Goal: Task Accomplishment & Management: Manage account settings

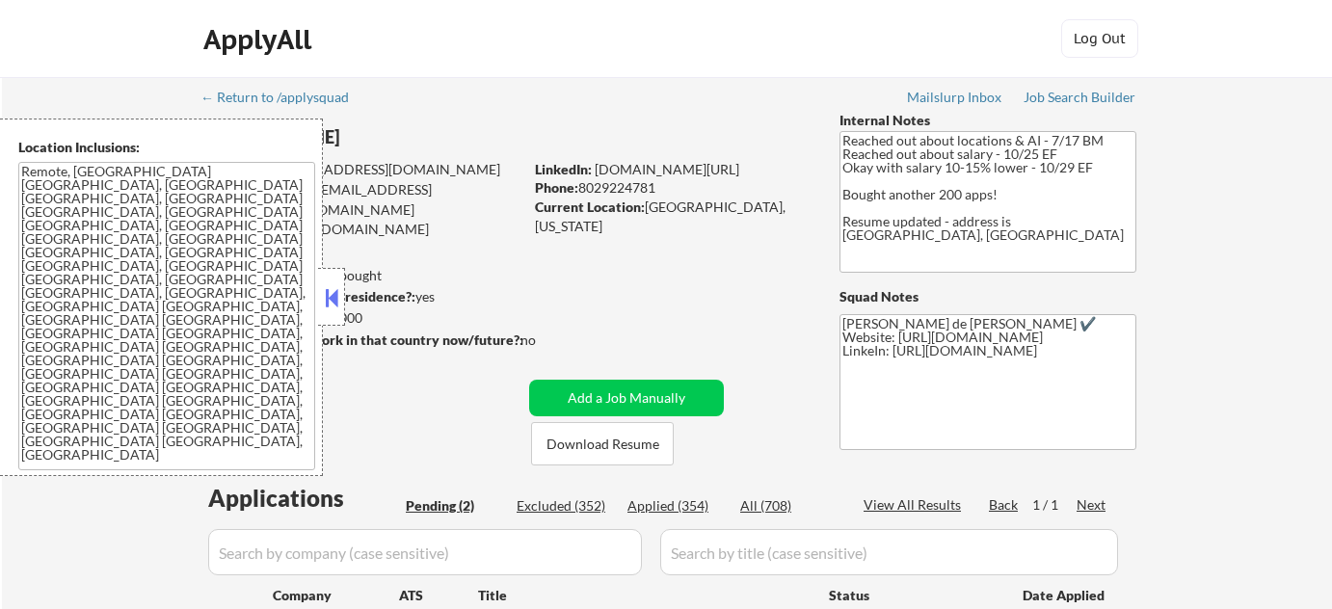
select select ""pending""
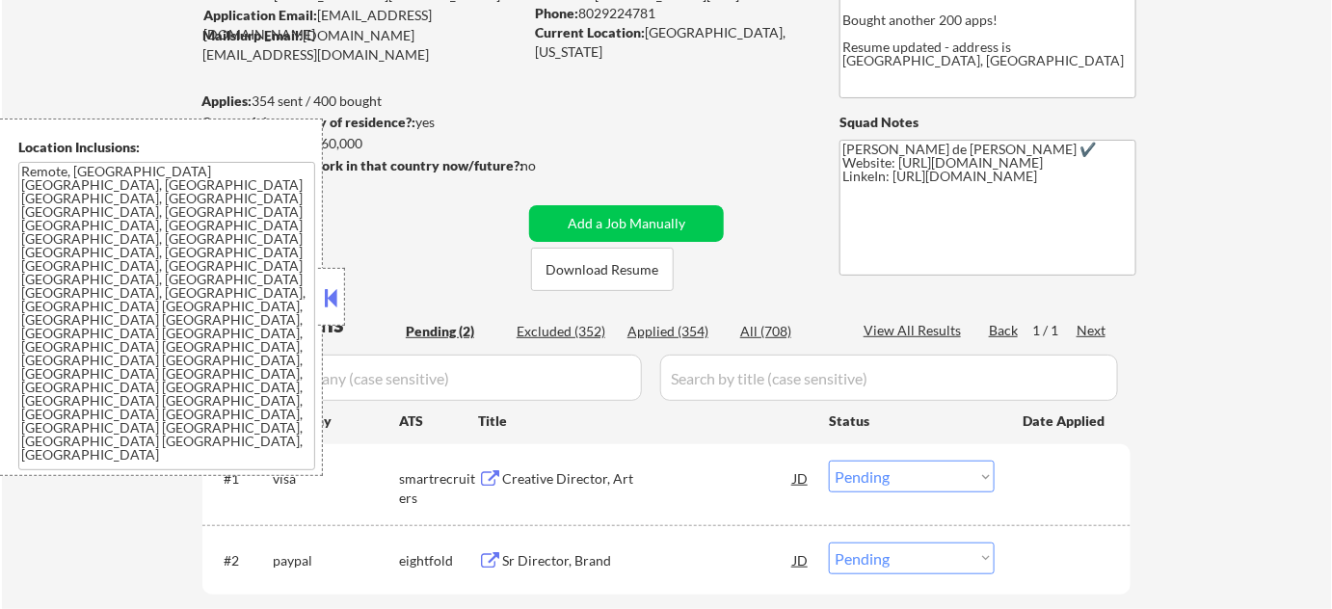
click at [332, 297] on button at bounding box center [331, 297] width 21 height 29
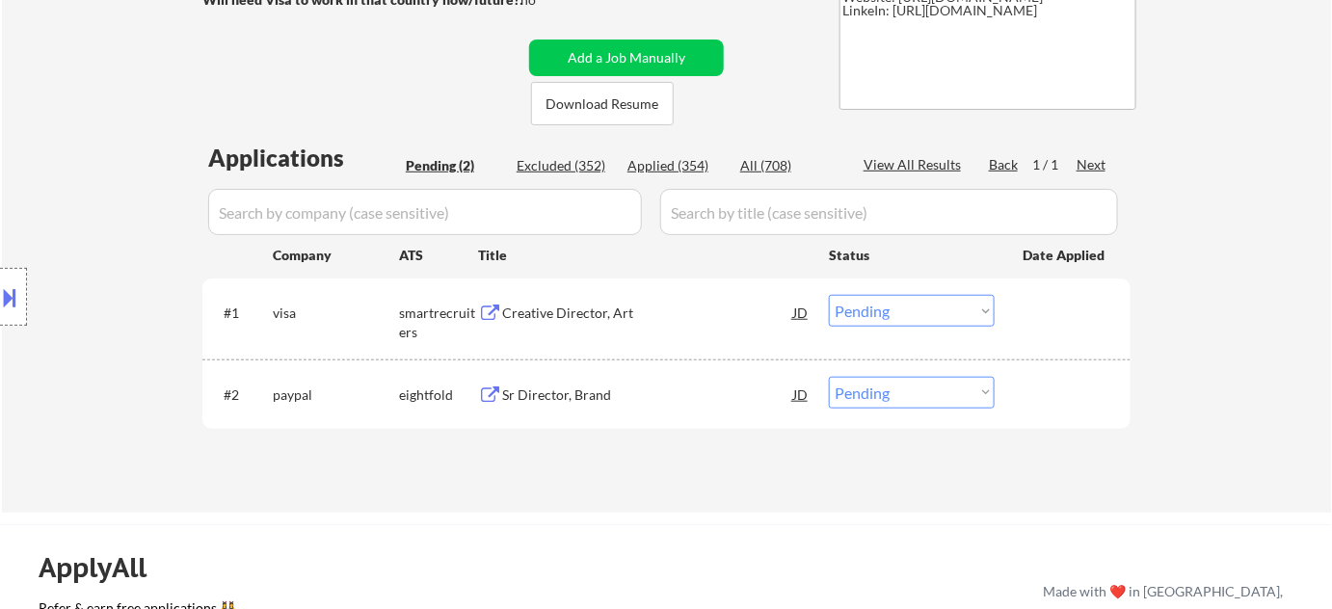
scroll to position [350, 0]
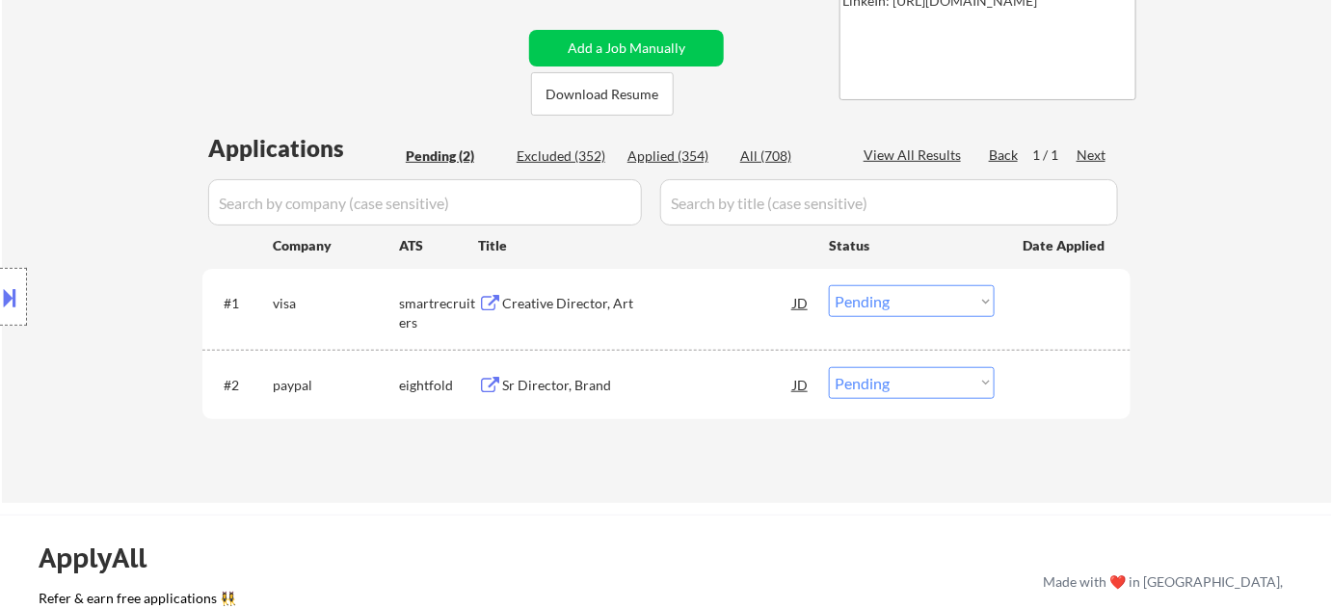
click at [588, 297] on div "Creative Director, Art" at bounding box center [647, 303] width 291 height 19
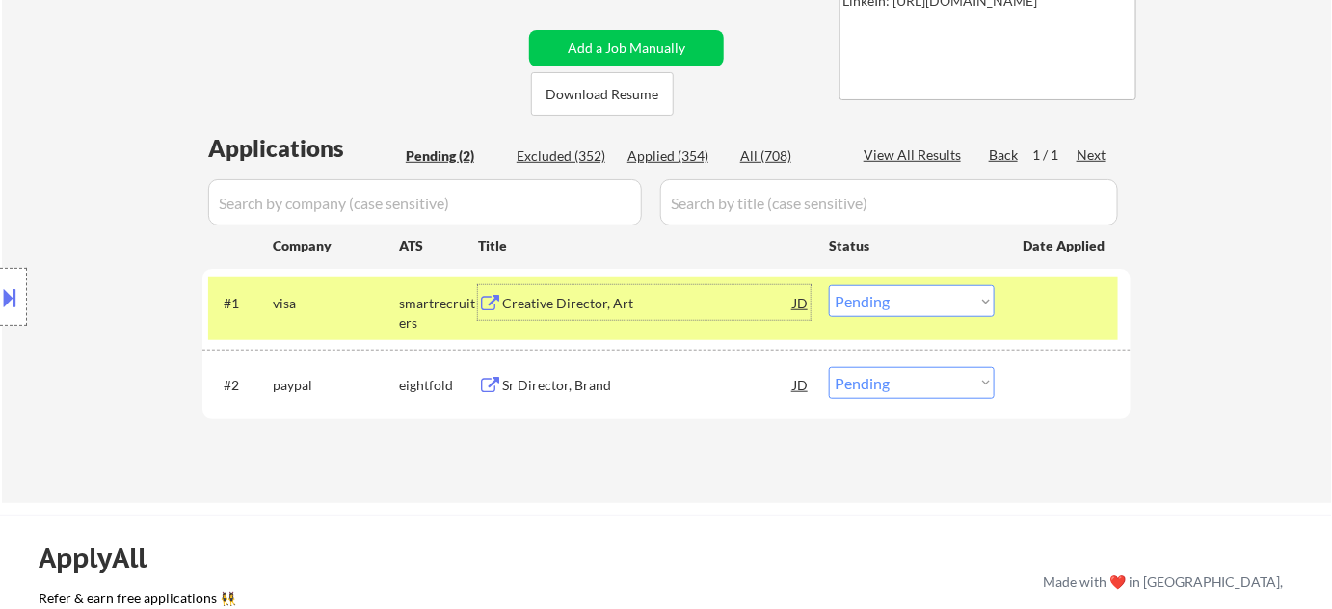
click at [555, 392] on div "Sr Director, Brand" at bounding box center [647, 385] width 291 height 19
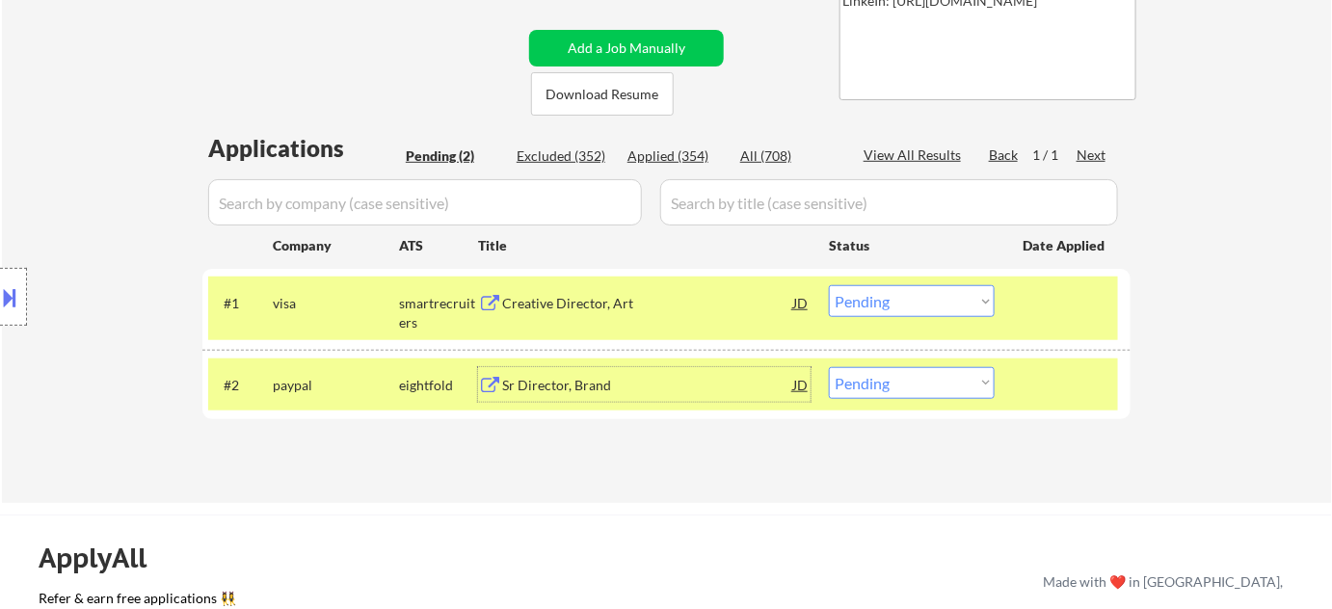
click at [887, 310] on select "Choose an option... Pending Applied Excluded (Questions) Excluded (Expired) Exc…" at bounding box center [912, 301] width 166 height 32
click at [881, 314] on select "Choose an option... Pending Applied Excluded (Questions) Excluded (Expired) Exc…" at bounding box center [912, 301] width 166 height 32
click at [829, 285] on select "Choose an option... Pending Applied Excluded (Questions) Excluded (Expired) Exc…" at bounding box center [912, 301] width 166 height 32
click at [880, 368] on select "Choose an option... Pending Applied Excluded (Questions) Excluded (Expired) Exc…" at bounding box center [912, 383] width 166 height 32
click at [671, 441] on div "Applications Pending (2) Excluded (352) Applied (354) All (708) View All Result…" at bounding box center [666, 299] width 929 height 335
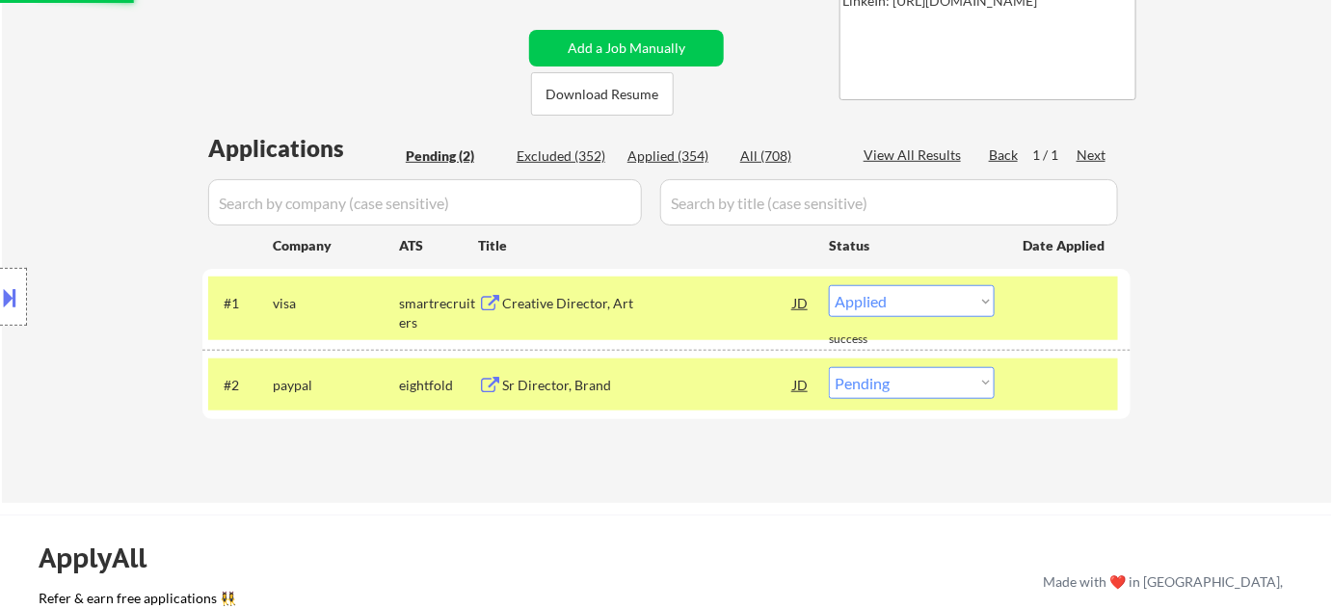
select select ""pending""
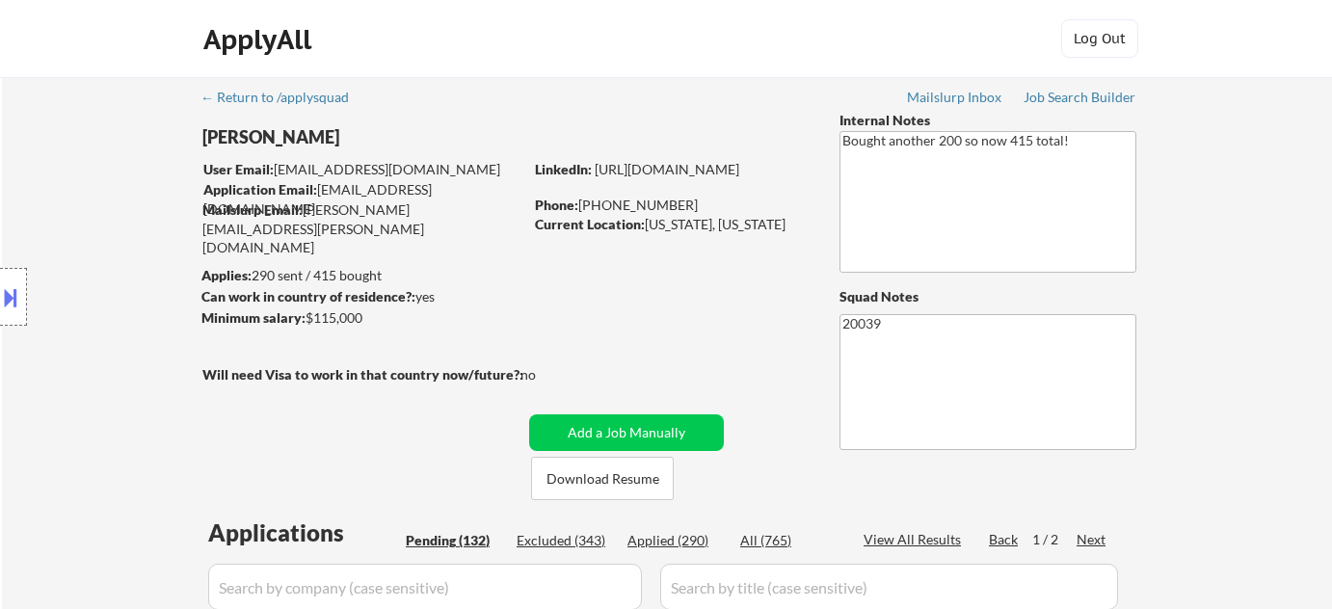
select select ""pending""
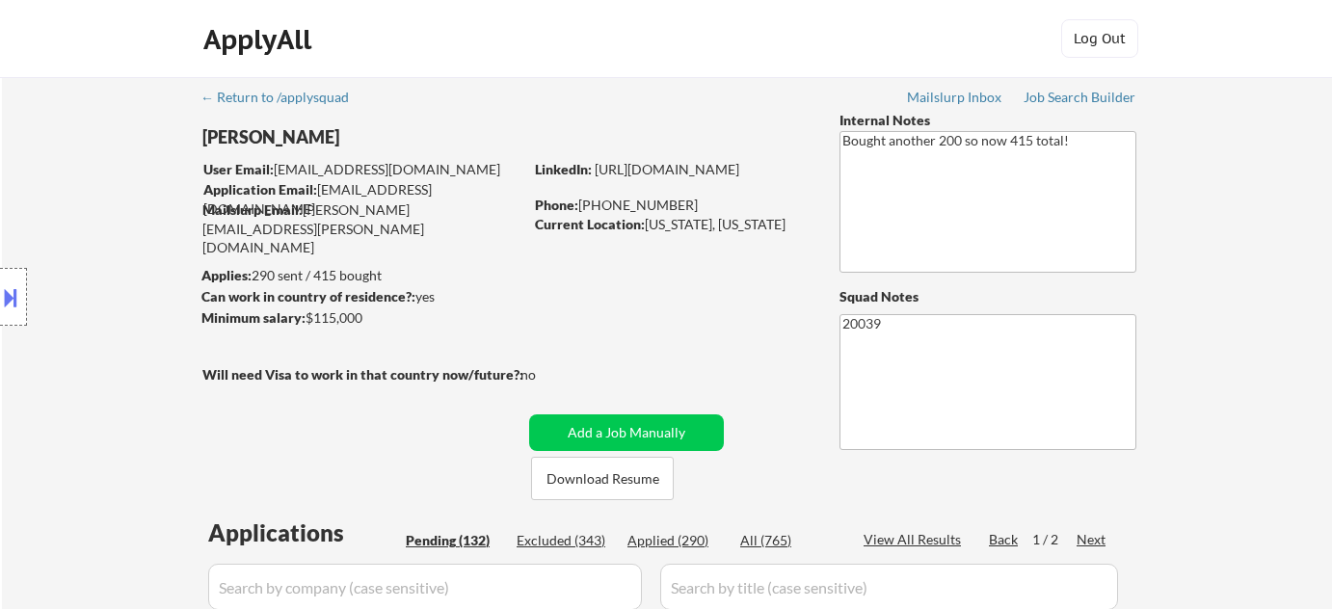
select select ""pending""
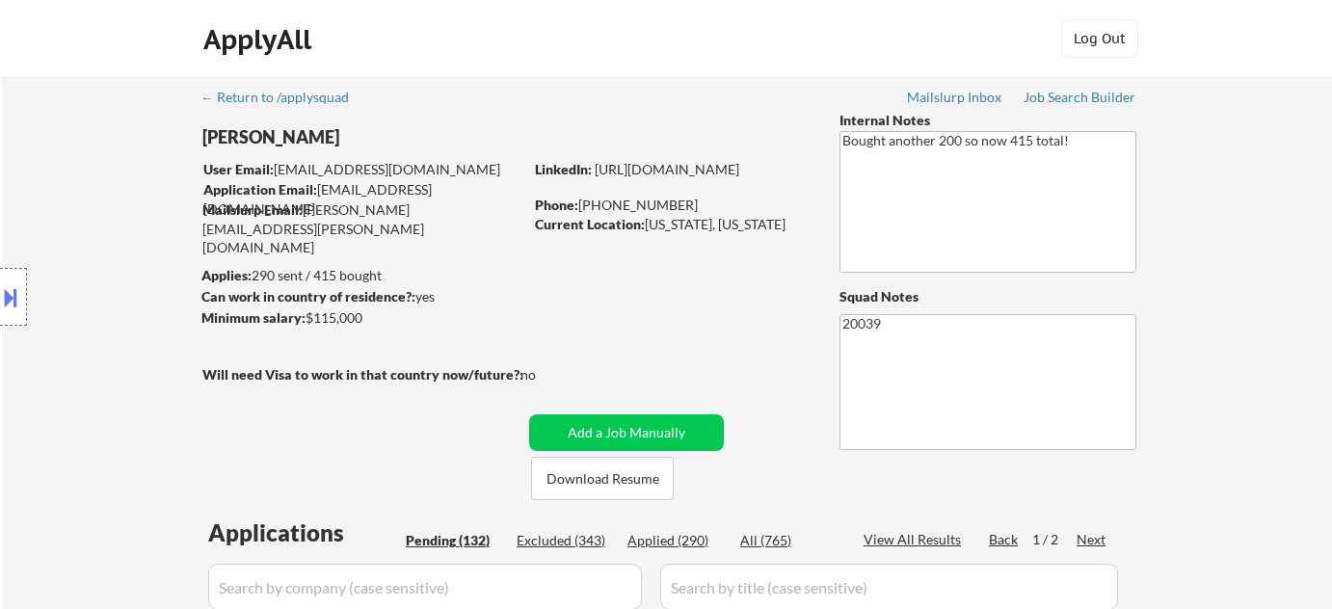
select select ""pending""
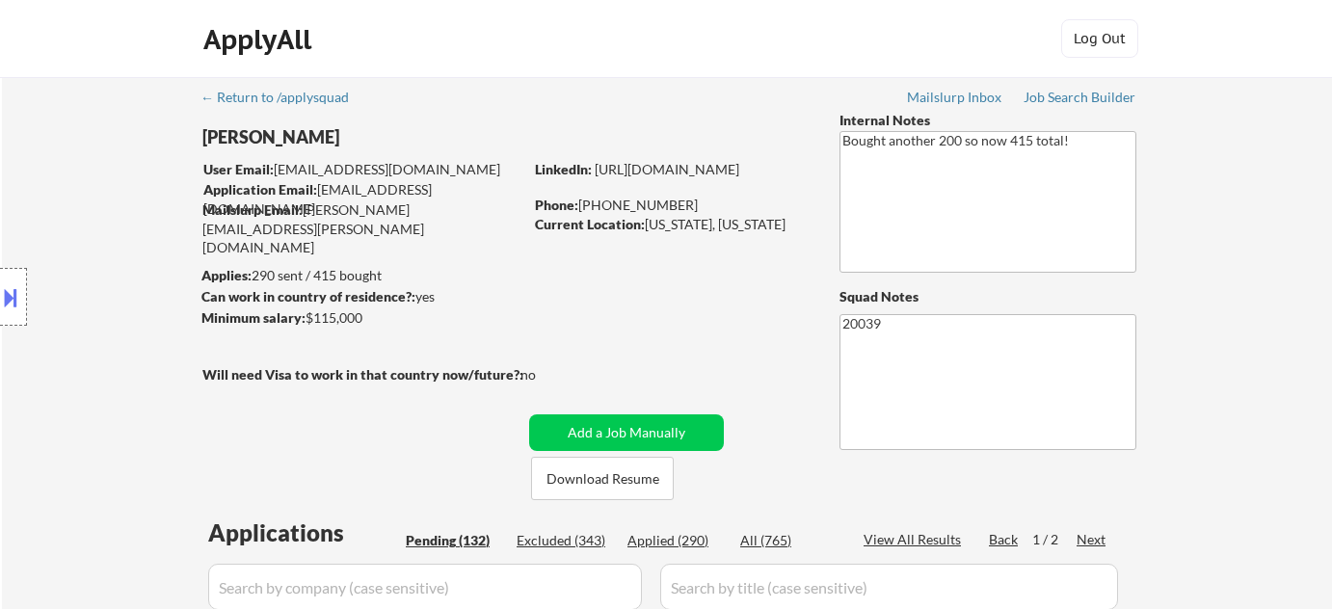
select select ""pending""
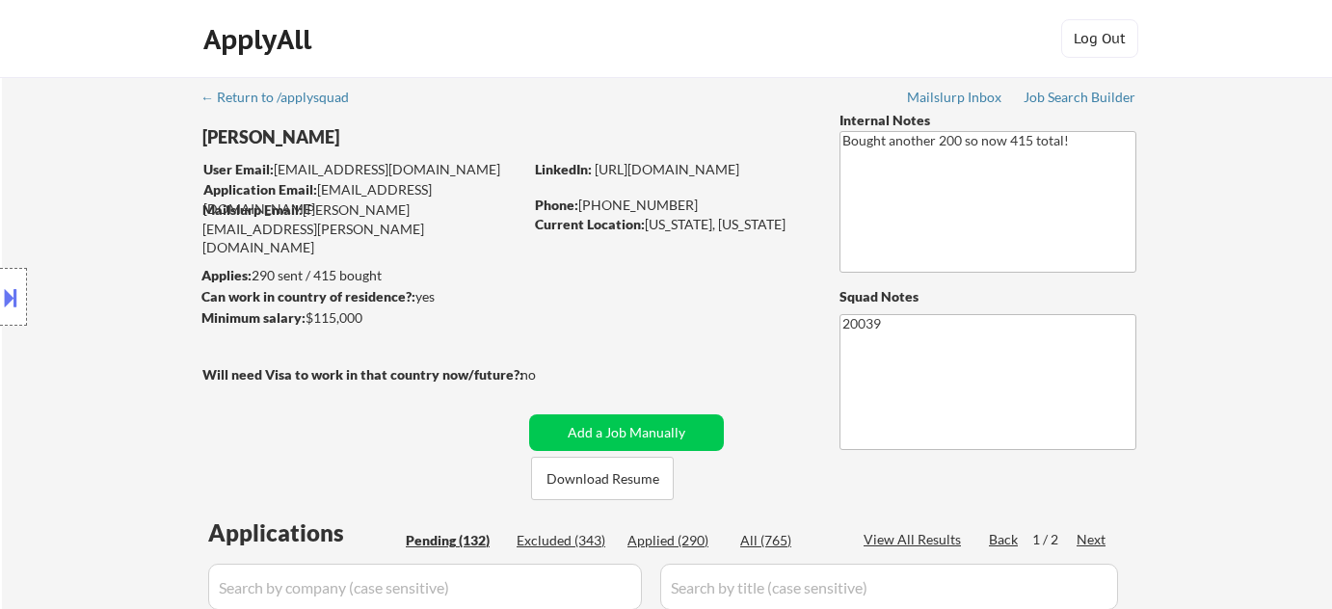
select select ""pending""
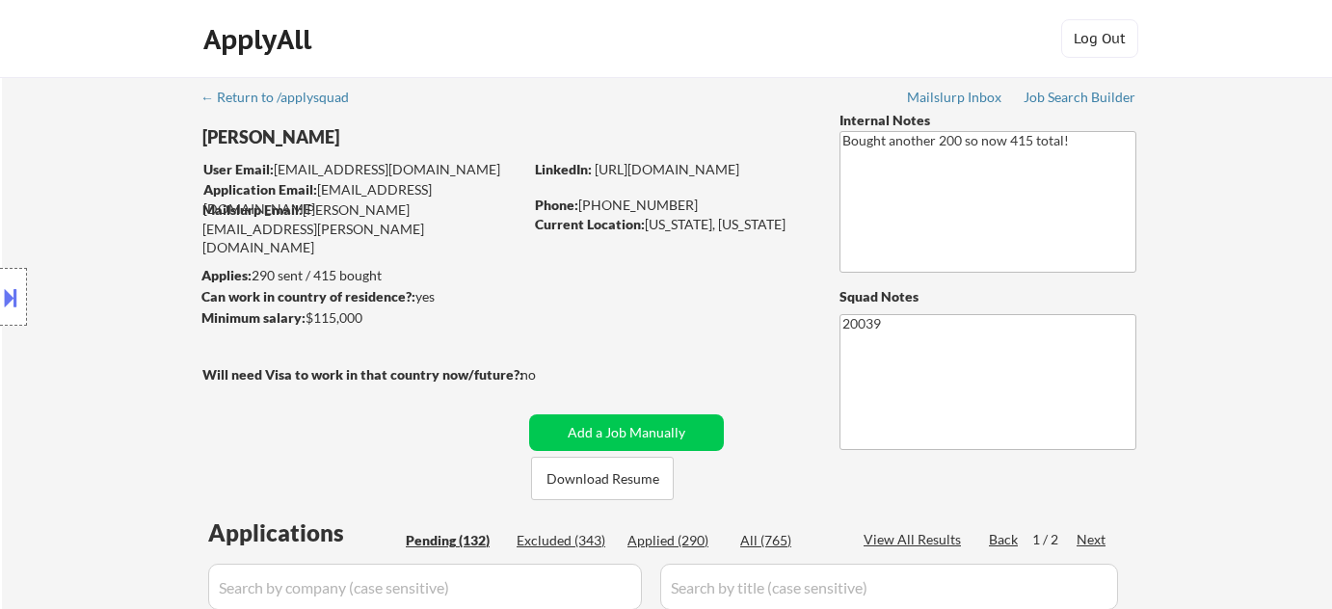
select select ""pending""
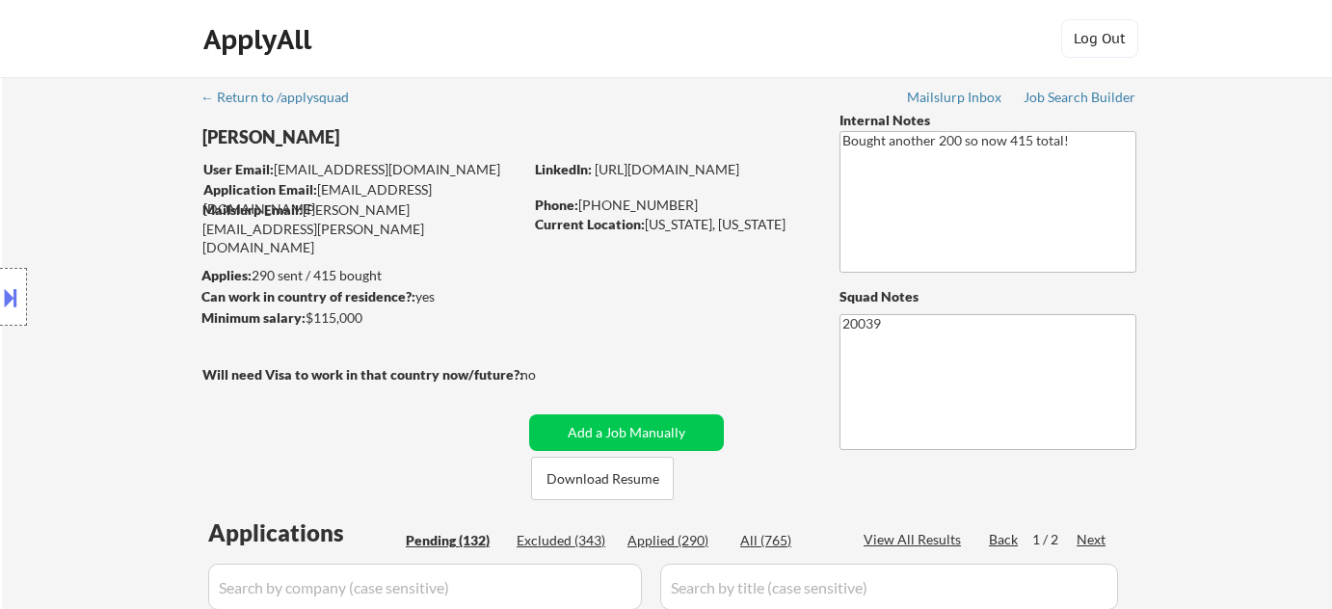
select select ""pending""
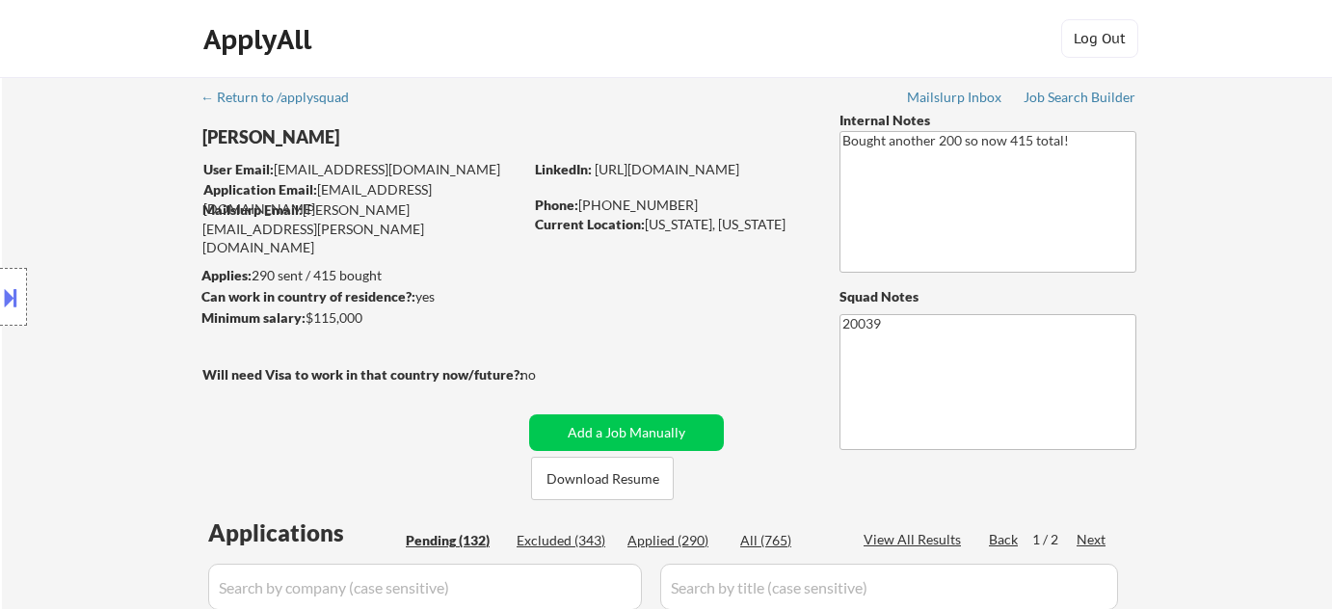
select select ""pending""
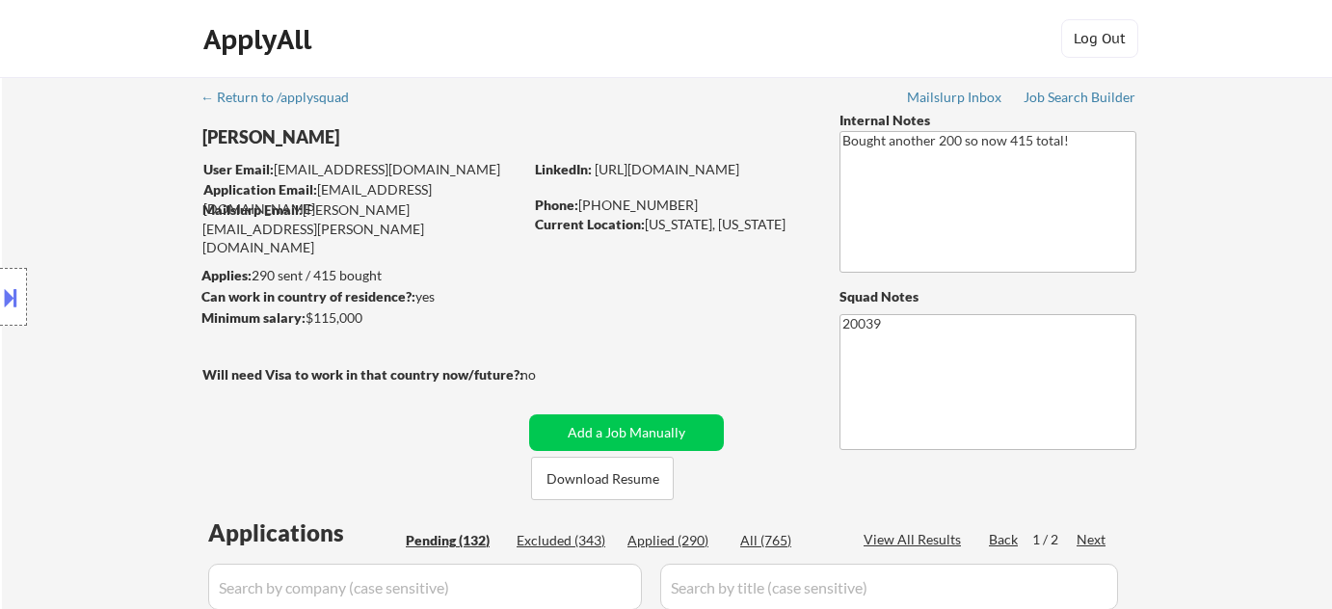
select select ""pending""
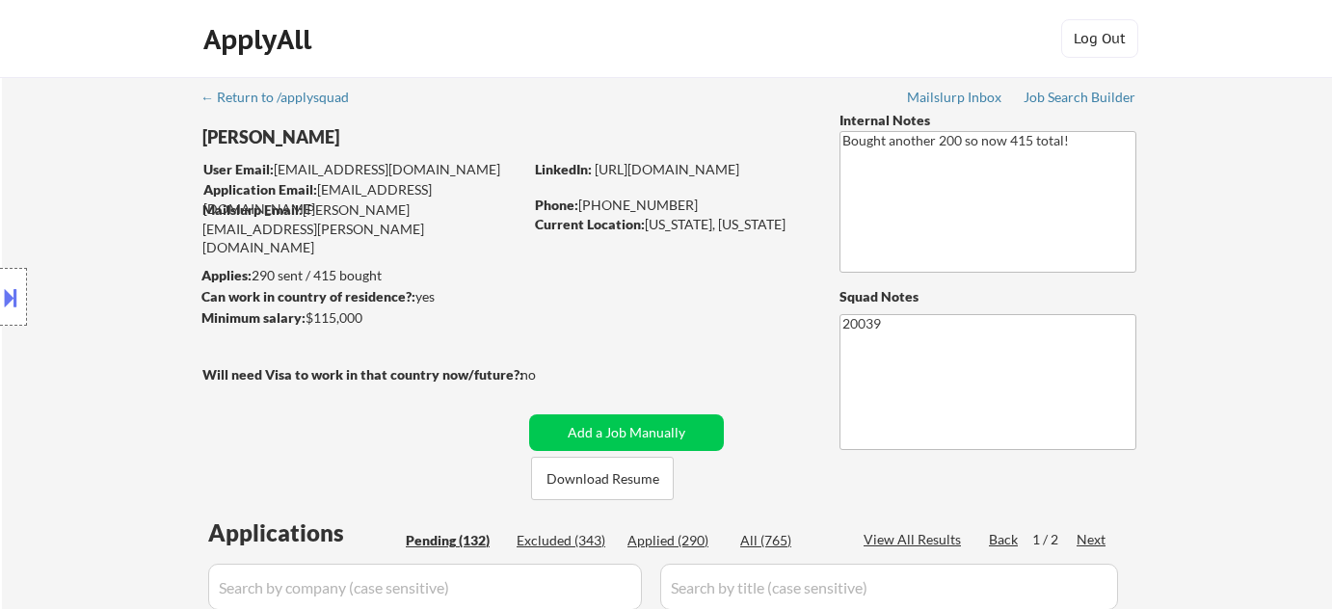
select select ""pending""
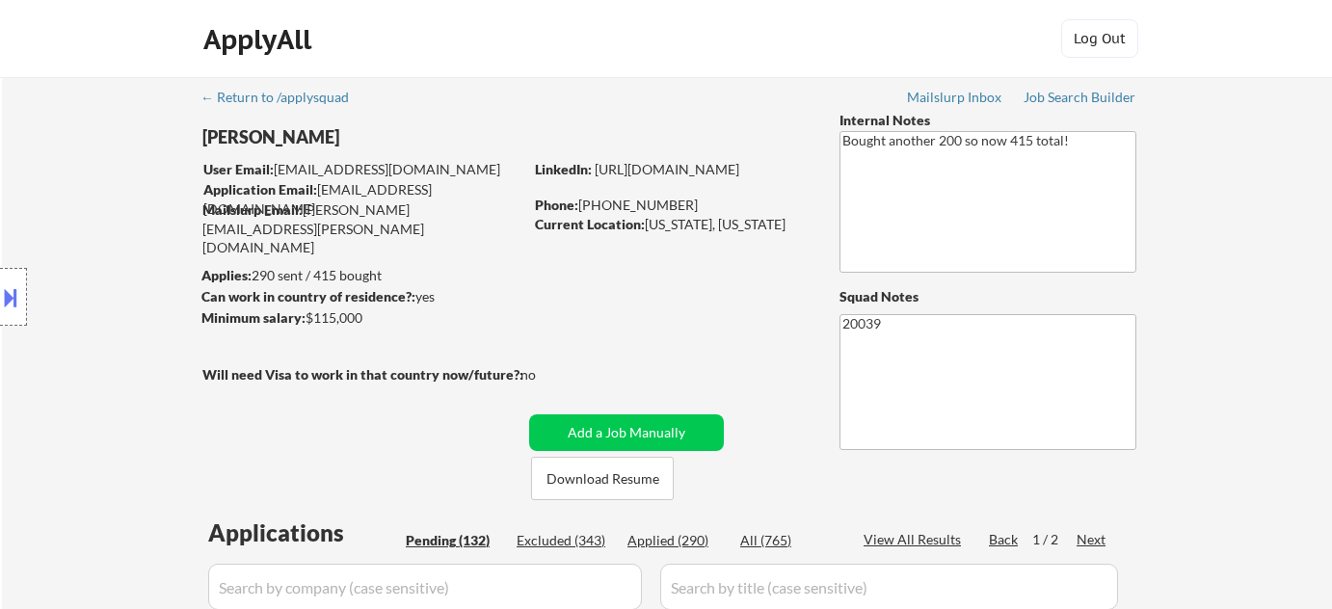
select select ""pending""
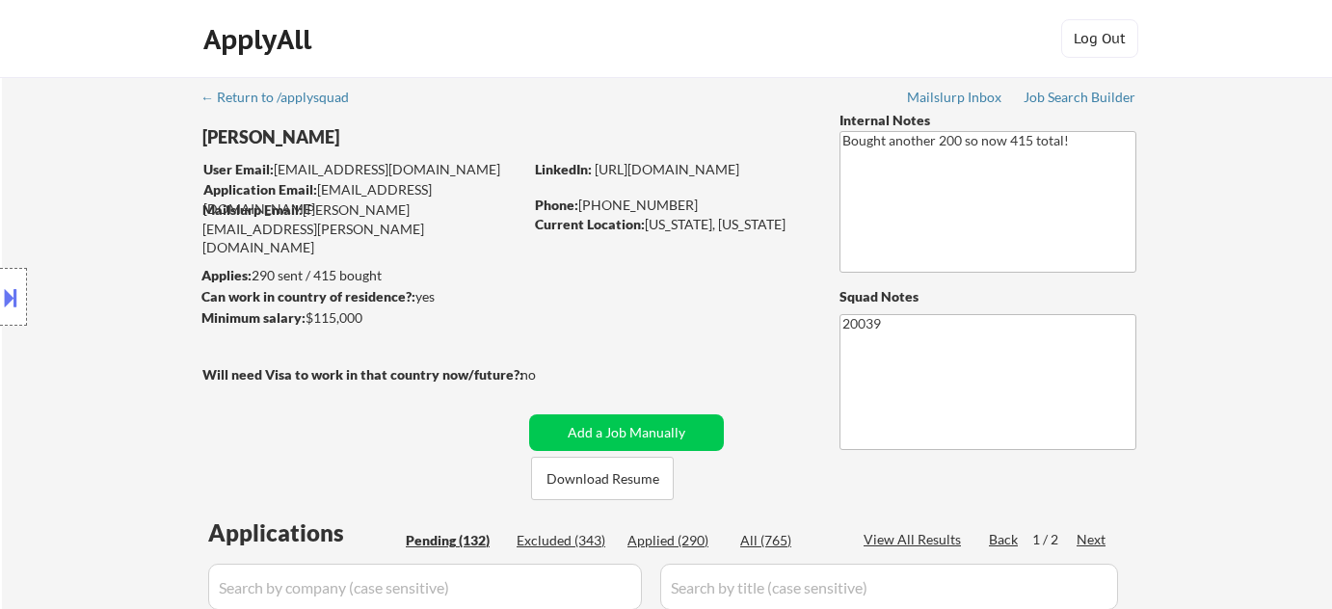
select select ""pending""
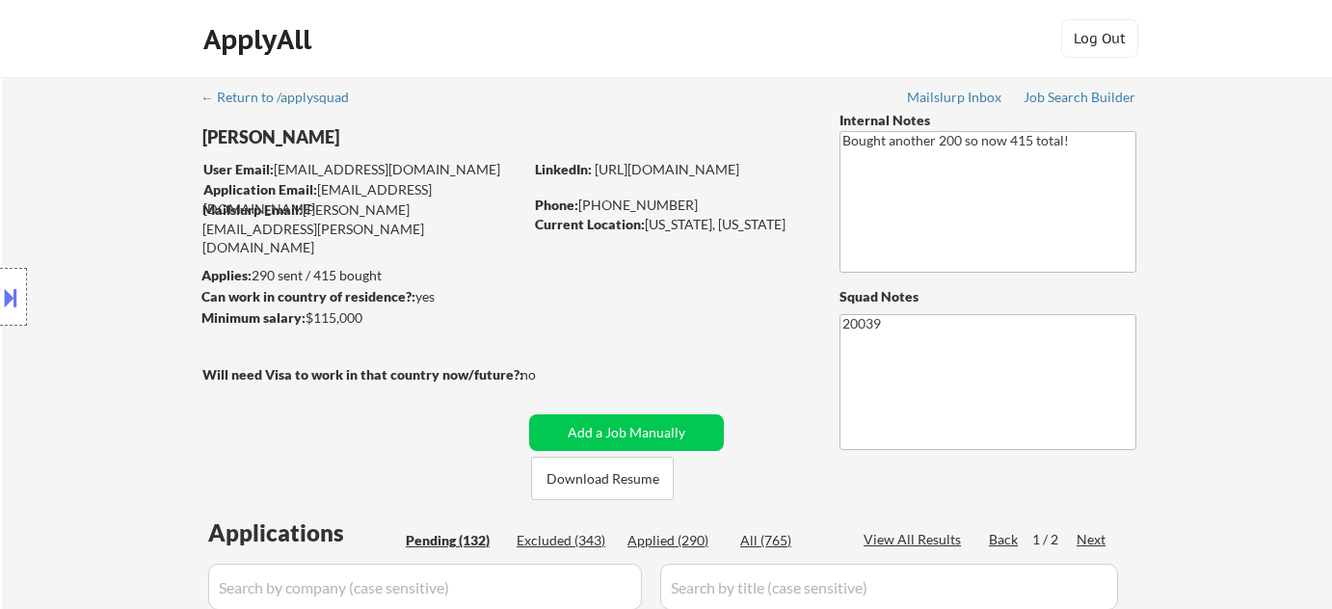
select select ""pending""
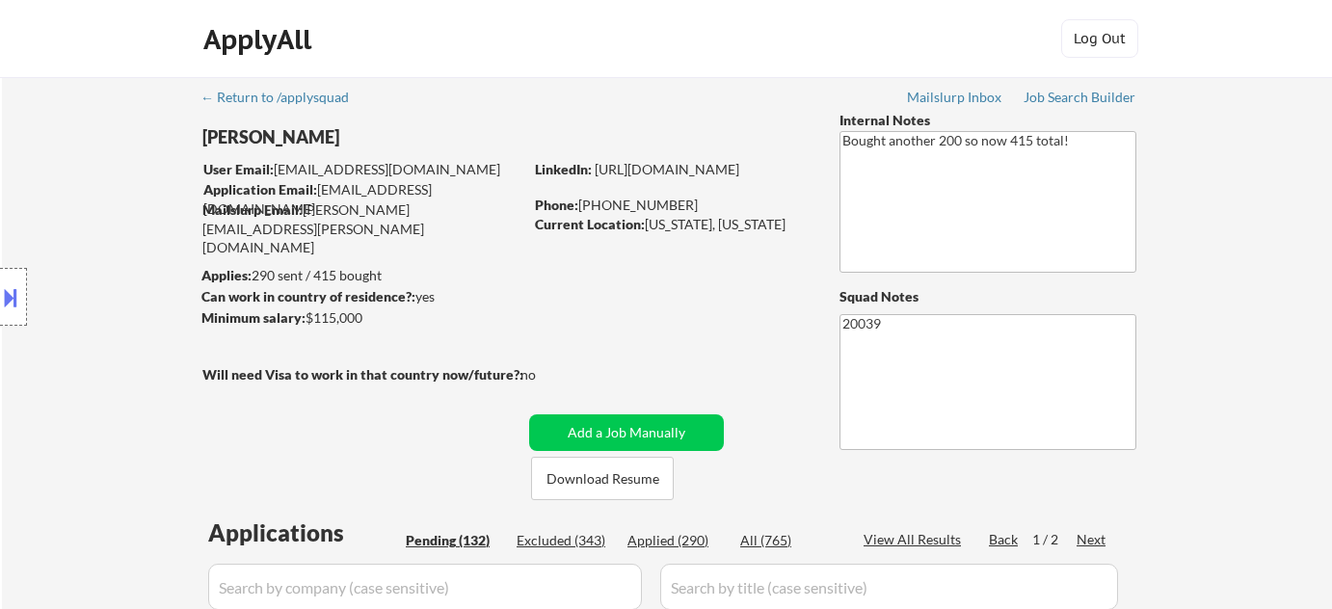
select select ""pending""
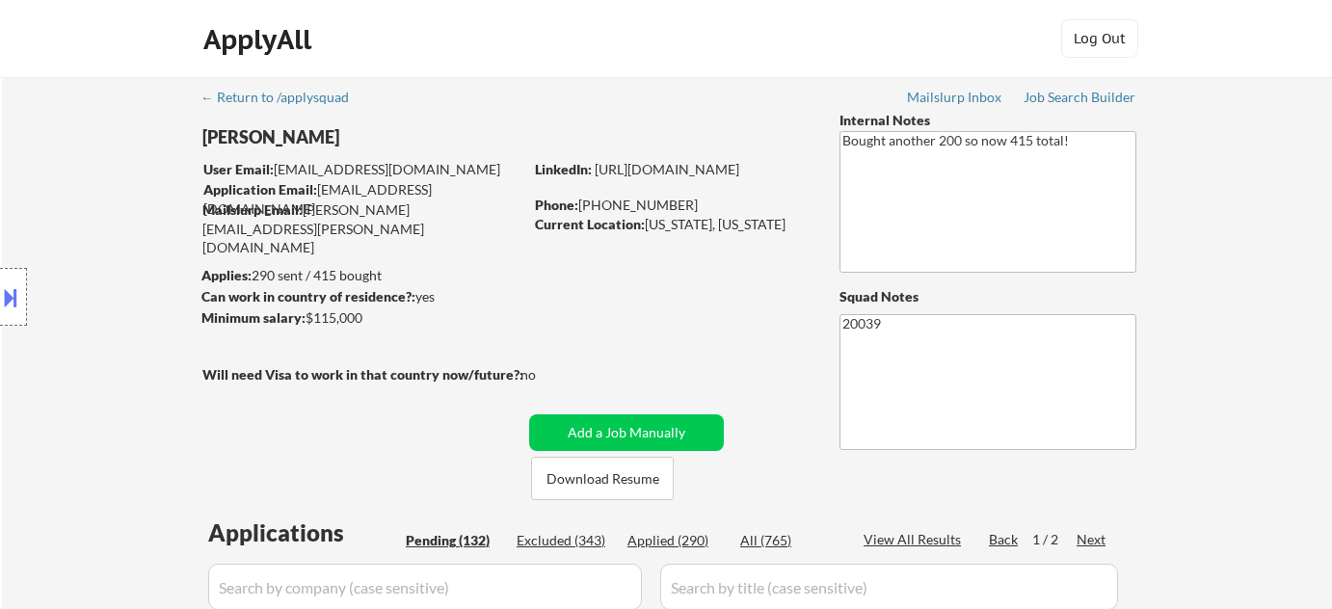
select select ""pending""
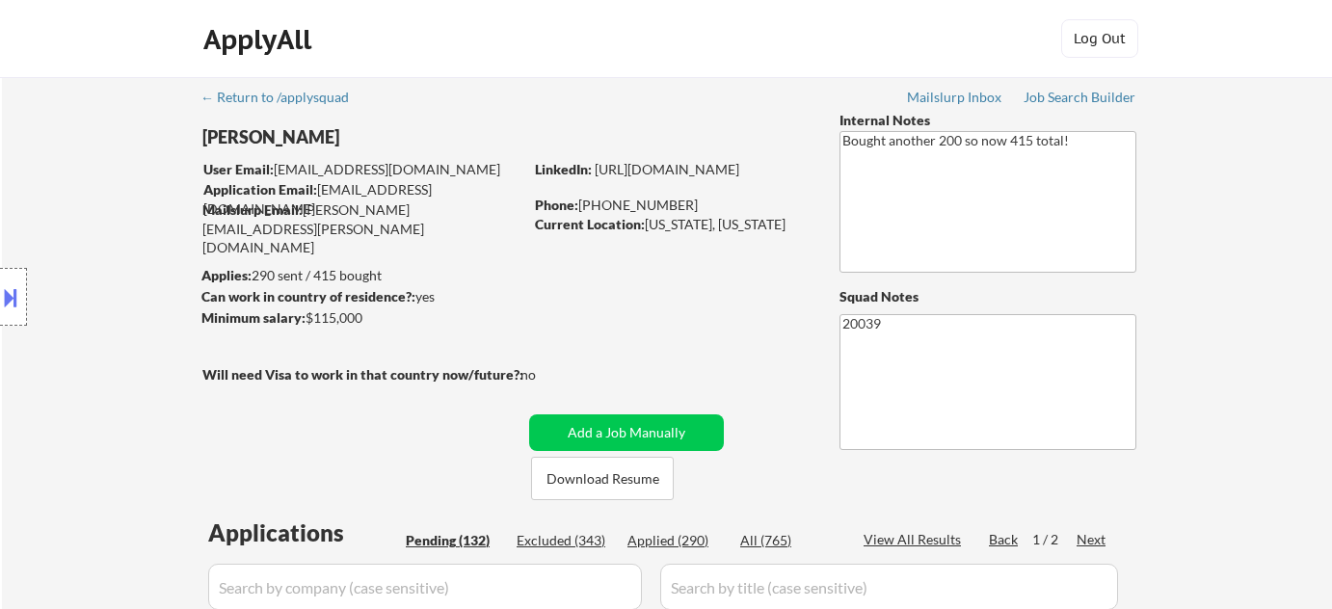
select select ""pending""
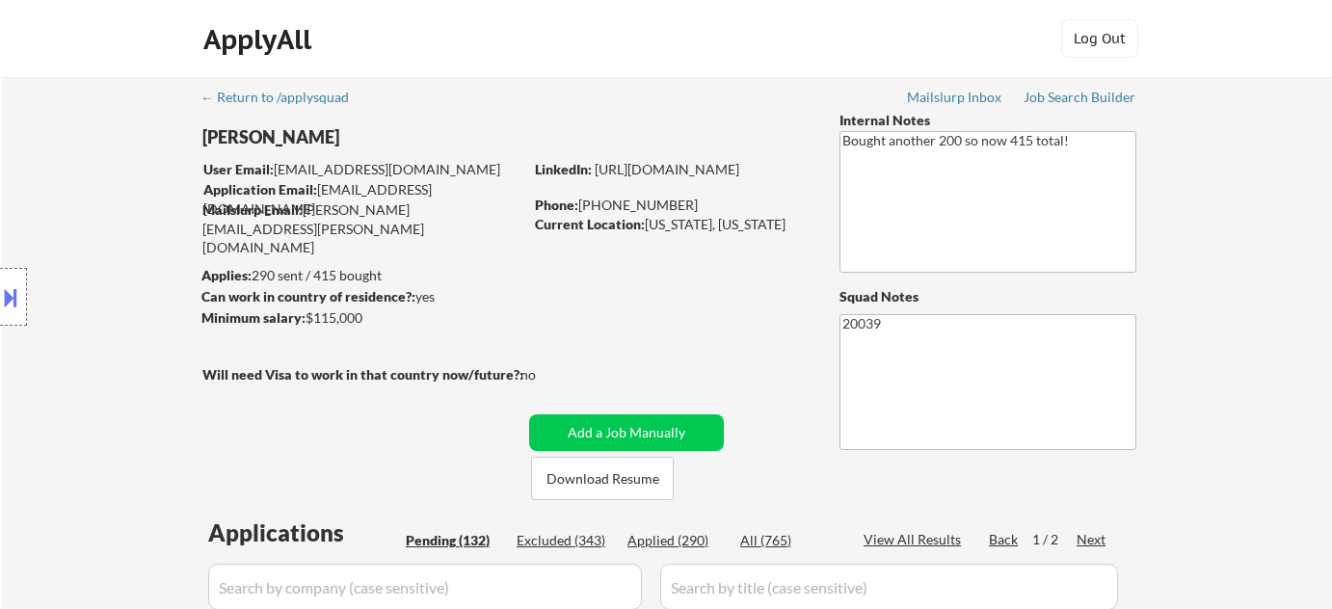
select select ""pending""
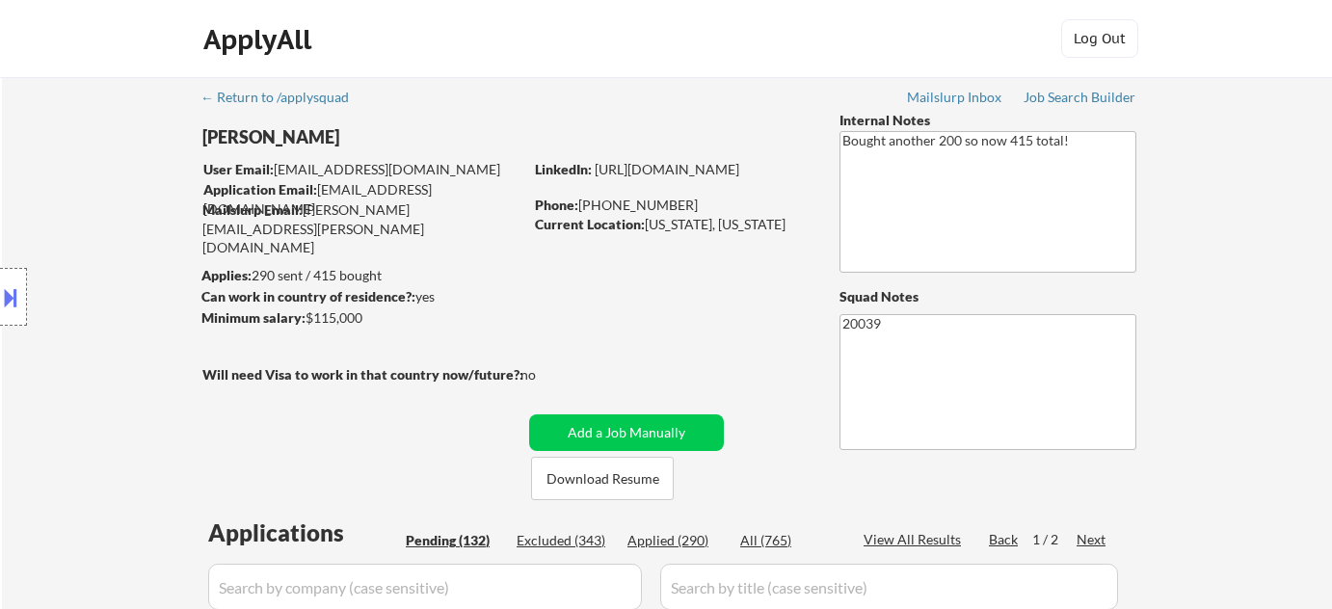
select select ""pending""
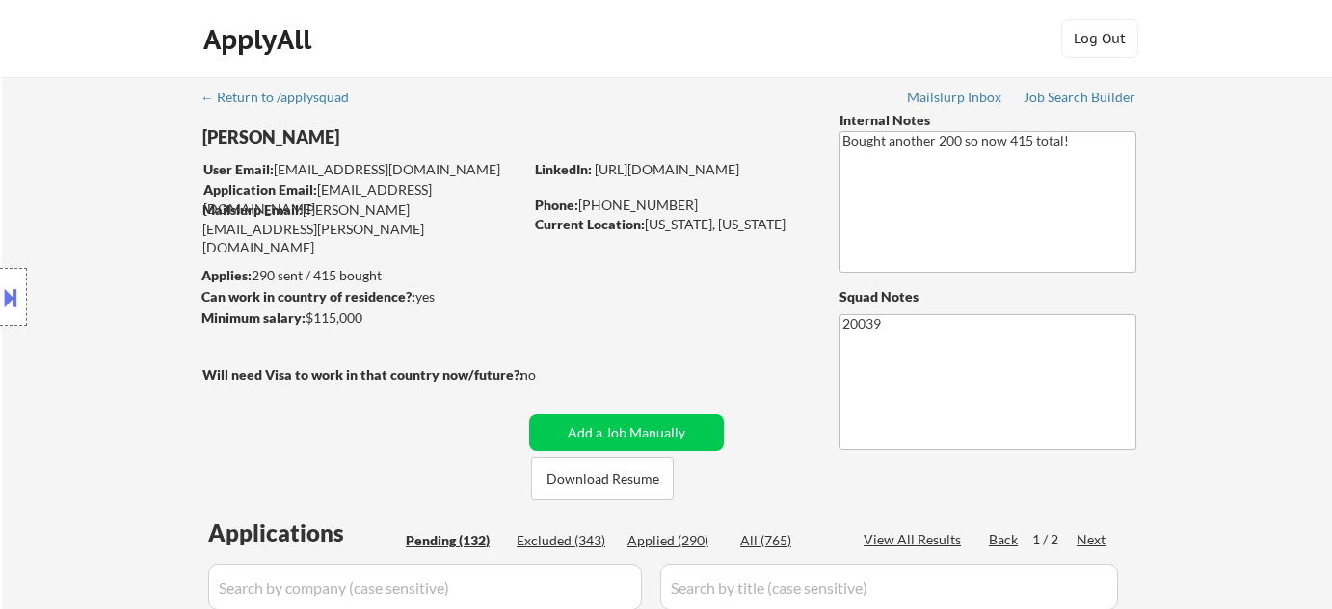
select select ""pending""
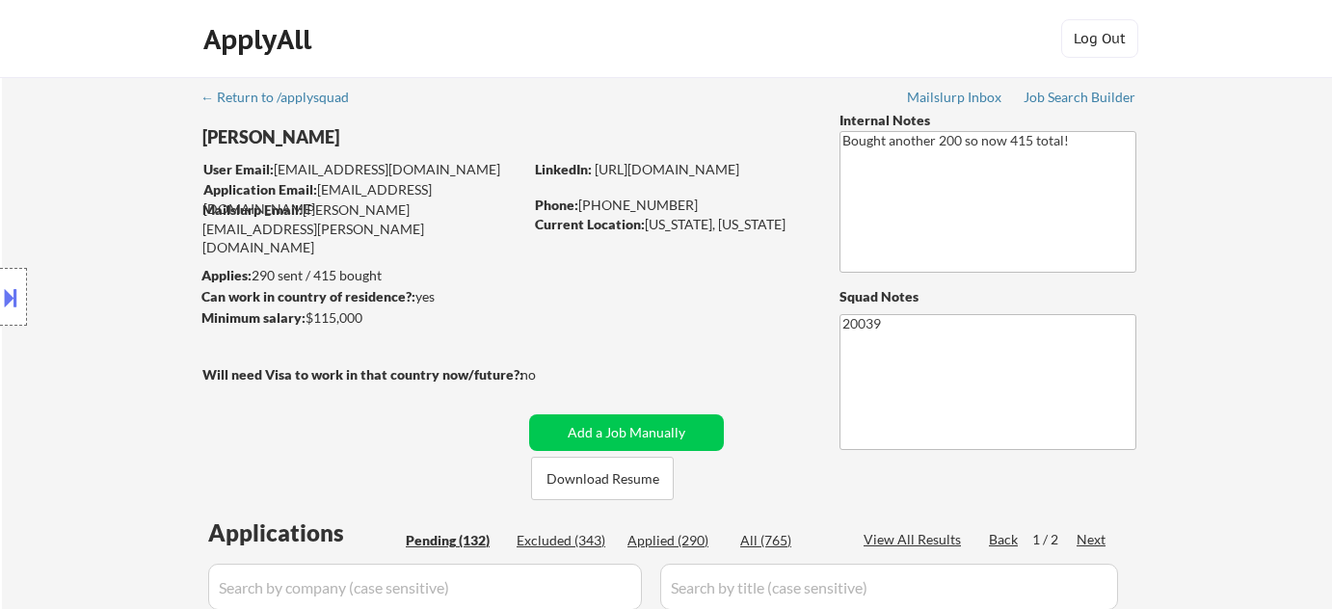
select select ""pending""
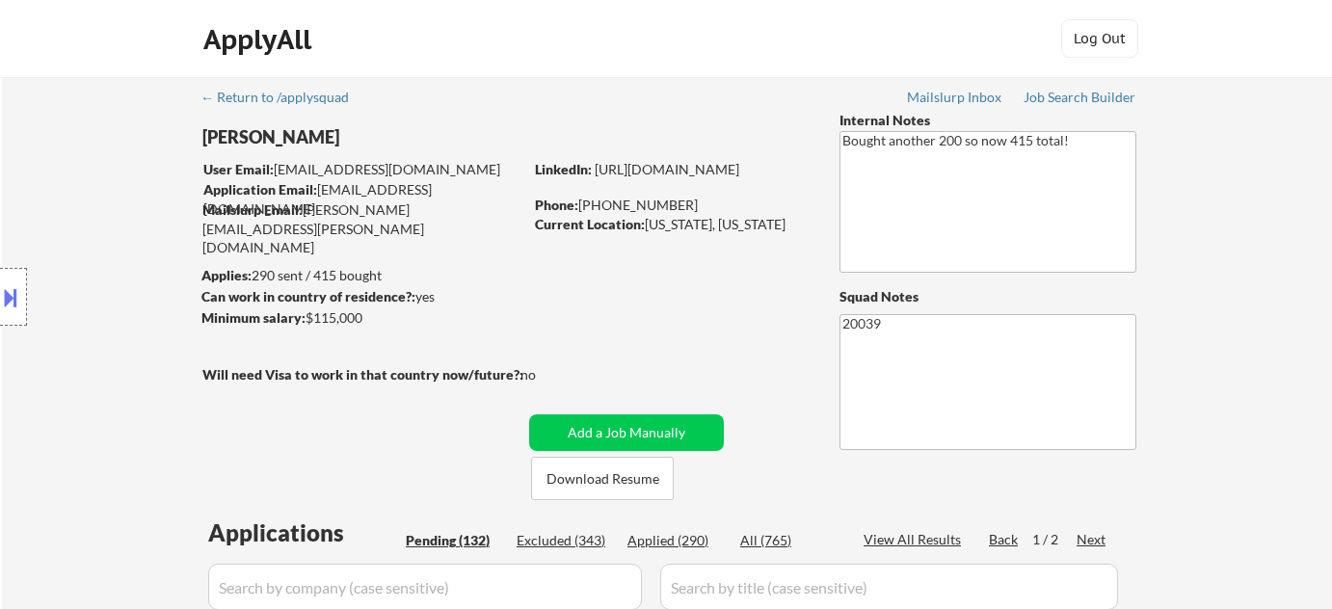
scroll to position [7575, 0]
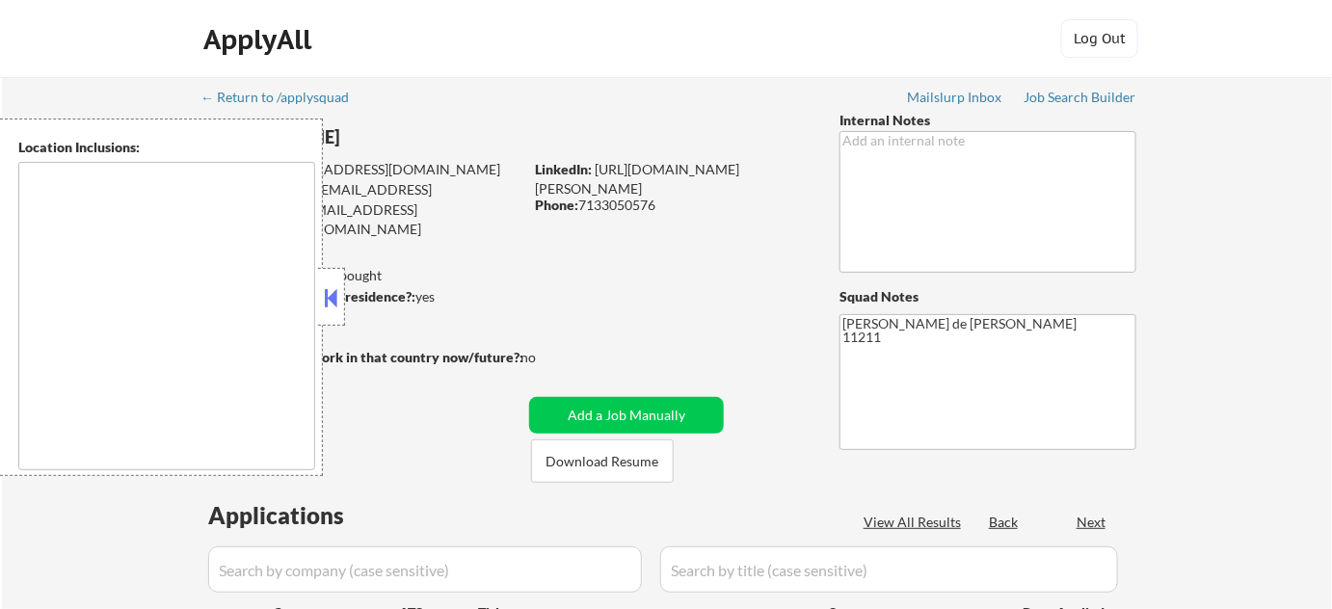
select select ""pending""
type textarea "[US_STATE], [GEOGRAPHIC_DATA] [GEOGRAPHIC_DATA], [GEOGRAPHIC_DATA] [GEOGRAPHIC_…"
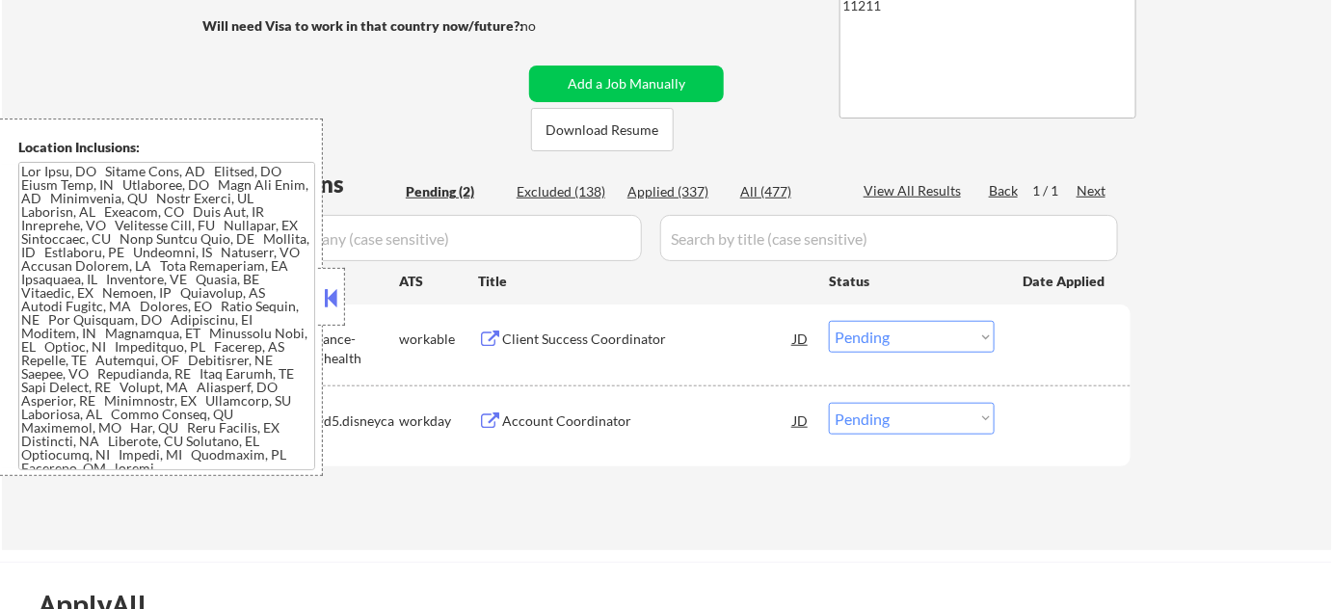
scroll to position [350, 0]
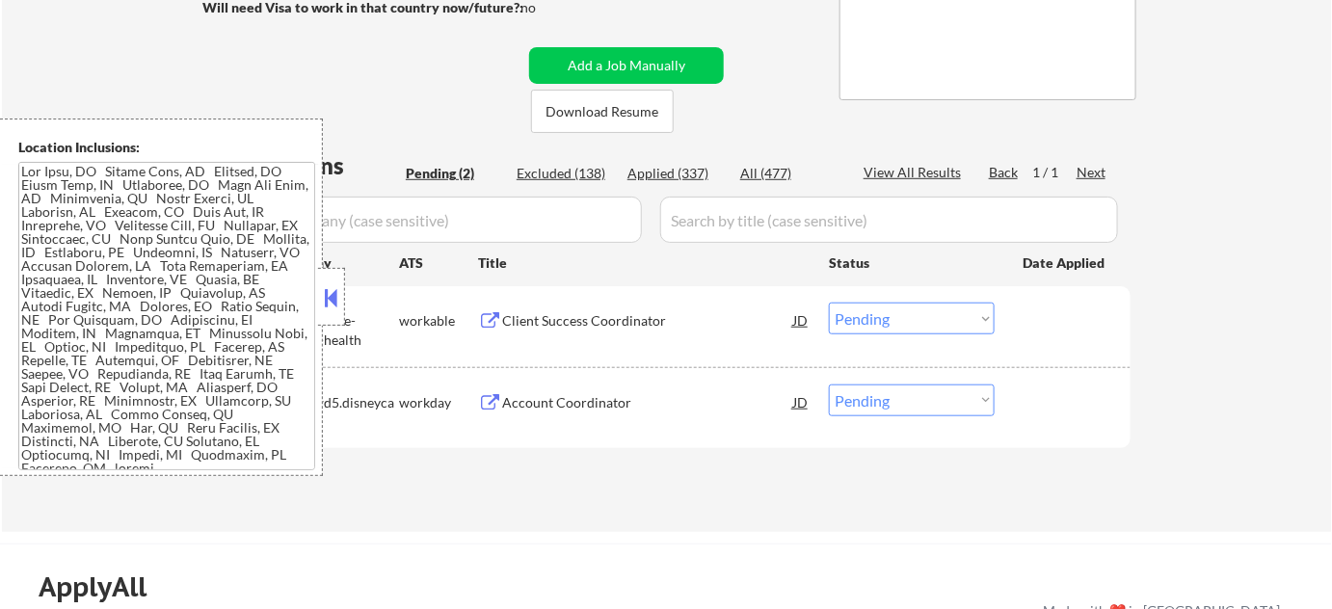
click at [326, 297] on button at bounding box center [331, 297] width 21 height 29
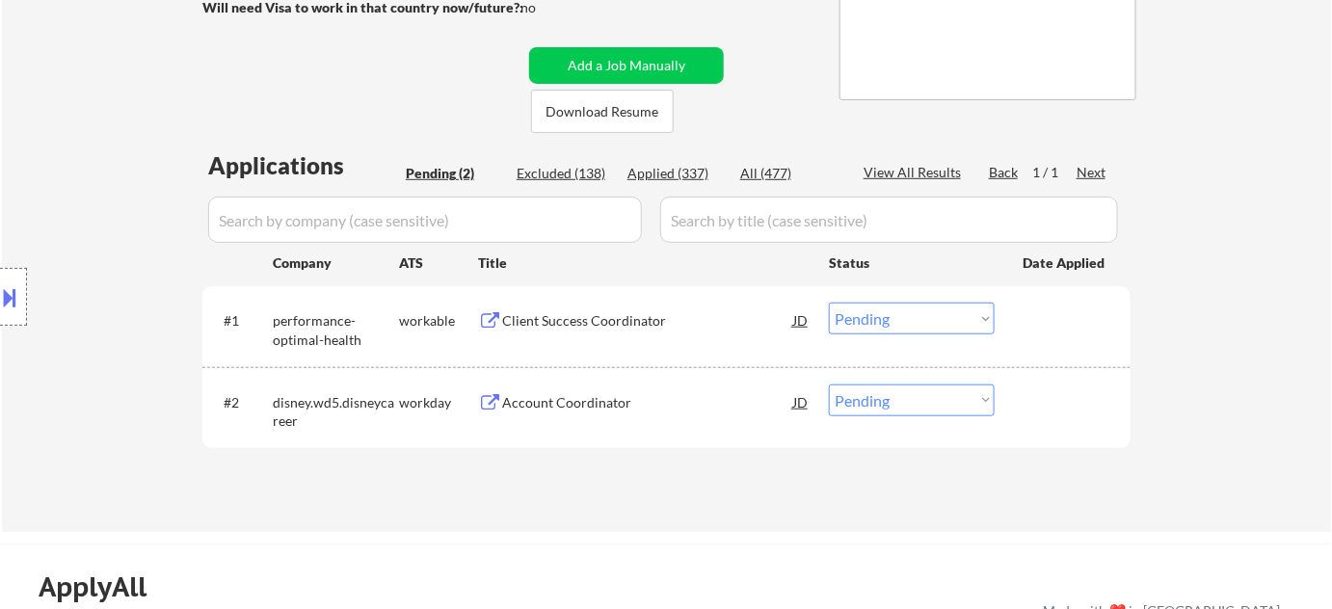
click at [598, 407] on div "Account Coordinator" at bounding box center [647, 402] width 291 height 19
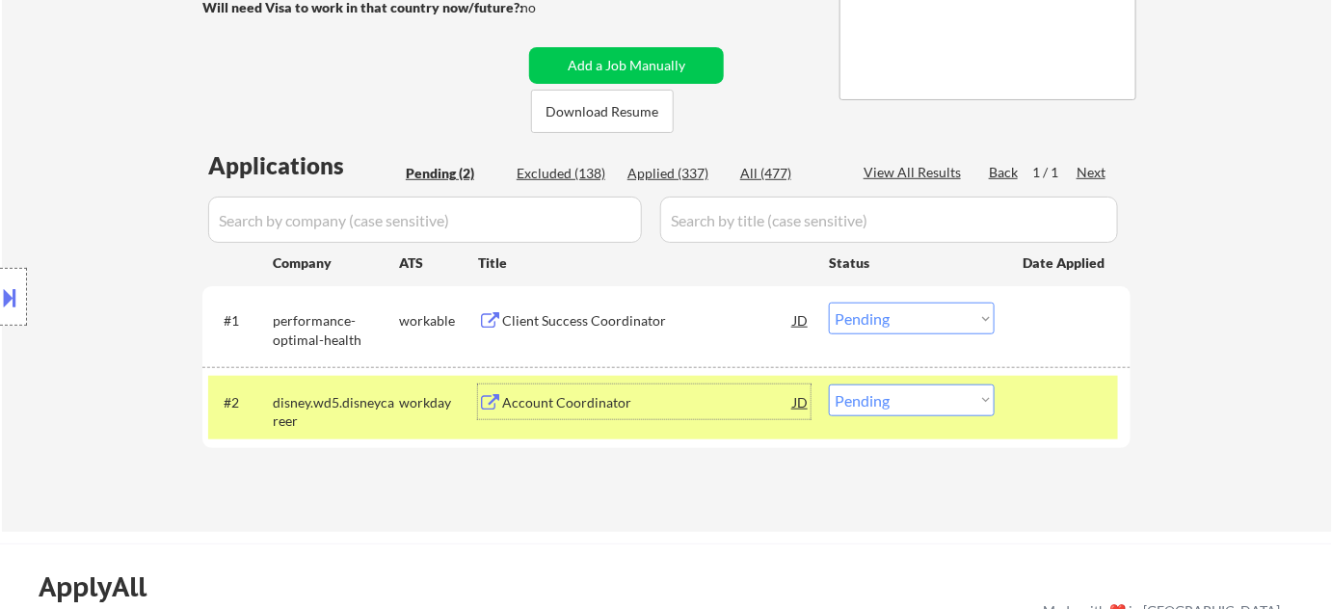
click at [573, 316] on div "Client Success Coordinator" at bounding box center [647, 320] width 291 height 19
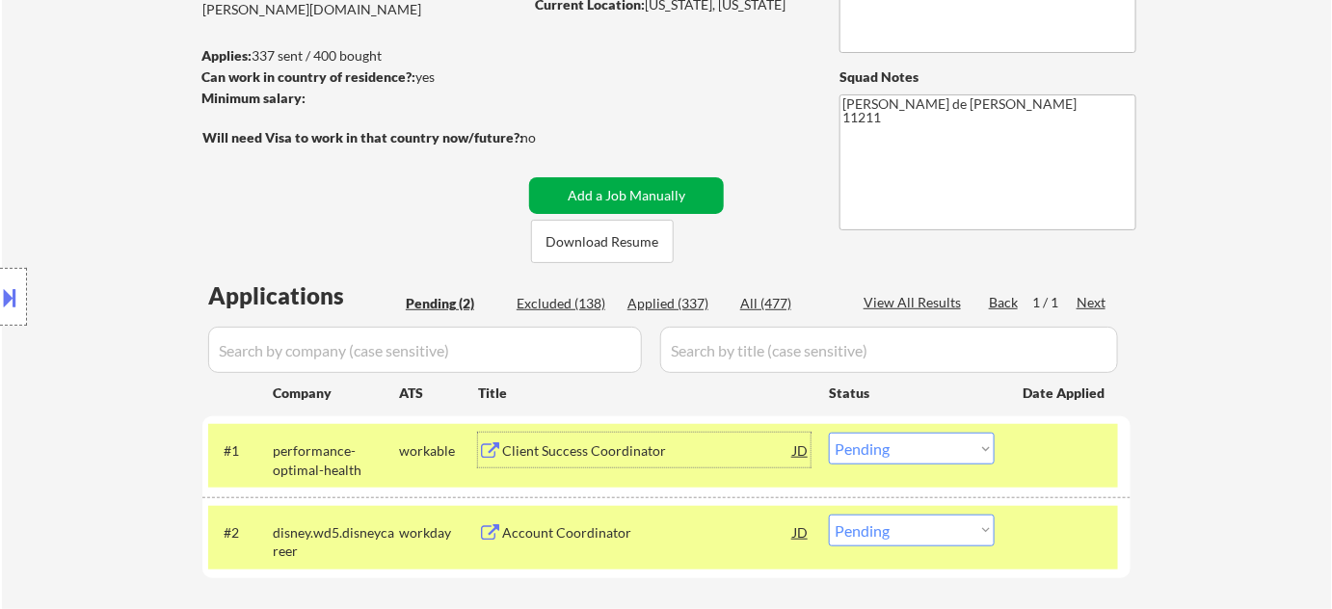
scroll to position [262, 0]
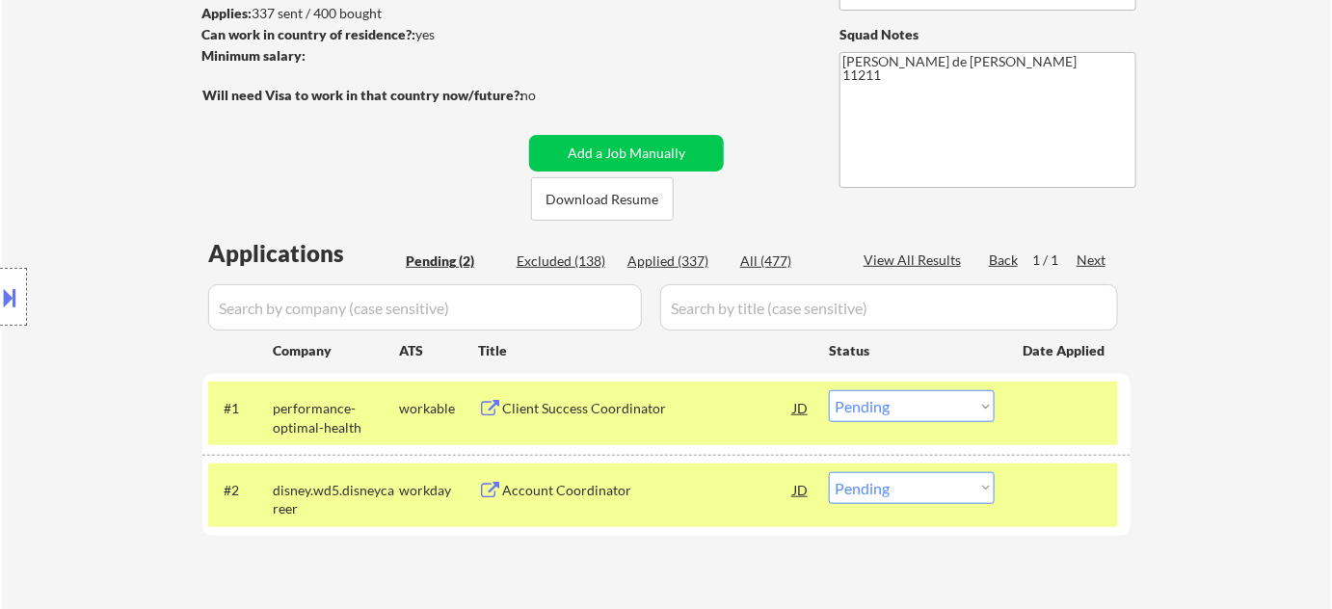
type textarea "Flor de Mae 11201"
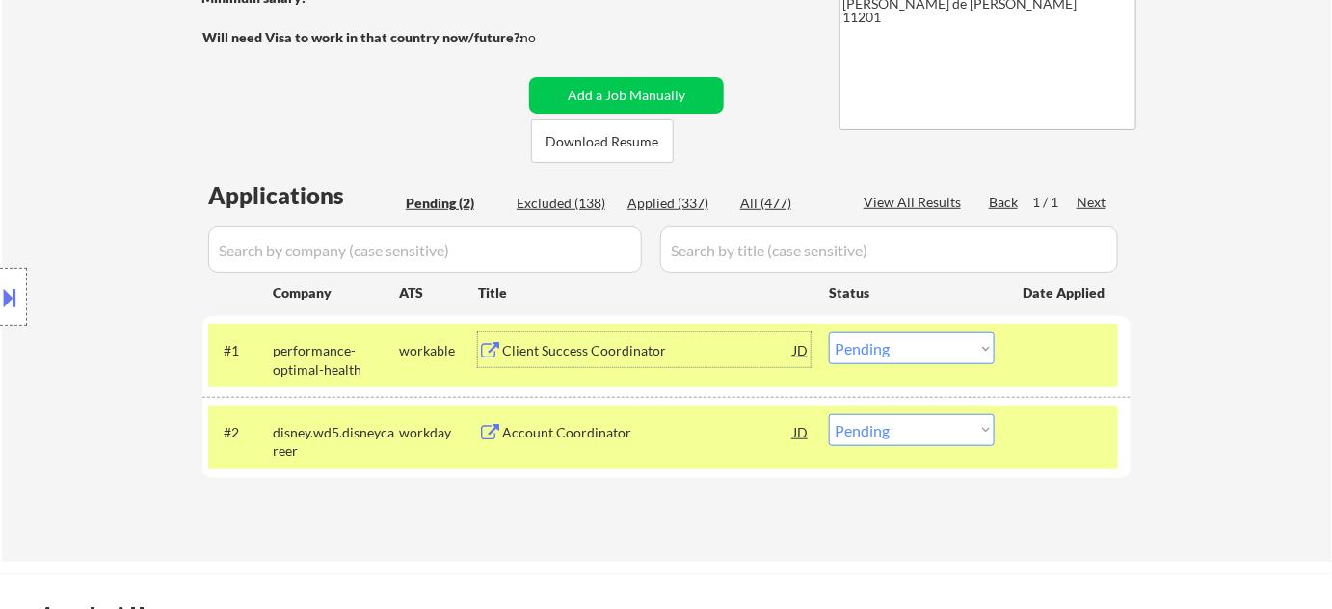
scroll to position [350, 0]
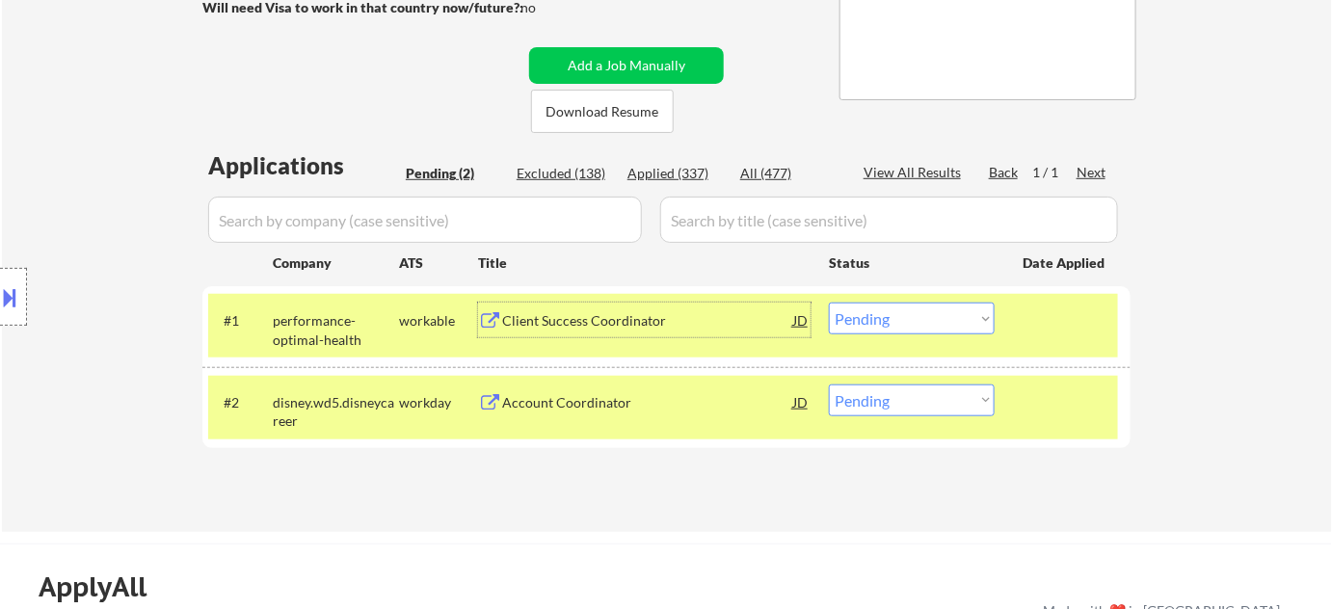
click at [875, 403] on select "Choose an option... Pending Applied Excluded (Questions) Excluded (Expired) Exc…" at bounding box center [912, 401] width 166 height 32
select select ""applied""
click at [829, 385] on select "Choose an option... Pending Applied Excluded (Questions) Excluded (Expired) Exc…" at bounding box center [912, 401] width 166 height 32
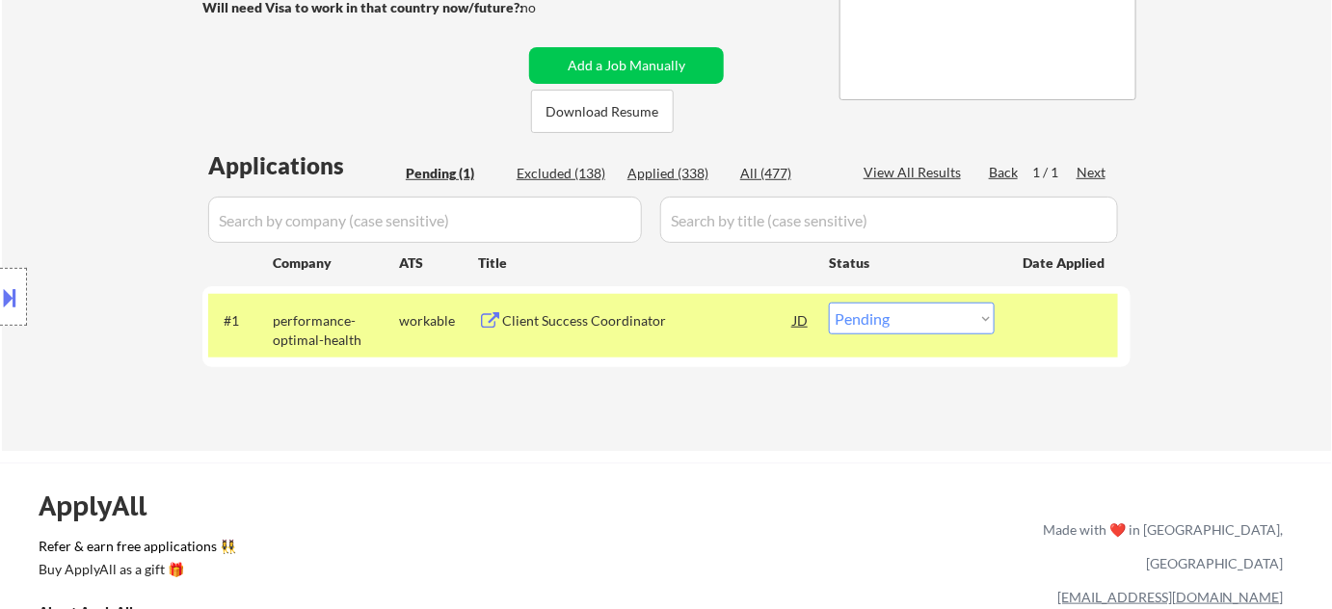
click at [20, 291] on button at bounding box center [10, 298] width 21 height 32
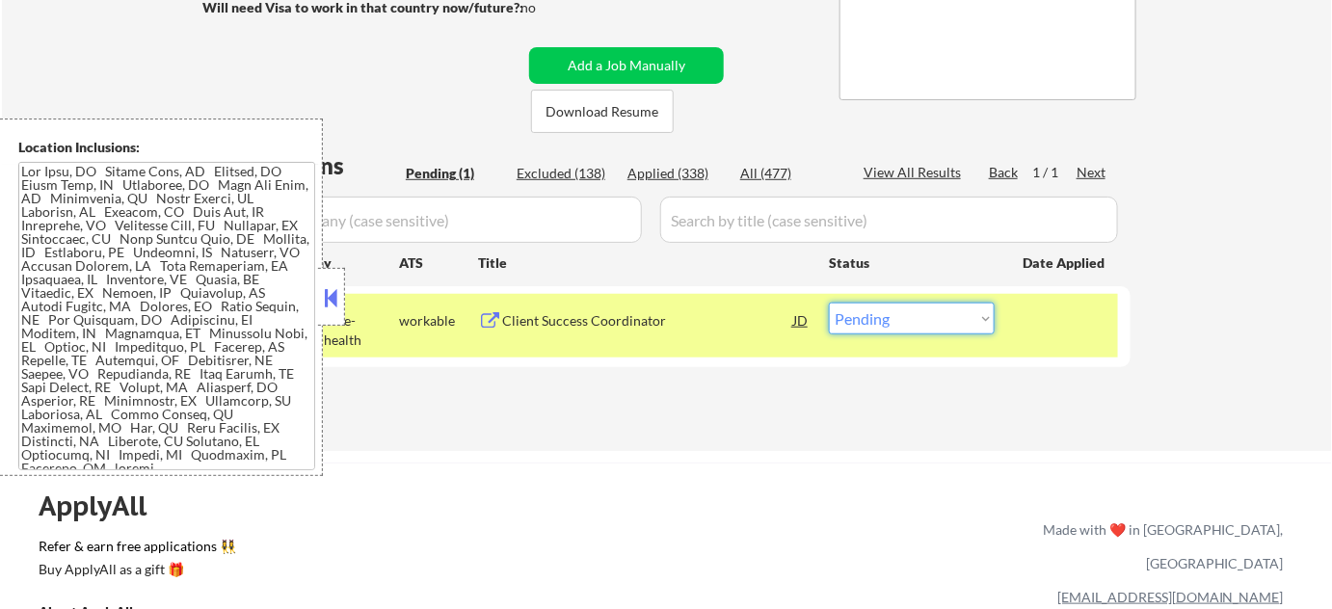
click at [854, 308] on select "Choose an option... Pending Applied Excluded (Questions) Excluded (Expired) Exc…" at bounding box center [912, 319] width 166 height 32
select select ""applied""
click at [829, 303] on select "Choose an option... Pending Applied Excluded (Questions) Excluded (Expired) Exc…" at bounding box center [912, 319] width 166 height 32
click at [342, 310] on div at bounding box center [331, 297] width 27 height 58
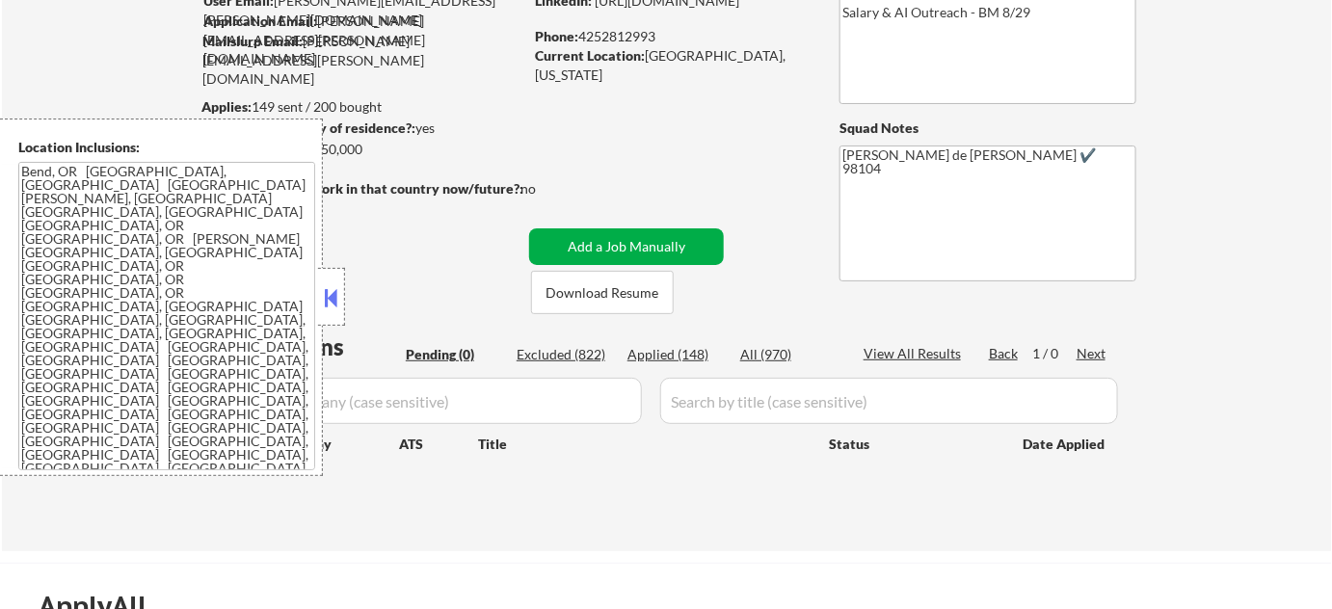
scroll to position [175, 0]
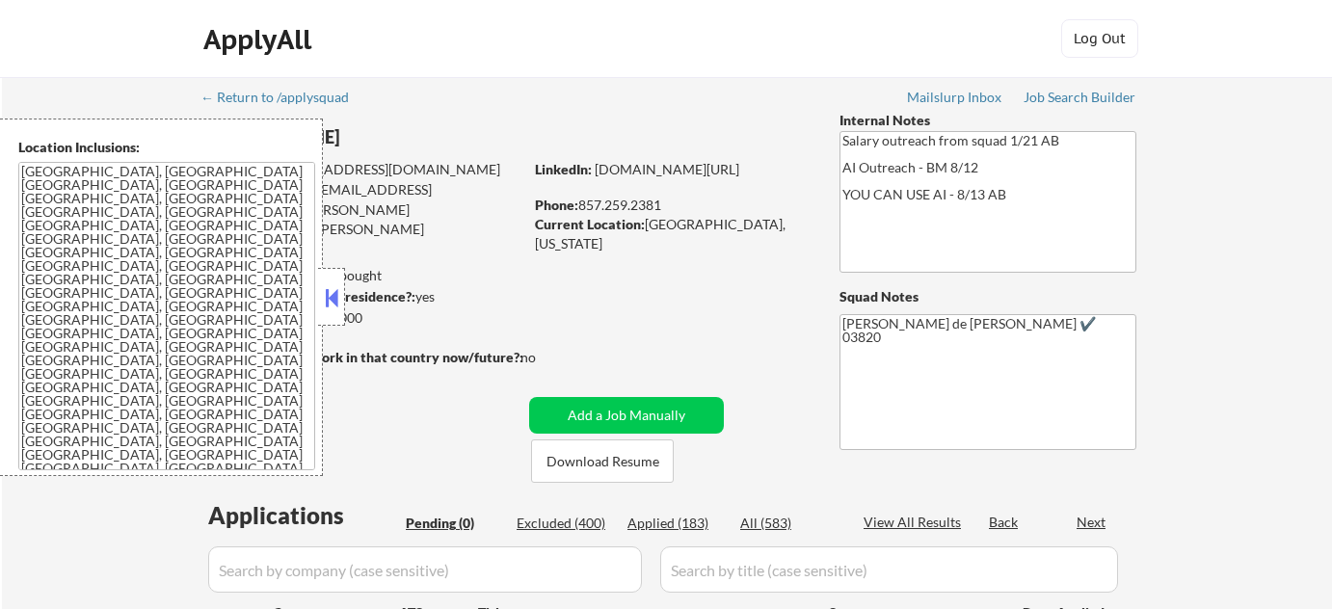
scroll to position [175, 0]
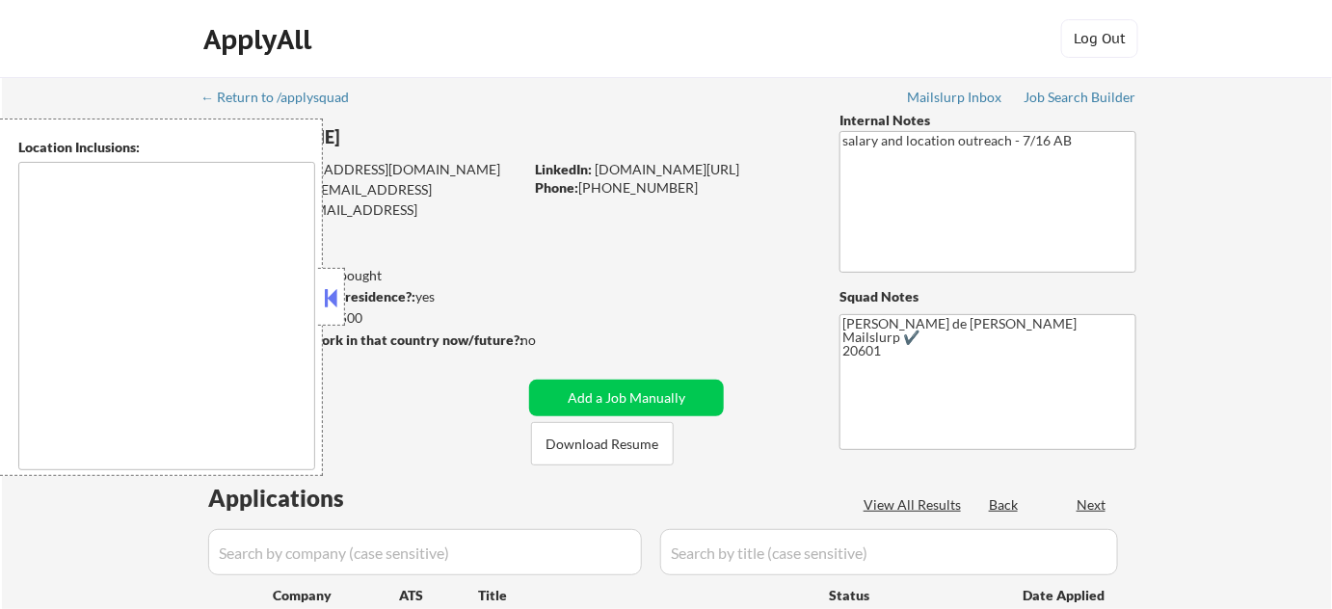
type textarea "[GEOGRAPHIC_DATA], [GEOGRAPHIC_DATA] [GEOGRAPHIC_DATA], [GEOGRAPHIC_DATA] [GEOG…"
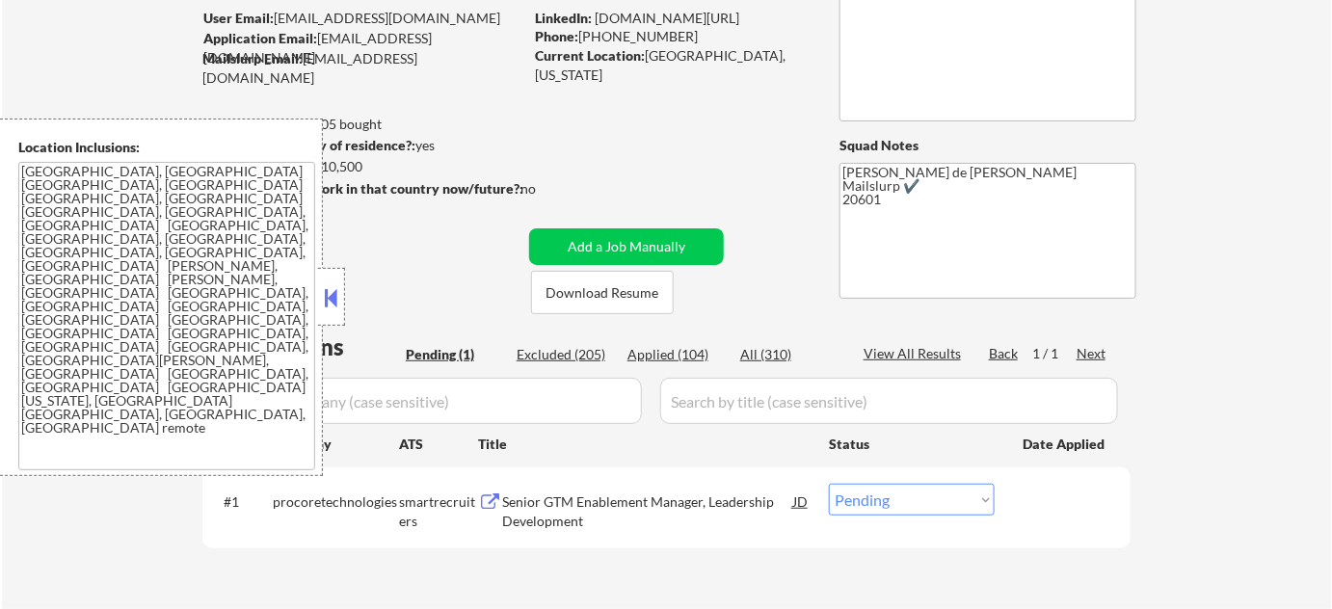
scroll to position [175, 0]
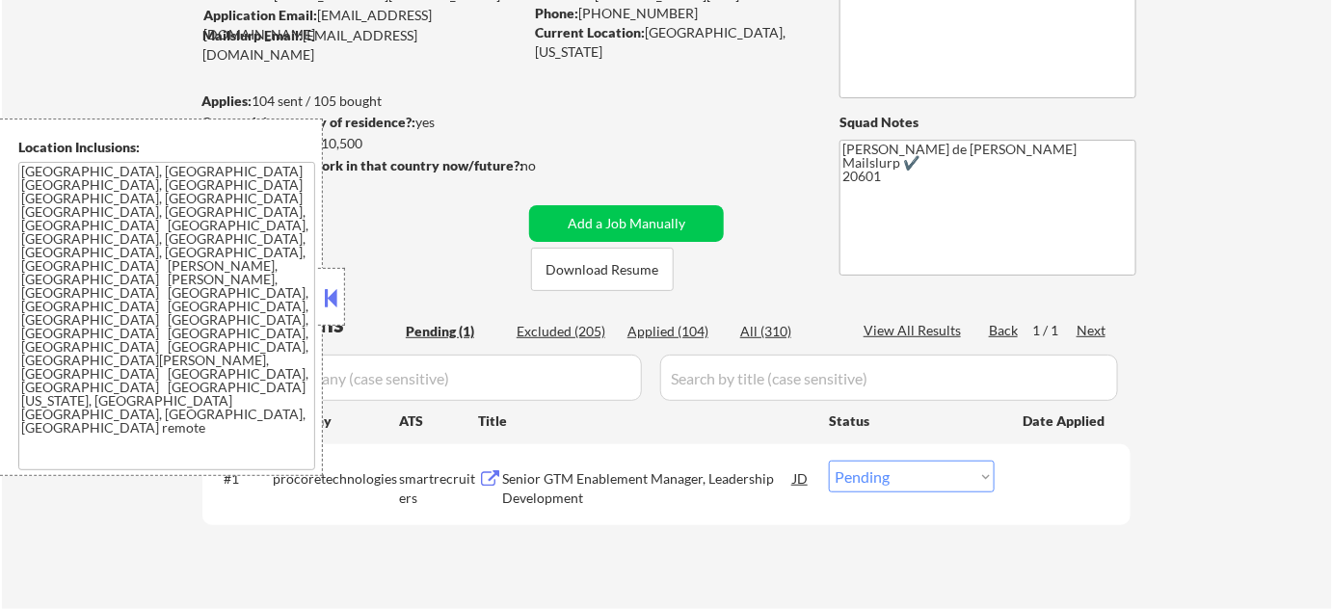
click at [331, 297] on button at bounding box center [331, 297] width 21 height 29
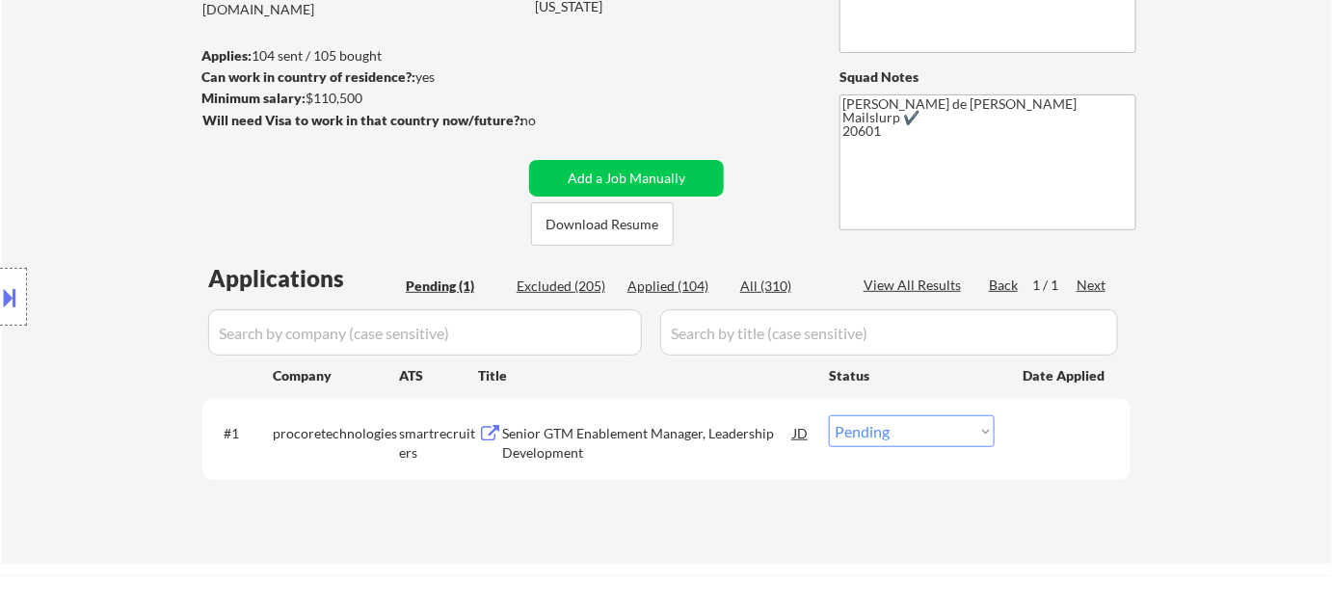
scroll to position [262, 0]
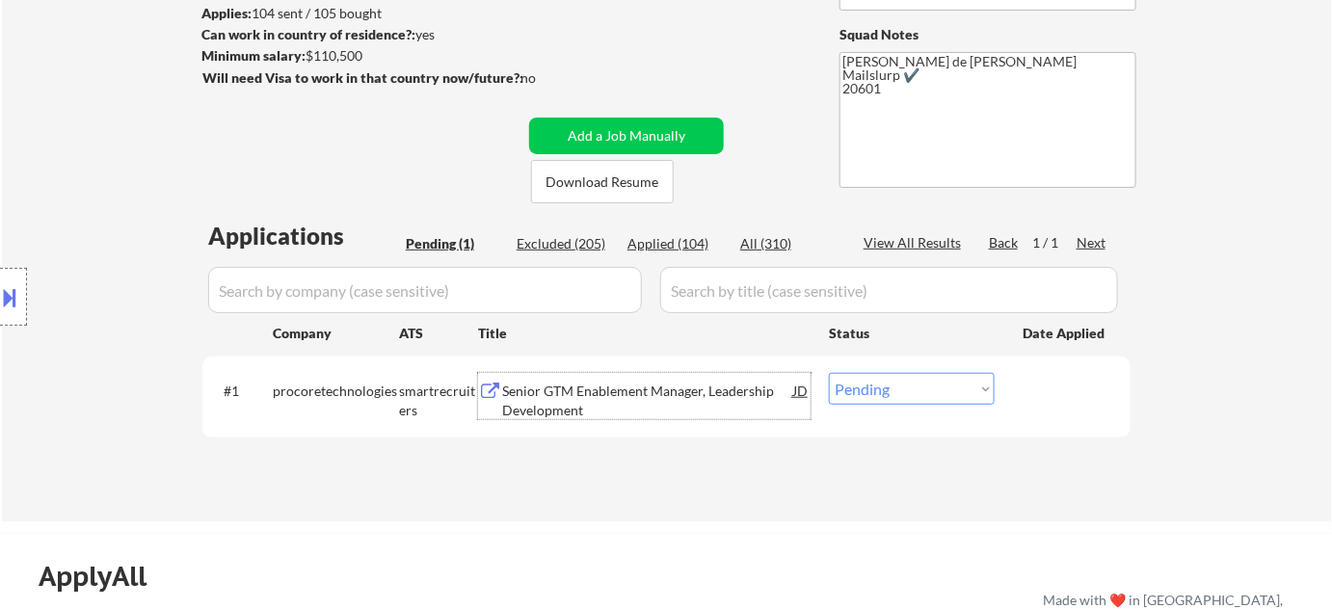
click at [593, 393] on div "Senior GTM Enablement Manager, Leadership Development" at bounding box center [647, 401] width 291 height 38
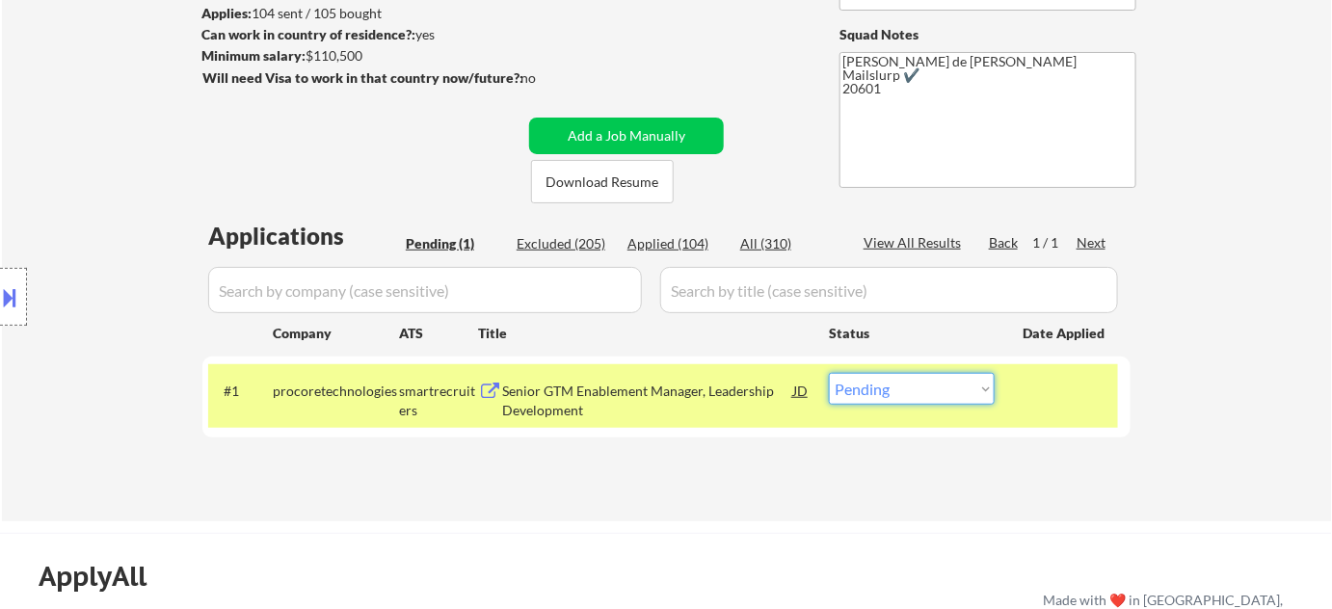
click at [937, 392] on select "Choose an option... Pending Applied Excluded (Questions) Excluded (Expired) Exc…" at bounding box center [912, 389] width 166 height 32
select select ""applied""
click at [829, 373] on select "Choose an option... Pending Applied Excluded (Questions) Excluded (Expired) Exc…" at bounding box center [912, 389] width 166 height 32
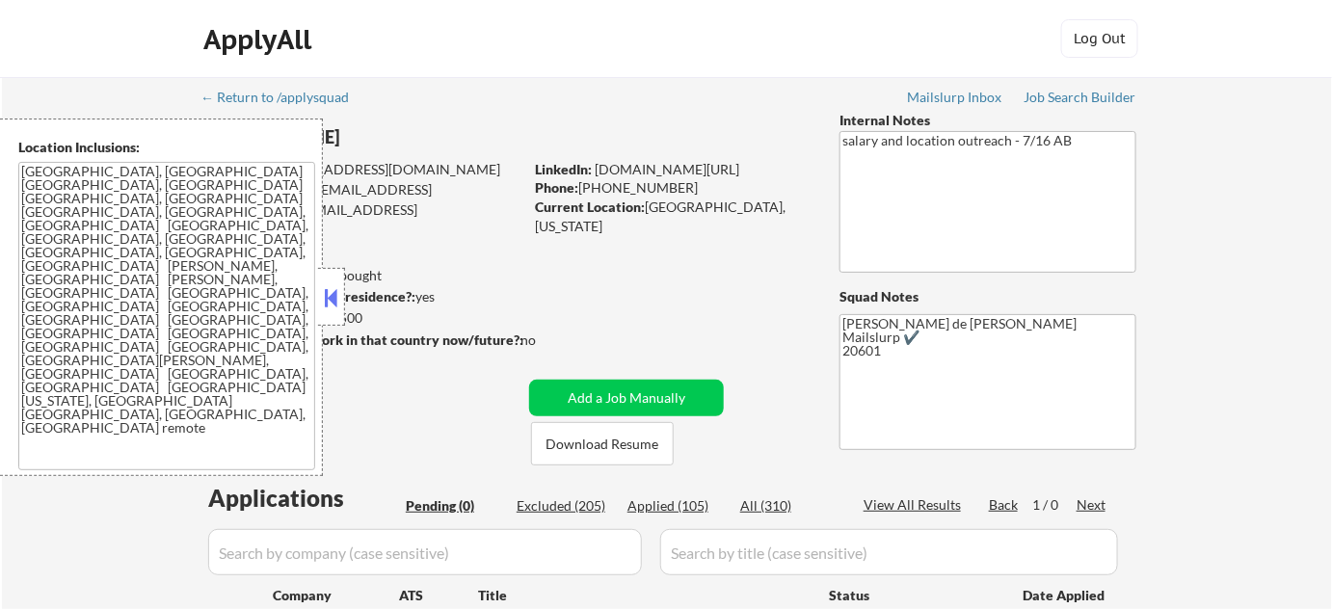
click at [658, 504] on div "Applied (105)" at bounding box center [676, 506] width 96 height 19
click at [339, 306] on button at bounding box center [331, 297] width 21 height 29
select select ""applied""
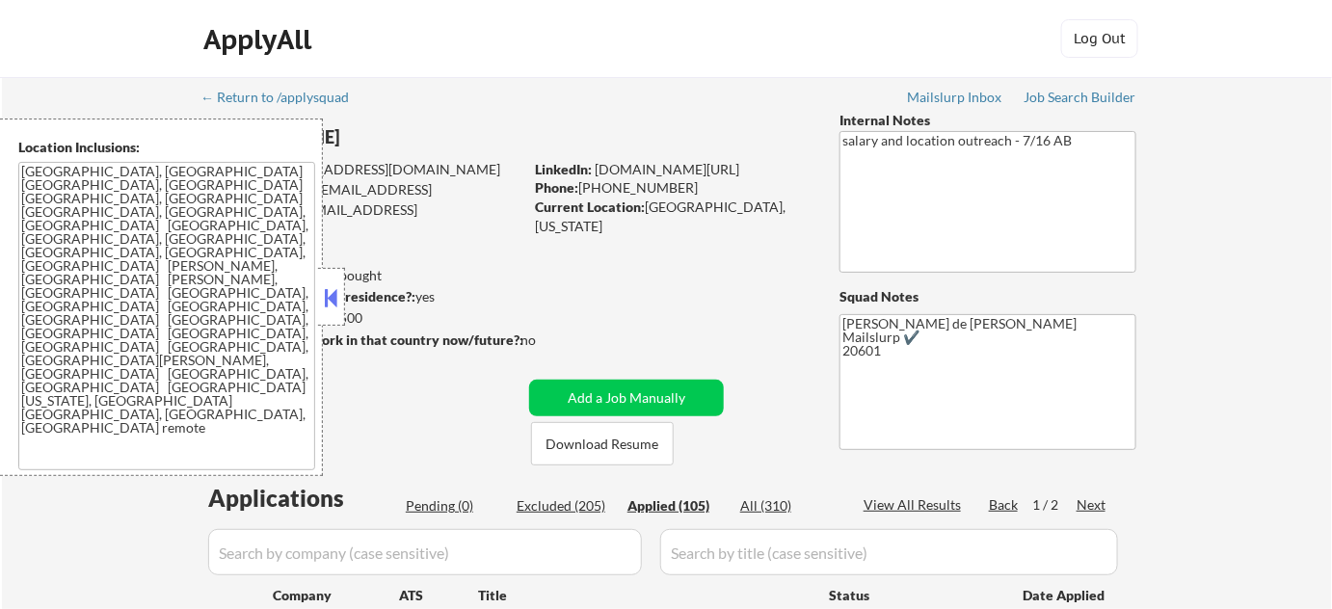
select select ""applied""
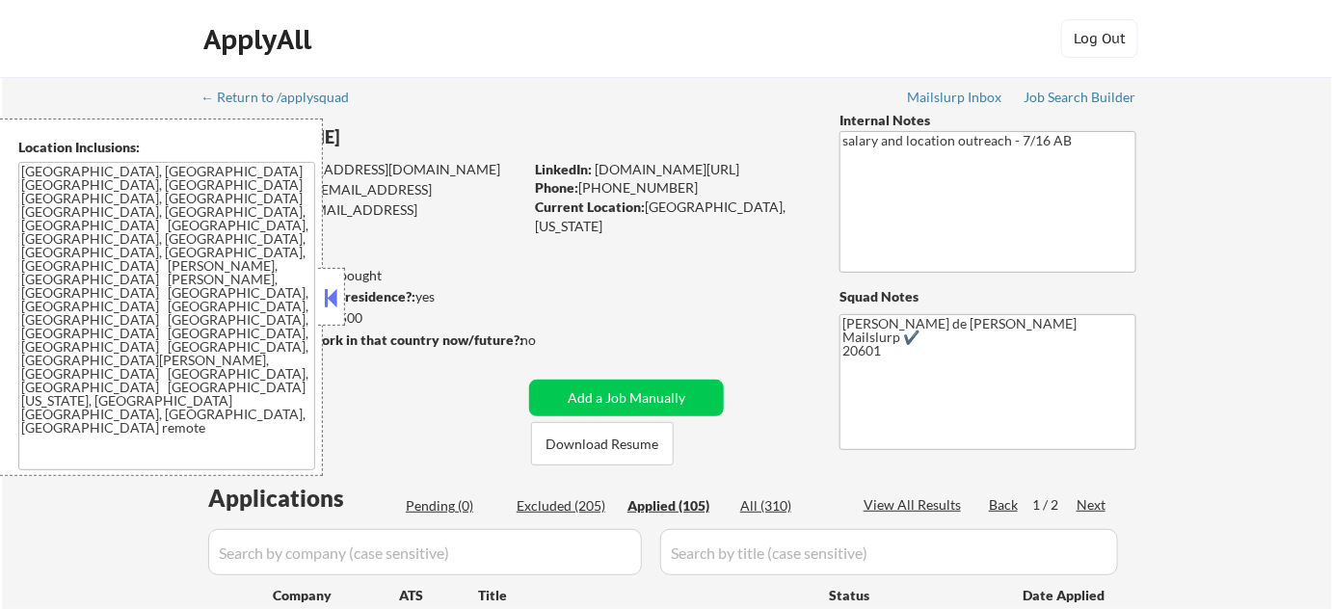
select select ""applied""
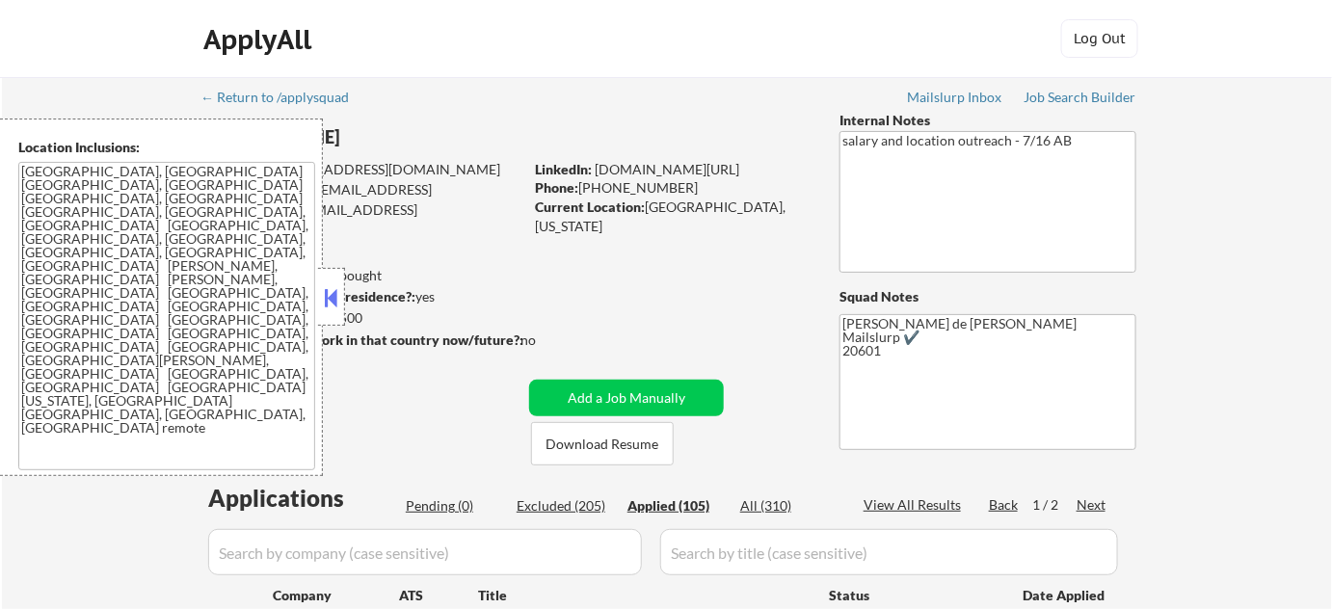
select select ""applied""
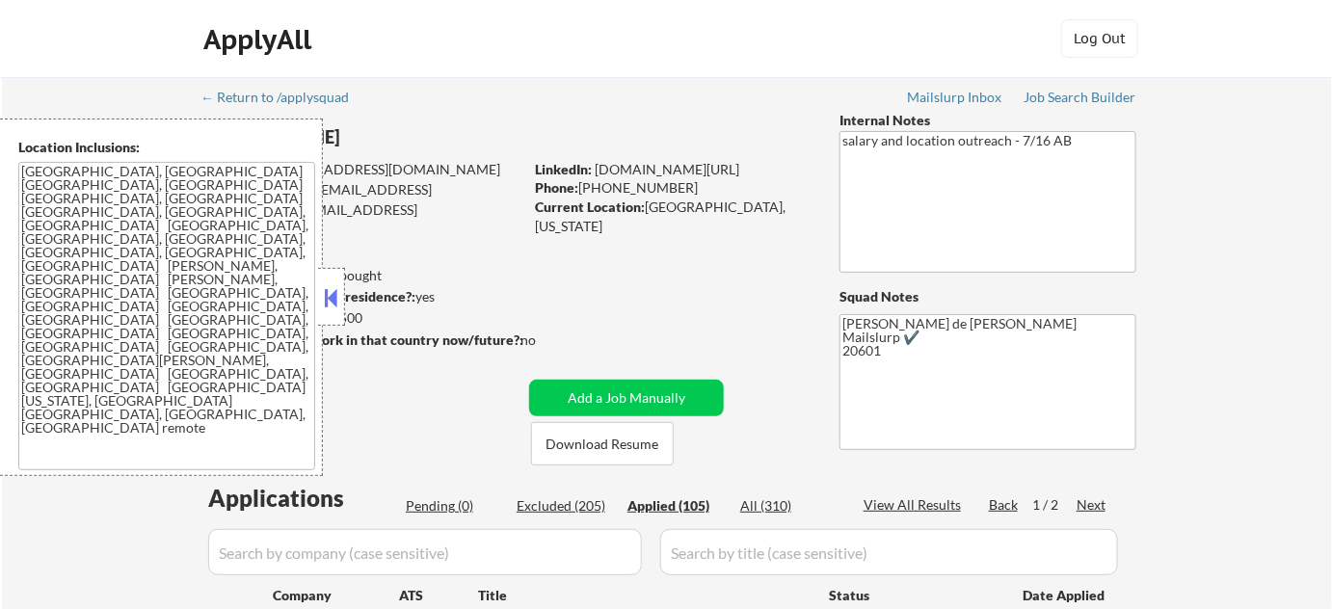
select select ""applied""
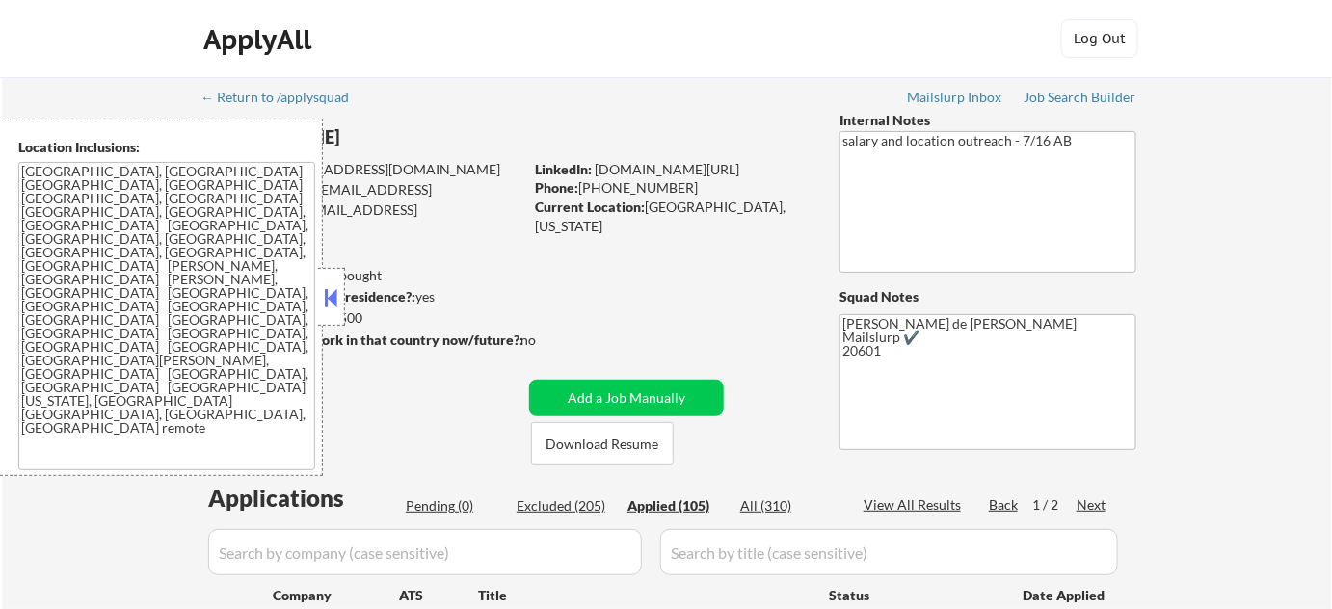
select select ""applied""
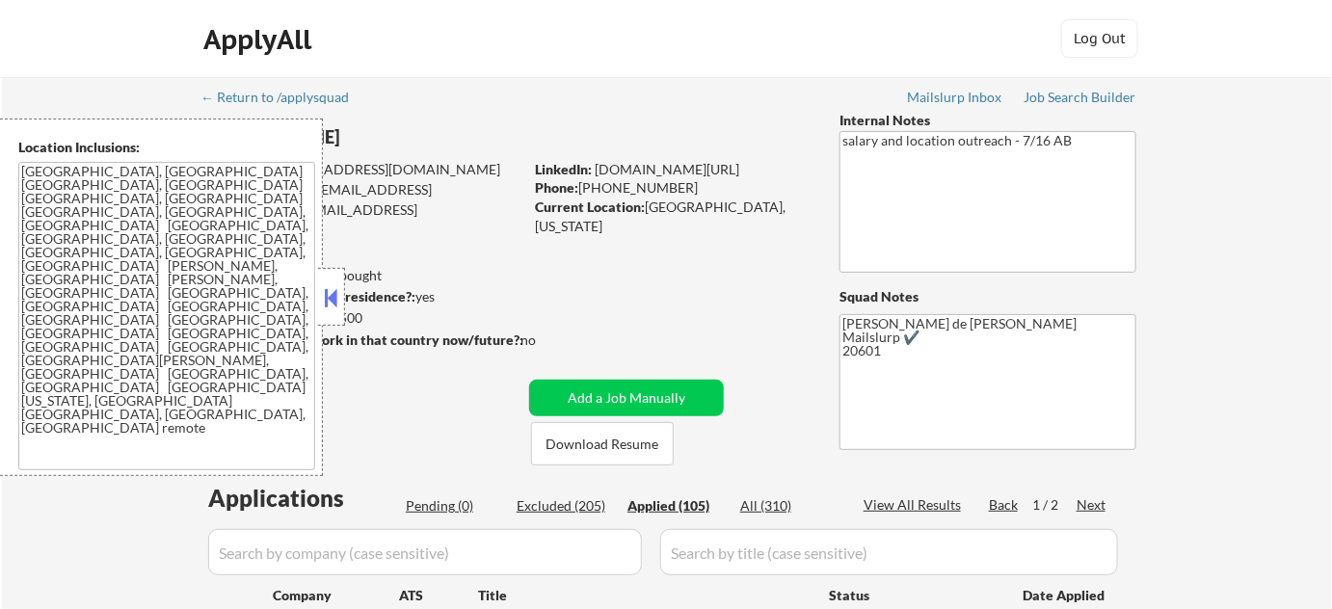
select select ""applied""
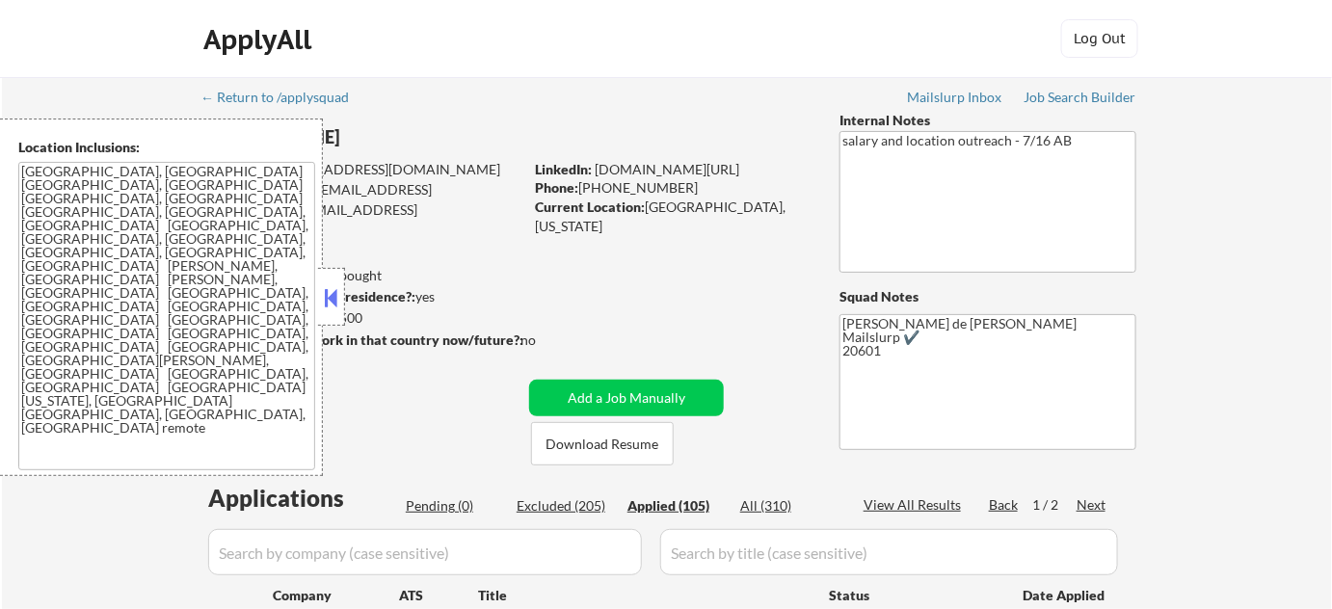
select select ""applied""
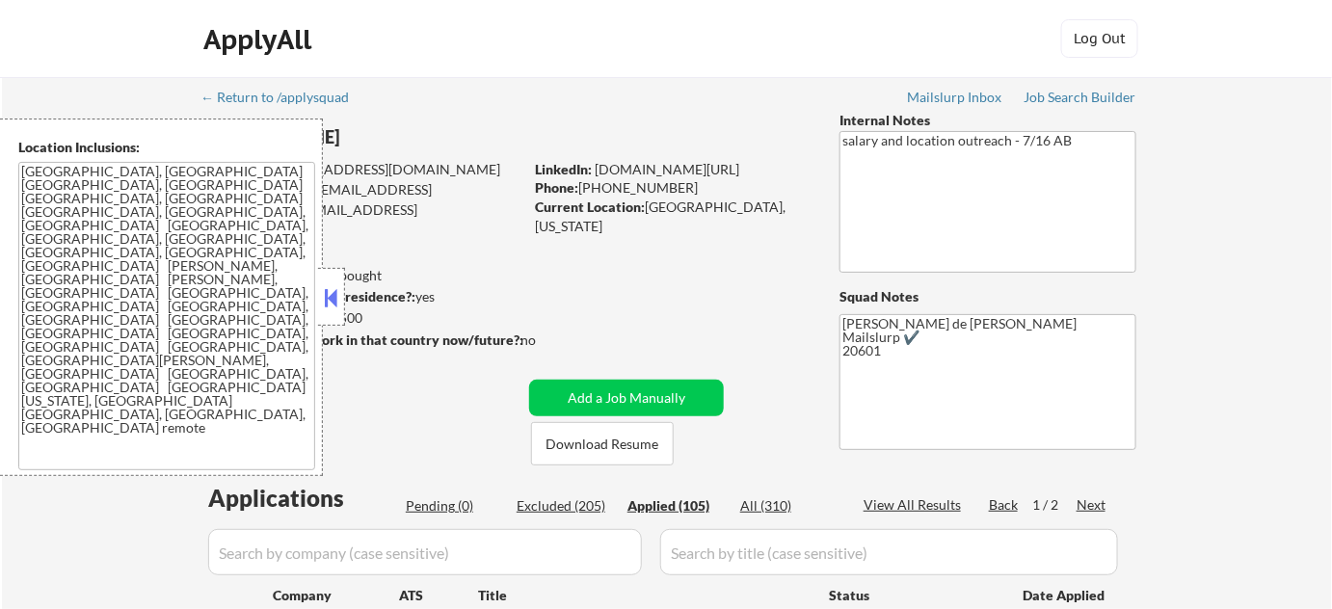
select select ""applied""
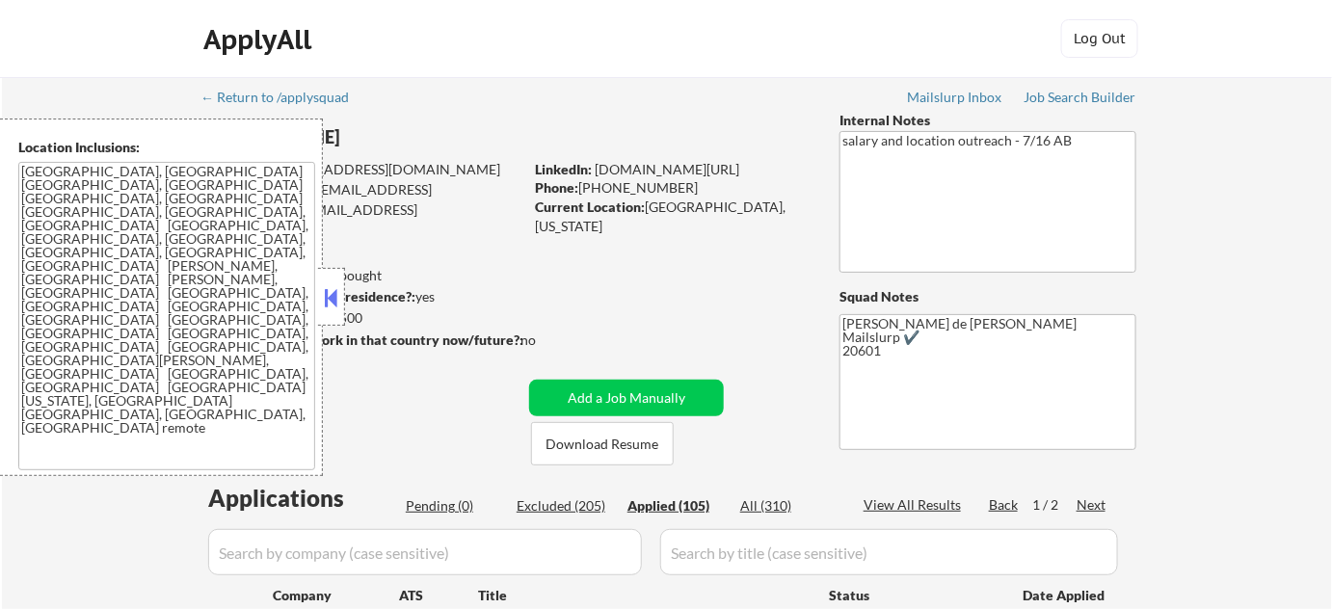
select select ""applied""
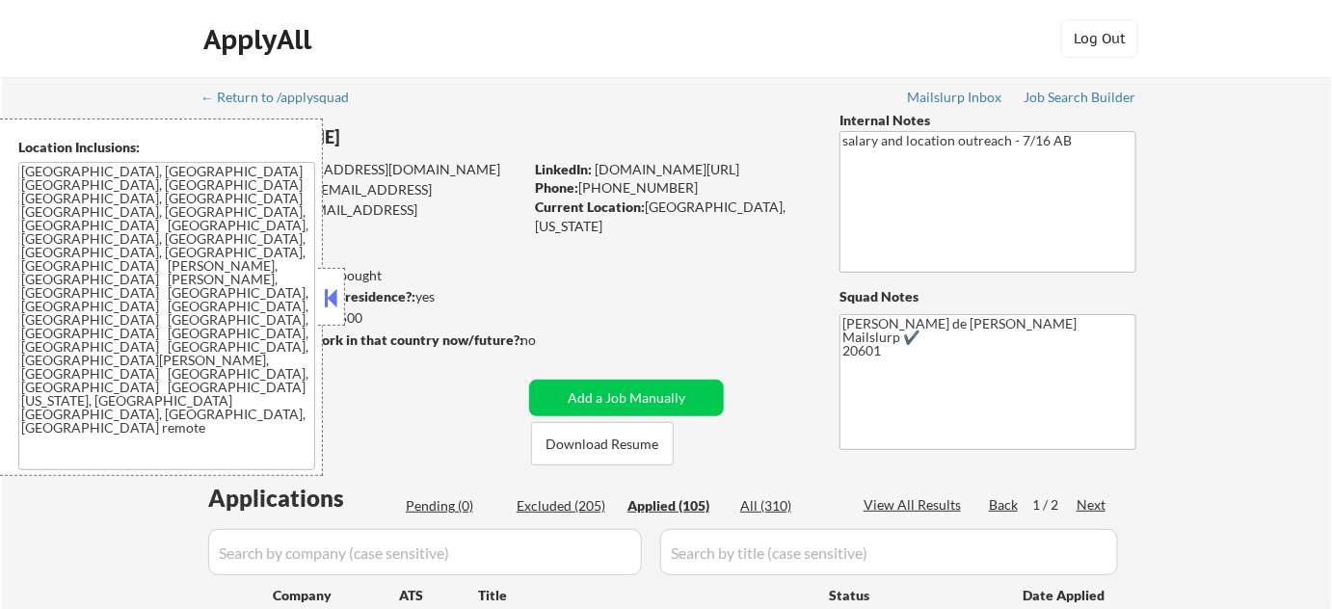
select select ""applied""
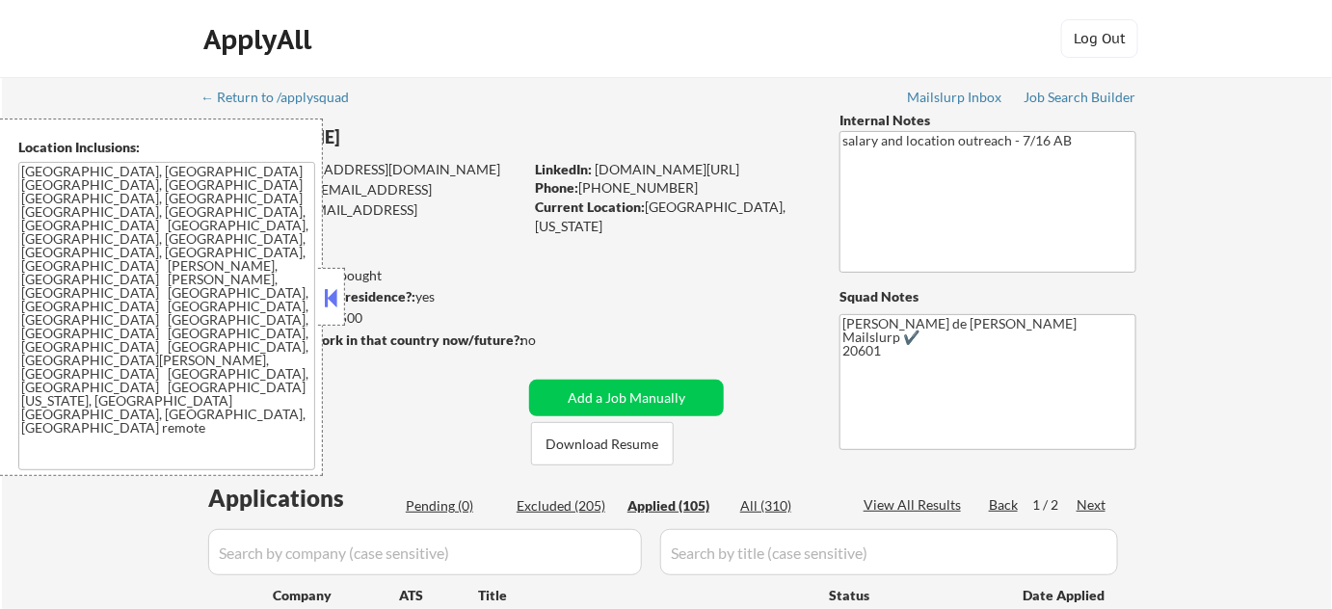
select select ""applied""
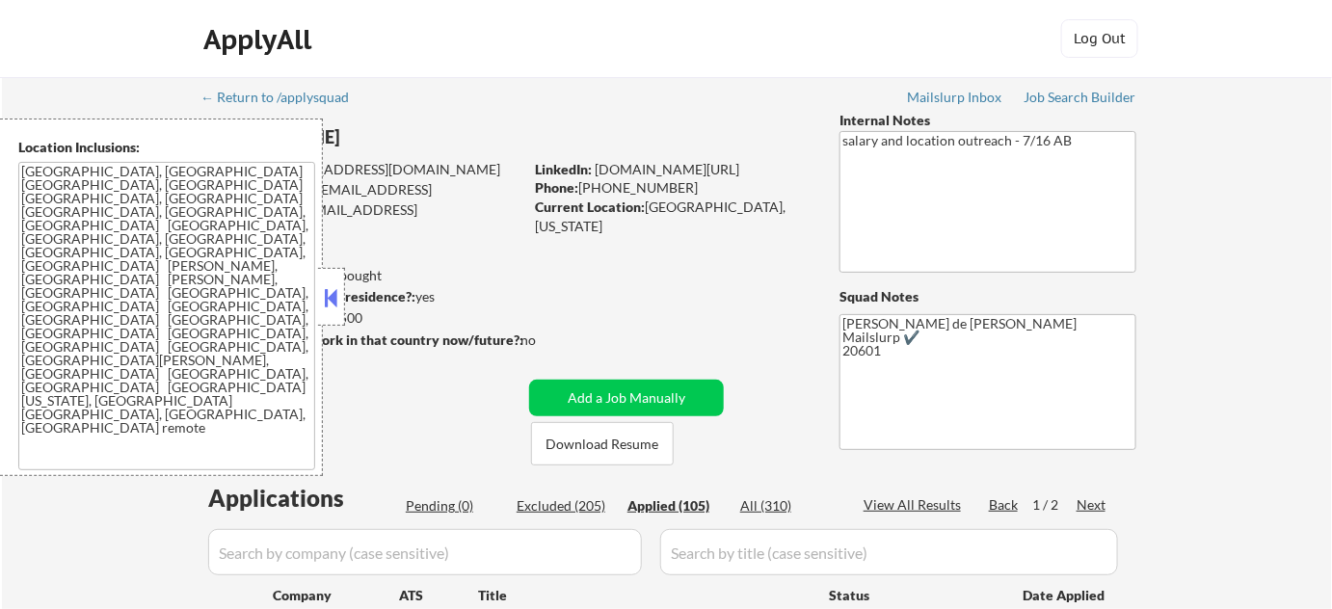
select select ""applied""
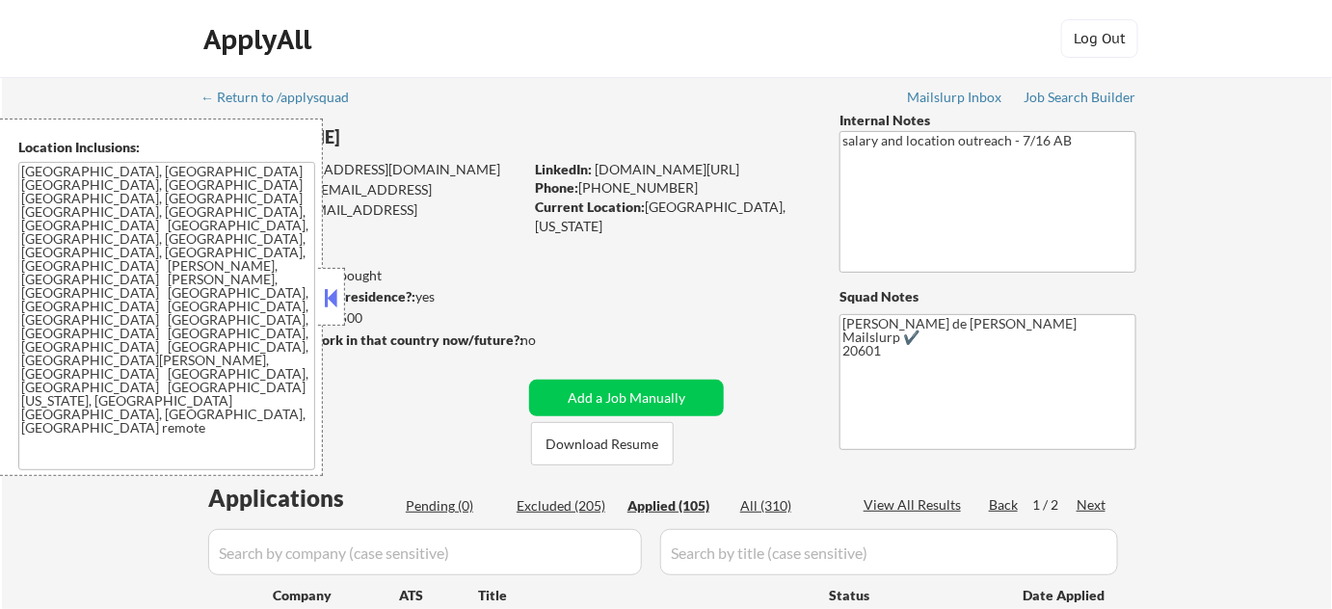
select select ""applied""
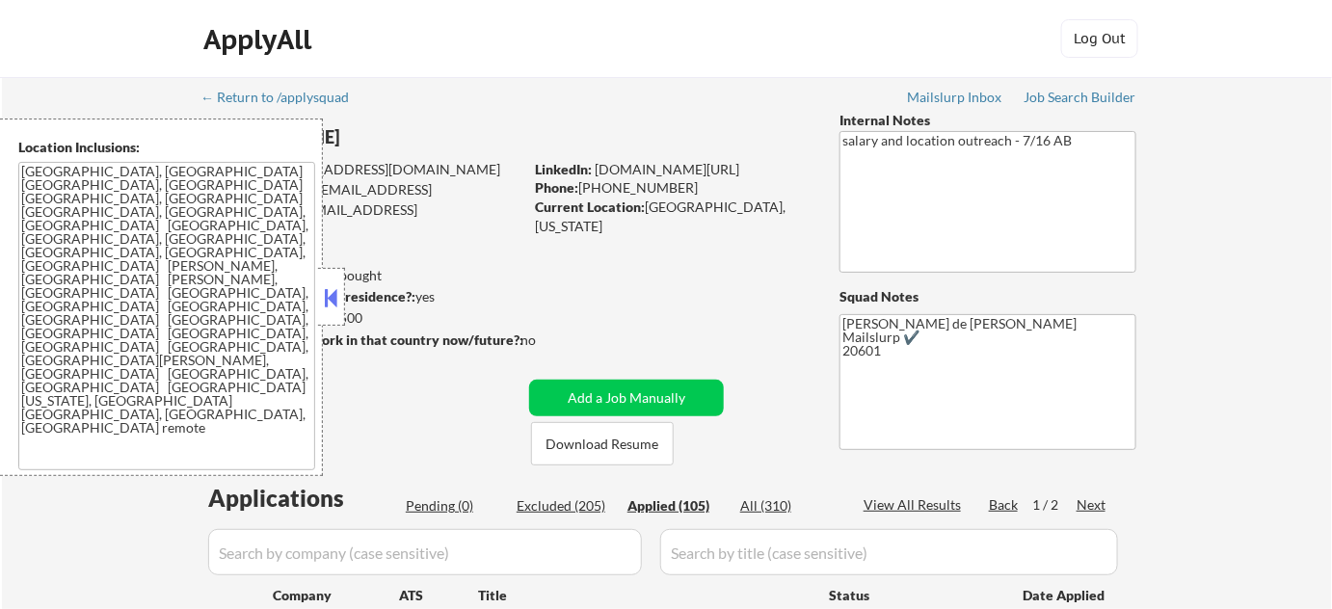
select select ""applied""
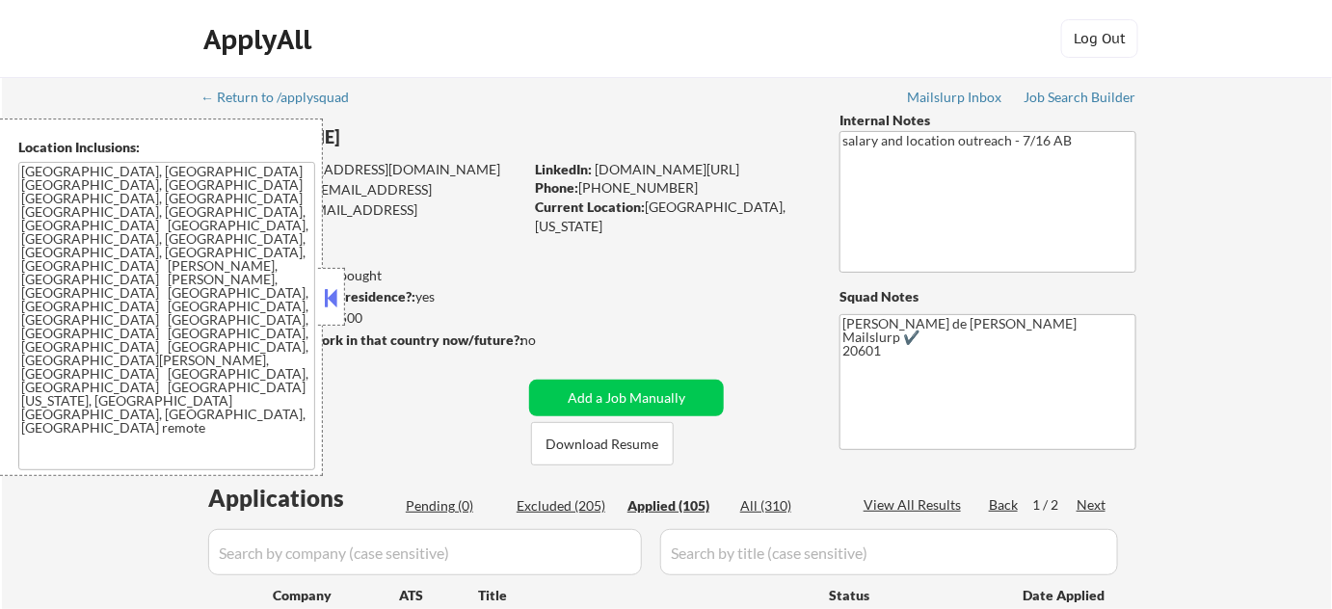
select select ""applied""
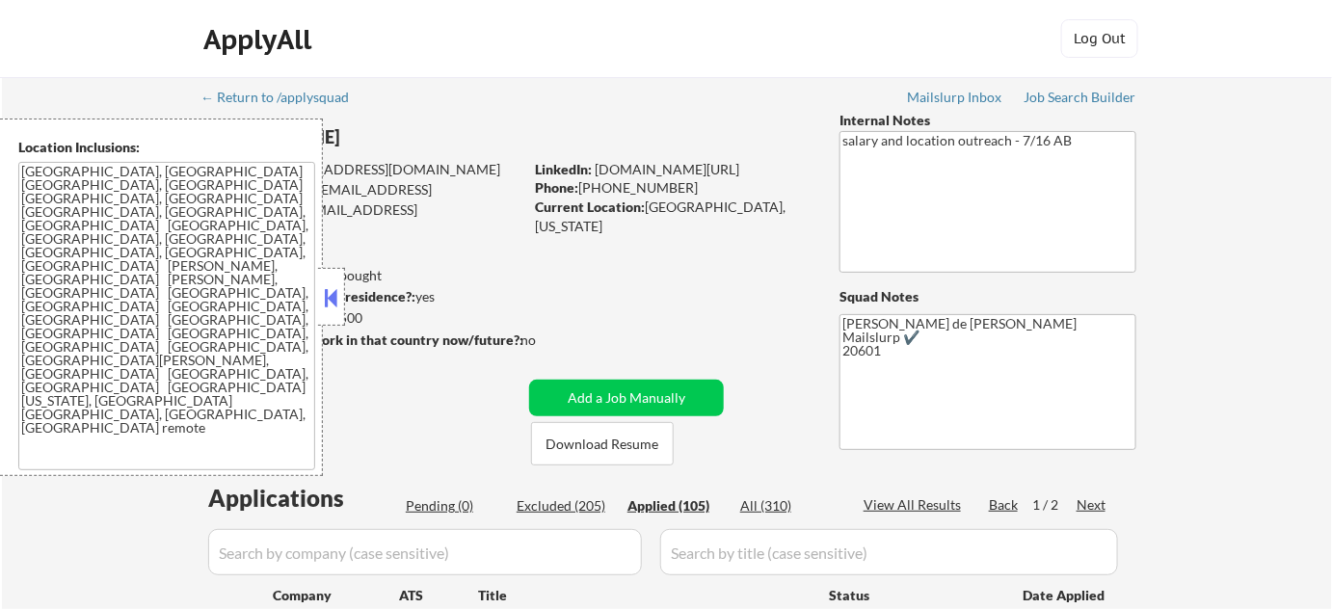
select select ""applied""
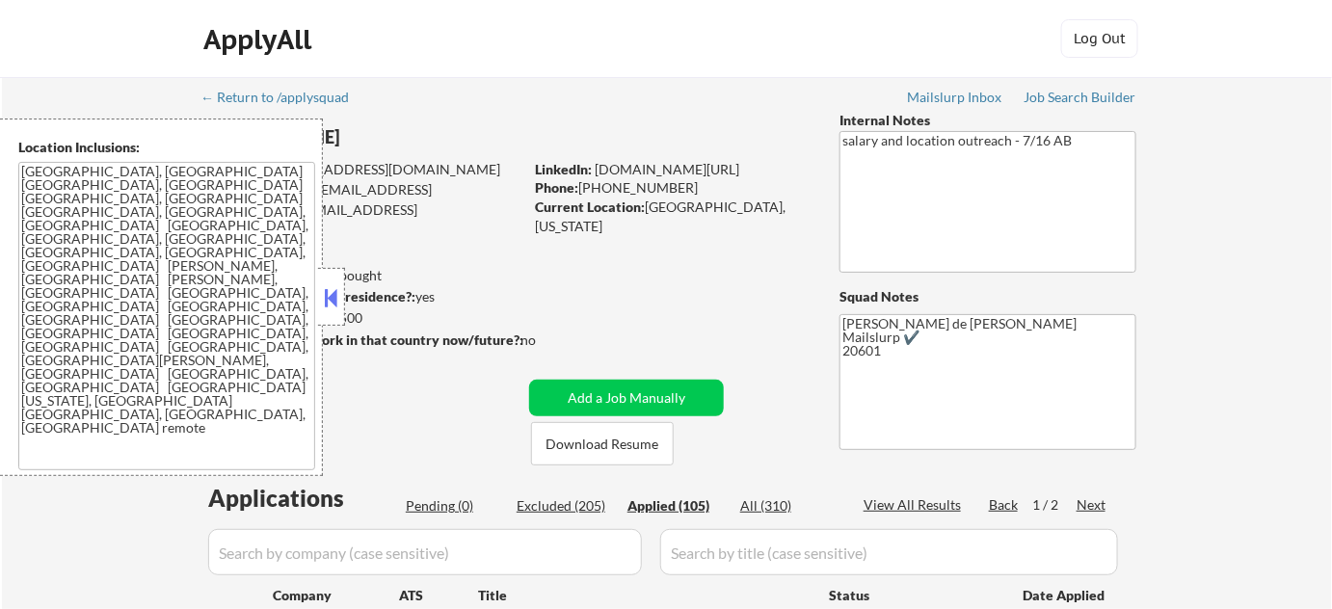
select select ""applied""
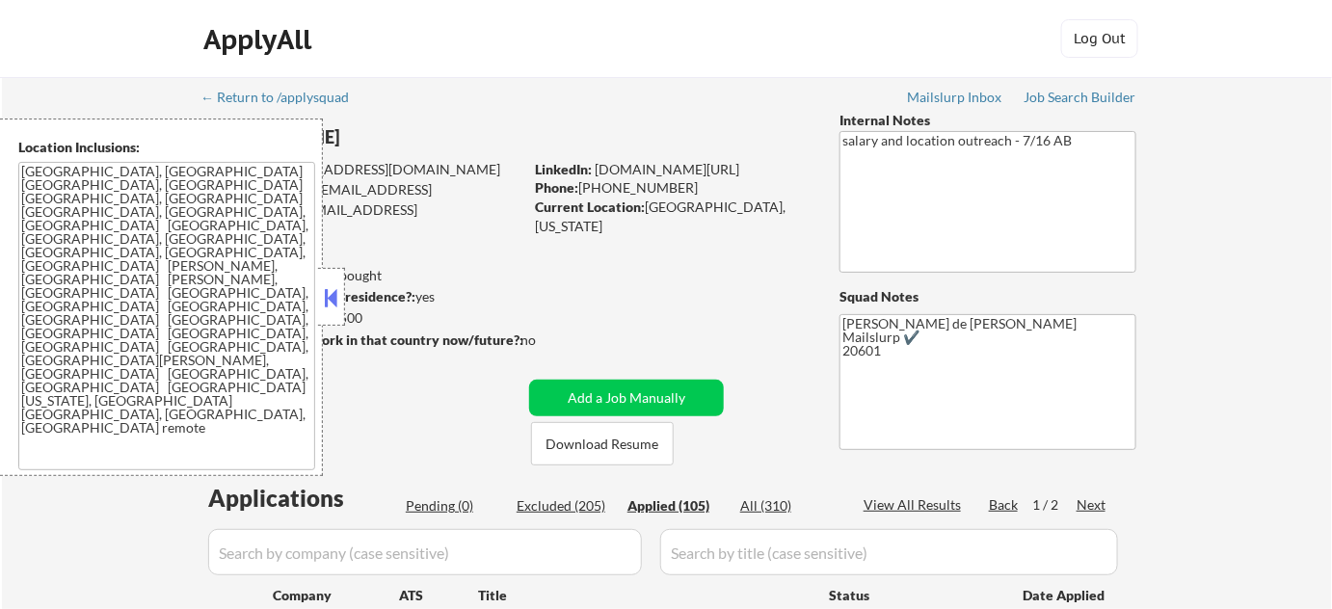
select select ""applied""
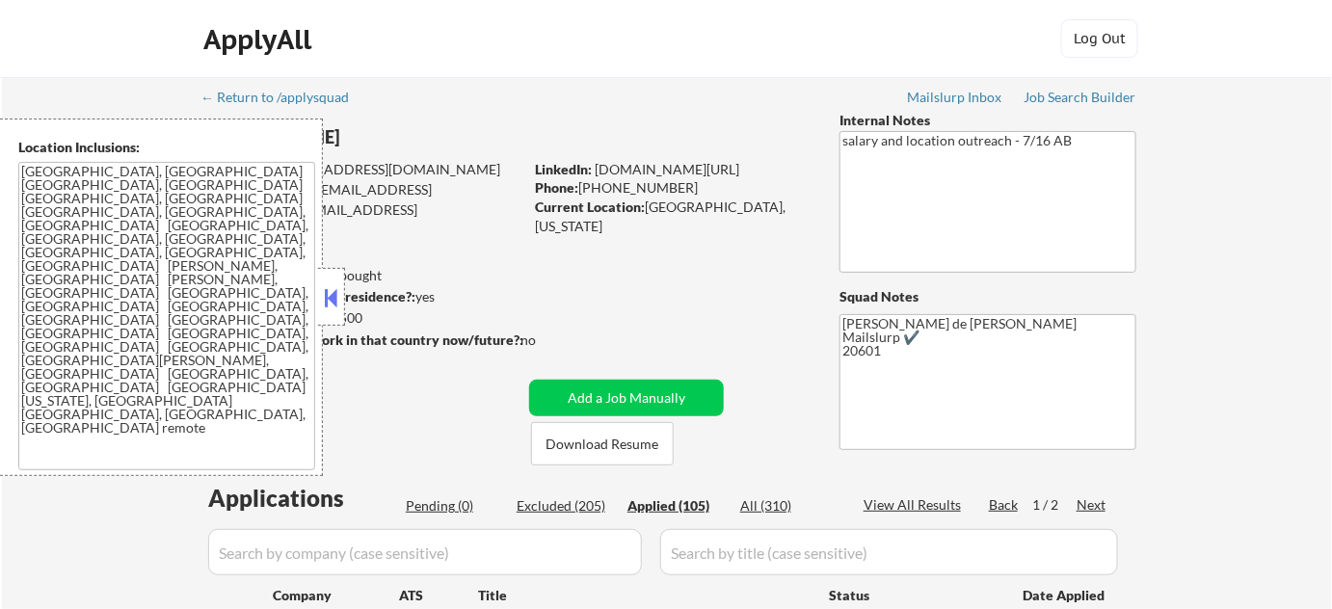
select select ""applied""
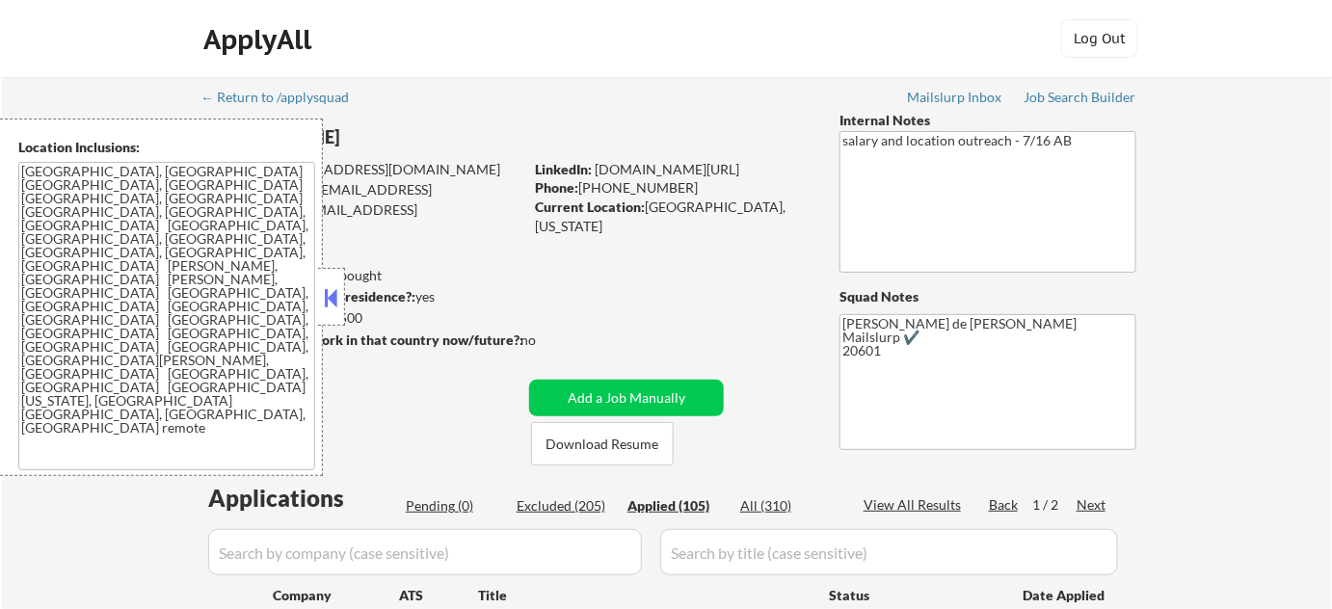
select select ""applied""
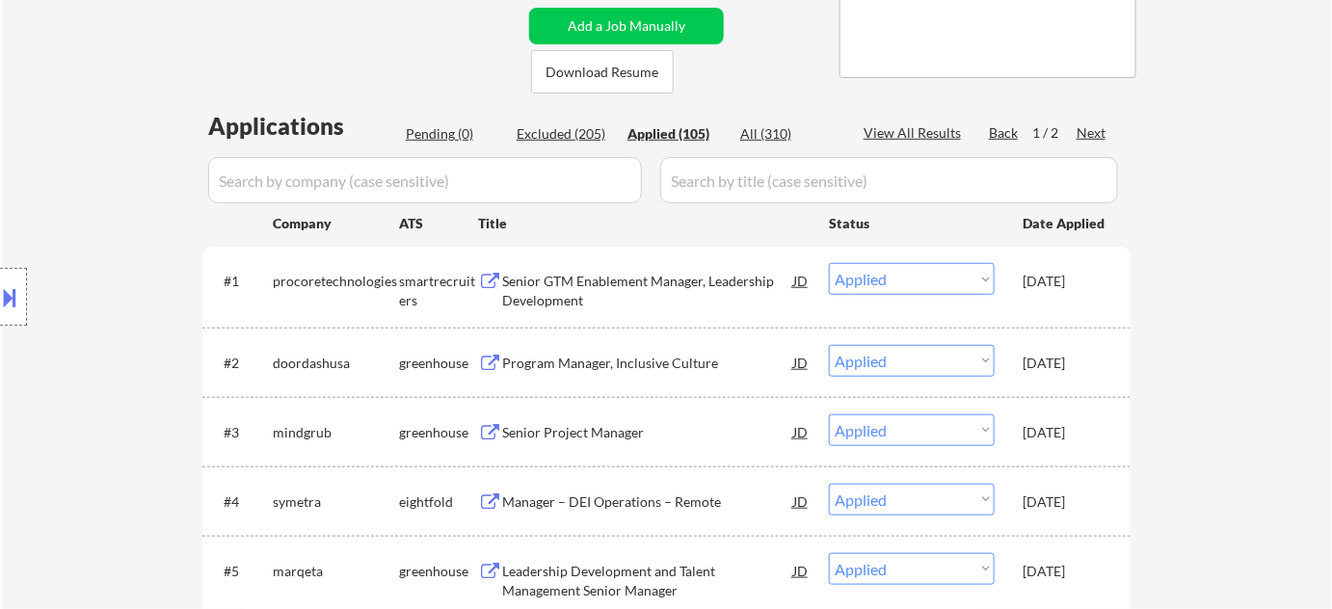
scroll to position [438, 0]
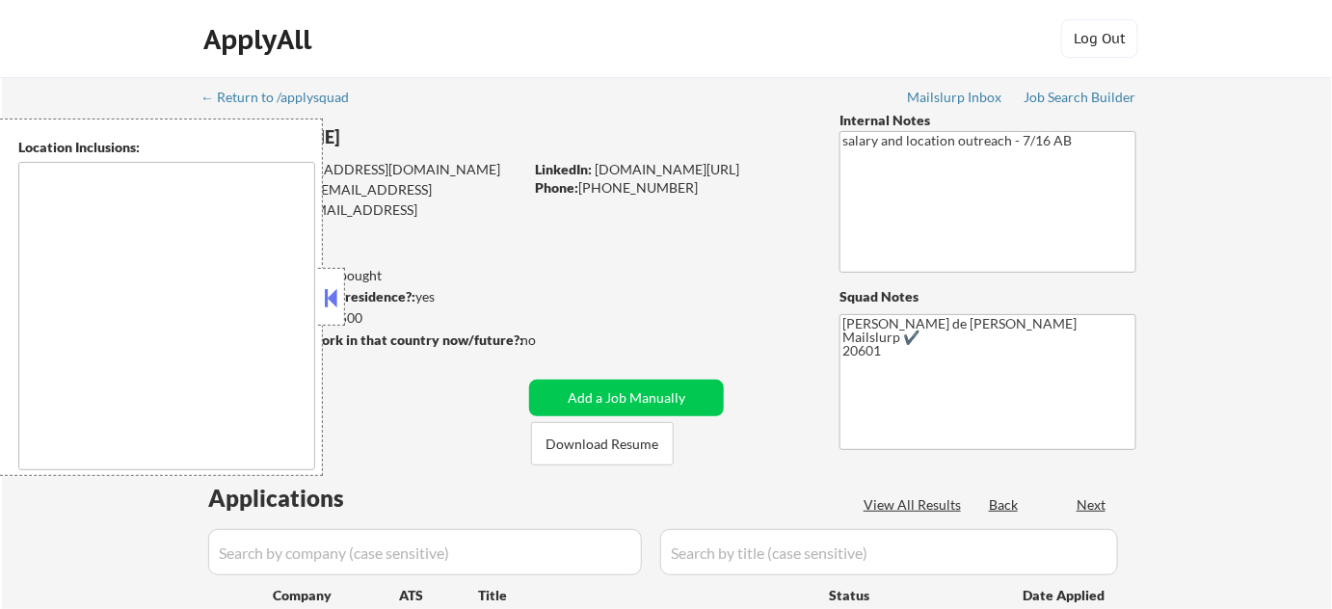
type textarea "[GEOGRAPHIC_DATA], [GEOGRAPHIC_DATA] [GEOGRAPHIC_DATA], [GEOGRAPHIC_DATA] [GEOG…"
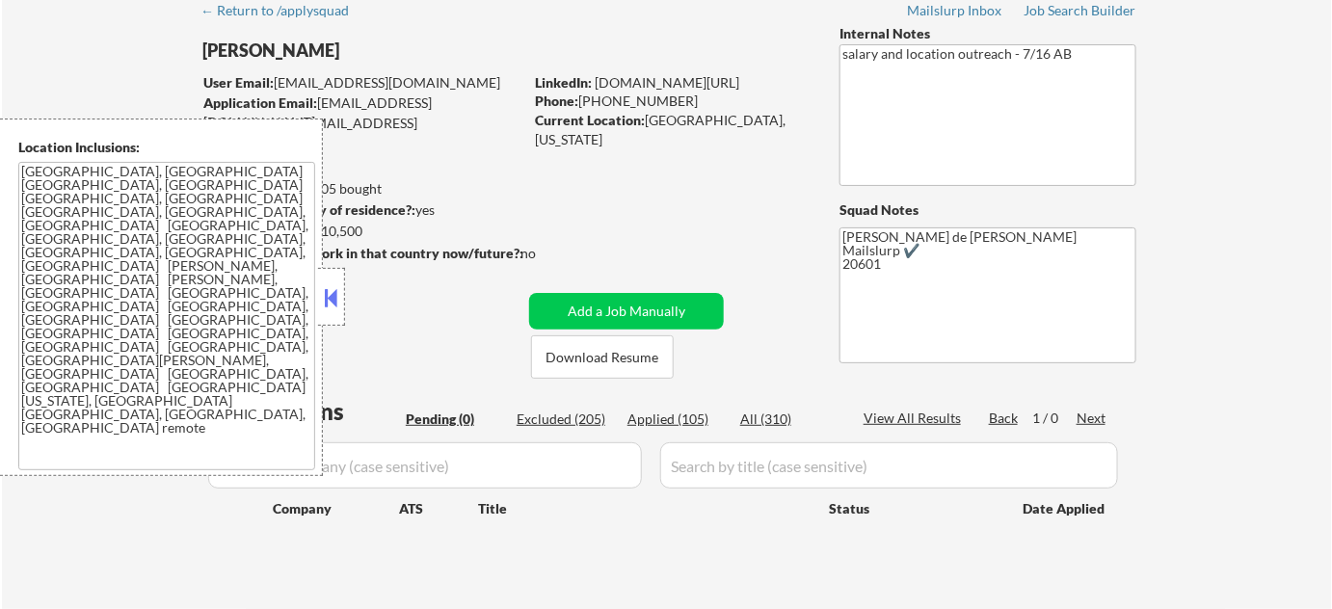
scroll to position [87, 0]
click at [681, 410] on div "Applied (105)" at bounding box center [676, 419] width 96 height 19
click at [329, 300] on button at bounding box center [331, 297] width 21 height 29
click at [386, 269] on div at bounding box center [365, 274] width 326 height 20
select select ""applied""
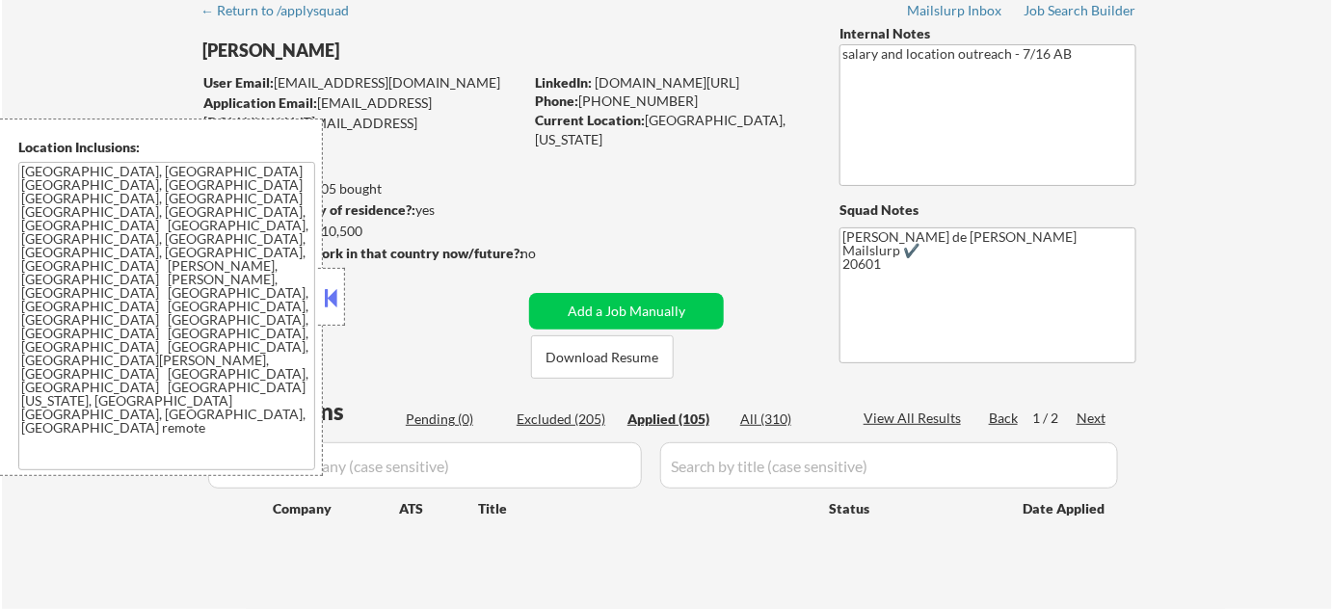
select select ""applied""
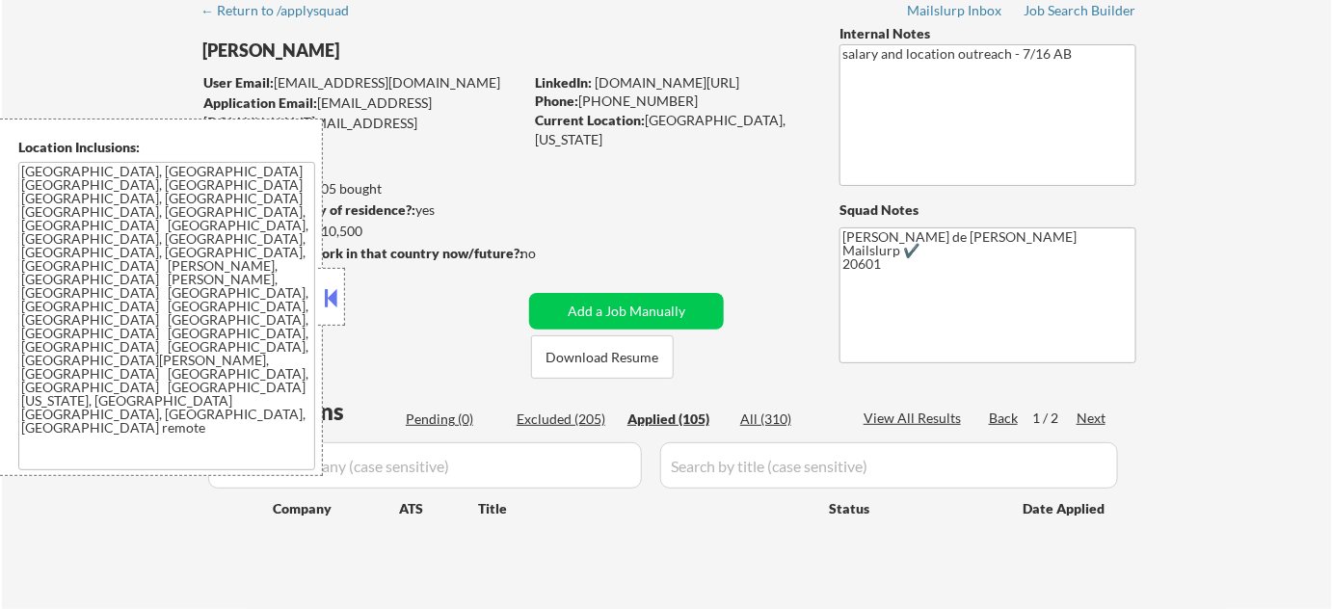
select select ""applied""
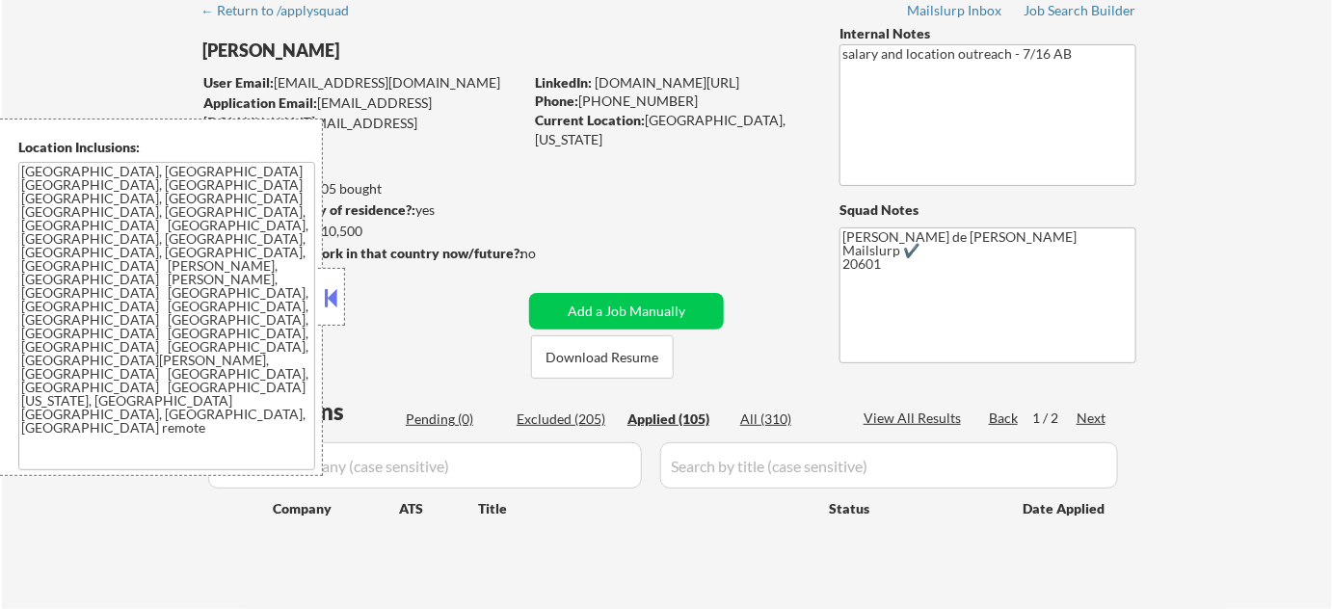
select select ""applied""
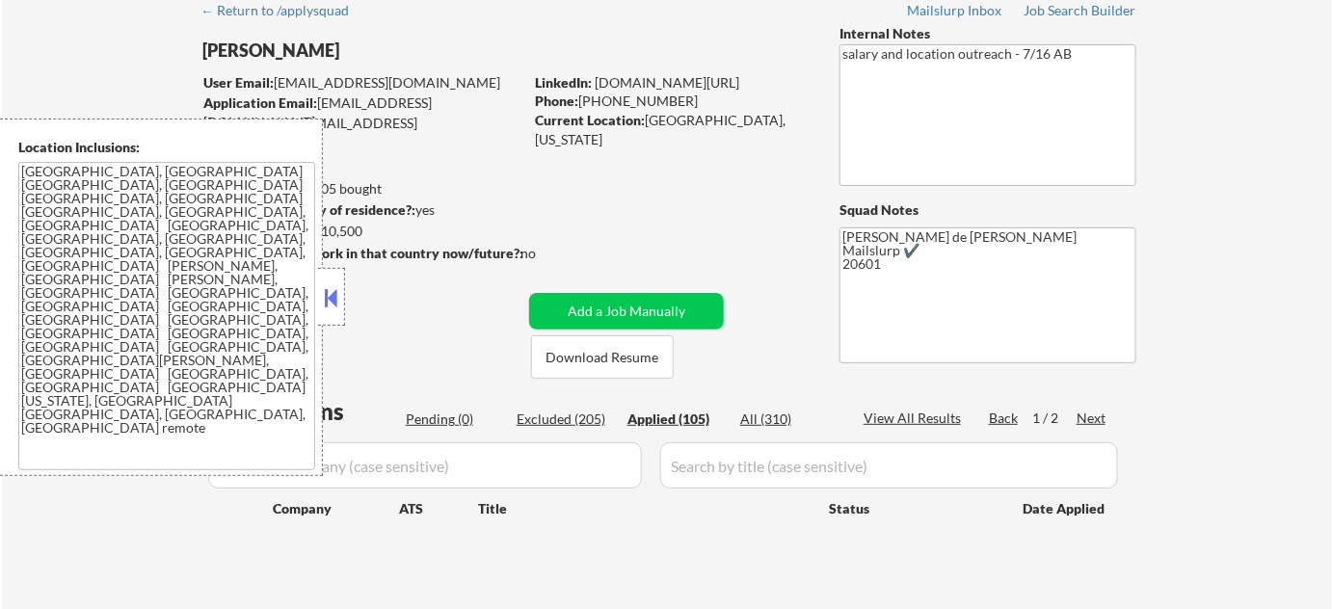
select select ""applied""
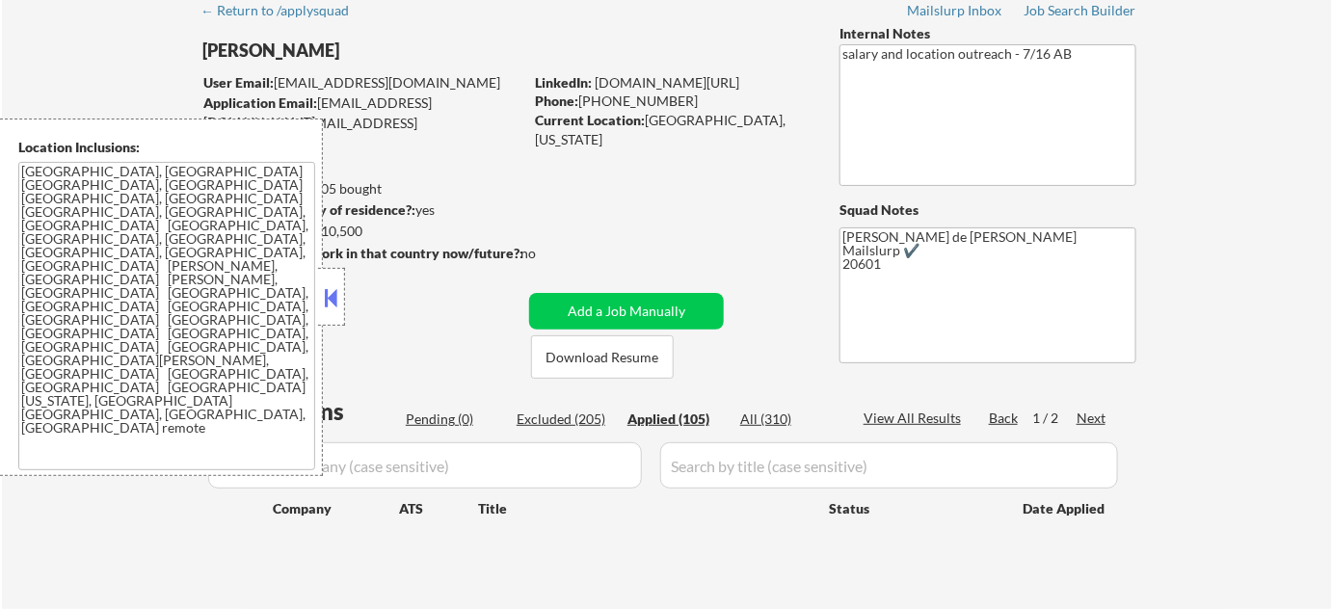
select select ""applied""
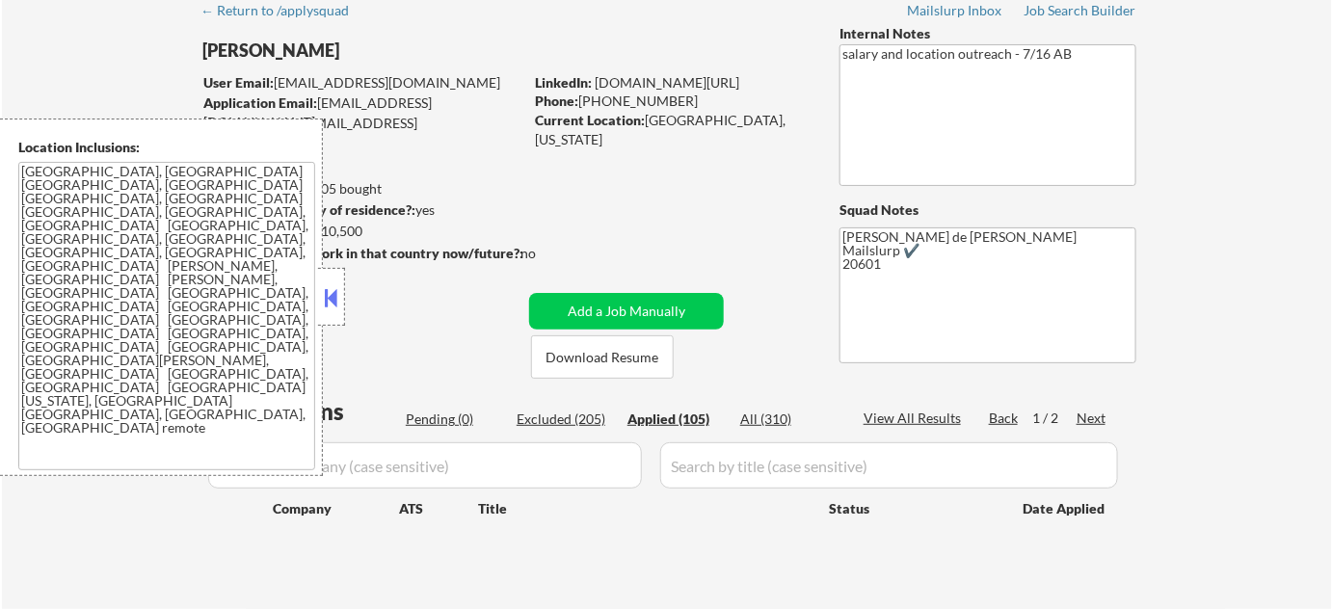
select select ""applied""
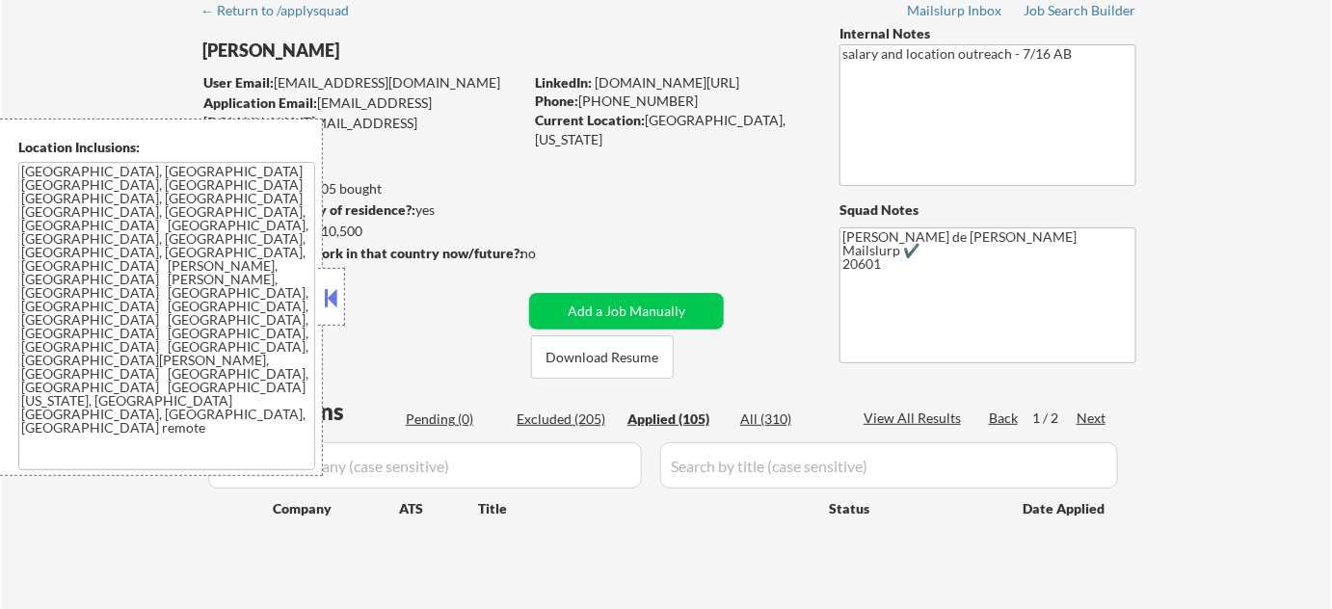
select select ""applied""
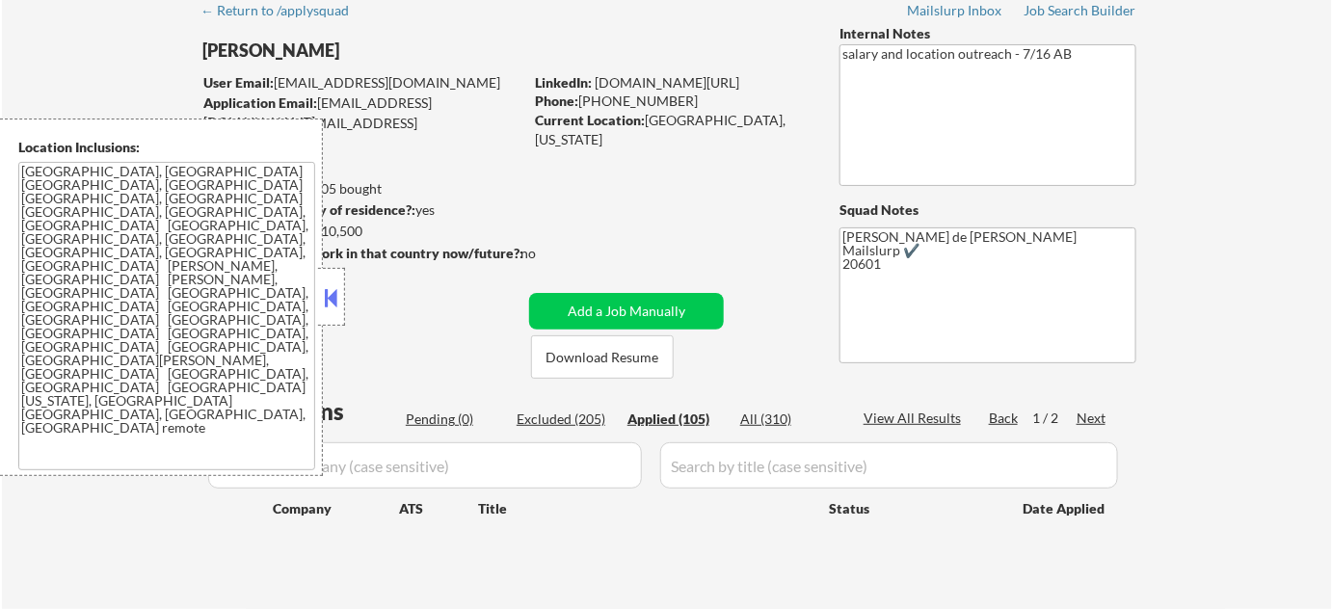
select select ""applied""
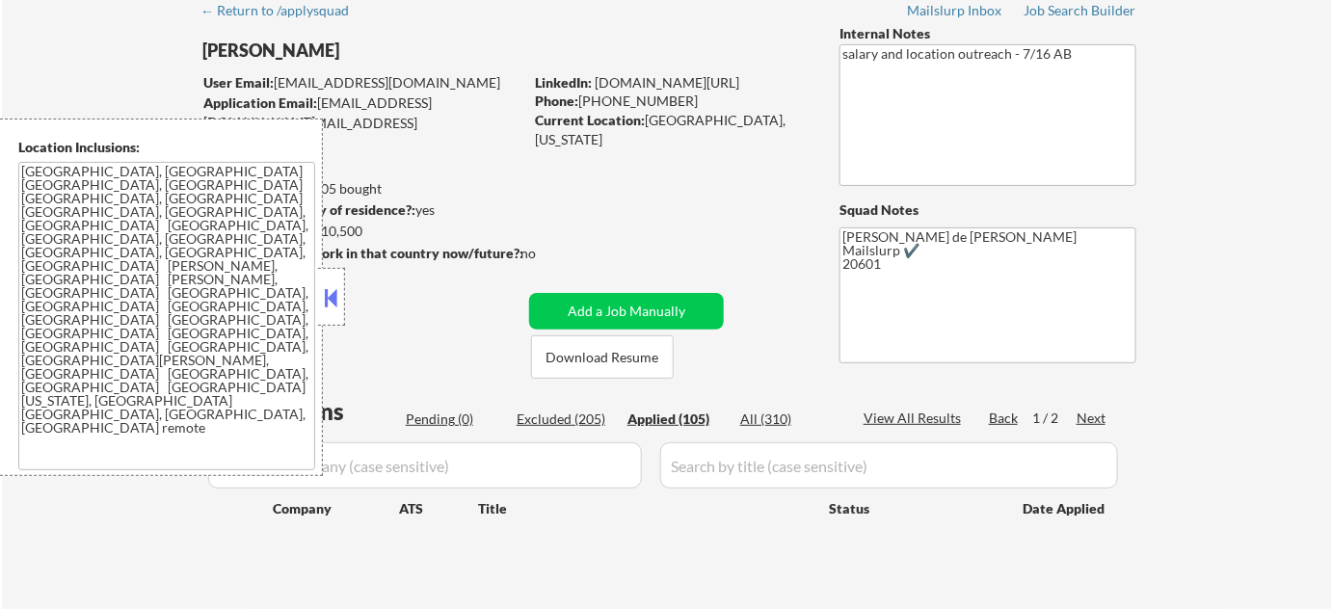
select select ""applied""
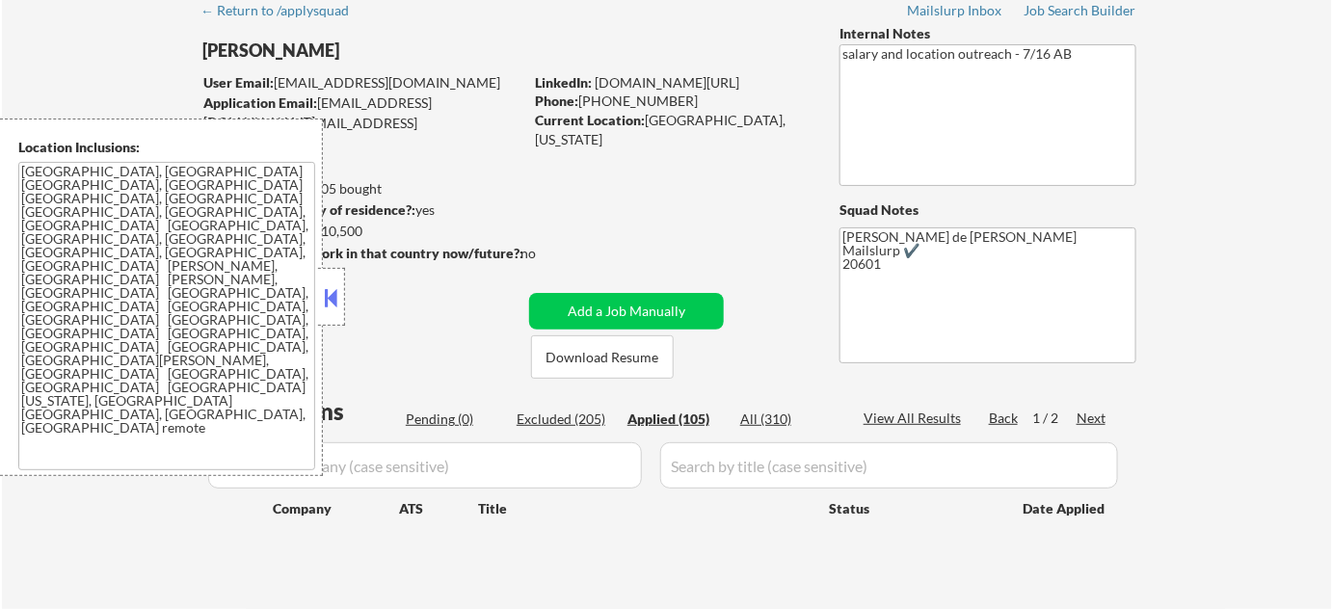
select select ""applied""
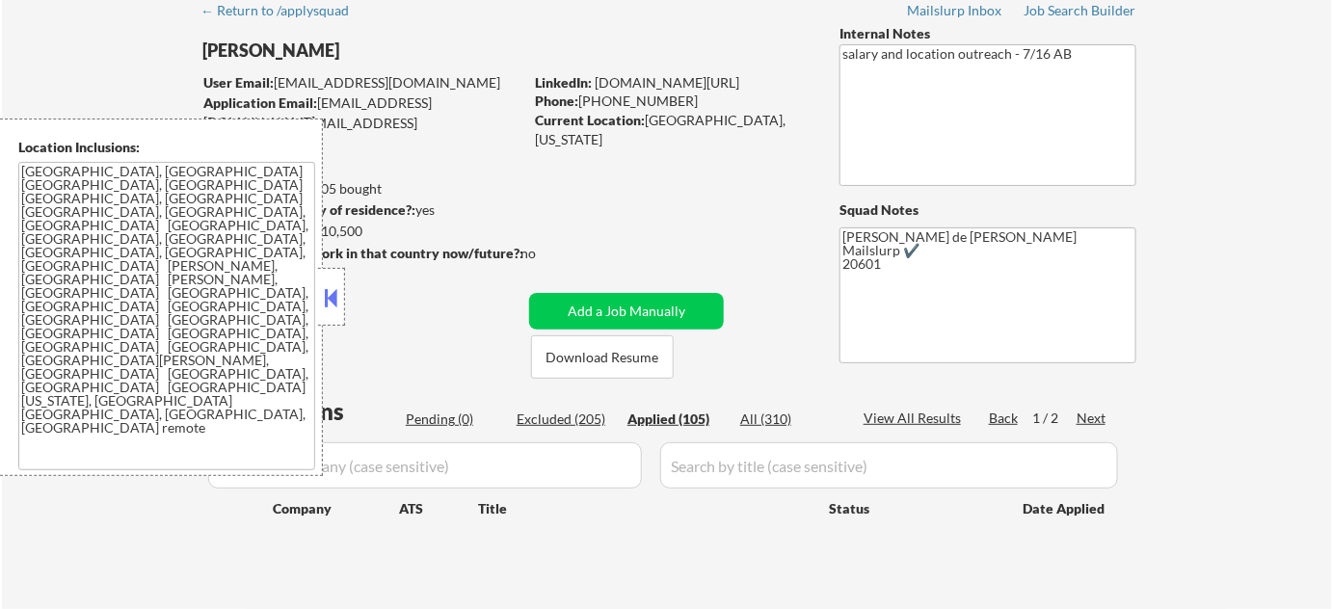
select select ""applied""
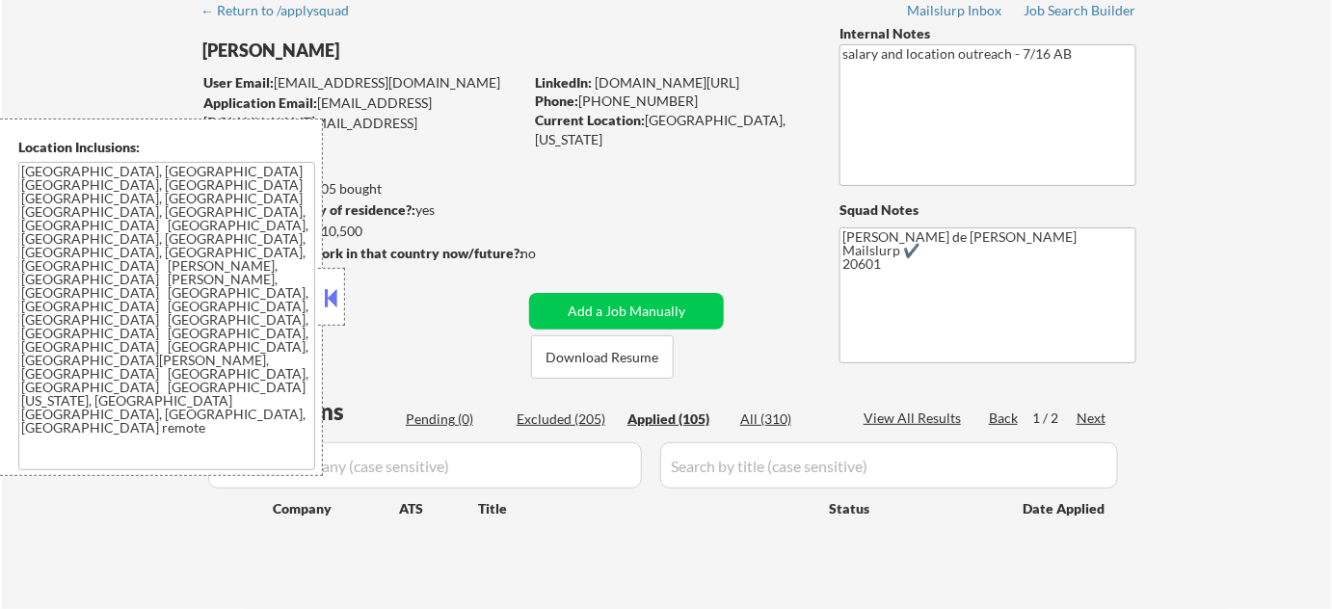
select select ""applied""
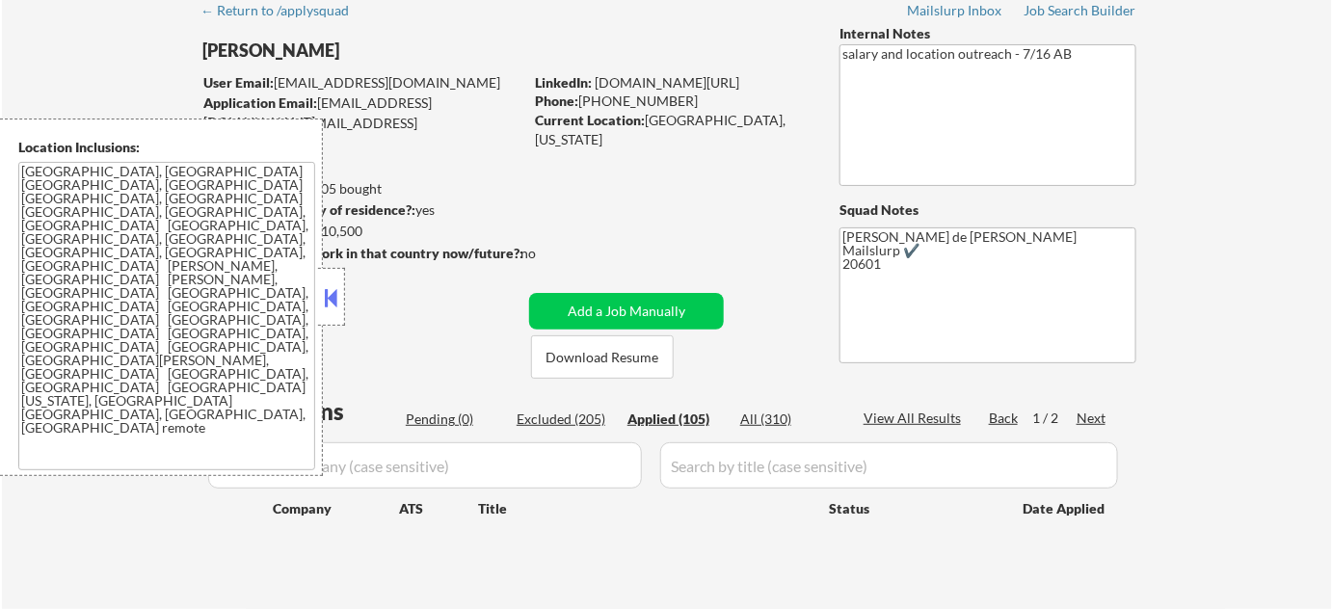
select select ""applied""
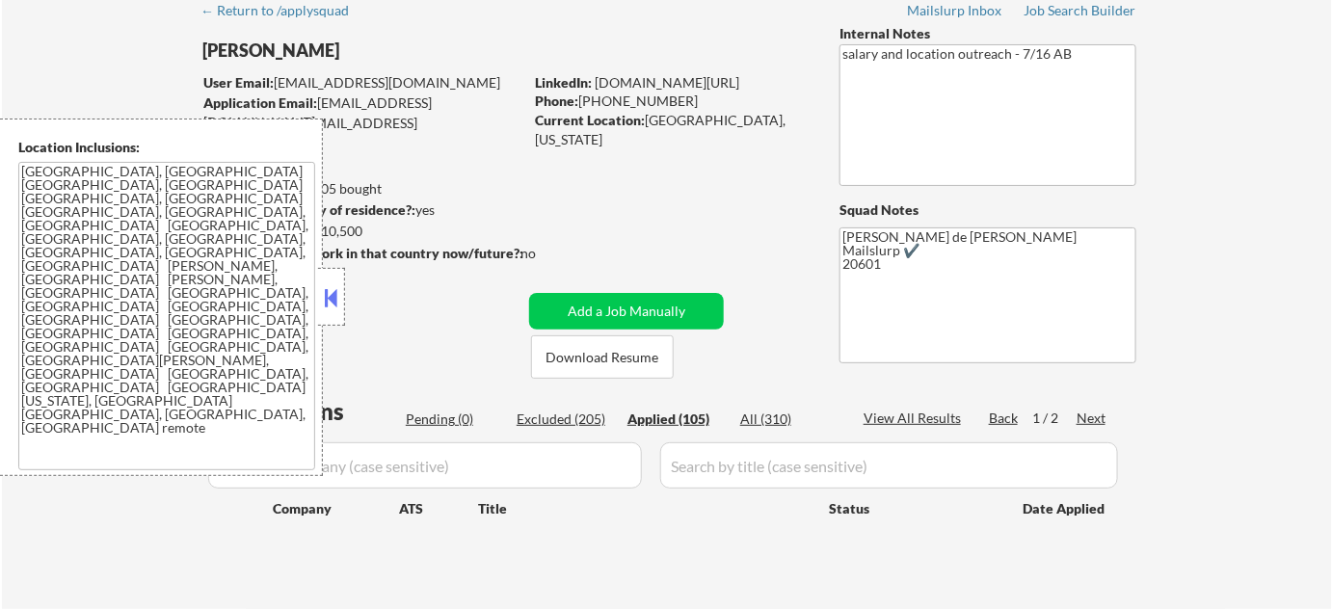
select select ""applied""
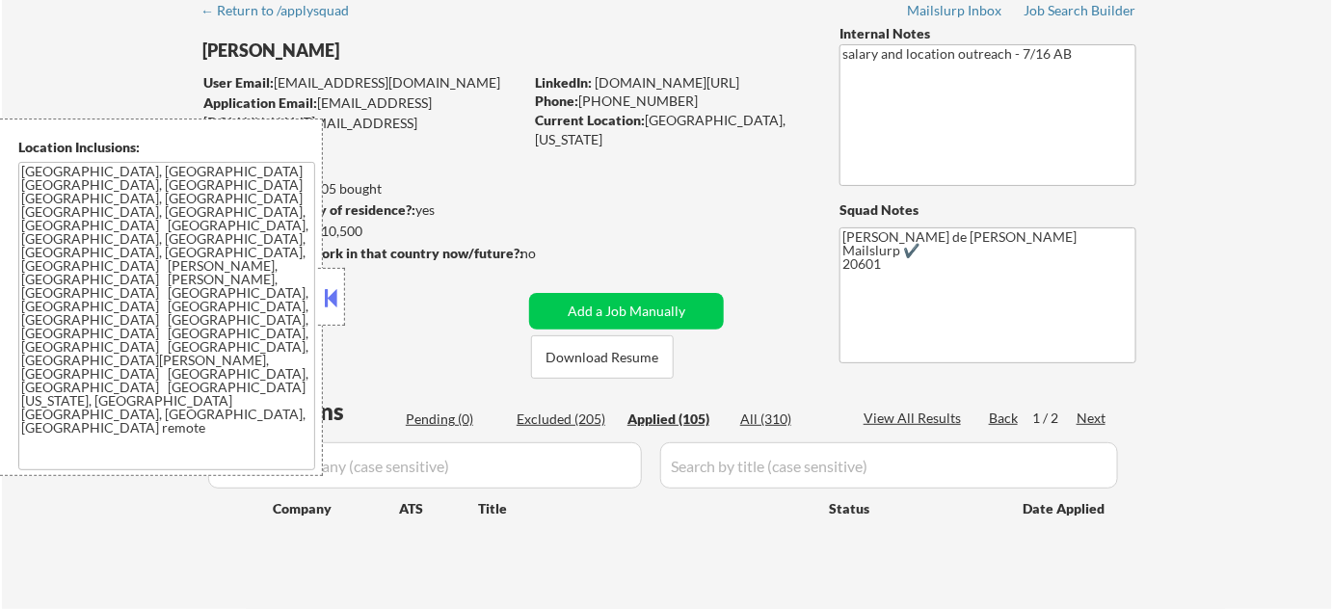
select select ""applied""
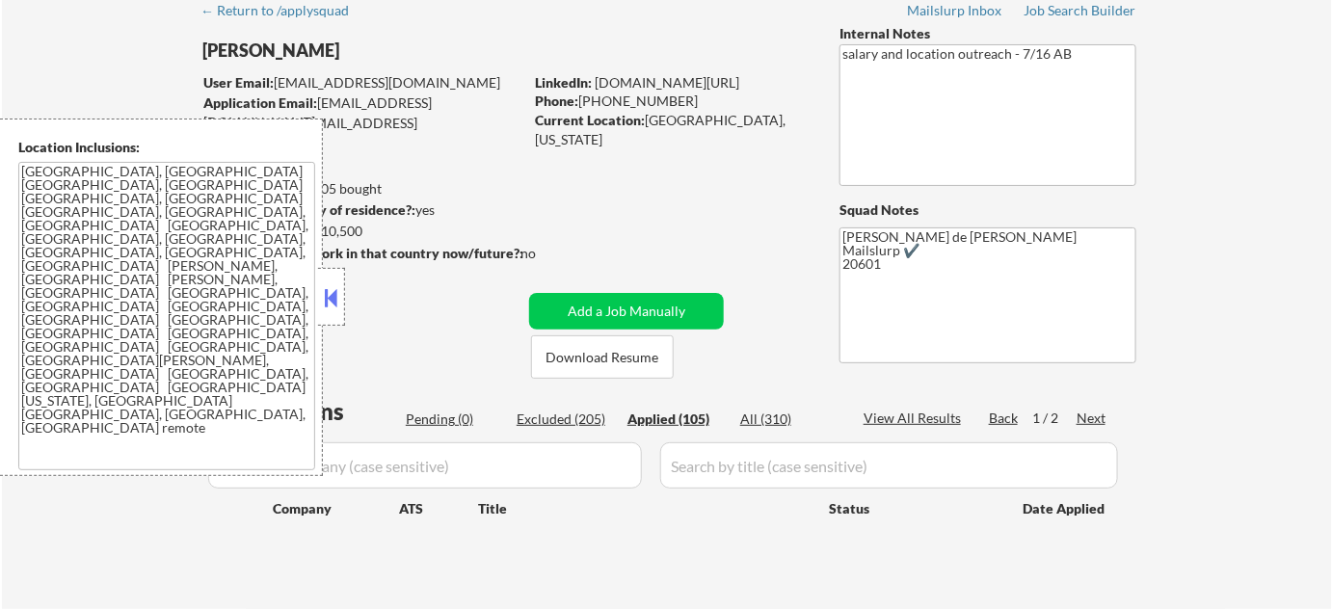
select select ""applied""
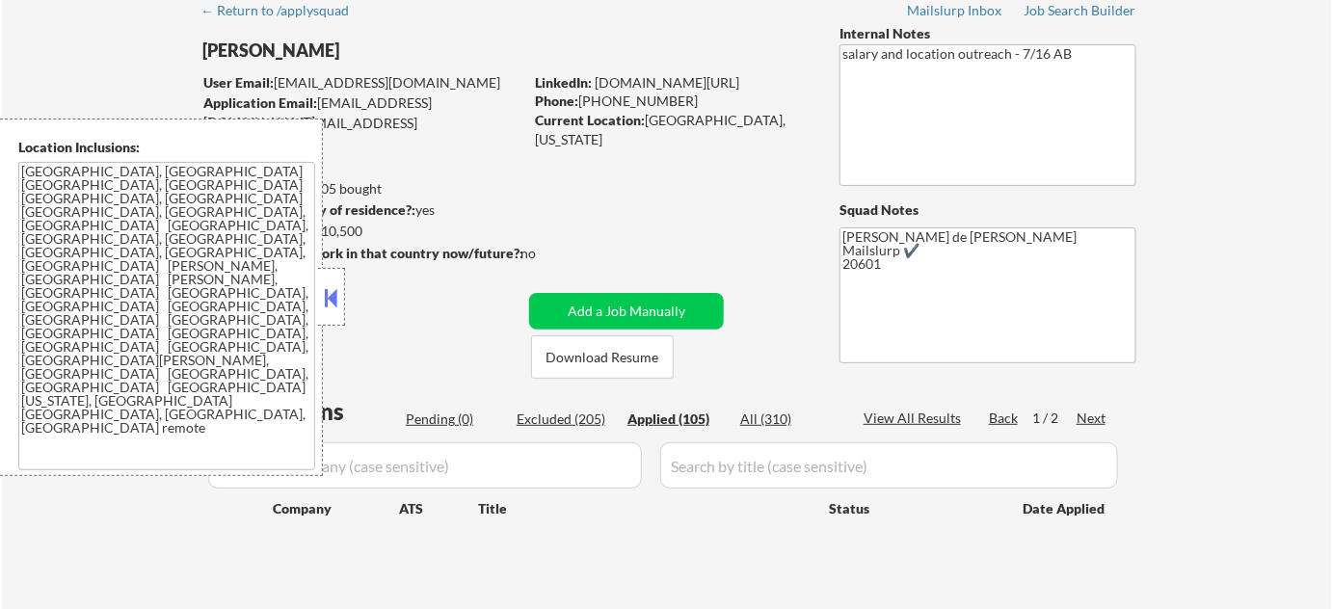
select select ""applied""
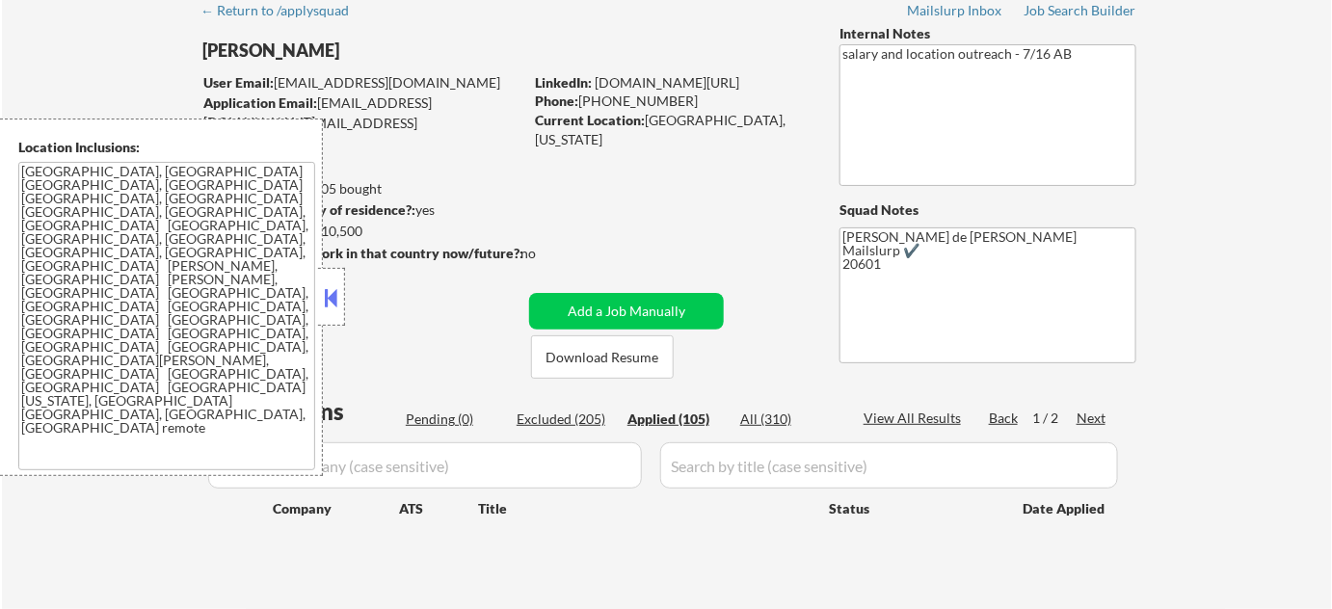
select select ""applied""
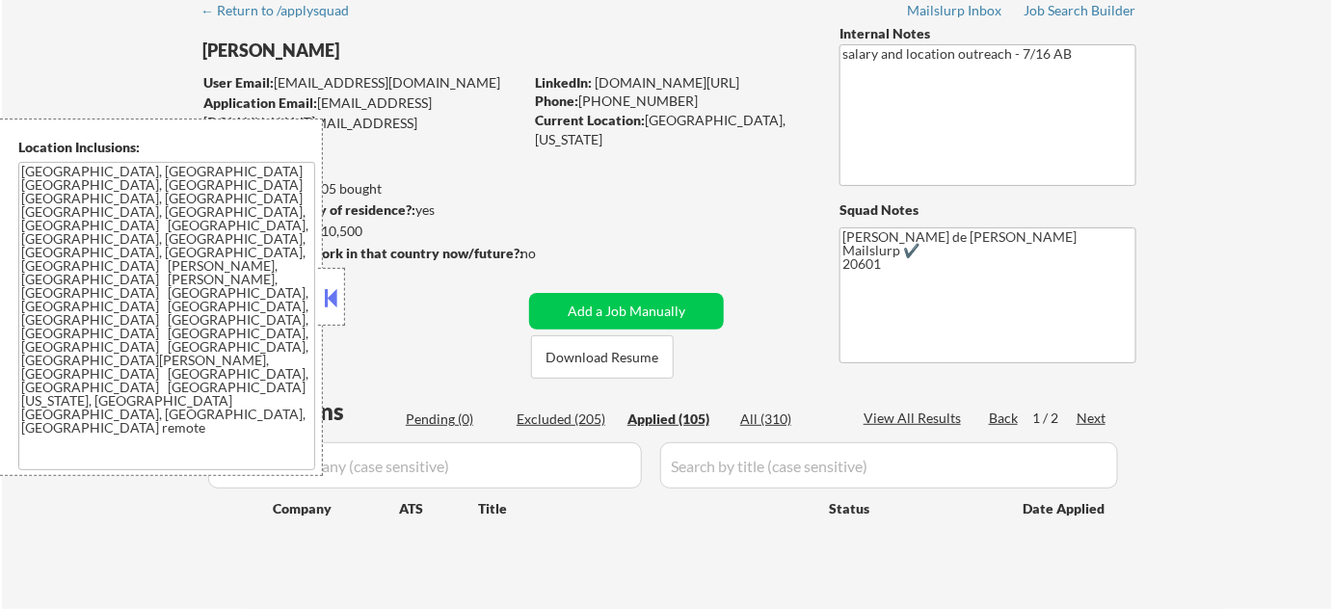
select select ""applied""
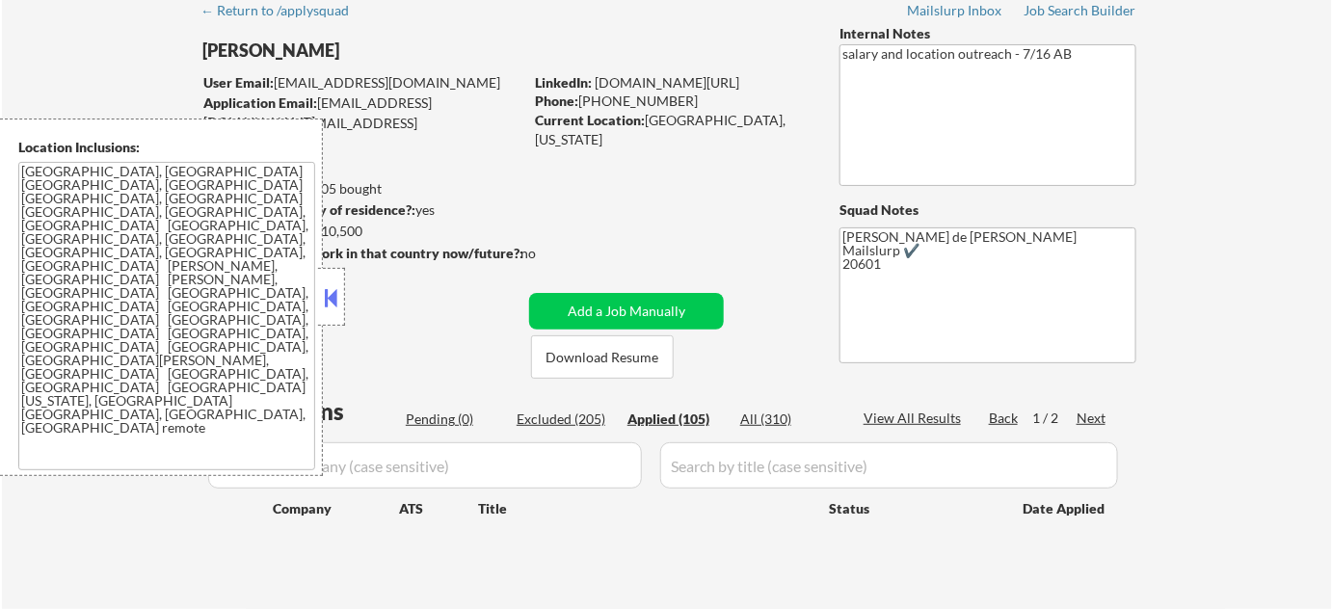
select select ""applied""
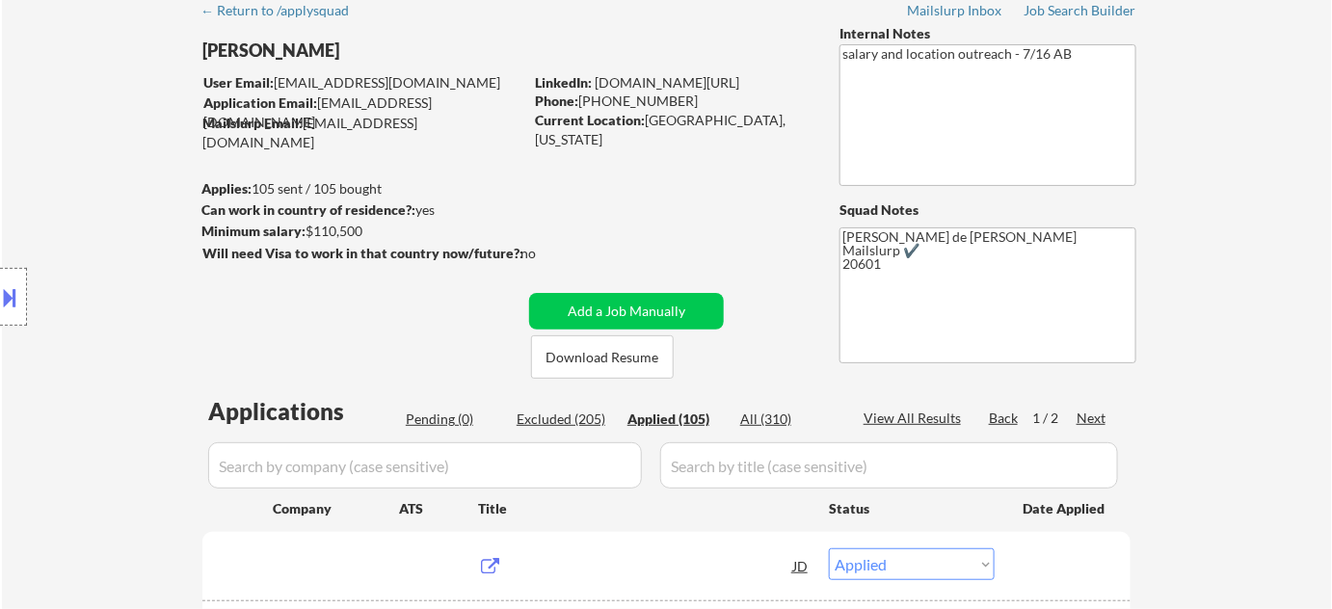
scroll to position [175, 0]
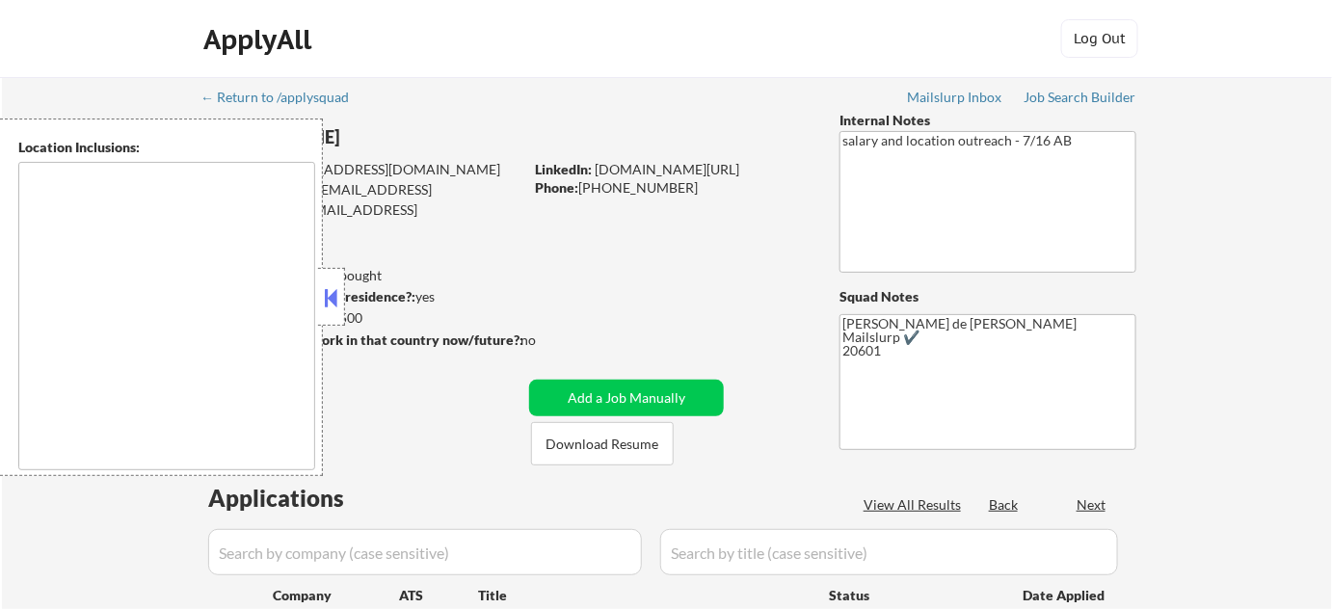
type textarea "[GEOGRAPHIC_DATA], [GEOGRAPHIC_DATA] [GEOGRAPHIC_DATA], [GEOGRAPHIC_DATA] [GEOG…"
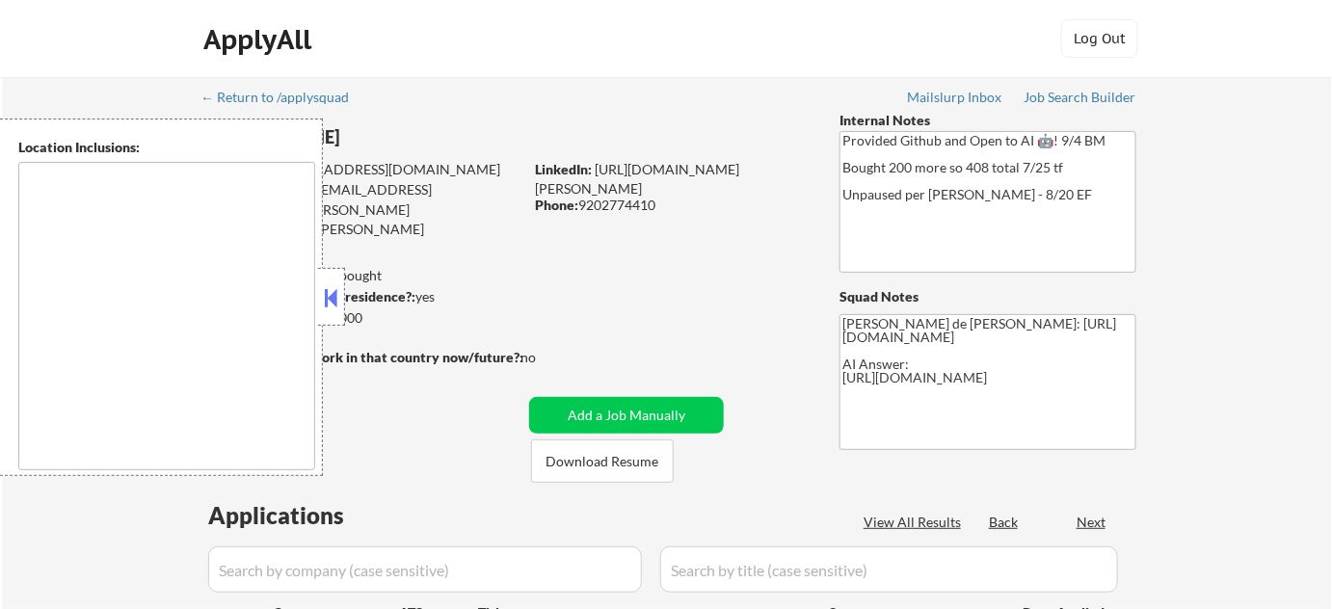
type textarea "[GEOGRAPHIC_DATA], [GEOGRAPHIC_DATA] [GEOGRAPHIC_DATA], [GEOGRAPHIC_DATA], [GEO…"
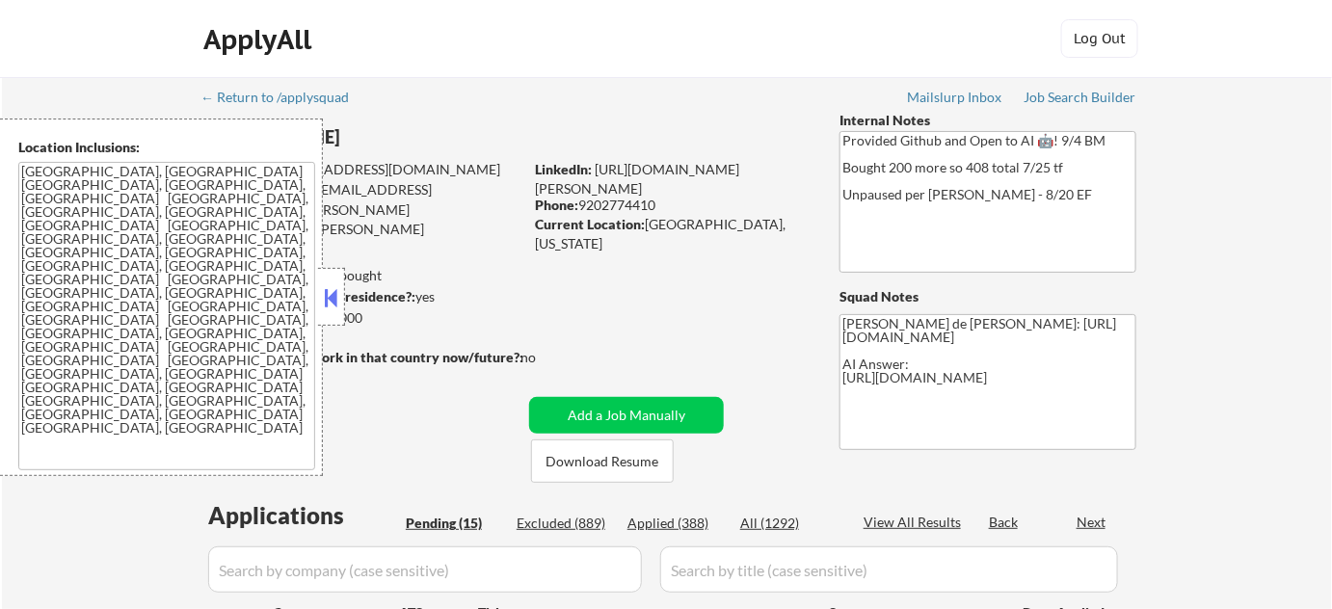
select select ""pending""
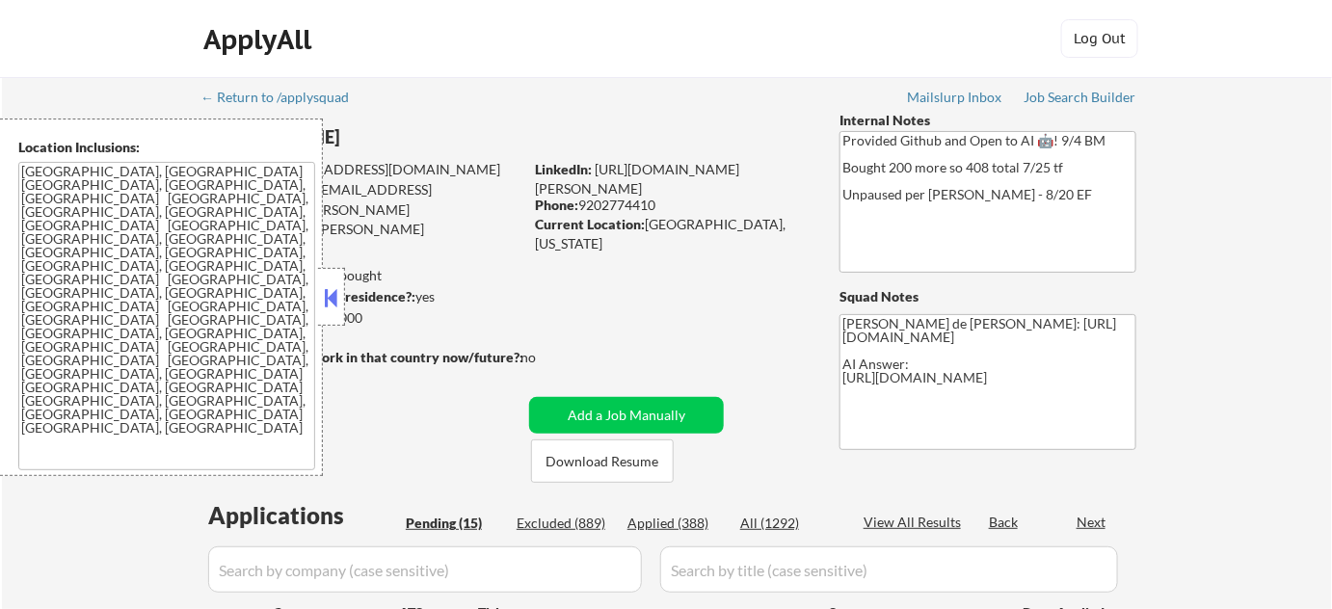
select select ""pending""
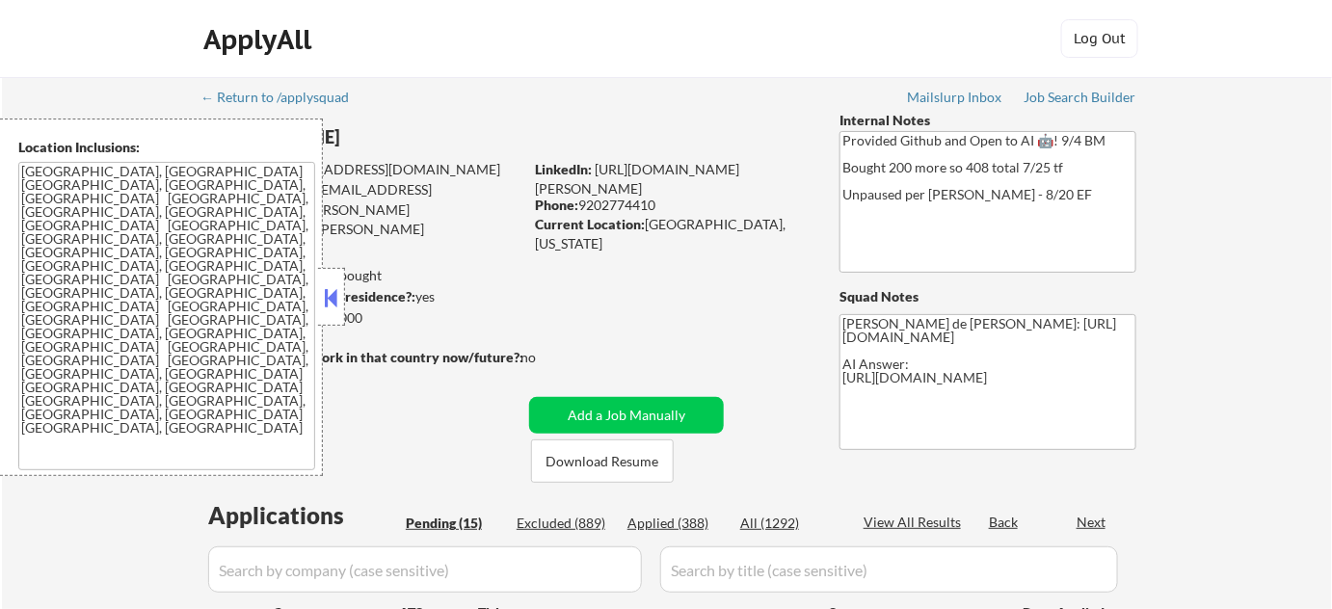
select select ""pending""
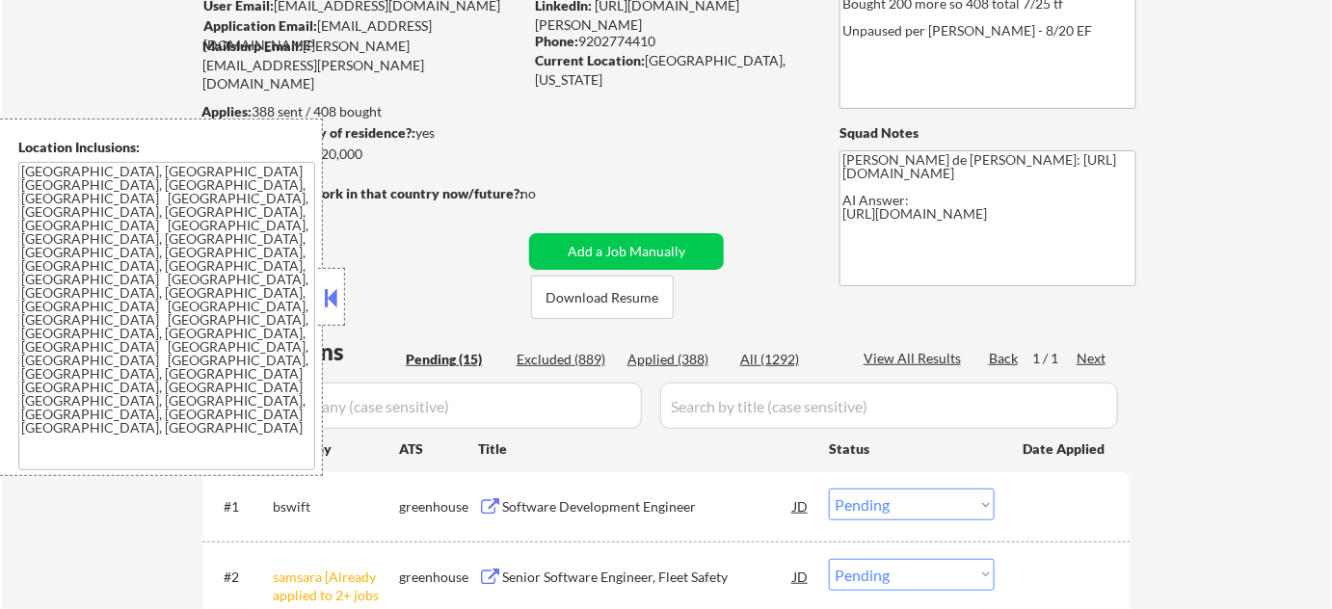
scroll to position [175, 0]
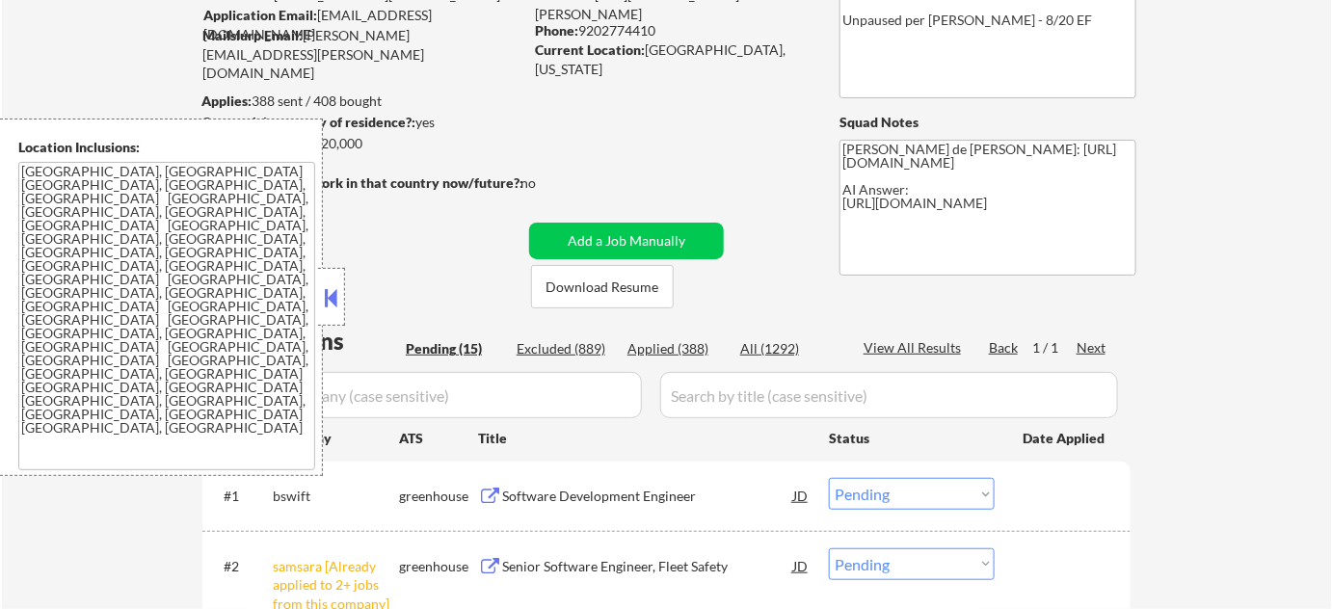
click at [340, 284] on button at bounding box center [331, 297] width 21 height 29
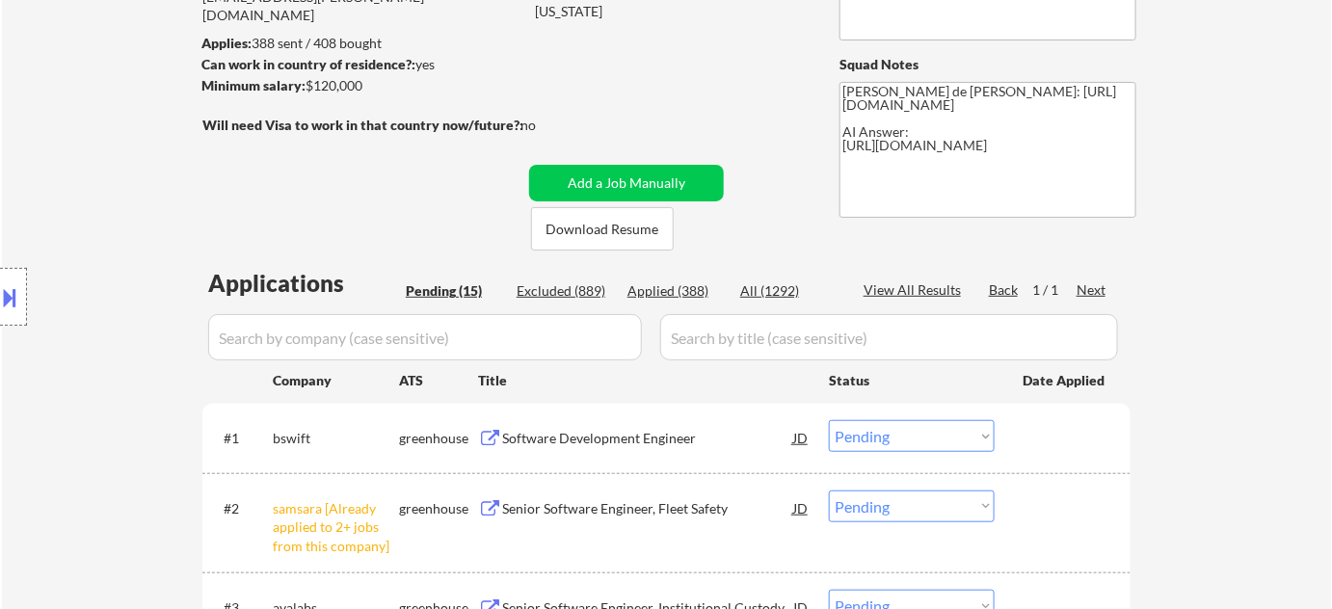
scroll to position [350, 0]
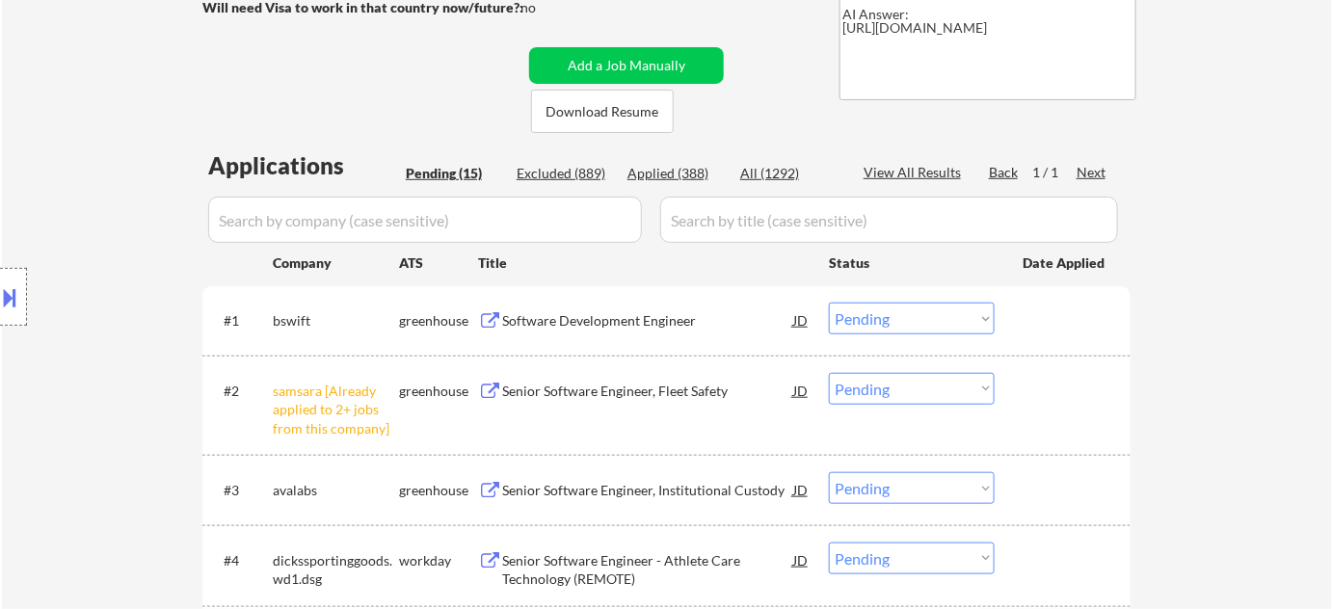
click at [877, 385] on select "Choose an option... Pending Applied Excluded (Questions) Excluded (Expired) Exc…" at bounding box center [912, 389] width 166 height 32
click at [829, 373] on select "Choose an option... Pending Applied Excluded (Questions) Excluded (Expired) Exc…" at bounding box center [912, 389] width 166 height 32
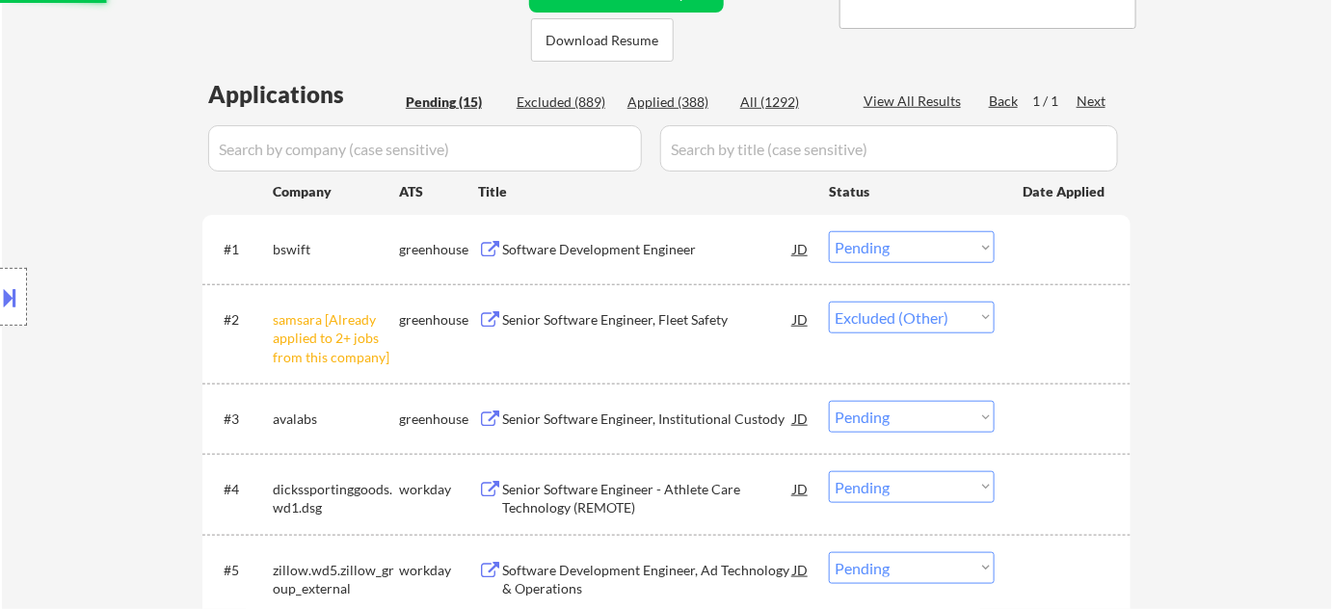
scroll to position [525, 0]
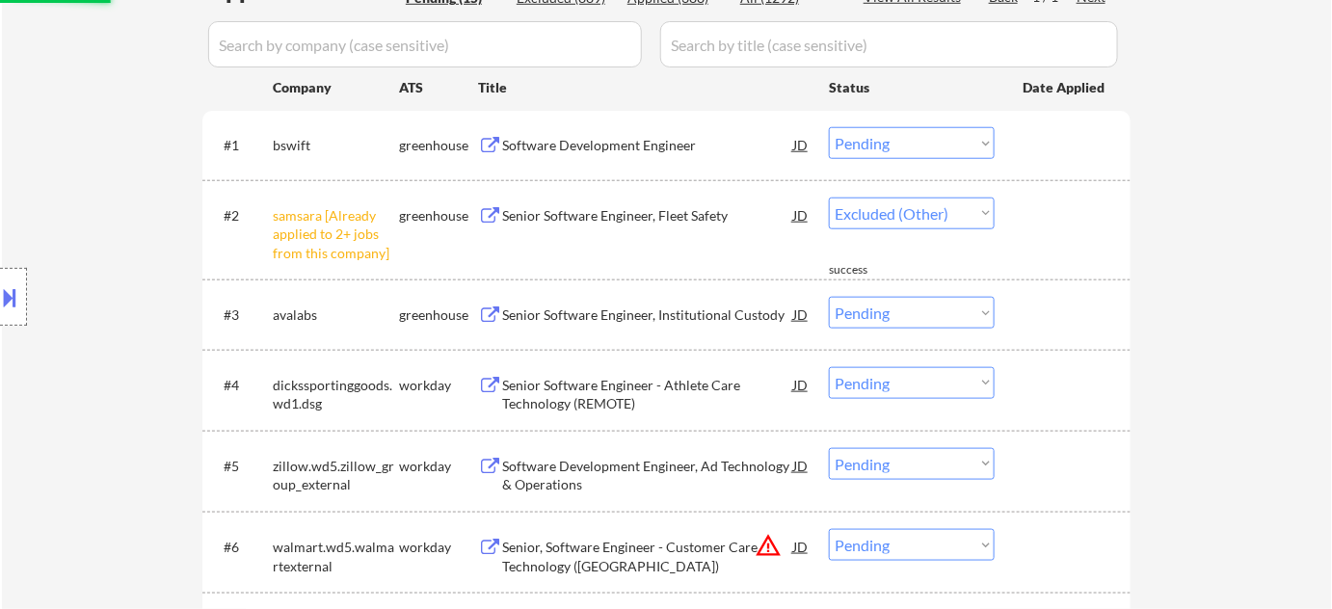
select select ""pending""
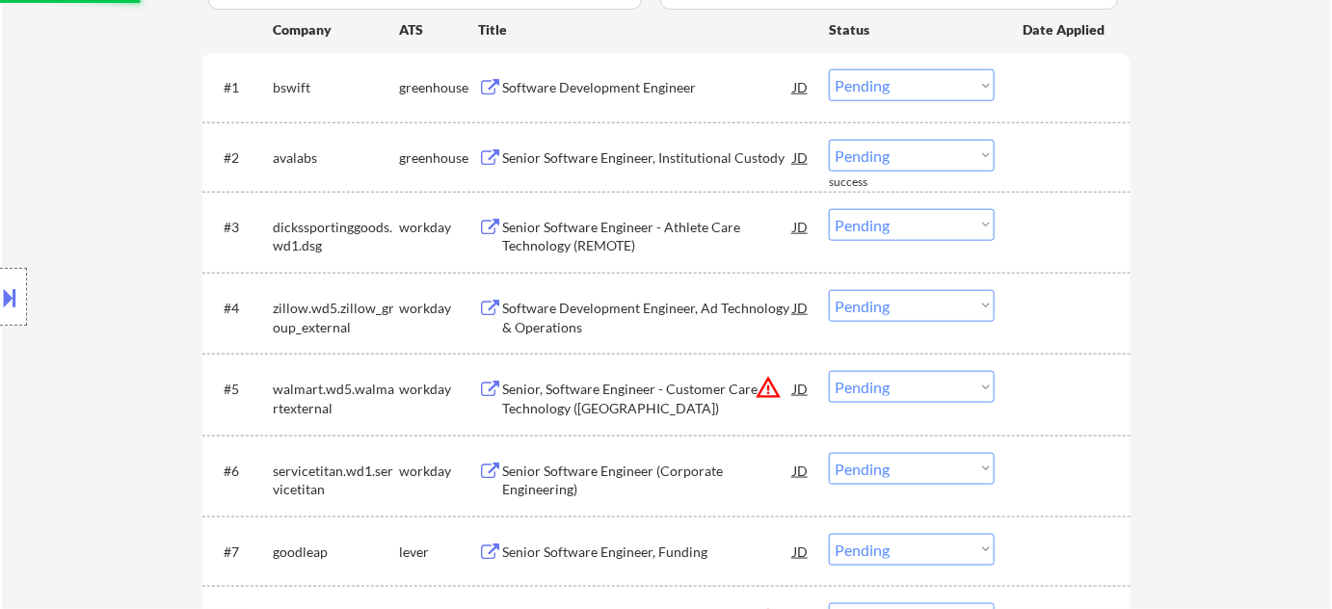
scroll to position [613, 0]
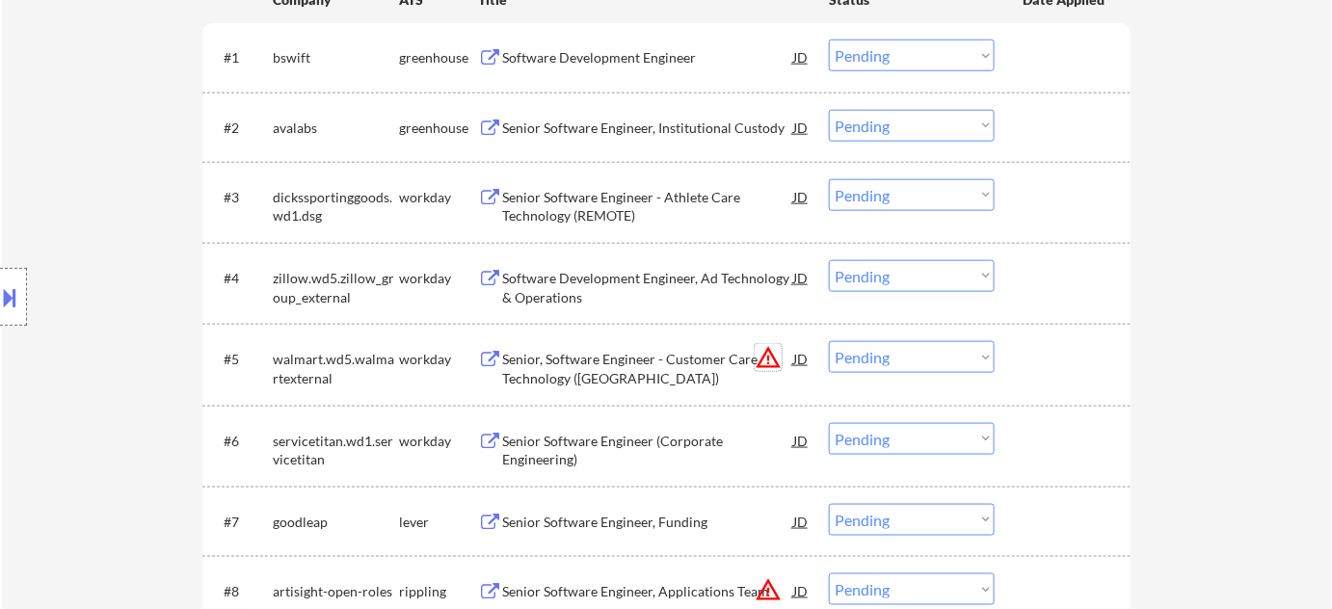
click at [756, 354] on button "warning_amber" at bounding box center [768, 357] width 27 height 27
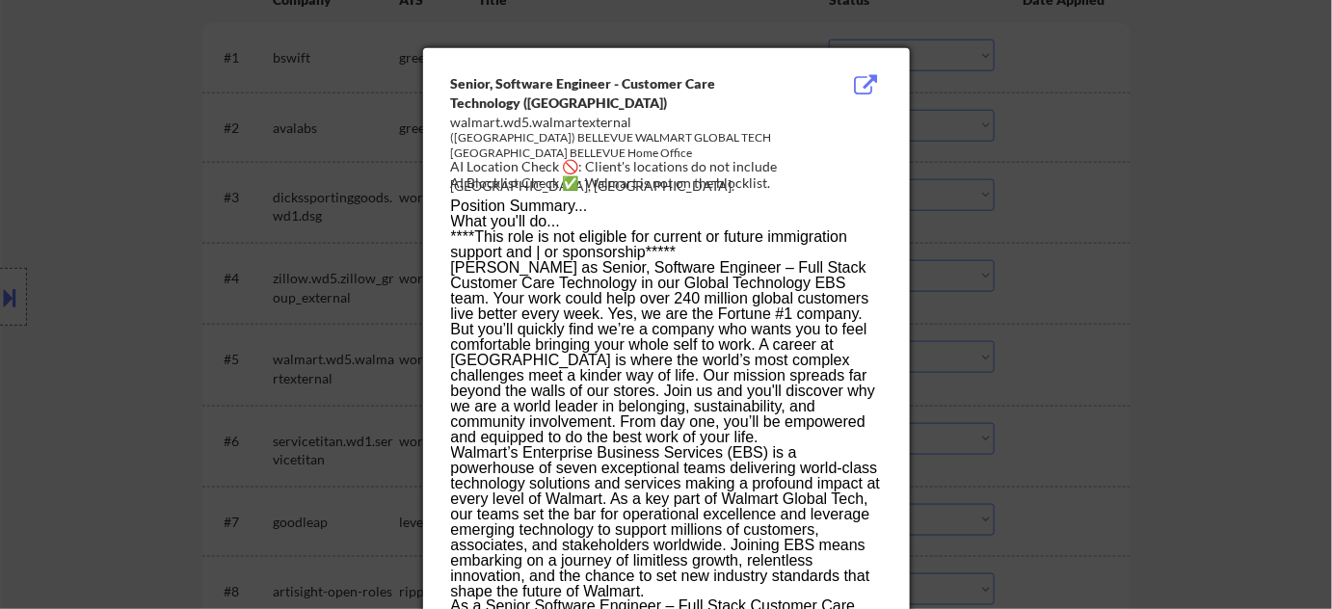
click at [1097, 336] on div at bounding box center [666, 304] width 1332 height 609
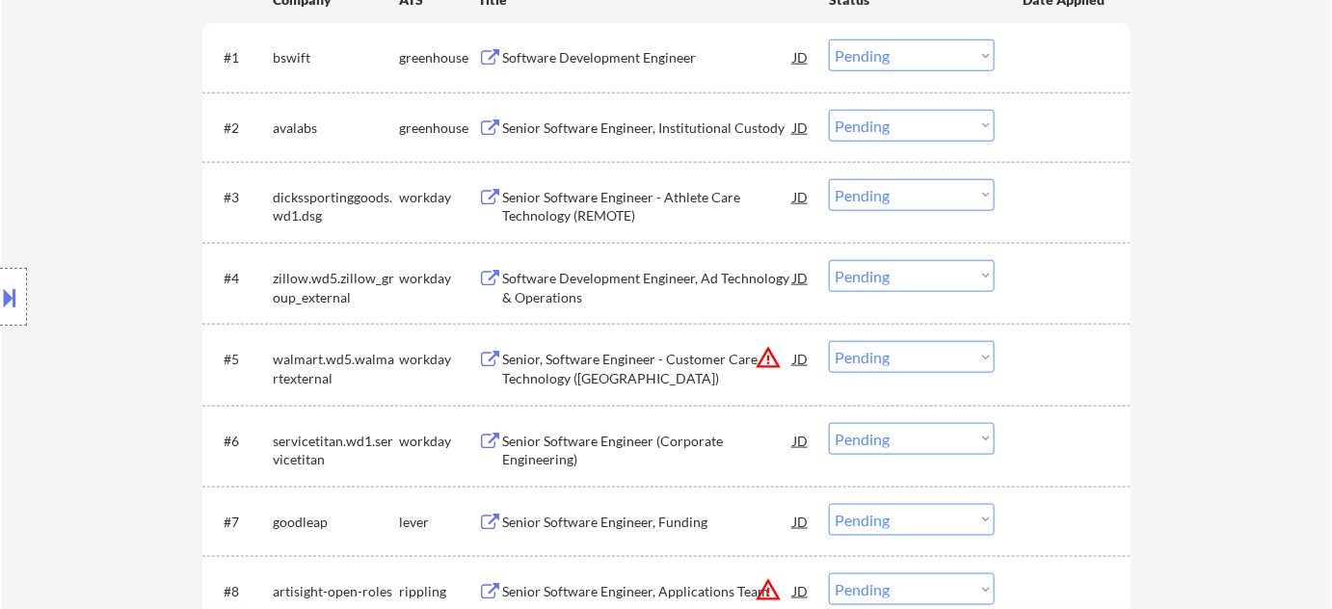
click at [956, 363] on select "Choose an option... Pending Applied Excluded (Questions) Excluded (Expired) Exc…" at bounding box center [912, 357] width 166 height 32
click at [1105, 386] on div "#5 walmart.wd5.walmartexternal workday Senior, Software Engineer - Customer Car…" at bounding box center [663, 365] width 910 height 64
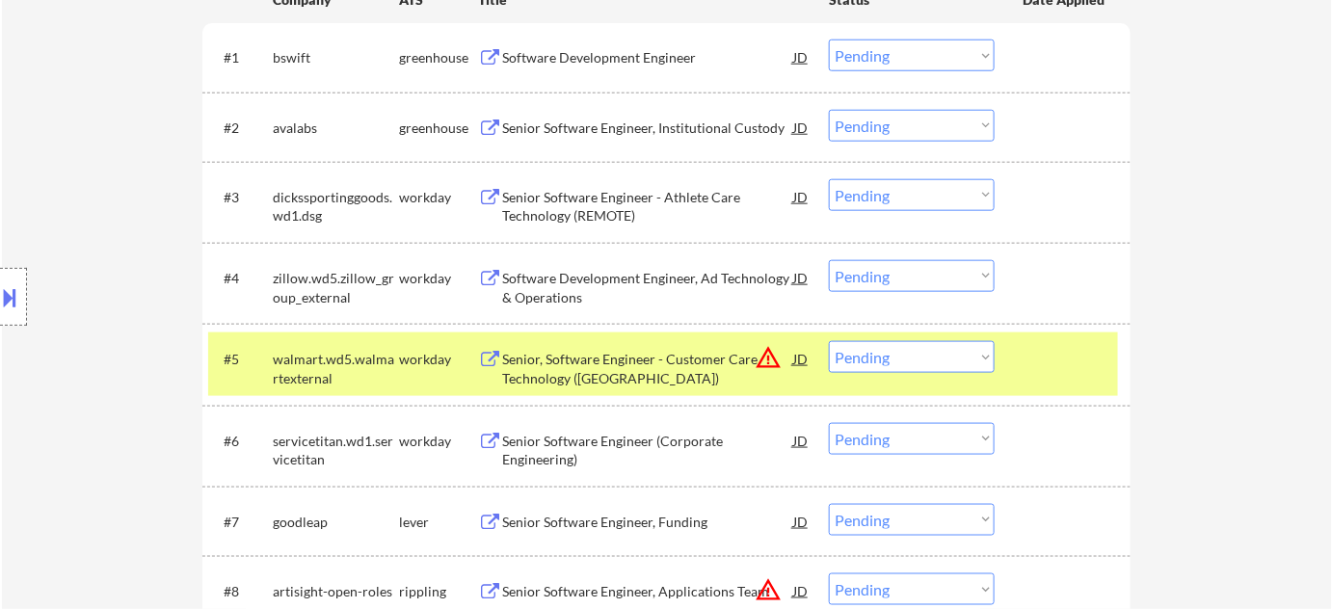
click at [768, 356] on button "warning_amber" at bounding box center [768, 357] width 27 height 27
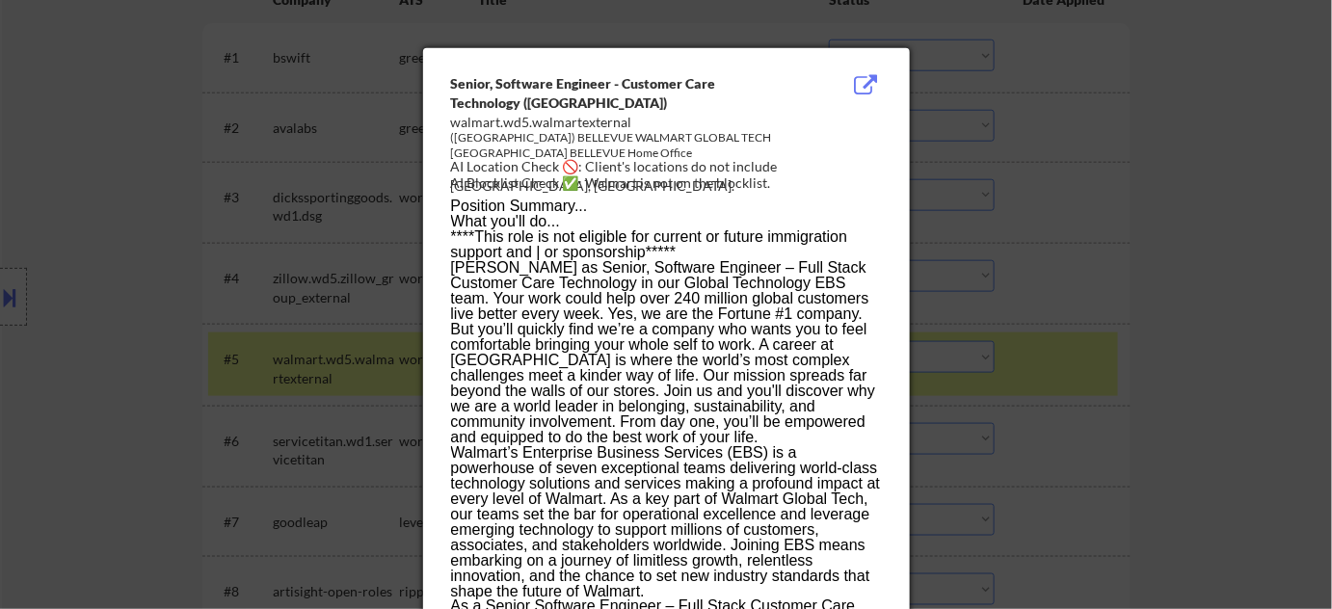
click at [1105, 325] on div at bounding box center [666, 304] width 1332 height 609
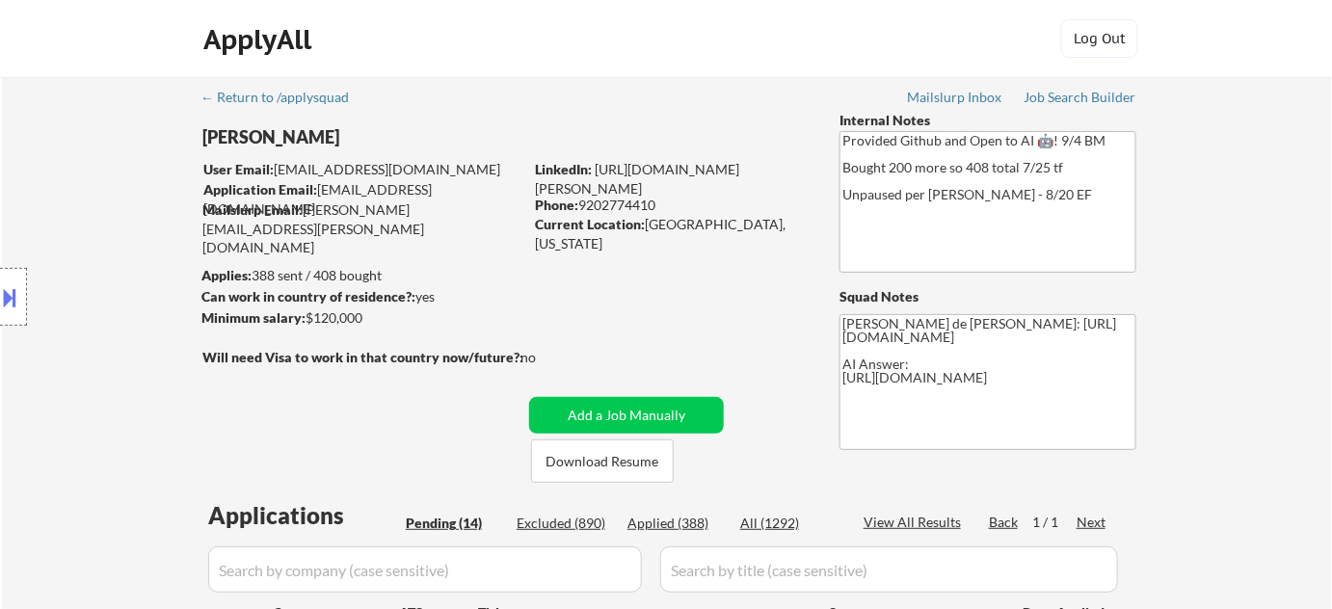
scroll to position [525, 0]
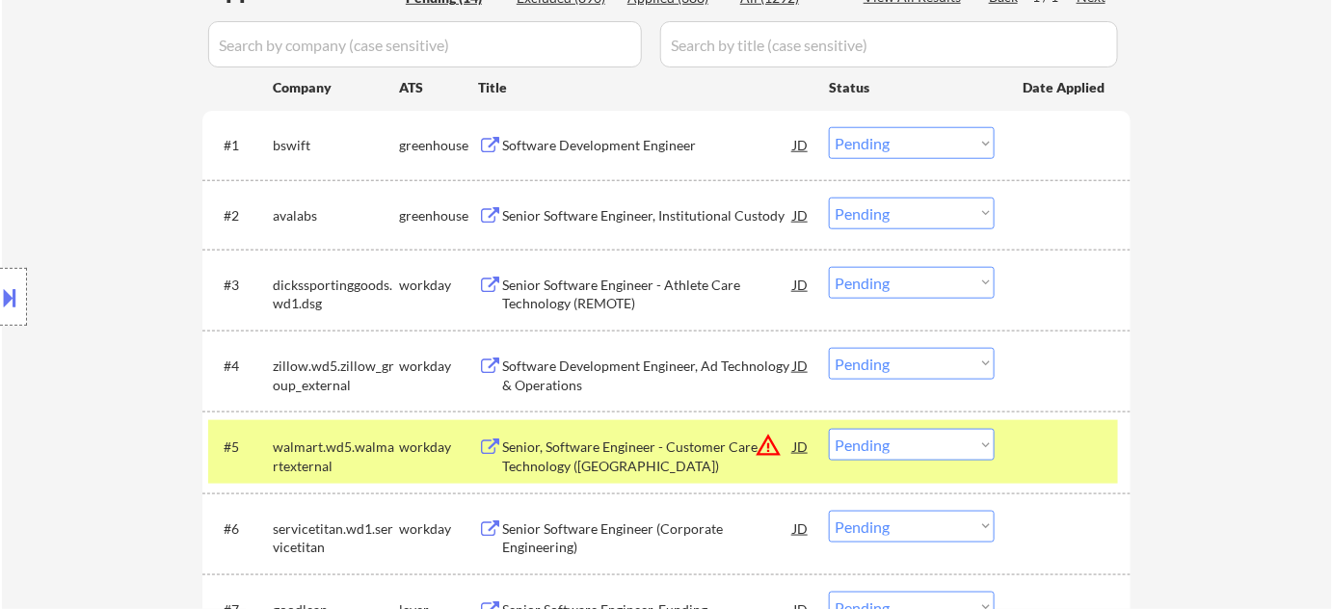
click at [966, 439] on select "Choose an option... Pending Applied Excluded (Questions) Excluded (Expired) Exc…" at bounding box center [912, 445] width 166 height 32
click at [829, 429] on select "Choose an option... Pending Applied Excluded (Questions) Excluded (Expired) Exc…" at bounding box center [912, 445] width 166 height 32
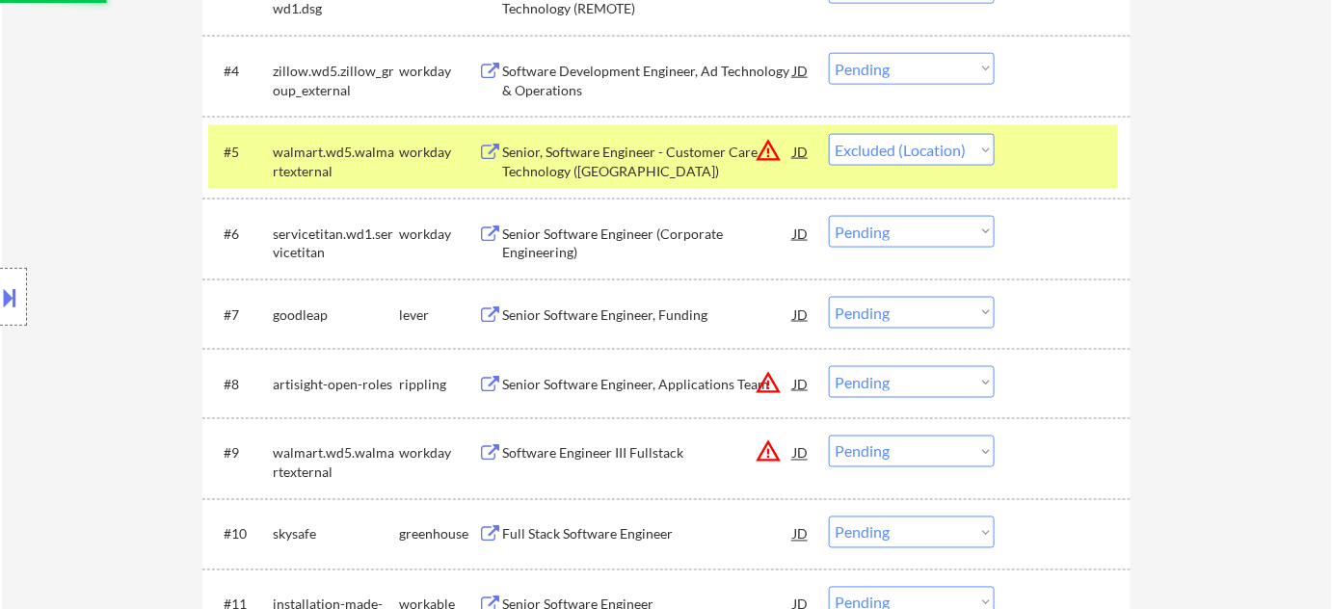
scroll to position [876, 0]
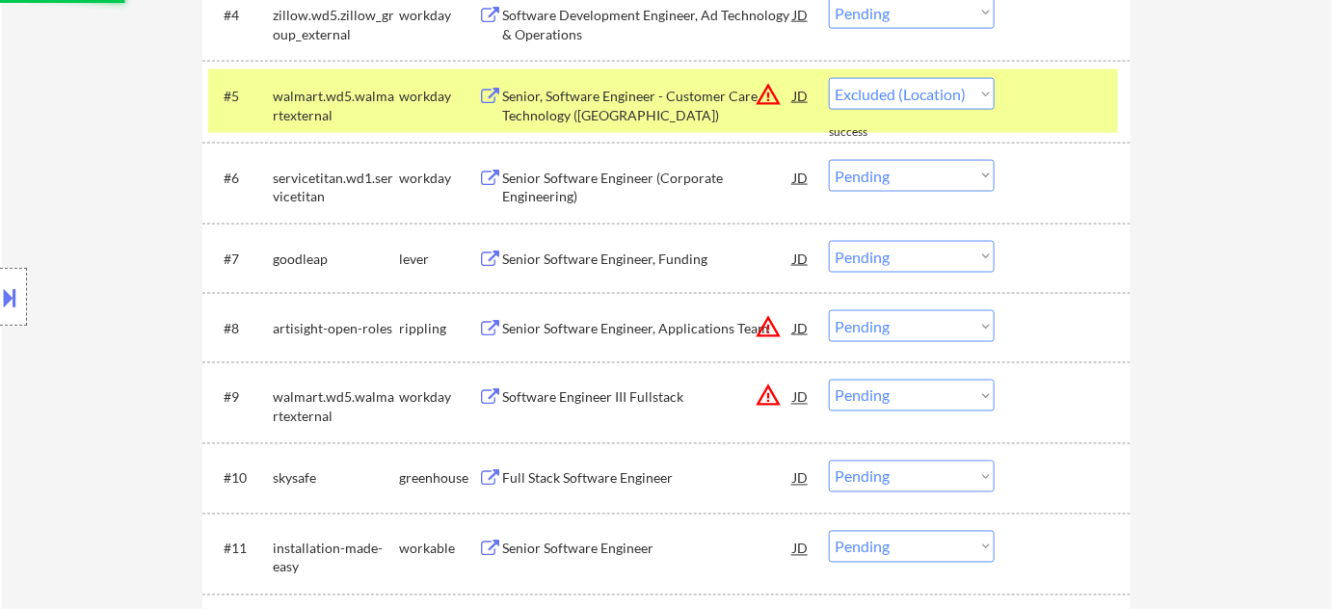
click at [768, 330] on button "warning_amber" at bounding box center [768, 326] width 27 height 27
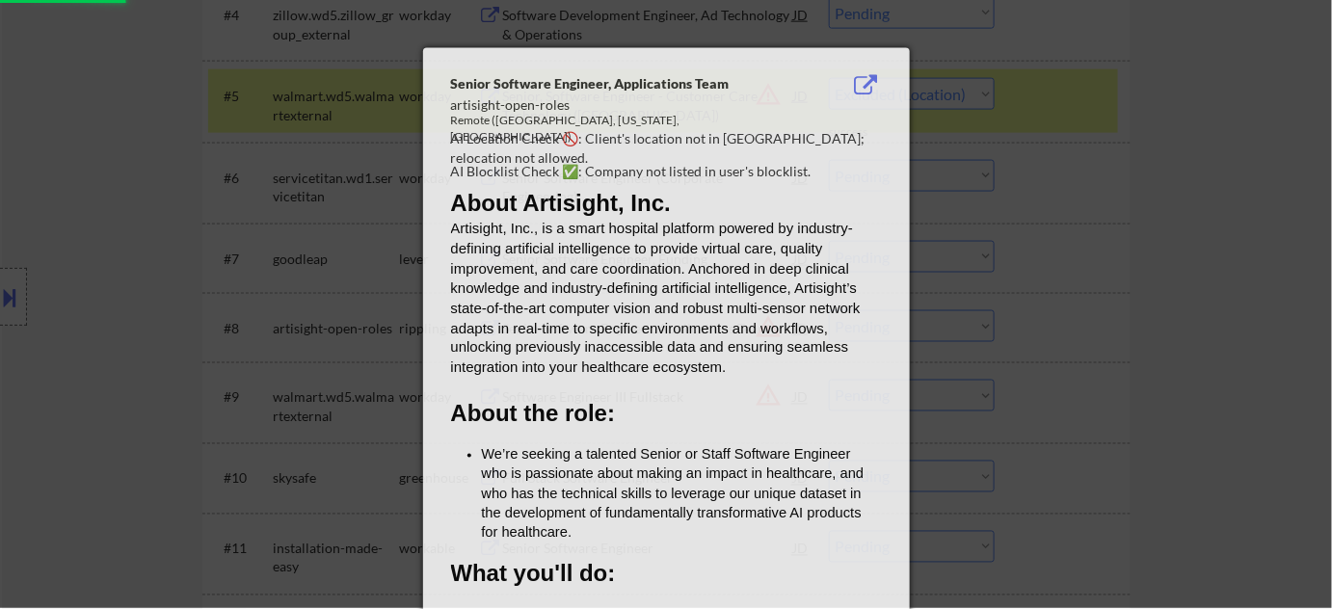
select select ""pending""
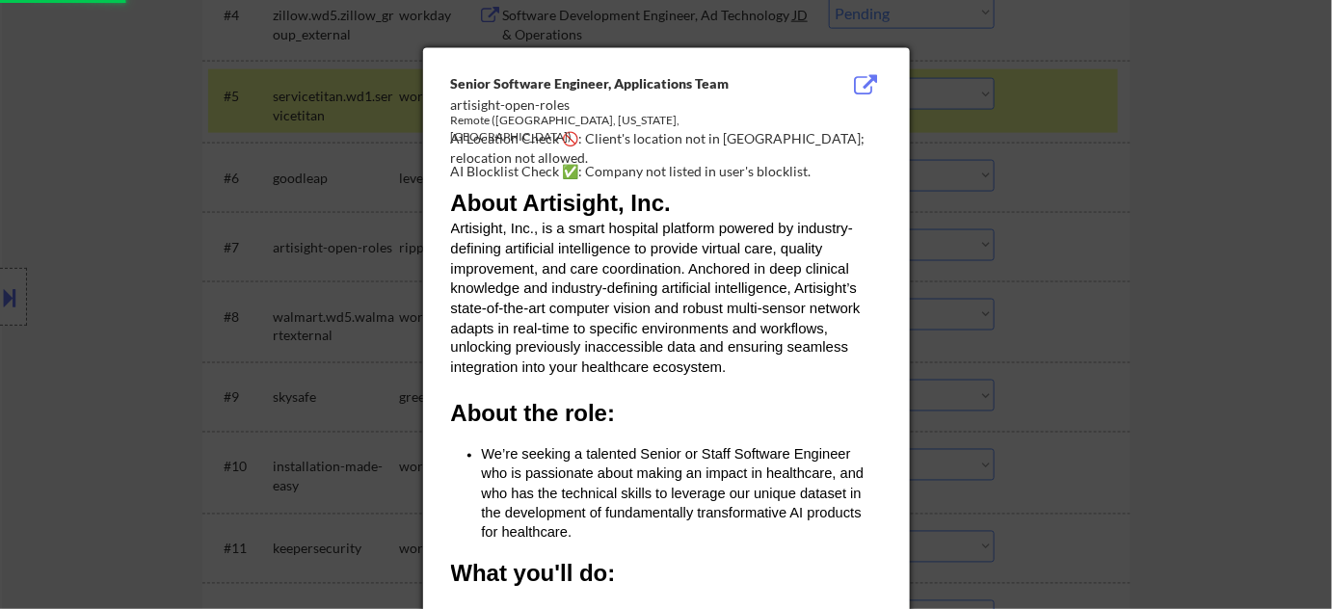
click at [1165, 300] on div at bounding box center [666, 304] width 1332 height 609
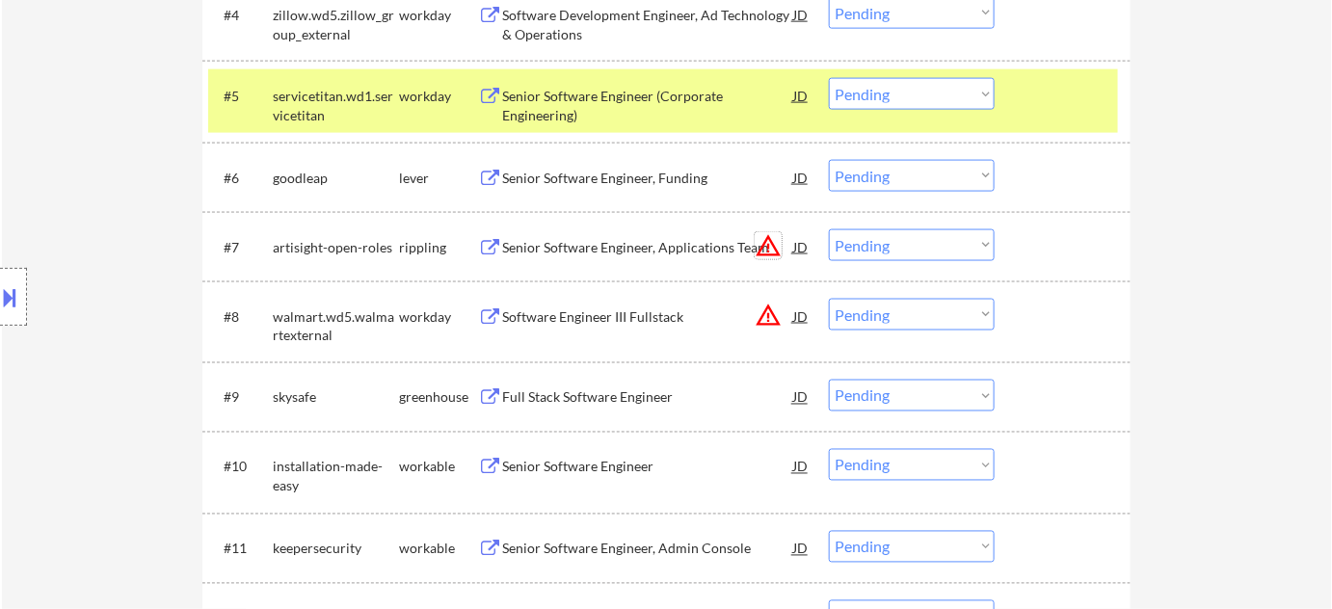
click at [770, 250] on button "warning_amber" at bounding box center [768, 245] width 27 height 27
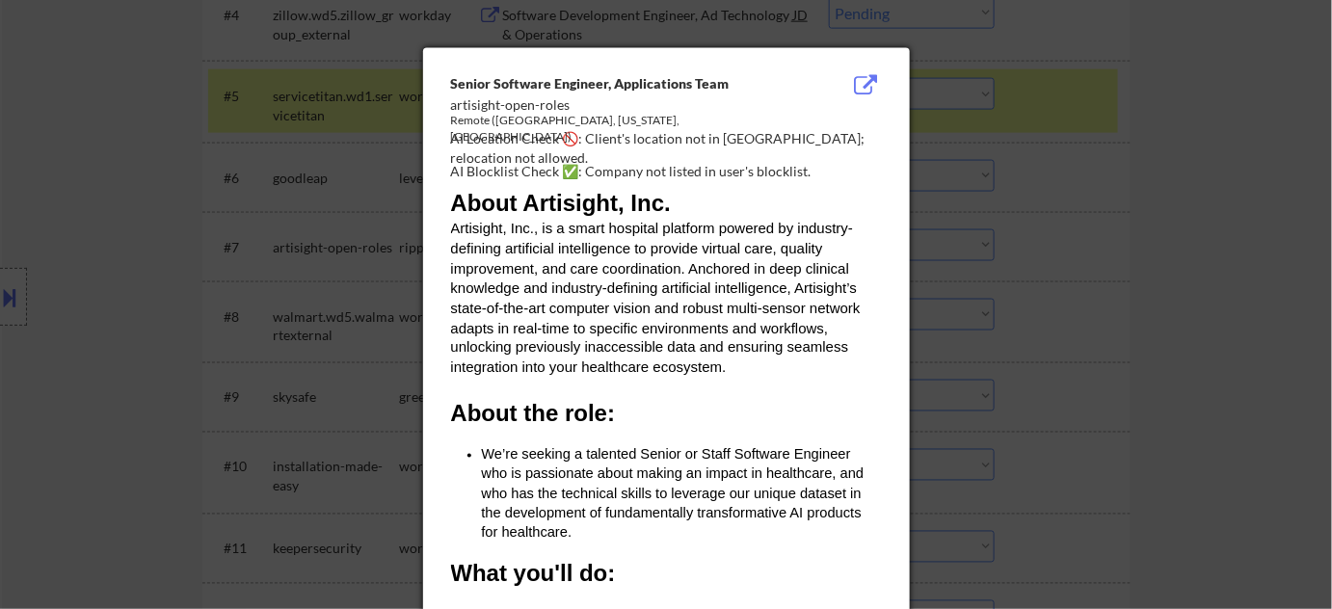
click at [1172, 292] on div at bounding box center [666, 304] width 1332 height 609
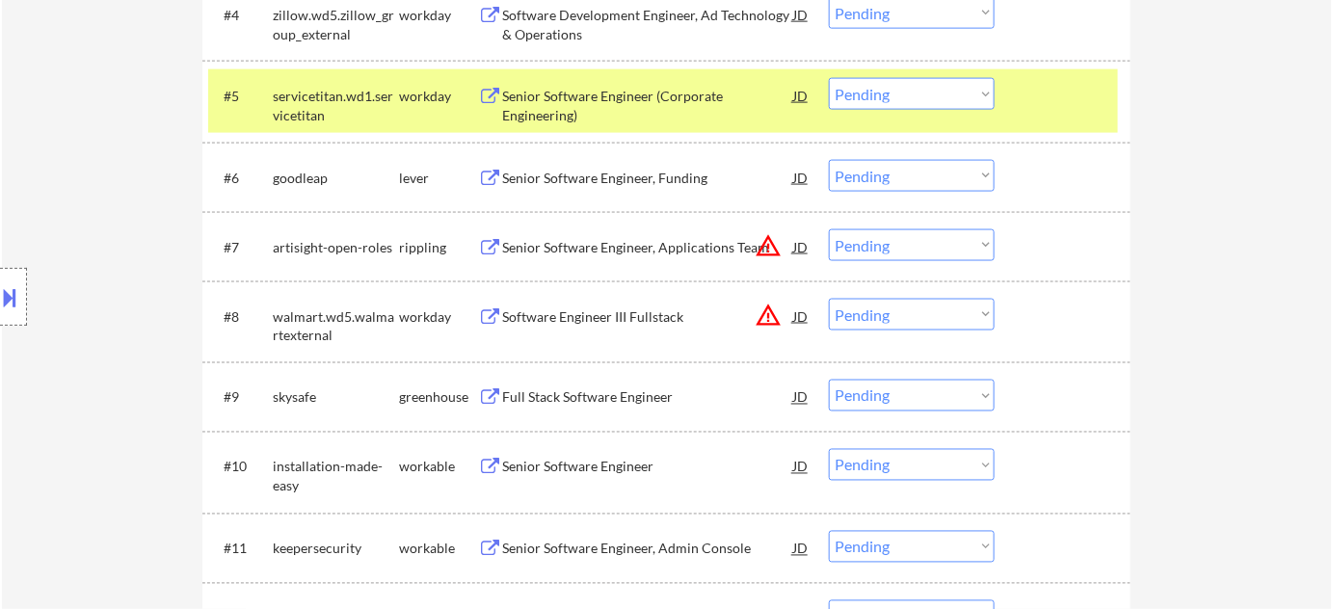
click at [892, 246] on select "Choose an option... Pending Applied Excluded (Questions) Excluded (Expired) Exc…" at bounding box center [912, 245] width 166 height 32
click at [829, 229] on select "Choose an option... Pending Applied Excluded (Questions) Excluded (Expired) Exc…" at bounding box center [912, 245] width 166 height 32
click at [771, 321] on button "warning_amber" at bounding box center [768, 315] width 27 height 27
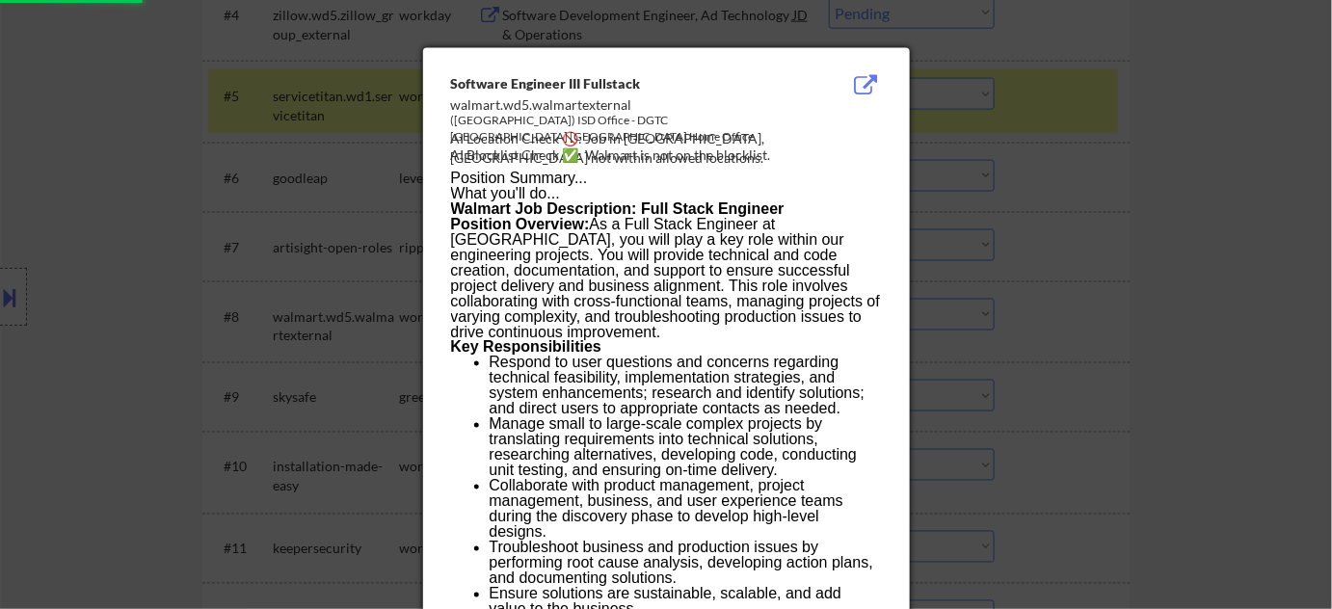
click at [1161, 323] on div at bounding box center [666, 304] width 1332 height 609
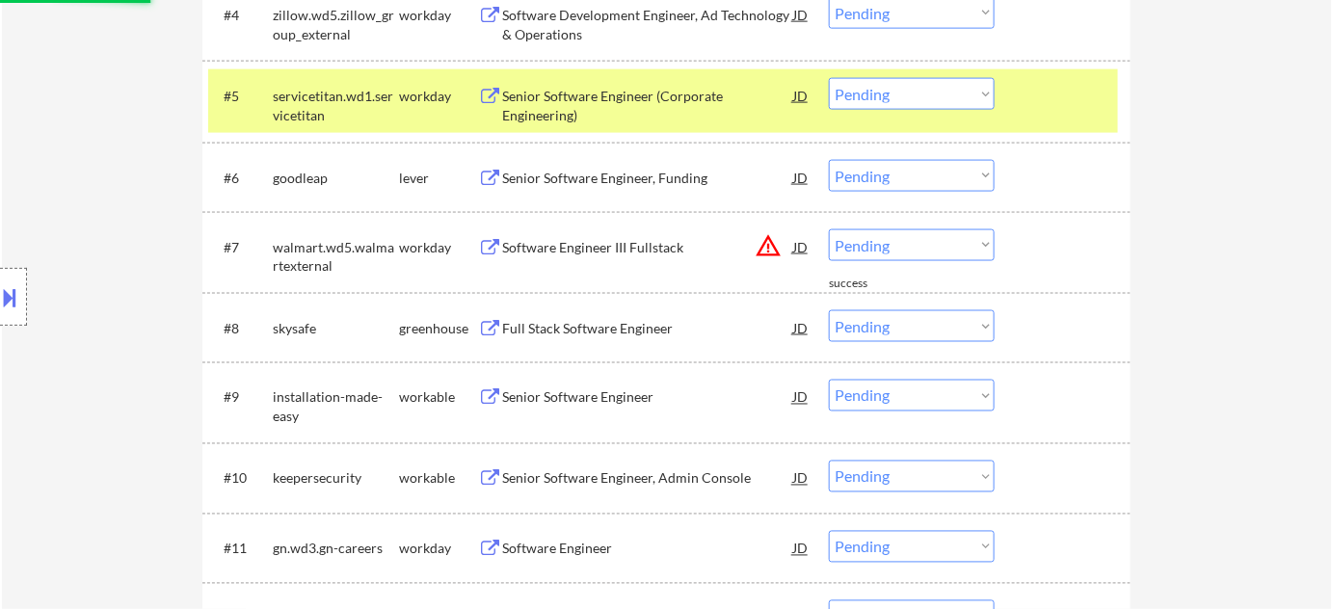
click at [946, 244] on select "Choose an option... Pending Applied Excluded (Questions) Excluded (Expired) Exc…" at bounding box center [912, 245] width 166 height 32
click at [829, 229] on select "Choose an option... Pending Applied Excluded (Questions) Excluded (Expired) Exc…" at bounding box center [912, 245] width 166 height 32
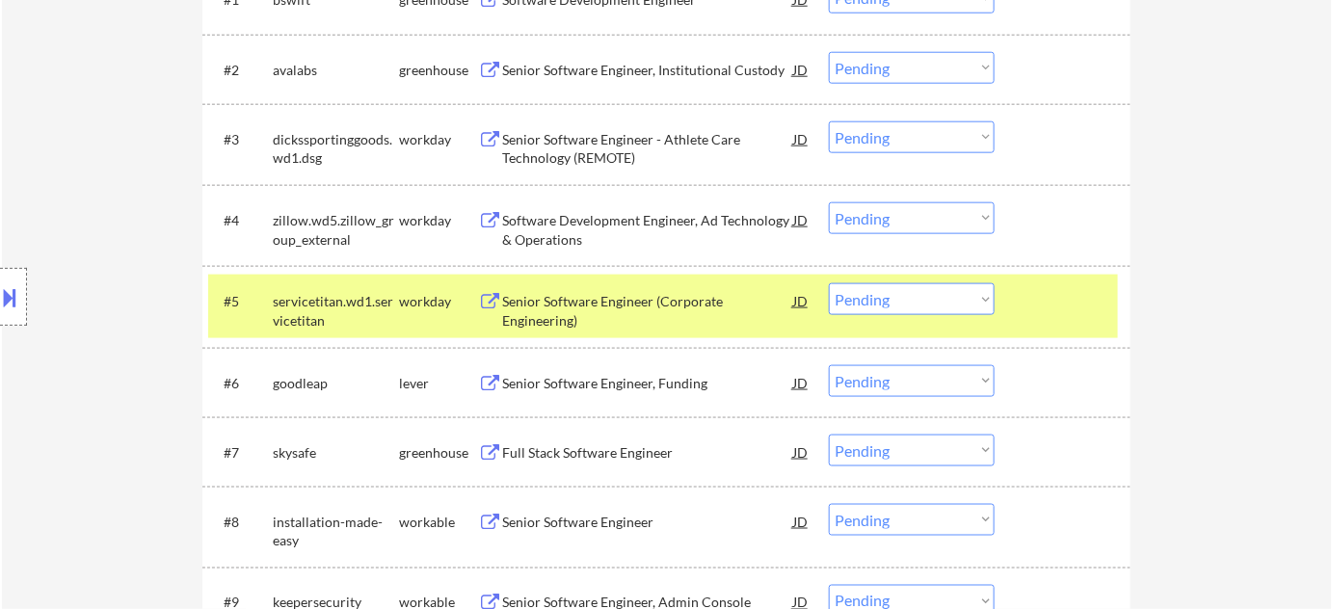
scroll to position [701, 0]
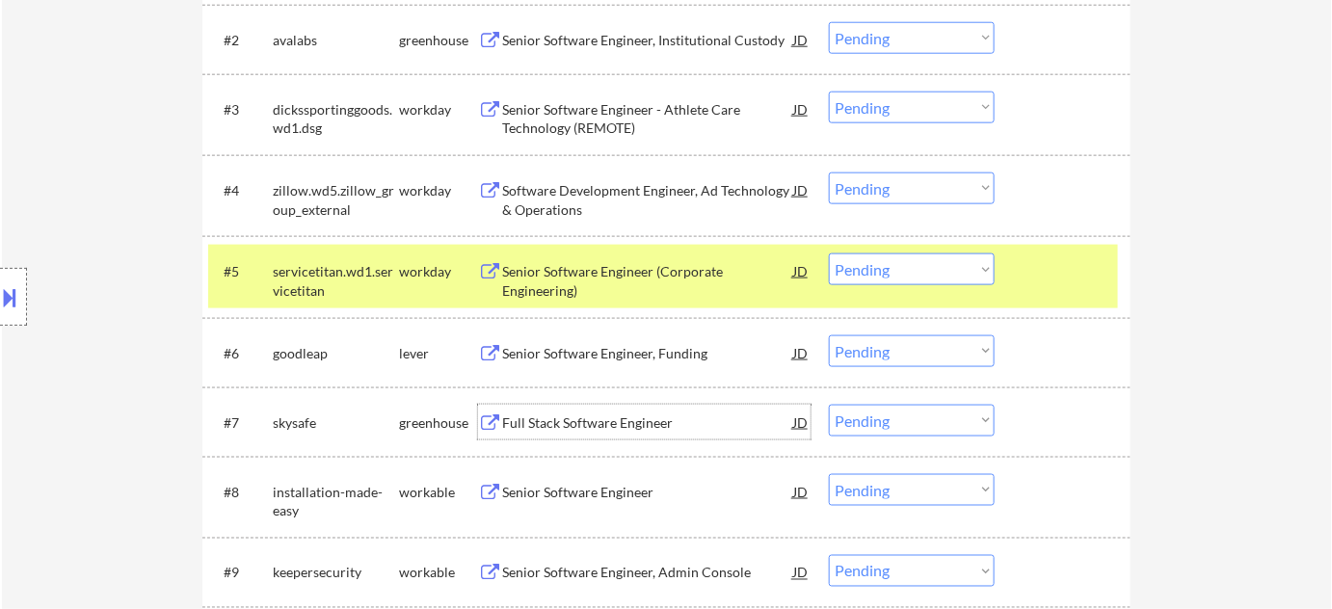
click at [586, 423] on div "Full Stack Software Engineer" at bounding box center [647, 423] width 291 height 19
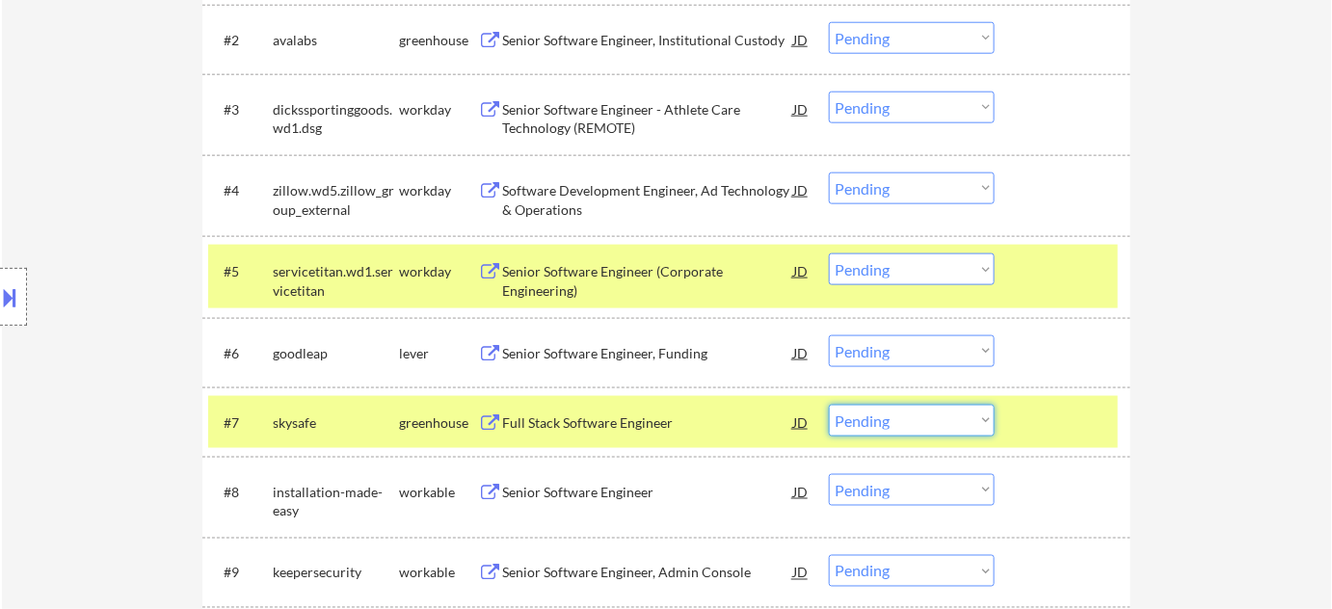
drag, startPoint x: 879, startPoint y: 421, endPoint x: 879, endPoint y: 408, distance: 13.5
click at [879, 421] on select "Choose an option... Pending Applied Excluded (Questions) Excluded (Expired) Exc…" at bounding box center [912, 421] width 166 height 32
click at [829, 405] on select "Choose an option... Pending Applied Excluded (Questions) Excluded (Expired) Exc…" at bounding box center [912, 421] width 166 height 32
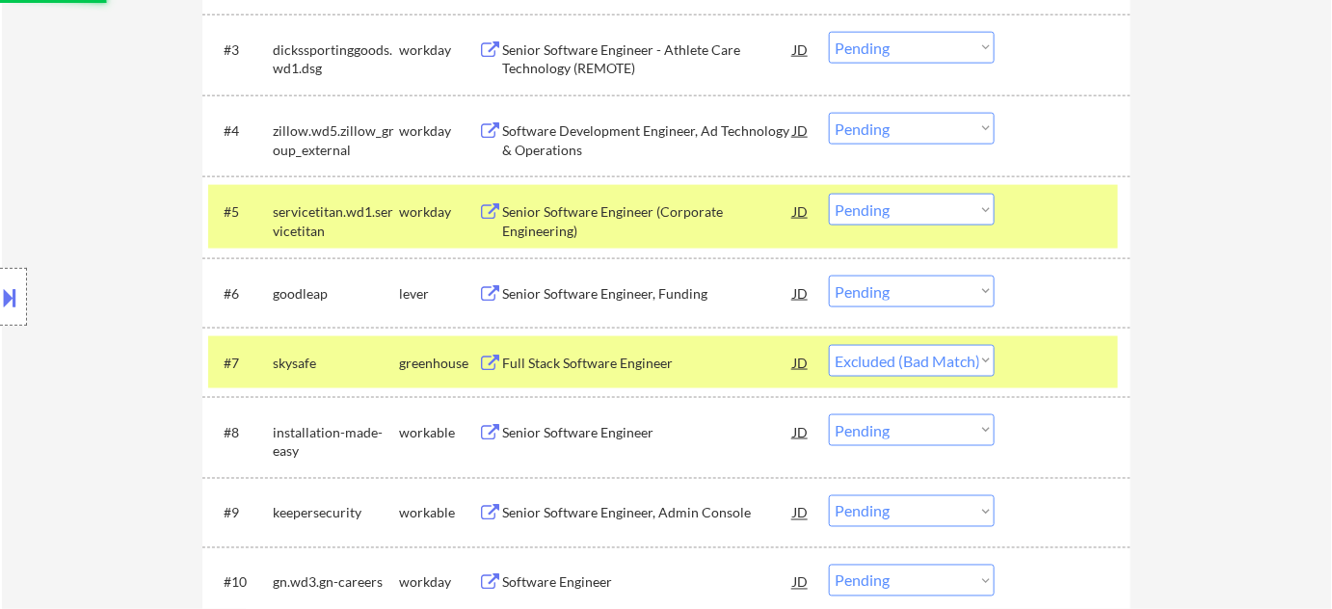
scroll to position [789, 0]
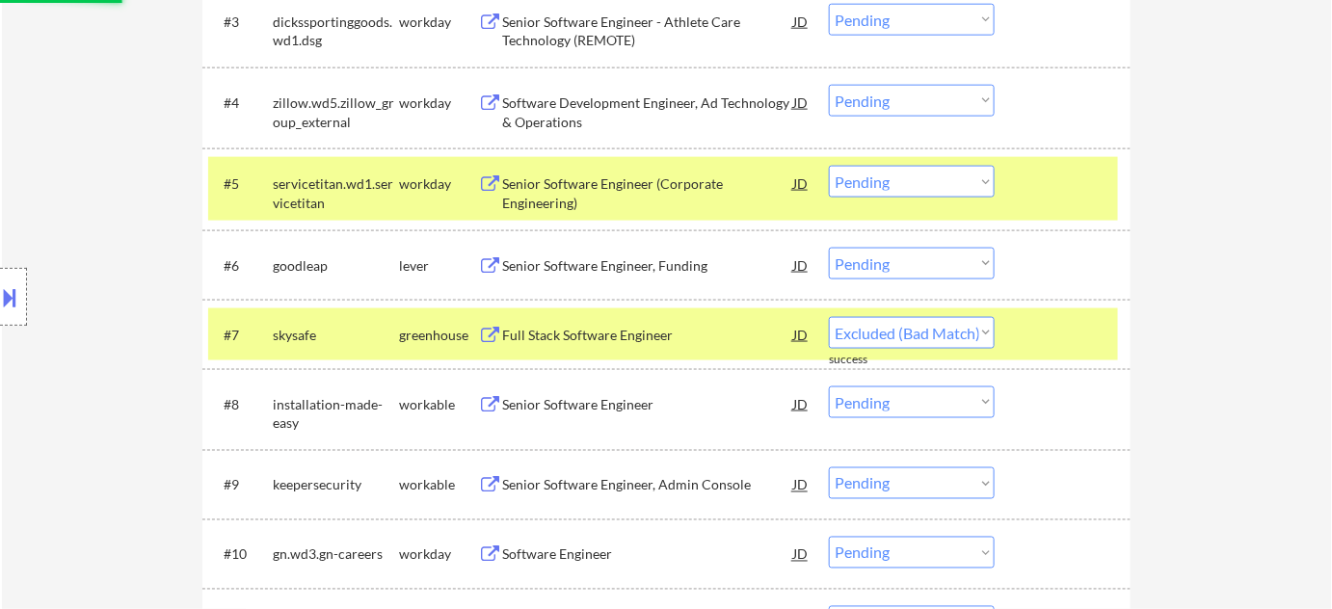
click at [596, 408] on div "Senior Software Engineer" at bounding box center [647, 404] width 291 height 19
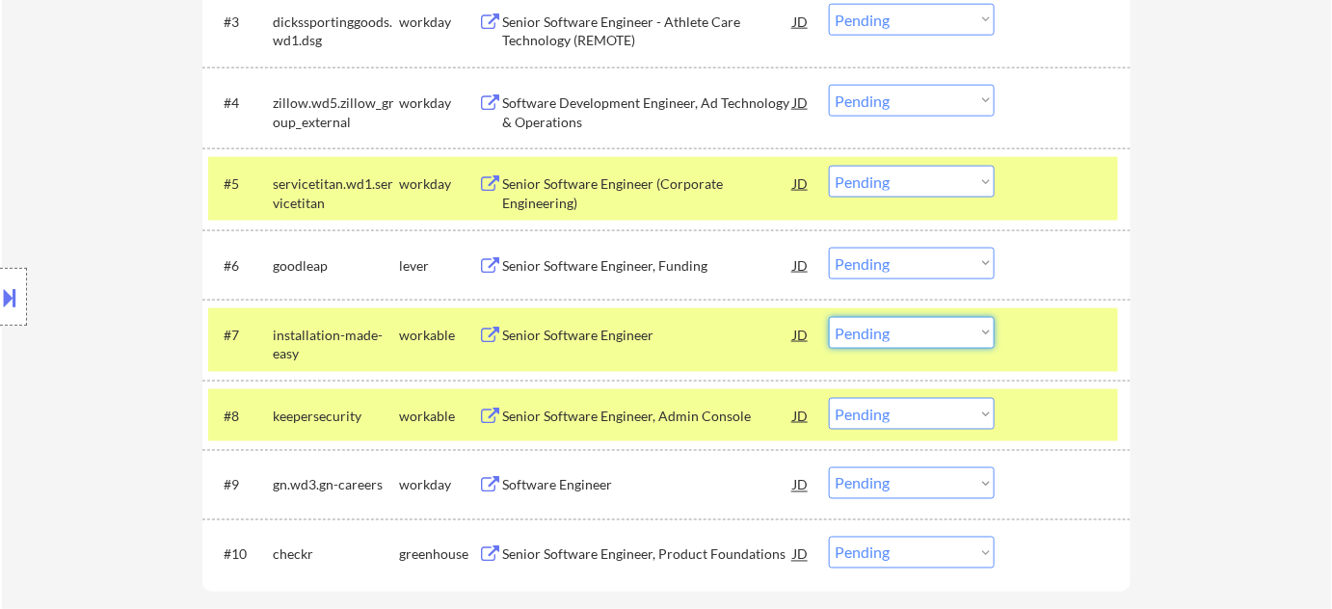
click at [887, 336] on select "Choose an option... Pending Applied Excluded (Questions) Excluded (Expired) Exc…" at bounding box center [912, 333] width 166 height 32
click at [829, 317] on select "Choose an option... Pending Applied Excluded (Questions) Excluded (Expired) Exc…" at bounding box center [912, 333] width 166 height 32
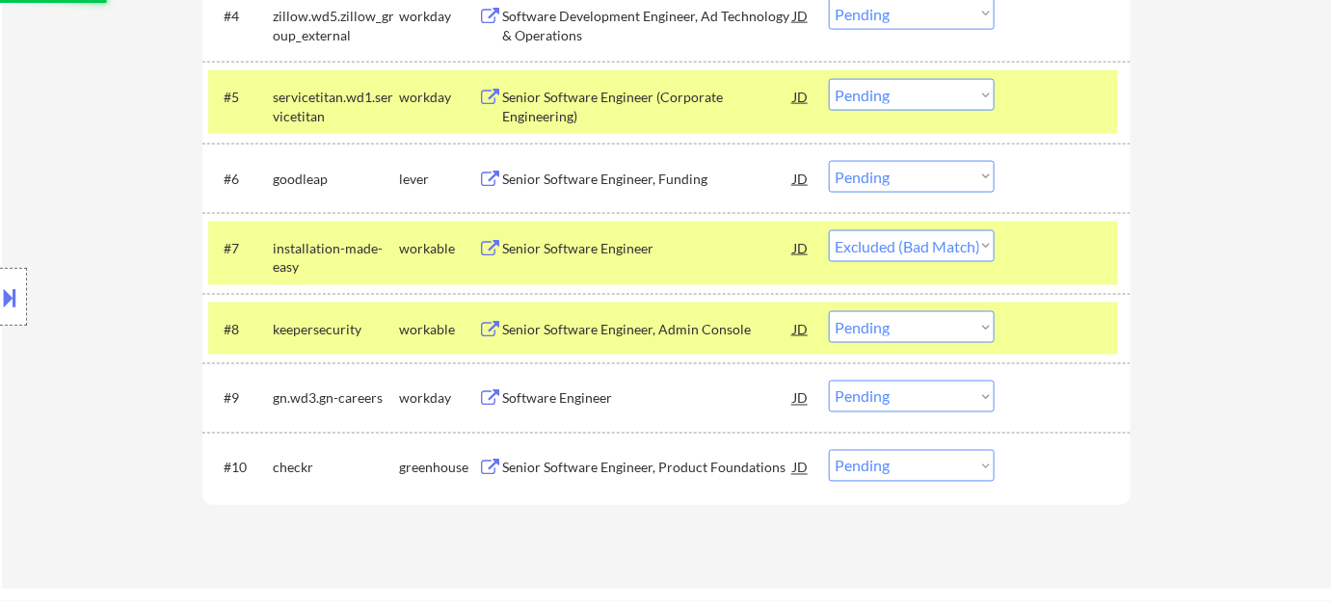
scroll to position [876, 0]
select select ""pending""
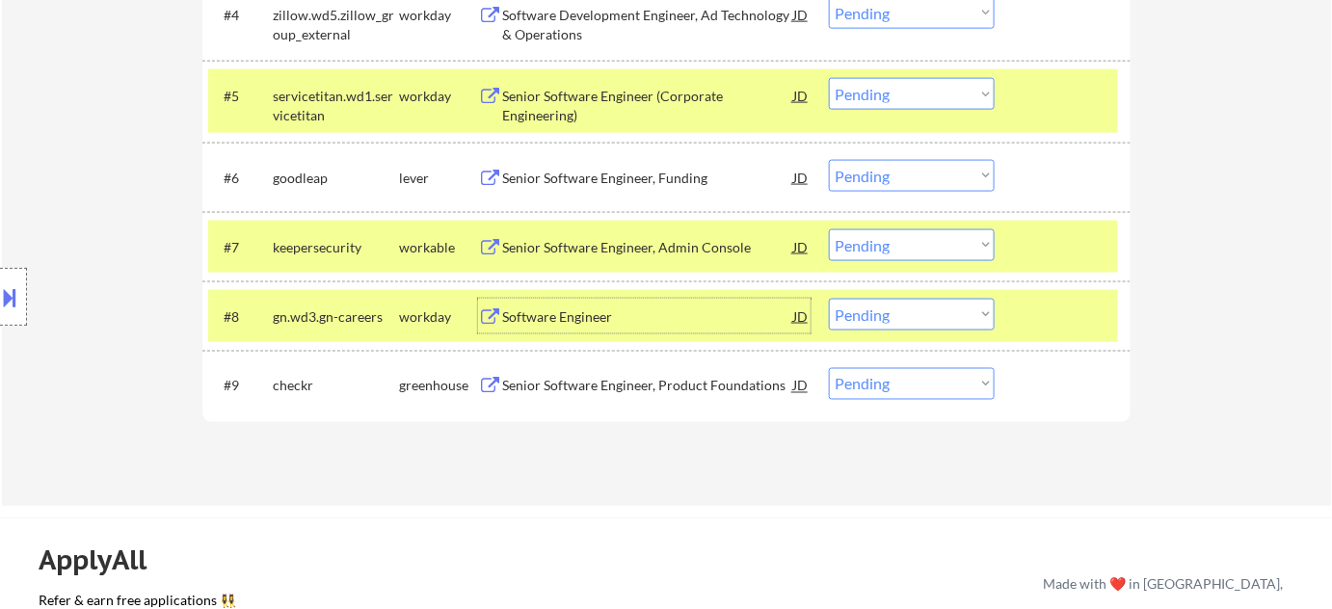
click at [600, 310] on div "Software Engineer" at bounding box center [647, 317] width 291 height 19
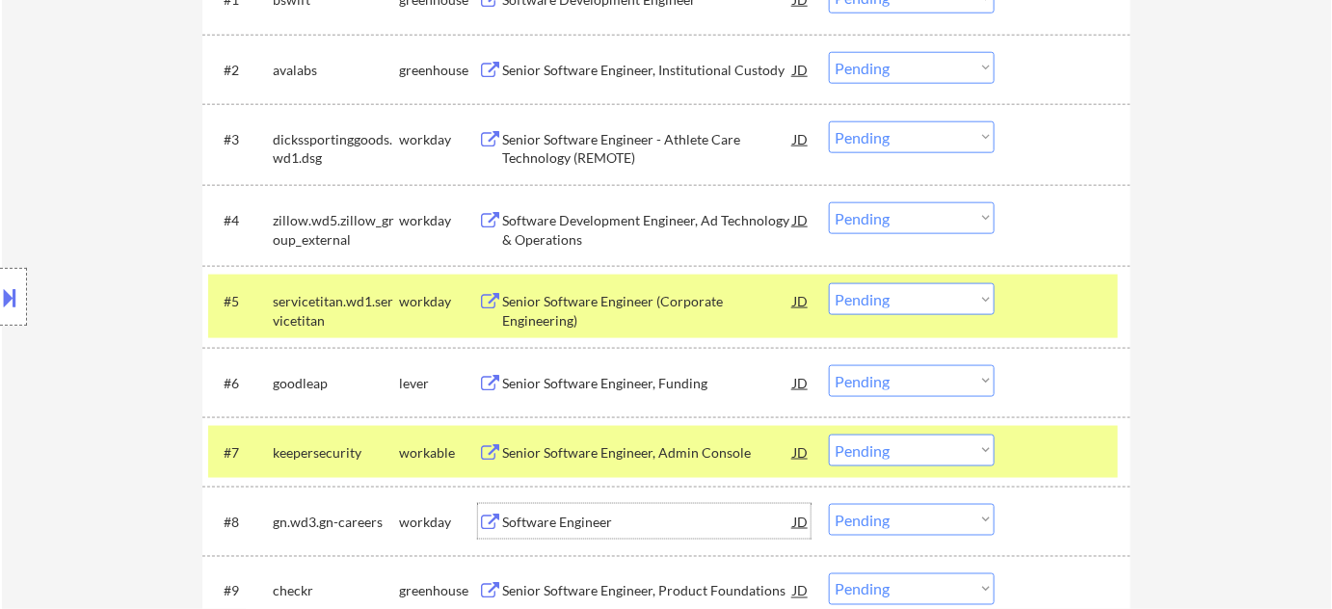
scroll to position [613, 0]
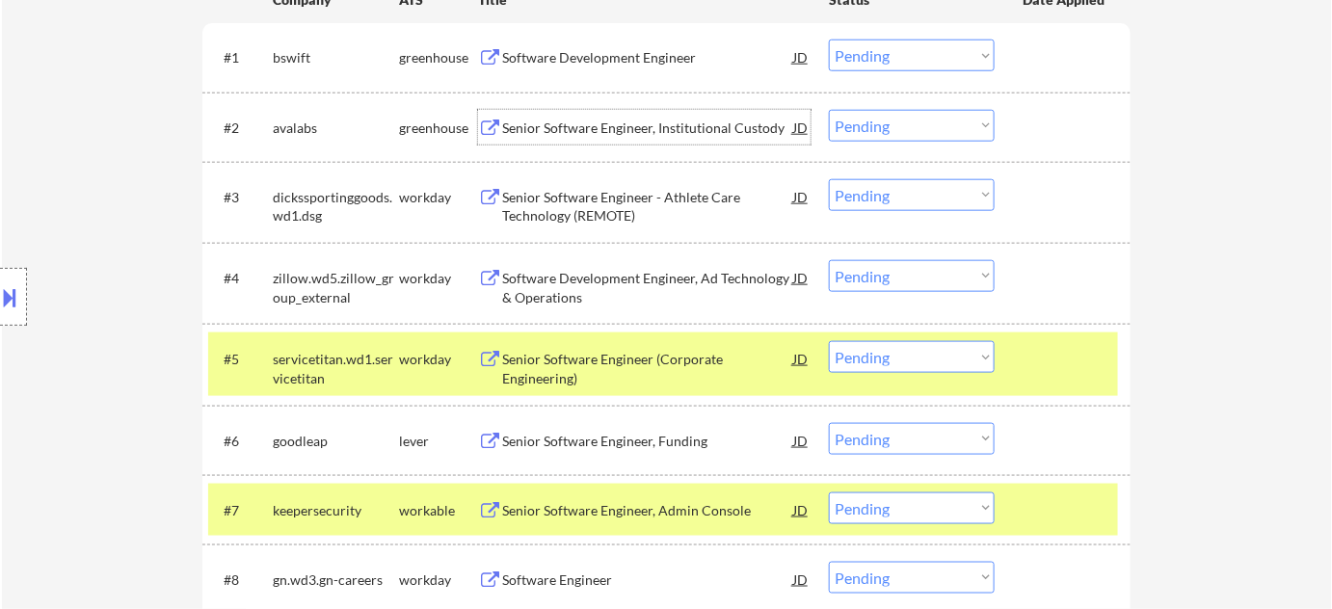
click at [618, 129] on div "Senior Software Engineer, Institutional Custody" at bounding box center [647, 128] width 291 height 19
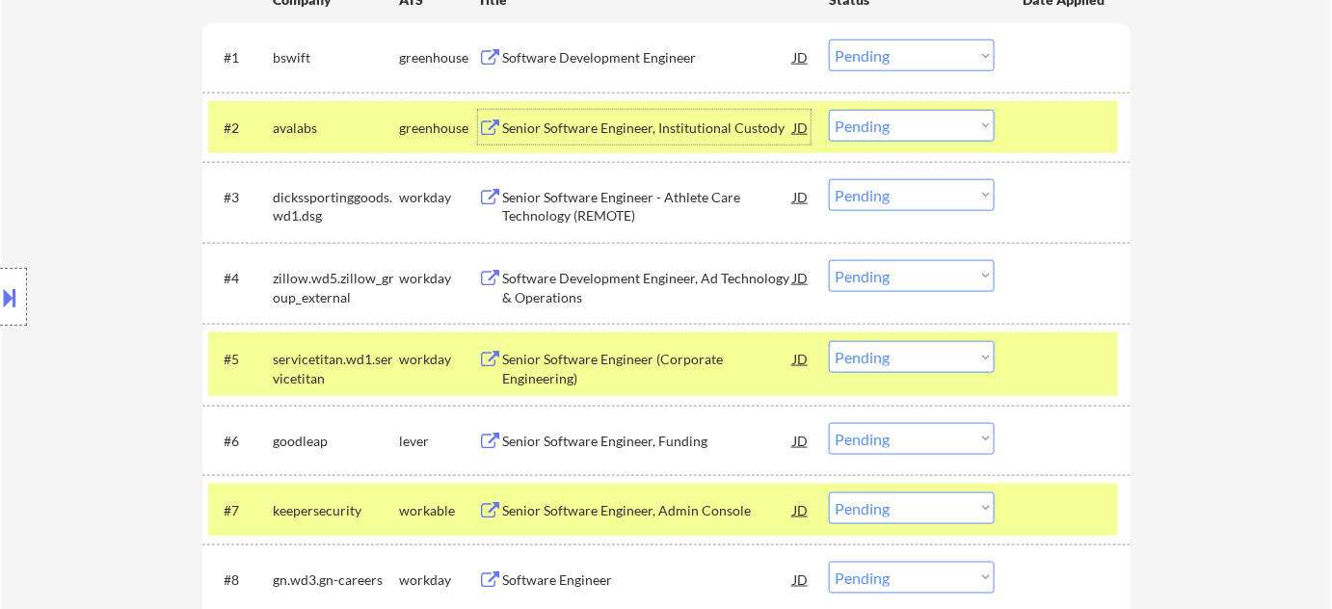
click at [957, 137] on select "Choose an option... Pending Applied Excluded (Questions) Excluded (Expired) Exc…" at bounding box center [912, 126] width 166 height 32
click at [829, 110] on select "Choose an option... Pending Applied Excluded (Questions) Excluded (Expired) Exc…" at bounding box center [912, 126] width 166 height 32
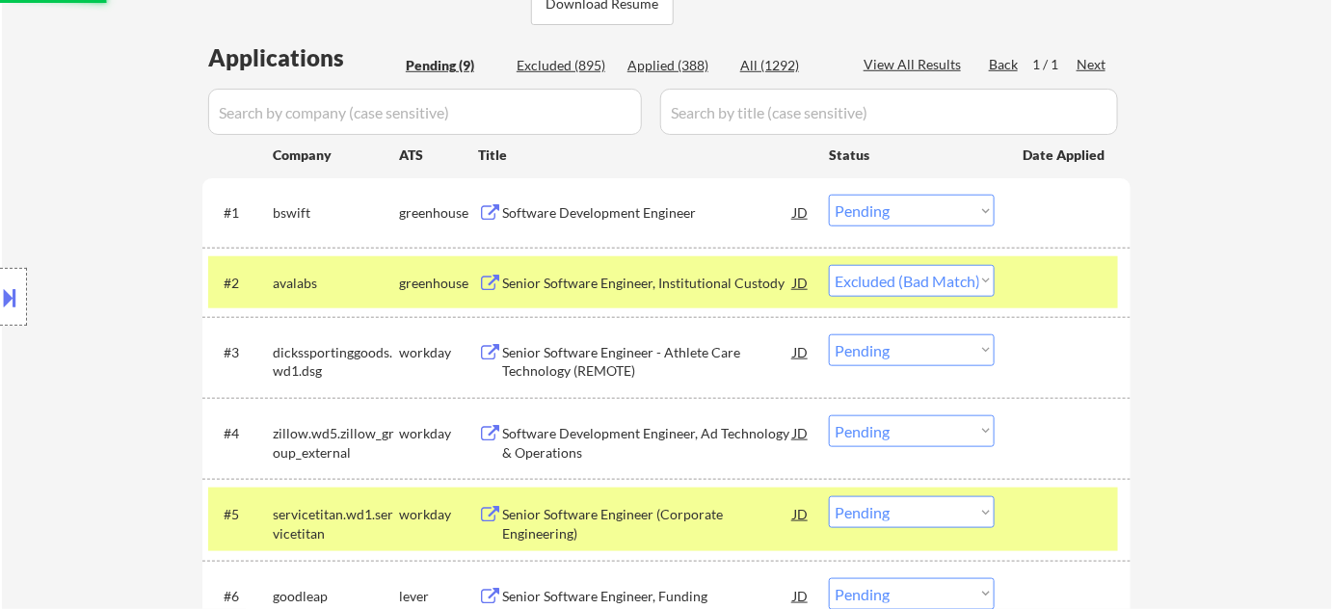
scroll to position [438, 0]
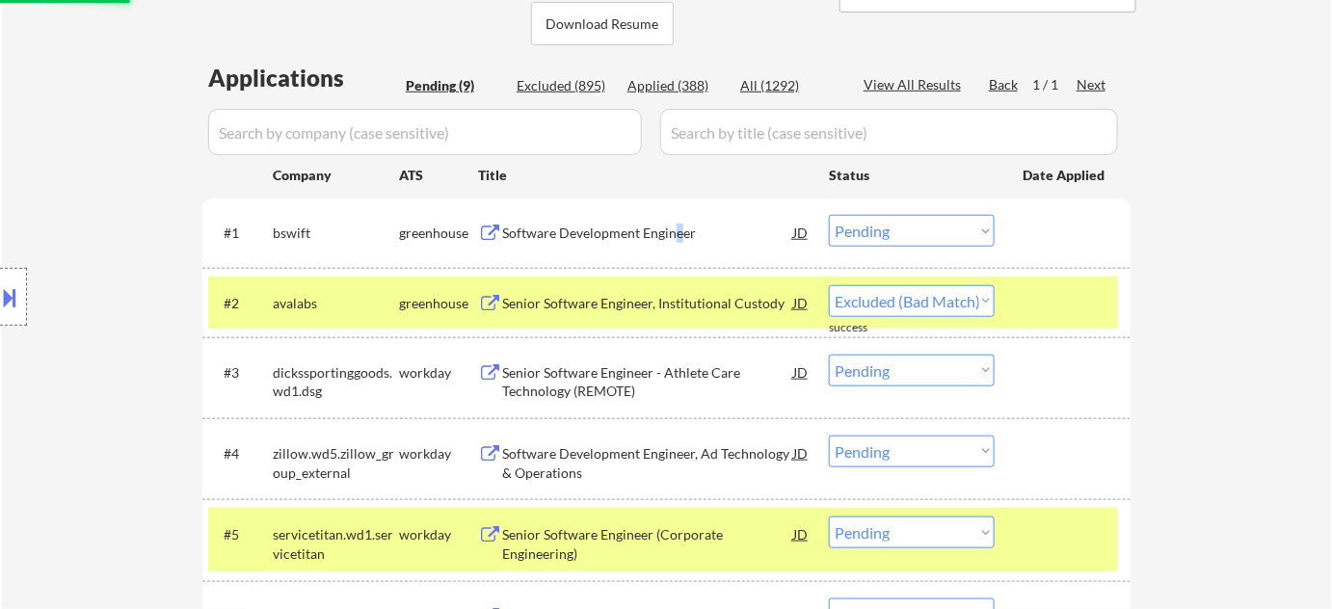
click at [679, 243] on div "Software Development Engineer" at bounding box center [647, 232] width 291 height 35
select select ""pending""
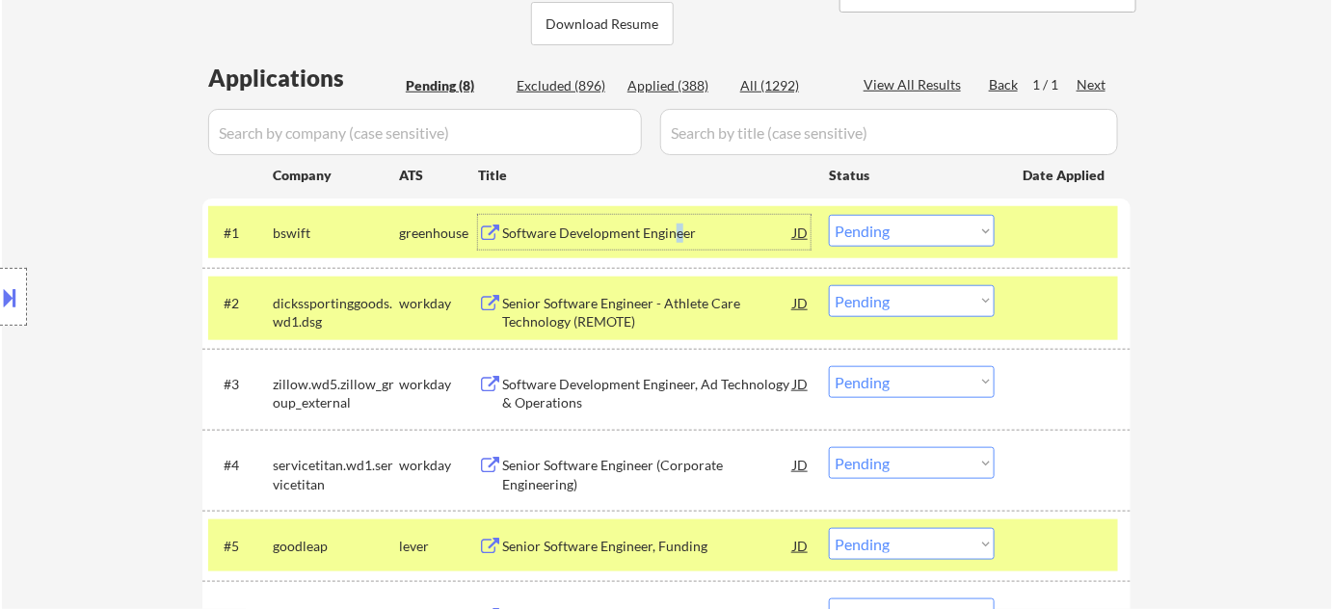
click at [874, 236] on select "Choose an option... Pending Applied Excluded (Questions) Excluded (Expired) Exc…" at bounding box center [912, 231] width 166 height 32
click at [829, 215] on select "Choose an option... Pending Applied Excluded (Questions) Excluded (Expired) Exc…" at bounding box center [912, 231] width 166 height 32
select select ""pending""
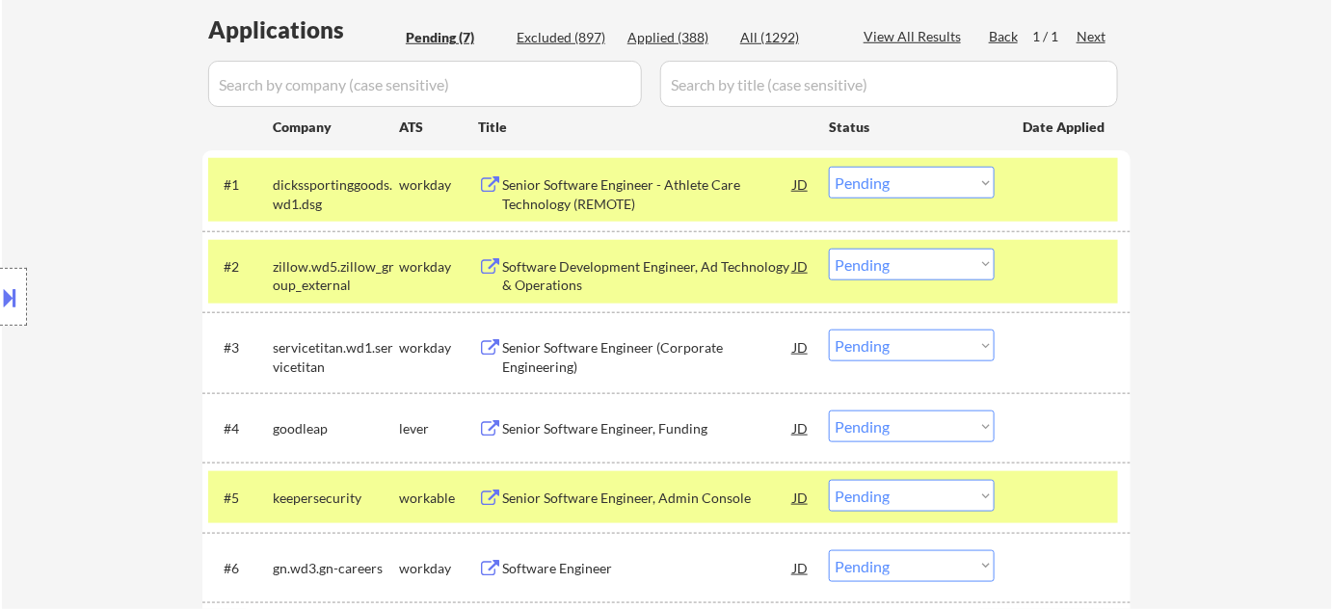
scroll to position [525, 0]
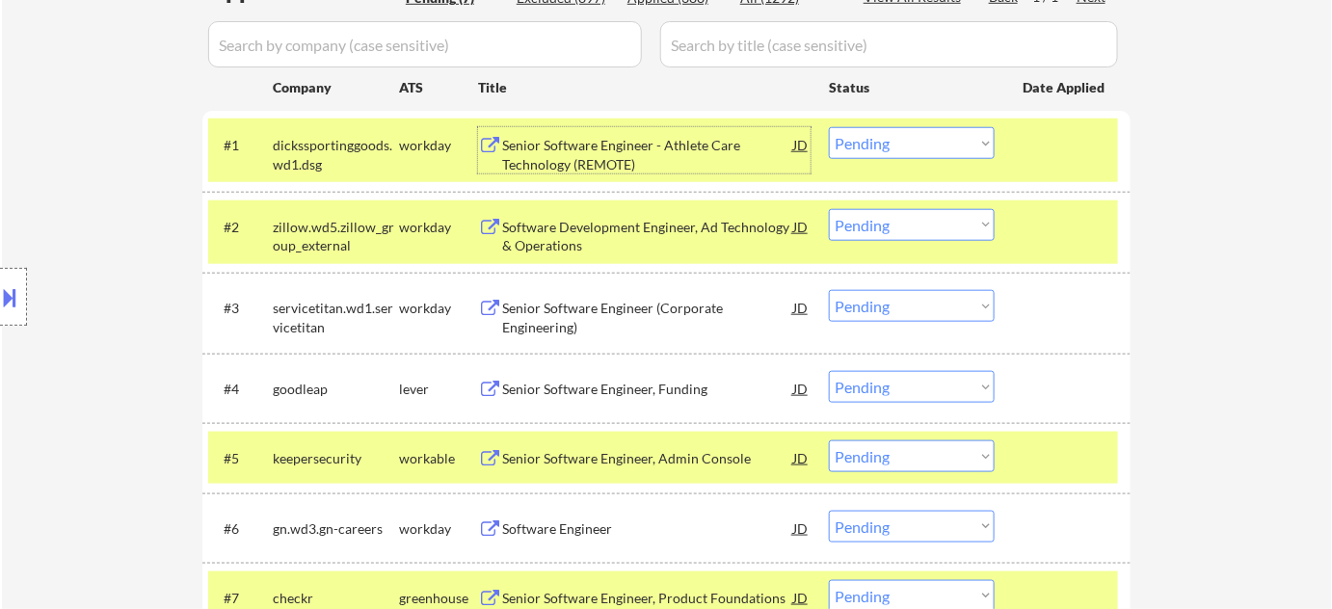
click at [599, 169] on div "Senior Software Engineer - Athlete Care Technology (REMOTE)" at bounding box center [647, 155] width 291 height 38
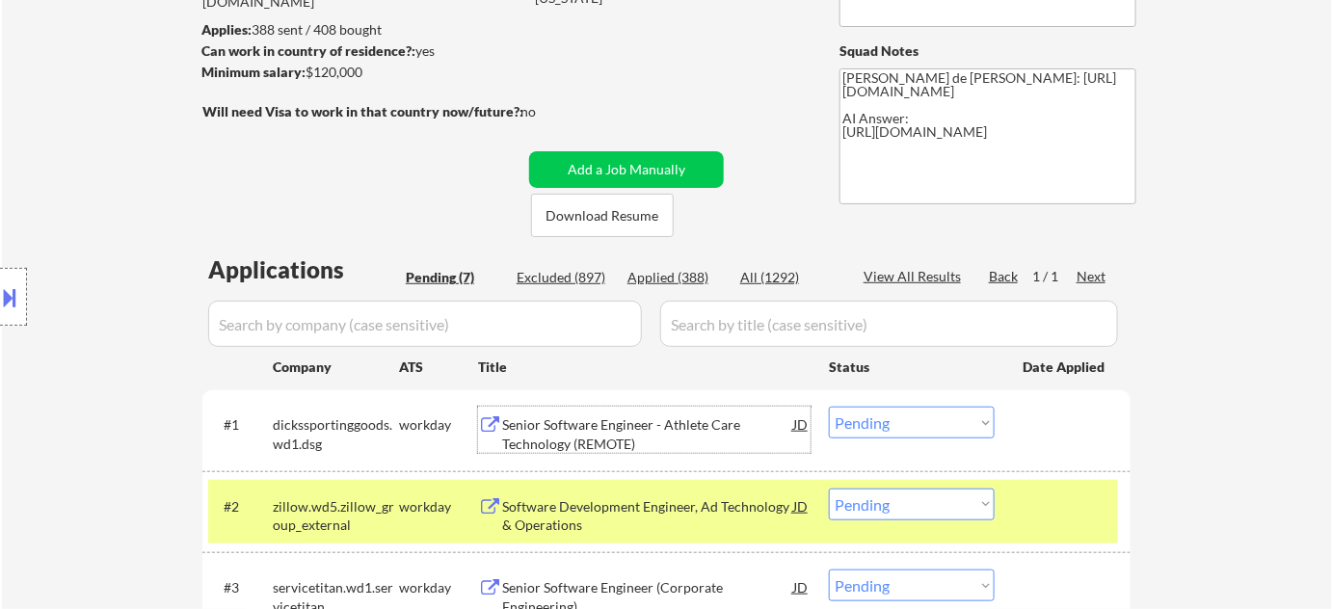
scroll to position [175, 0]
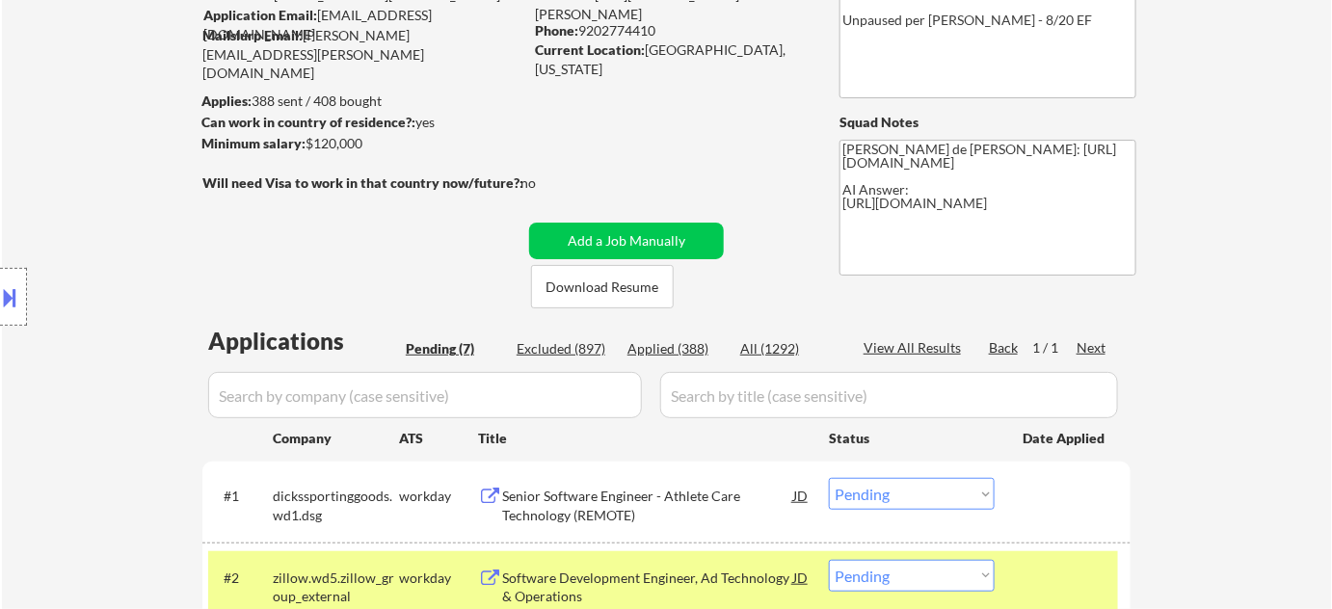
drag, startPoint x: 583, startPoint y: 28, endPoint x: 659, endPoint y: 24, distance: 75.3
click at [659, 24] on div "Phone: 9202774410" at bounding box center [671, 30] width 273 height 19
copy div "9202774410"
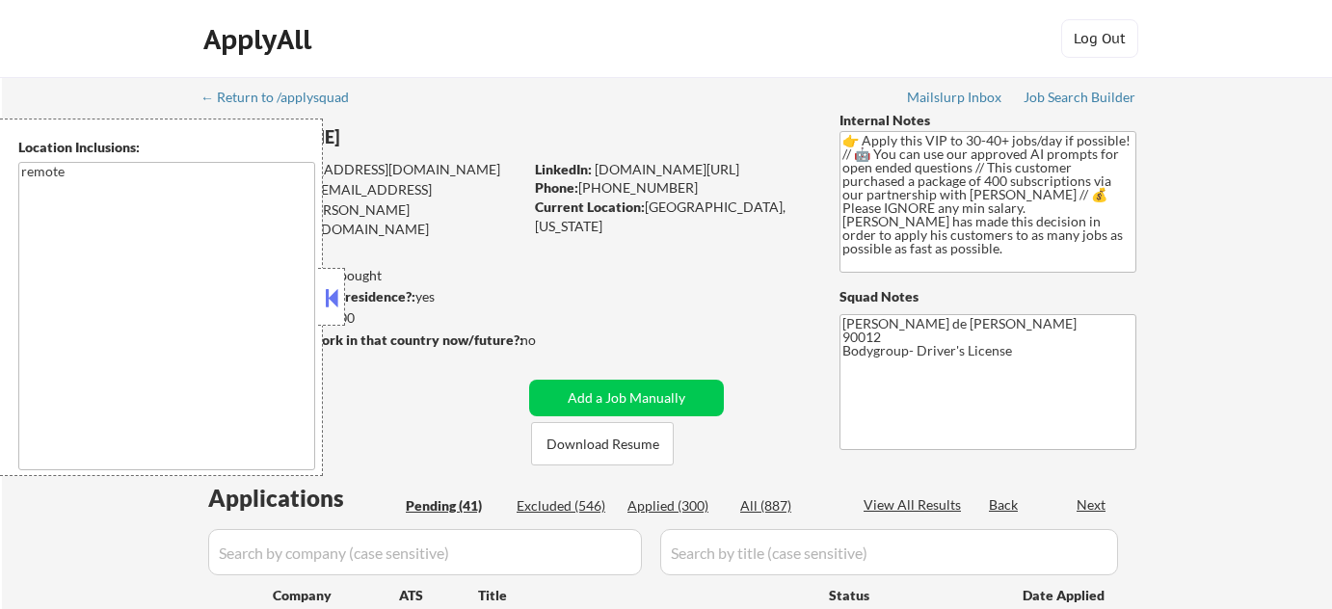
select select ""pending""
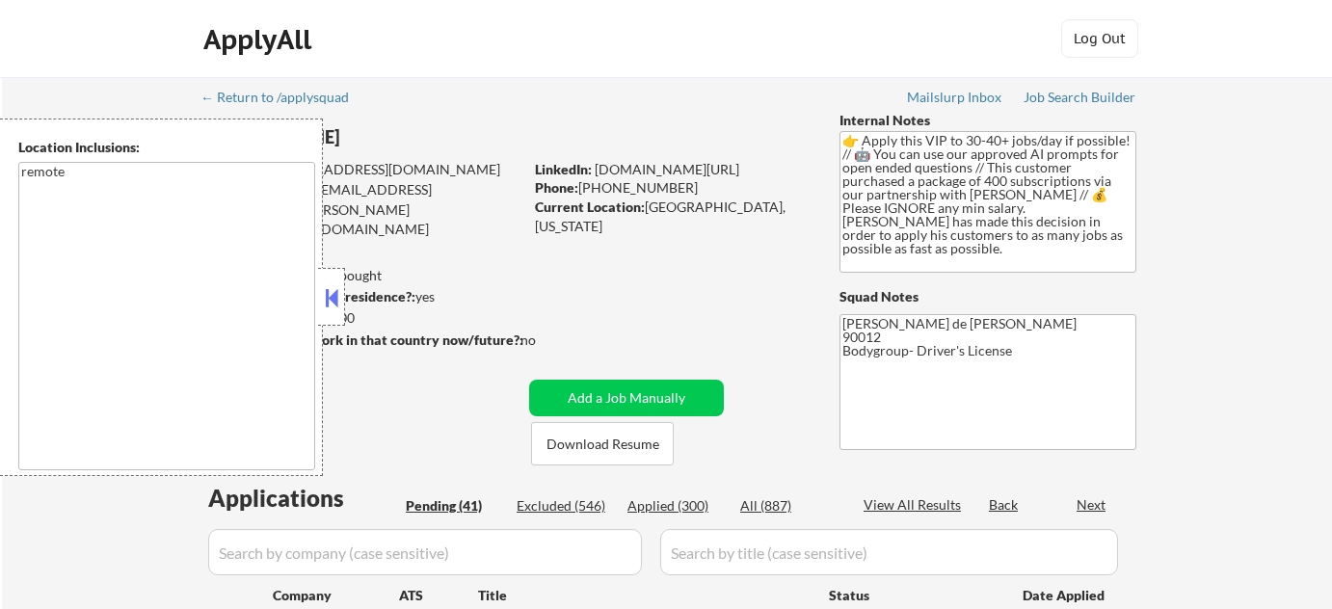
select select ""pending""
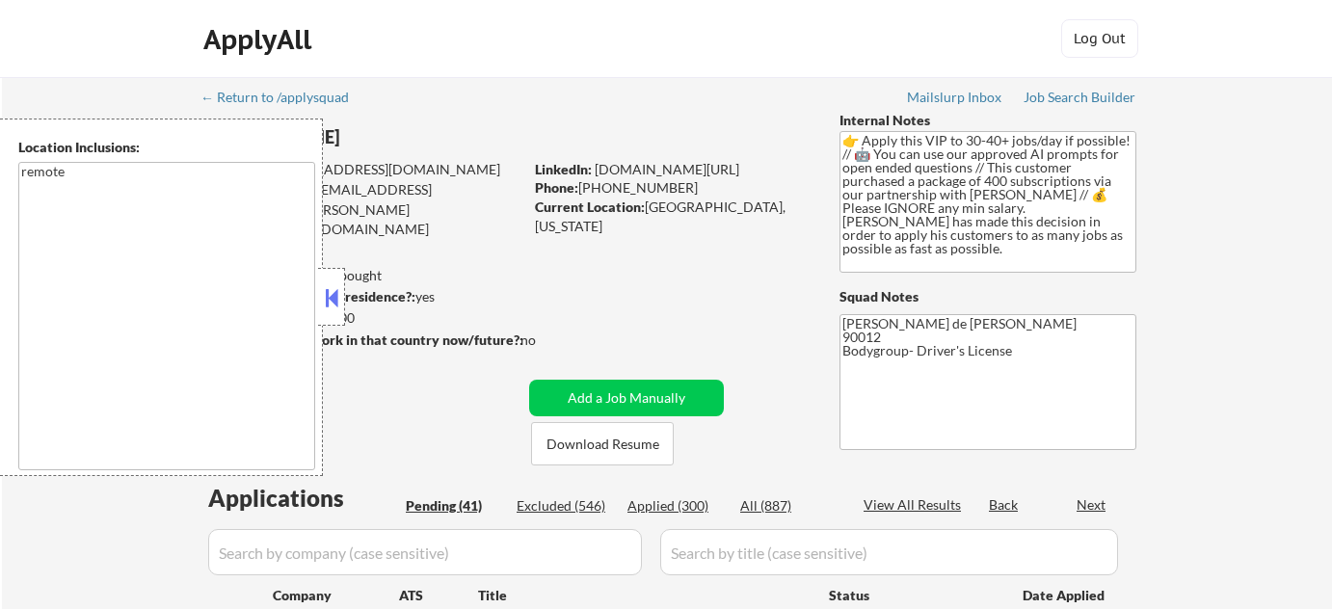
select select ""pending""
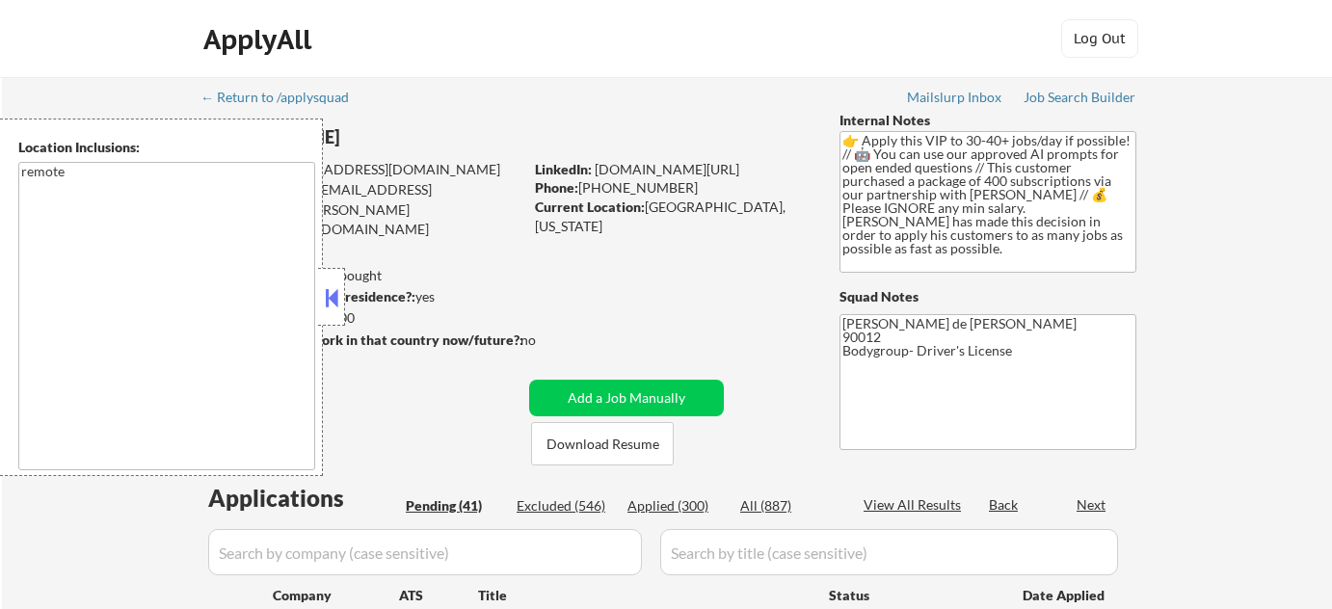
select select ""pending""
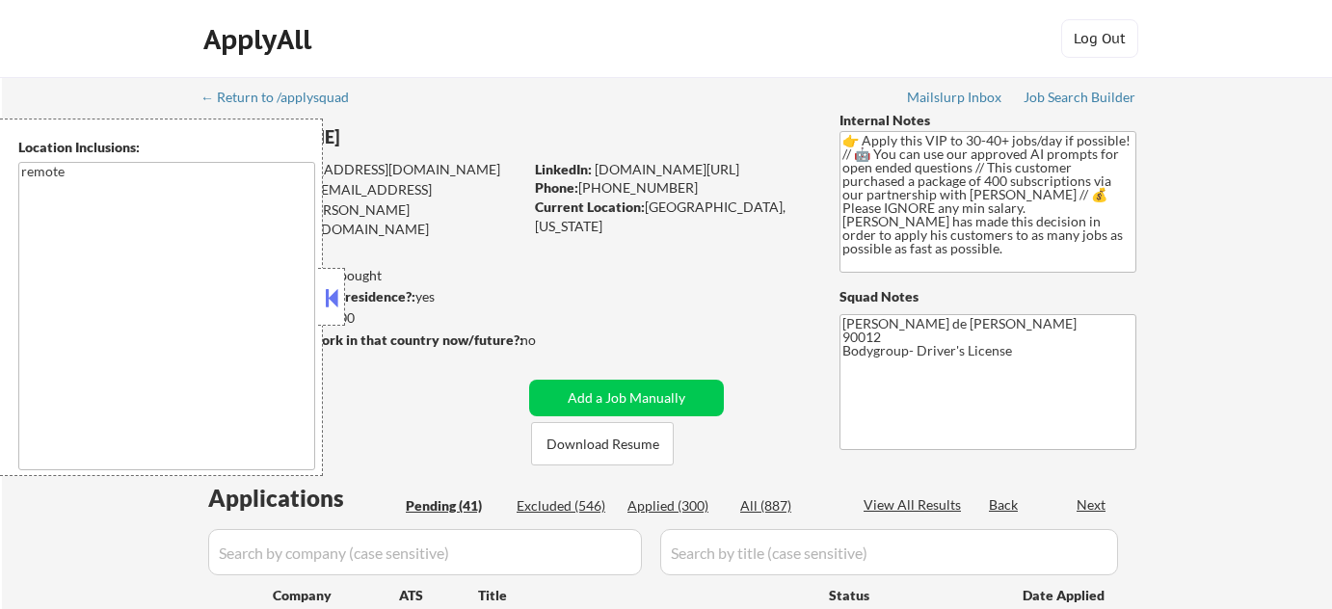
select select ""pending""
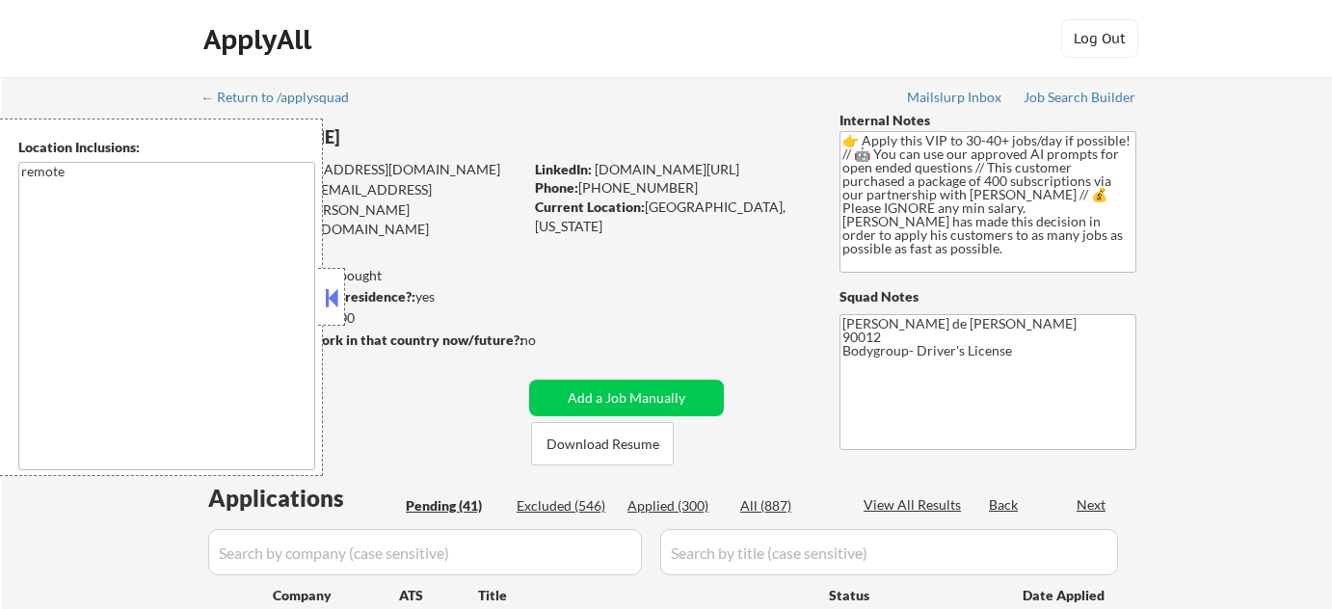
select select ""pending""
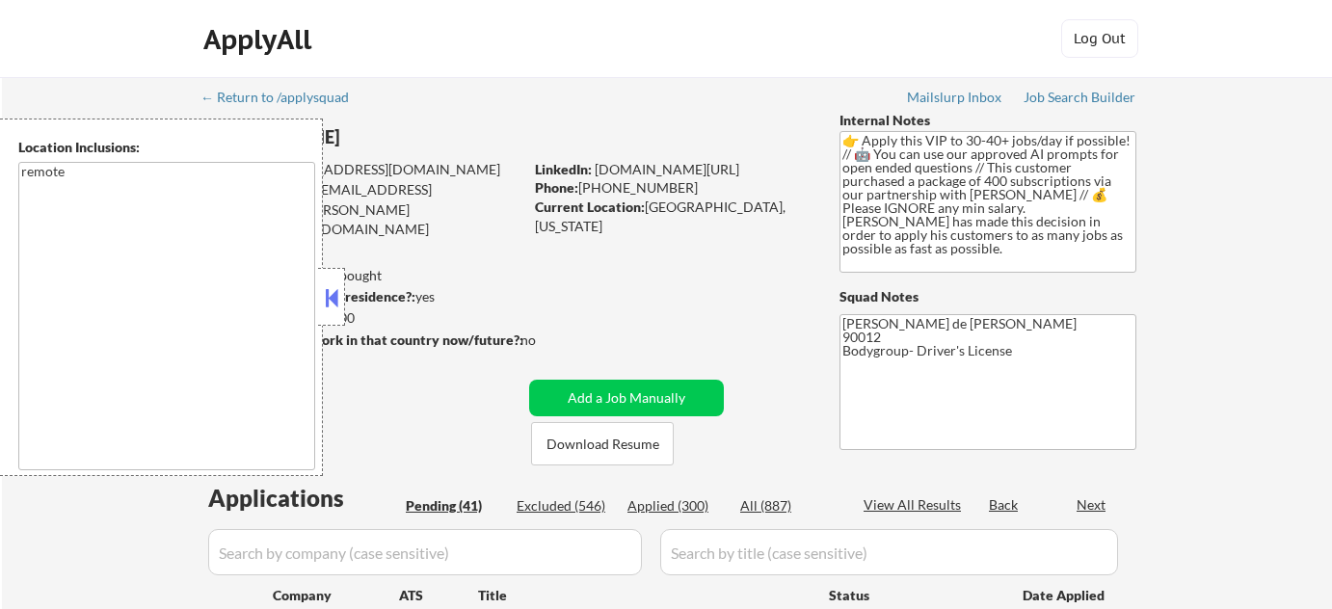
select select ""pending""
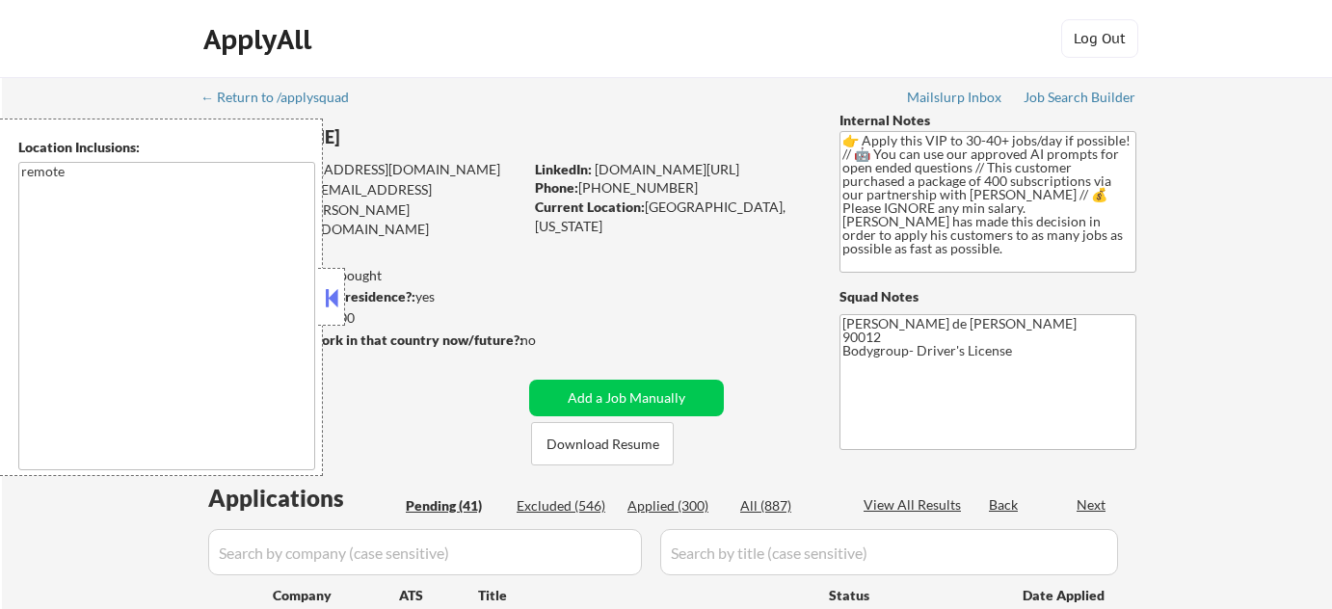
select select ""pending""
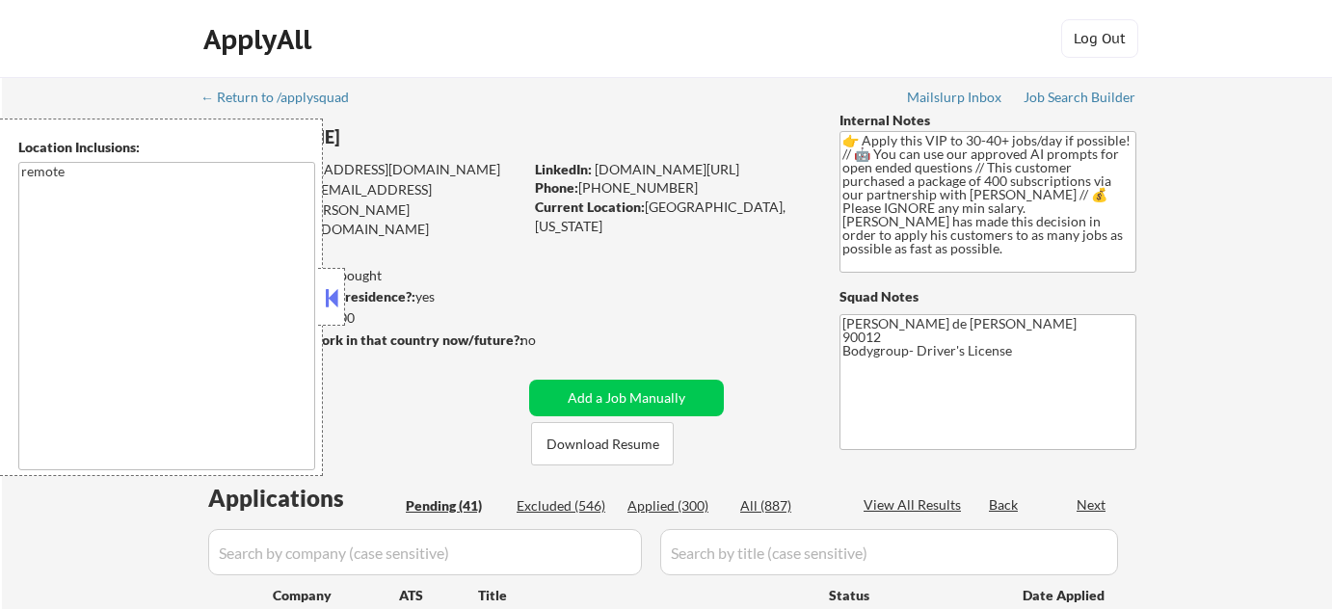
select select ""pending""
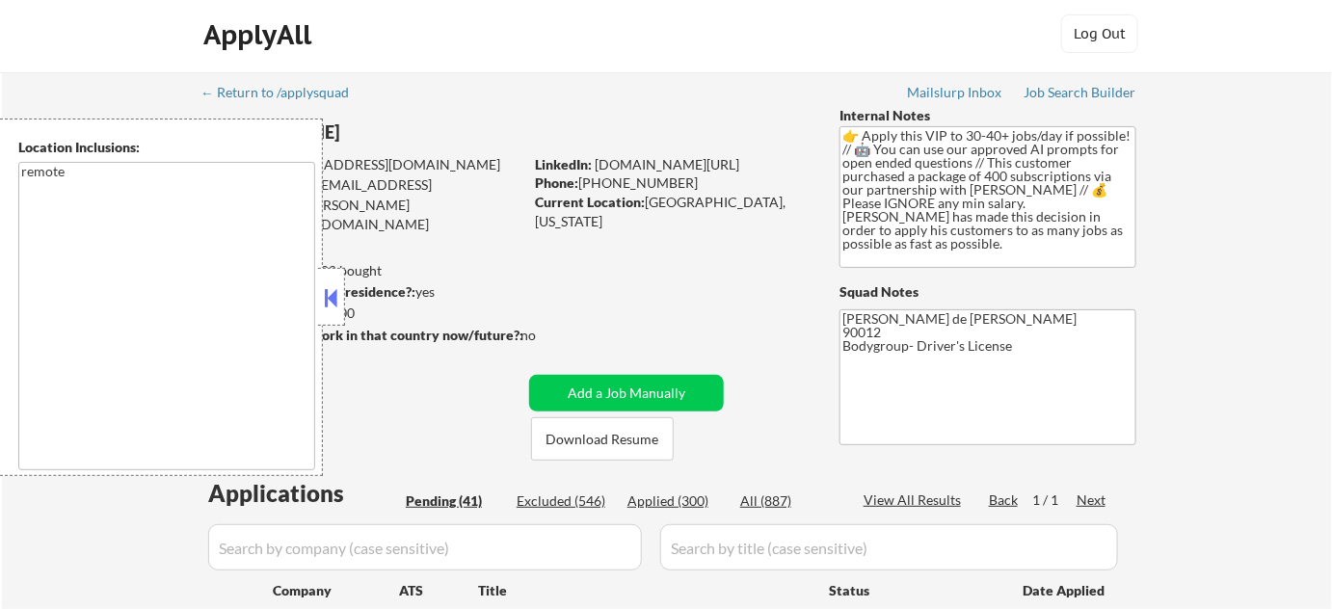
scroll to position [87, 0]
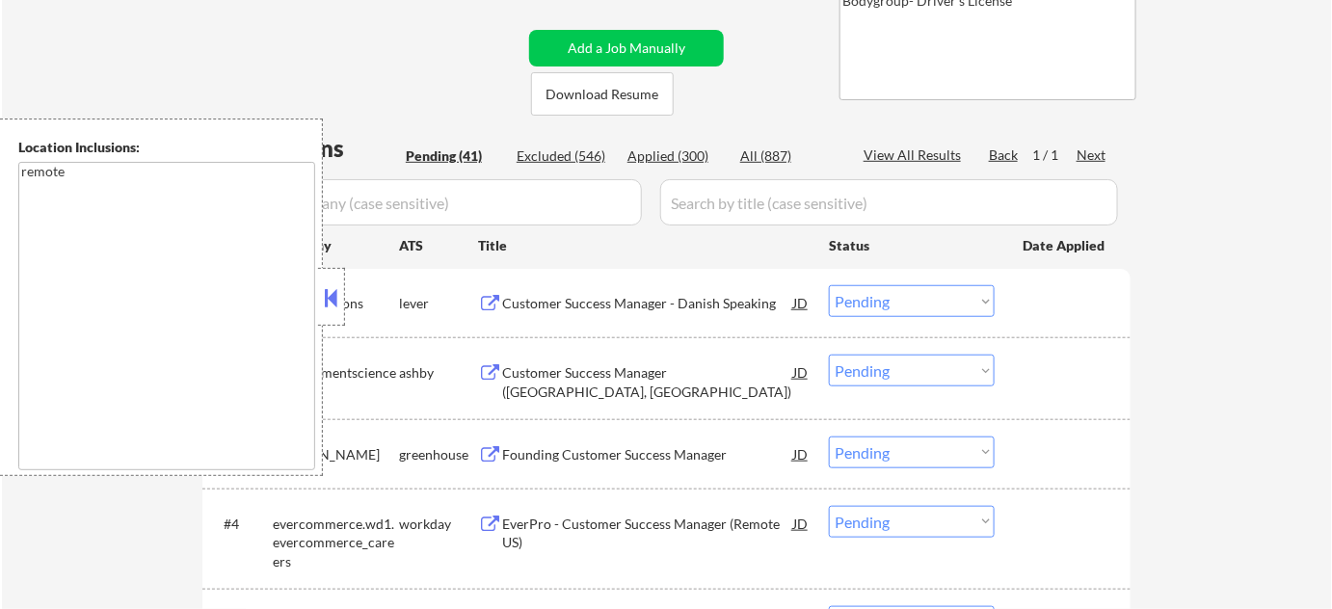
click at [336, 305] on button at bounding box center [331, 297] width 21 height 29
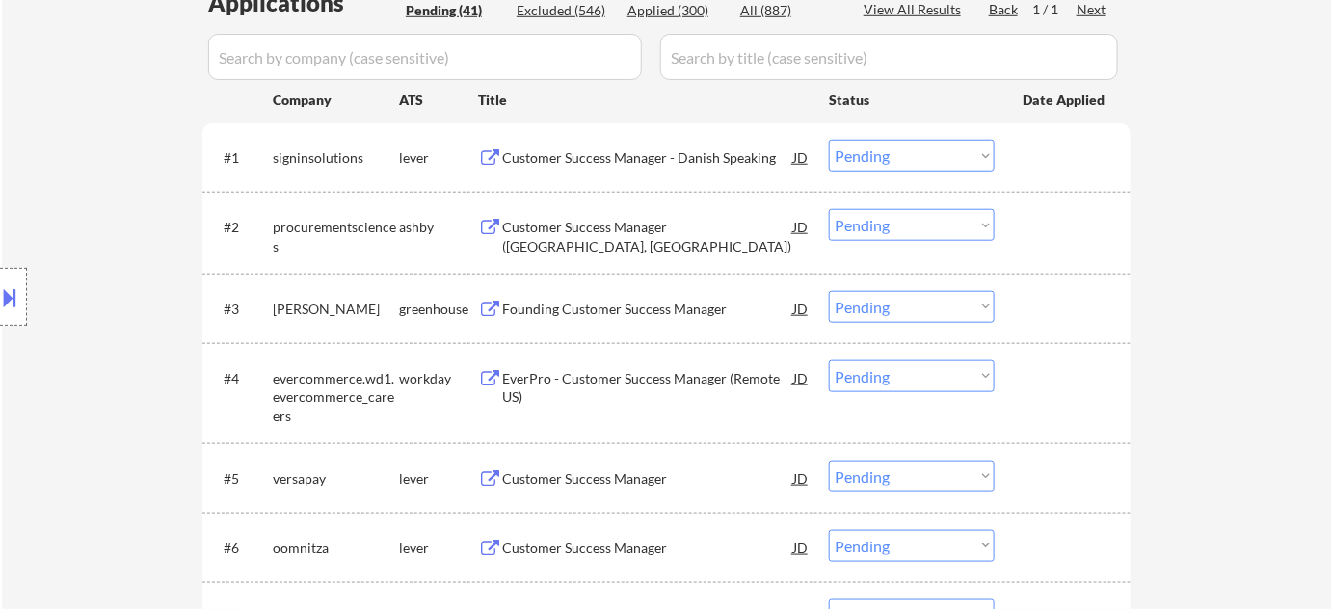
scroll to position [525, 0]
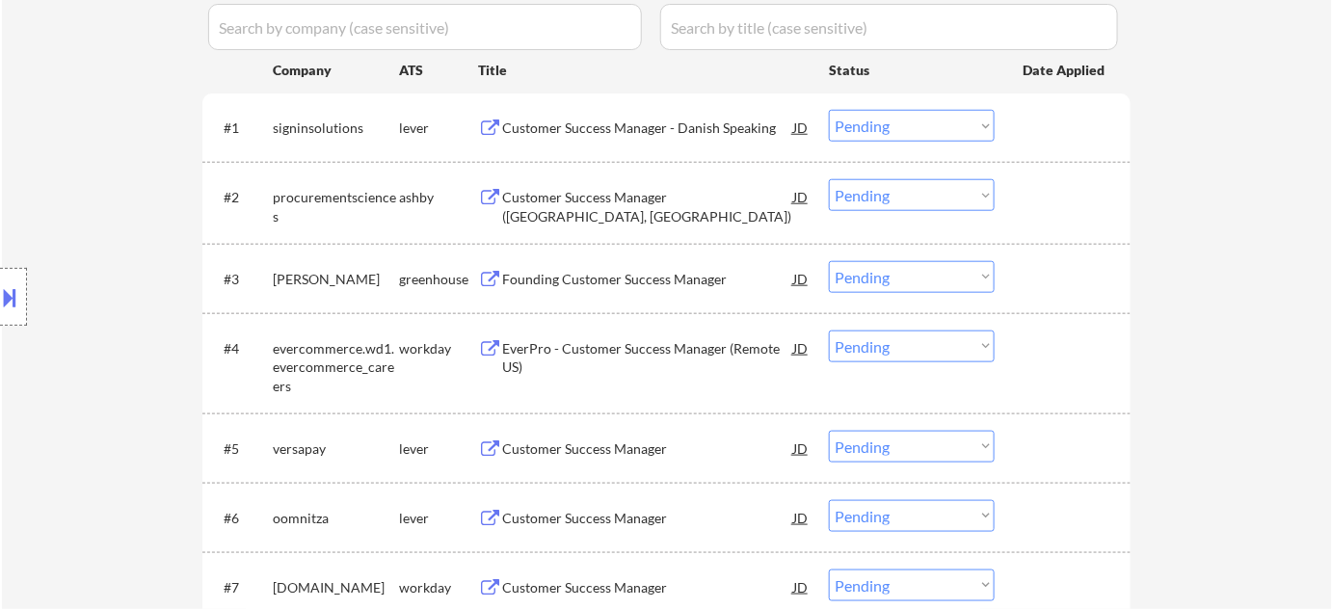
click at [581, 516] on div "Customer Success Manager" at bounding box center [647, 518] width 291 height 19
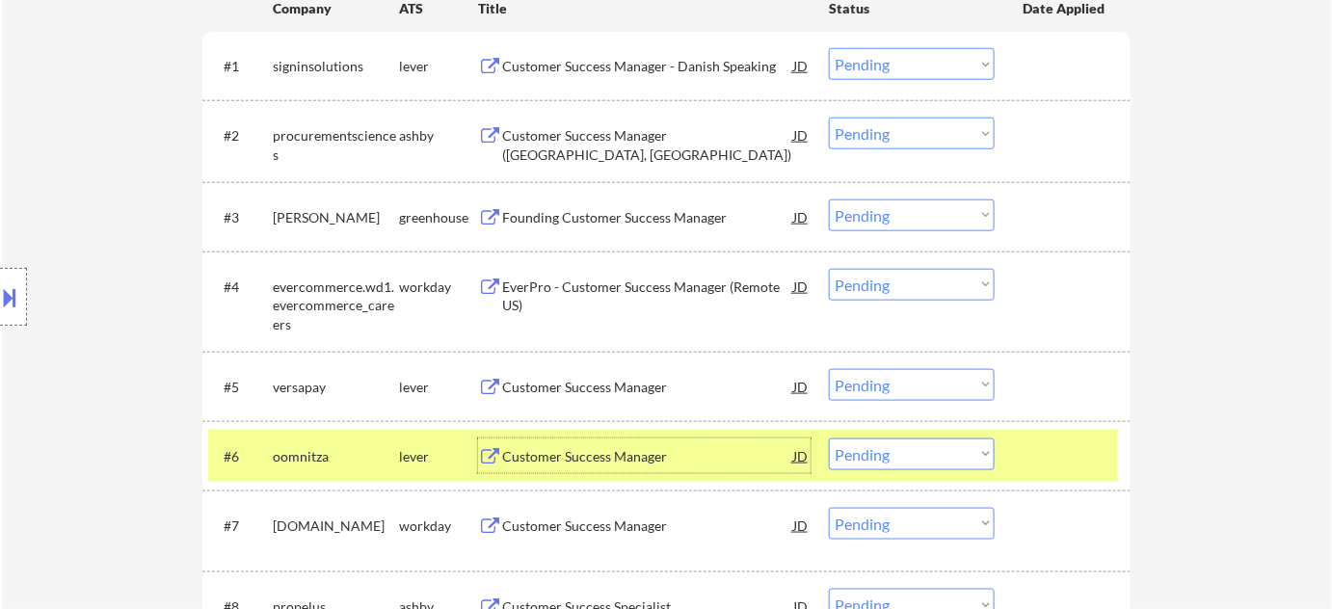
scroll to position [613, 0]
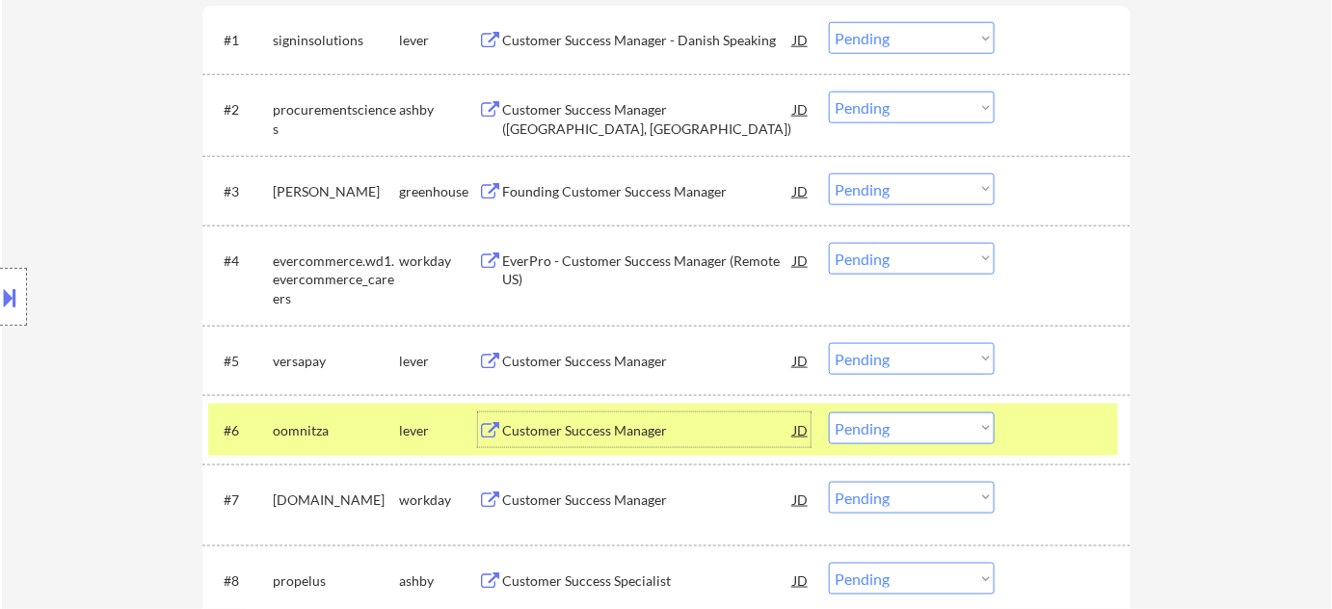
click at [875, 425] on select "Choose an option... Pending Applied Excluded (Questions) Excluded (Expired) Exc…" at bounding box center [912, 429] width 166 height 32
click at [829, 413] on select "Choose an option... Pending Applied Excluded (Questions) Excluded (Expired) Exc…" at bounding box center [912, 429] width 166 height 32
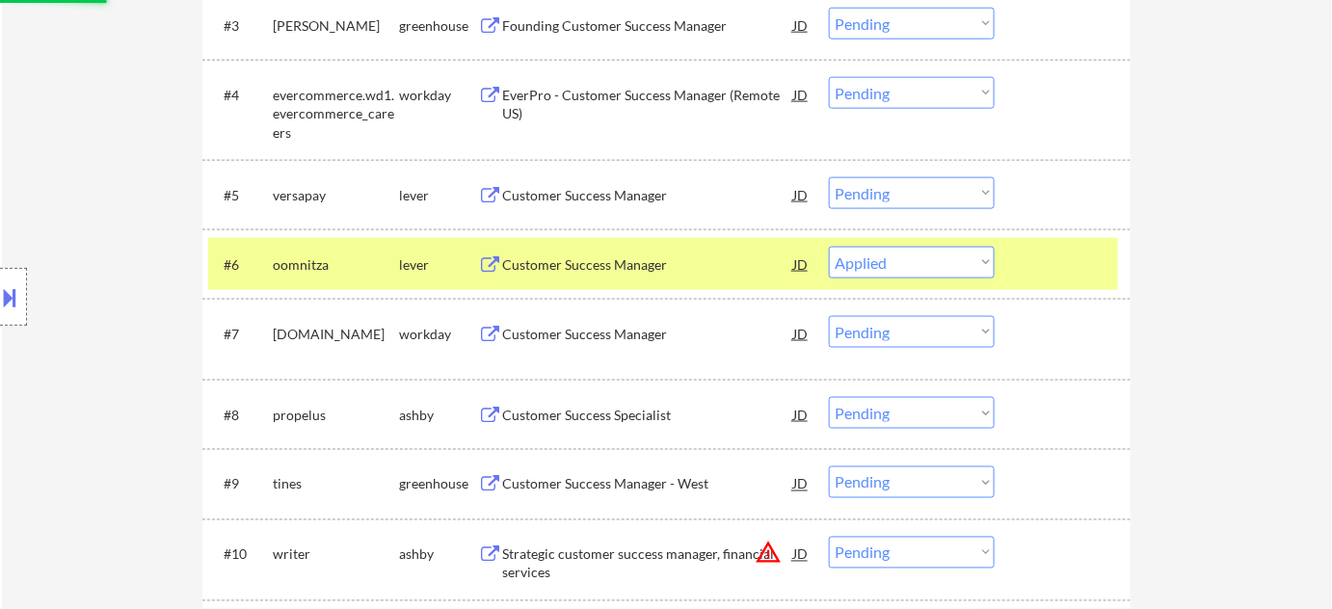
scroll to position [789, 0]
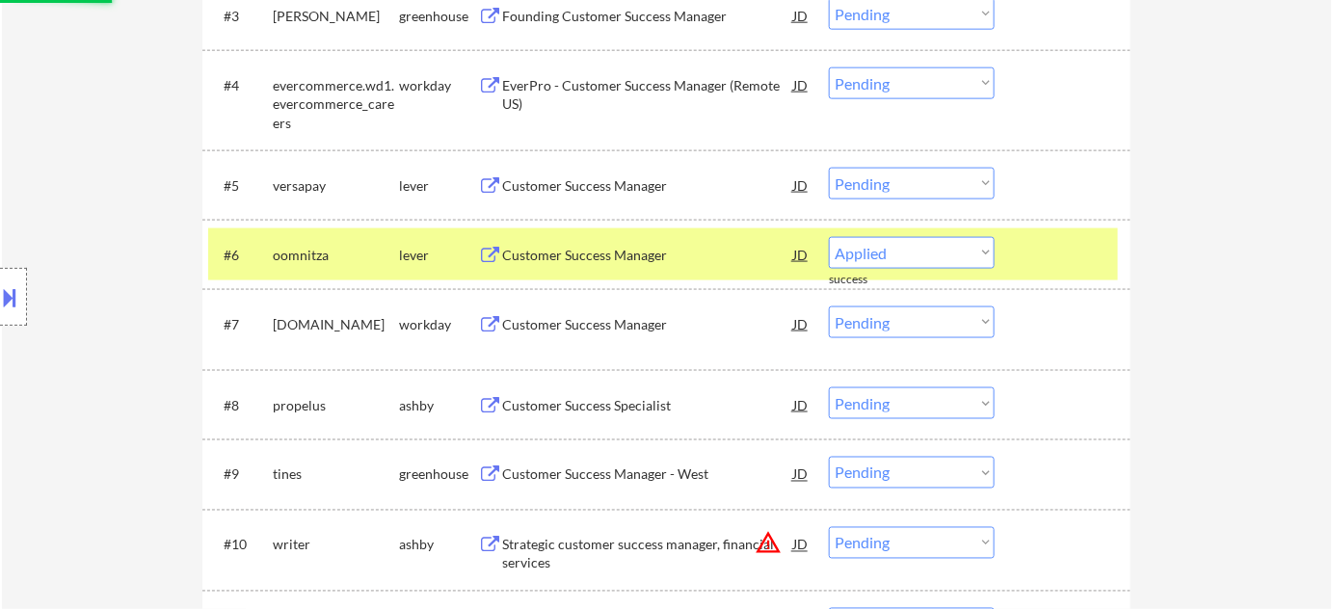
select select ""pending""
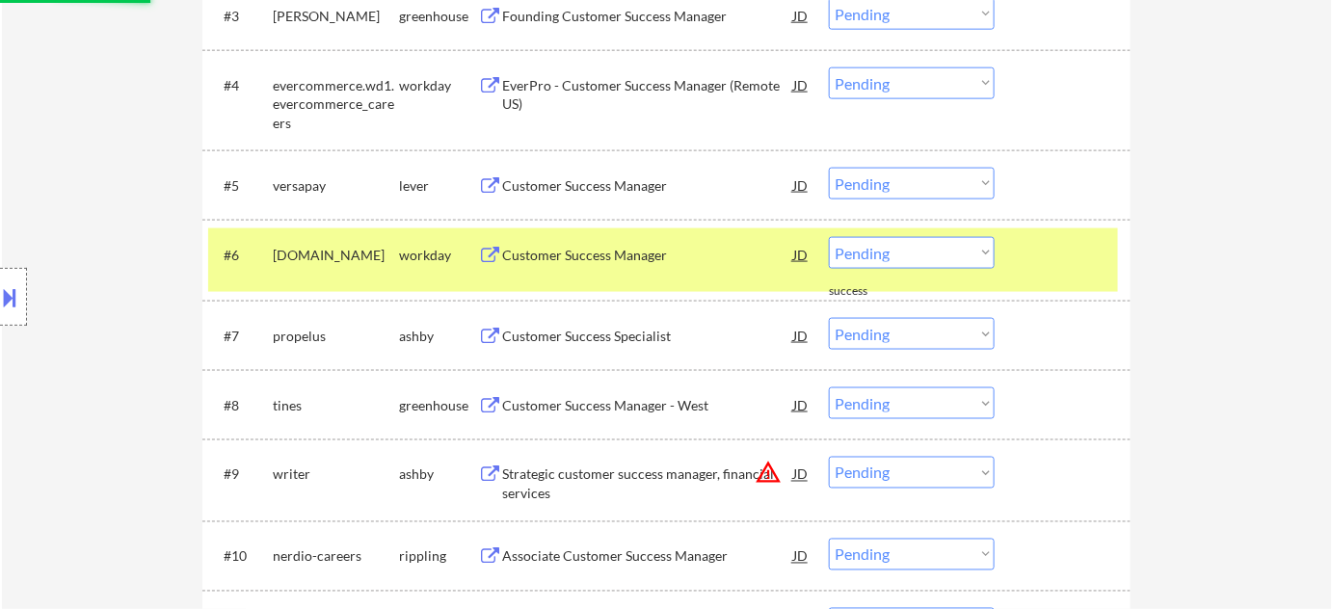
click at [587, 335] on div "Customer Success Specialist" at bounding box center [647, 336] width 291 height 19
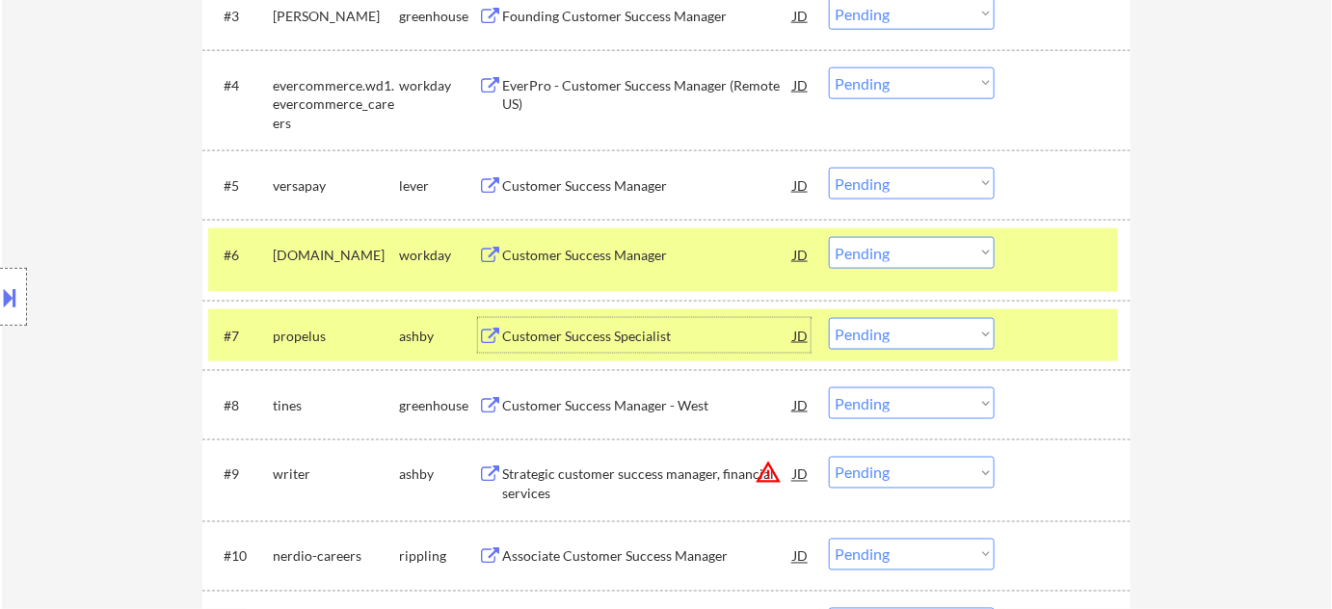
scroll to position [876, 0]
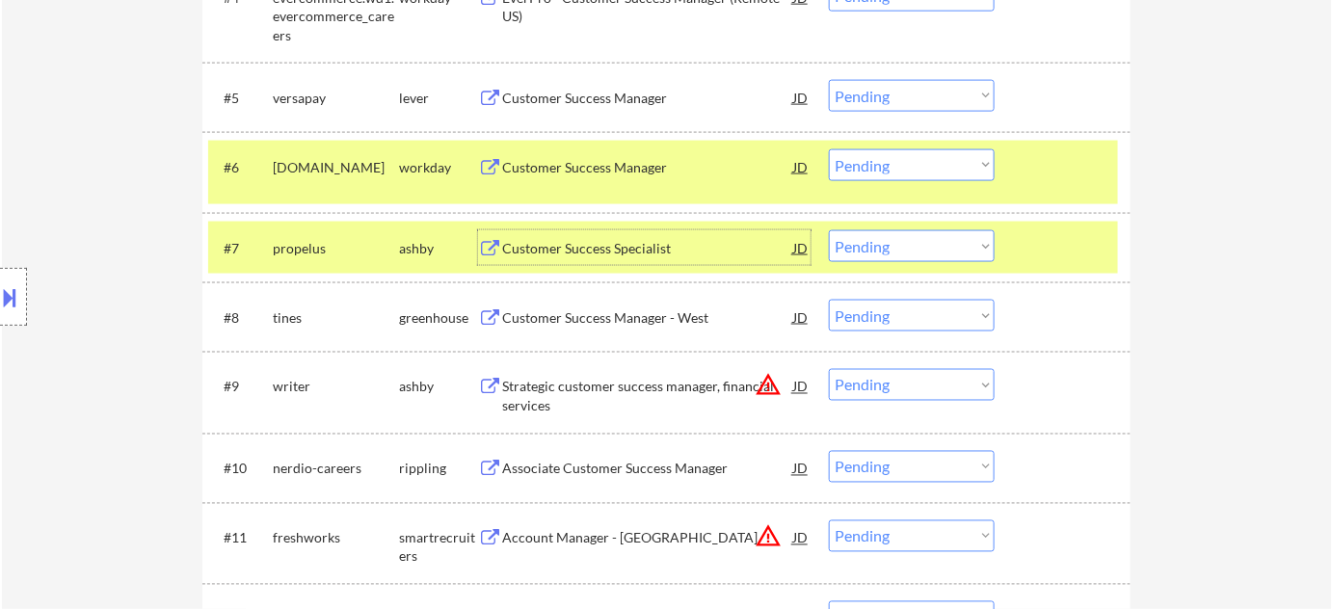
click at [633, 328] on div "Customer Success Manager - West" at bounding box center [647, 317] width 291 height 35
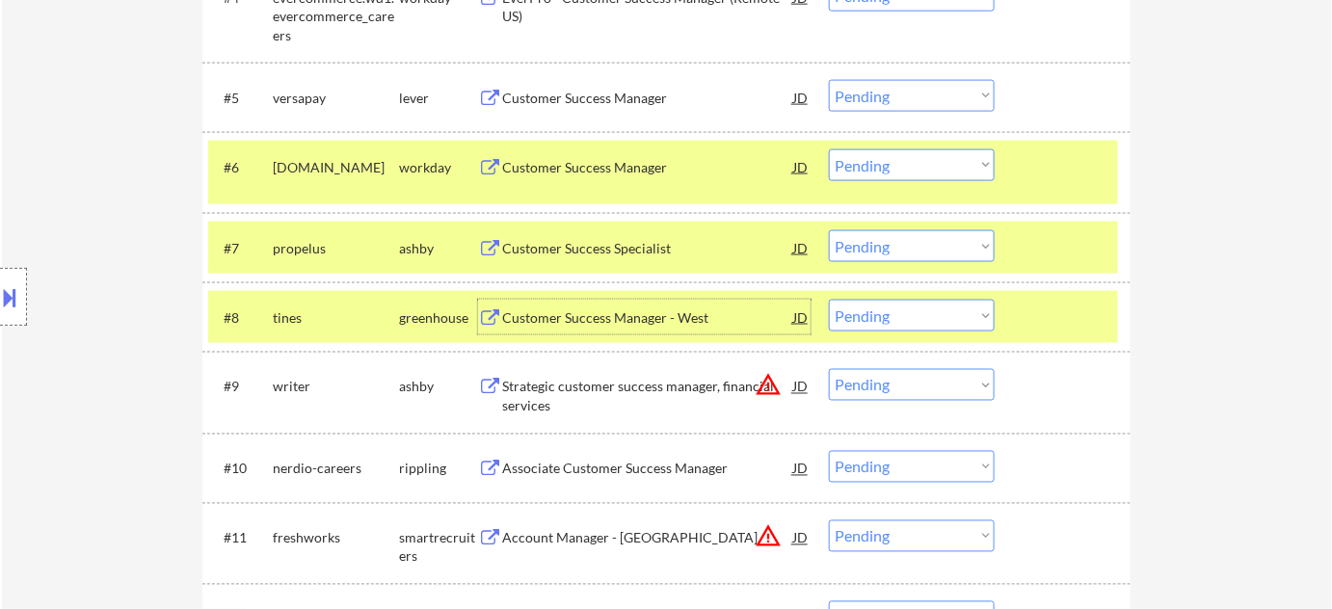
click at [861, 318] on select "Choose an option... Pending Applied Excluded (Questions) Excluded (Expired) Exc…" at bounding box center [912, 316] width 166 height 32
click at [829, 300] on select "Choose an option... Pending Applied Excluded (Questions) Excluded (Expired) Exc…" at bounding box center [912, 316] width 166 height 32
select select ""pending""
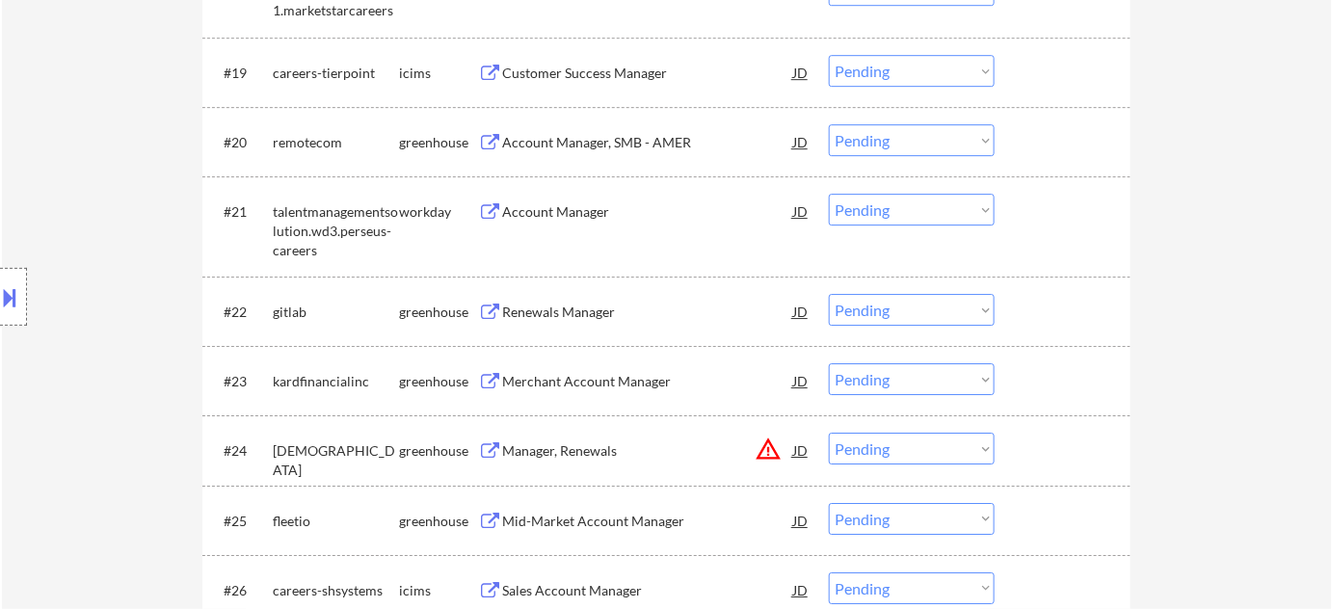
scroll to position [2015, 0]
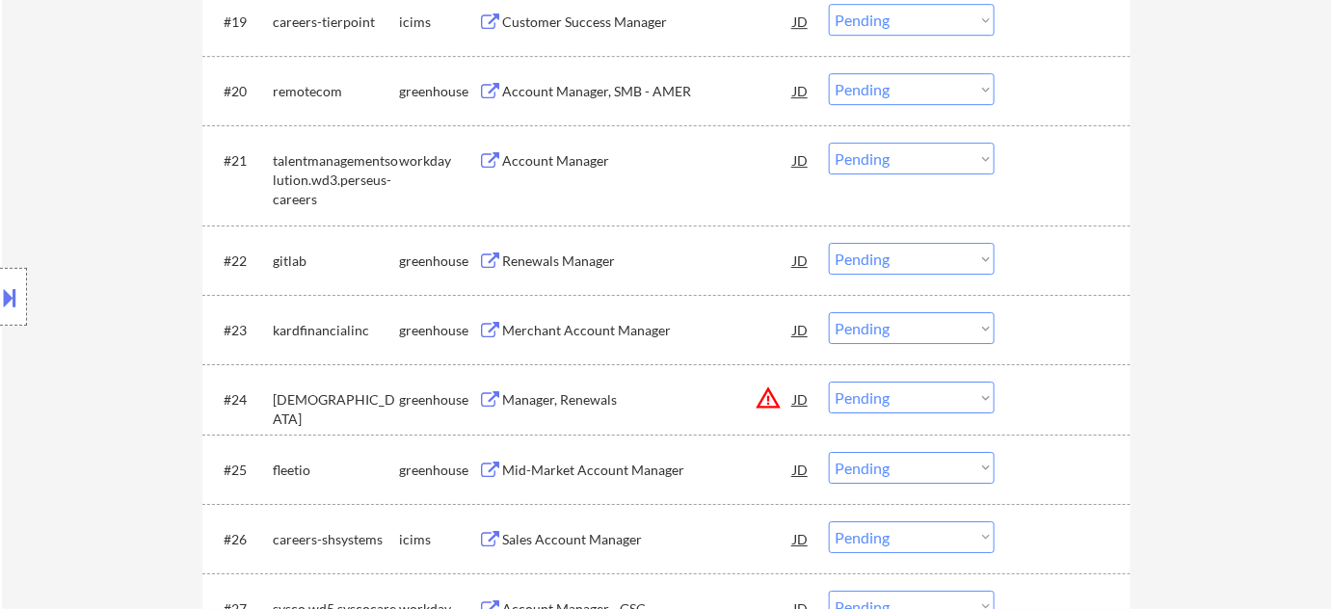
click at [544, 261] on div "Renewals Manager" at bounding box center [647, 261] width 291 height 19
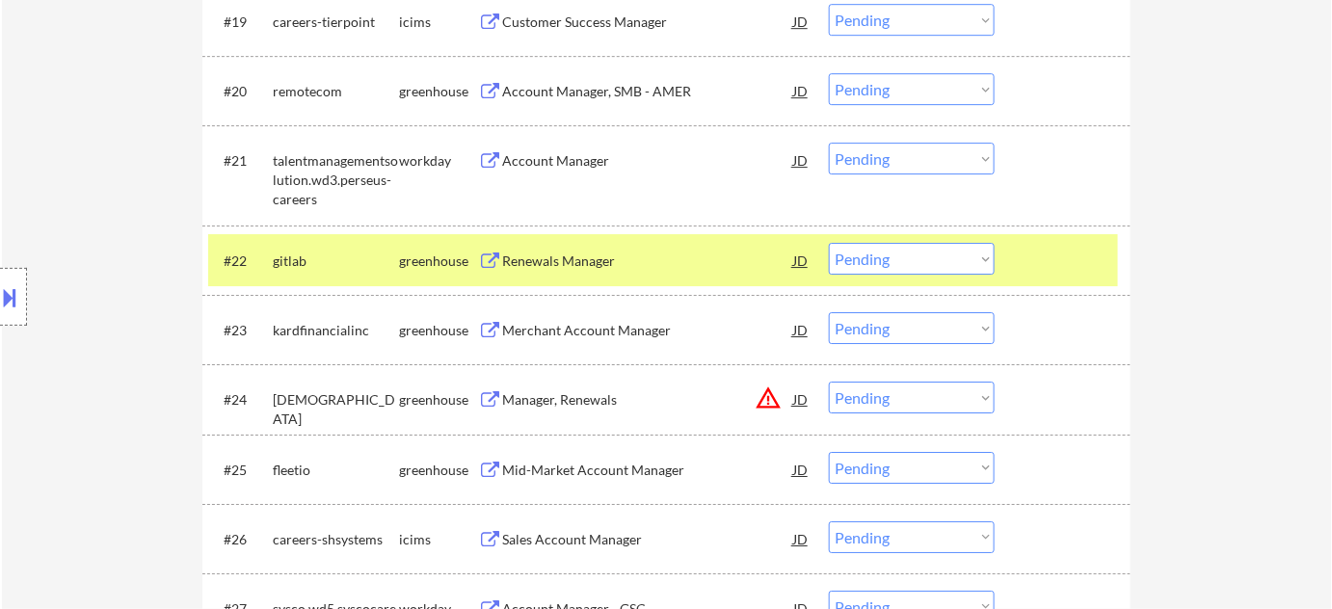
type textarea "Flor de Mae 90012"
click at [906, 254] on select "Choose an option... Pending Applied Excluded (Questions) Excluded (Expired) Exc…" at bounding box center [912, 259] width 166 height 32
click at [829, 243] on select "Choose an option... Pending Applied Excluded (Questions) Excluded (Expired) Exc…" at bounding box center [912, 259] width 166 height 32
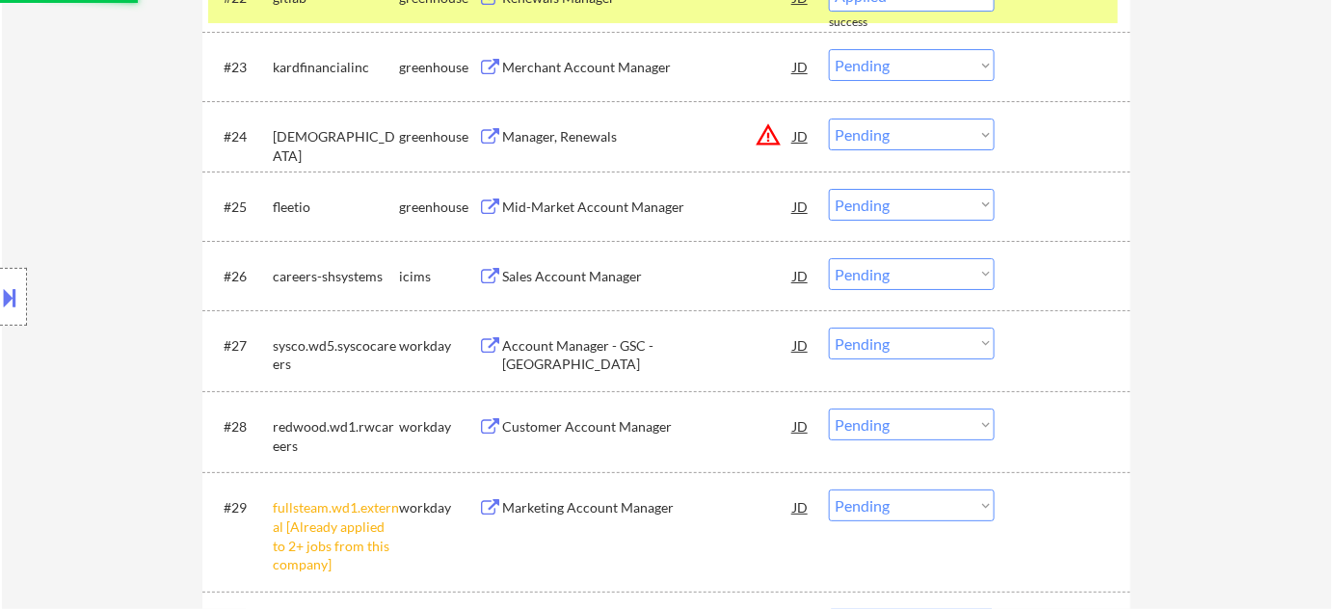
select select ""pending""
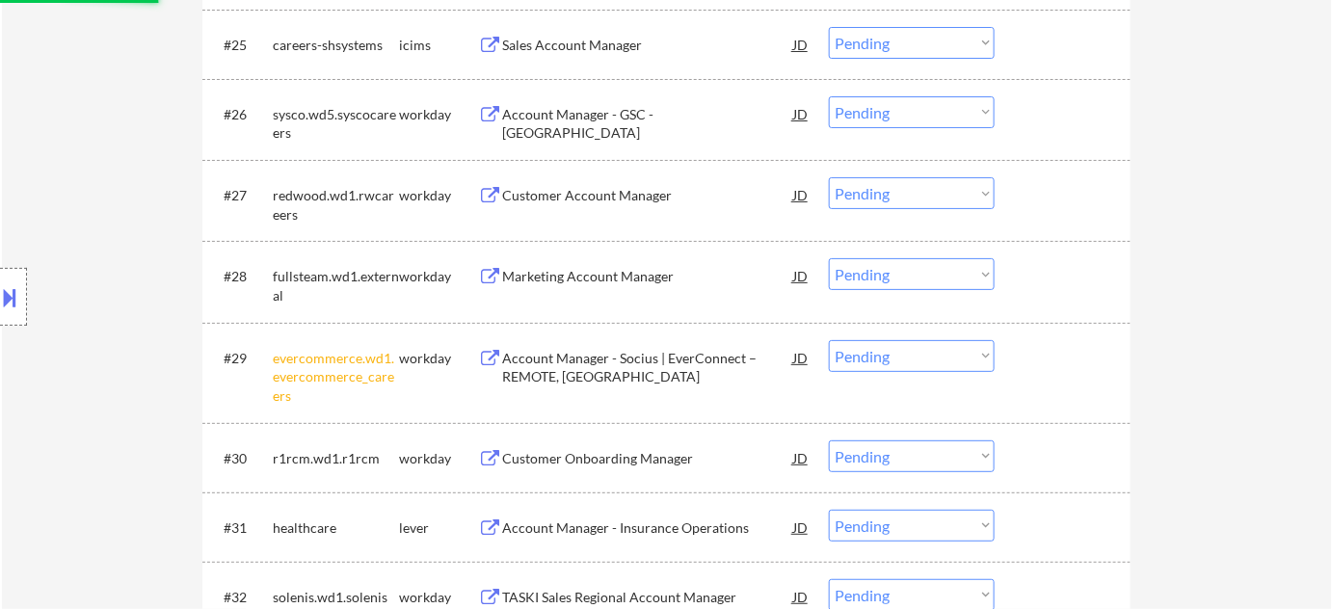
scroll to position [2454, 0]
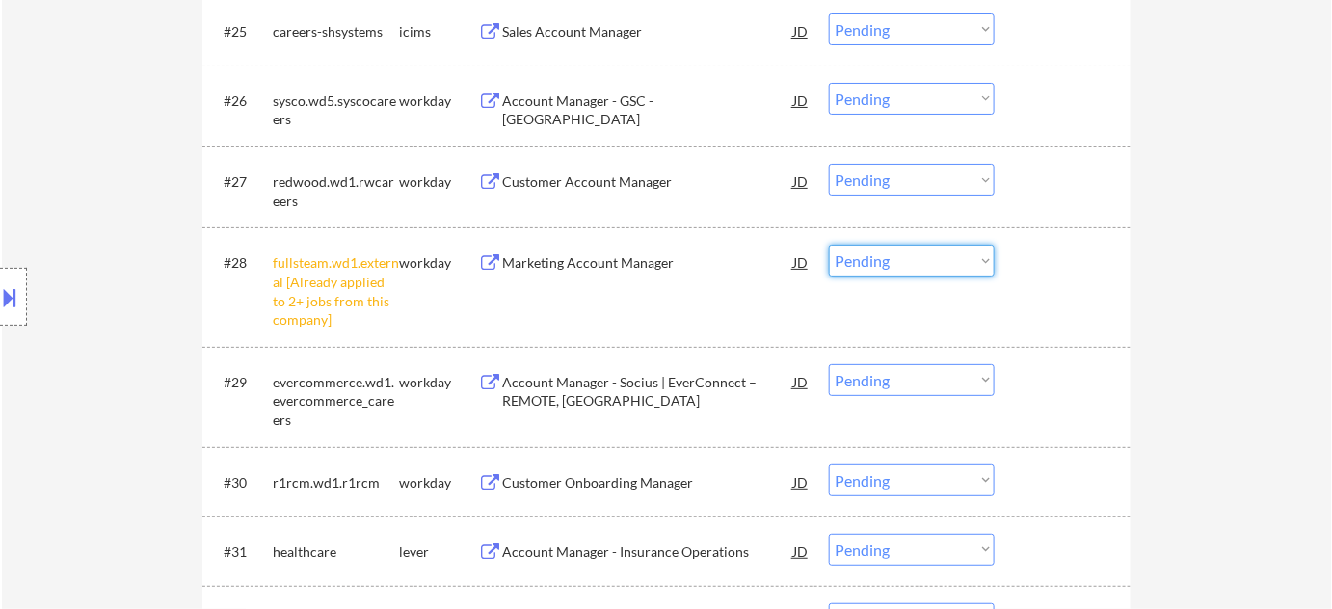
click at [893, 252] on select "Choose an option... Pending Applied Excluded (Questions) Excluded (Expired) Exc…" at bounding box center [912, 261] width 166 height 32
click at [829, 245] on select "Choose an option... Pending Applied Excluded (Questions) Excluded (Expired) Exc…" at bounding box center [912, 261] width 166 height 32
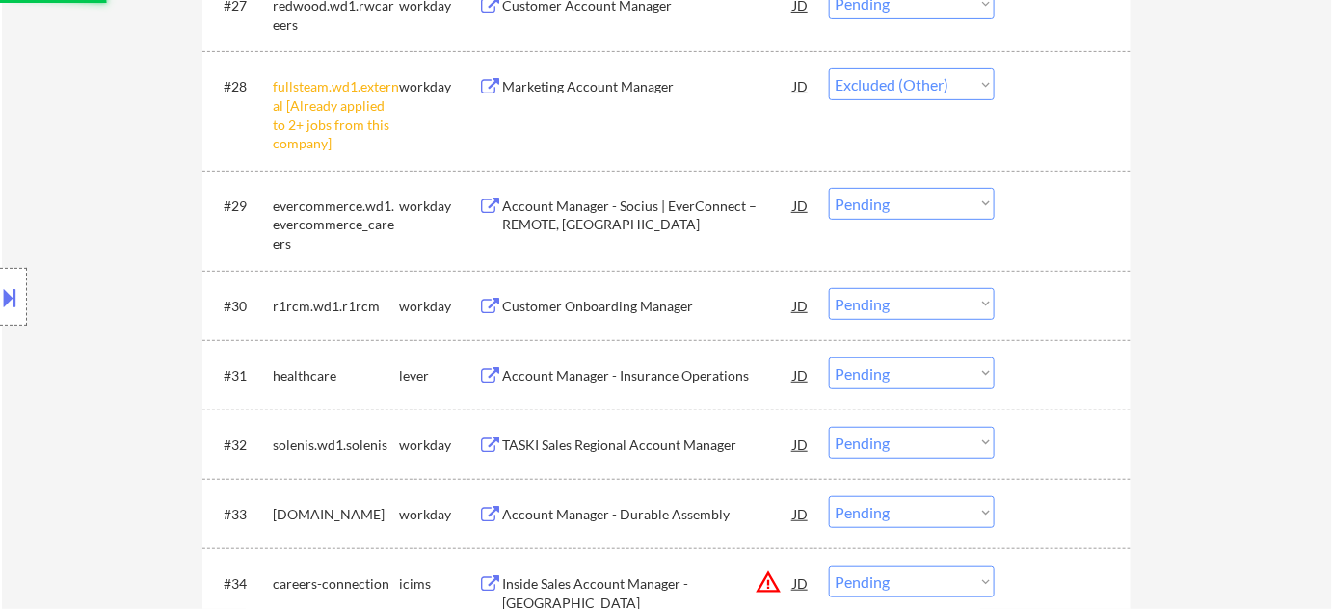
scroll to position [2717, 0]
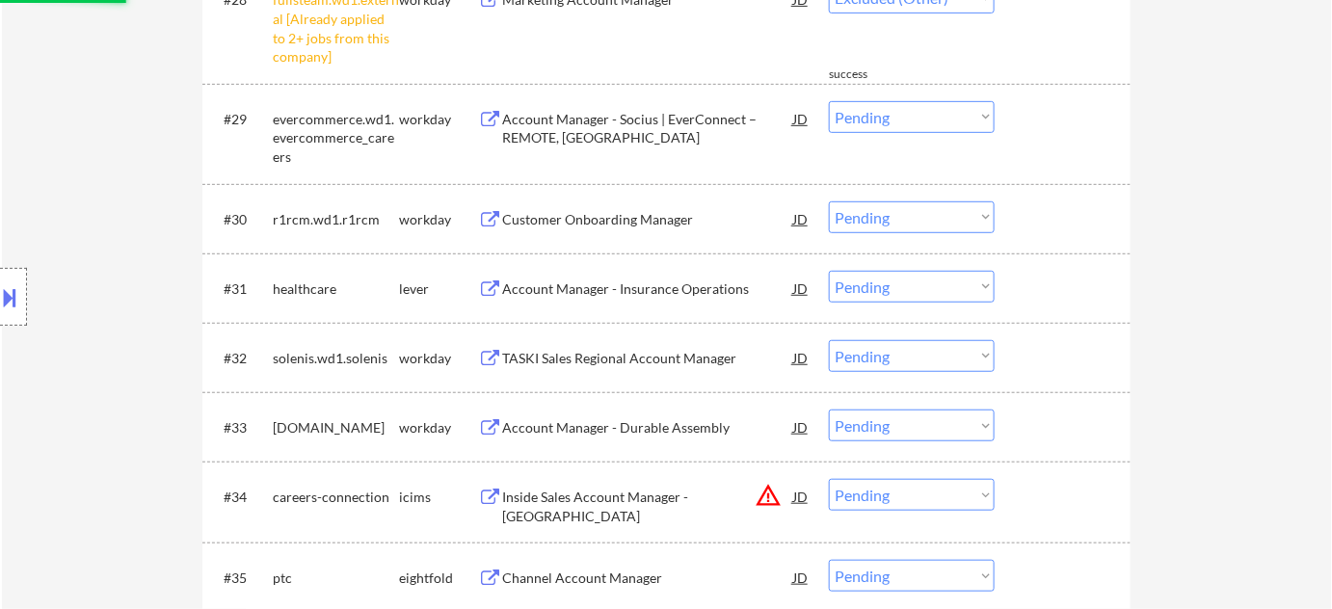
select select ""pending""
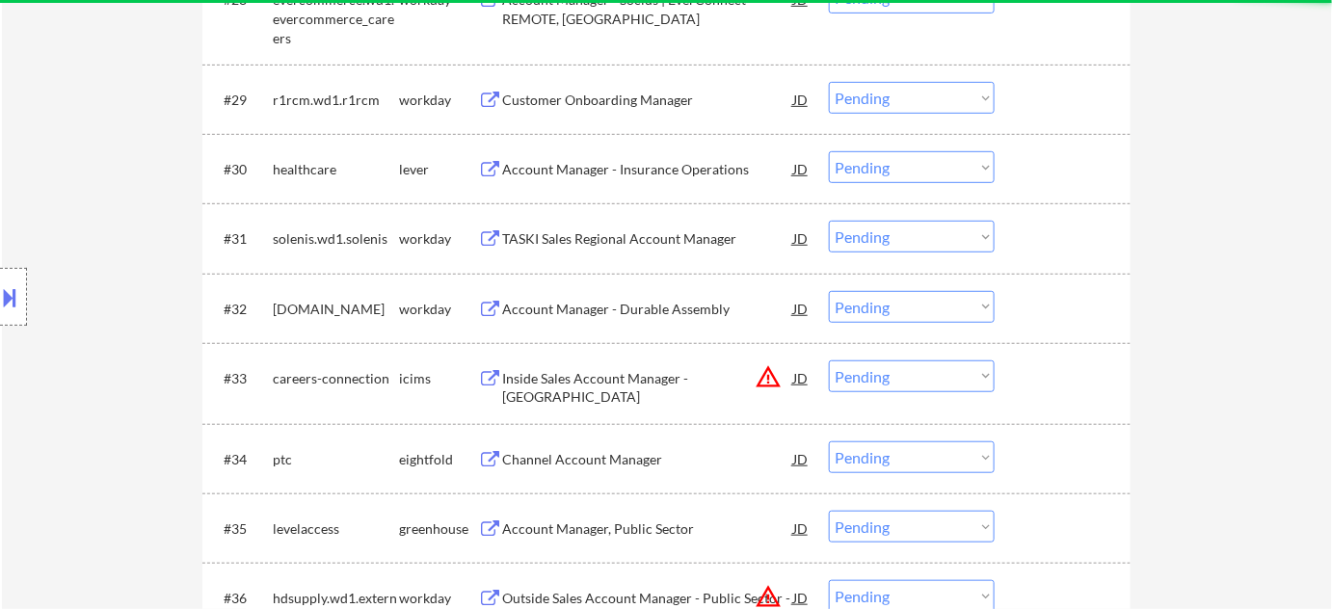
click at [933, 377] on select "Choose an option... Pending Applied Excluded (Questions) Excluded (Expired) Exc…" at bounding box center [912, 377] width 166 height 32
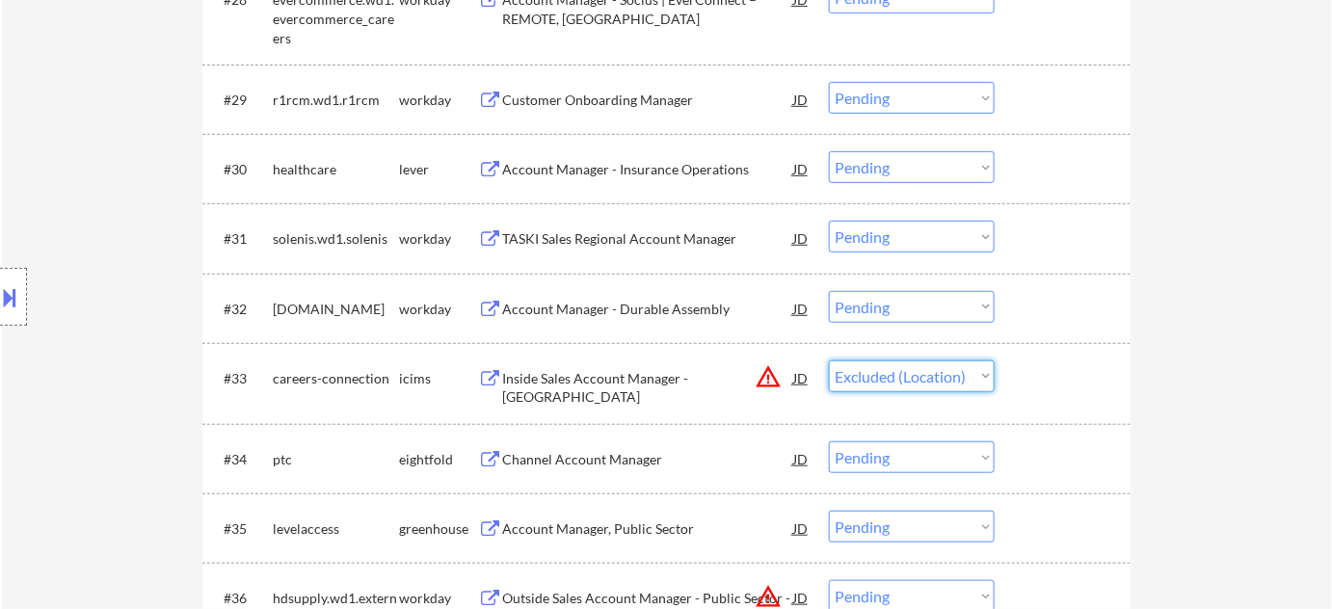
click at [829, 361] on select "Choose an option... Pending Applied Excluded (Questions) Excluded (Expired) Exc…" at bounding box center [912, 377] width 166 height 32
select select ""pending""
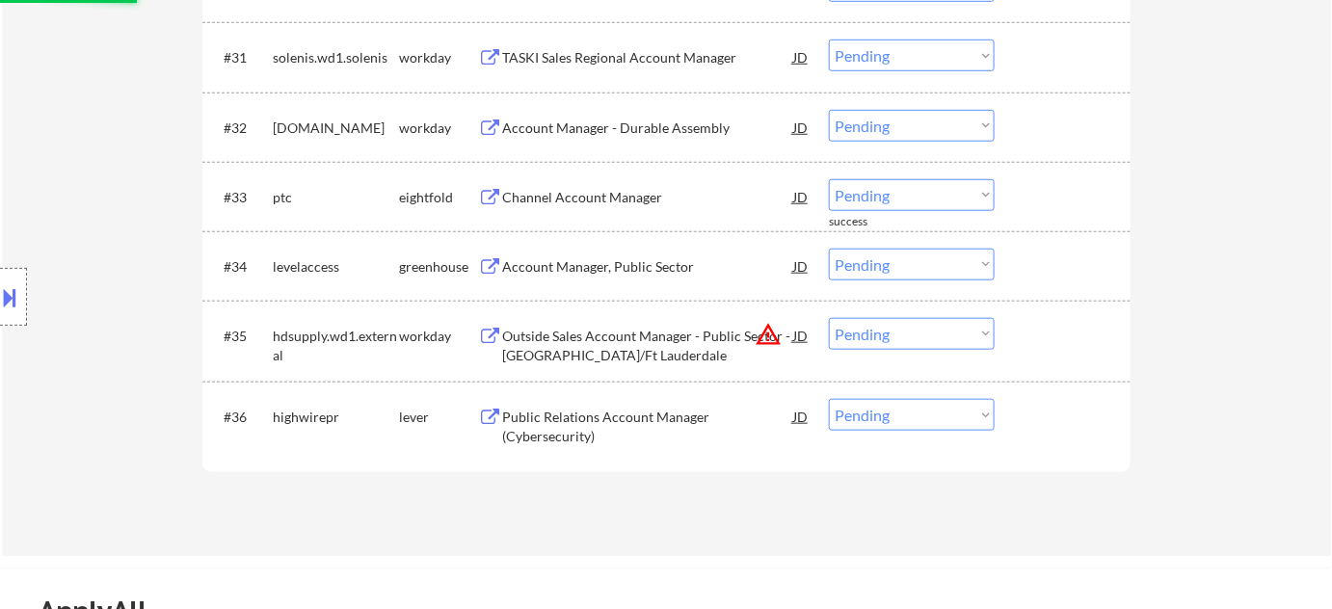
scroll to position [2979, 0]
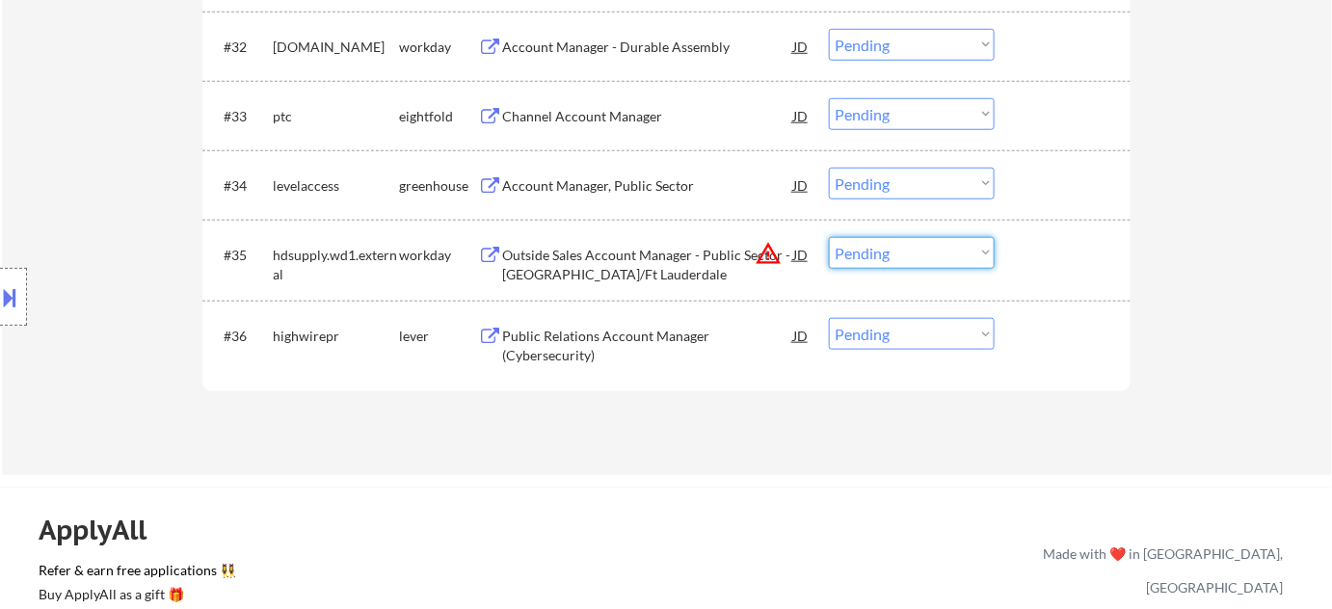
click at [887, 256] on select "Choose an option... Pending Applied Excluded (Questions) Excluded (Expired) Exc…" at bounding box center [912, 253] width 166 height 32
click at [829, 237] on select "Choose an option... Pending Applied Excluded (Questions) Excluded (Expired) Exc…" at bounding box center [912, 253] width 166 height 32
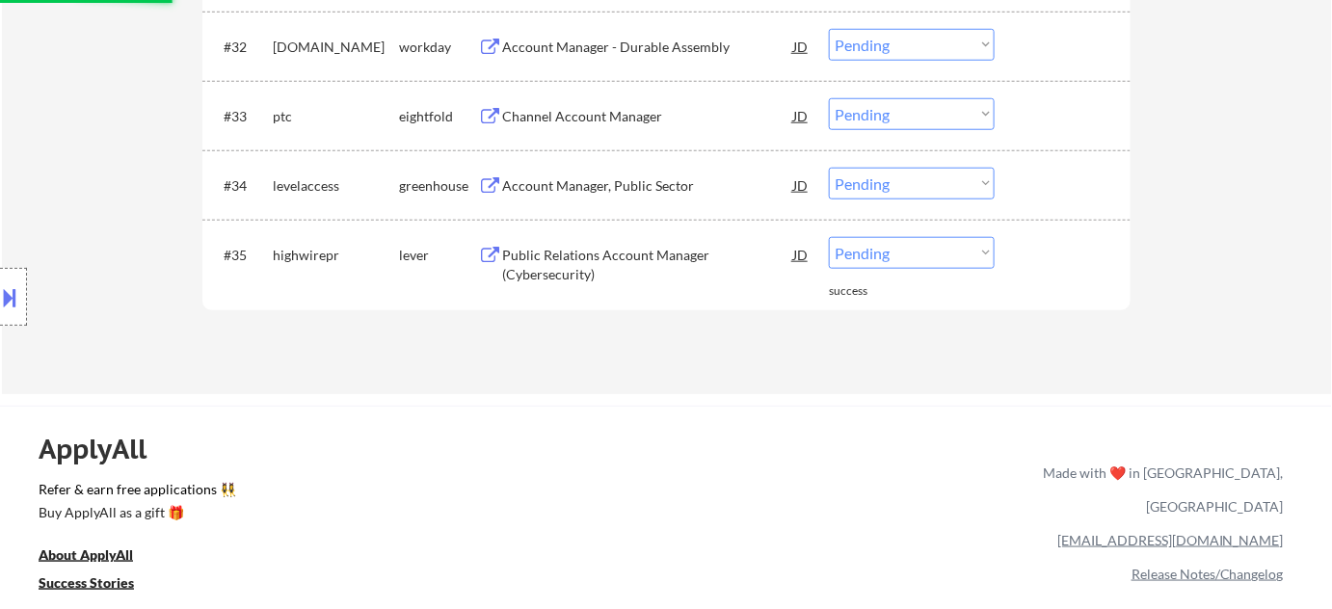
click at [568, 251] on div "Public Relations Account Manager (Cybersecurity)" at bounding box center [647, 265] width 291 height 38
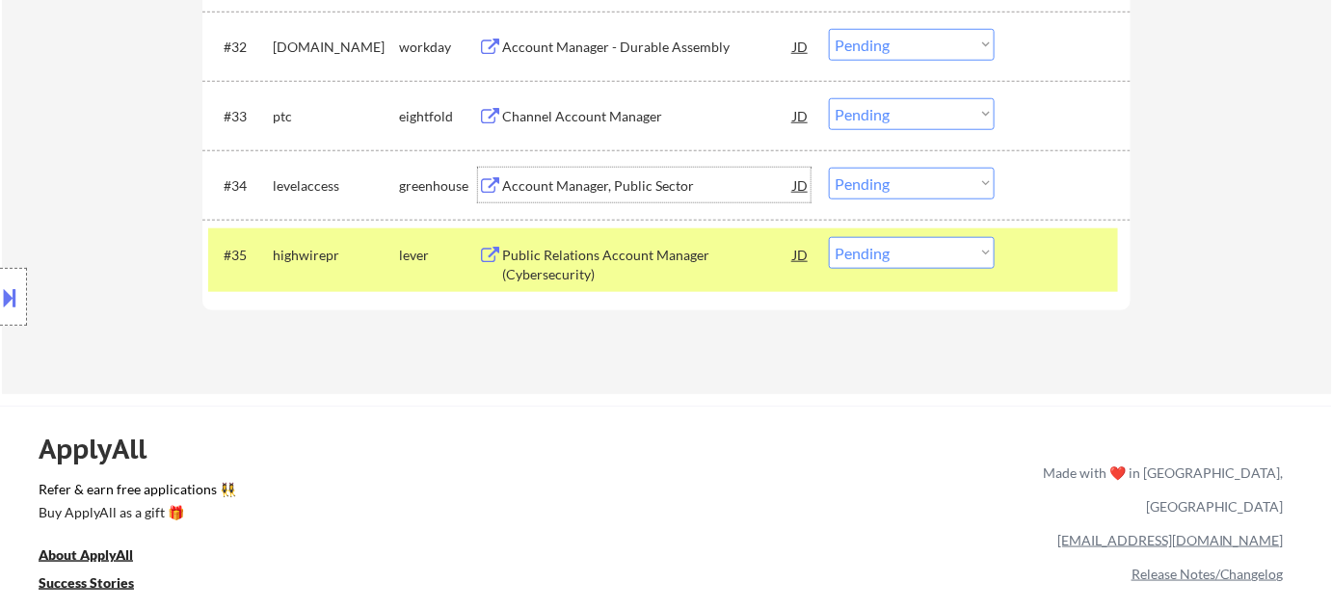
click at [607, 190] on div "Account Manager, Public Sector" at bounding box center [647, 185] width 291 height 19
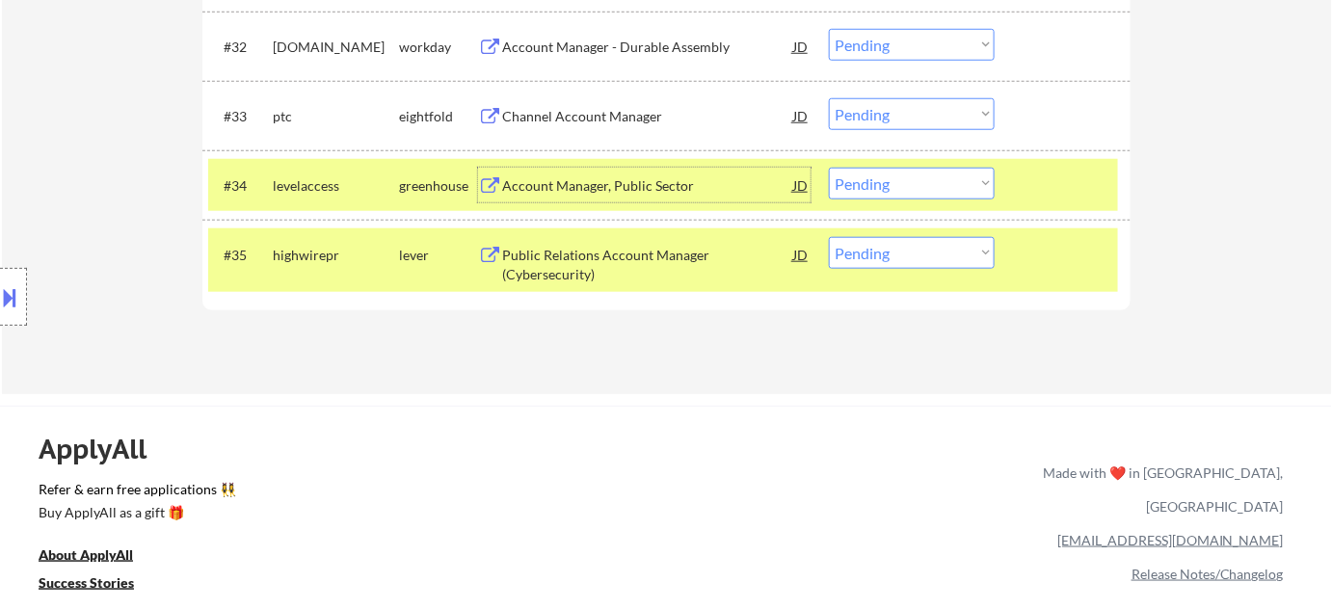
click at [870, 249] on select "Choose an option... Pending Applied Excluded (Questions) Excluded (Expired) Exc…" at bounding box center [912, 253] width 166 height 32
select select ""excluded__expired_""
click at [829, 237] on select "Choose an option... Pending Applied Excluded (Questions) Excluded (Expired) Exc…" at bounding box center [912, 253] width 166 height 32
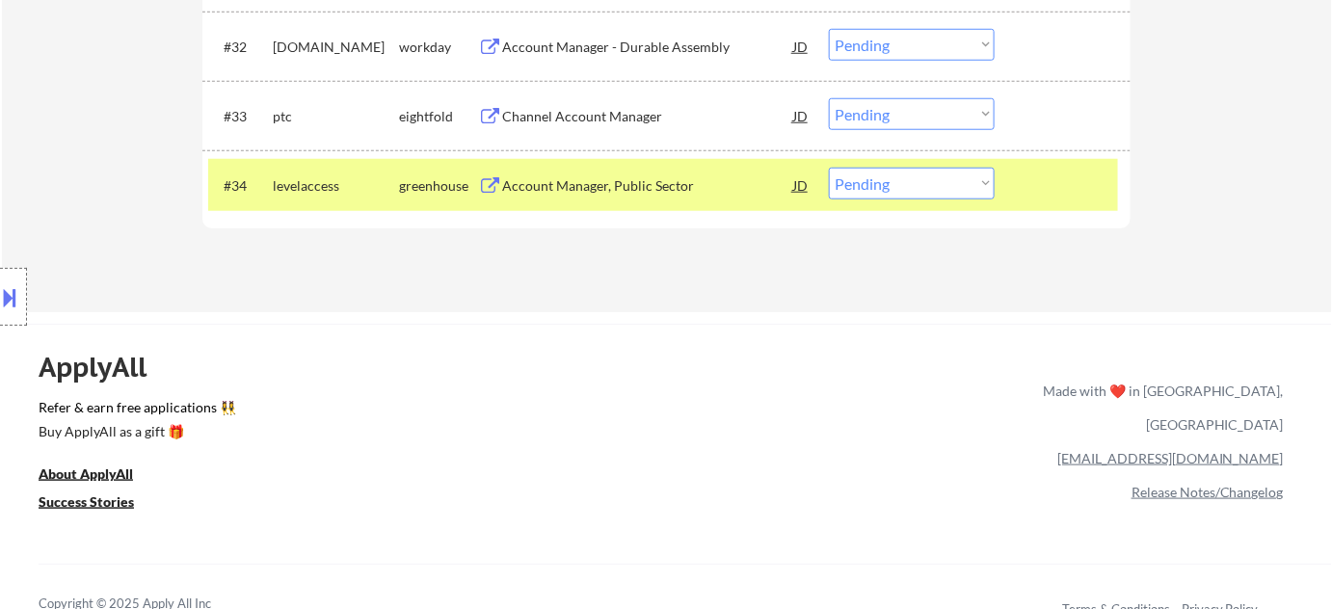
drag, startPoint x: 877, startPoint y: 175, endPoint x: 889, endPoint y: 191, distance: 20.1
click at [877, 175] on select "Choose an option... Pending Applied Excluded (Questions) Excluded (Expired) Exc…" at bounding box center [912, 184] width 166 height 32
select select ""applied""
click at [829, 168] on select "Choose an option... Pending Applied Excluded (Questions) Excluded (Expired) Exc…" at bounding box center [912, 184] width 166 height 32
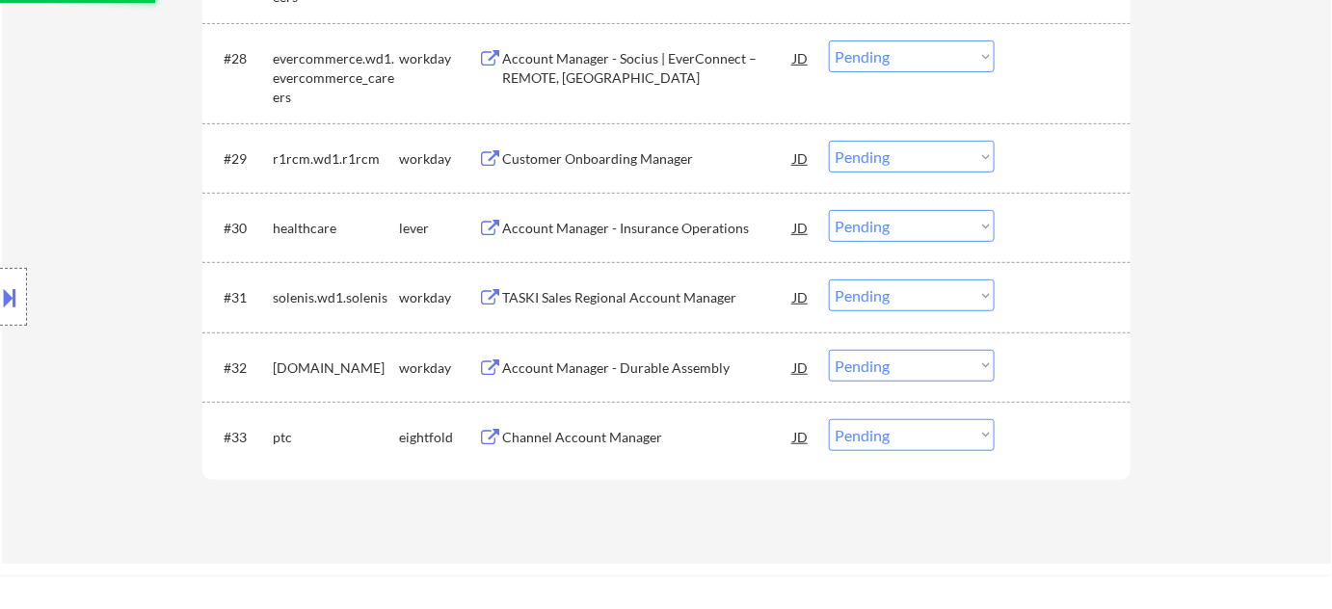
scroll to position [2629, 0]
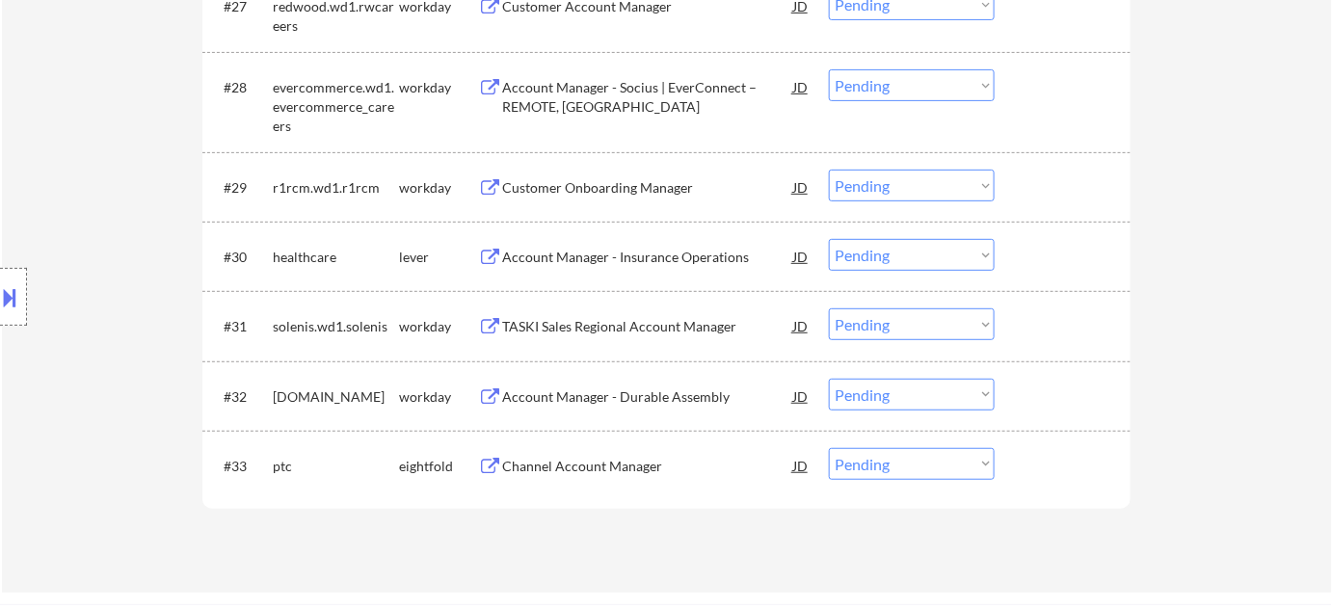
click at [671, 258] on div "Account Manager - Insurance Operations" at bounding box center [647, 257] width 291 height 19
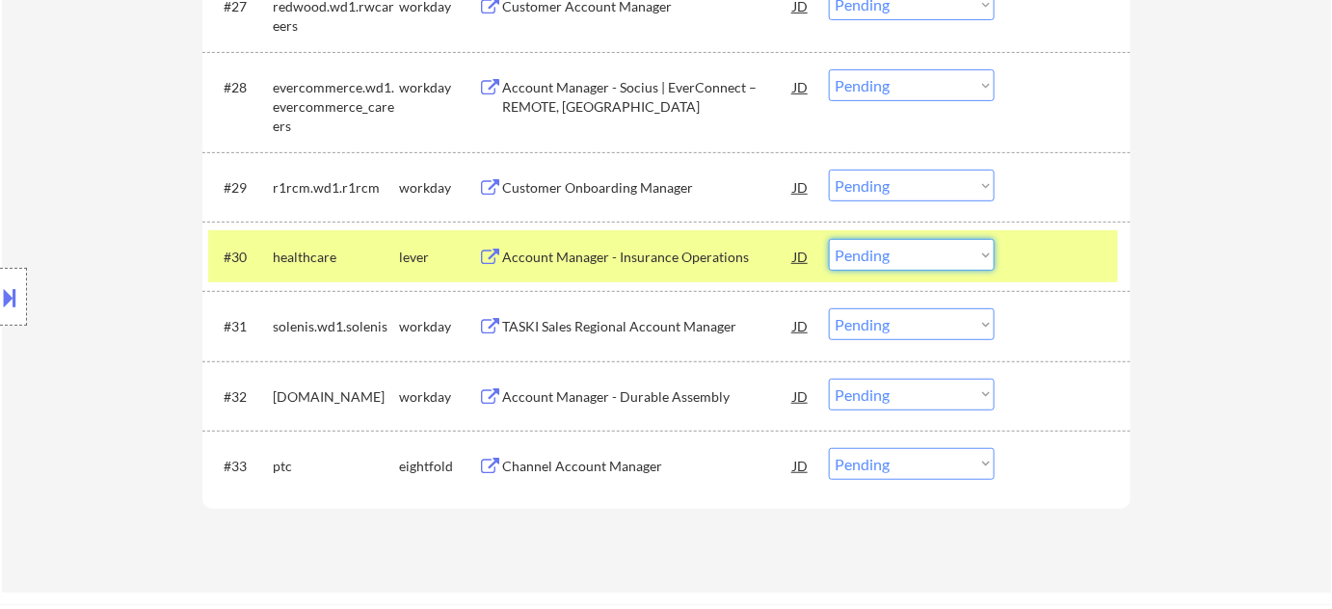
drag, startPoint x: 866, startPoint y: 250, endPoint x: 876, endPoint y: 264, distance: 17.9
click at [866, 250] on select "Choose an option... Pending Applied Excluded (Questions) Excluded (Expired) Exc…" at bounding box center [912, 255] width 166 height 32
click at [829, 239] on select "Choose an option... Pending Applied Excluded (Questions) Excluded (Expired) Exc…" at bounding box center [912, 255] width 166 height 32
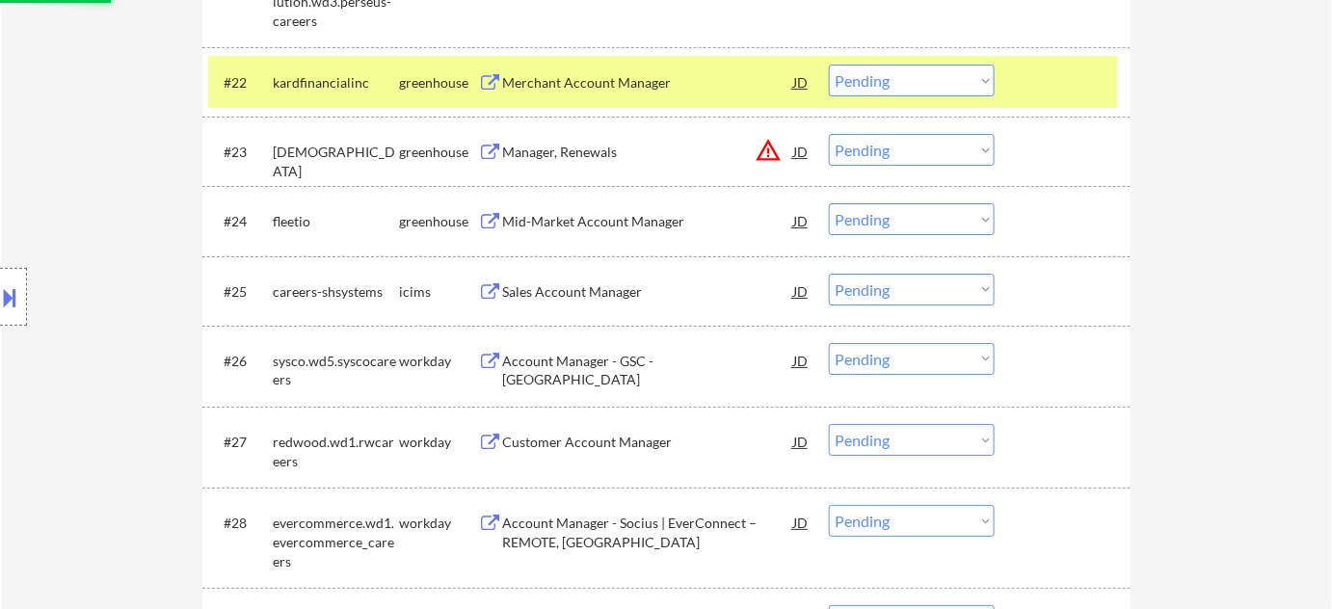
select select ""pending""
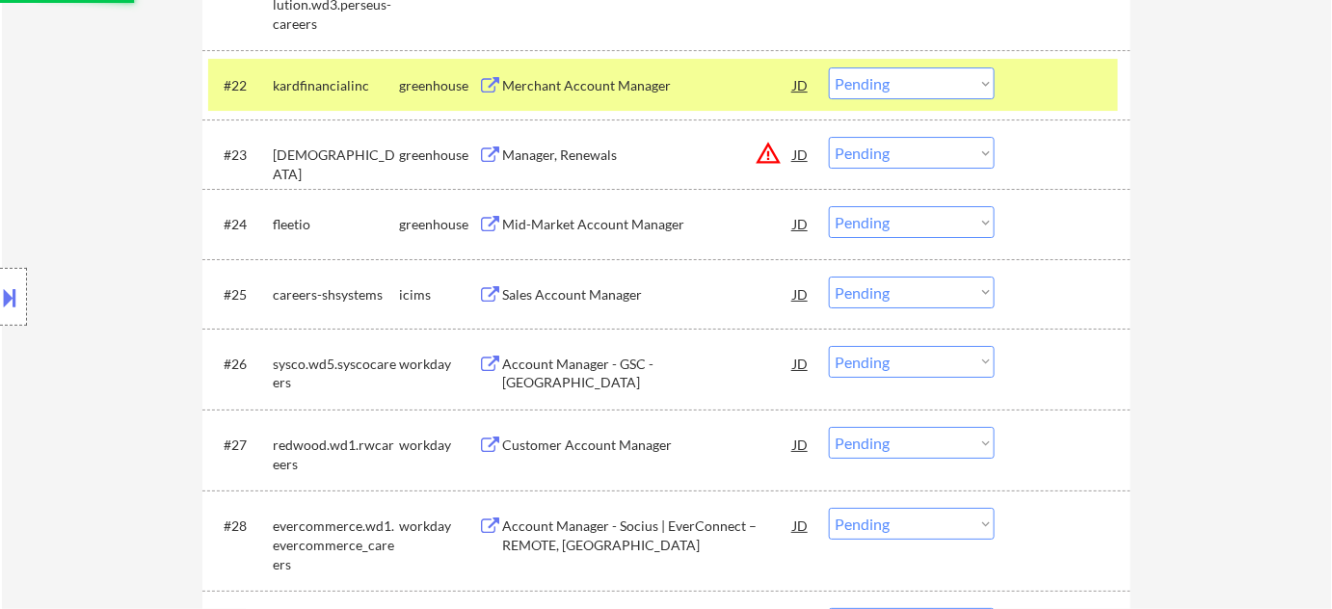
scroll to position [2103, 0]
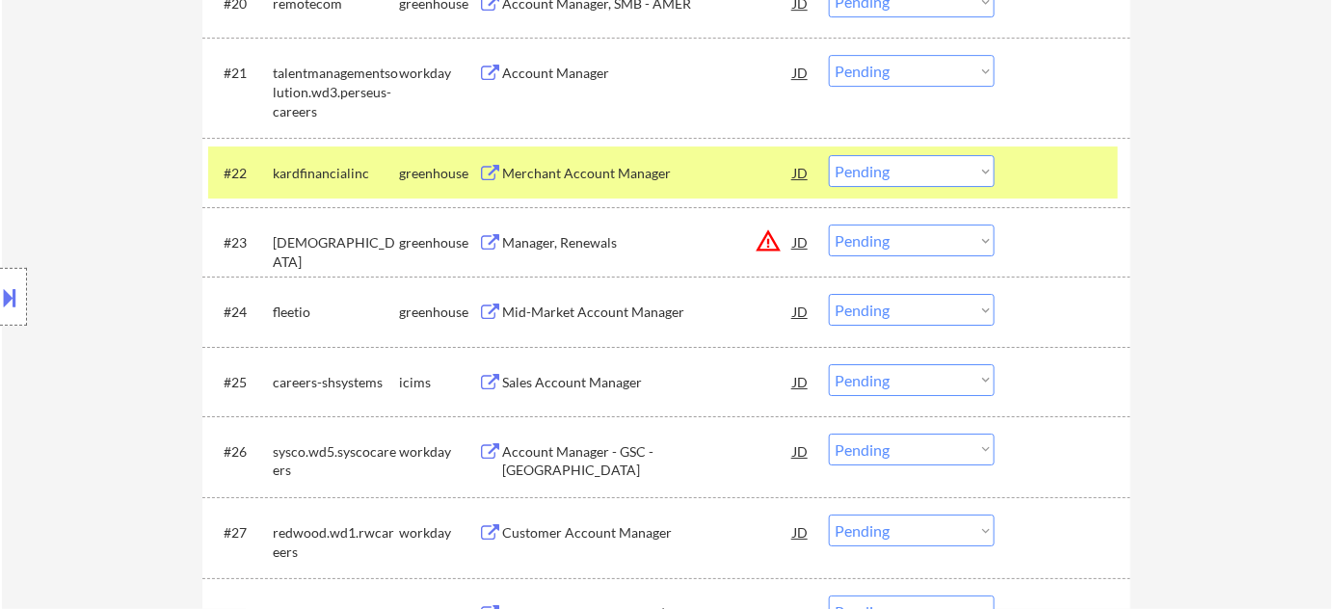
click at [769, 251] on button "warning_amber" at bounding box center [768, 241] width 27 height 27
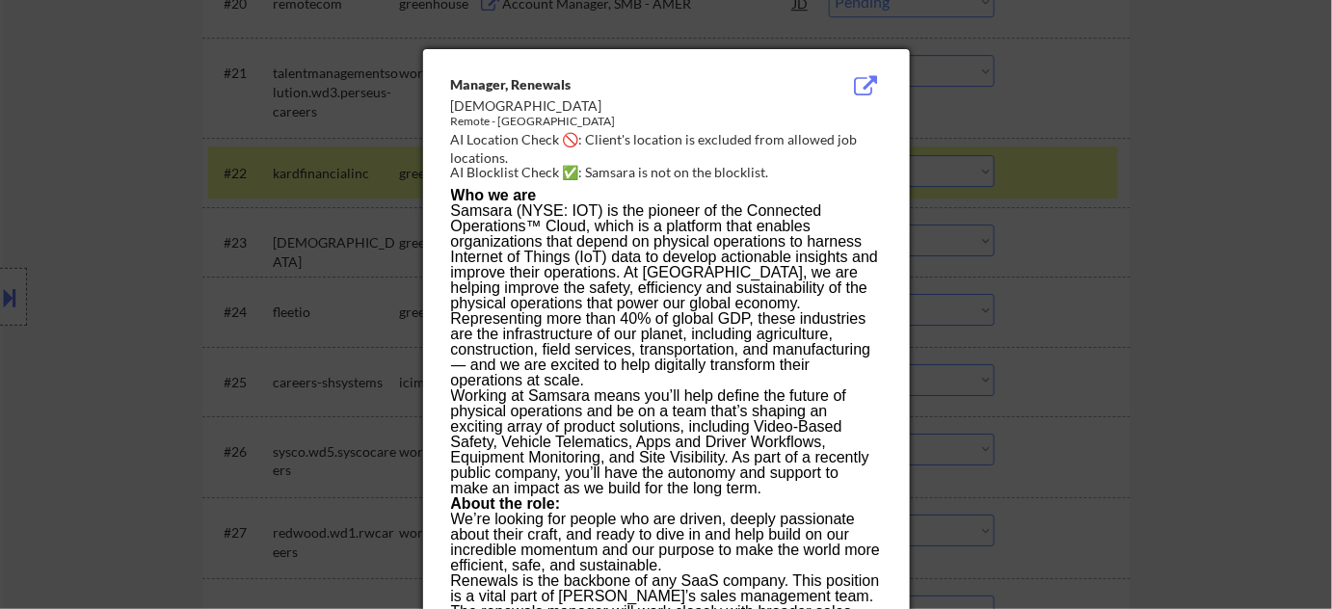
click at [1128, 268] on div at bounding box center [666, 304] width 1332 height 609
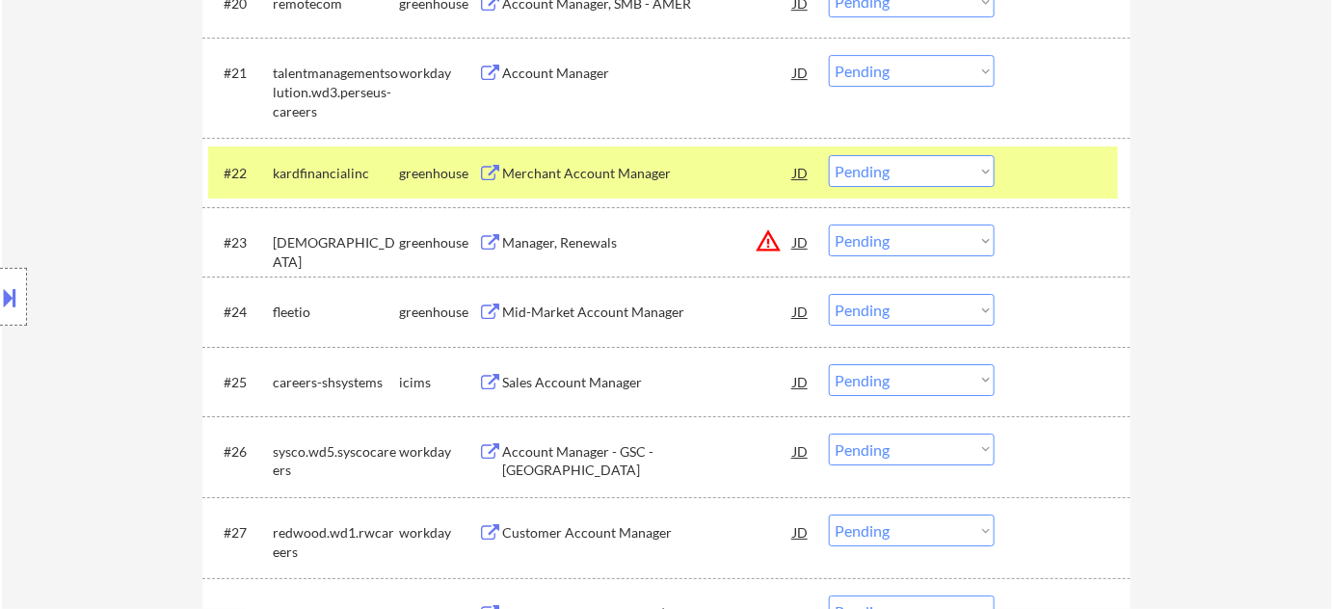
click at [919, 235] on select "Choose an option... Pending Applied Excluded (Questions) Excluded (Expired) Exc…" at bounding box center [912, 241] width 166 height 32
click at [829, 225] on select "Choose an option... Pending Applied Excluded (Questions) Excluded (Expired) Exc…" at bounding box center [912, 241] width 166 height 32
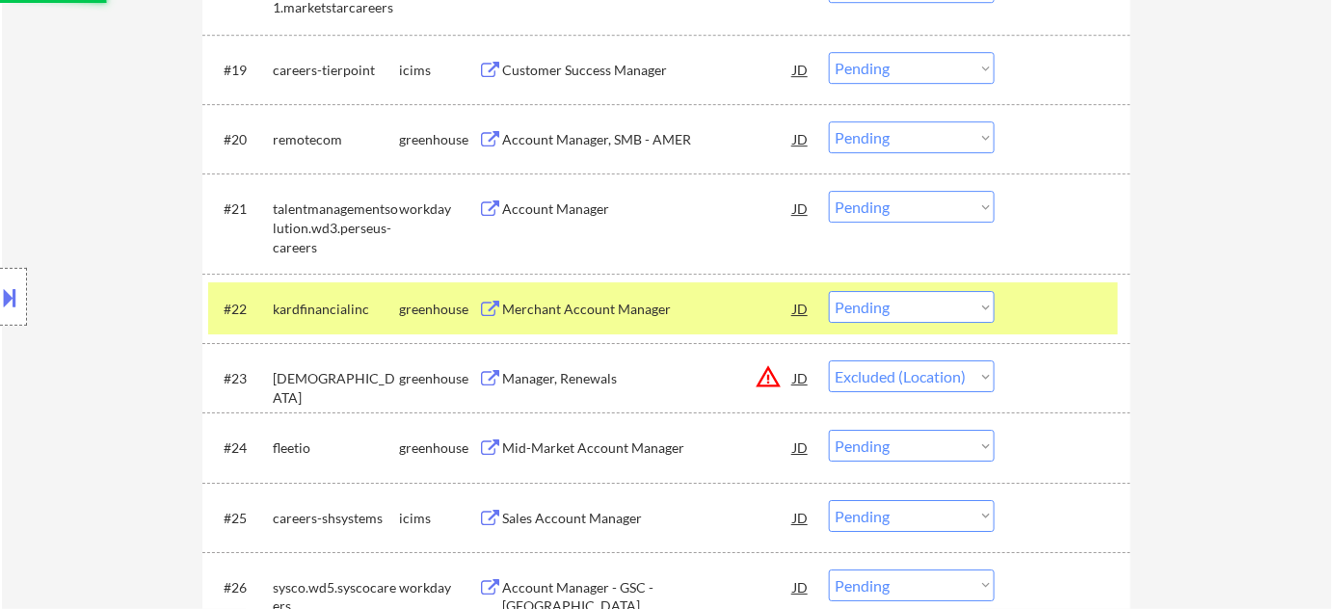
scroll to position [1928, 0]
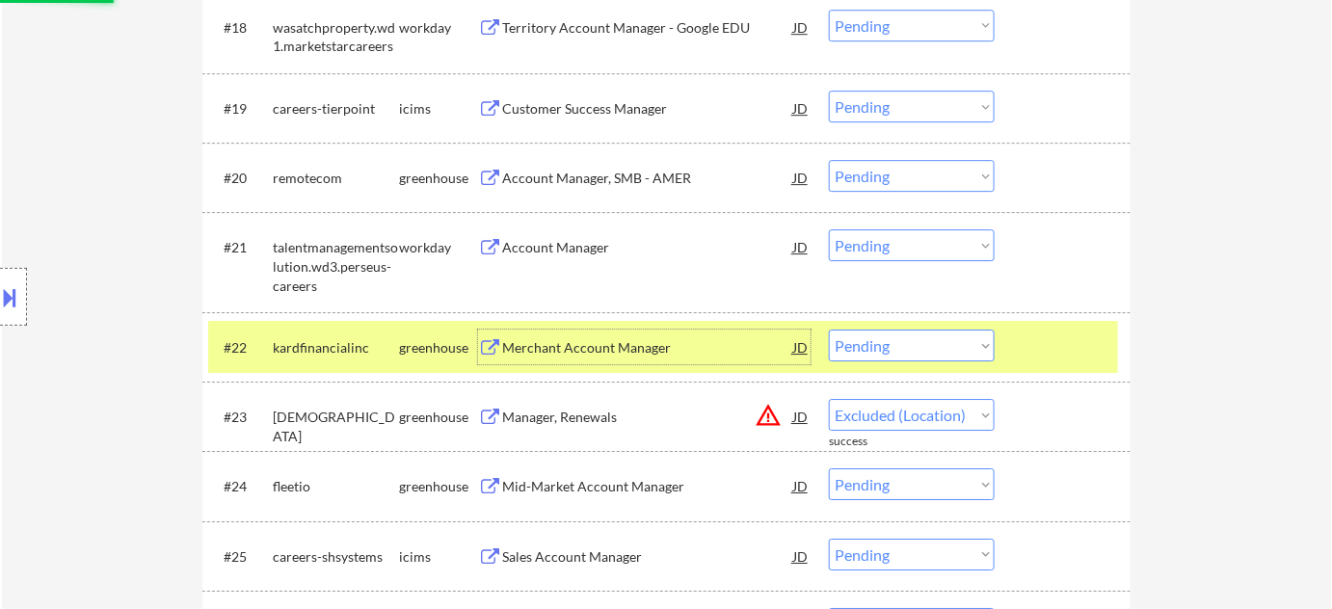
click at [600, 341] on div "Merchant Account Manager" at bounding box center [647, 347] width 291 height 19
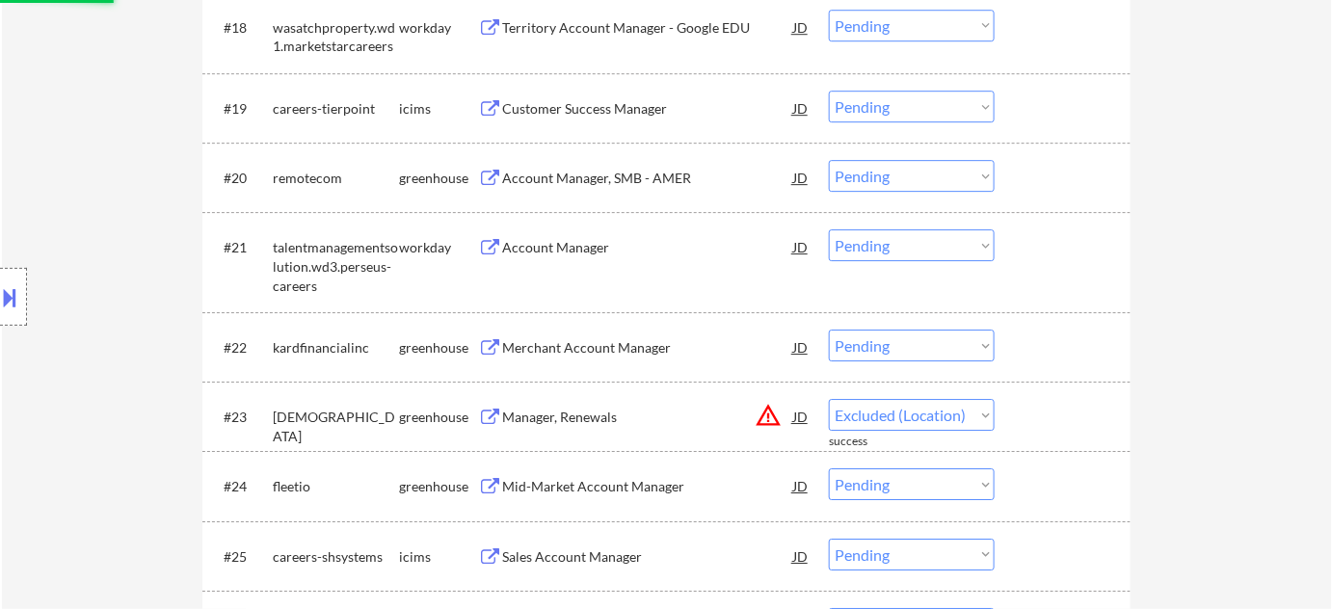
select select ""pending""
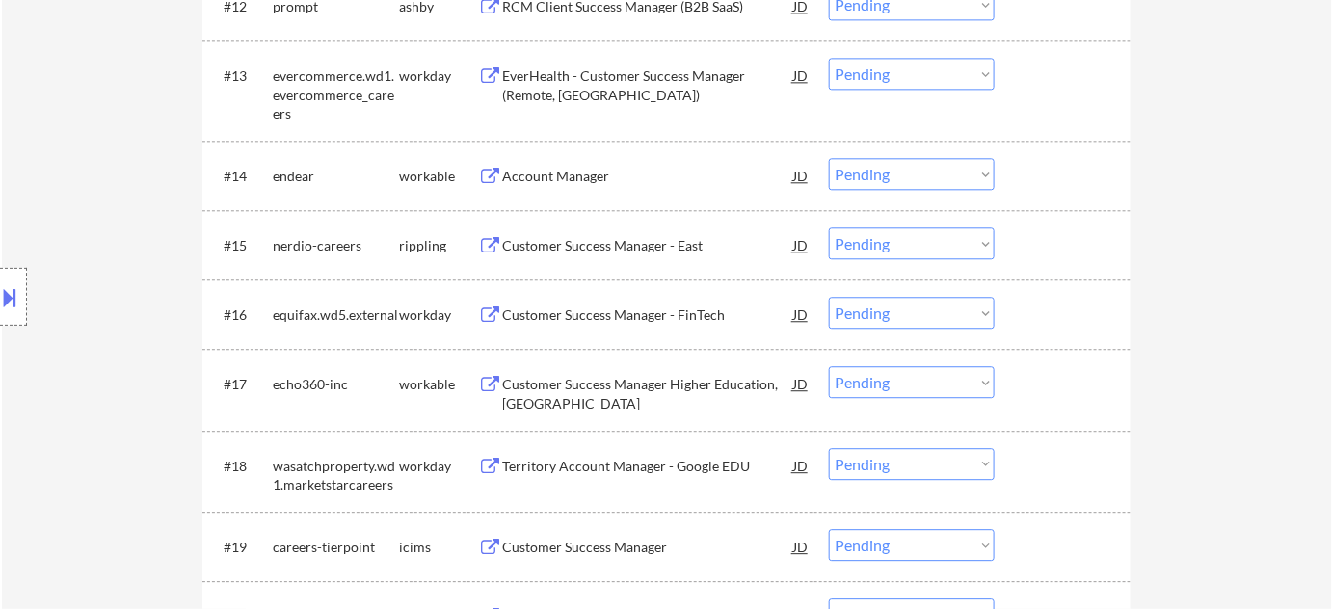
scroll to position [1226, 0]
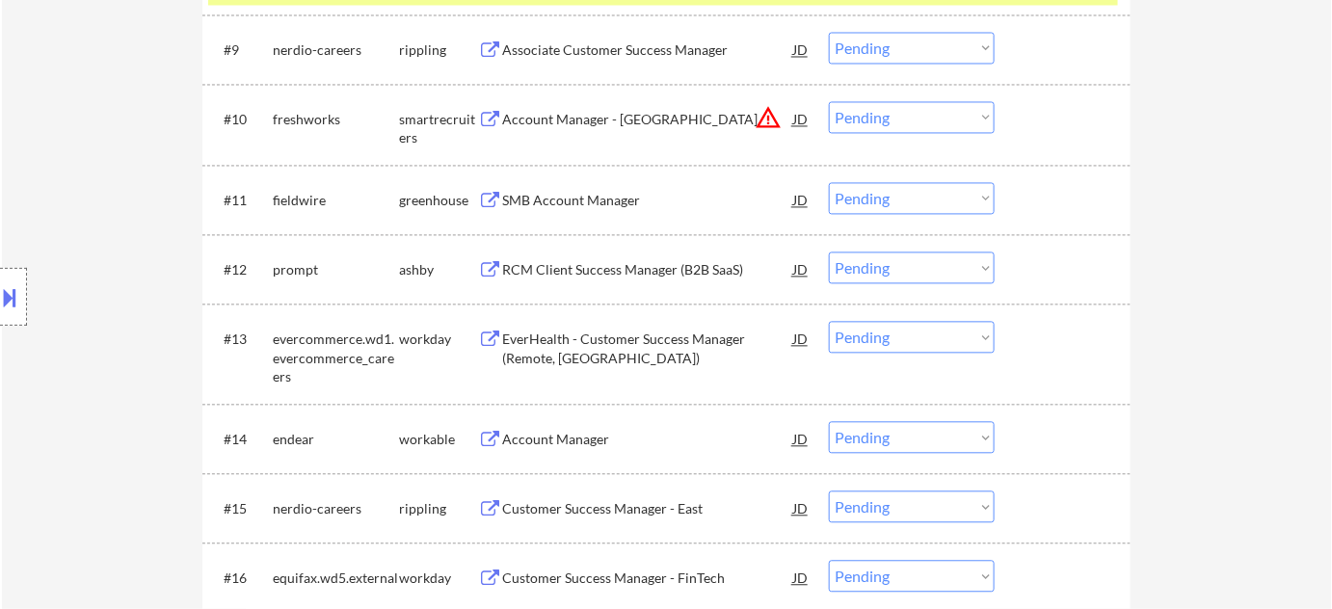
click at [915, 122] on select "Choose an option... Pending Applied Excluded (Questions) Excluded (Expired) Exc…" at bounding box center [912, 117] width 166 height 32
click at [829, 101] on select "Choose an option... Pending Applied Excluded (Questions) Excluded (Expired) Exc…" at bounding box center [912, 117] width 166 height 32
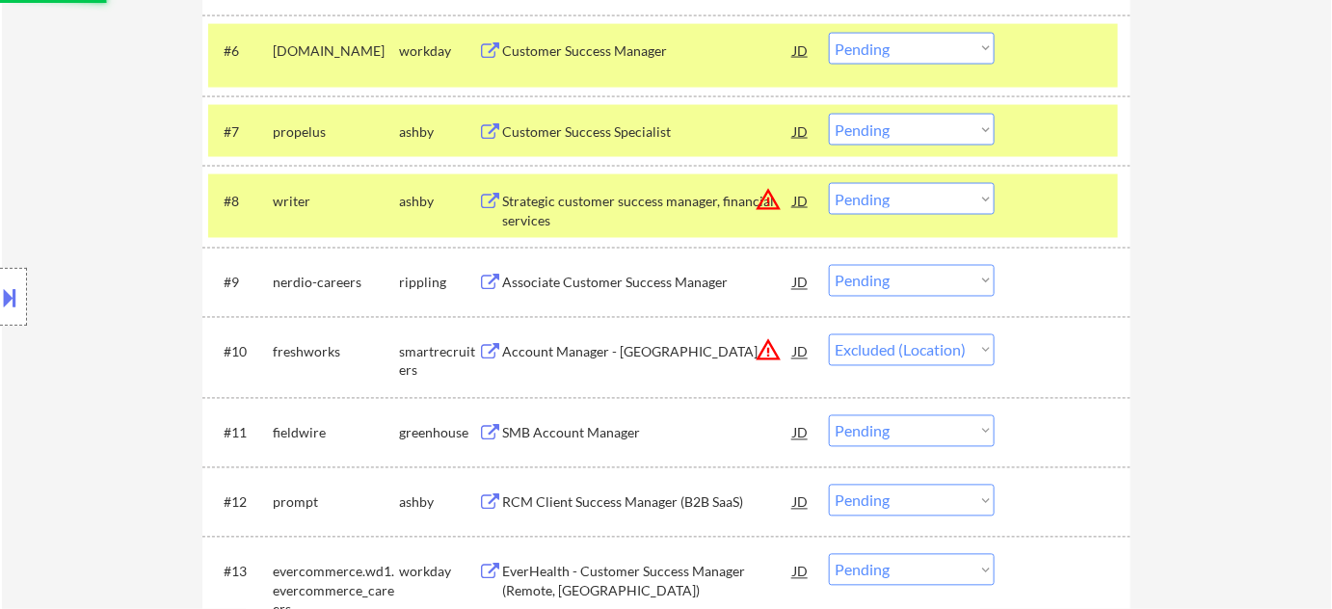
scroll to position [964, 0]
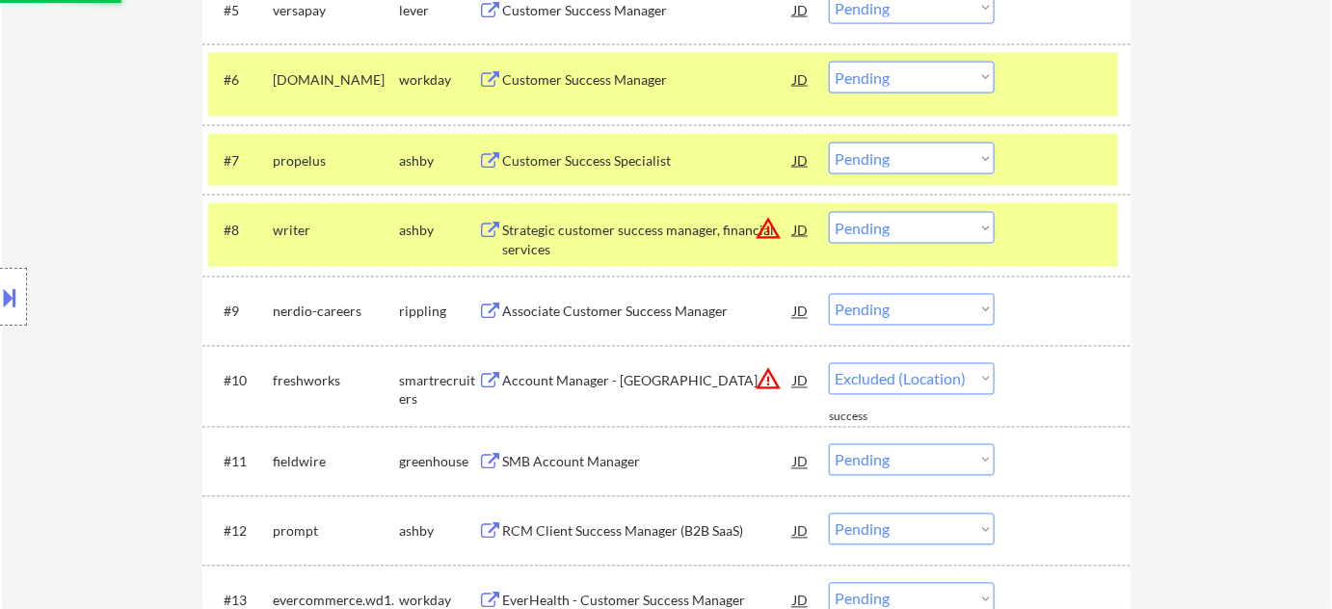
select select ""pending""
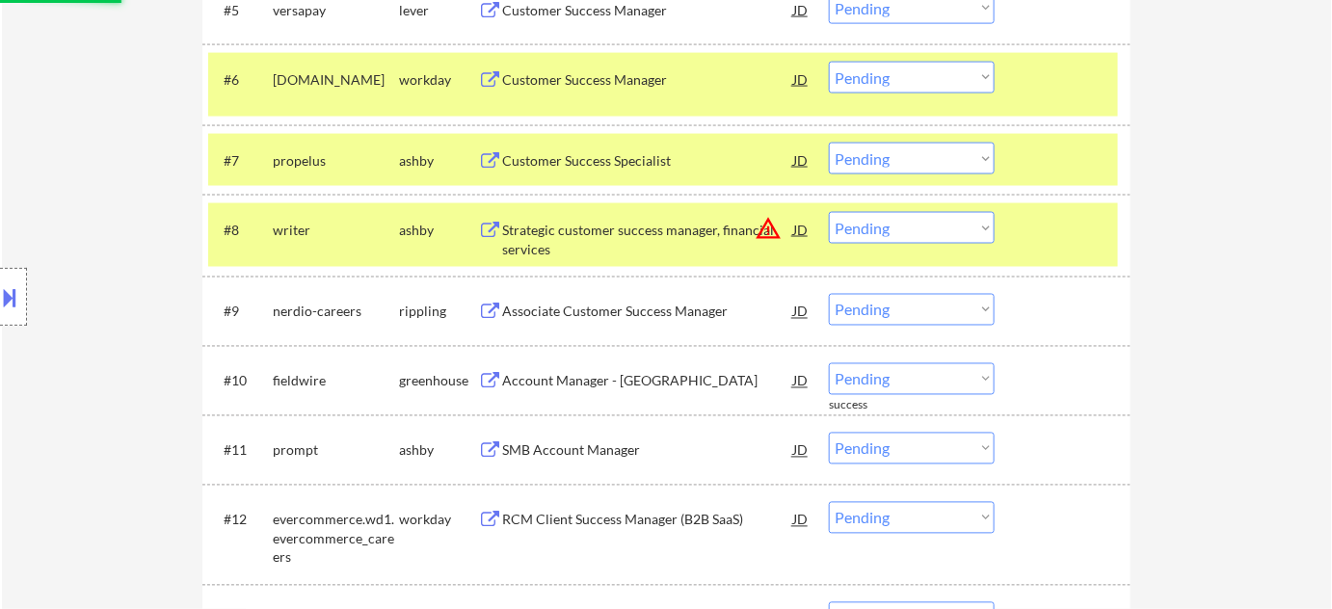
click at [914, 228] on select "Choose an option... Pending Applied Excluded (Questions) Excluded (Expired) Exc…" at bounding box center [912, 228] width 166 height 32
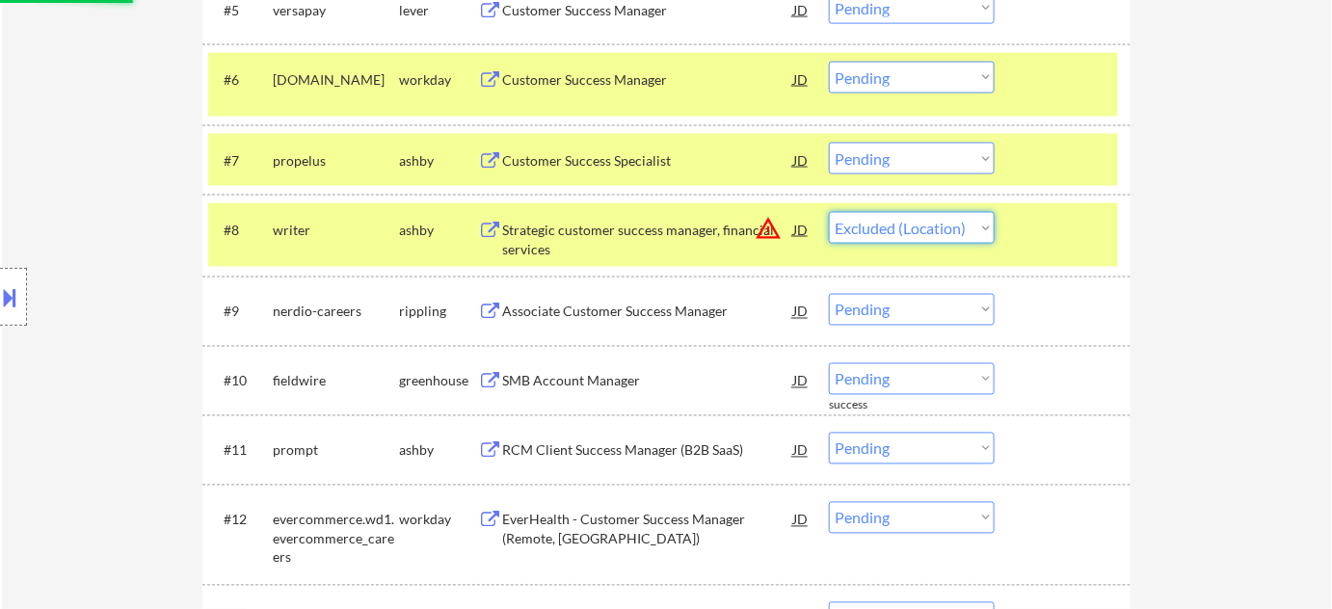
click at [829, 212] on select "Choose an option... Pending Applied Excluded (Questions) Excluded (Expired) Exc…" at bounding box center [912, 228] width 166 height 32
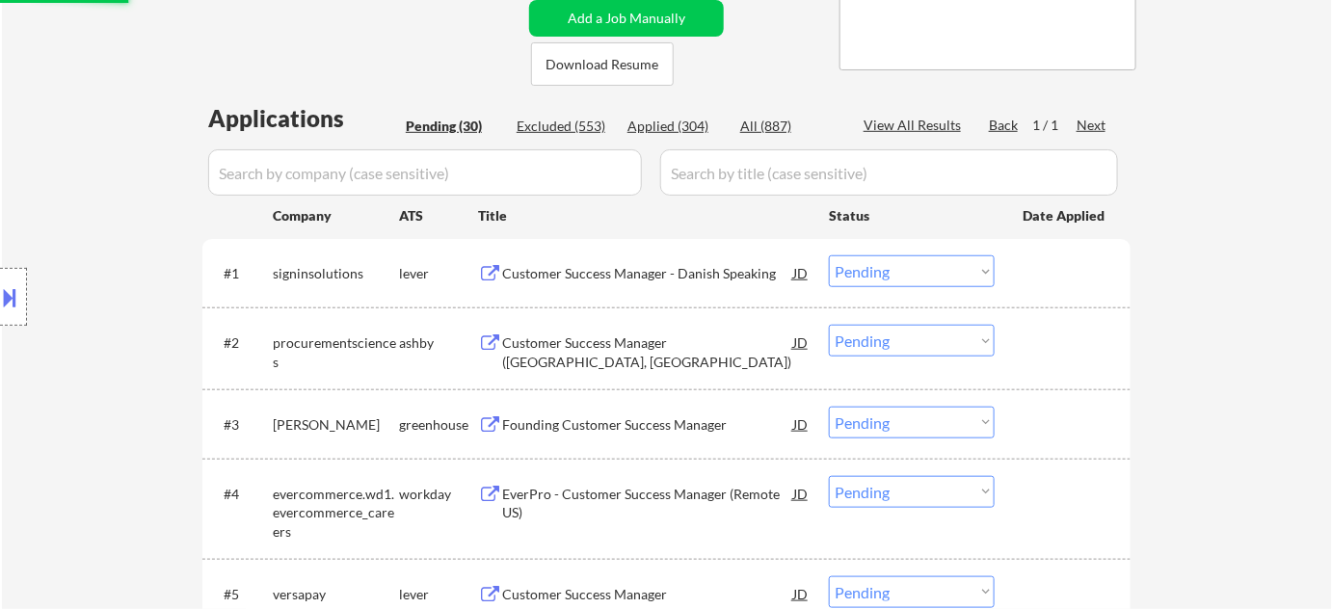
scroll to position [350, 0]
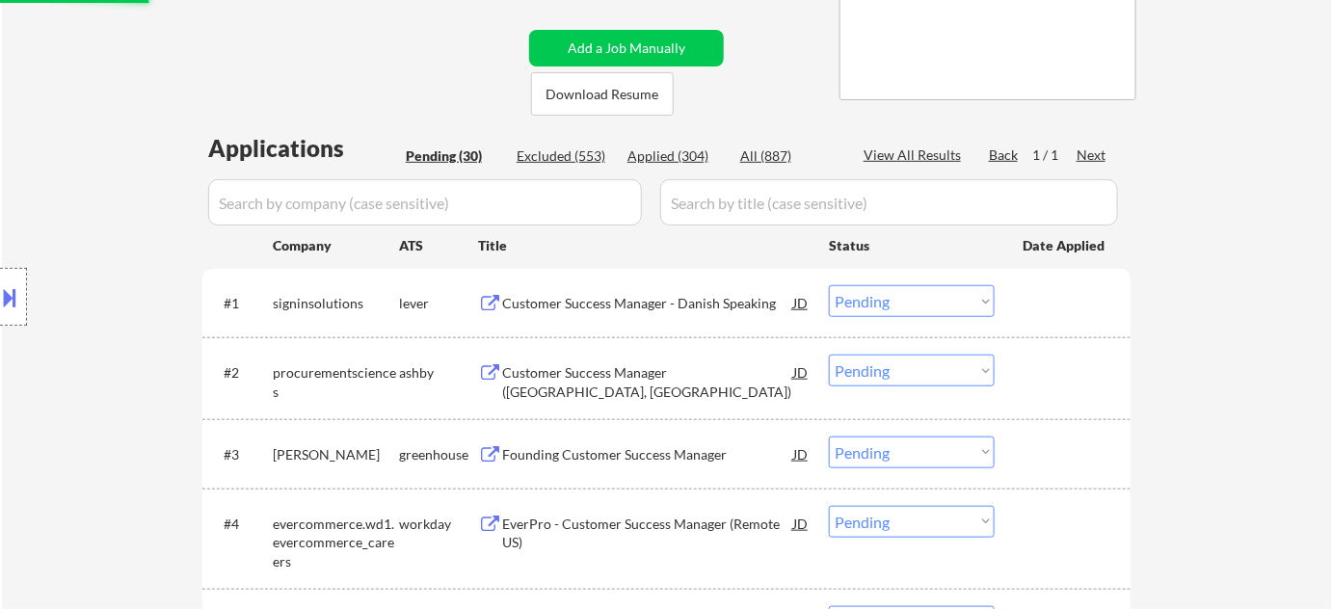
select select ""pending""
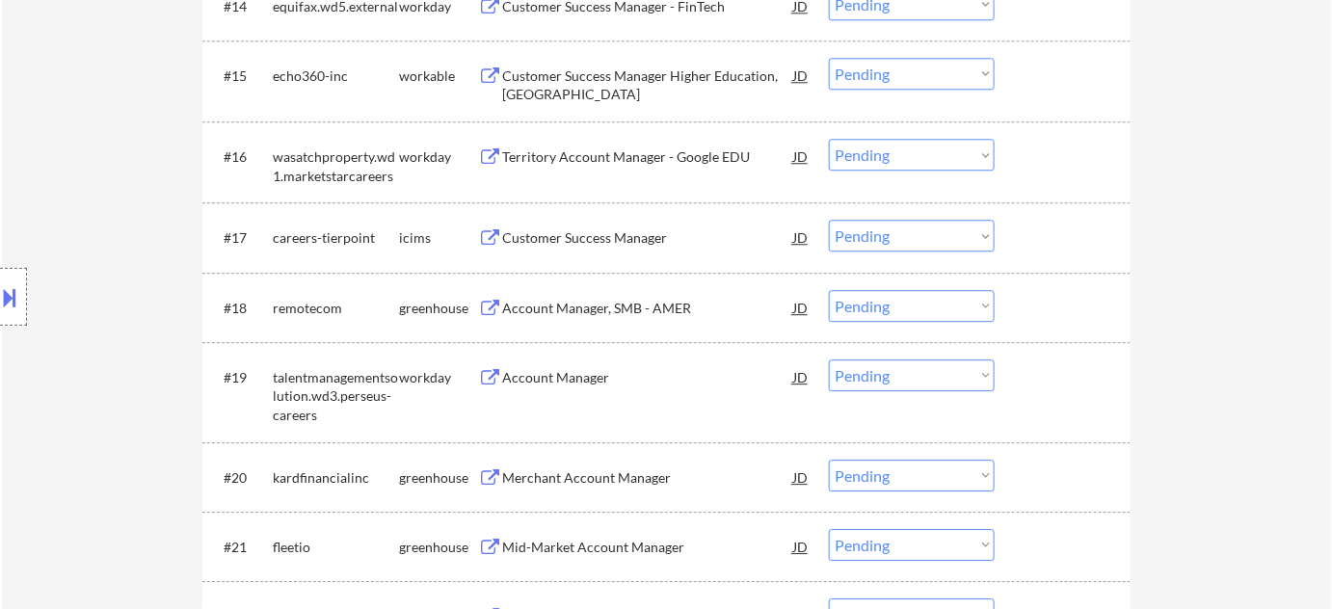
scroll to position [1665, 0]
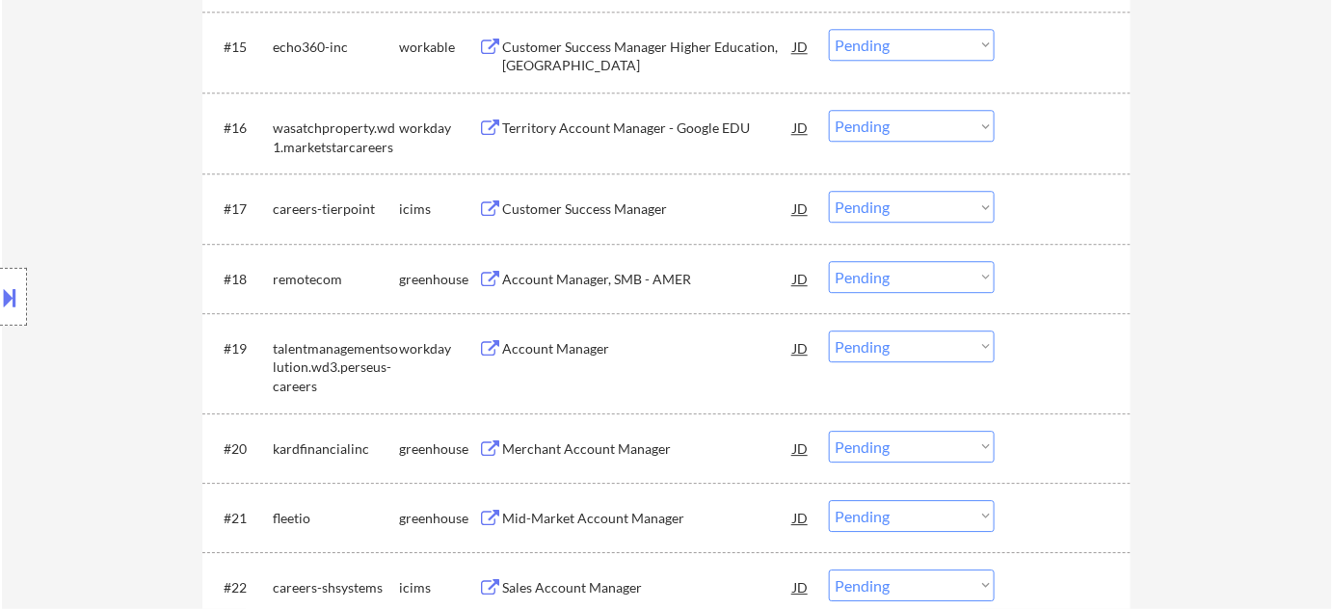
click at [890, 447] on select "Choose an option... Pending Applied Excluded (Questions) Excluded (Expired) Exc…" at bounding box center [912, 447] width 166 height 32
click at [829, 431] on select "Choose an option... Pending Applied Excluded (Questions) Excluded (Expired) Exc…" at bounding box center [912, 447] width 166 height 32
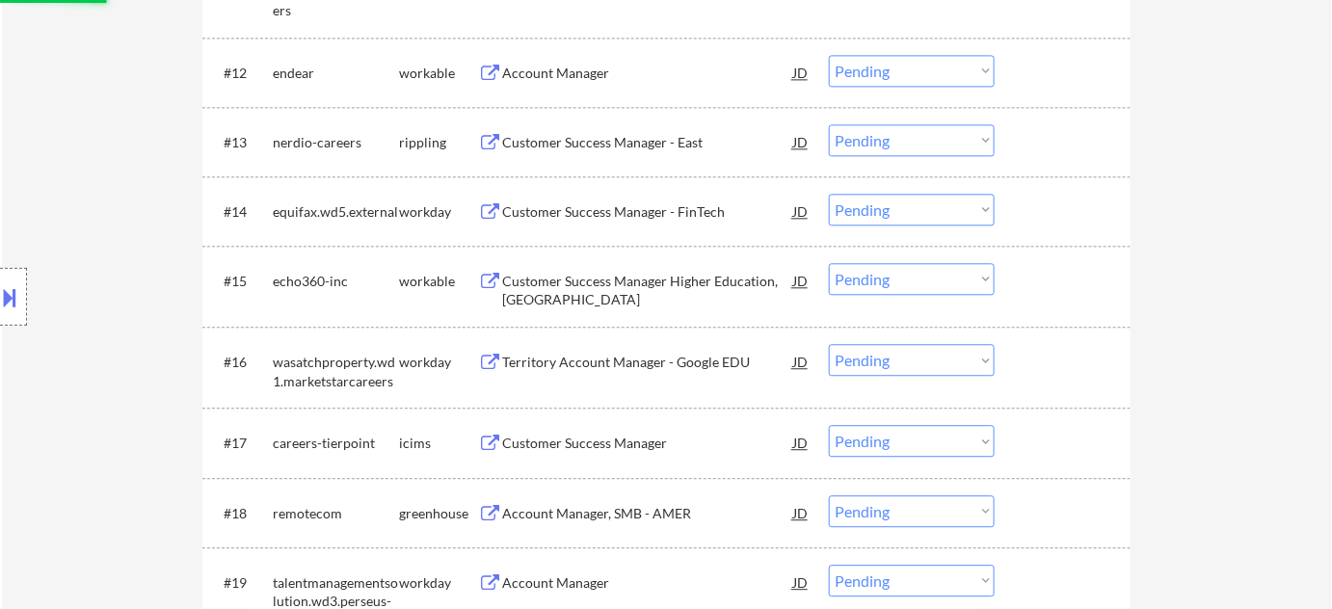
scroll to position [1402, 0]
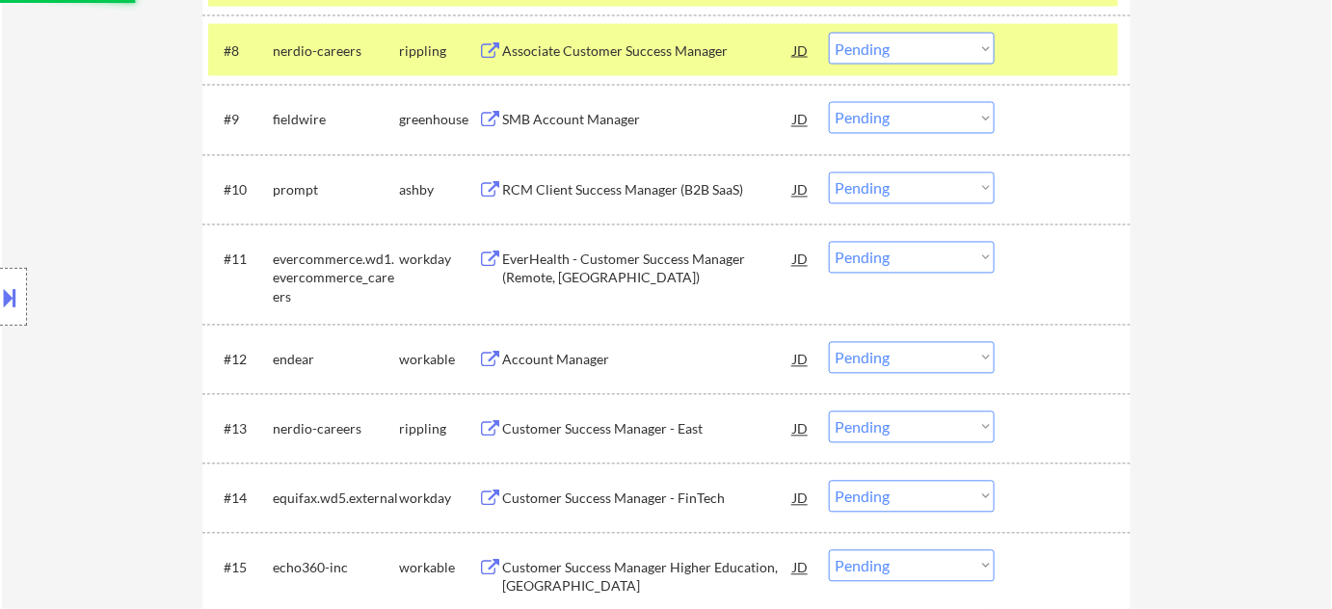
select select ""pending""
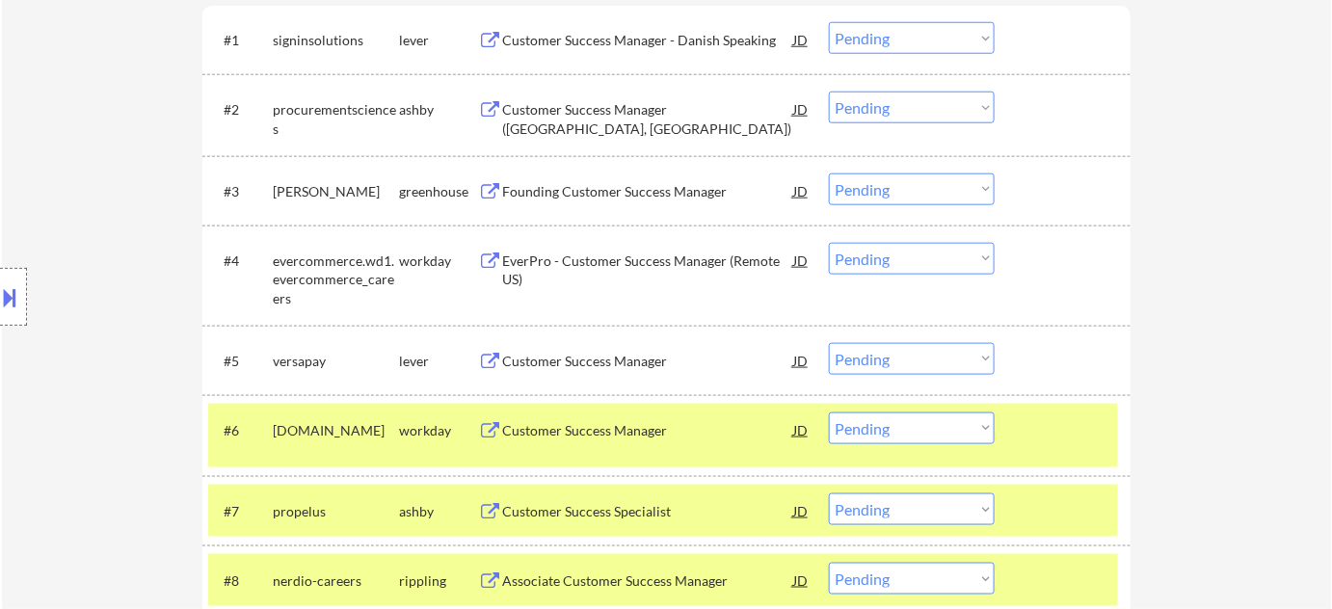
scroll to position [525, 0]
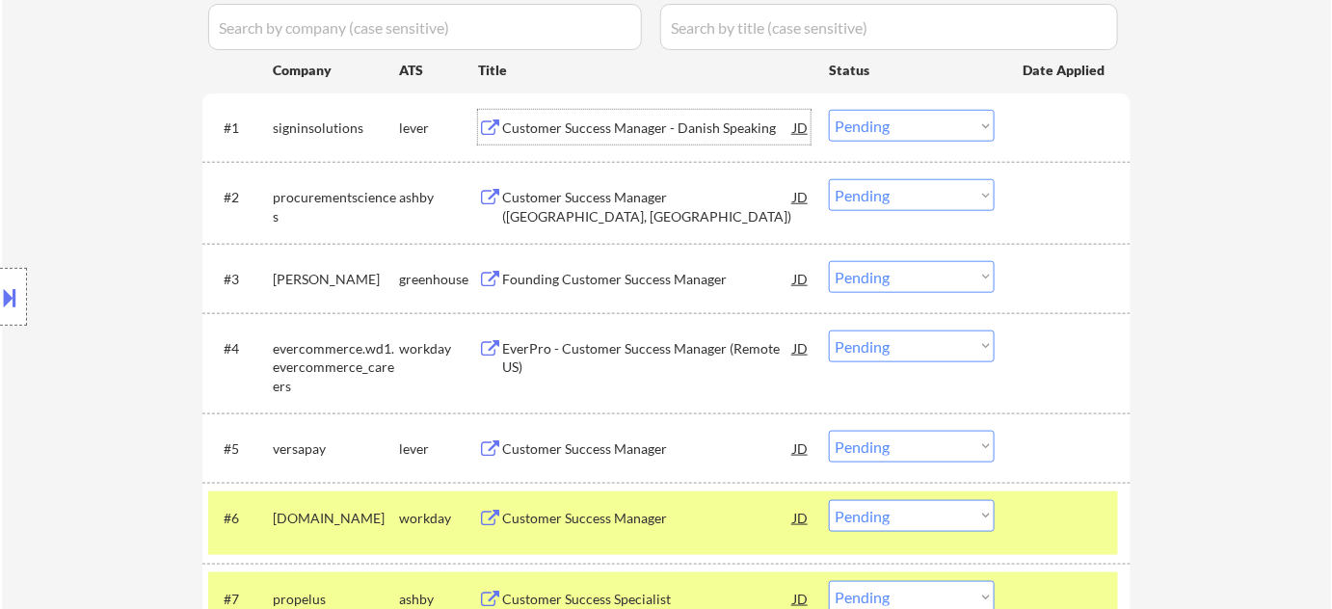
click at [640, 121] on div "Customer Success Manager - Danish Speaking" at bounding box center [647, 128] width 291 height 19
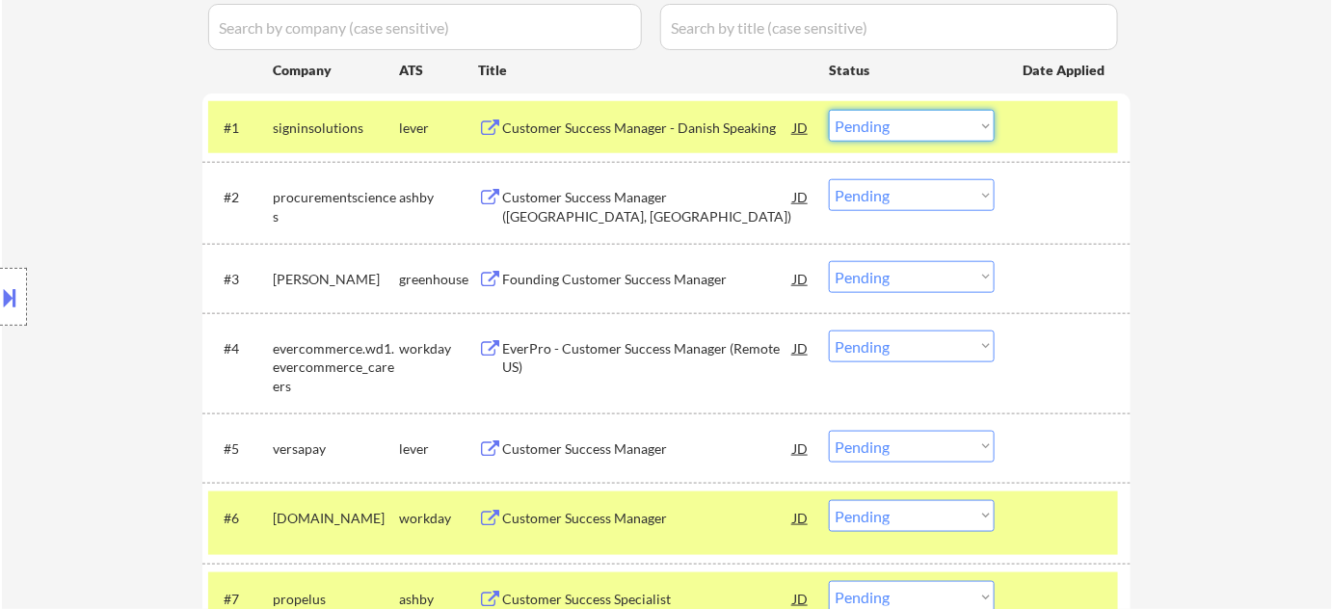
drag, startPoint x: 878, startPoint y: 126, endPoint x: 883, endPoint y: 135, distance: 9.9
click at [878, 126] on select "Choose an option... Pending Applied Excluded (Questions) Excluded (Expired) Exc…" at bounding box center [912, 126] width 166 height 32
click at [829, 110] on select "Choose an option... Pending Applied Excluded (Questions) Excluded (Expired) Exc…" at bounding box center [912, 126] width 166 height 32
click at [650, 192] on div "Customer Success Manager (Reston, VA)" at bounding box center [647, 207] width 291 height 38
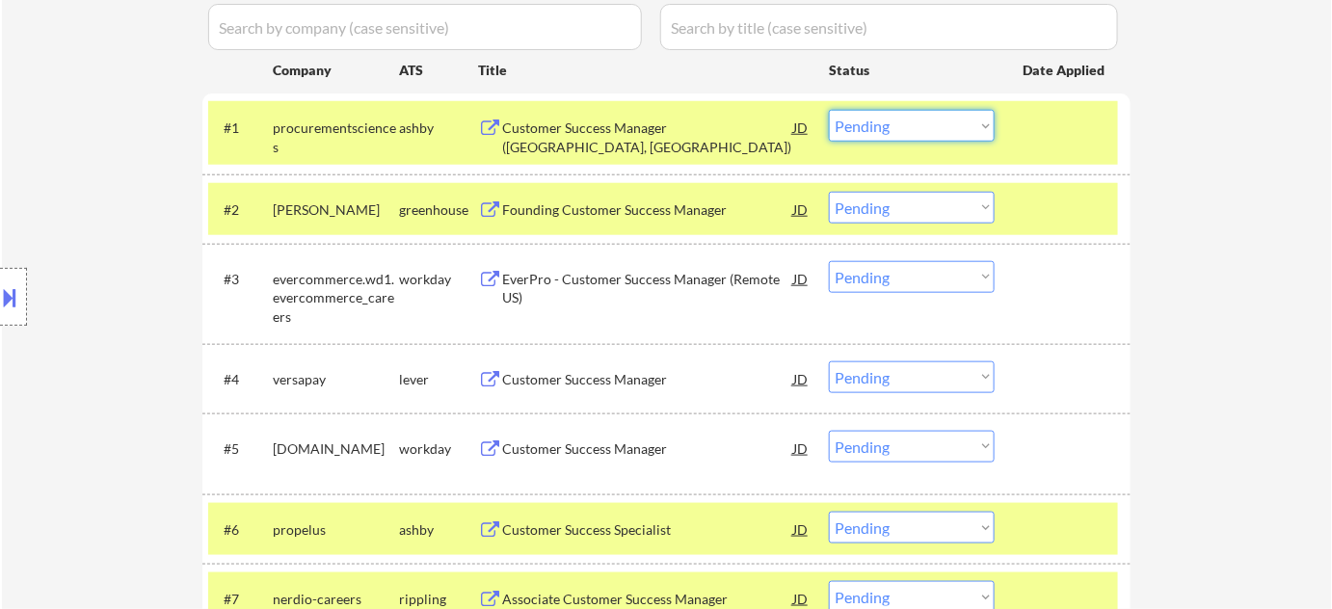
click at [895, 120] on select "Choose an option... Pending Applied Excluded (Questions) Excluded (Expired) Exc…" at bounding box center [912, 126] width 166 height 32
click at [829, 110] on select "Choose an option... Pending Applied Excluded (Questions) Excluded (Expired) Exc…" at bounding box center [912, 126] width 166 height 32
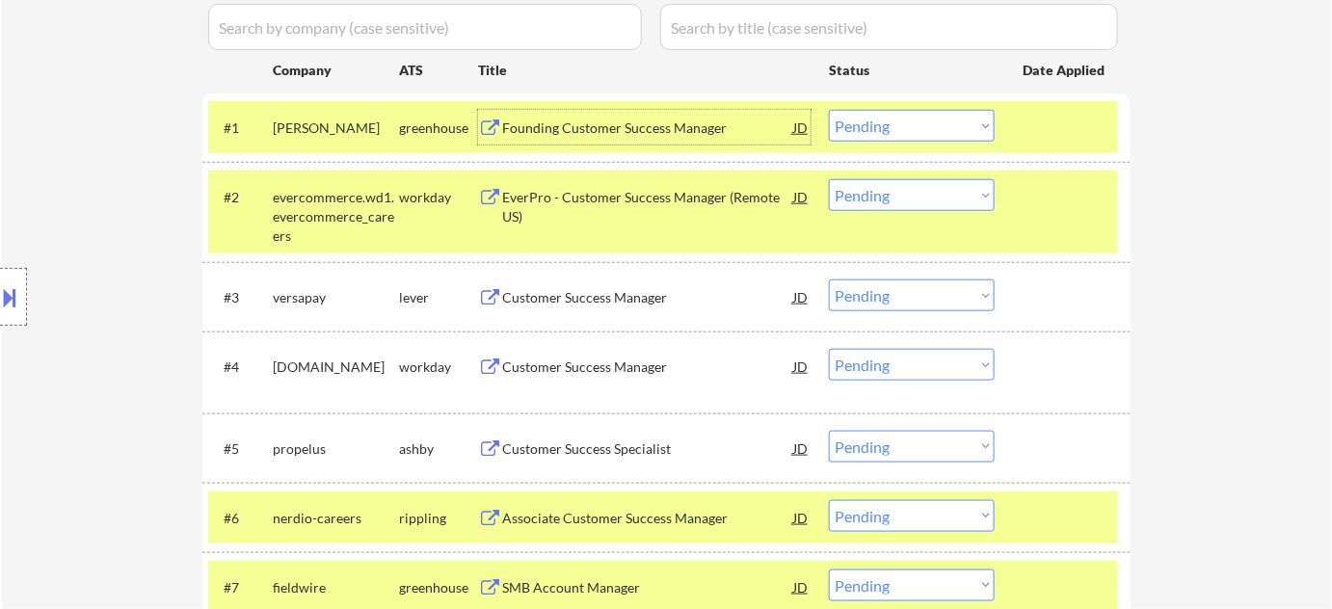
click at [542, 117] on div "Founding Customer Success Manager" at bounding box center [647, 127] width 291 height 35
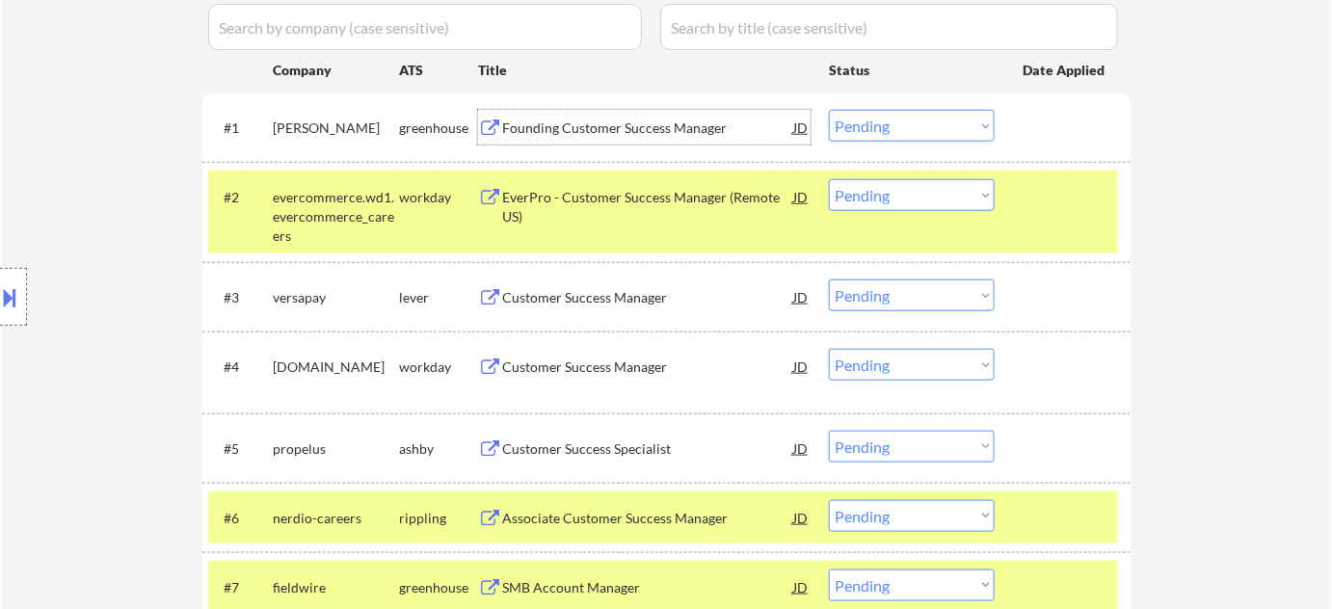
click at [875, 125] on select "Choose an option... Pending Applied Excluded (Questions) Excluded (Expired) Exc…" at bounding box center [912, 126] width 166 height 32
click at [829, 110] on select "Choose an option... Pending Applied Excluded (Questions) Excluded (Expired) Exc…" at bounding box center [912, 126] width 166 height 32
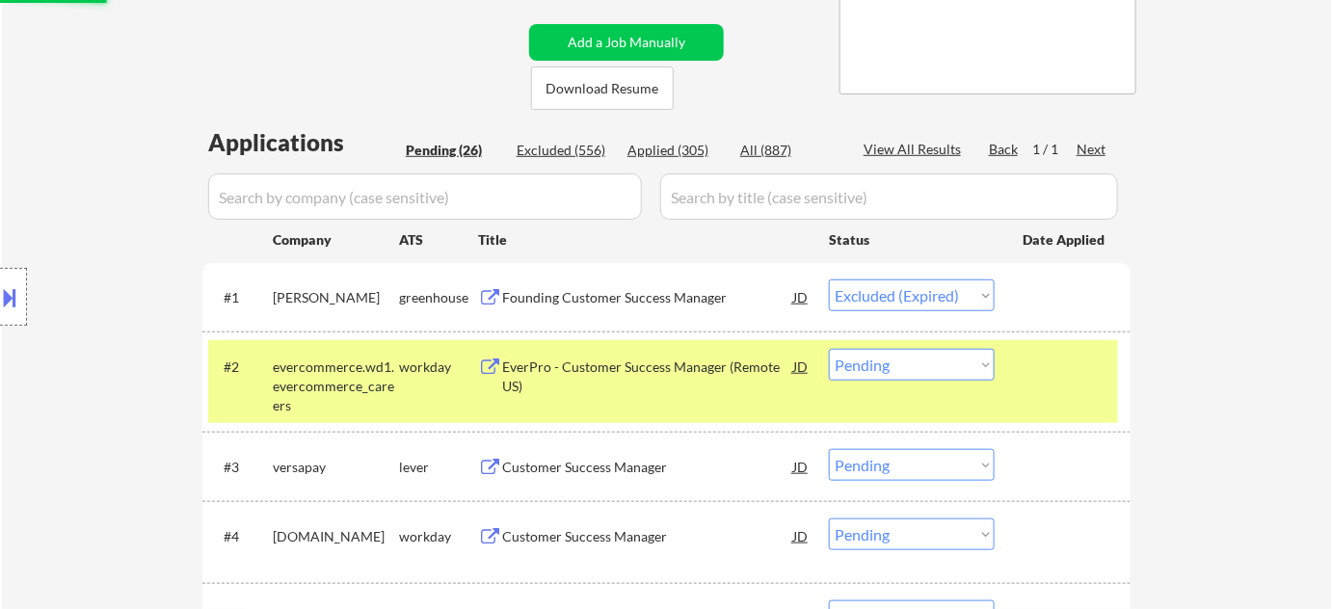
scroll to position [350, 0]
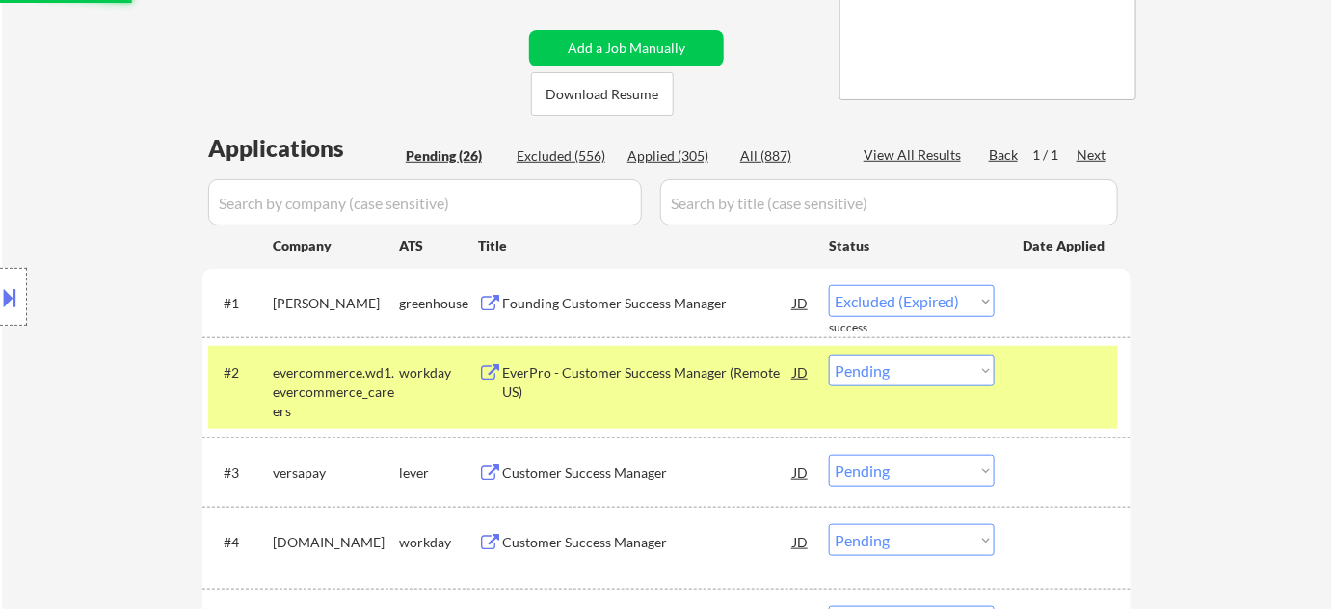
select select ""pending""
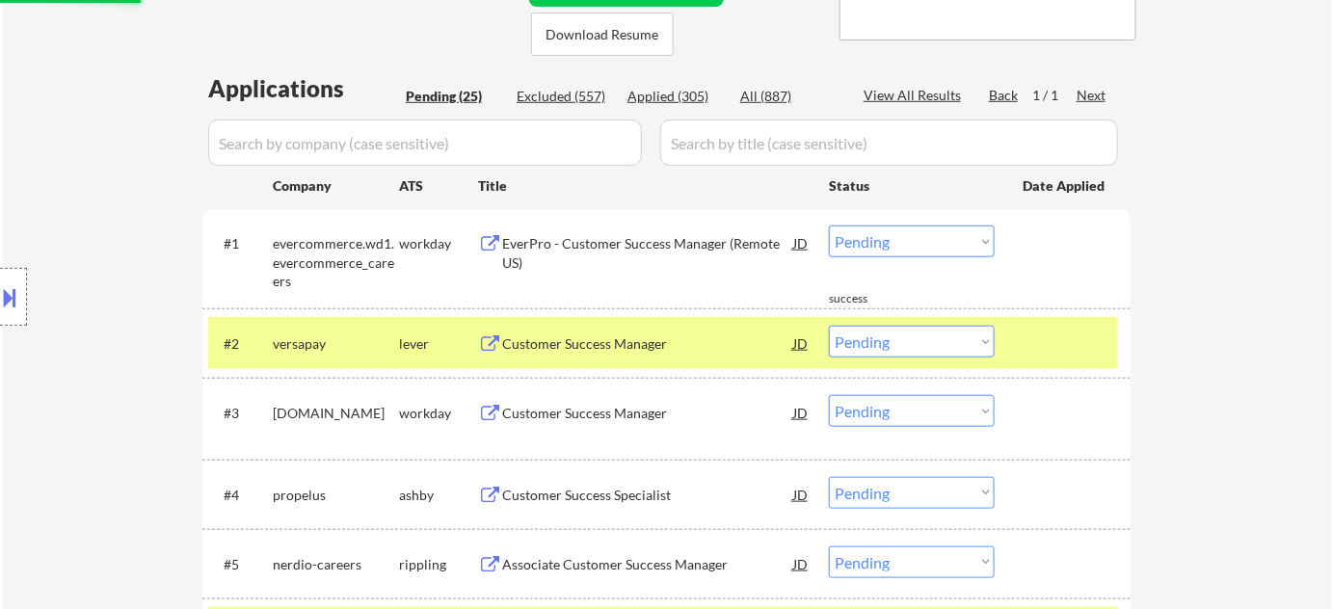
scroll to position [438, 0]
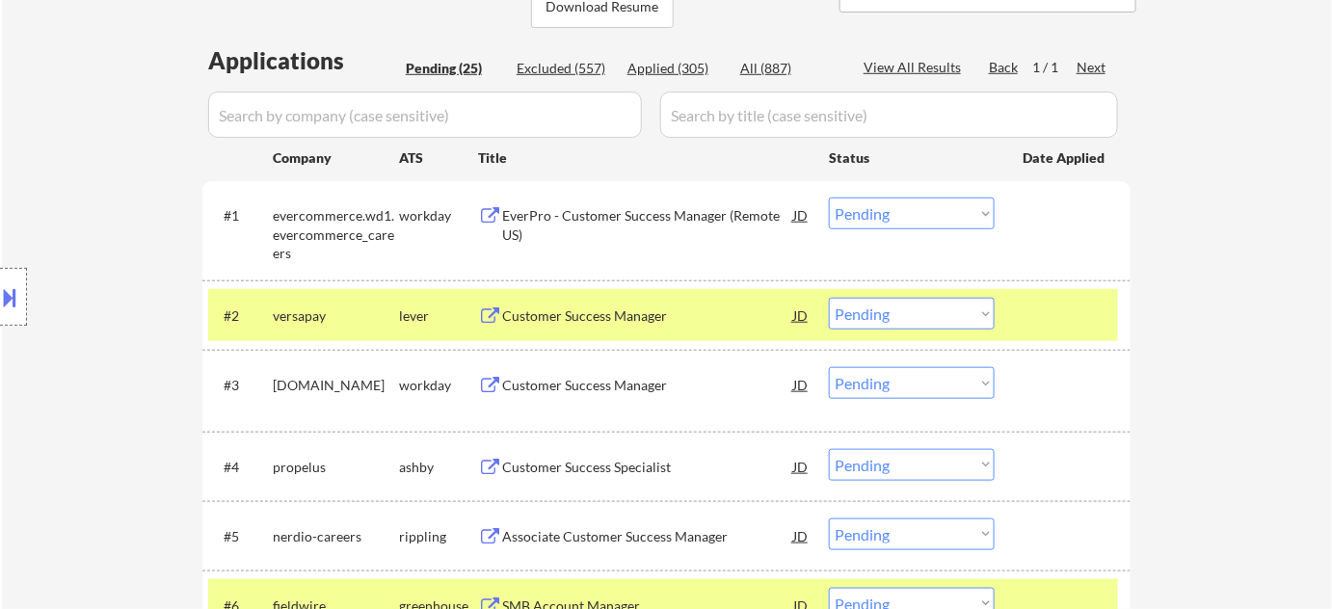
click at [627, 315] on div "Customer Success Manager" at bounding box center [647, 316] width 291 height 19
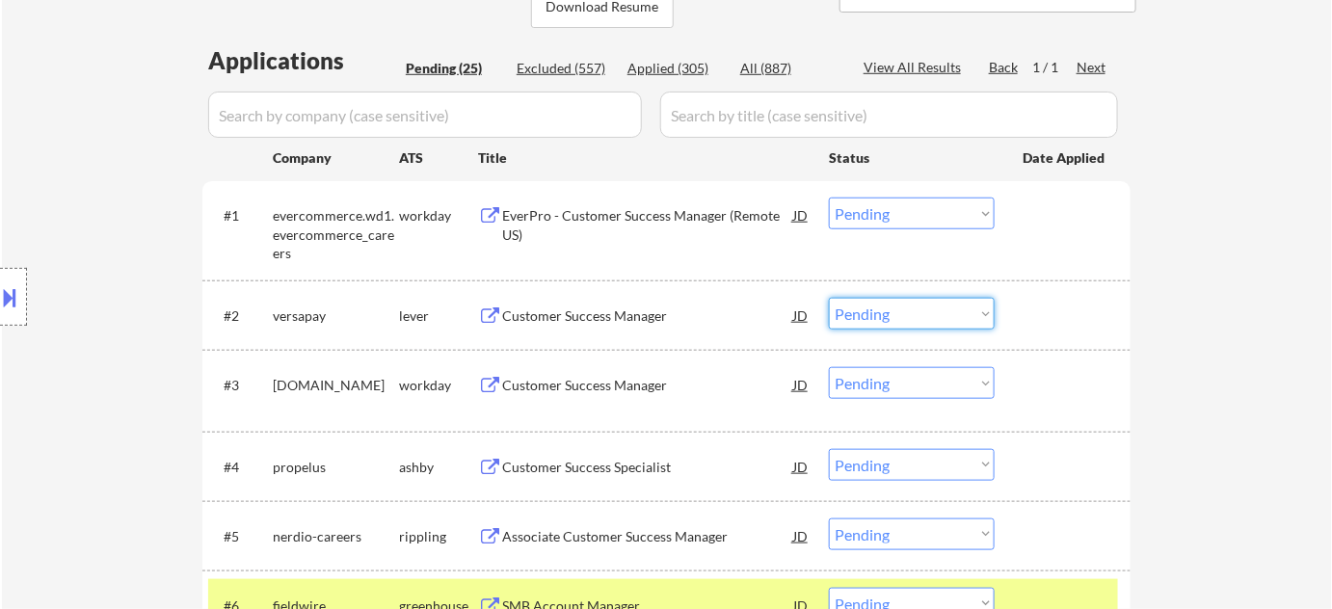
click at [870, 322] on select "Choose an option... Pending Applied Excluded (Questions) Excluded (Expired) Exc…" at bounding box center [912, 314] width 166 height 32
click at [829, 298] on select "Choose an option... Pending Applied Excluded (Questions) Excluded (Expired) Exc…" at bounding box center [912, 314] width 166 height 32
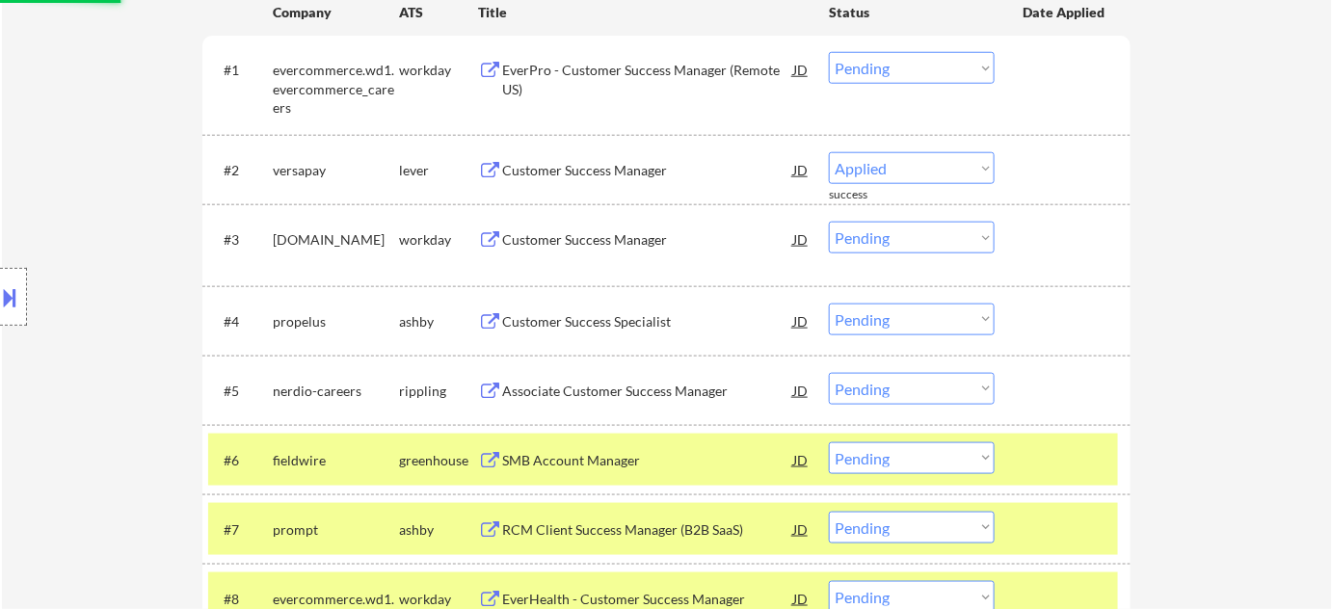
scroll to position [613, 0]
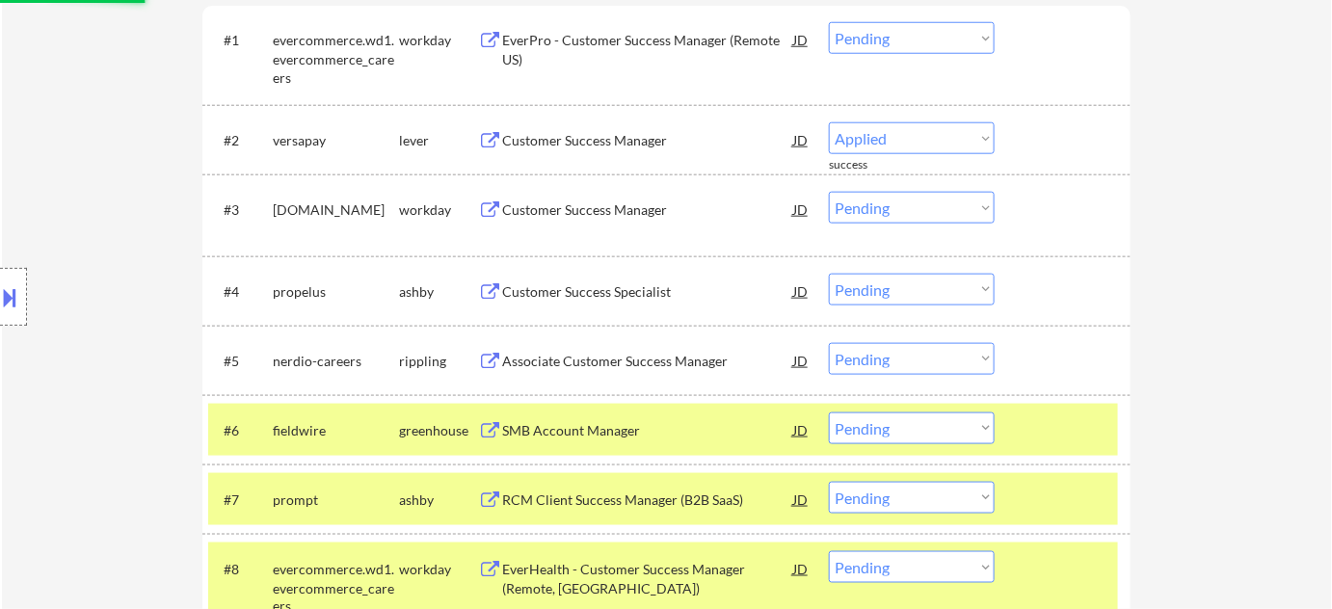
select select ""pending""
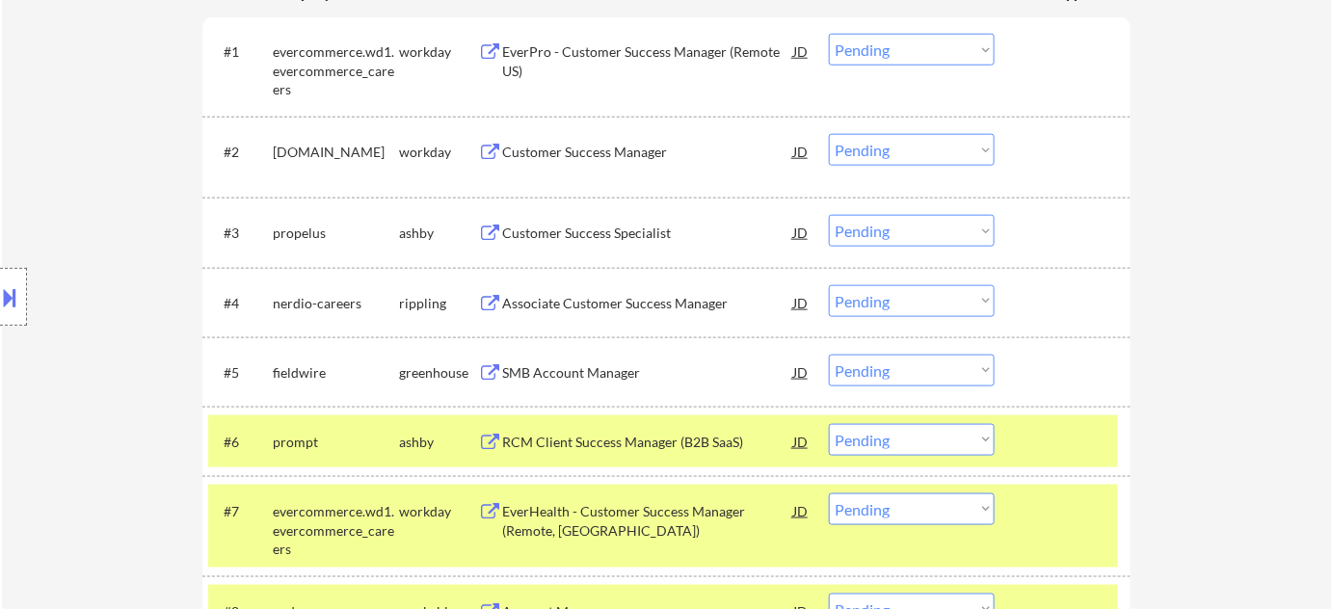
scroll to position [1051, 0]
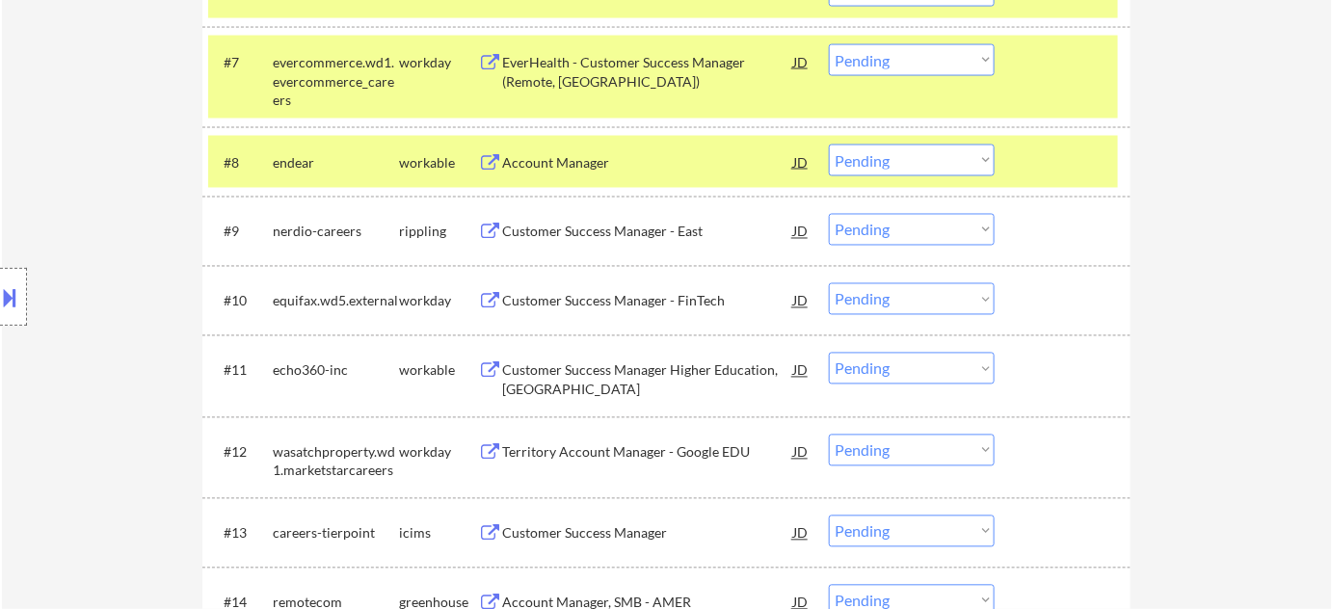
click at [566, 390] on div "Customer Success Manager Higher Education, North America" at bounding box center [647, 381] width 291 height 38
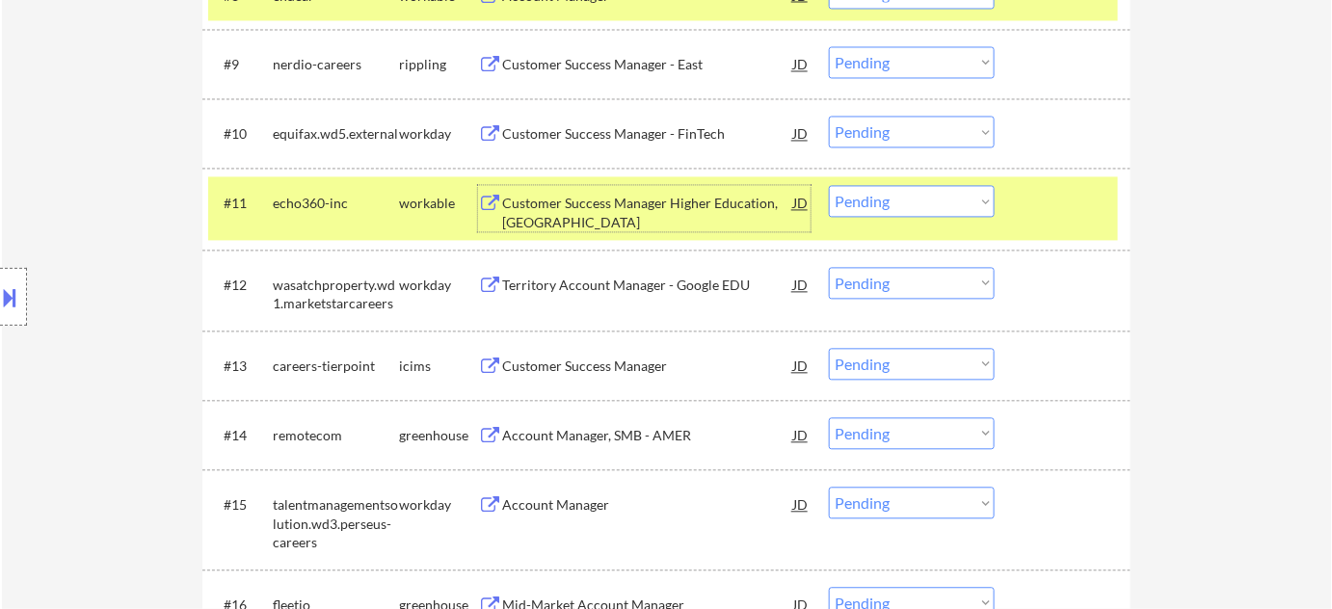
scroll to position [1226, 0]
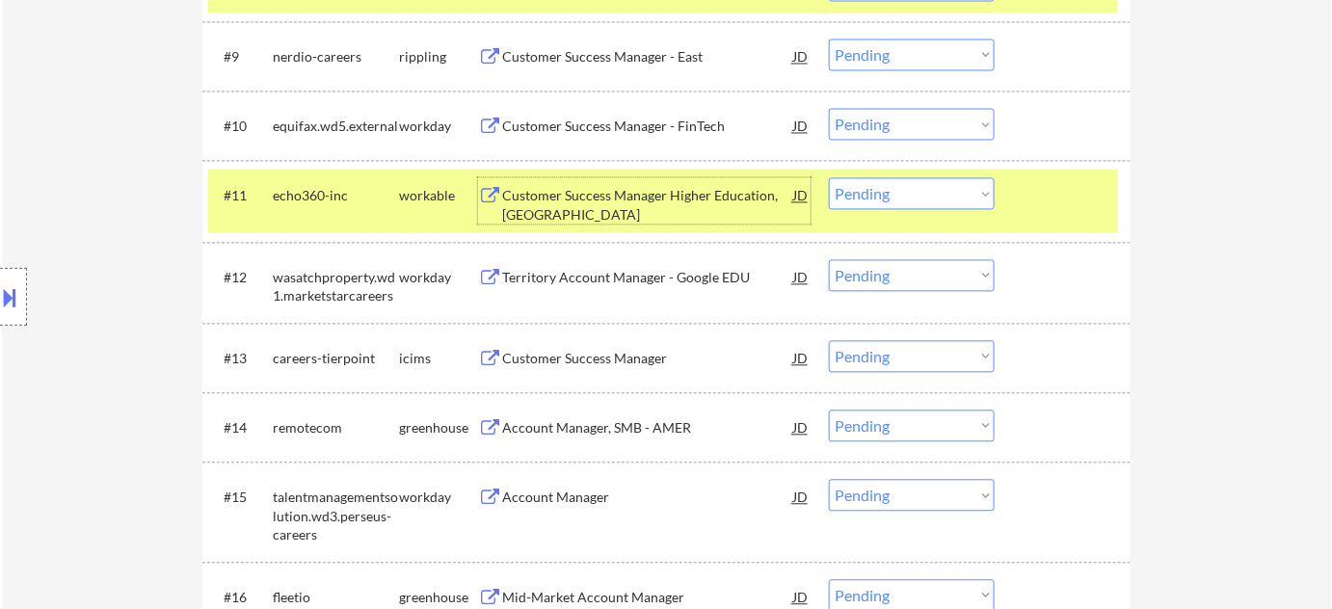
click at [668, 276] on div "Territory Account Manager - Google EDU" at bounding box center [647, 277] width 291 height 19
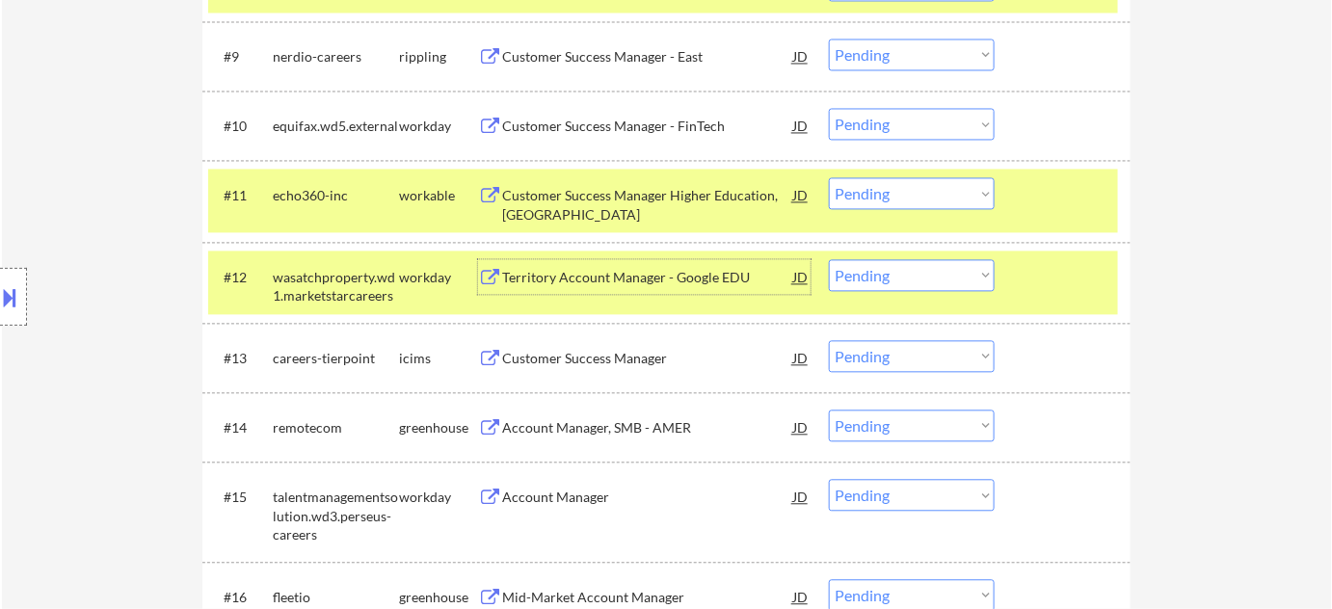
click at [912, 291] on div "#12 wasatchproperty.wd1.marketstarcareers workday Territory Account Manager - G…" at bounding box center [663, 283] width 910 height 64
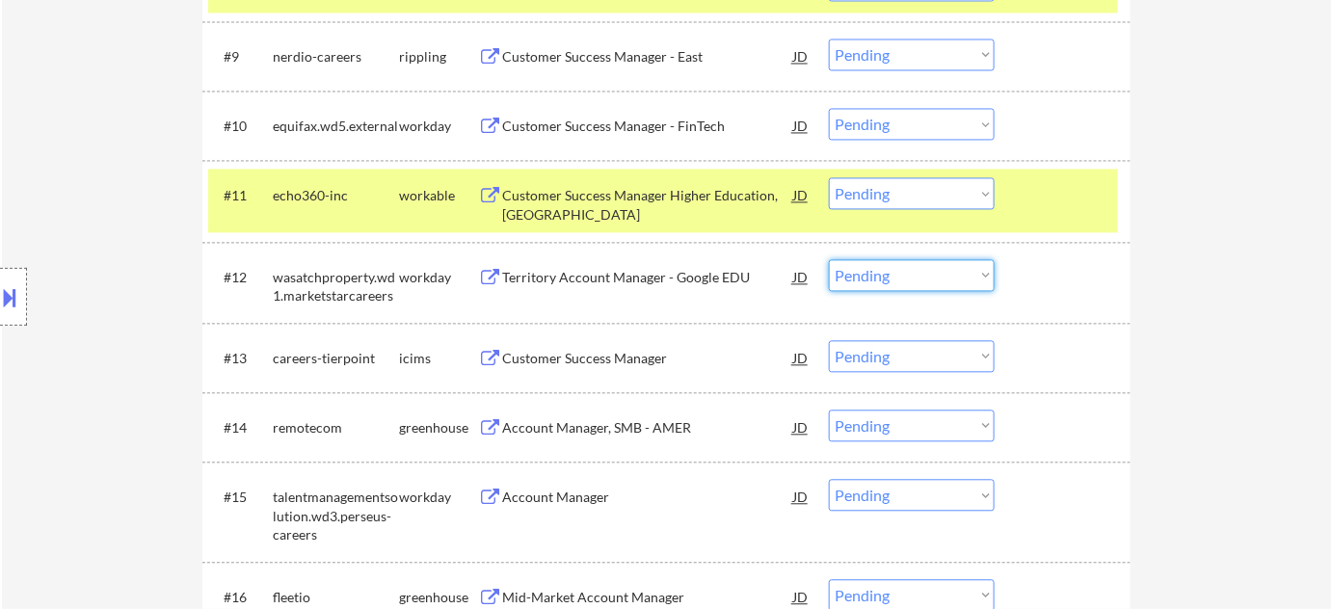
click at [918, 282] on select "Choose an option... Pending Applied Excluded (Questions) Excluded (Expired) Exc…" at bounding box center [912, 275] width 166 height 32
click at [829, 259] on select "Choose an option... Pending Applied Excluded (Questions) Excluded (Expired) Exc…" at bounding box center [912, 275] width 166 height 32
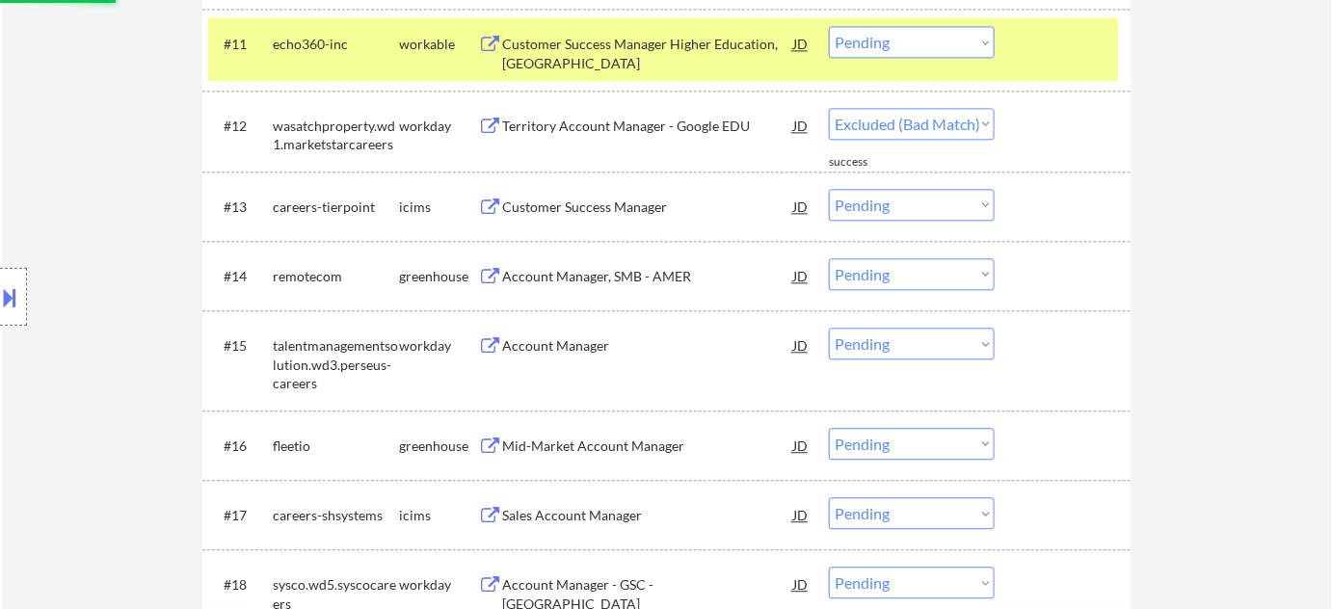
scroll to position [1402, 0]
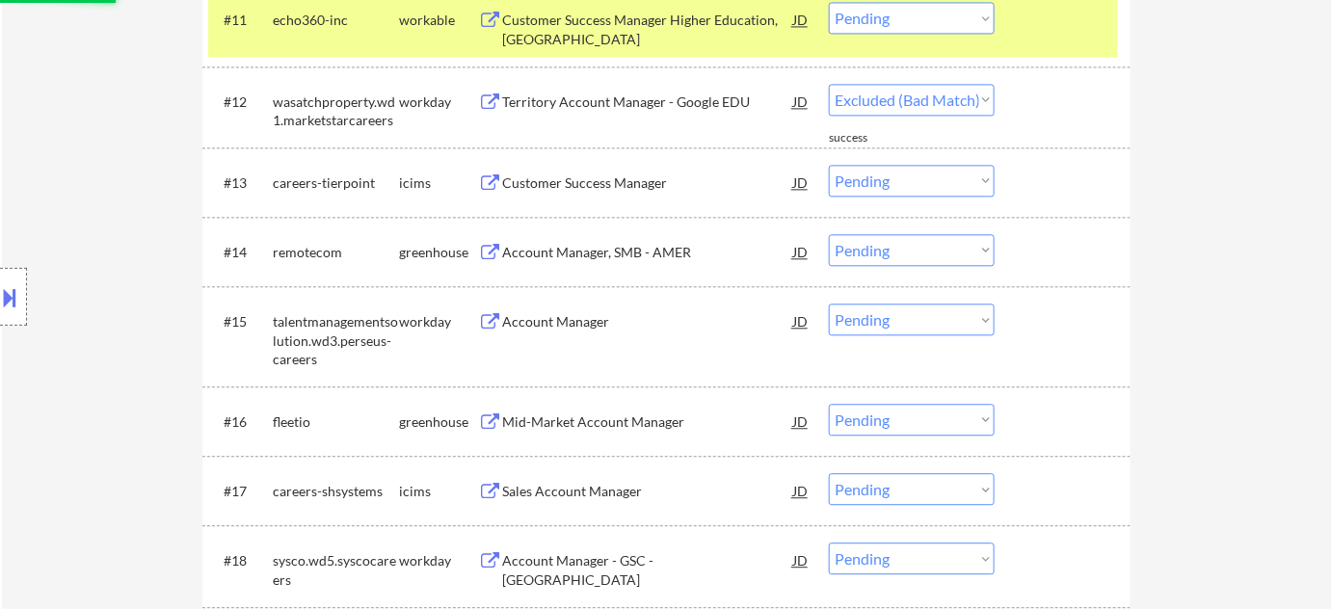
select select ""pending""
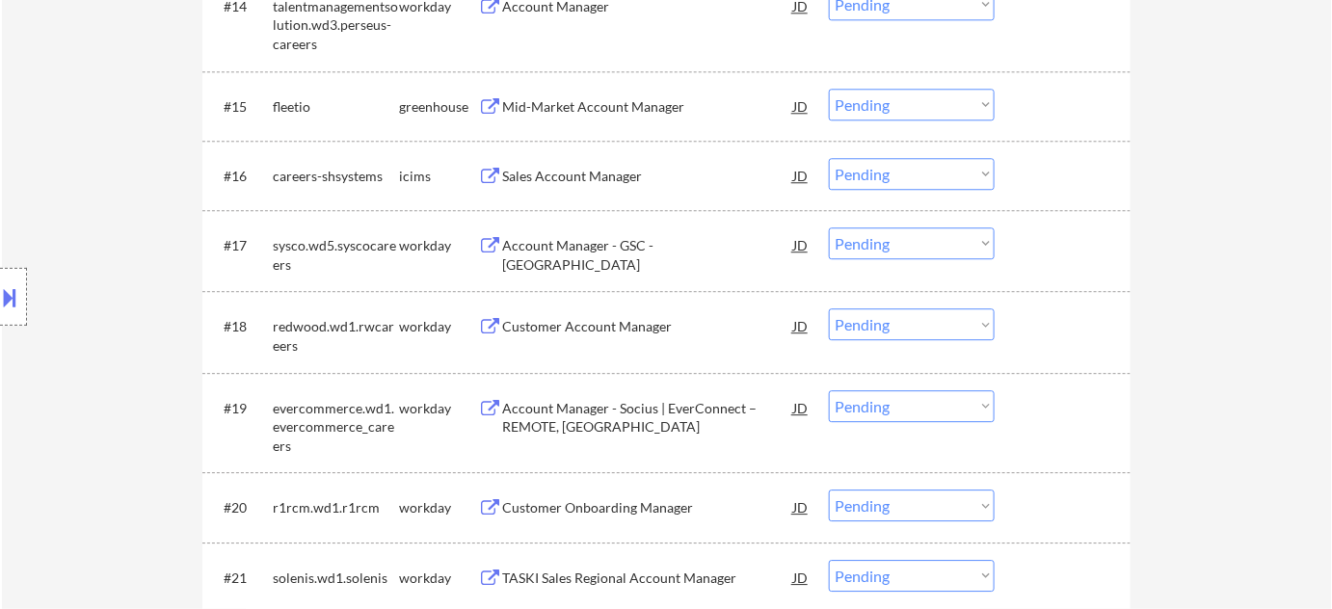
scroll to position [1665, 0]
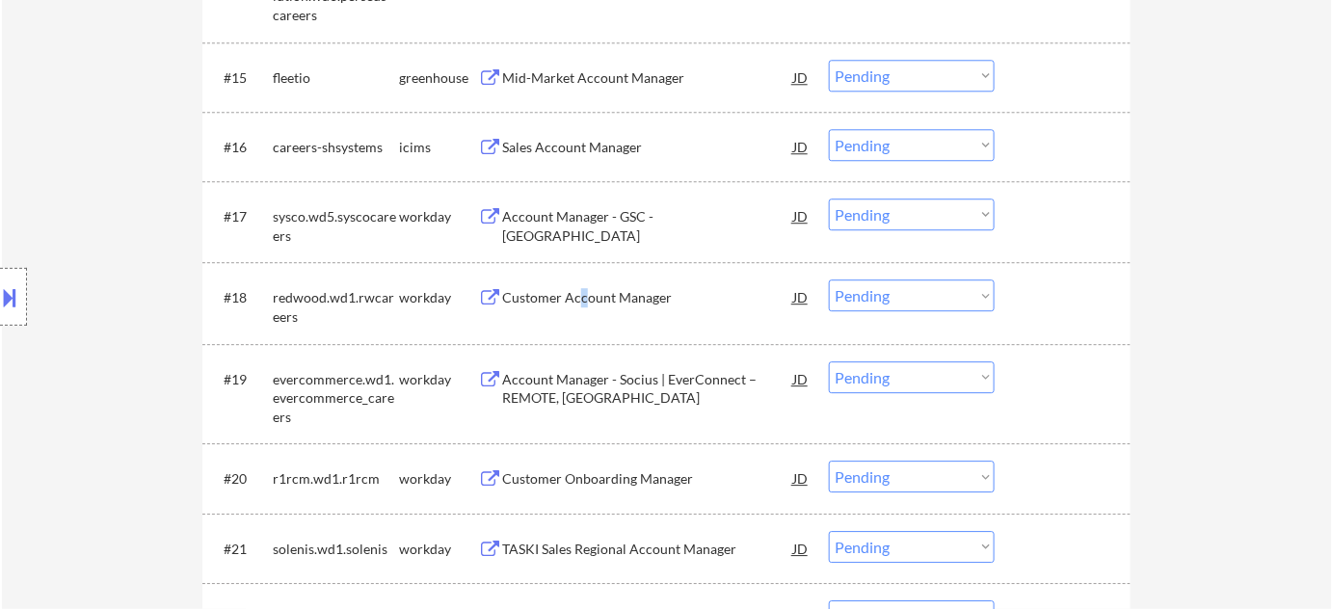
click at [578, 289] on div "Customer Account Manager" at bounding box center [647, 297] width 291 height 19
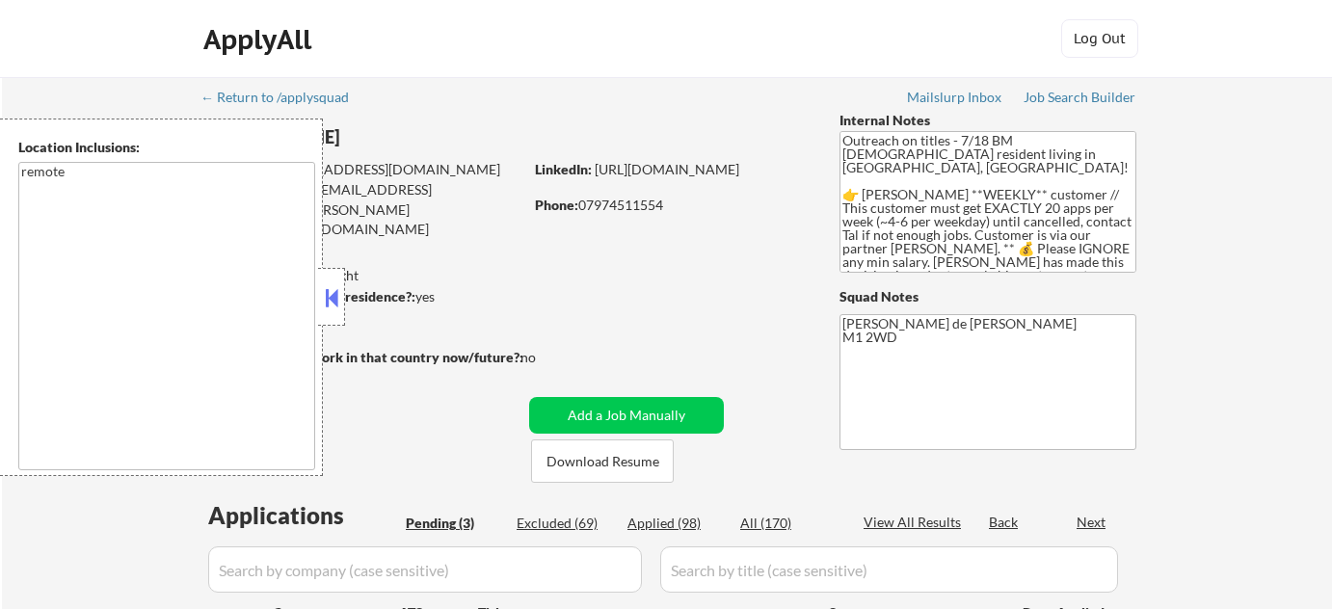
select select ""pending""
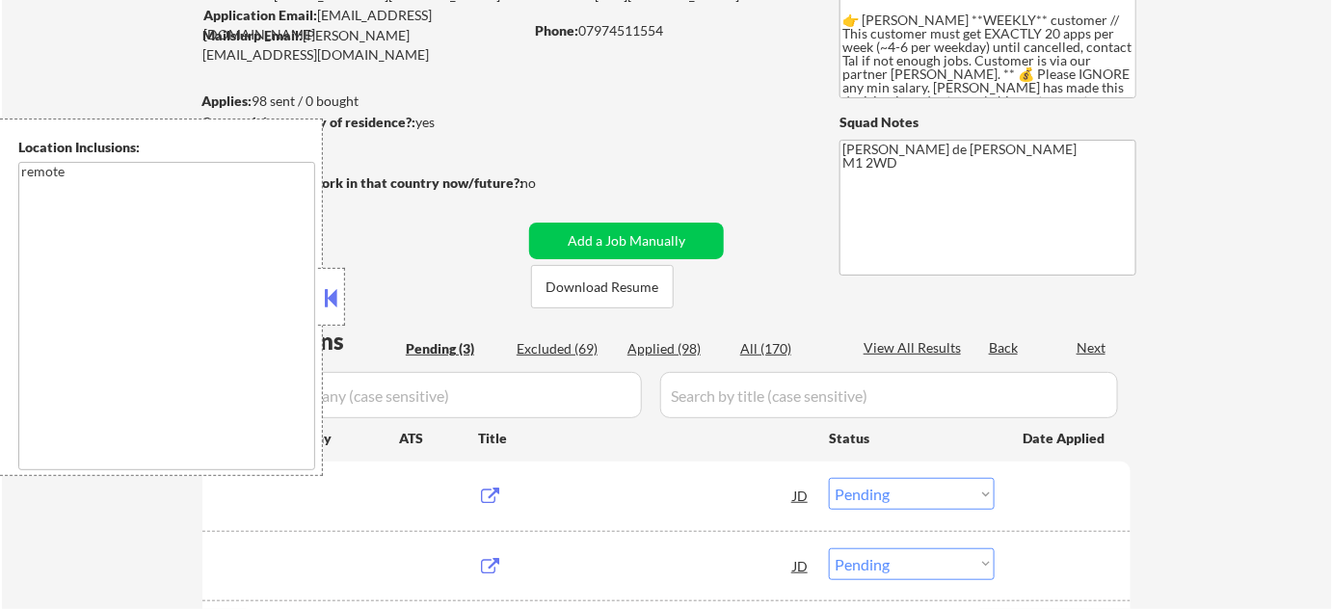
scroll to position [175, 0]
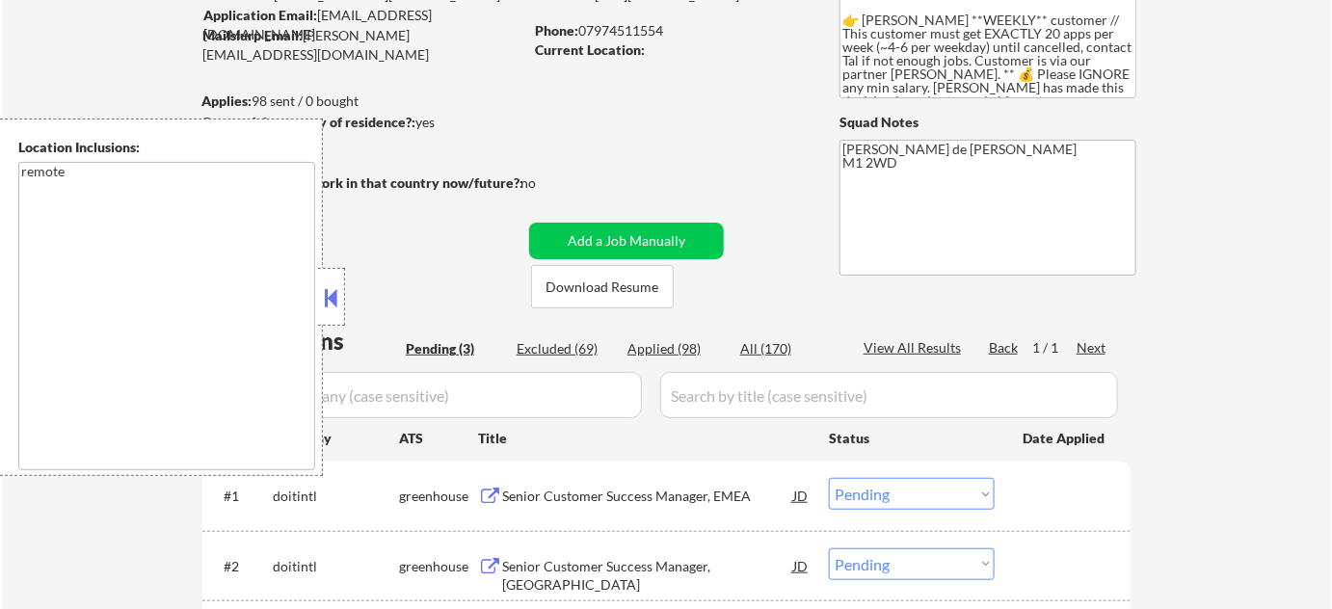
click at [334, 304] on button at bounding box center [331, 297] width 21 height 29
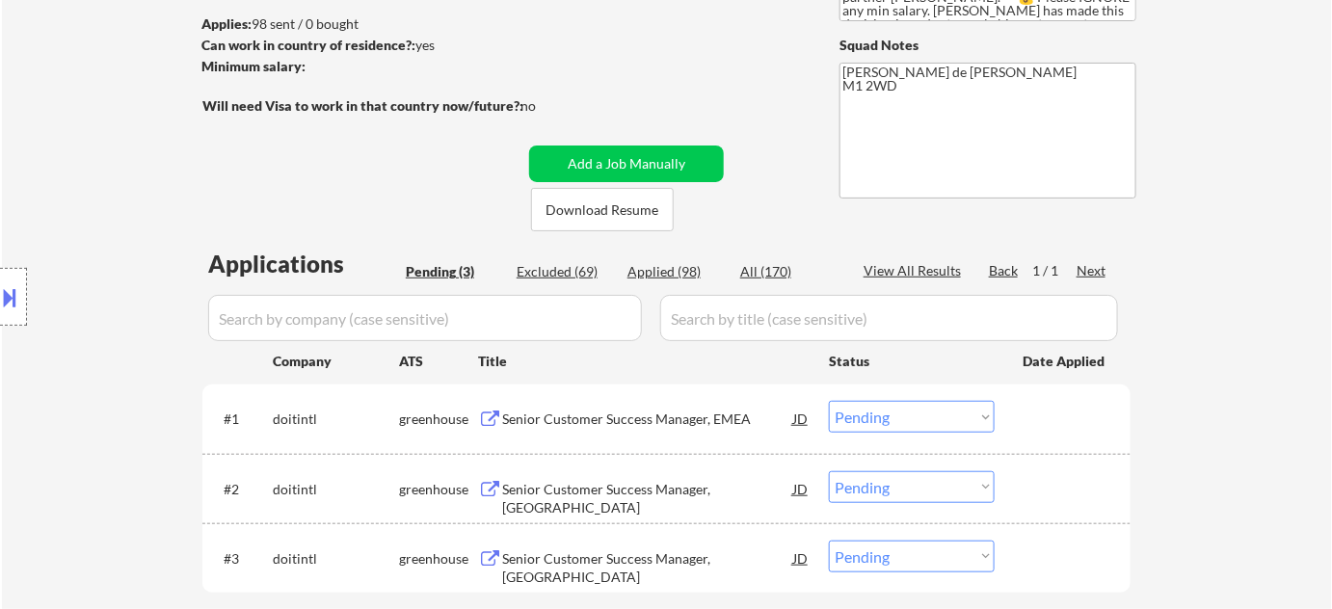
scroll to position [262, 0]
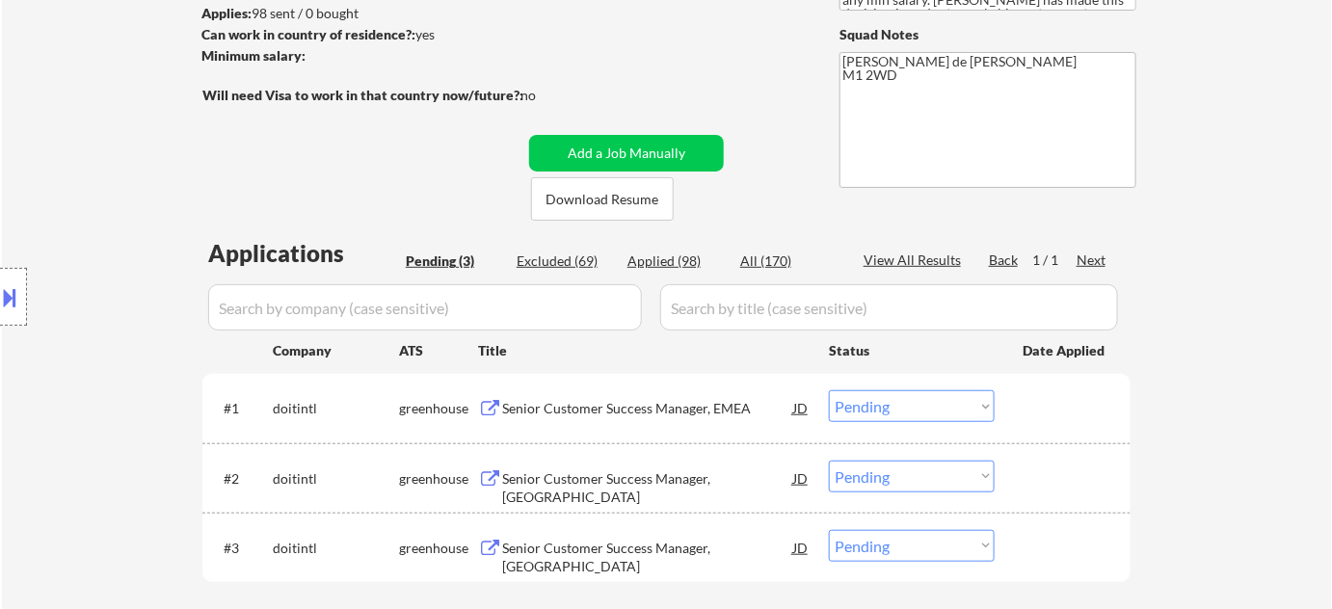
click at [703, 416] on div "Senior Customer Success Manager, EMEA" at bounding box center [647, 408] width 291 height 19
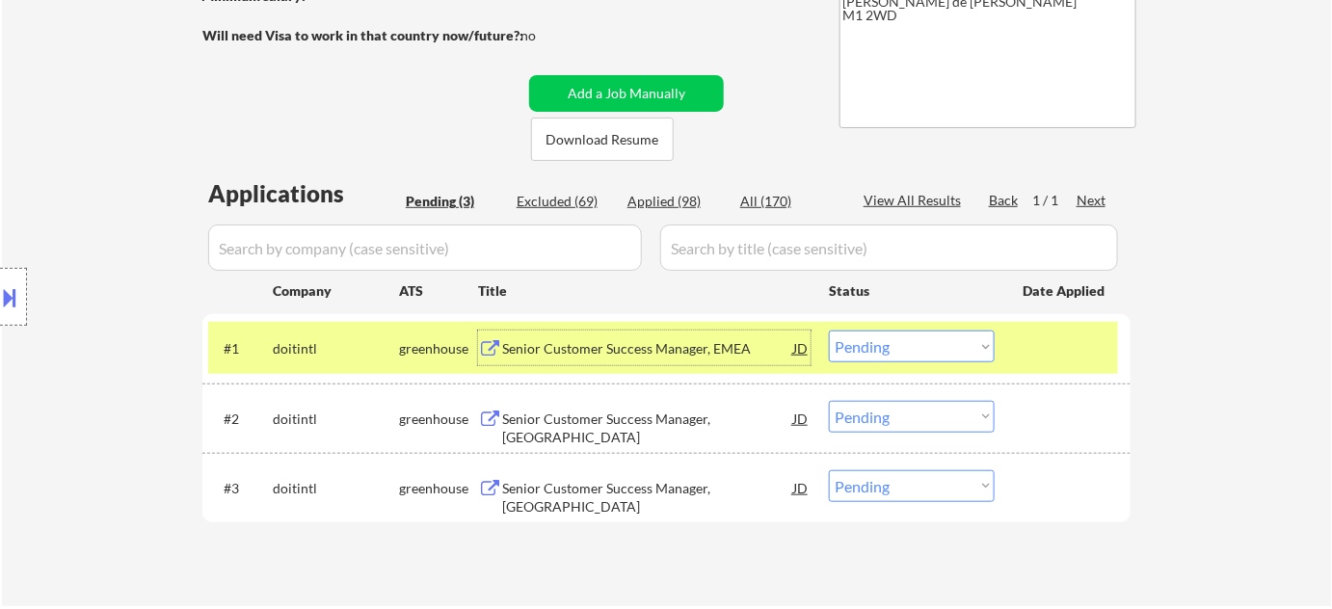
scroll to position [350, 0]
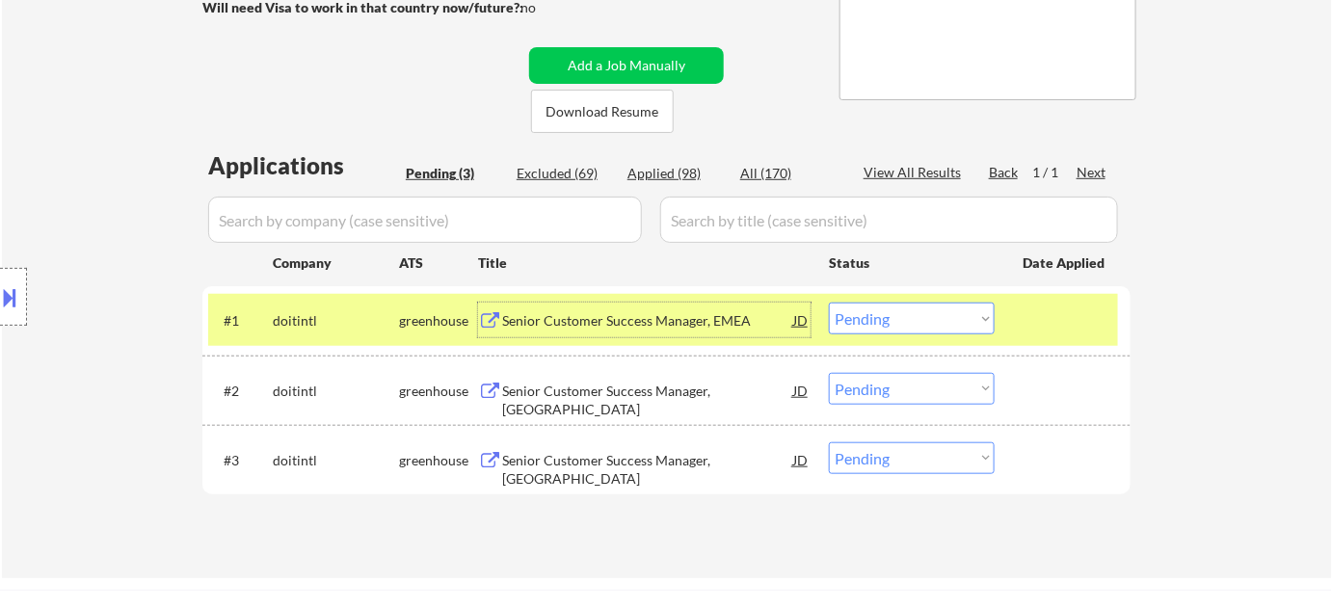
click at [872, 313] on select "Choose an option... Pending Applied Excluded (Questions) Excluded (Expired) Exc…" at bounding box center [912, 319] width 166 height 32
click at [829, 303] on select "Choose an option... Pending Applied Excluded (Questions) Excluded (Expired) Exc…" at bounding box center [912, 319] width 166 height 32
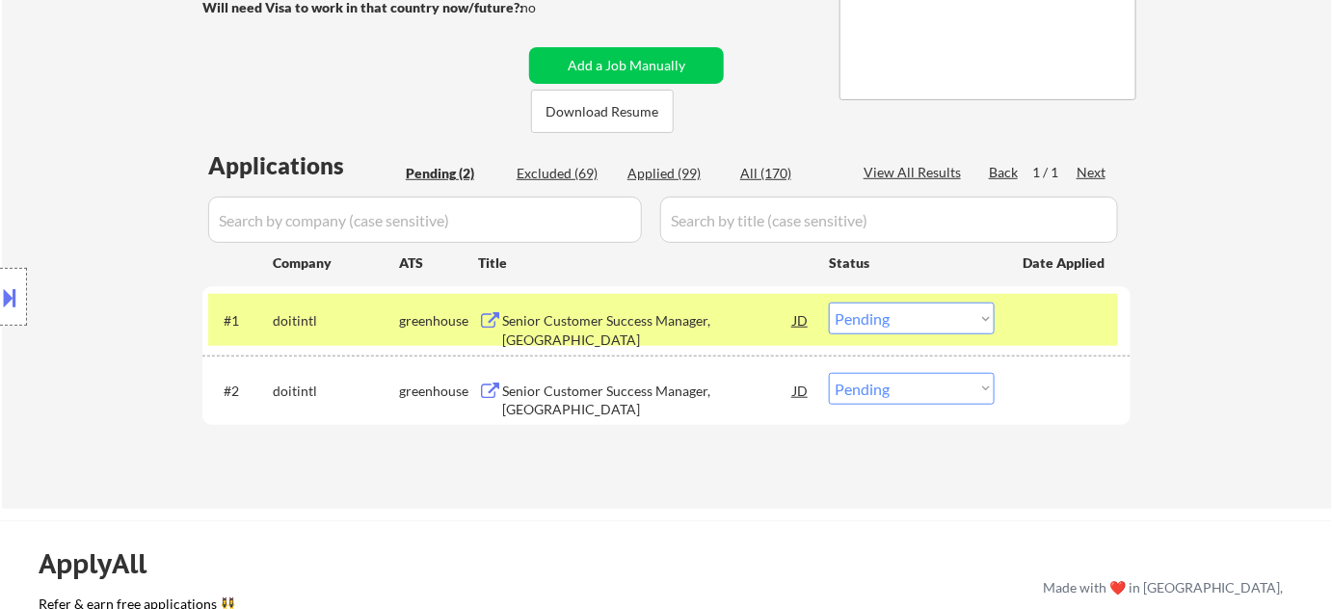
click at [673, 327] on div "Senior Customer Success Manager, [GEOGRAPHIC_DATA]" at bounding box center [647, 330] width 291 height 38
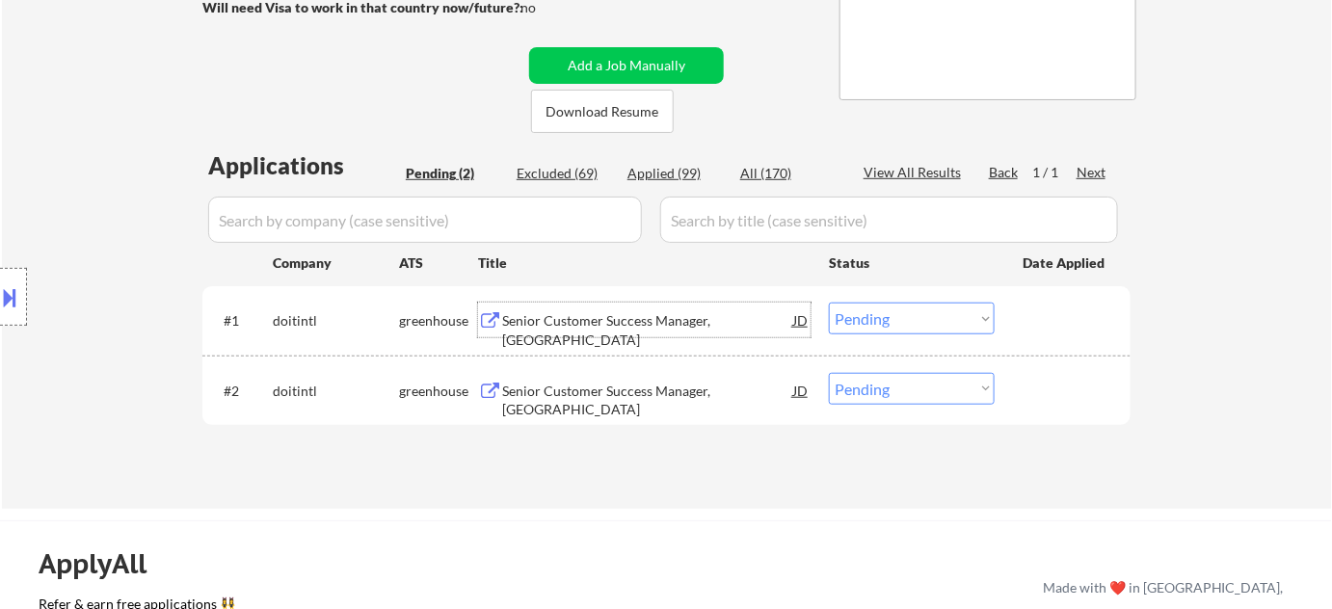
click at [659, 167] on div "Applied (99)" at bounding box center [676, 173] width 96 height 19
select select ""applied""
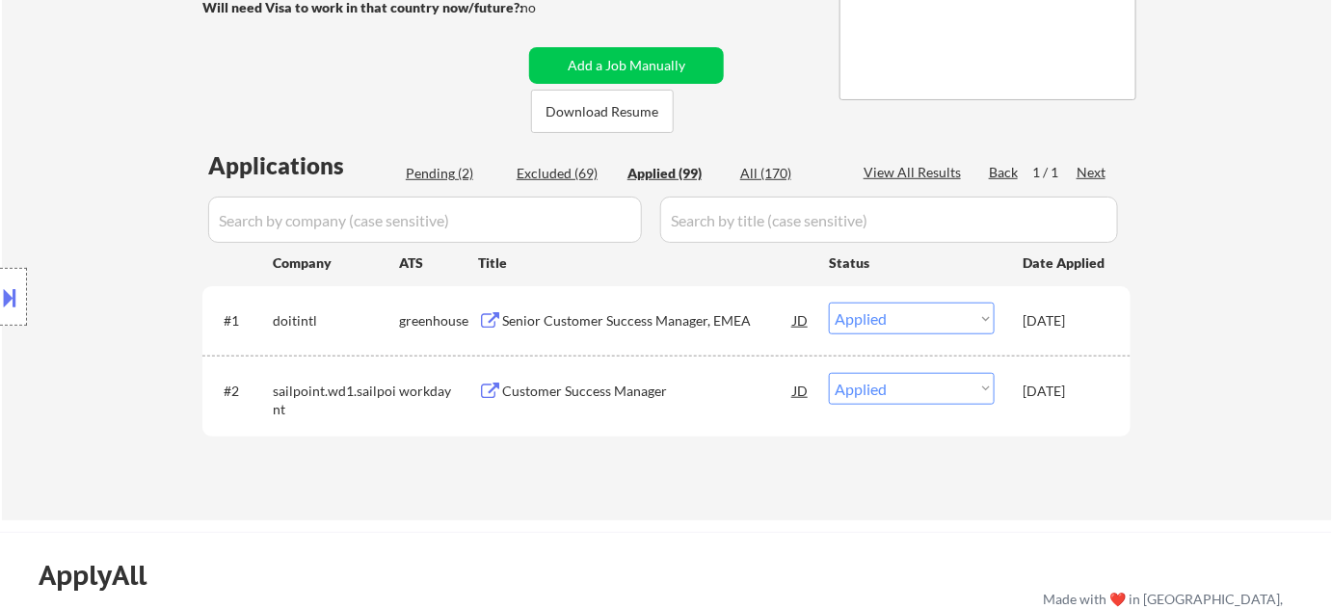
click at [452, 167] on div "Pending (2)" at bounding box center [454, 173] width 96 height 19
select select ""pending""
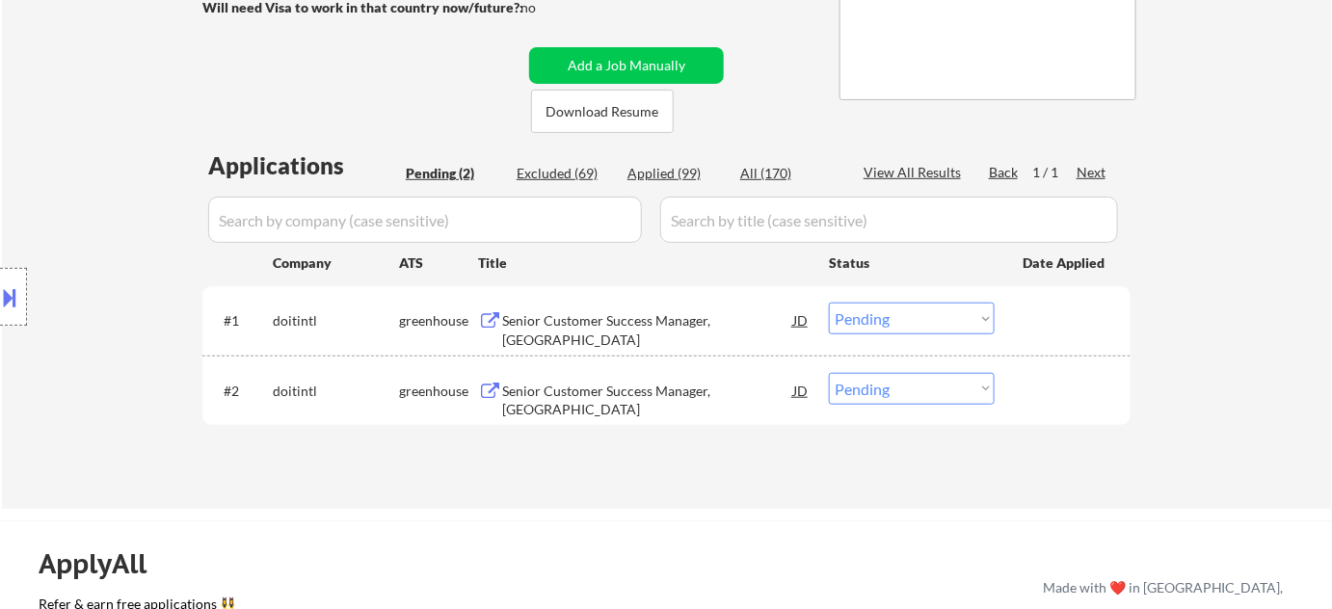
click at [632, 318] on div "Senior Customer Success Manager, [GEOGRAPHIC_DATA]" at bounding box center [647, 330] width 291 height 38
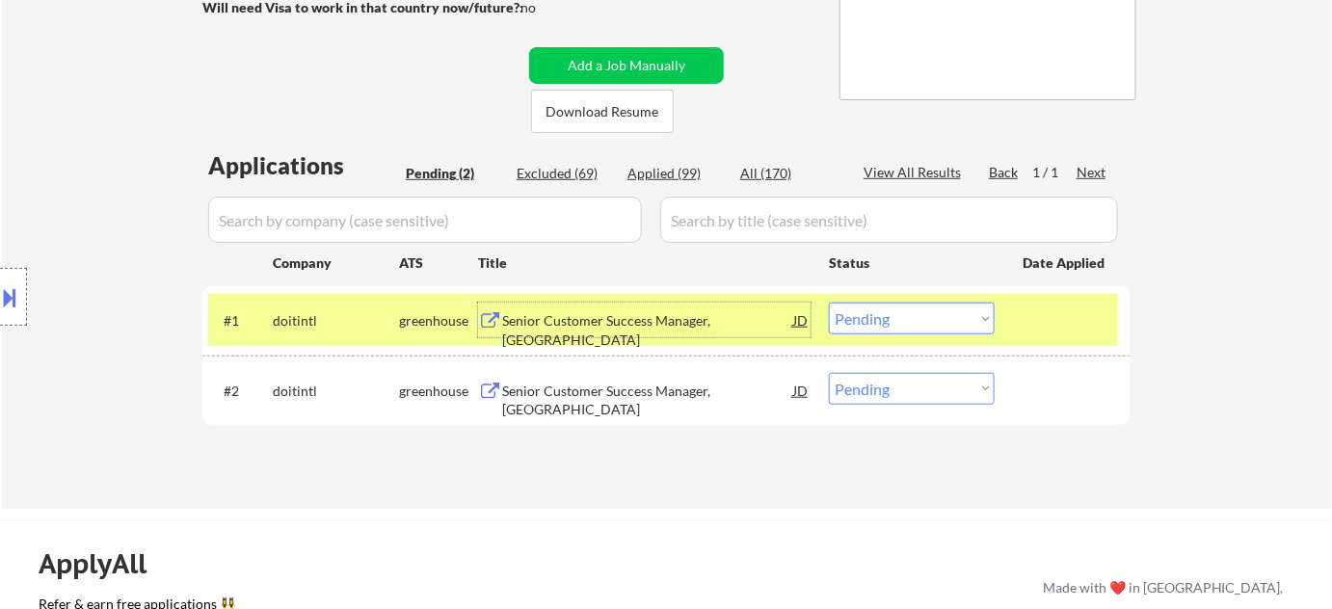
click at [673, 385] on div "Senior Customer Success Manager, [GEOGRAPHIC_DATA]" at bounding box center [647, 401] width 291 height 38
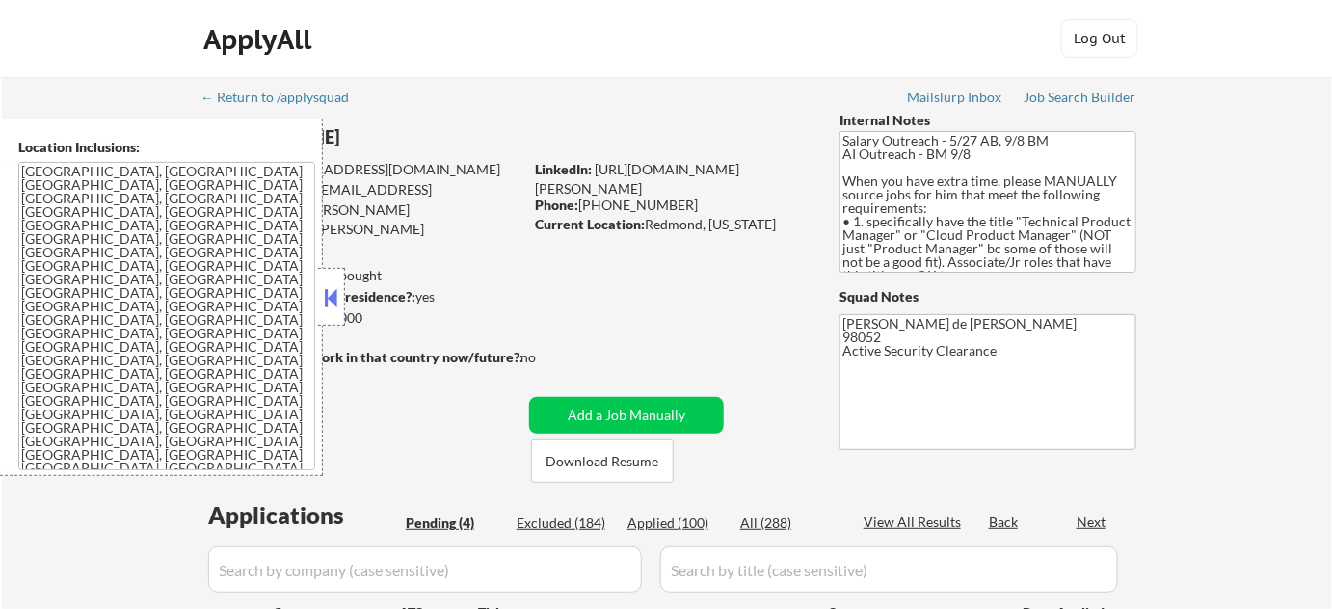
select select ""pending""
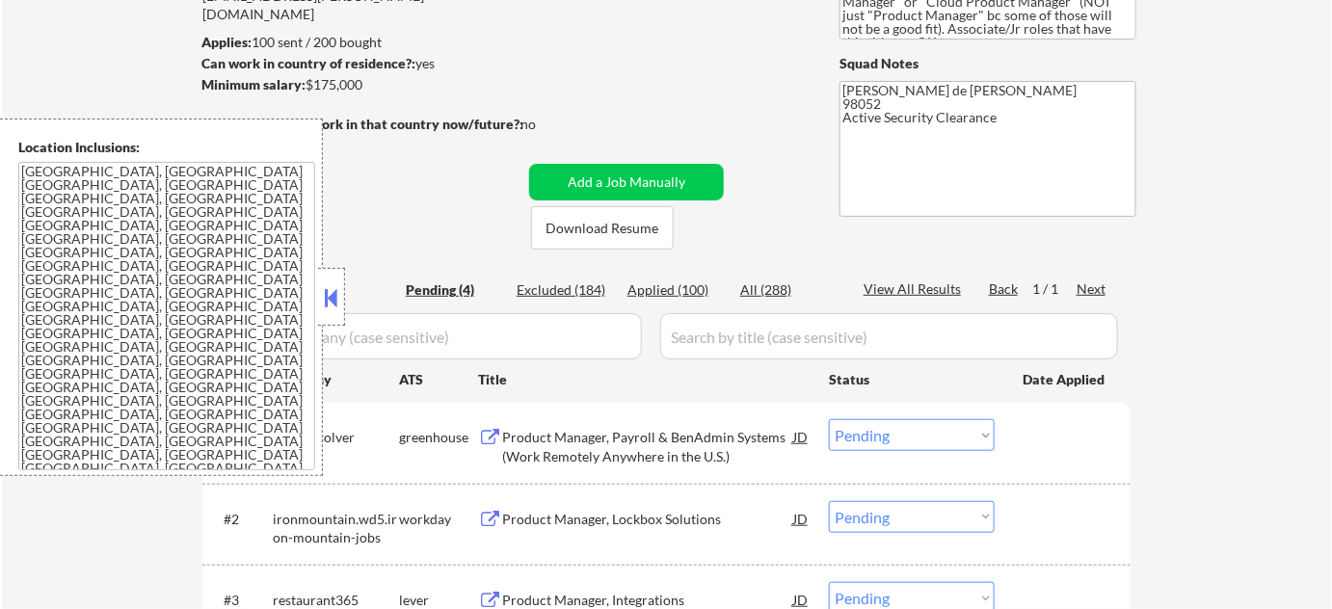
scroll to position [262, 0]
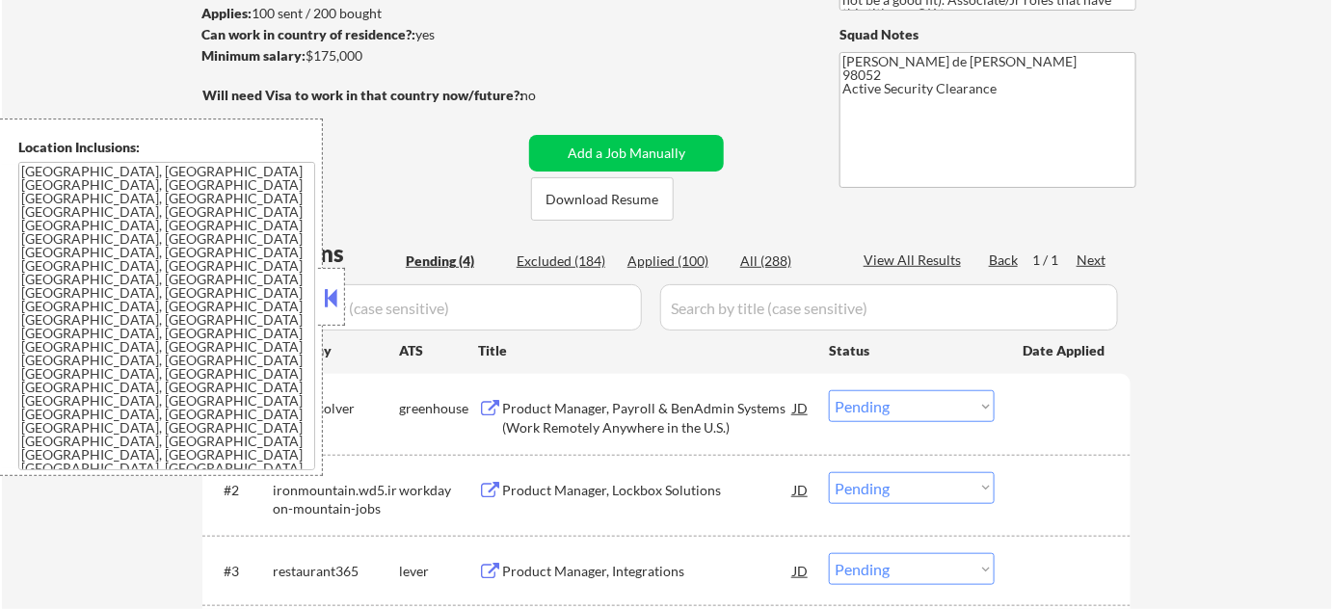
click at [334, 298] on button at bounding box center [331, 297] width 21 height 29
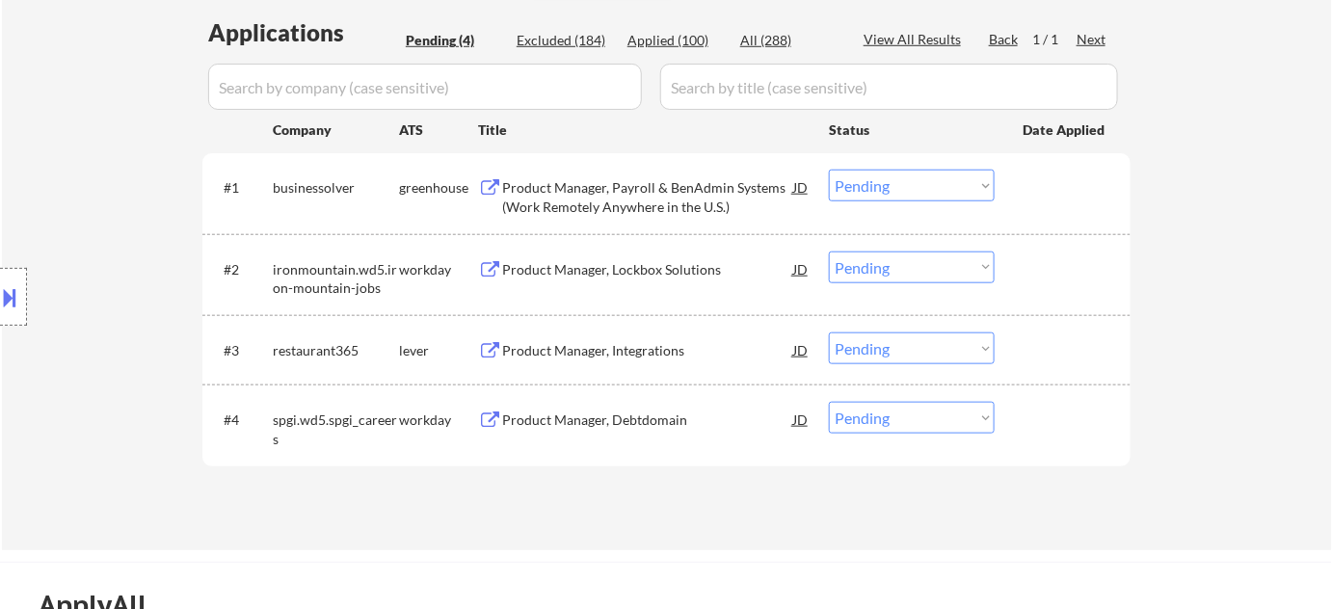
scroll to position [525, 0]
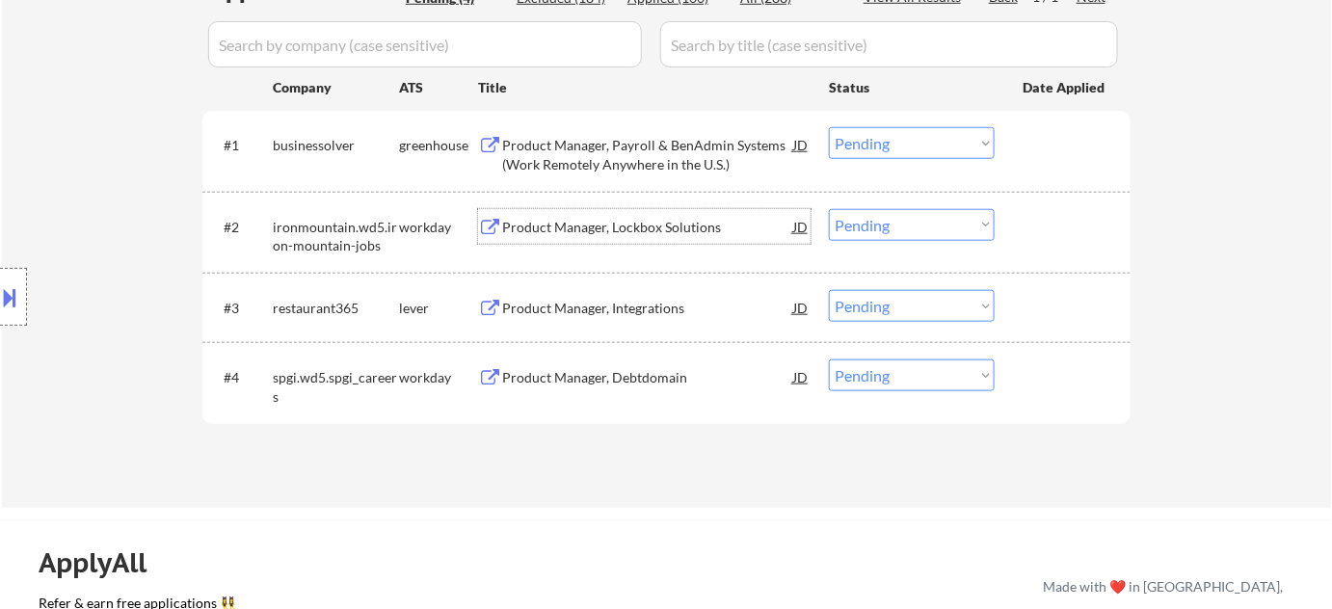
click at [646, 229] on div "Product Manager, Lockbox Solutions" at bounding box center [647, 227] width 291 height 19
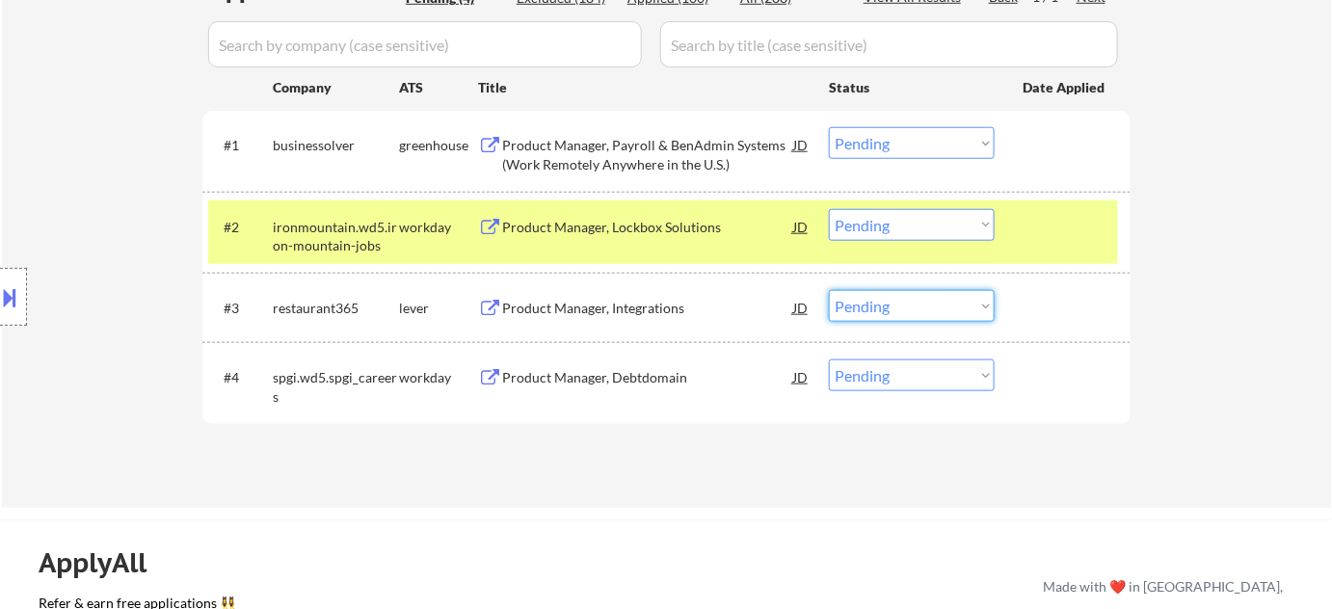
click at [875, 317] on select "Choose an option... Pending Applied Excluded (Questions) Excluded (Expired) Exc…" at bounding box center [912, 306] width 166 height 32
click at [829, 290] on select "Choose an option... Pending Applied Excluded (Questions) Excluded (Expired) Exc…" at bounding box center [912, 306] width 166 height 32
click at [646, 387] on div "Product Manager, Debtdomain" at bounding box center [647, 377] width 291 height 35
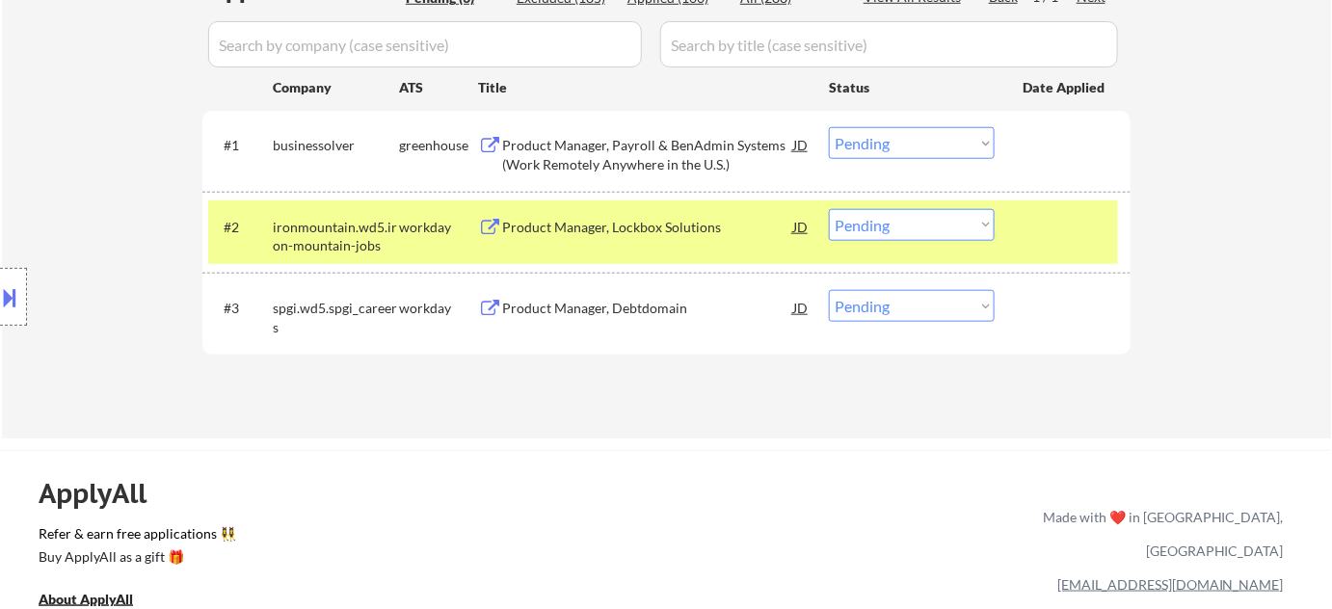
click at [884, 310] on select "Choose an option... Pending Applied Excluded (Questions) Excluded (Expired) Exc…" at bounding box center [912, 306] width 166 height 32
select select ""excluded__salary_""
click at [829, 290] on select "Choose an option... Pending Applied Excluded (Questions) Excluded (Expired) Exc…" at bounding box center [912, 306] width 166 height 32
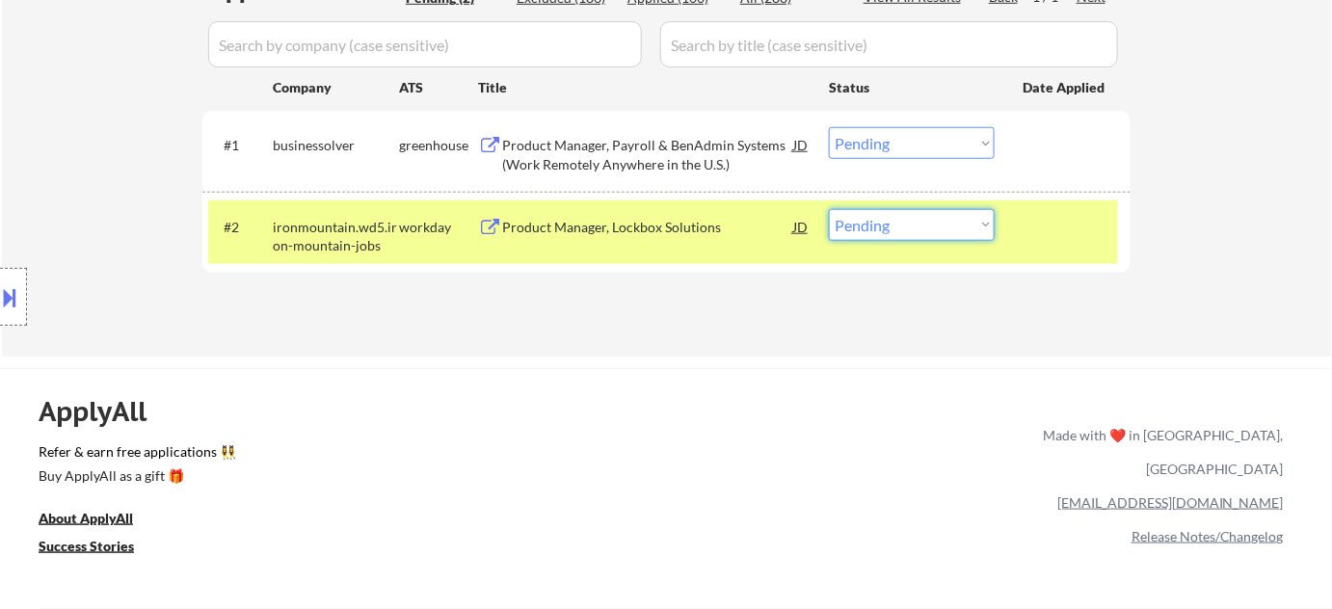
drag, startPoint x: 893, startPoint y: 218, endPoint x: 898, endPoint y: 228, distance: 10.8
click at [893, 218] on select "Choose an option... Pending Applied Excluded (Questions) Excluded (Expired) Exc…" at bounding box center [912, 225] width 166 height 32
select select ""excluded__bad_match_""
click at [829, 209] on select "Choose an option... Pending Applied Excluded (Questions) Excluded (Expired) Exc…" at bounding box center [912, 225] width 166 height 32
click at [588, 147] on div "Product Manager, Payroll & BenAdmin Systems (Work Remotely Anywhere in the U.S.)" at bounding box center [647, 155] width 291 height 38
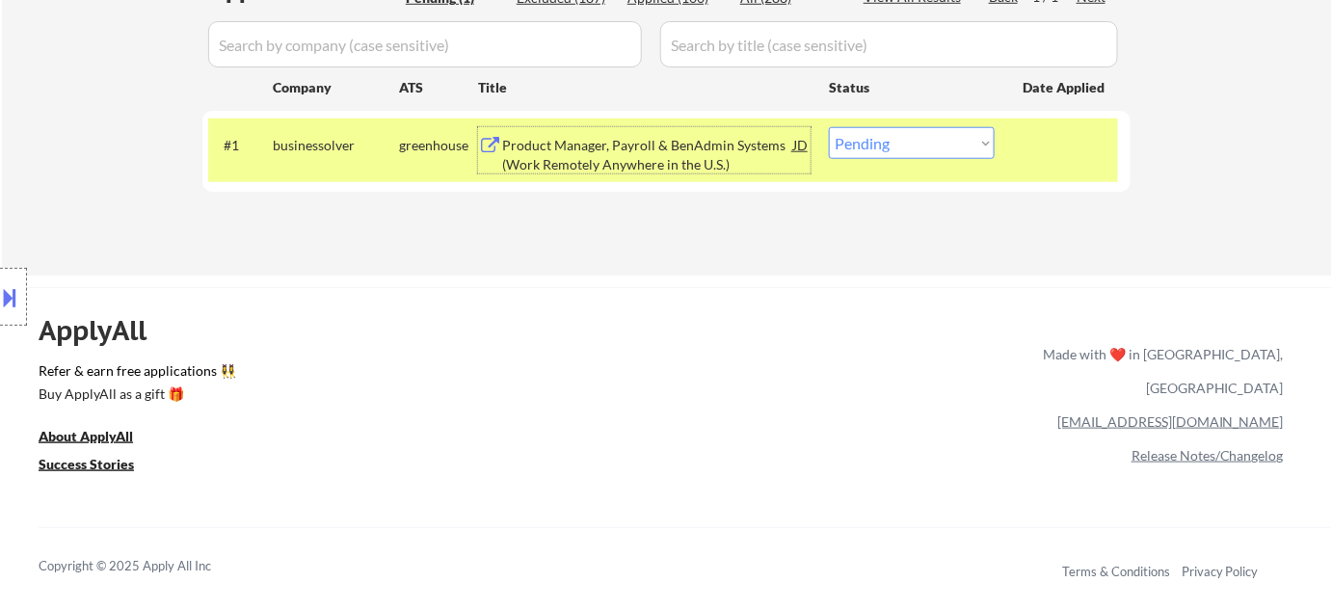
click at [920, 143] on select "Choose an option... Pending Applied Excluded (Questions) Excluded (Expired) Exc…" at bounding box center [912, 143] width 166 height 32
select select ""excluded__salary_""
click at [829, 127] on select "Choose an option... Pending Applied Excluded (Questions) Excluded (Expired) Exc…" at bounding box center [912, 143] width 166 height 32
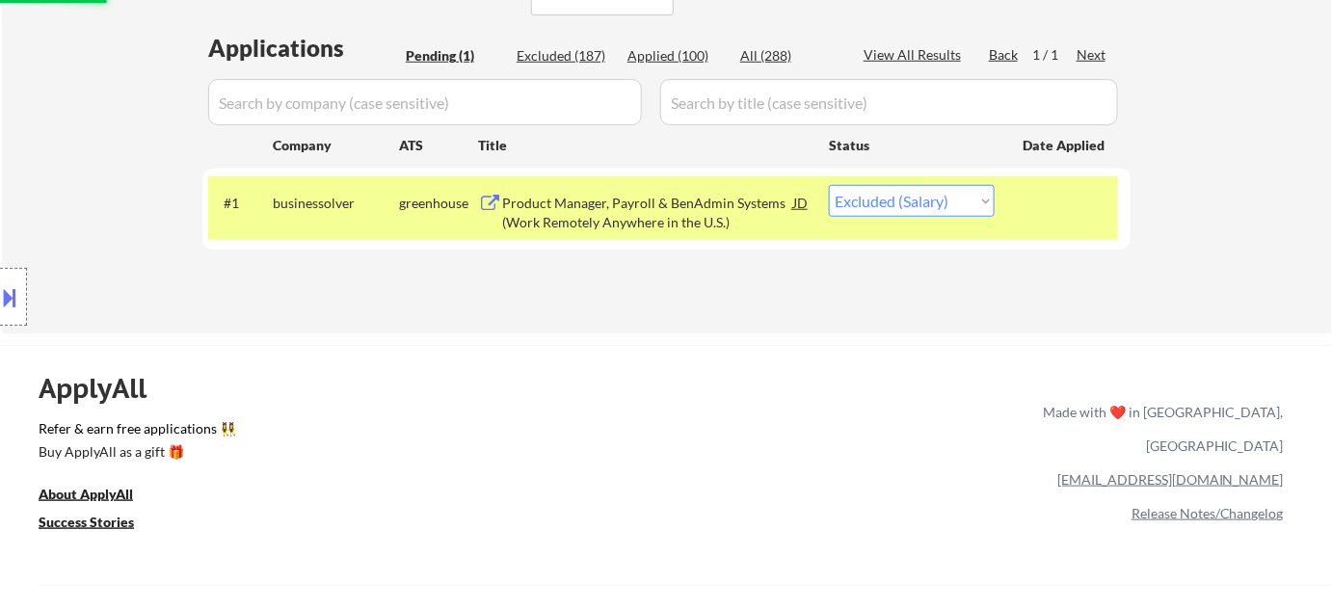
scroll to position [438, 0]
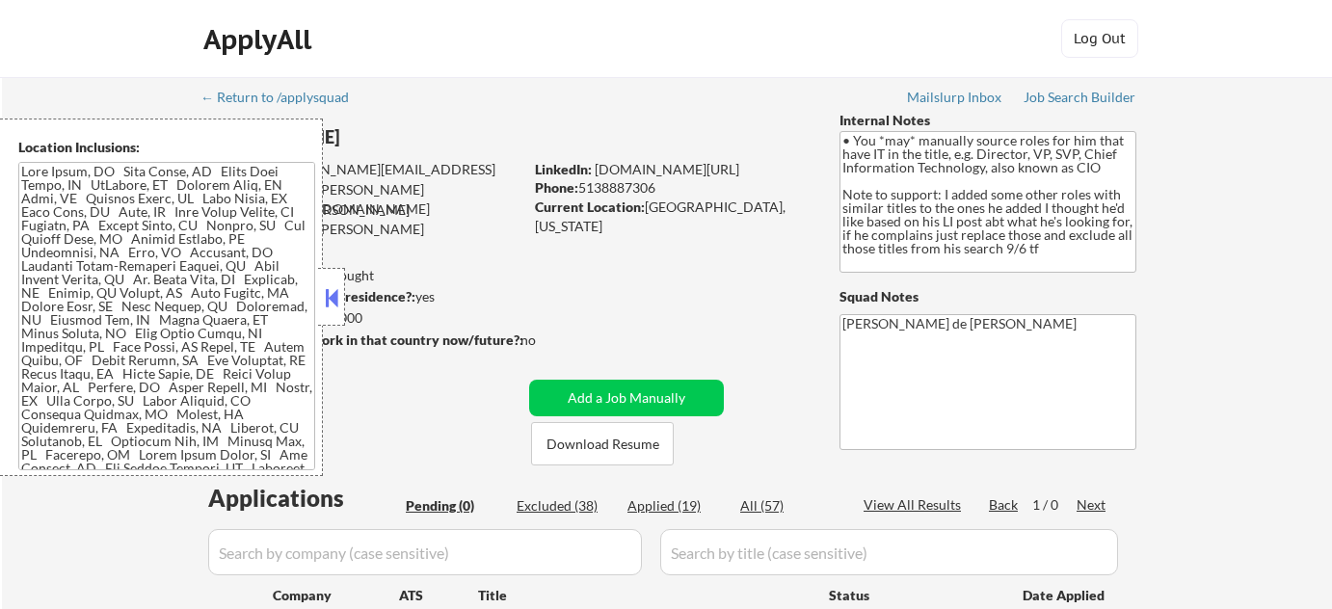
scroll to position [87, 0]
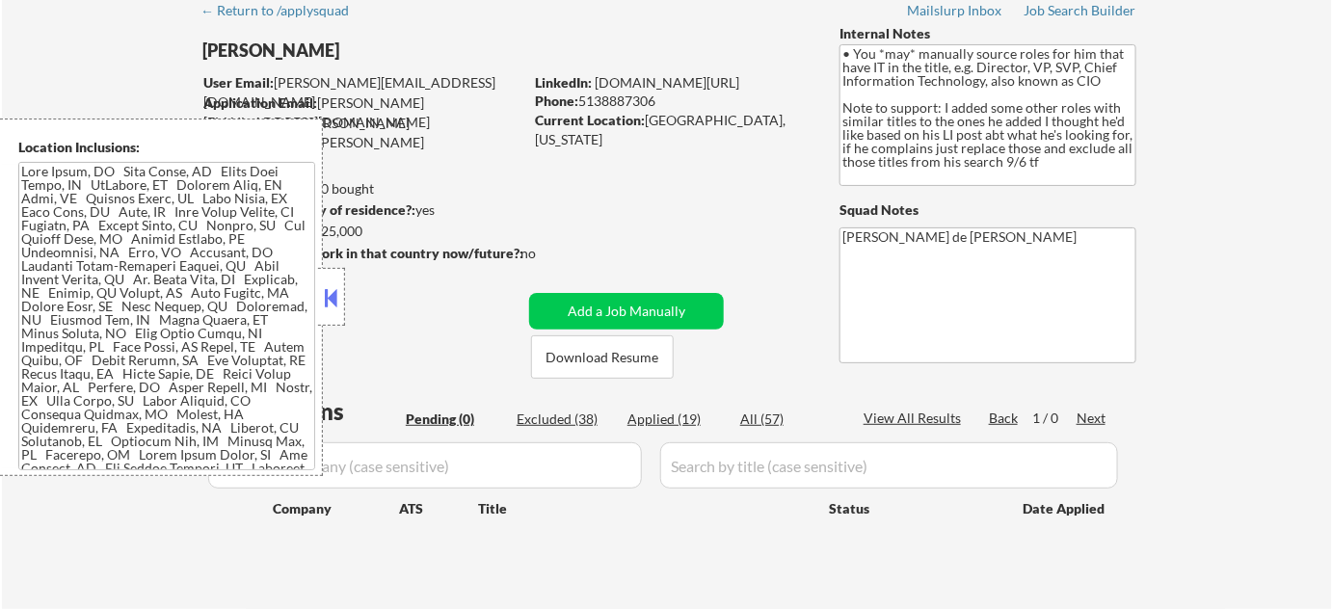
click at [336, 301] on button at bounding box center [331, 297] width 21 height 29
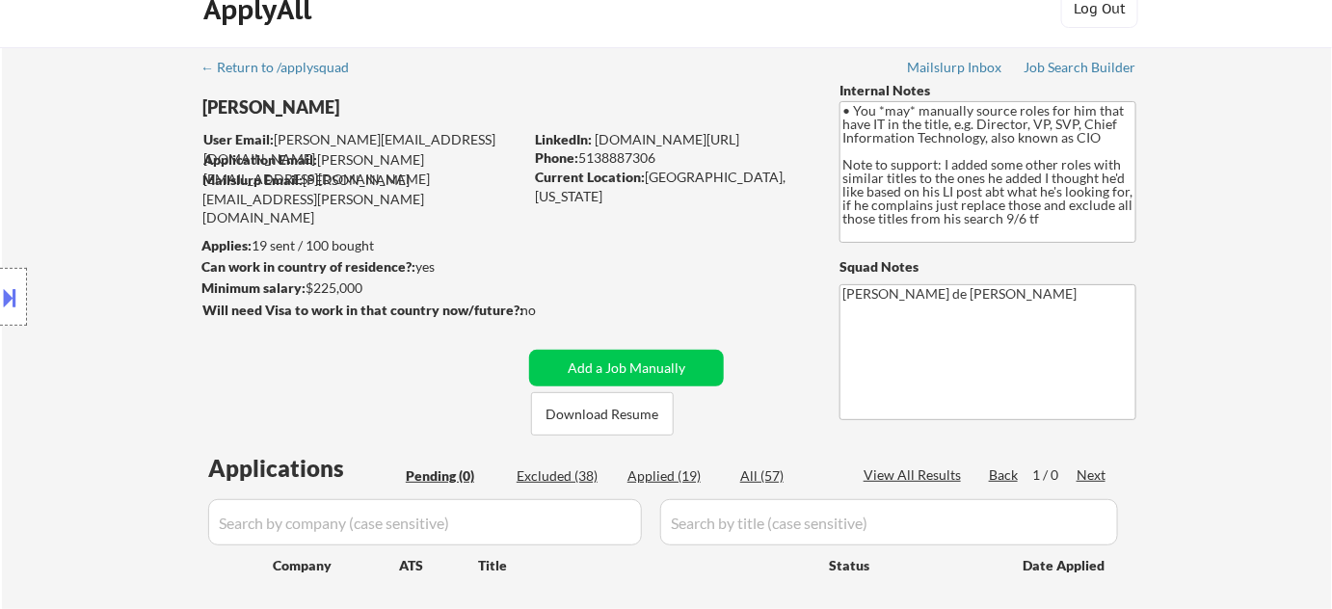
scroll to position [0, 0]
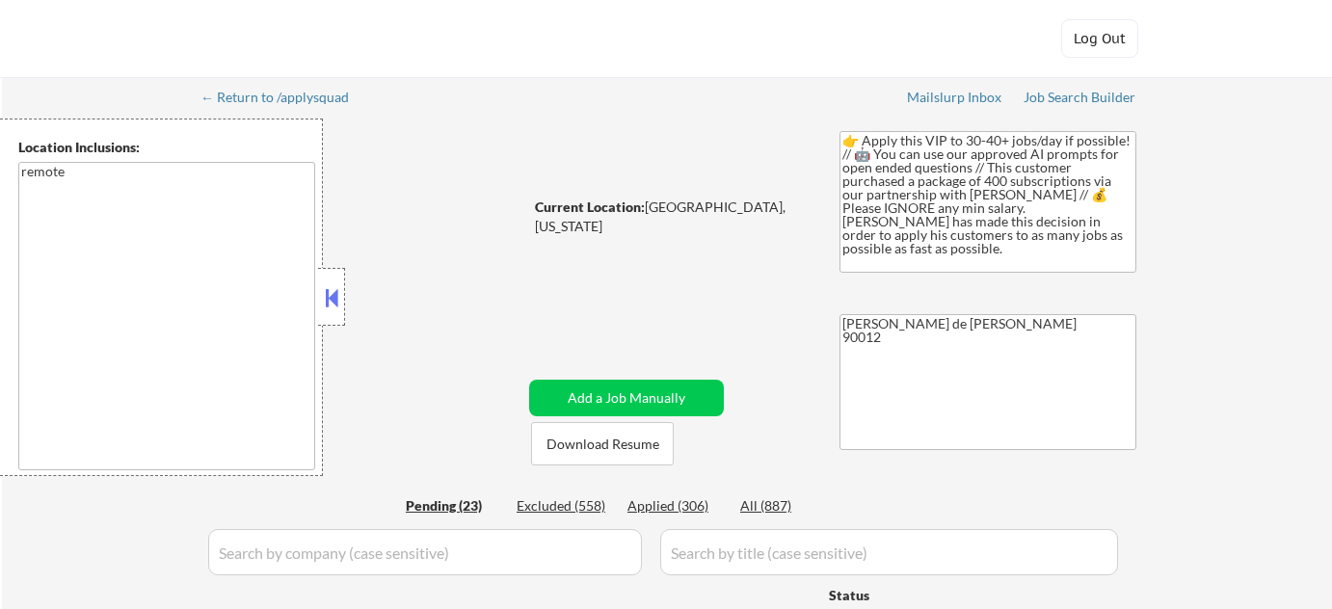
select select ""pending""
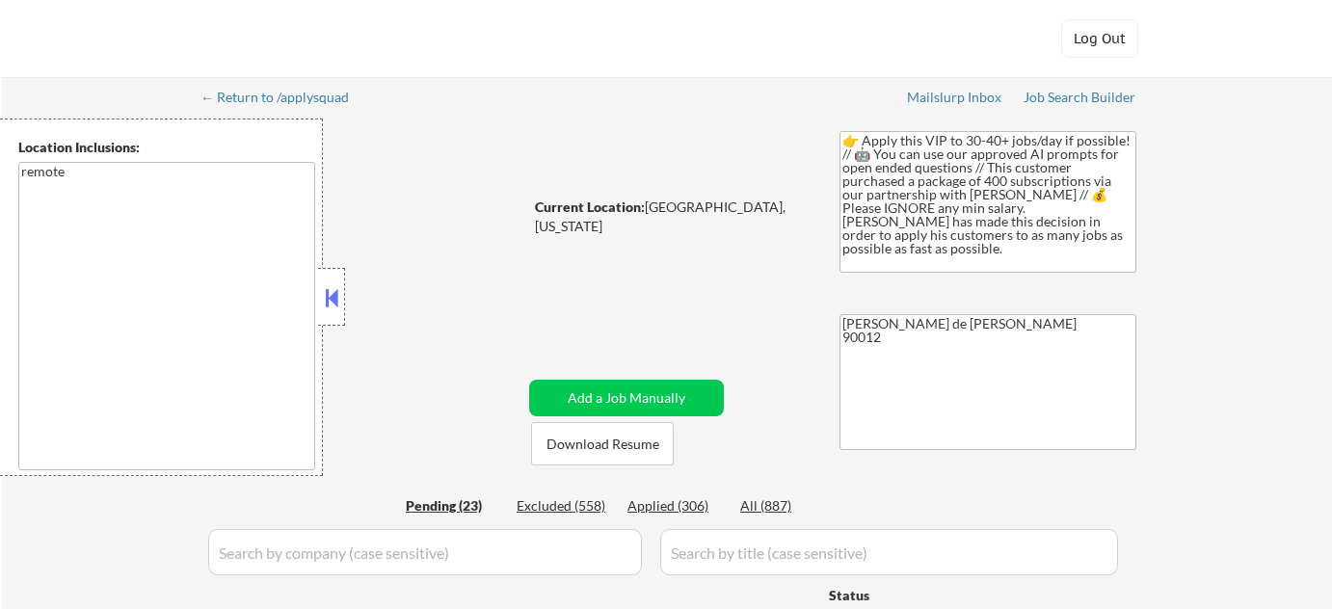
select select ""pending""
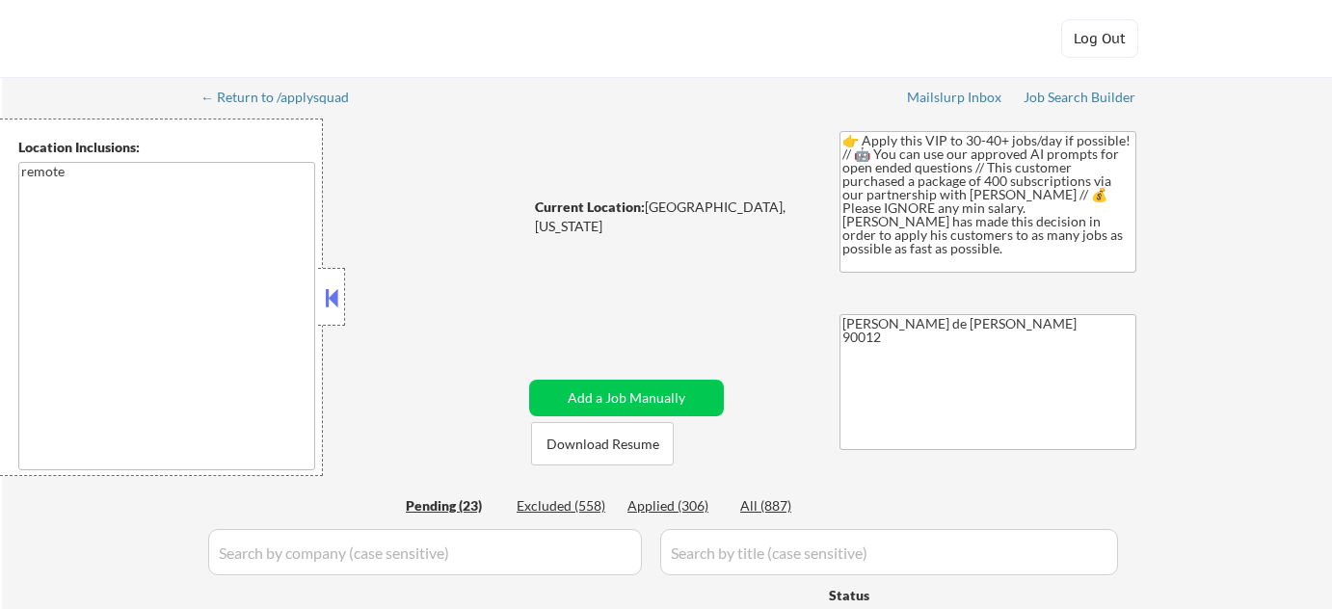
select select ""pending""
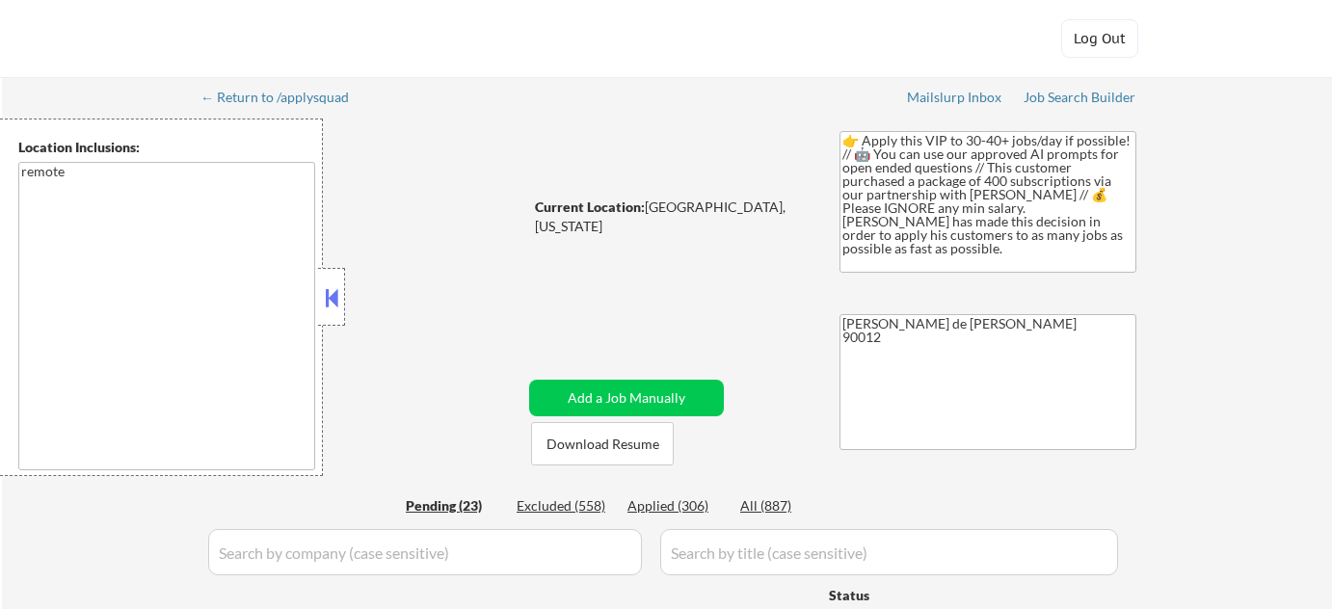
select select ""pending""
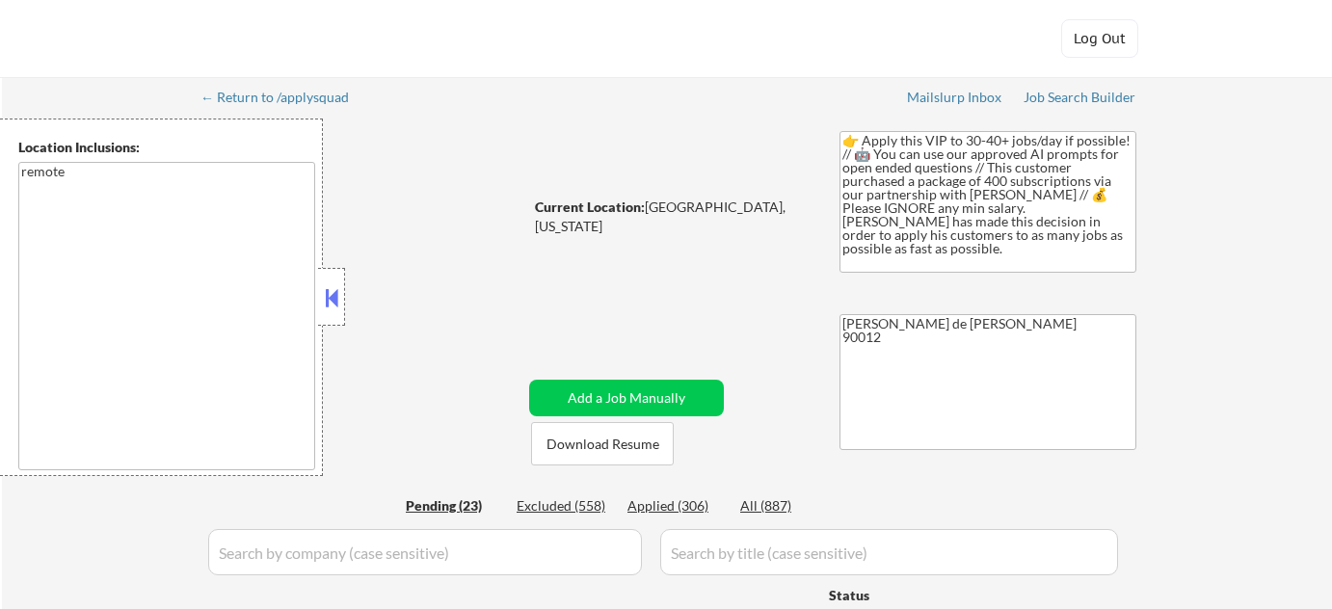
select select ""pending""
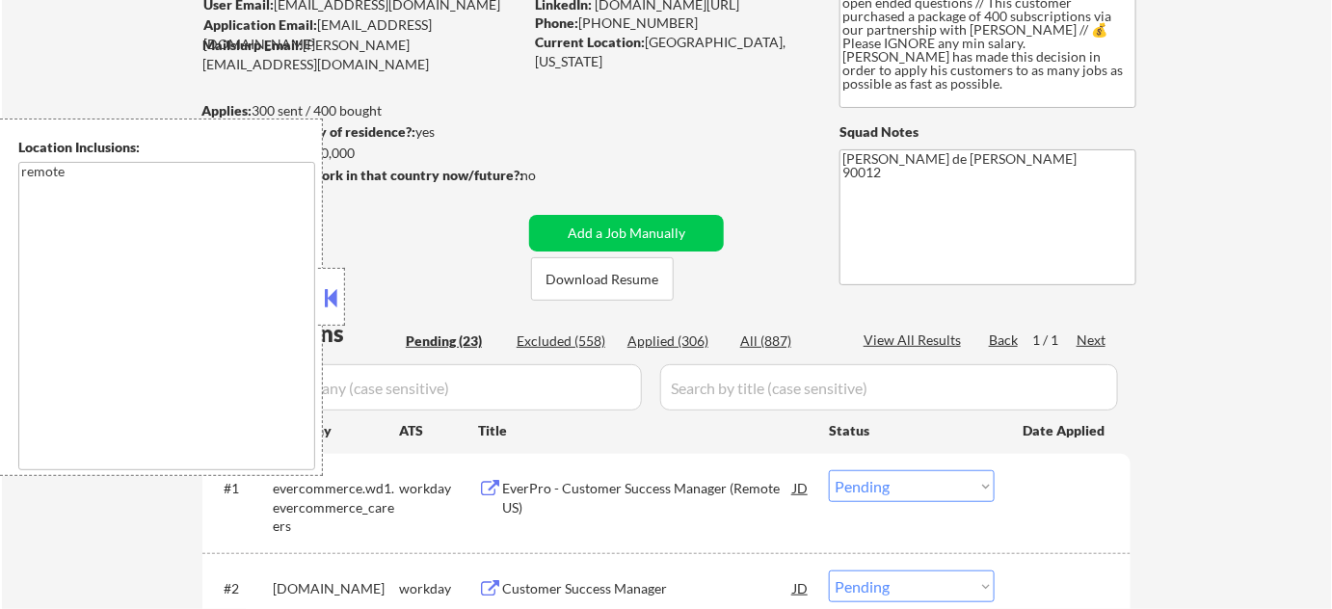
scroll to position [175, 0]
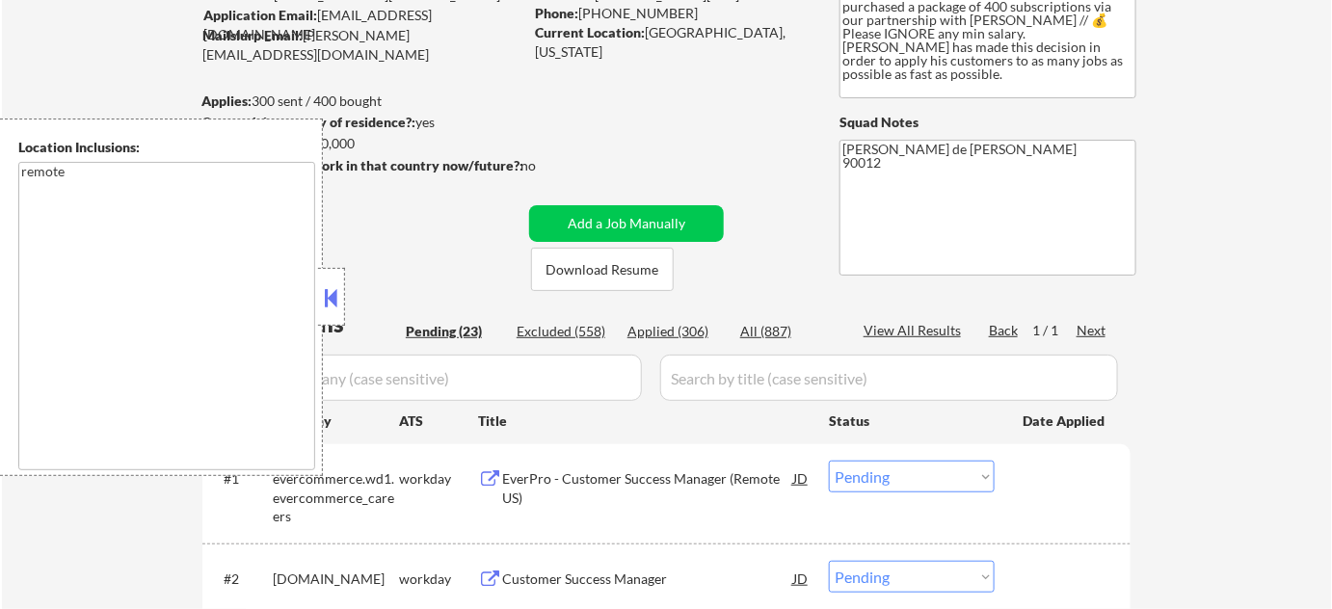
click at [344, 300] on div at bounding box center [331, 297] width 27 height 58
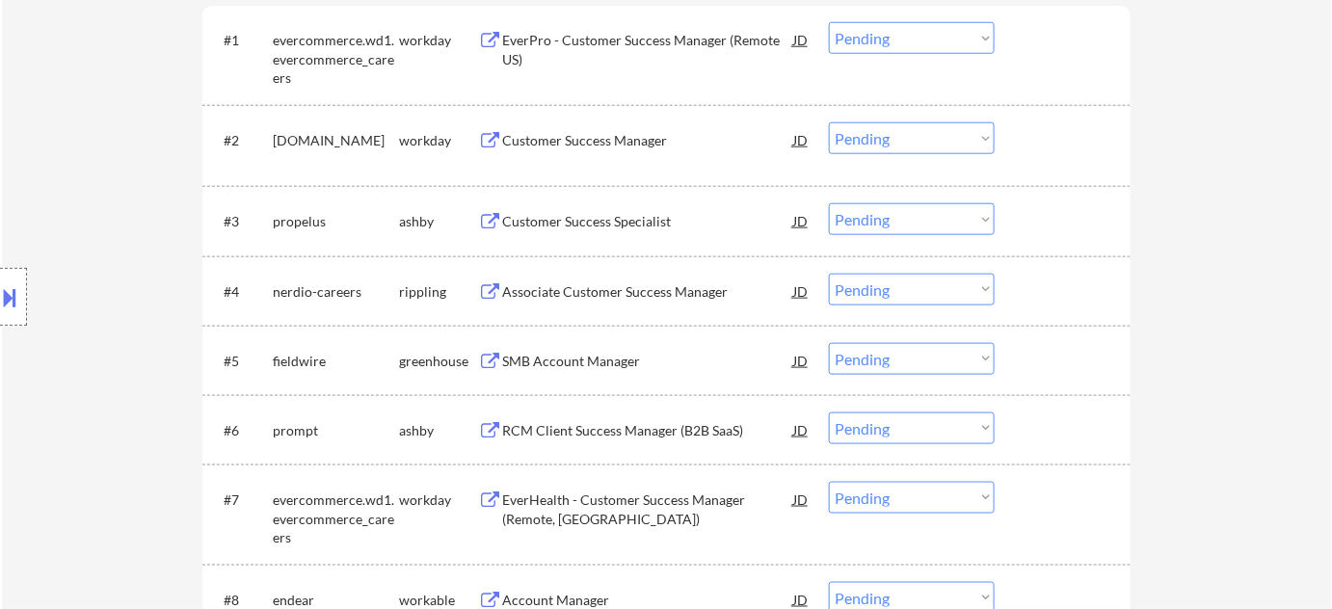
scroll to position [525, 0]
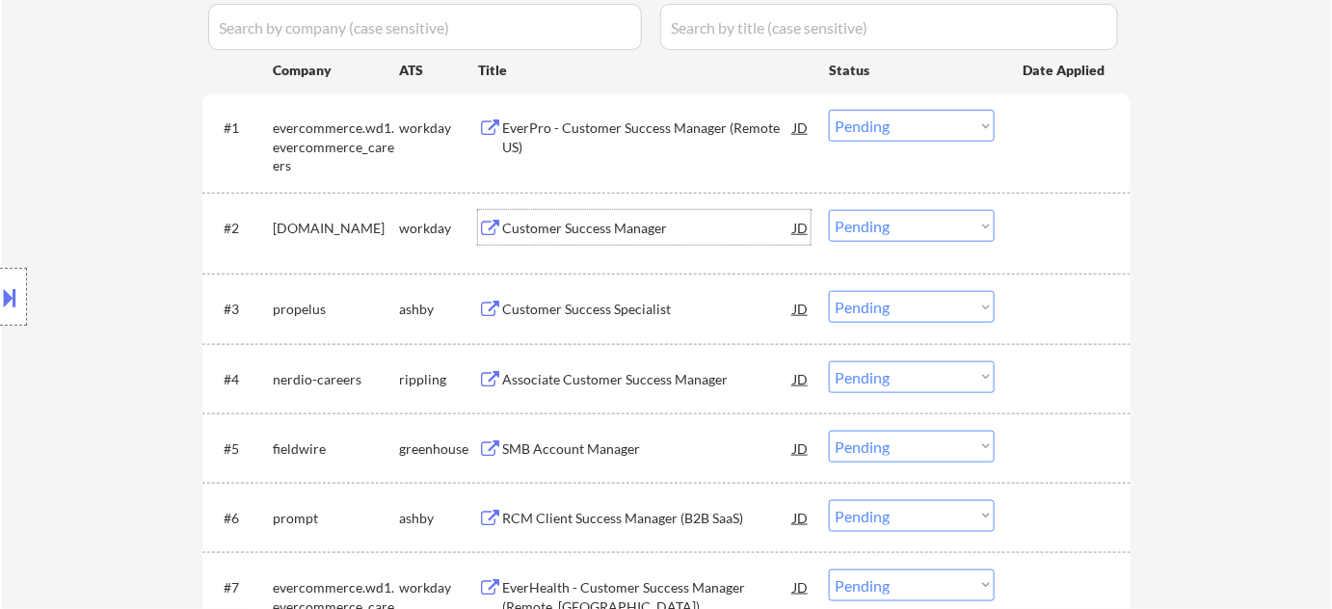
click at [611, 237] on div "Customer Success Manager" at bounding box center [647, 227] width 291 height 35
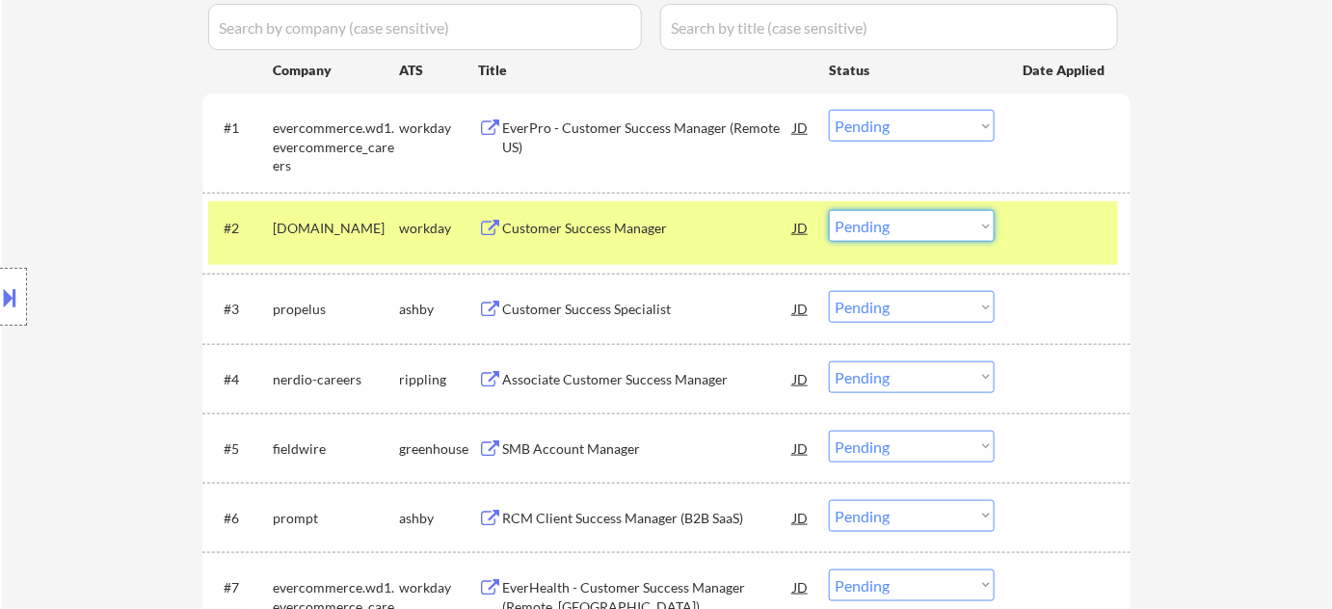
click at [910, 229] on select "Choose an option... Pending Applied Excluded (Questions) Excluded (Expired) Exc…" at bounding box center [912, 226] width 166 height 32
click at [829, 210] on select "Choose an option... Pending Applied Excluded (Questions) Excluded (Expired) Exc…" at bounding box center [912, 226] width 166 height 32
select select ""pending""
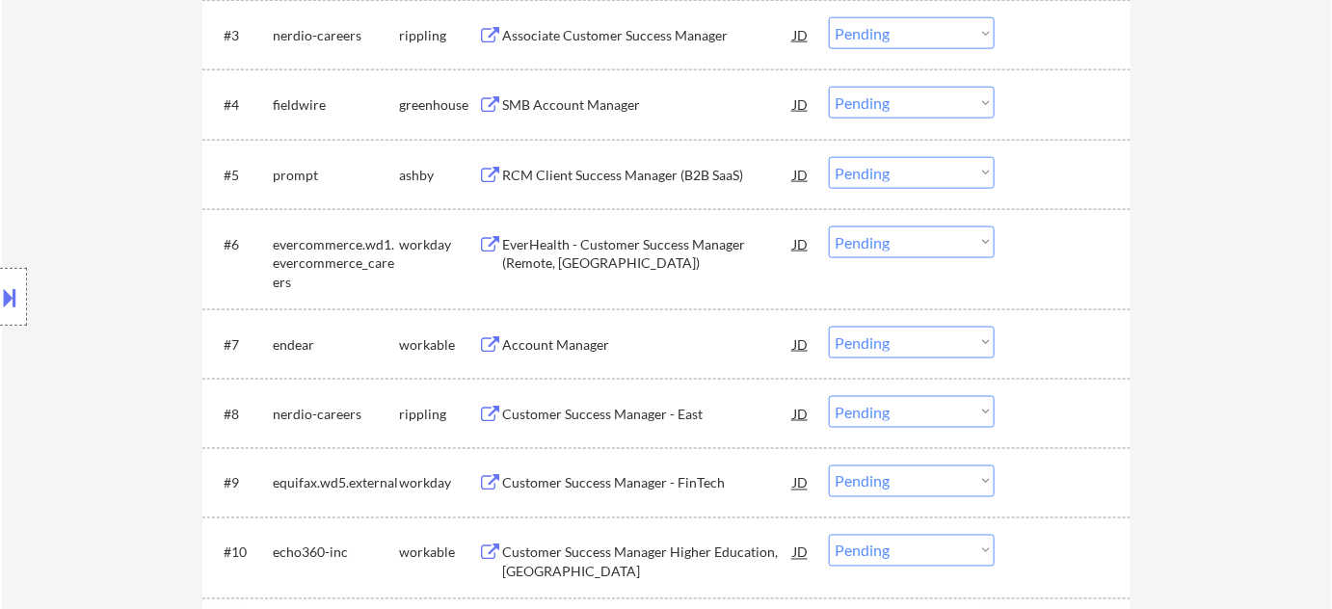
scroll to position [789, 0]
click at [592, 328] on div "Account Manager" at bounding box center [647, 343] width 291 height 35
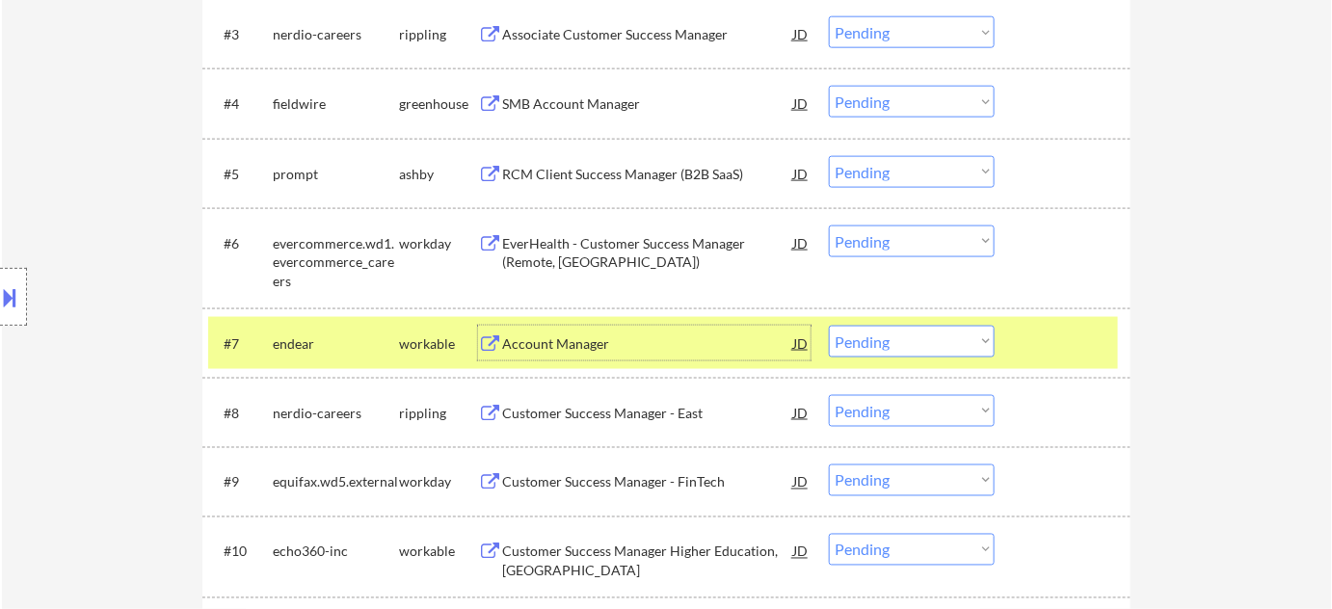
click at [835, 342] on select "Choose an option... Pending Applied Excluded (Questions) Excluded (Expired) Exc…" at bounding box center [912, 342] width 166 height 32
click at [829, 326] on select "Choose an option... Pending Applied Excluded (Questions) Excluded (Expired) Exc…" at bounding box center [912, 342] width 166 height 32
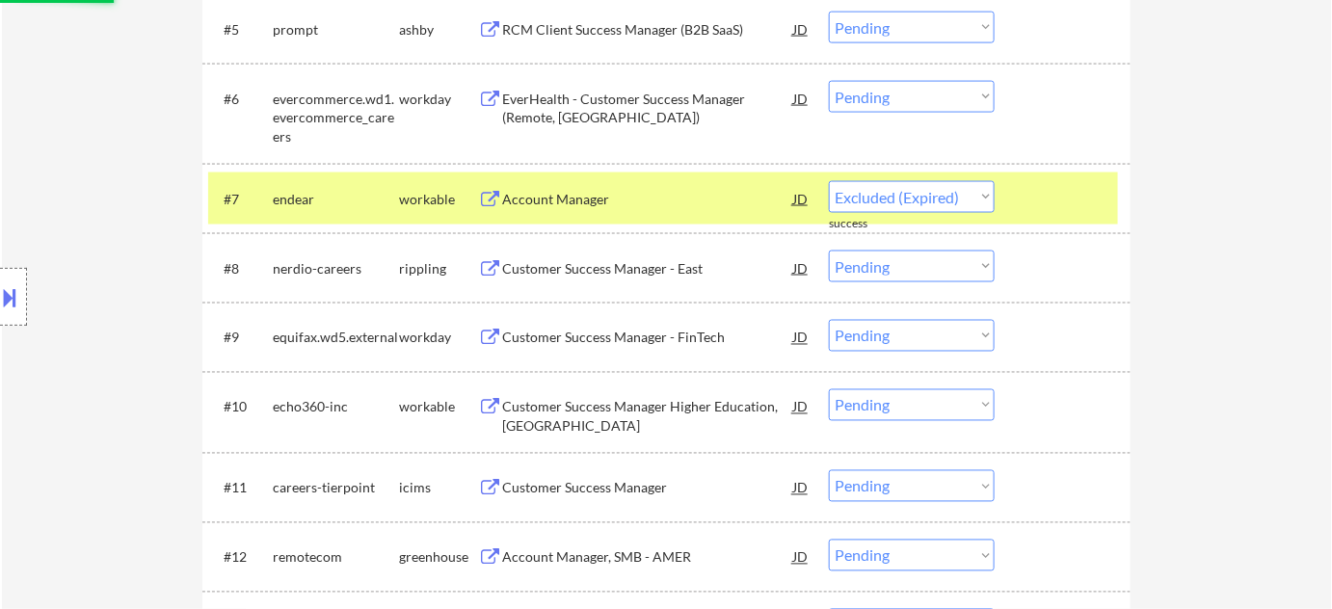
scroll to position [964, 0]
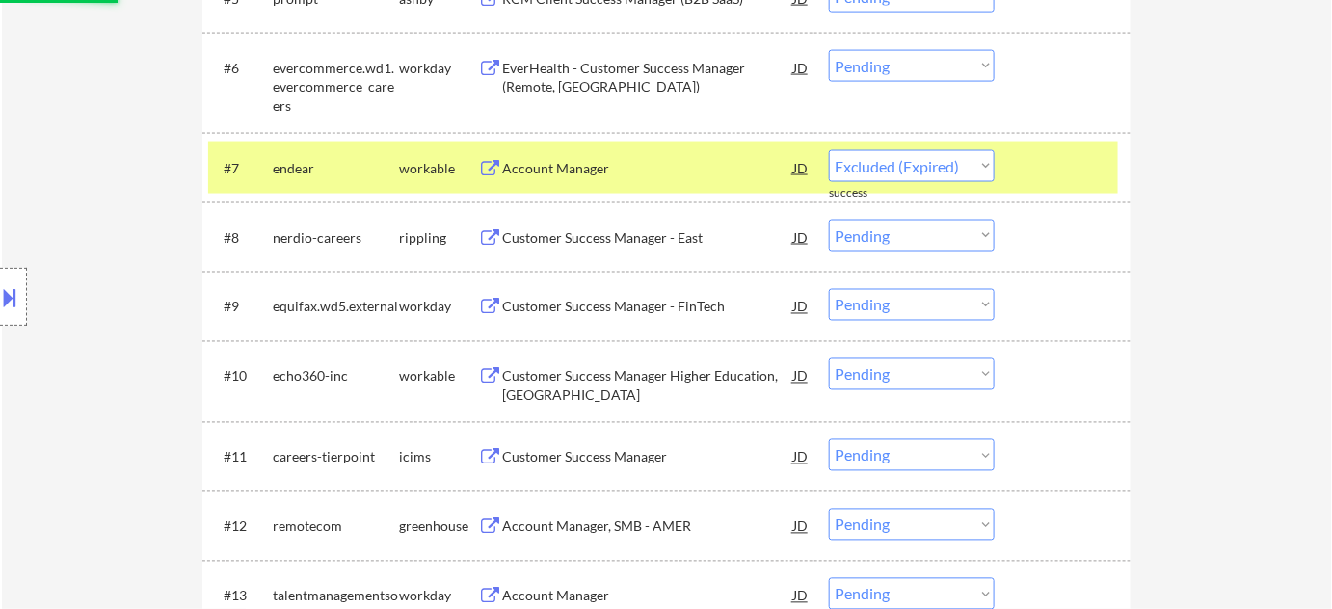
select select ""pending""
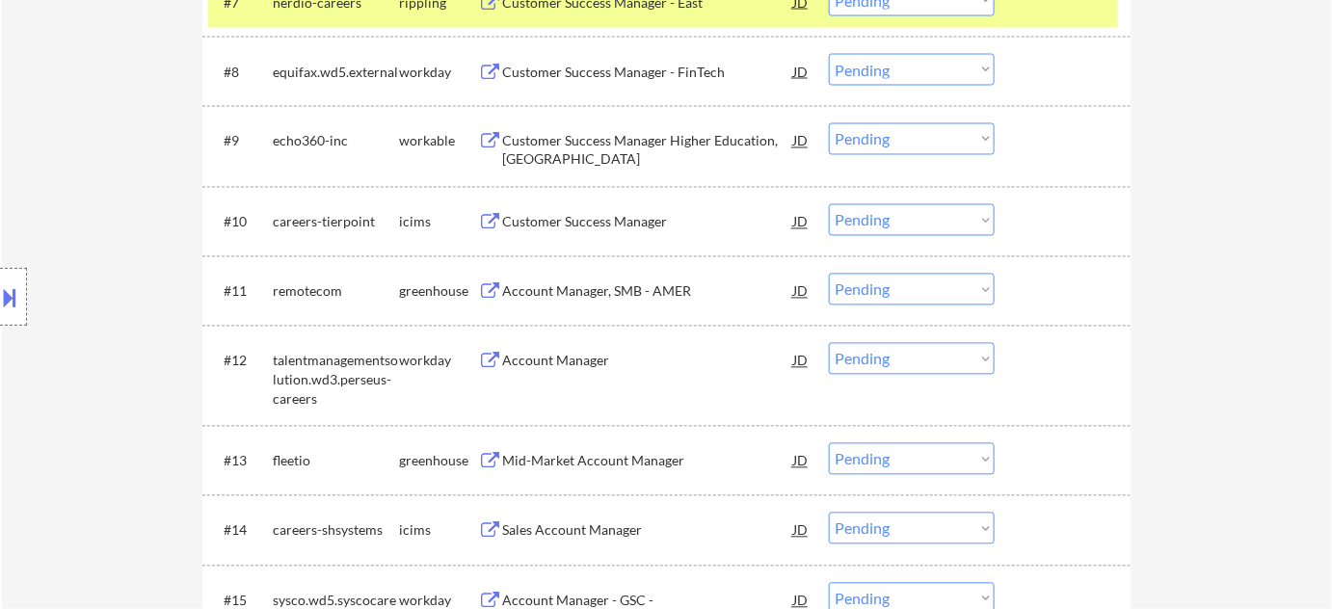
scroll to position [1139, 0]
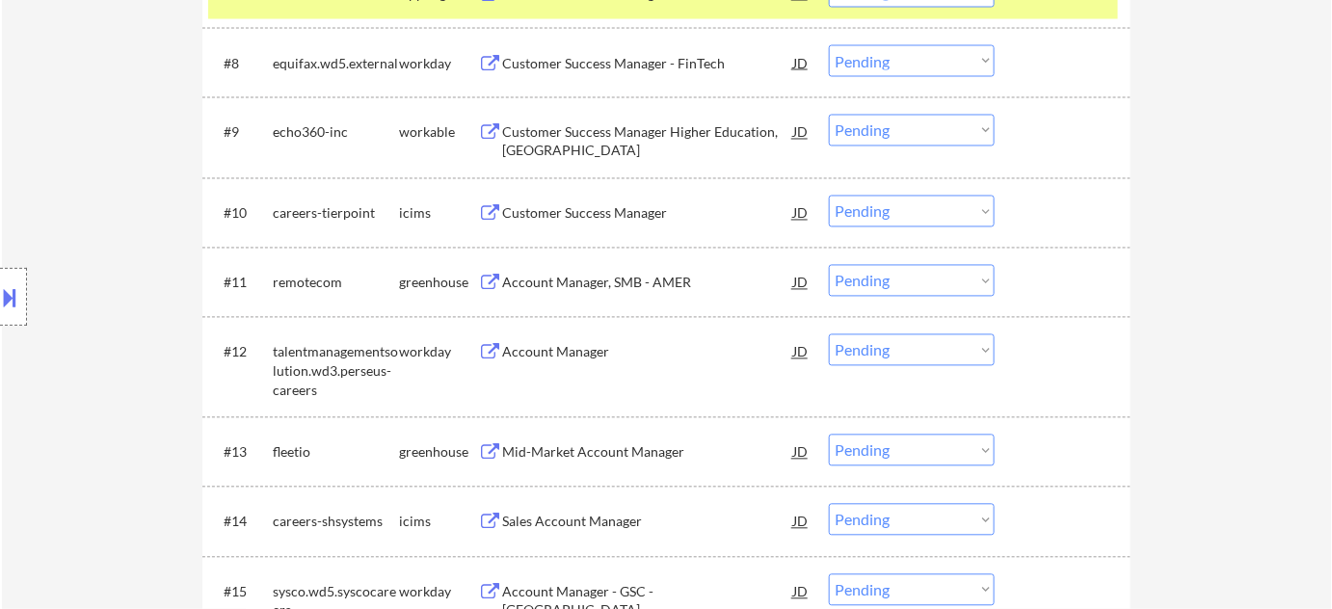
click at [571, 291] on div "Account Manager, SMB - AMER" at bounding box center [647, 283] width 291 height 19
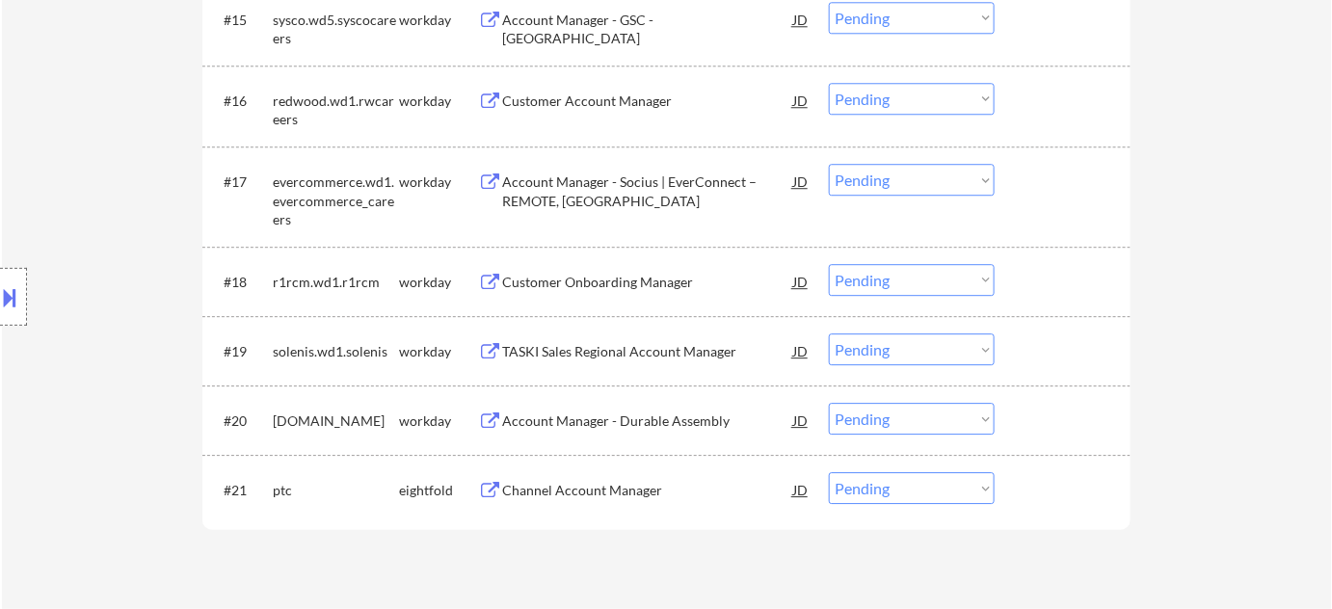
scroll to position [1753, 0]
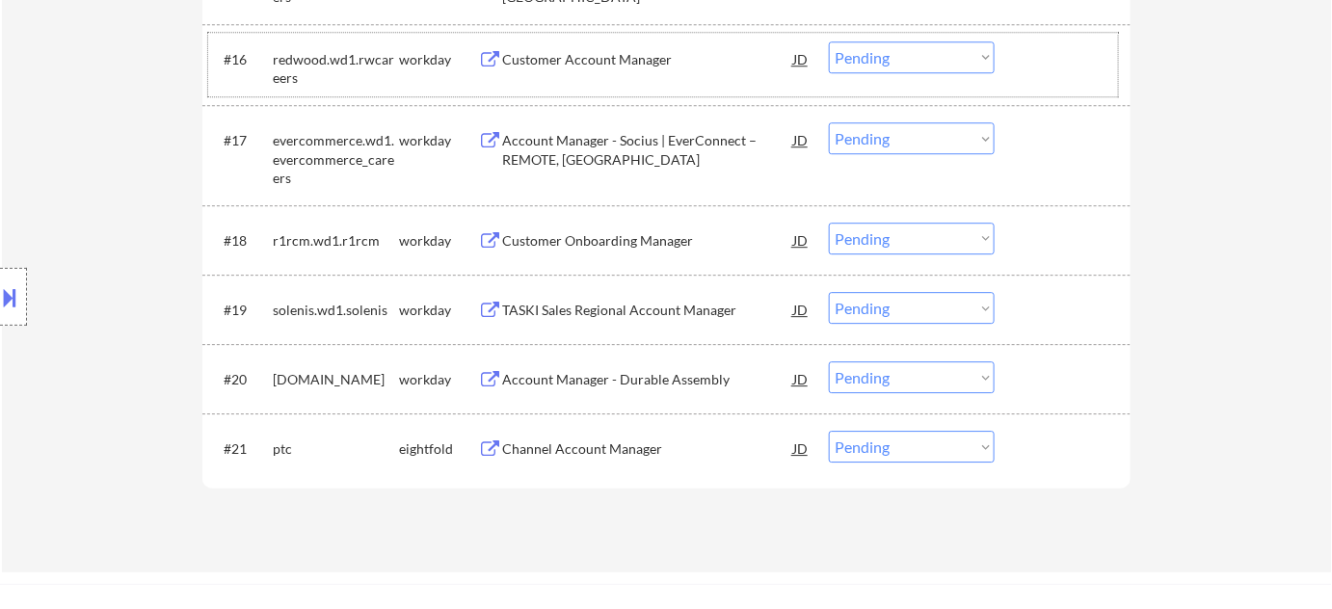
click at [560, 38] on div "#16 redwood.wd1.rwcareers workday Customer Account Manager JD Choose an option.…" at bounding box center [663, 65] width 910 height 64
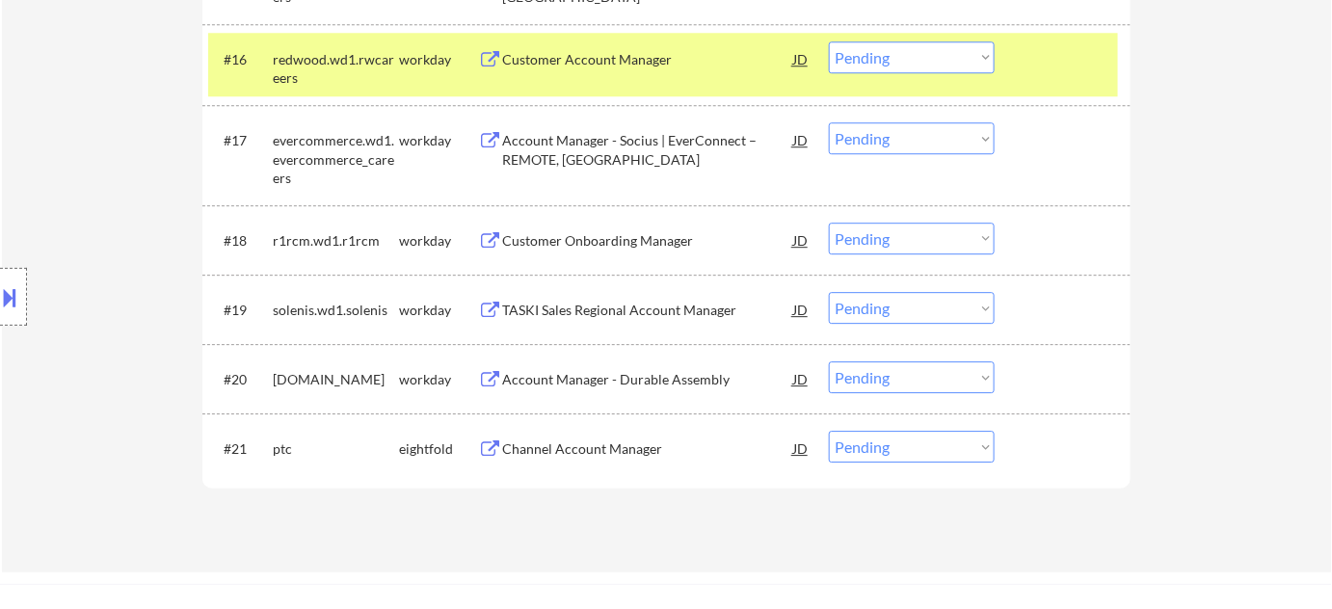
click at [534, 136] on div "Account Manager - Socius | EverConnect – REMOTE, US" at bounding box center [647, 150] width 291 height 38
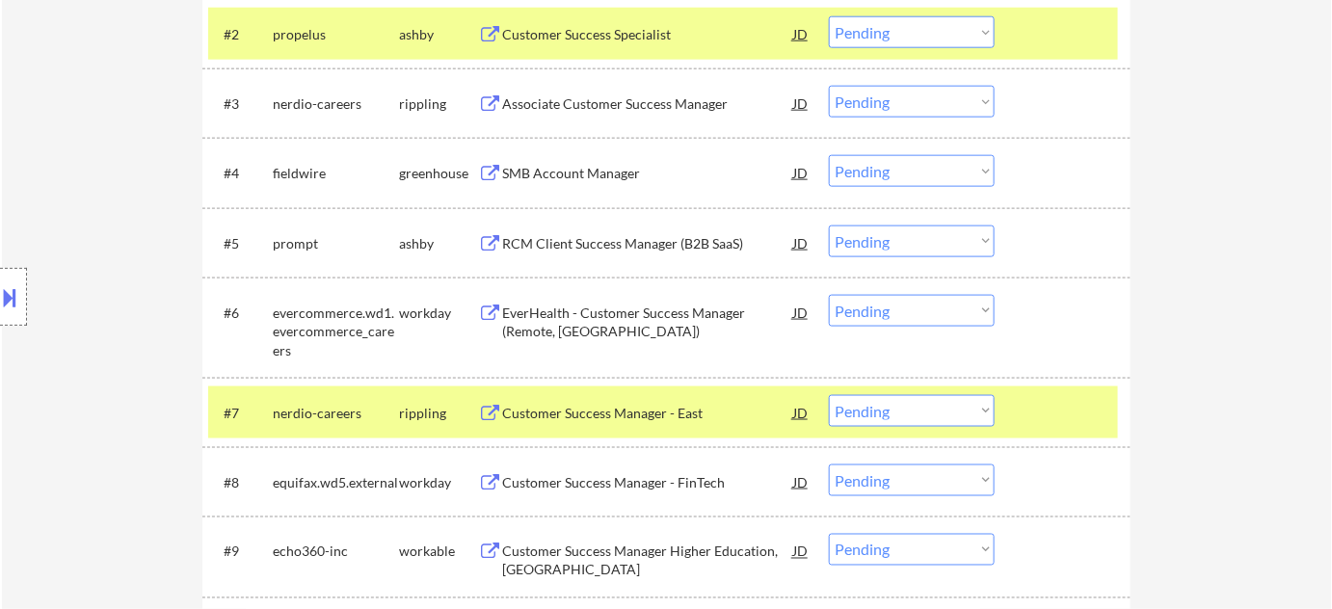
scroll to position [789, 0]
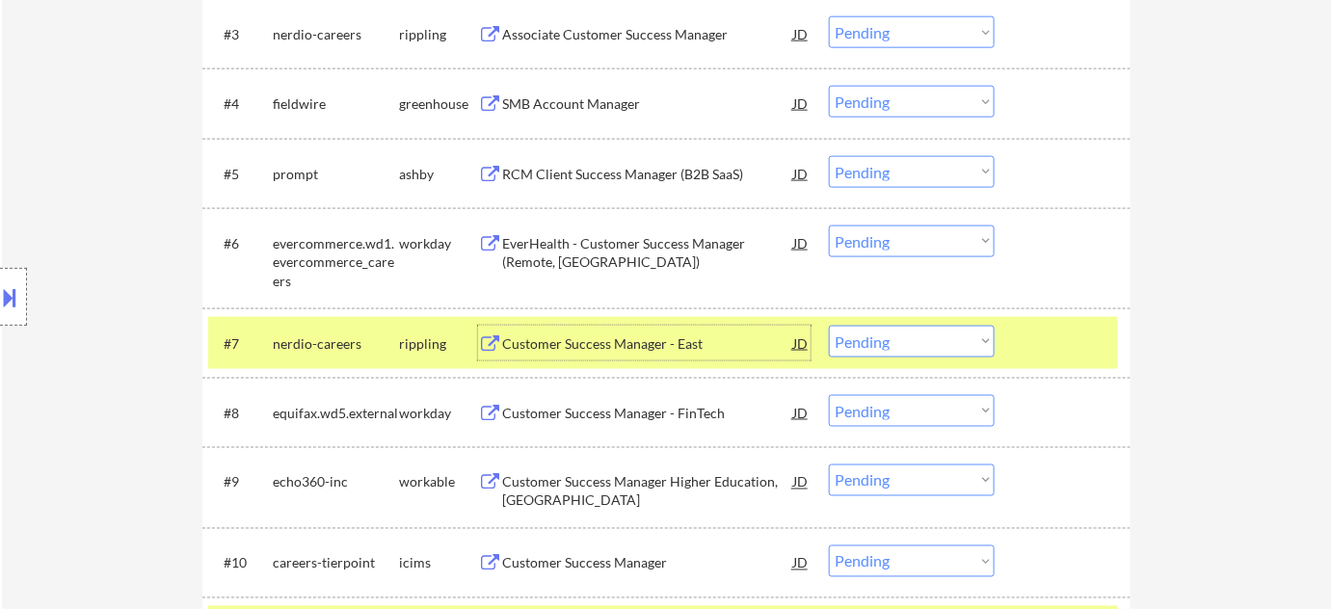
click at [619, 338] on div "Customer Success Manager - East" at bounding box center [647, 344] width 291 height 19
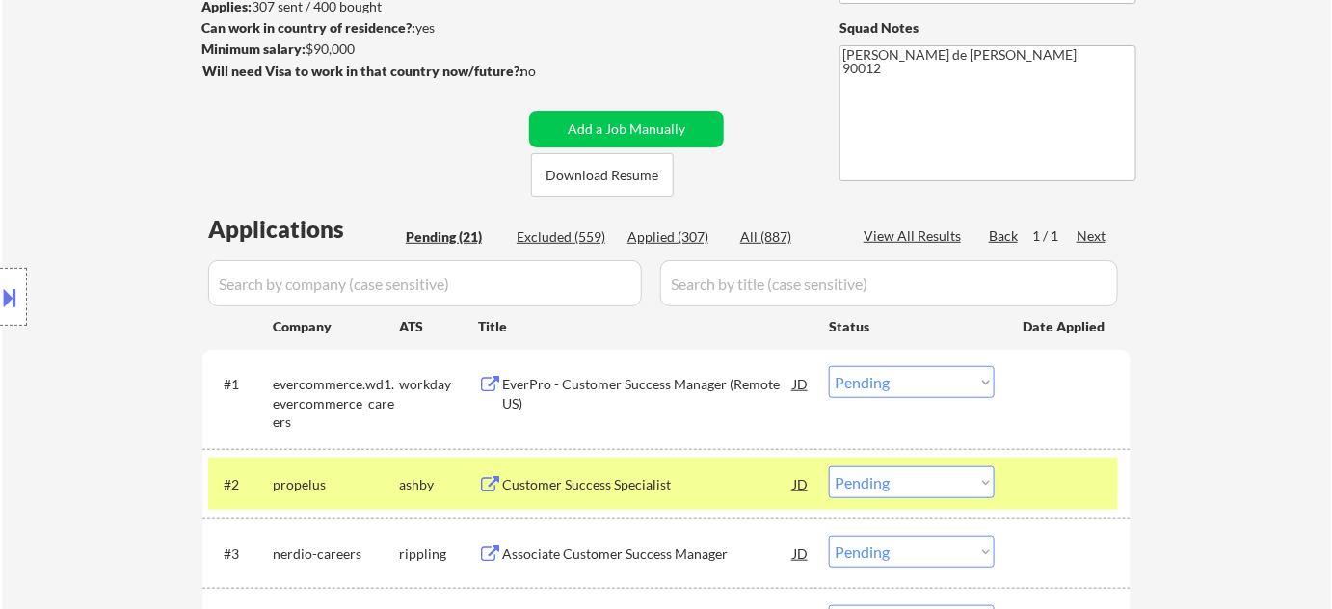
scroll to position [87, 0]
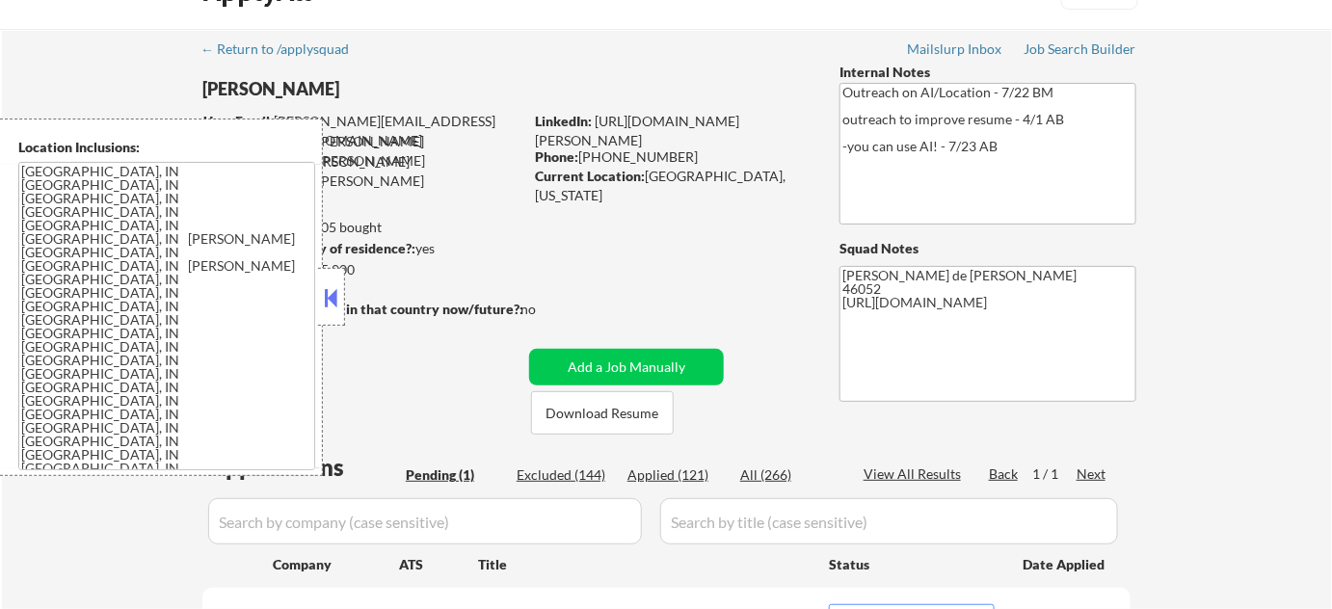
scroll to position [175, 0]
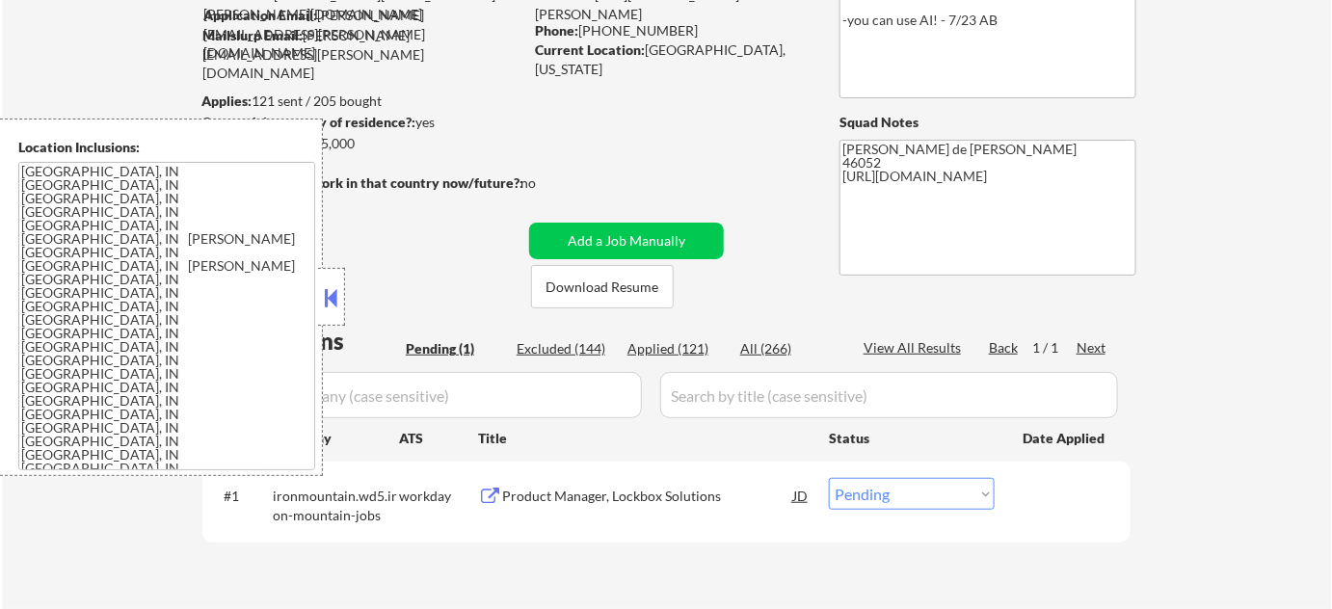
click at [334, 300] on button at bounding box center [331, 297] width 21 height 29
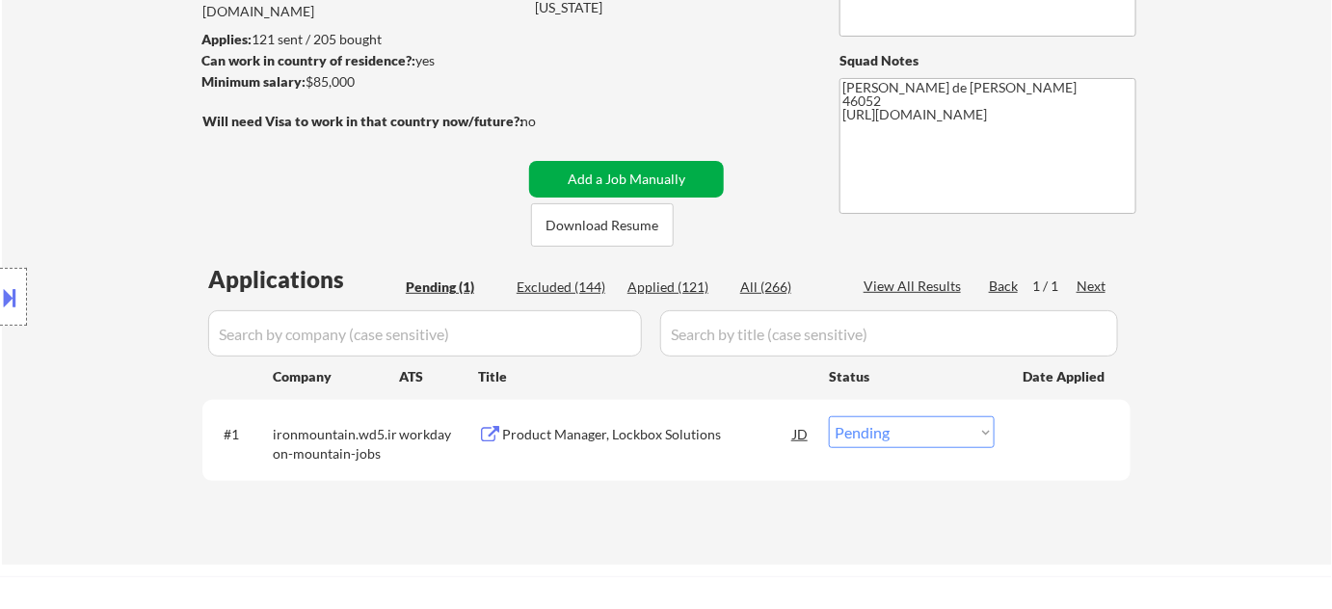
scroll to position [262, 0]
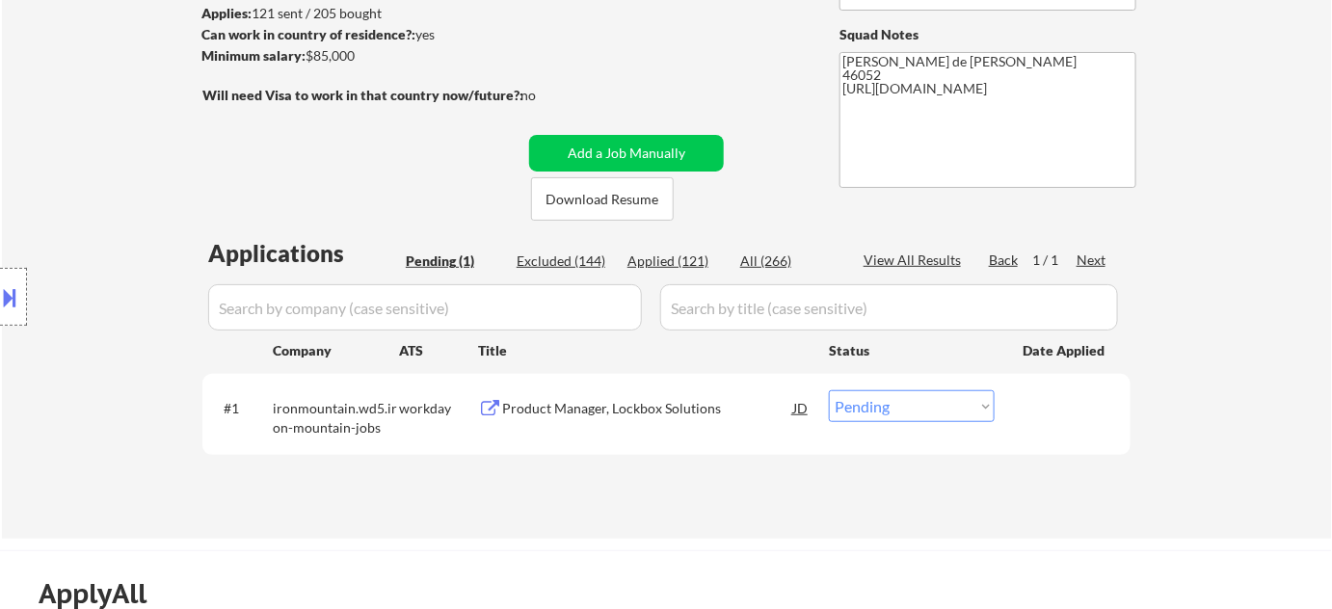
click at [612, 406] on div "Product Manager, Lockbox Solutions" at bounding box center [647, 408] width 291 height 19
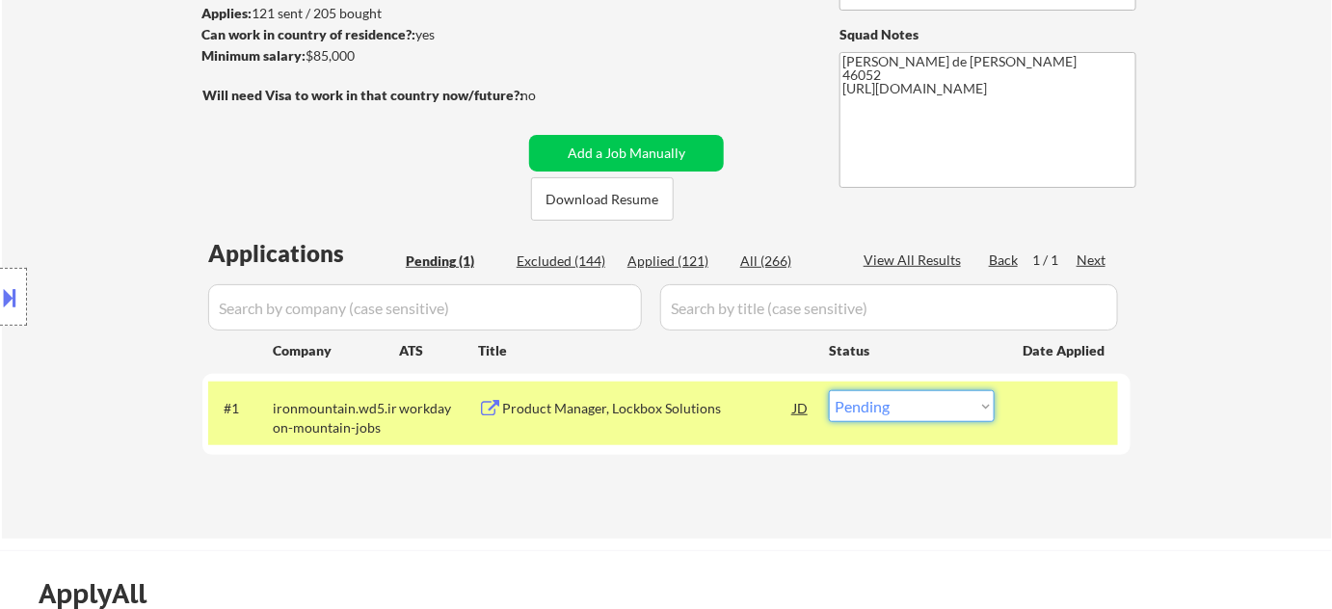
click at [941, 415] on select "Choose an option... Pending Applied Excluded (Questions) Excluded (Expired) Exc…" at bounding box center [912, 406] width 166 height 32
select select ""excluded__bad_match_""
click at [829, 390] on select "Choose an option... Pending Applied Excluded (Questions) Excluded (Expired) Exc…" at bounding box center [912, 406] width 166 height 32
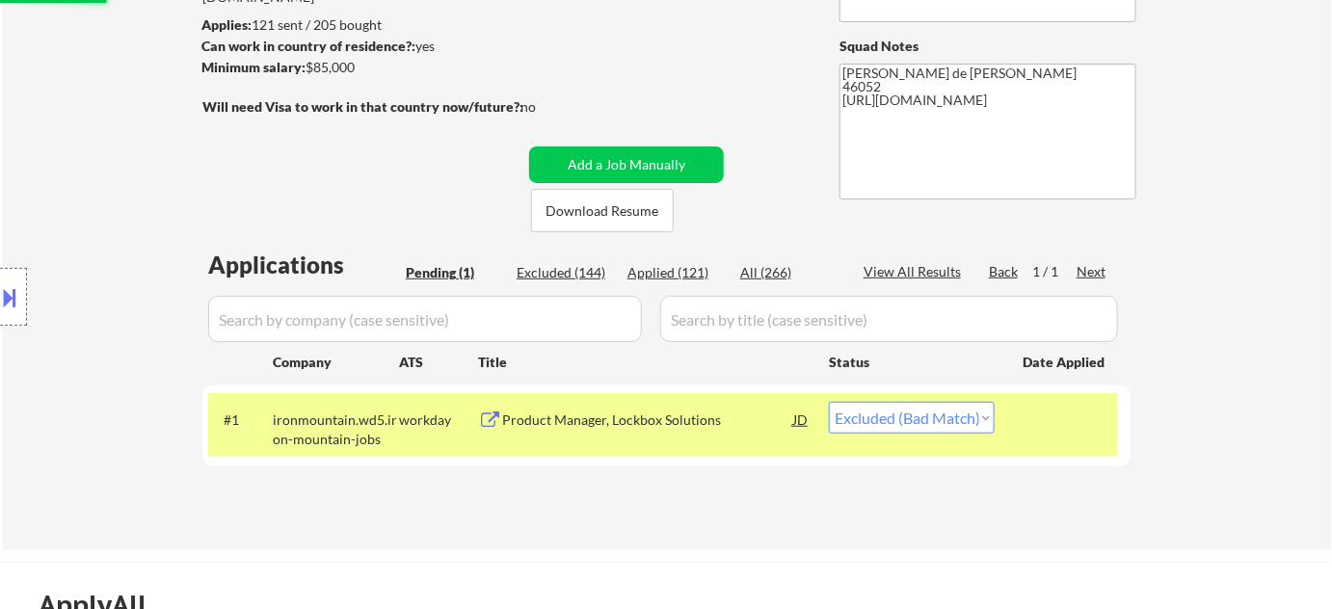
scroll to position [87, 0]
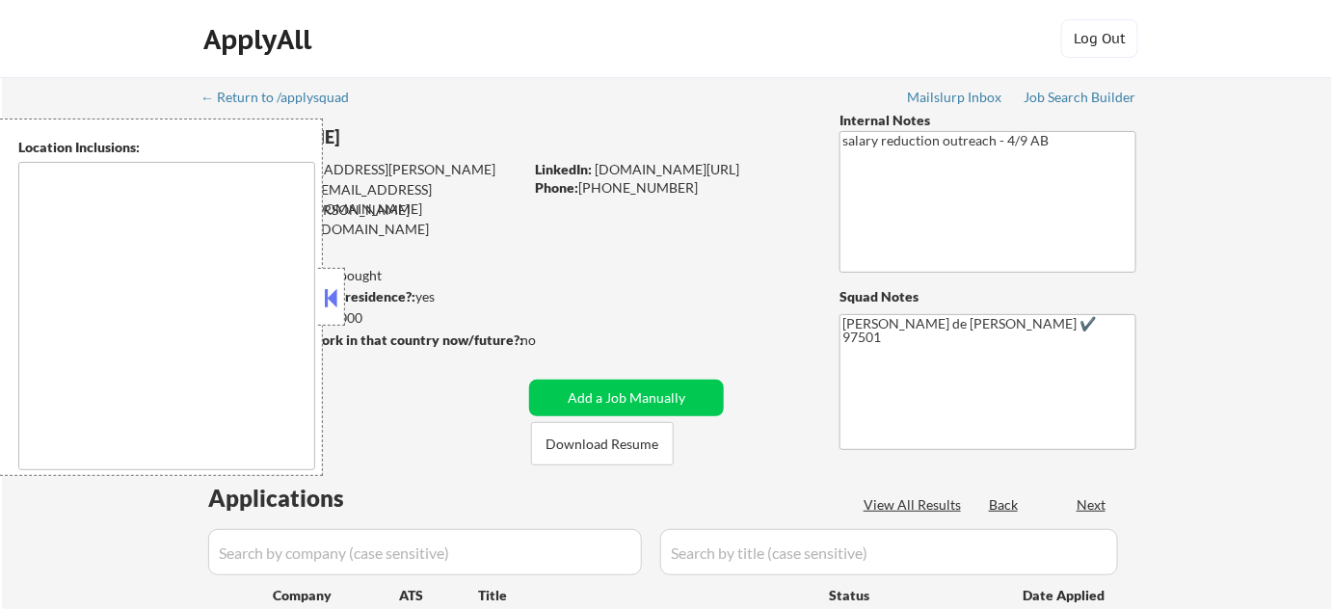
type textarea "[GEOGRAPHIC_DATA], OR [GEOGRAPHIC_DATA], OR [GEOGRAPHIC_DATA], [GEOGRAPHIC_DATA…"
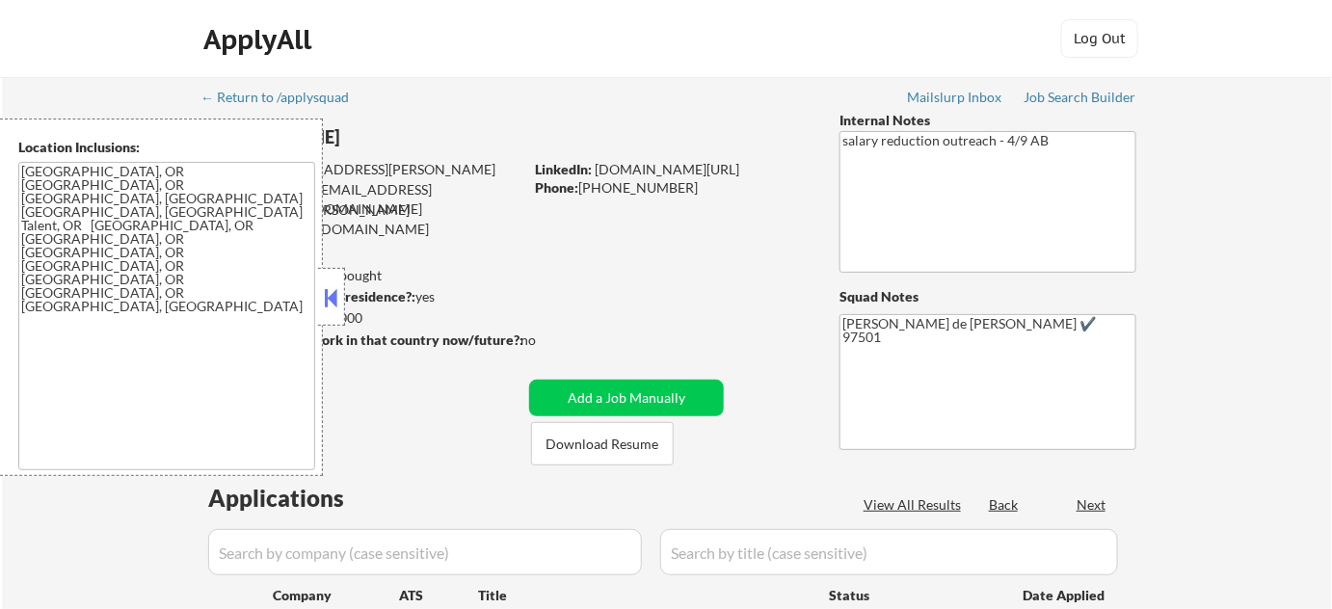
select select ""pending""
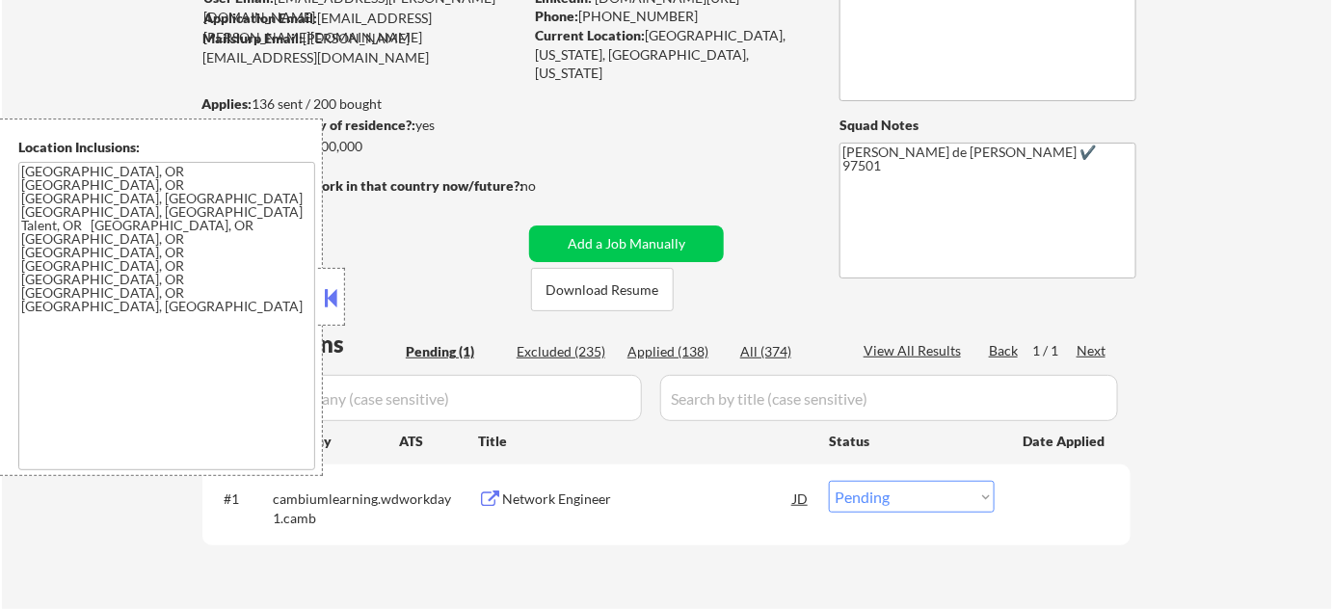
scroll to position [175, 0]
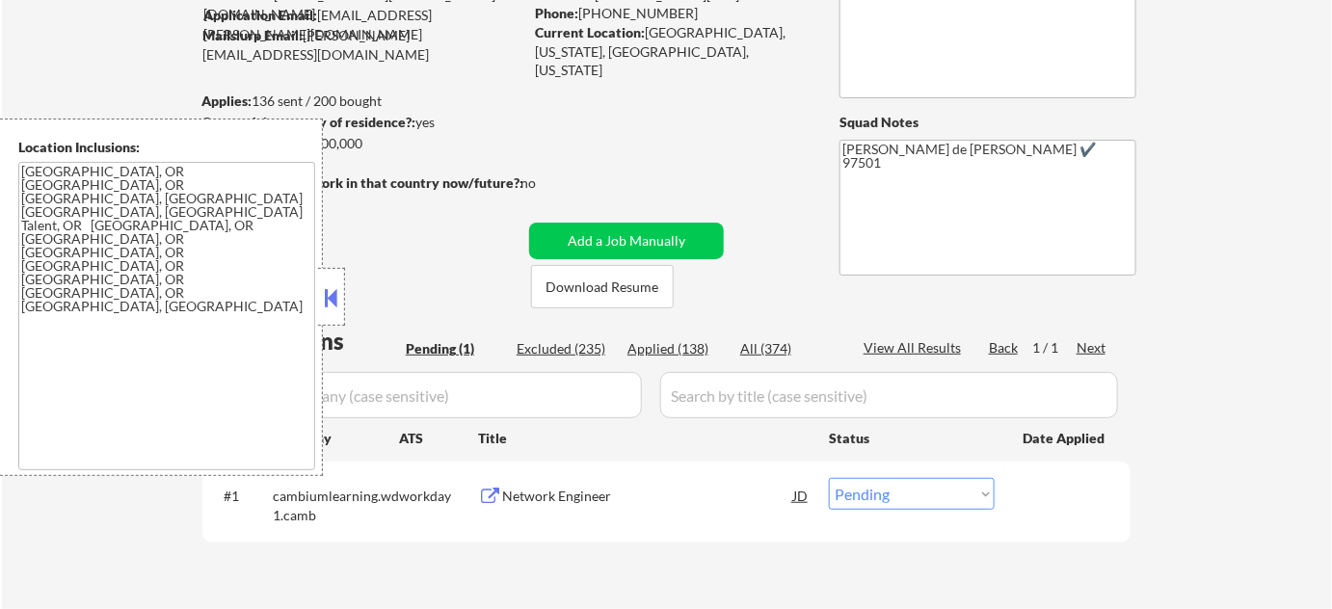
click at [332, 310] on button at bounding box center [331, 297] width 21 height 29
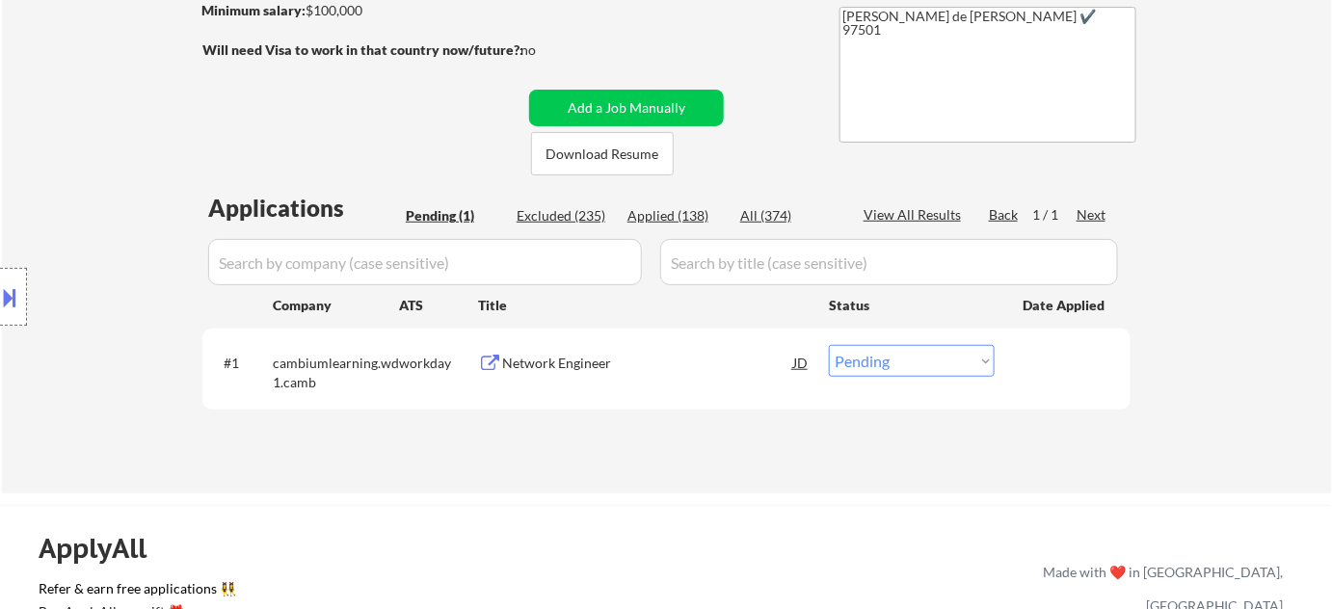
scroll to position [350, 0]
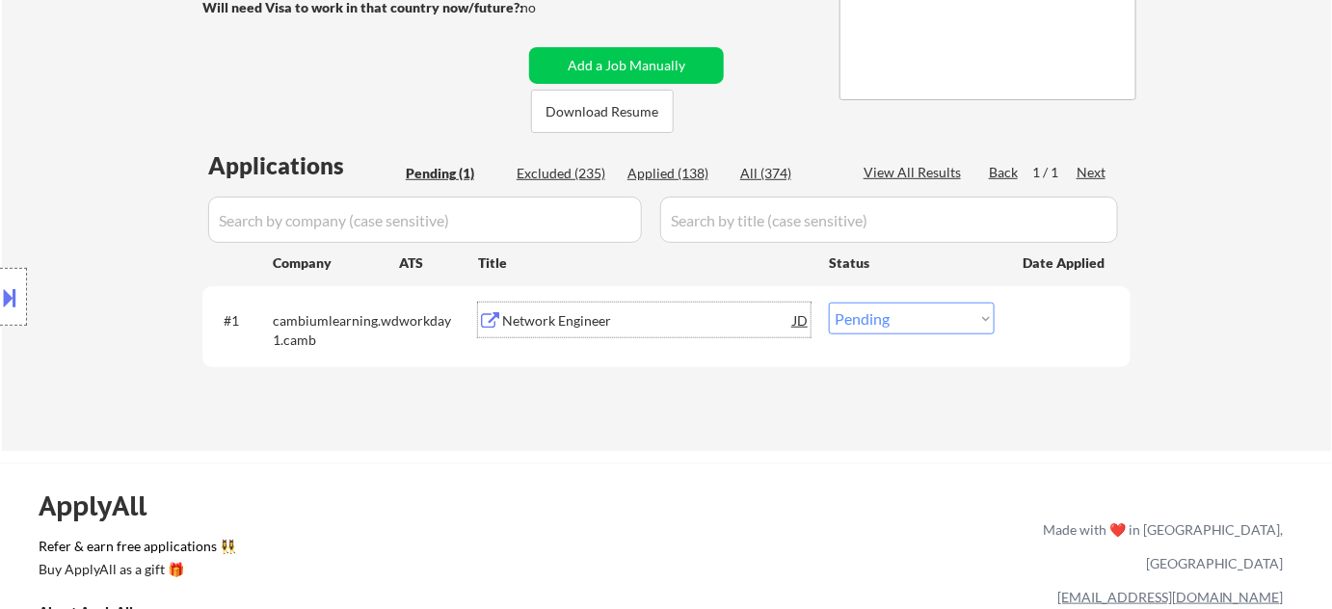
click at [569, 324] on div "Network Engineer" at bounding box center [647, 320] width 291 height 19
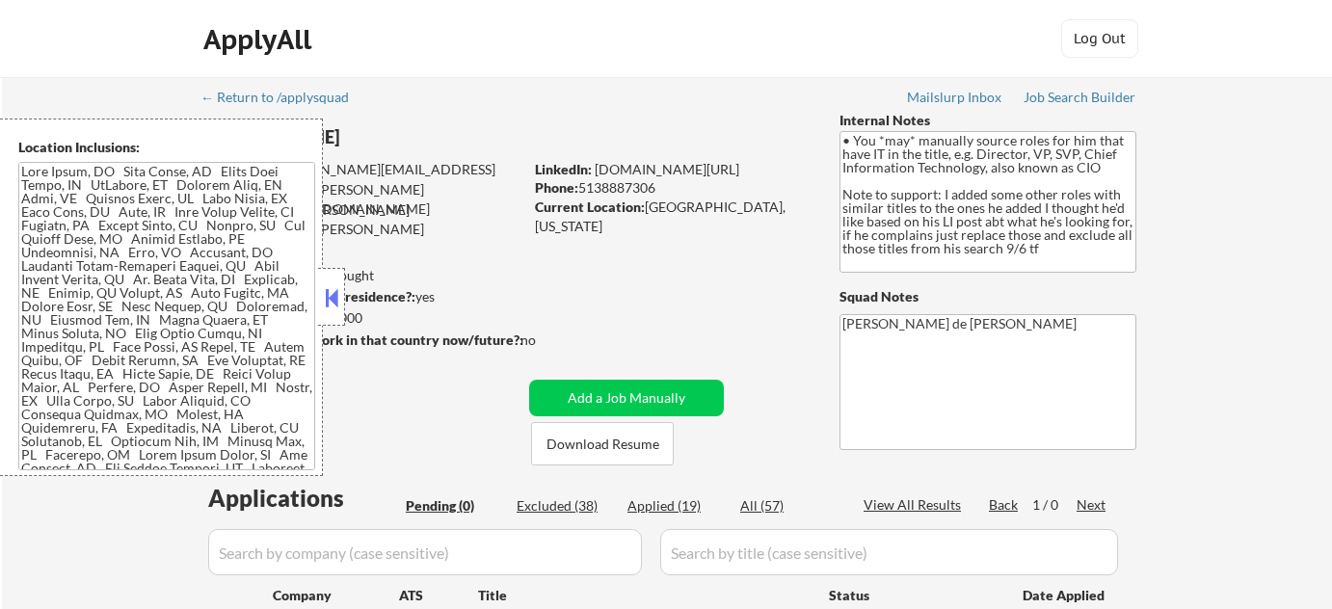
scroll to position [175, 0]
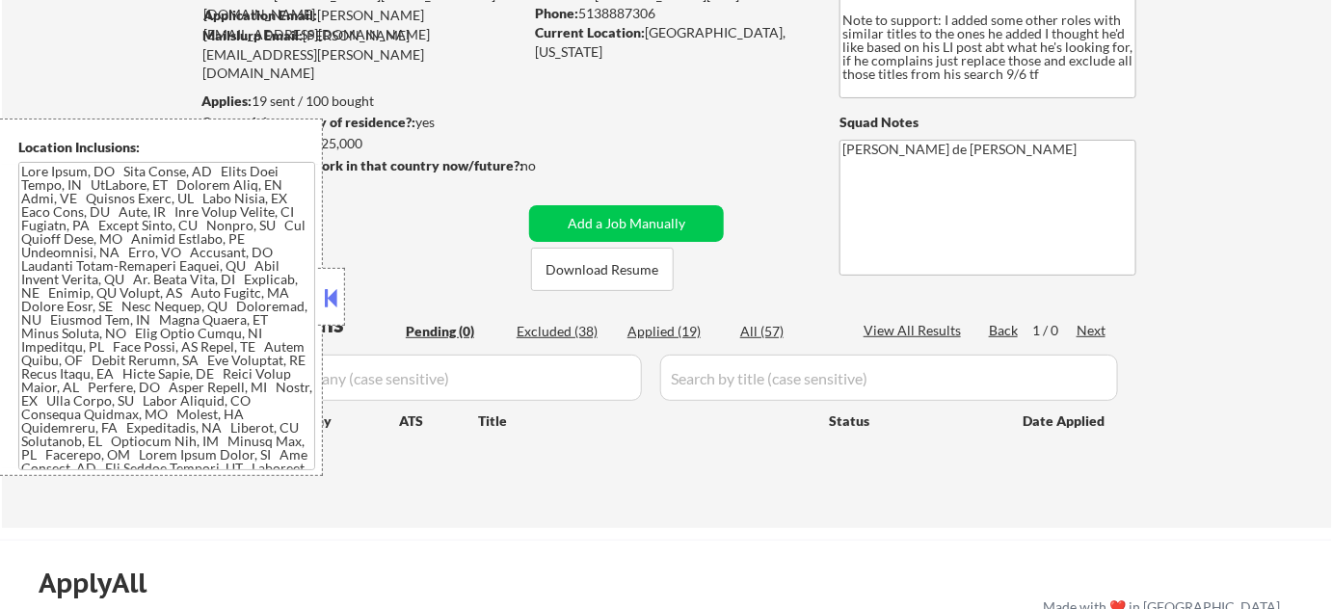
click at [587, 326] on div "Excluded (38)" at bounding box center [565, 331] width 96 height 19
select select ""excluded""
select select ""excluded__bad_match_""
select select ""excluded__expired_""
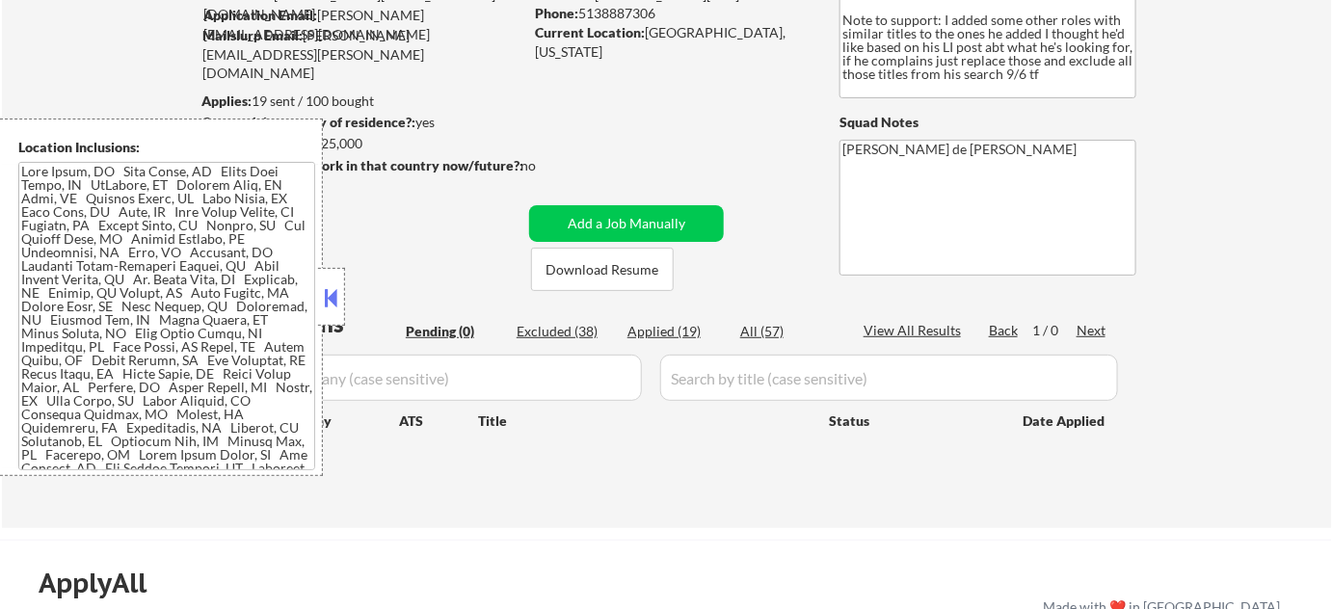
select select ""excluded""
select select ""excluded__expired_""
select select ""excluded__salary_""
select select ""excluded""
select select ""excluded__bad_match_""
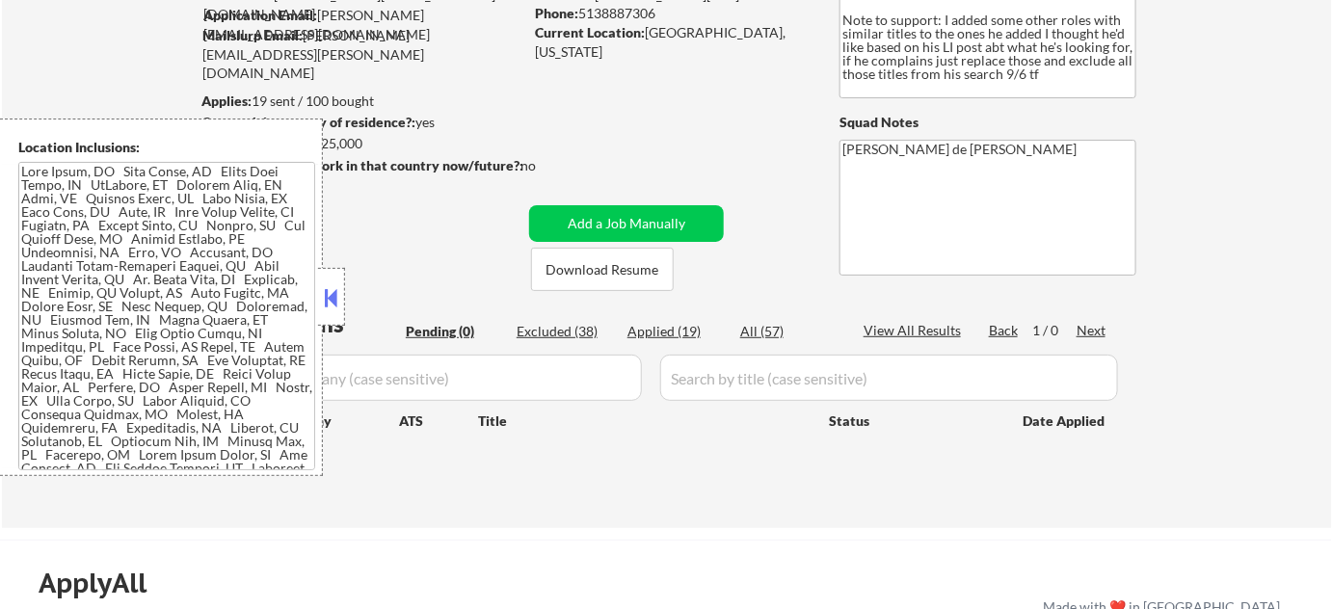
select select ""excluded__bad_match_""
select select ""excluded""
select select ""excluded__bad_match_""
select select ""excluded__expired_""
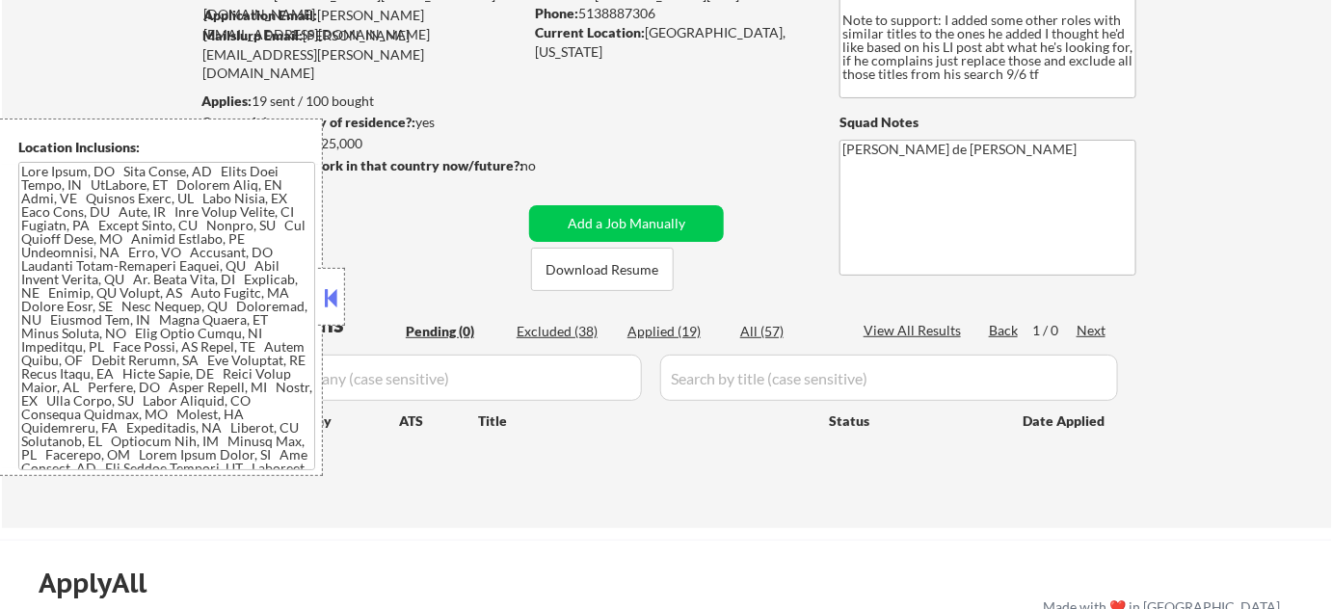
select select ""excluded__expired_""
select select ""excluded__bad_match_""
select select ""excluded__expired_""
select select ""excluded__bad_match_""
select select ""excluded__salary_""
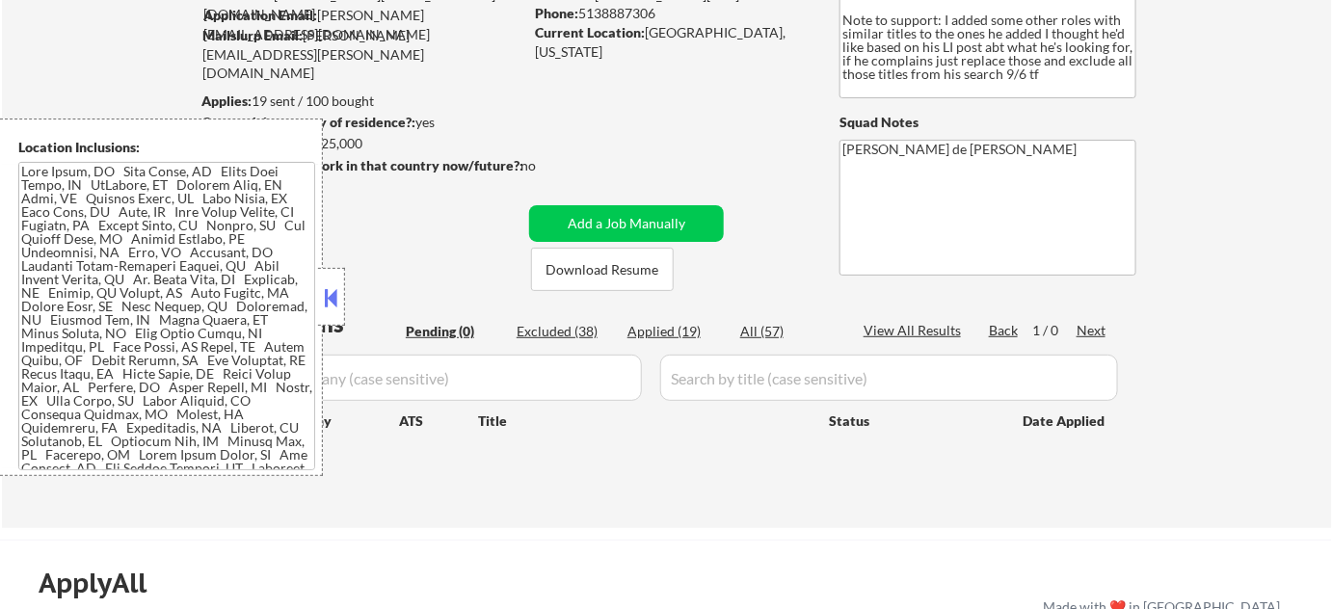
select select ""excluded__expired_""
select select ""excluded__bad_match_""
select select ""excluded__salary_""
select select ""excluded__expired_""
select select ""excluded__bad_match_""
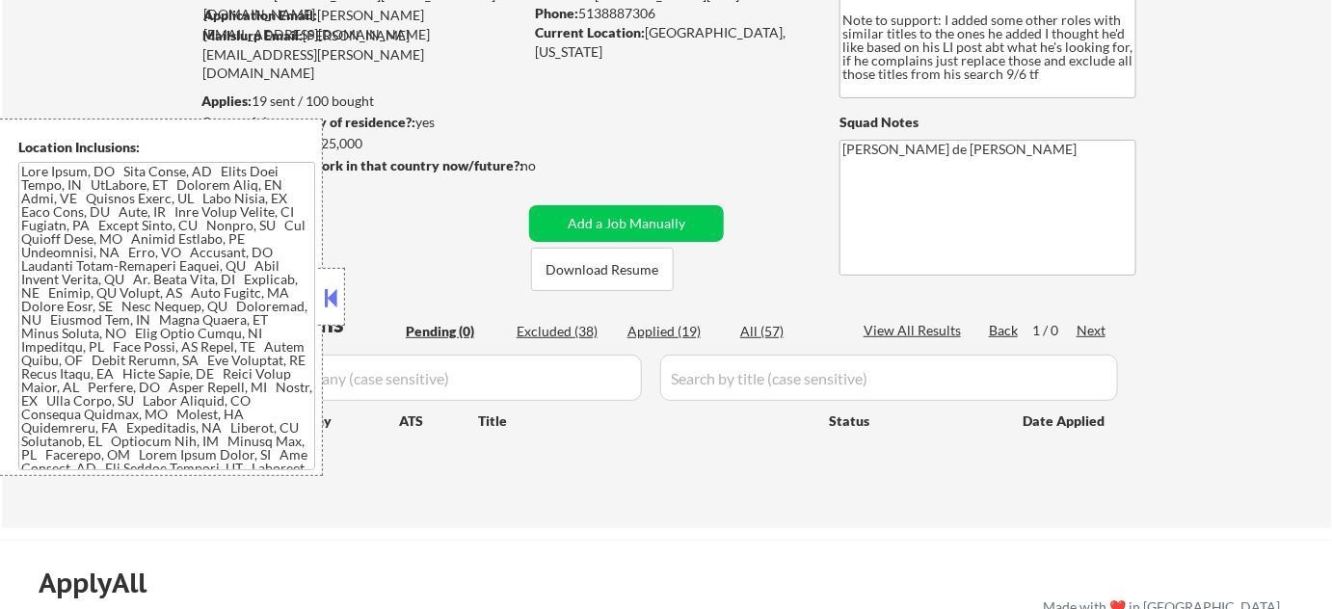
select select ""excluded__expired_""
select select ""excluded__bad_match_""
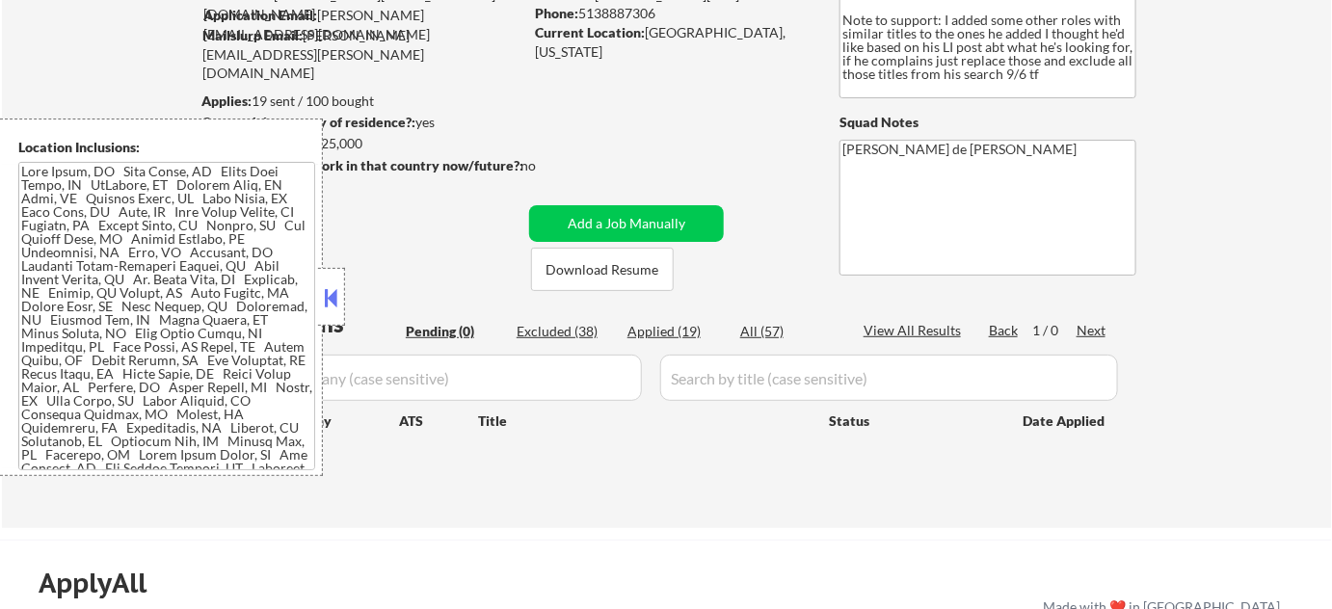
select select ""excluded__salary_""
select select ""excluded__bad_match_""
select select ""excluded__salary_""
select select ""excluded__bad_match_""
select select ""excluded__salary_""
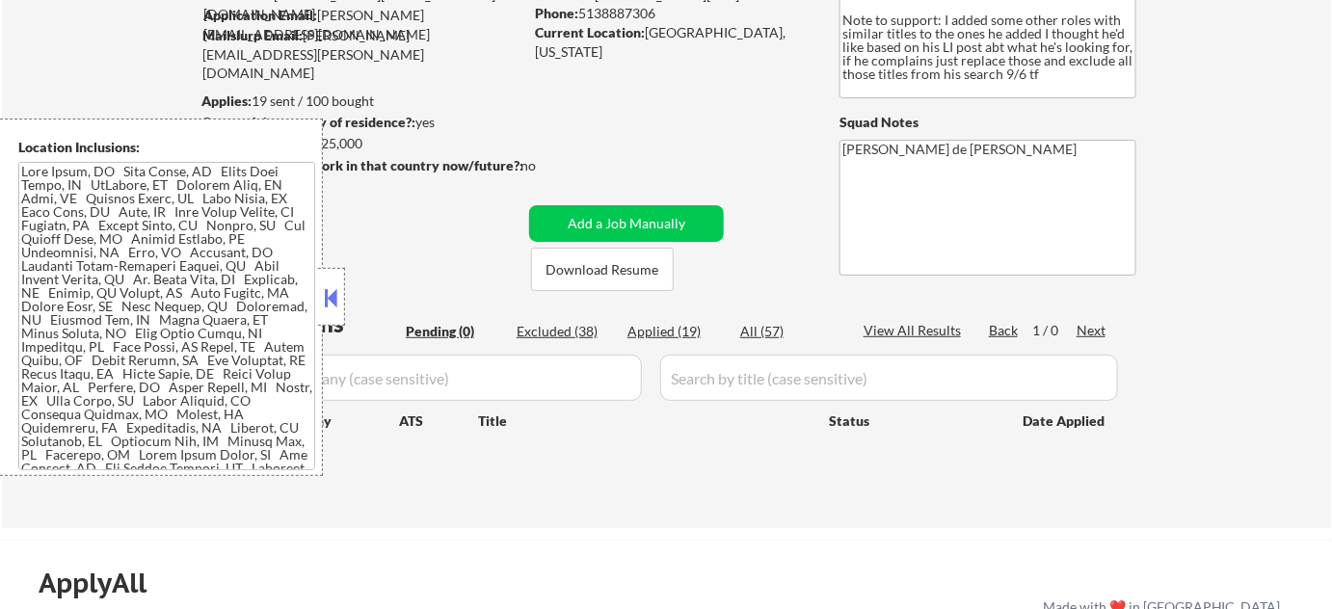
select select ""excluded__bad_match_""
select select ""excluded__location_""
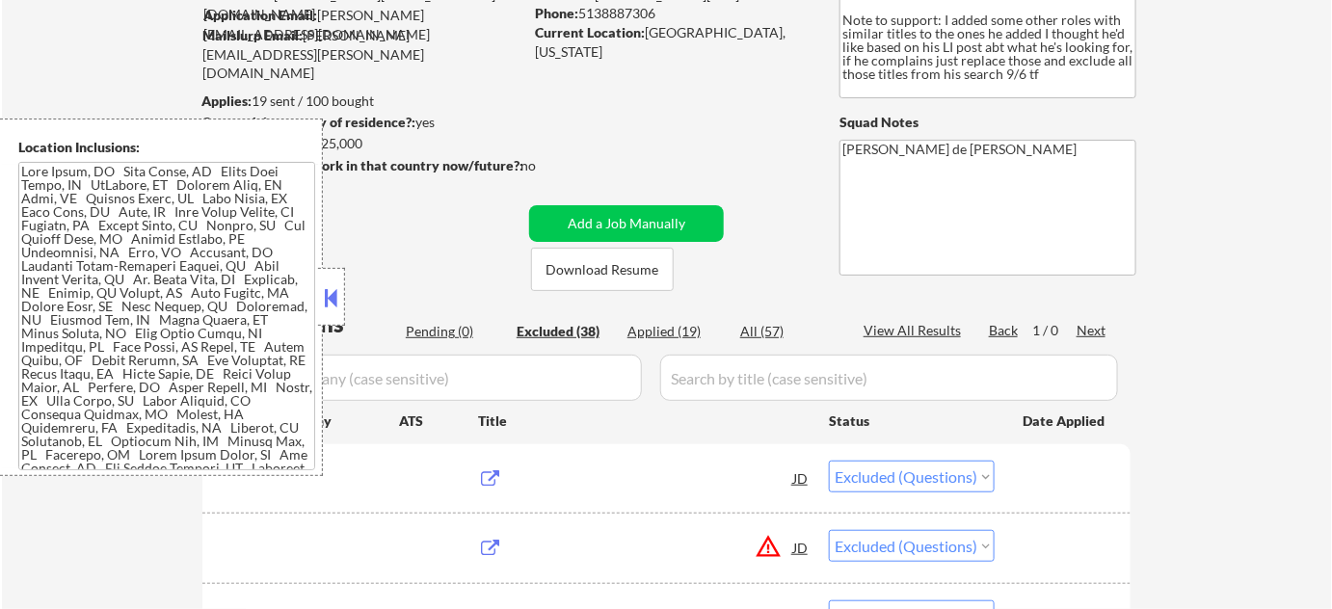
click at [335, 284] on button at bounding box center [331, 297] width 21 height 29
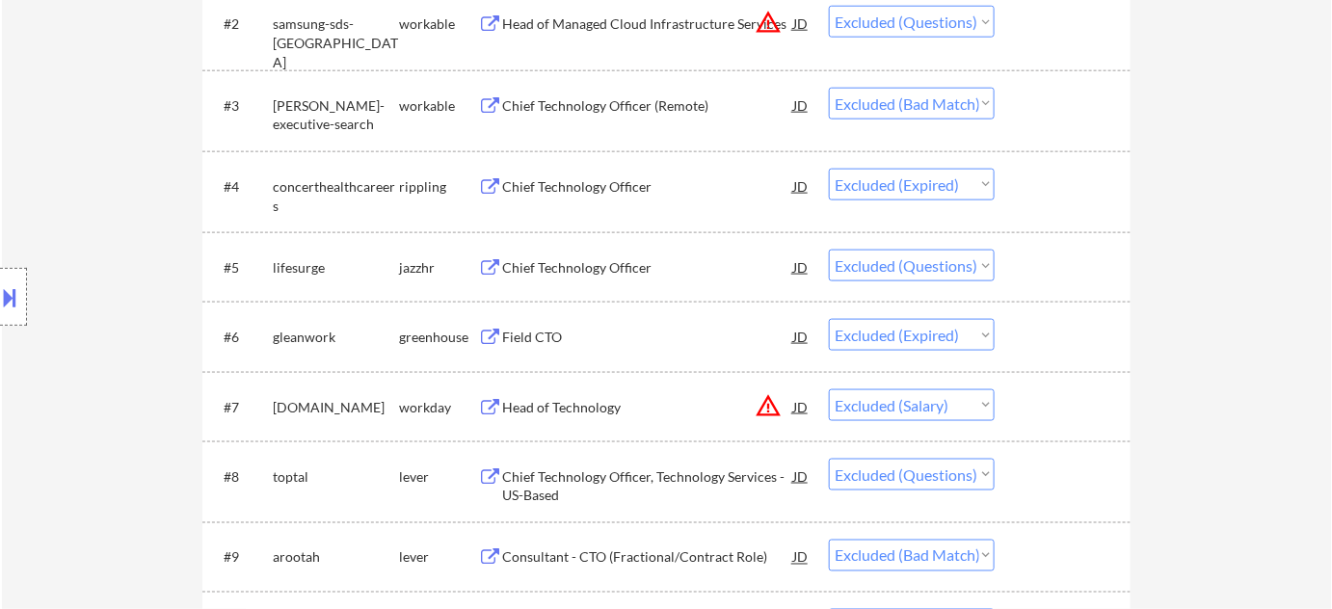
scroll to position [701, 0]
click at [586, 275] on div "Chief Technology Officer" at bounding box center [647, 265] width 291 height 35
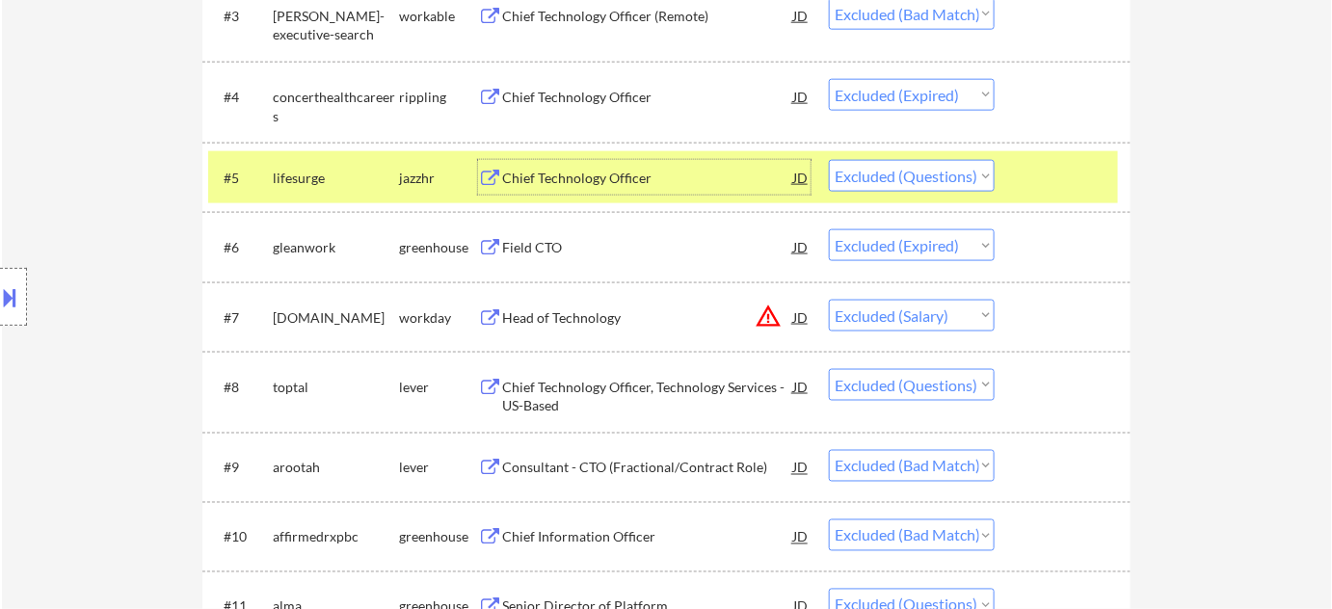
scroll to position [876, 0]
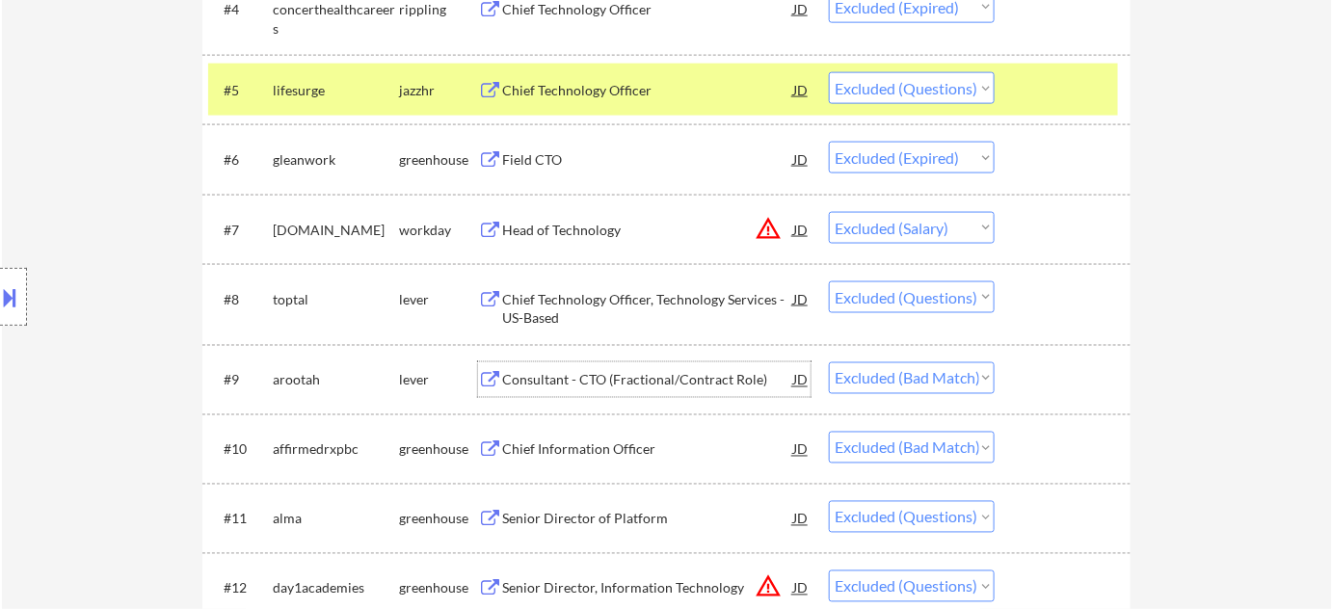
click at [653, 381] on div "Consultant - CTO (Fractional/Contract Role)" at bounding box center [647, 380] width 291 height 19
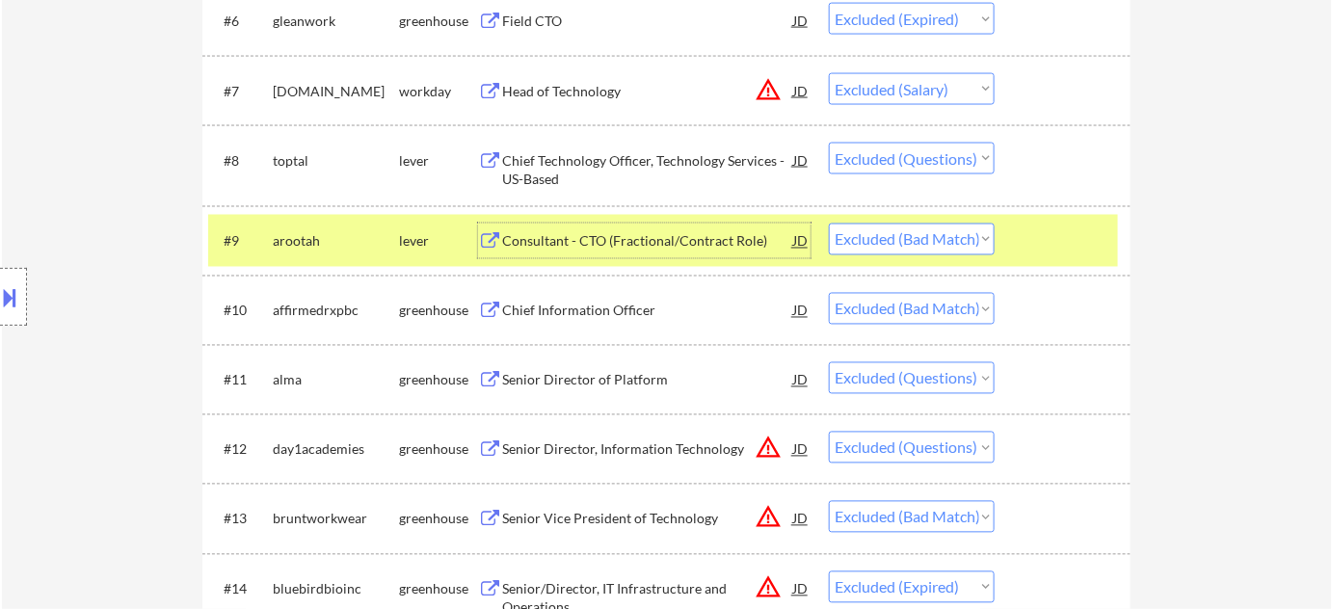
scroll to position [1051, 0]
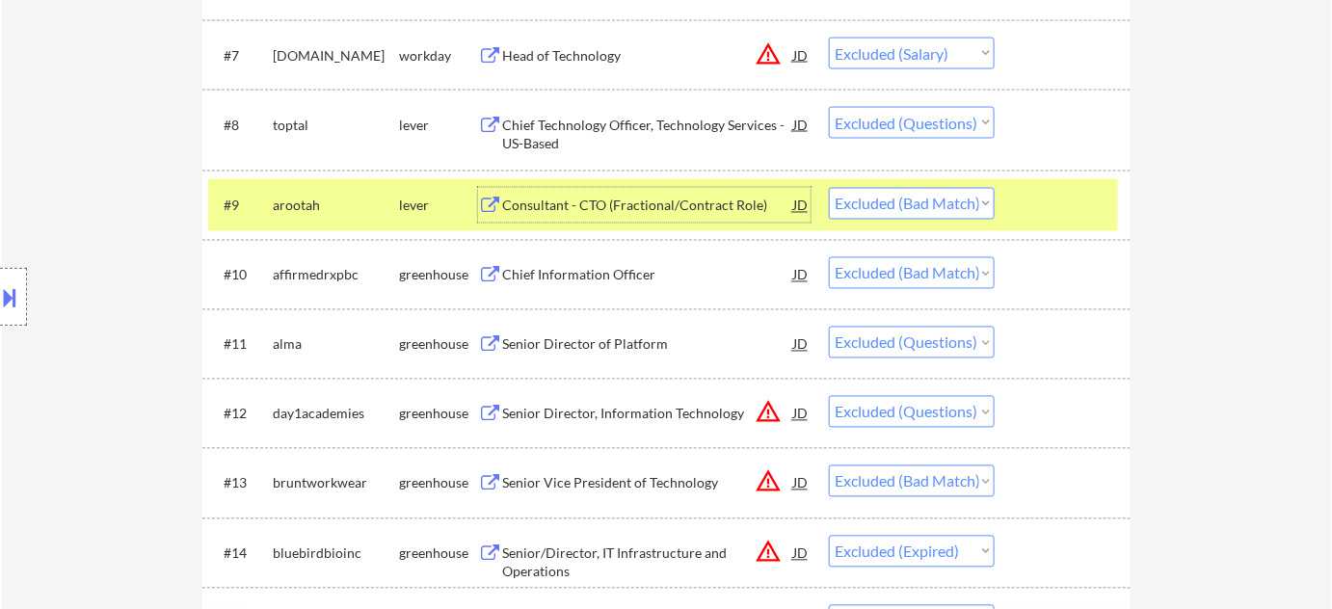
click at [611, 276] on div "Chief Information Officer" at bounding box center [647, 275] width 291 height 19
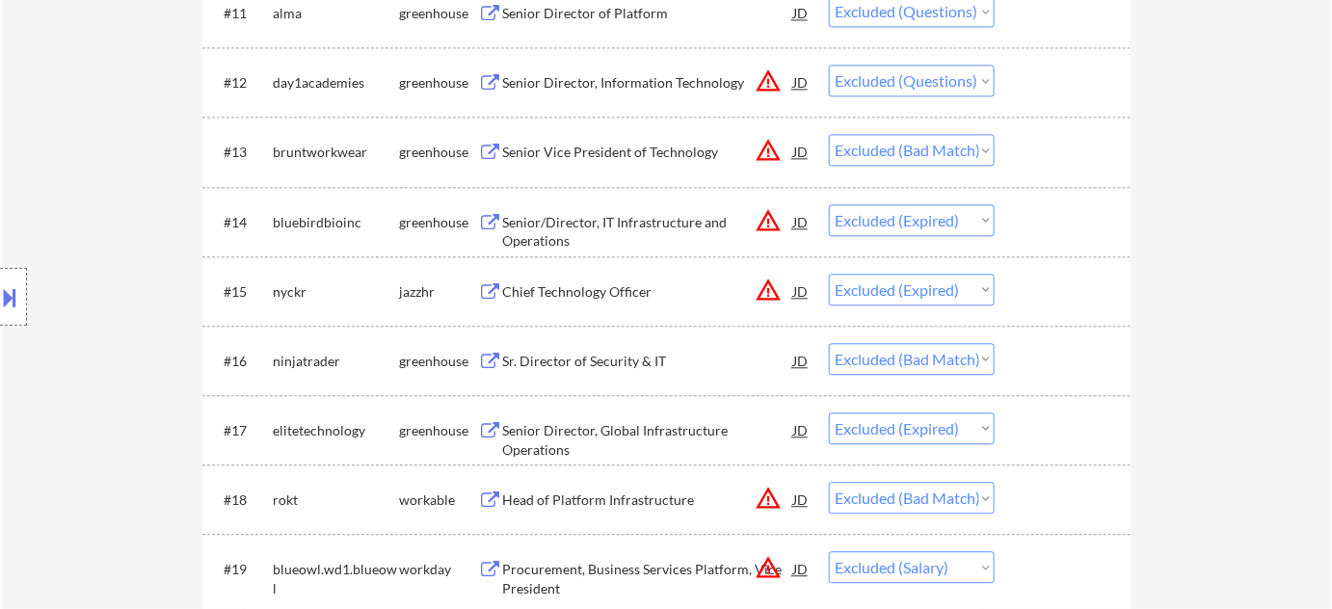
scroll to position [1402, 0]
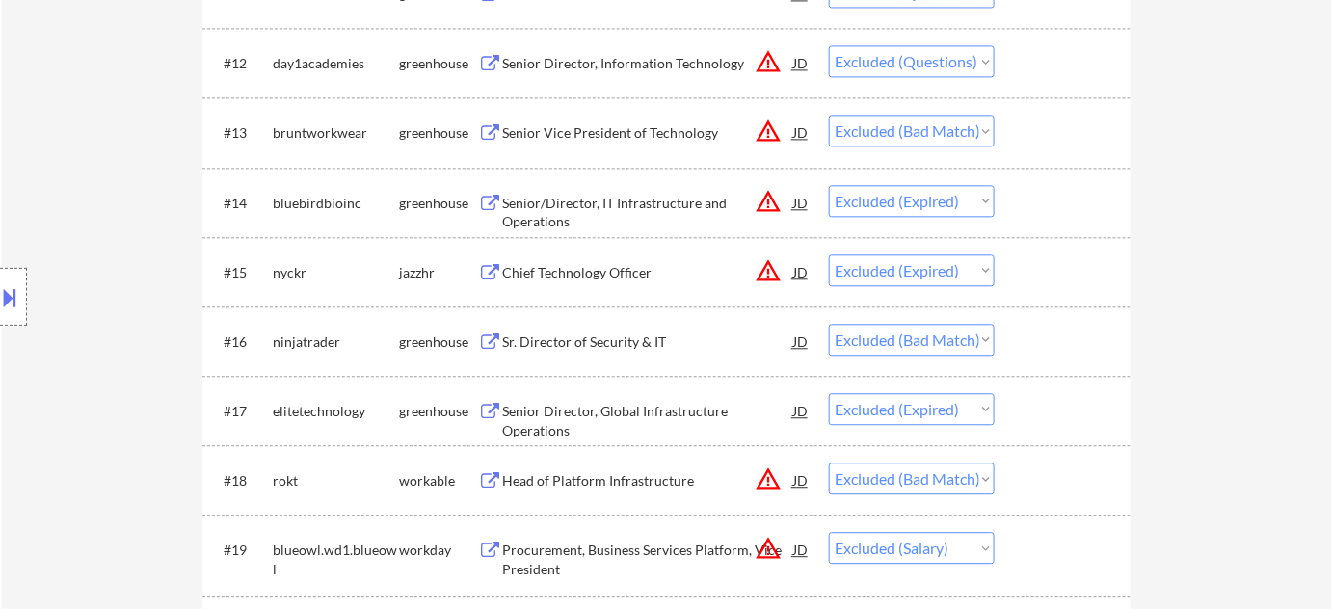
click at [596, 338] on div "Sr. Director of Security & IT" at bounding box center [647, 342] width 291 height 19
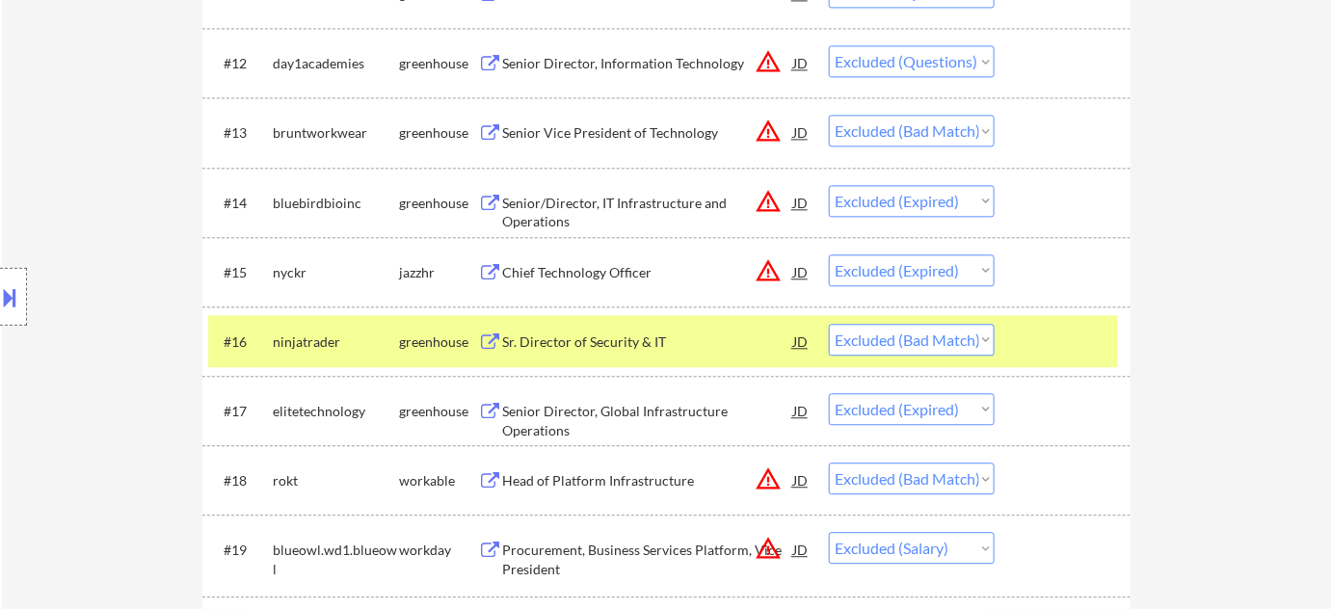
click at [13, 306] on button at bounding box center [10, 298] width 21 height 32
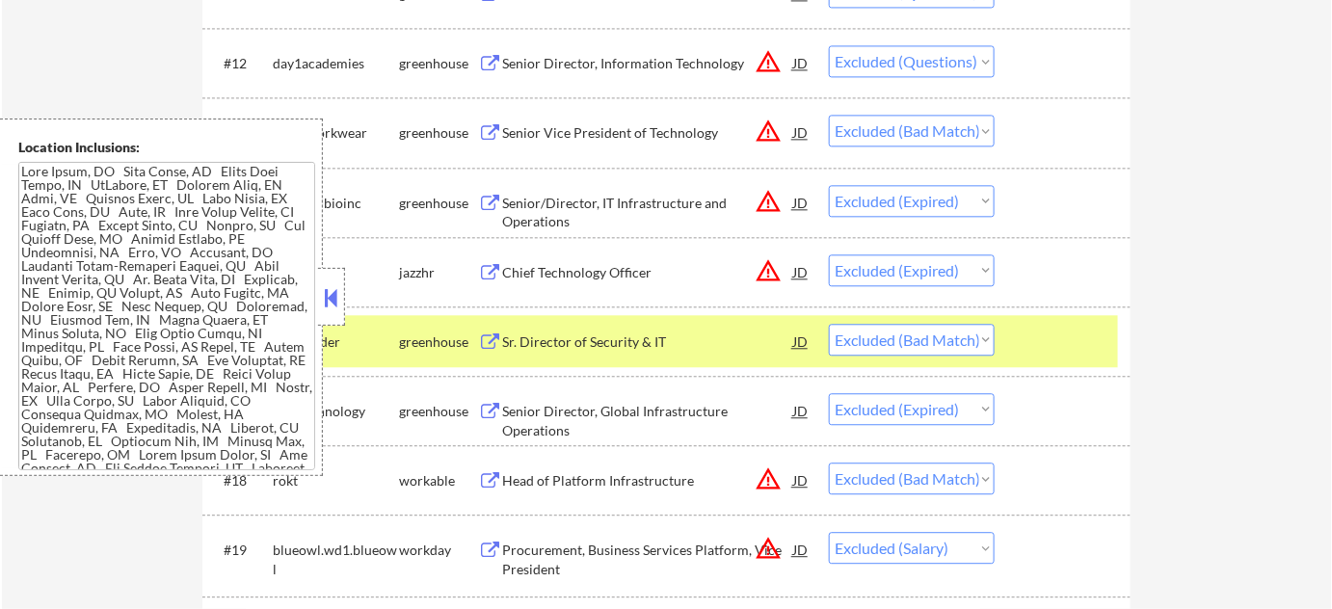
click at [344, 291] on div at bounding box center [331, 297] width 27 height 58
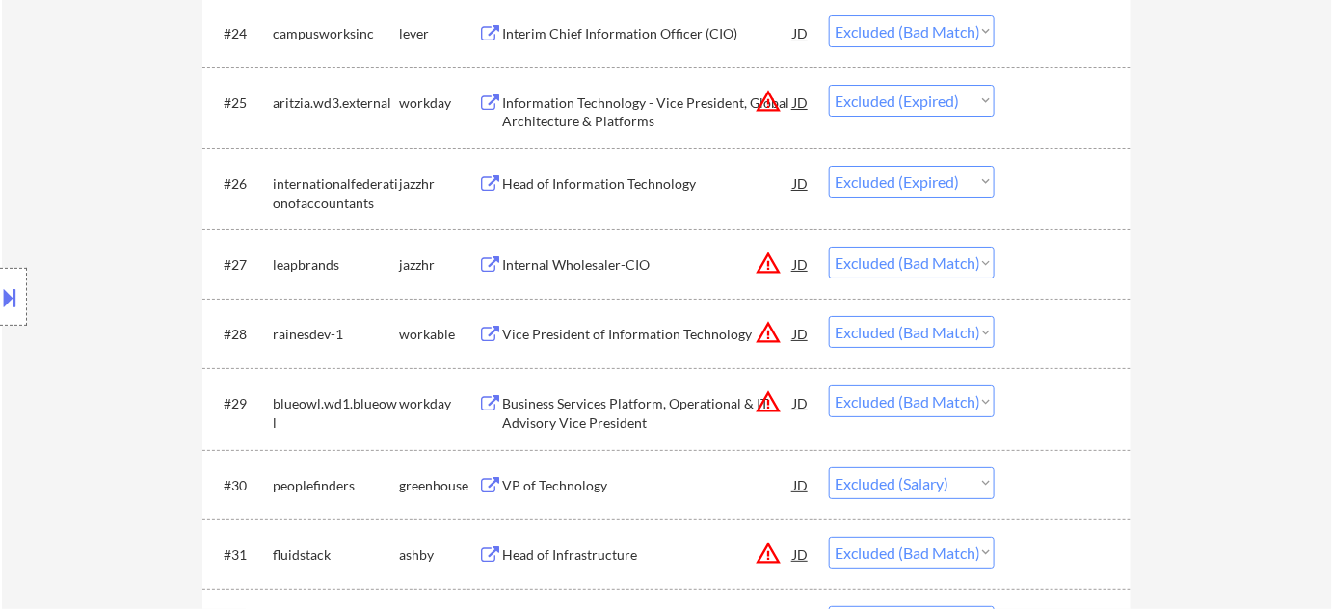
scroll to position [2366, 0]
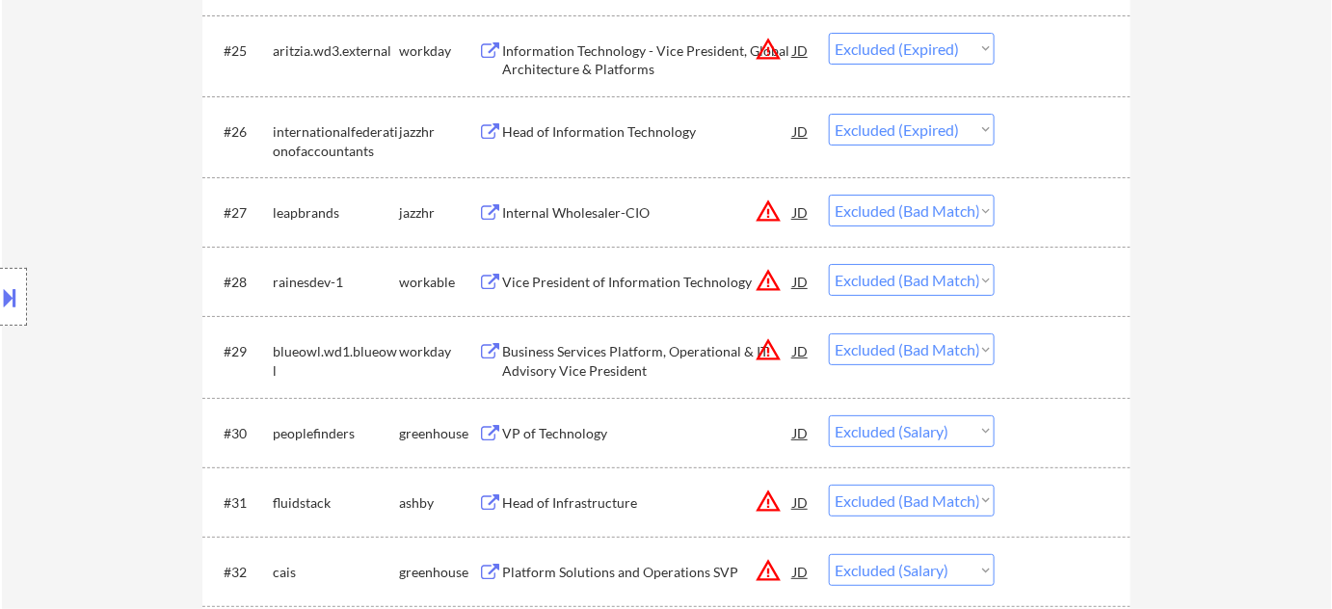
click at [675, 284] on div "Vice President of Information Technology" at bounding box center [647, 282] width 291 height 19
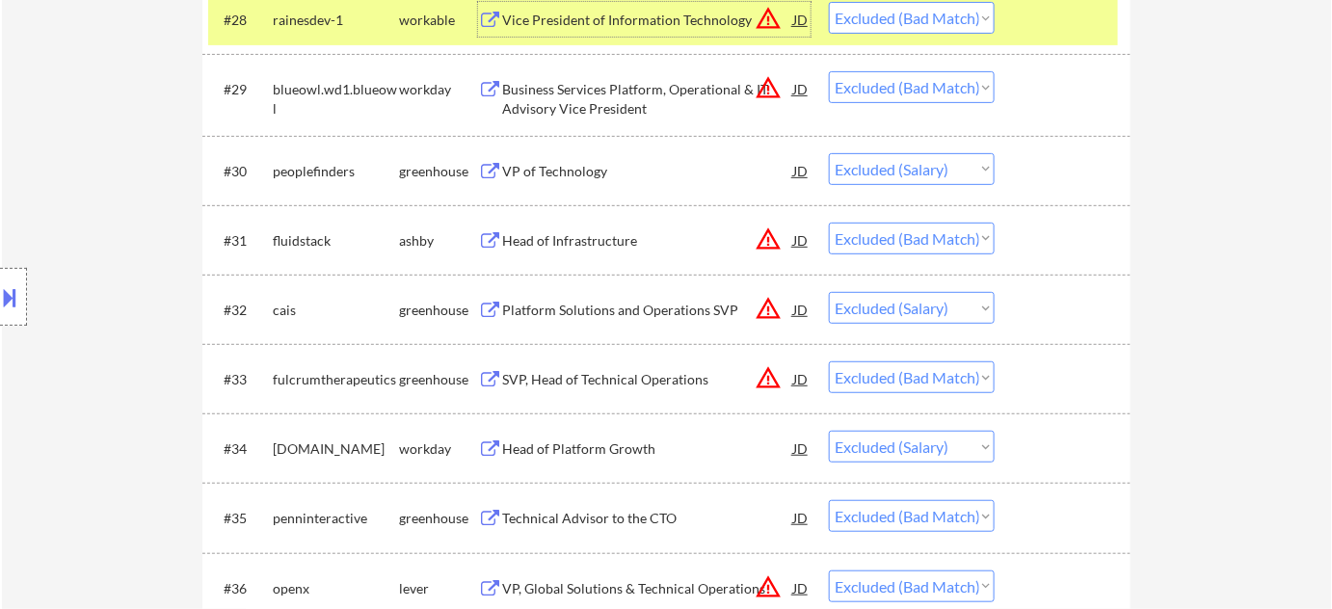
scroll to position [2629, 0]
click at [588, 232] on div "Head of Infrastructure" at bounding box center [647, 239] width 291 height 19
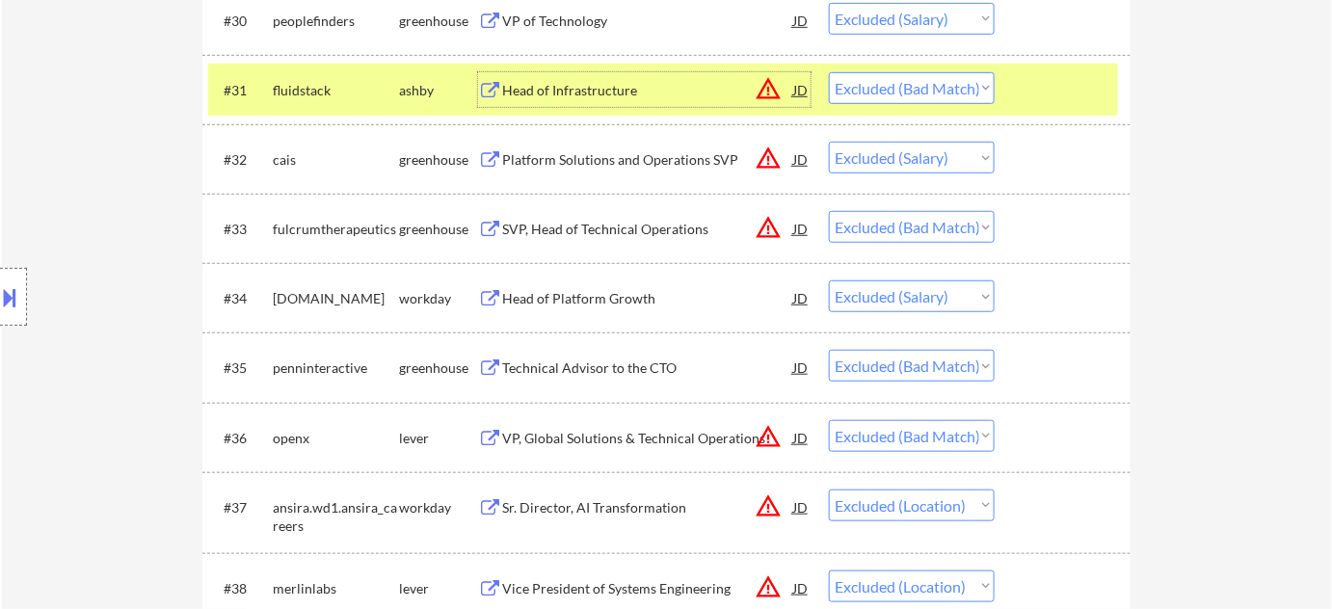
scroll to position [2805, 0]
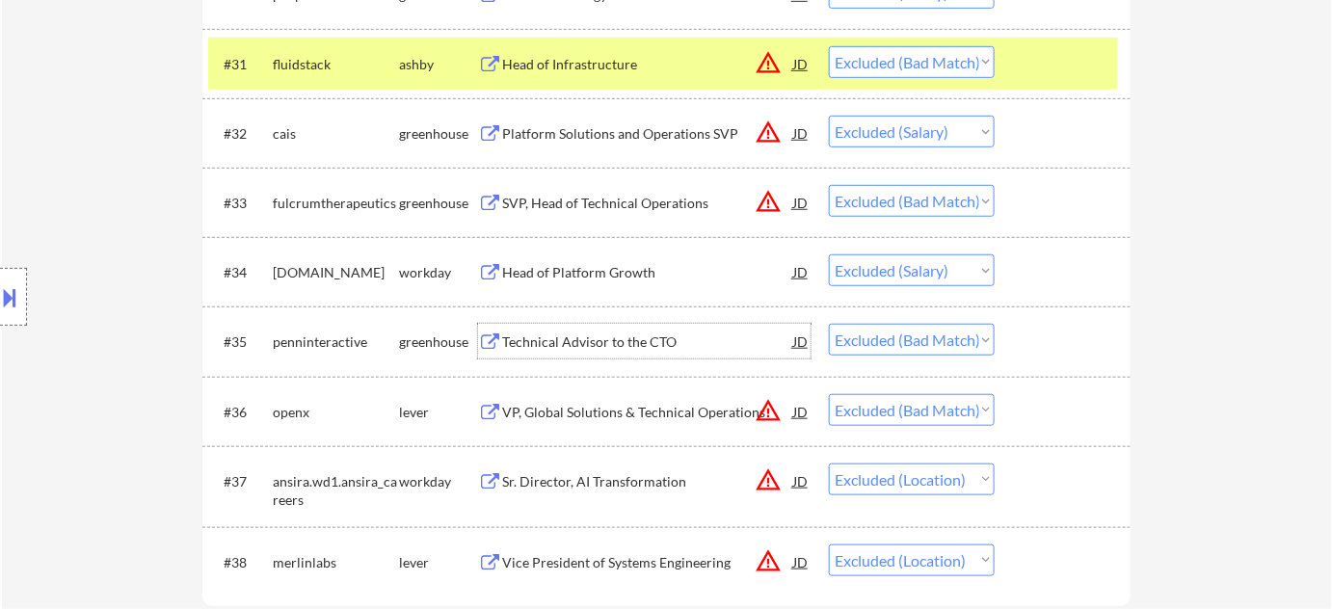
click at [633, 341] on div "Technical Advisor to the CTO" at bounding box center [647, 342] width 291 height 19
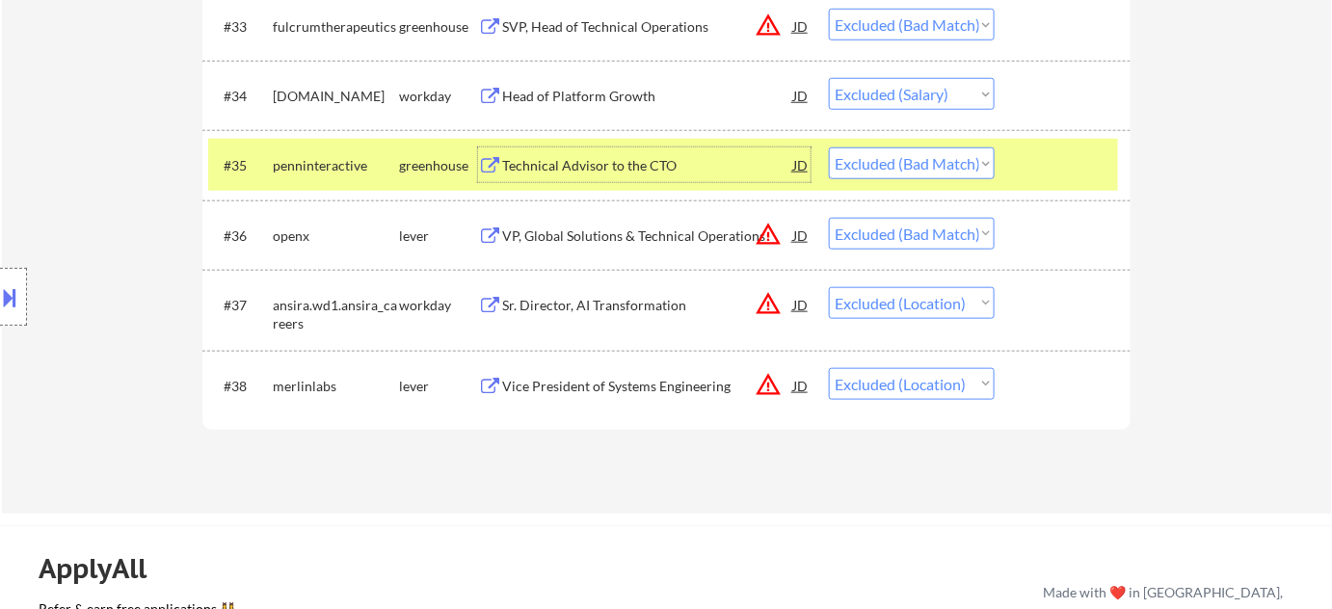
scroll to position [3067, 0]
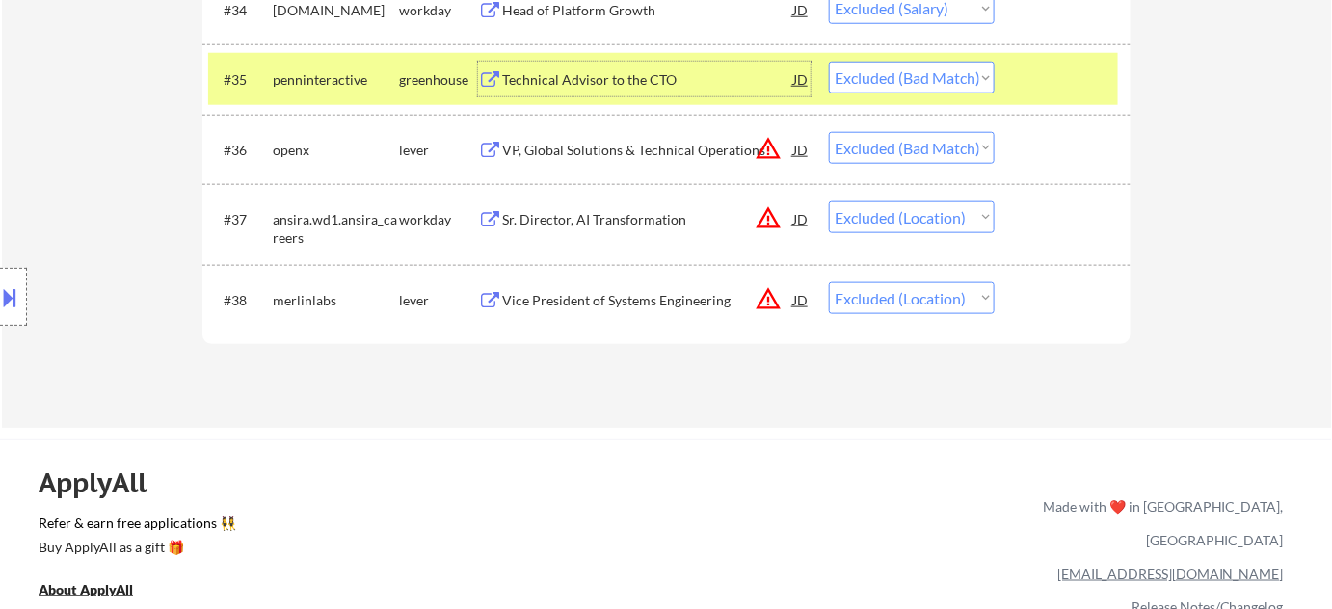
click at [643, 150] on div "VP, Global Solutions & Technical Operations" at bounding box center [647, 150] width 291 height 19
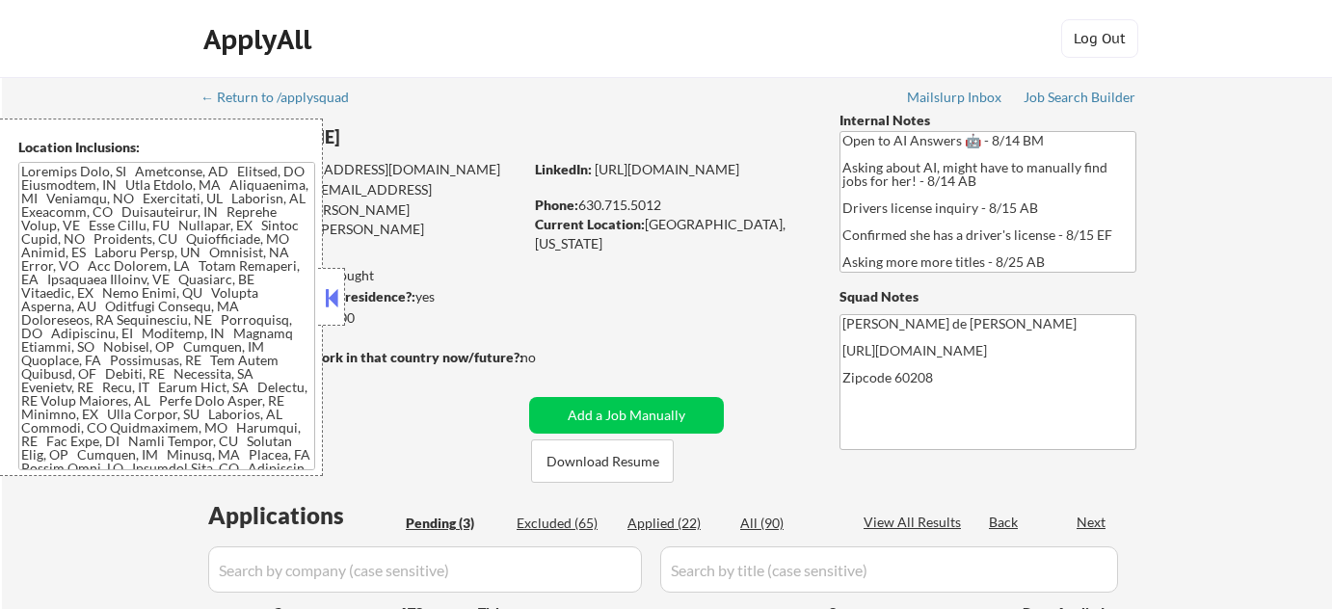
select select ""pending""
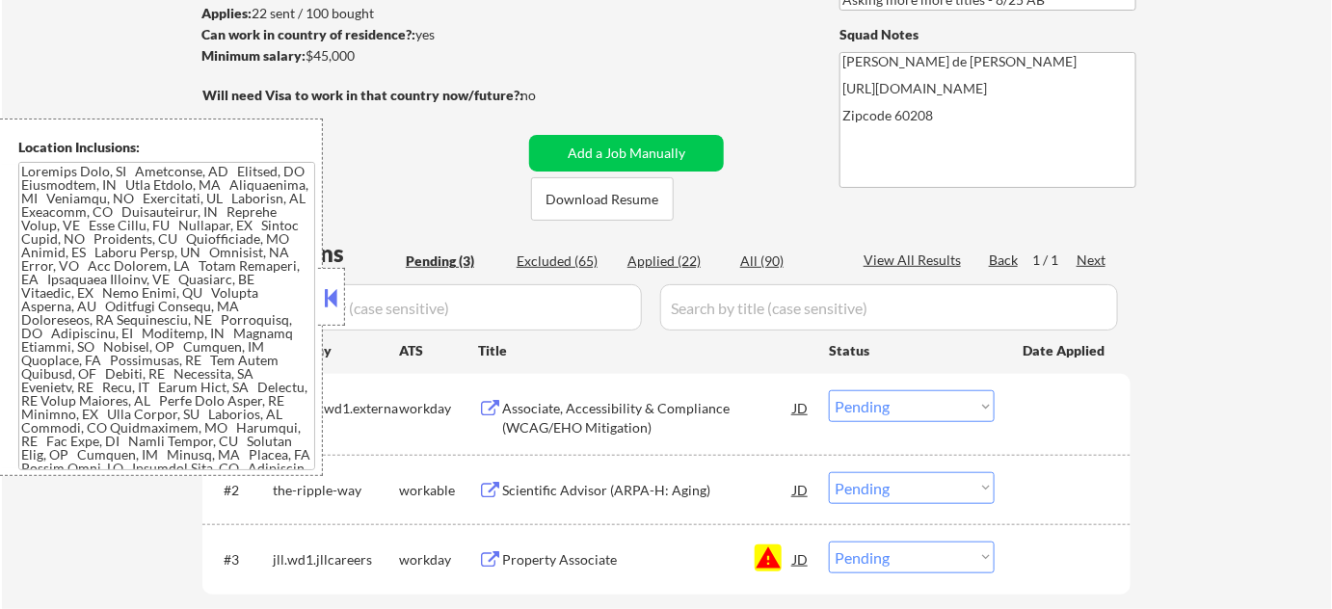
click at [322, 299] on button at bounding box center [331, 297] width 21 height 29
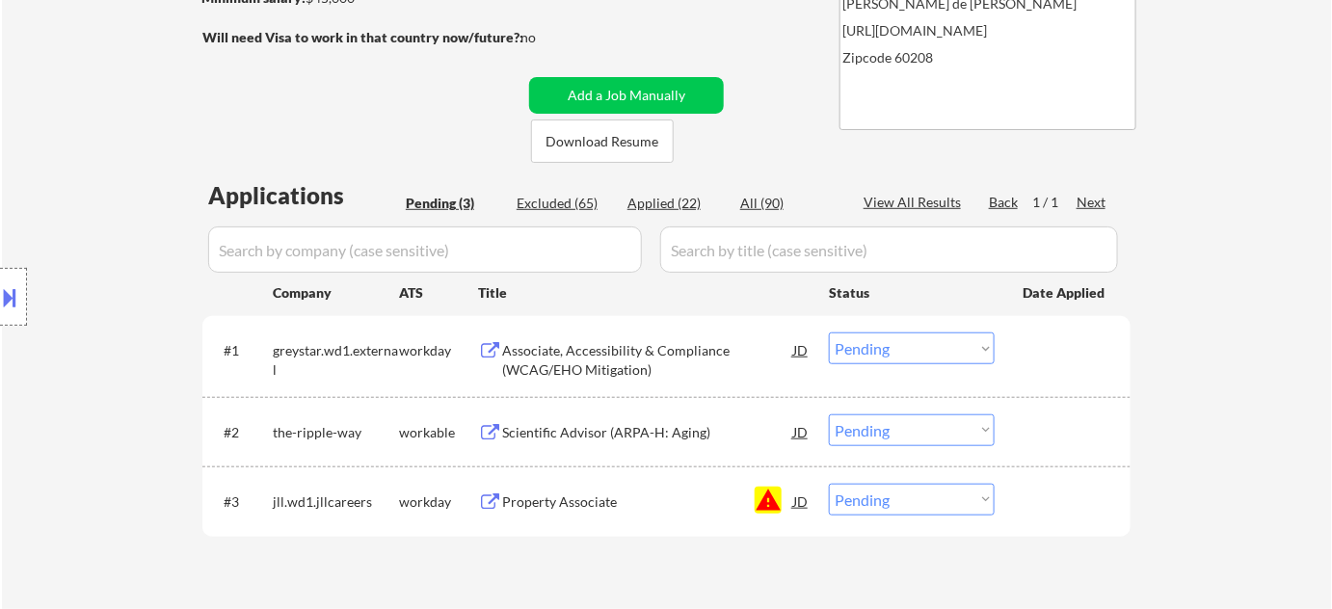
scroll to position [350, 0]
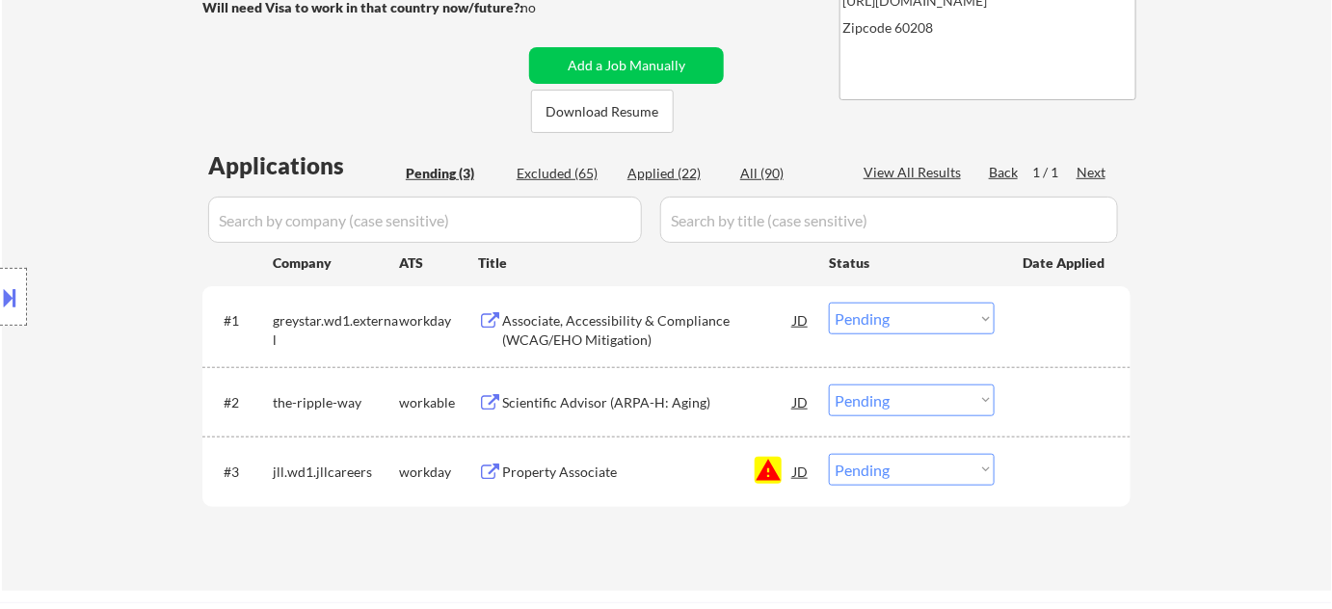
click at [916, 474] on select "Choose an option... Pending Applied Excluded (Questions) Excluded (Expired) Exc…" at bounding box center [912, 470] width 166 height 32
select select ""excluded__bad_match_""
click at [829, 454] on select "Choose an option... Pending Applied Excluded (Questions) Excluded (Expired) Exc…" at bounding box center [912, 470] width 166 height 32
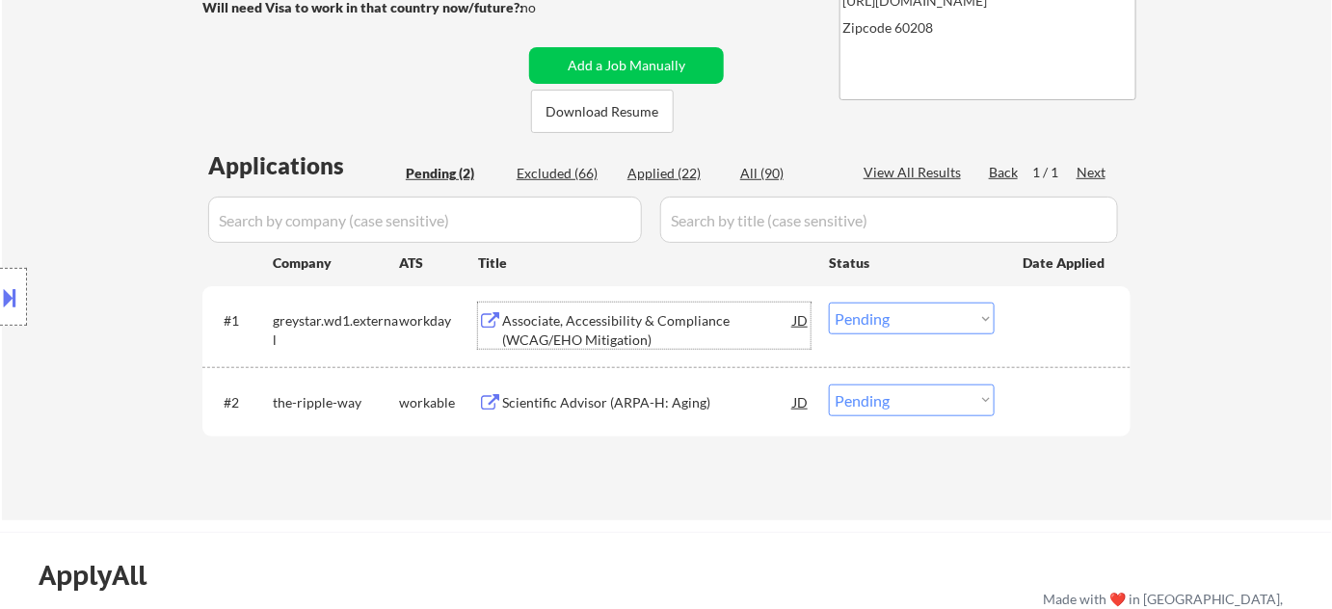
click at [606, 323] on div "Associate, Accessibility & Compliance (WCAG/EHO Mitigation)" at bounding box center [647, 330] width 291 height 38
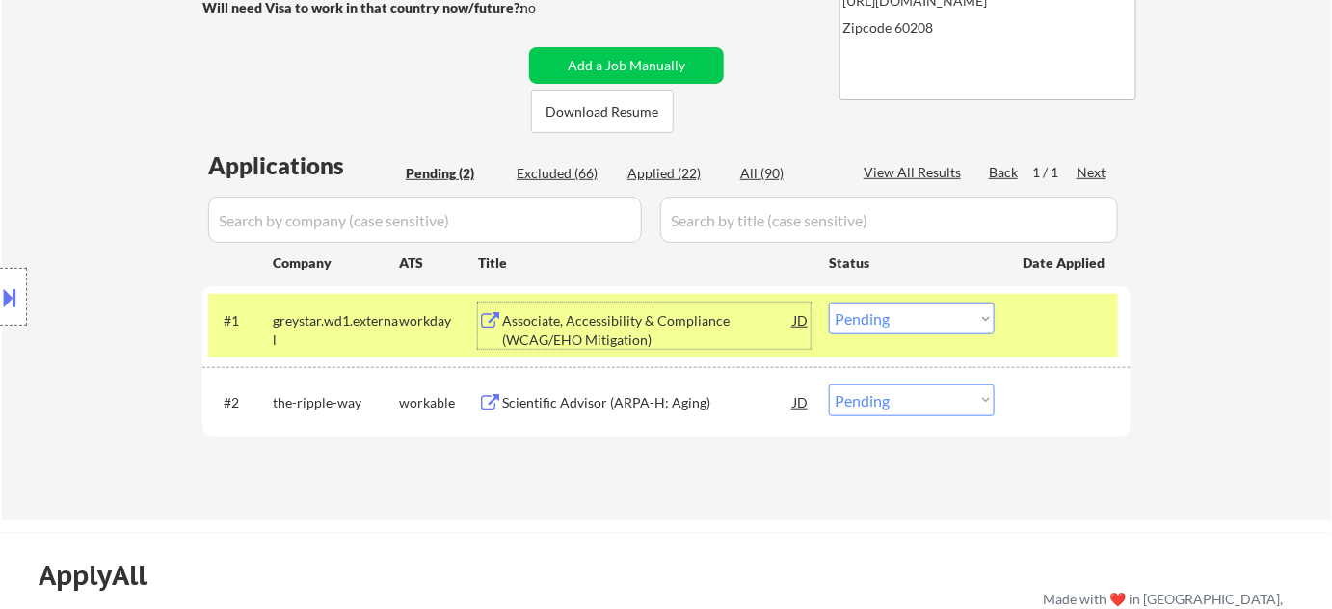
click at [935, 320] on select "Choose an option... Pending Applied Excluded (Questions) Excluded (Expired) Exc…" at bounding box center [912, 319] width 166 height 32
click at [829, 303] on select "Choose an option... Pending Applied Excluded (Questions) Excluded (Expired) Exc…" at bounding box center [912, 319] width 166 height 32
click at [645, 408] on div "Scientific Advisor (ARPA-H: Aging)" at bounding box center [647, 402] width 291 height 19
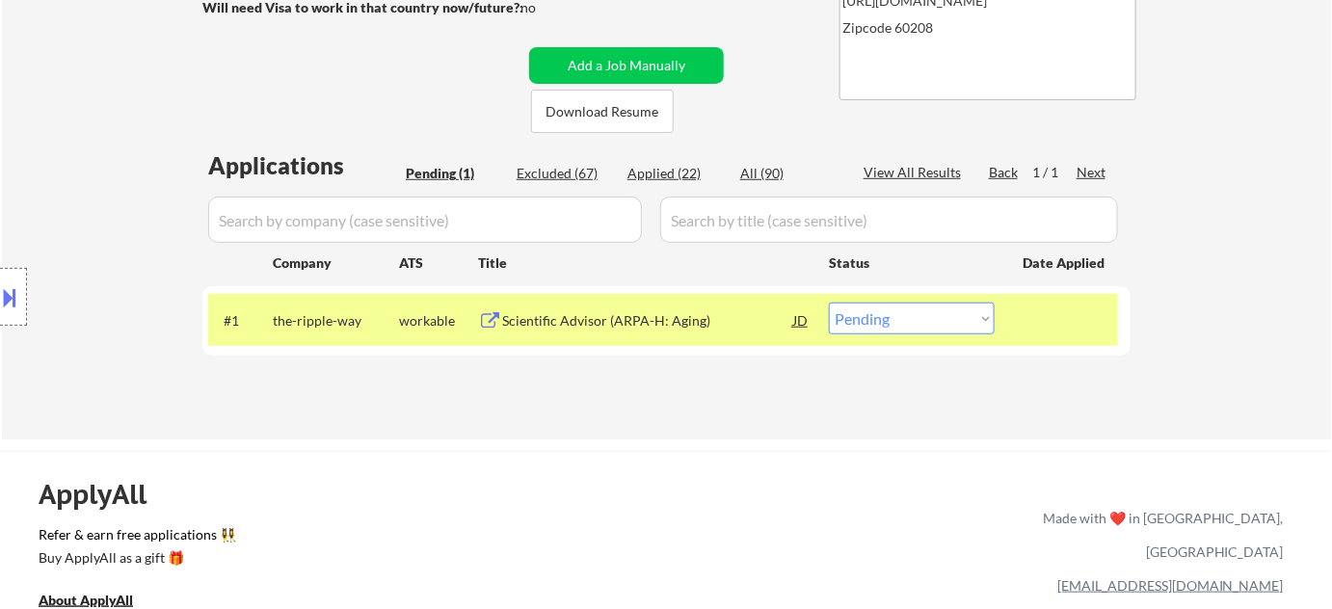
click at [848, 324] on select "Choose an option... Pending Applied Excluded (Questions) Excluded (Expired) Exc…" at bounding box center [912, 319] width 166 height 32
select select ""excluded__bad_match_""
click at [829, 303] on select "Choose an option... Pending Applied Excluded (Questions) Excluded (Expired) Exc…" at bounding box center [912, 319] width 166 height 32
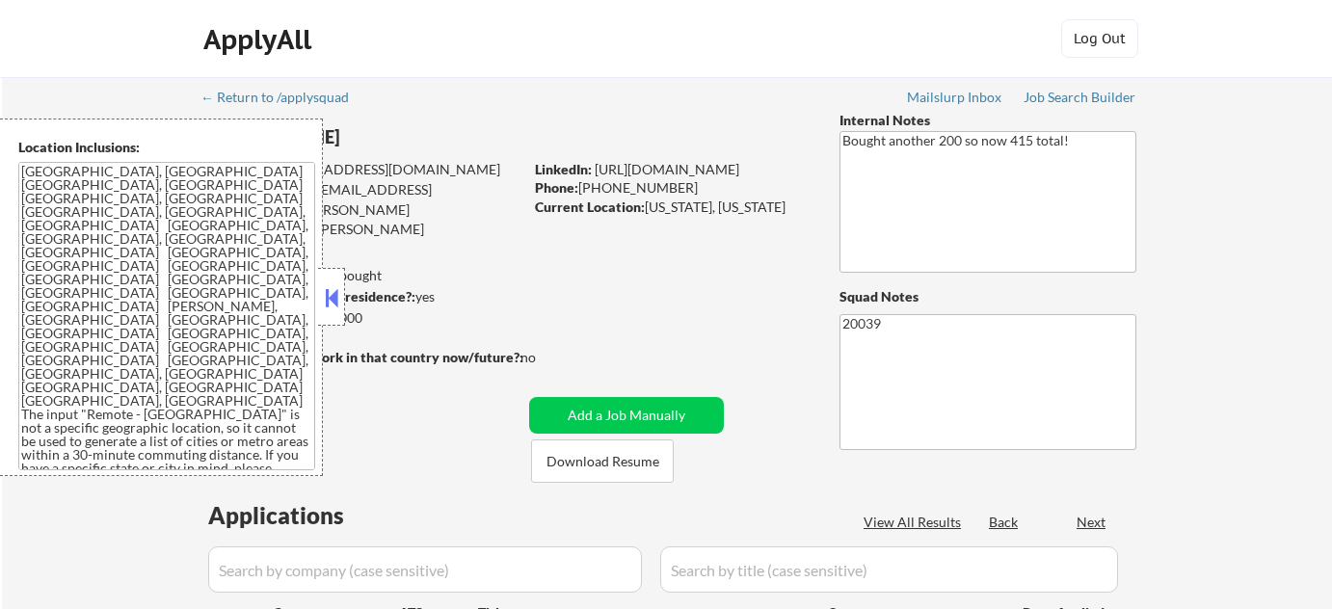
select select ""pending""
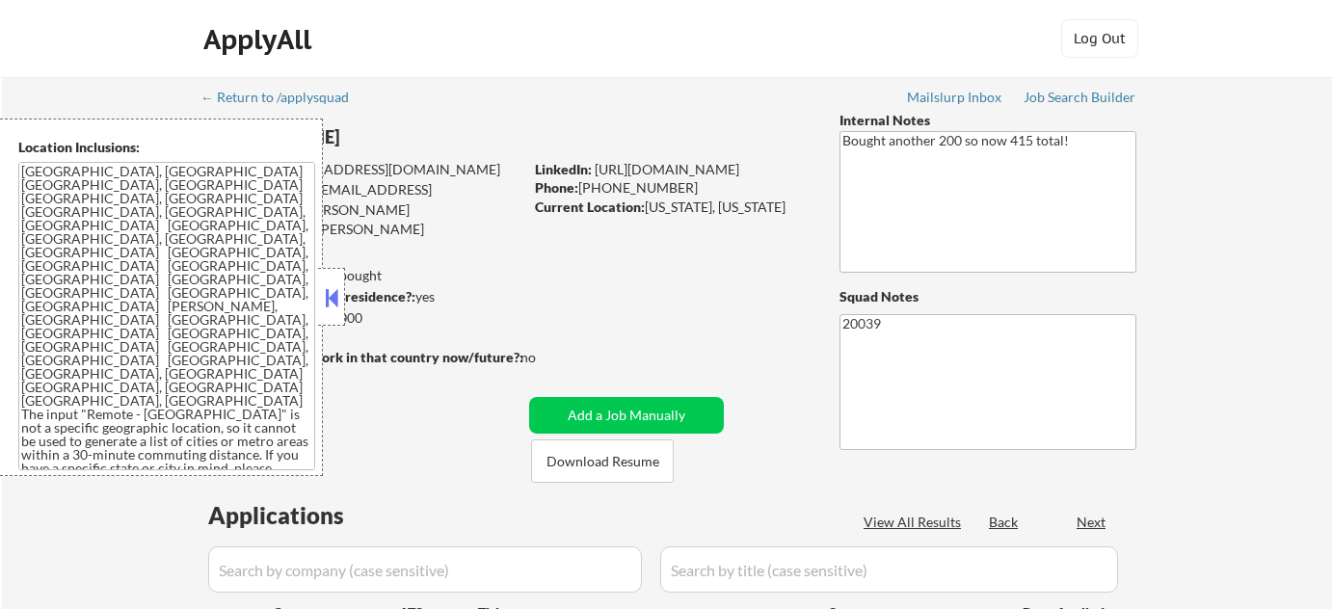
select select ""pending""
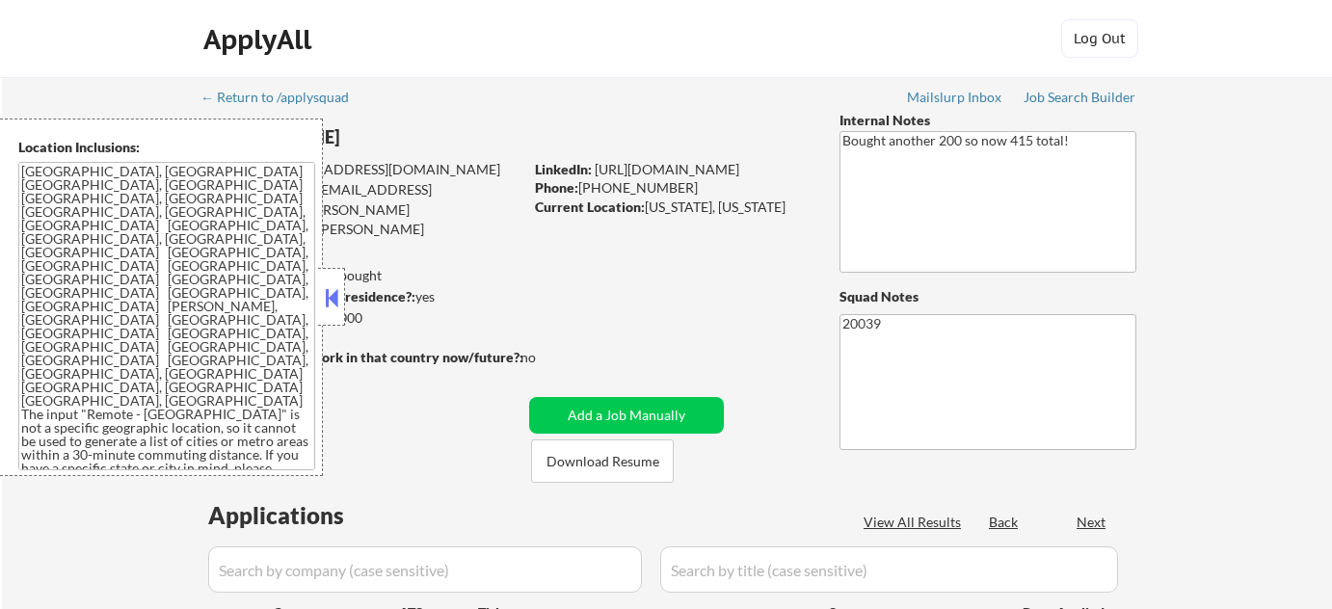
select select ""pending""
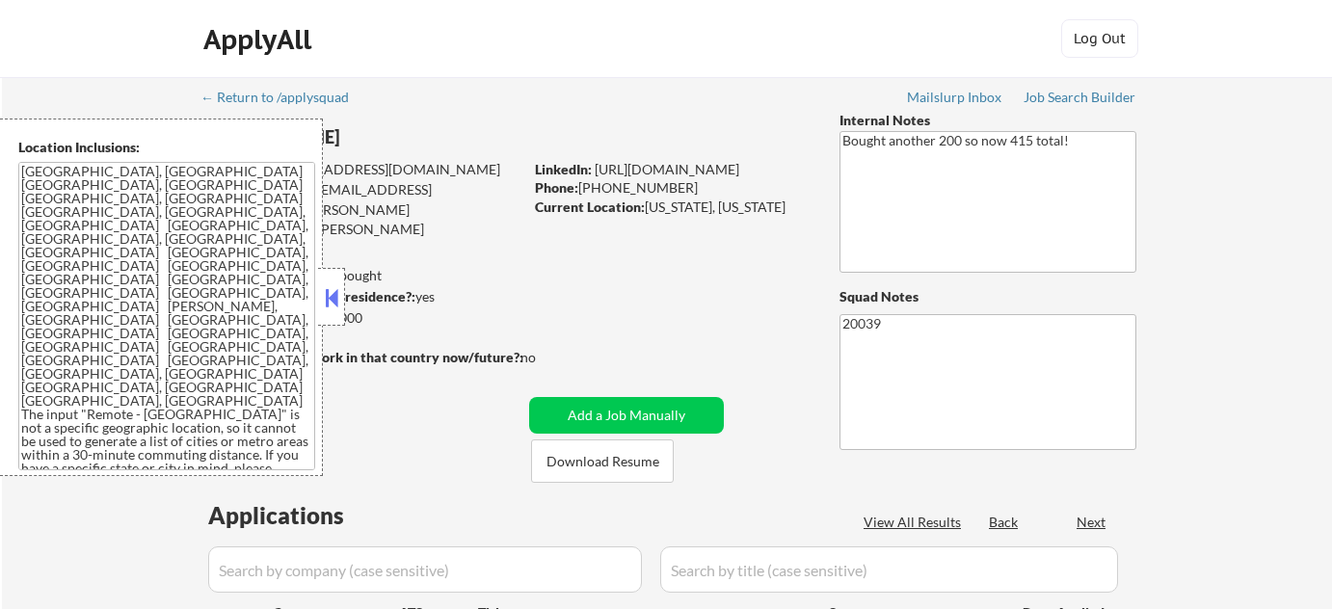
select select ""pending""
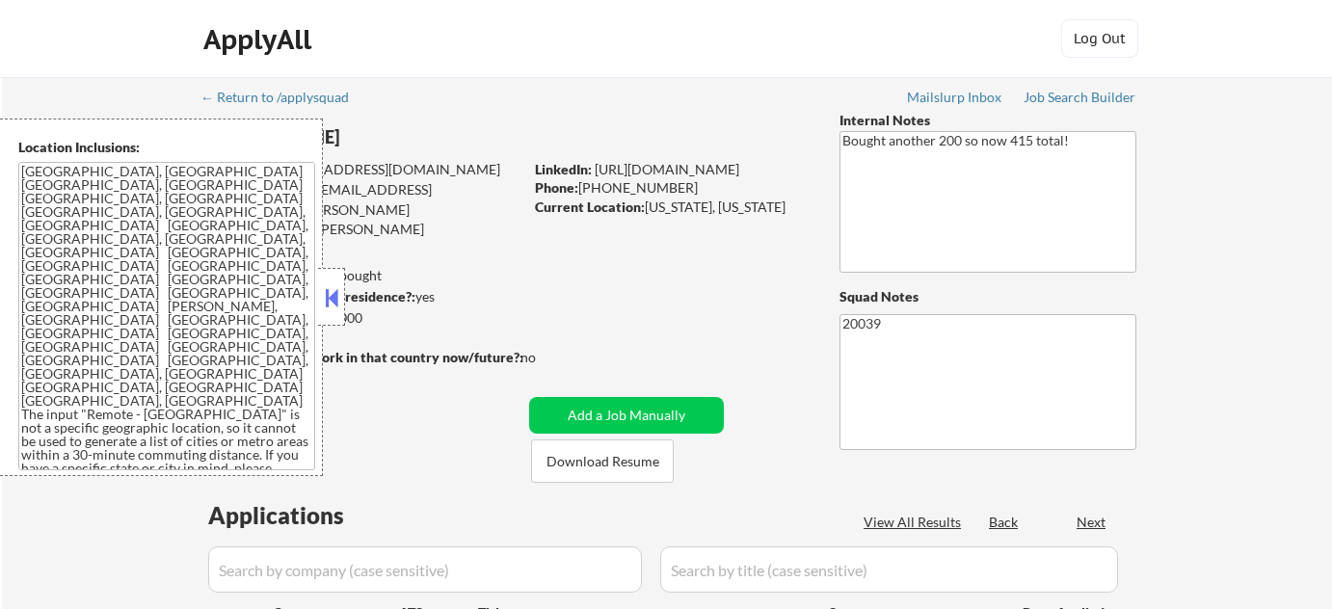
select select ""pending""
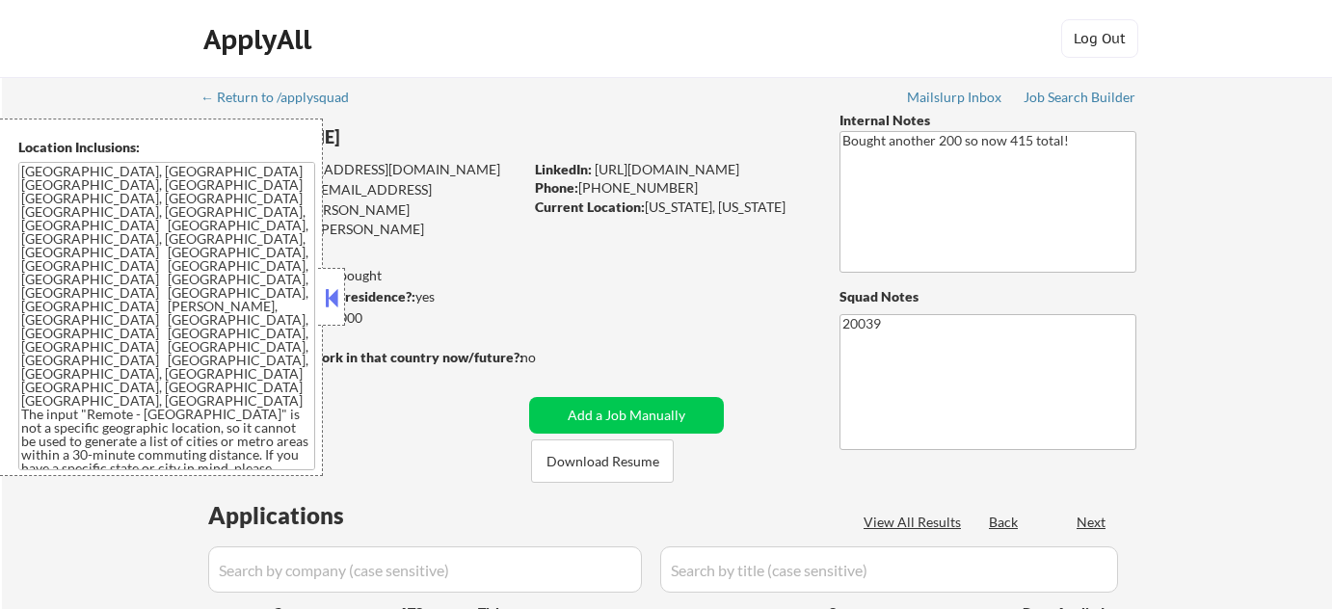
select select ""pending""
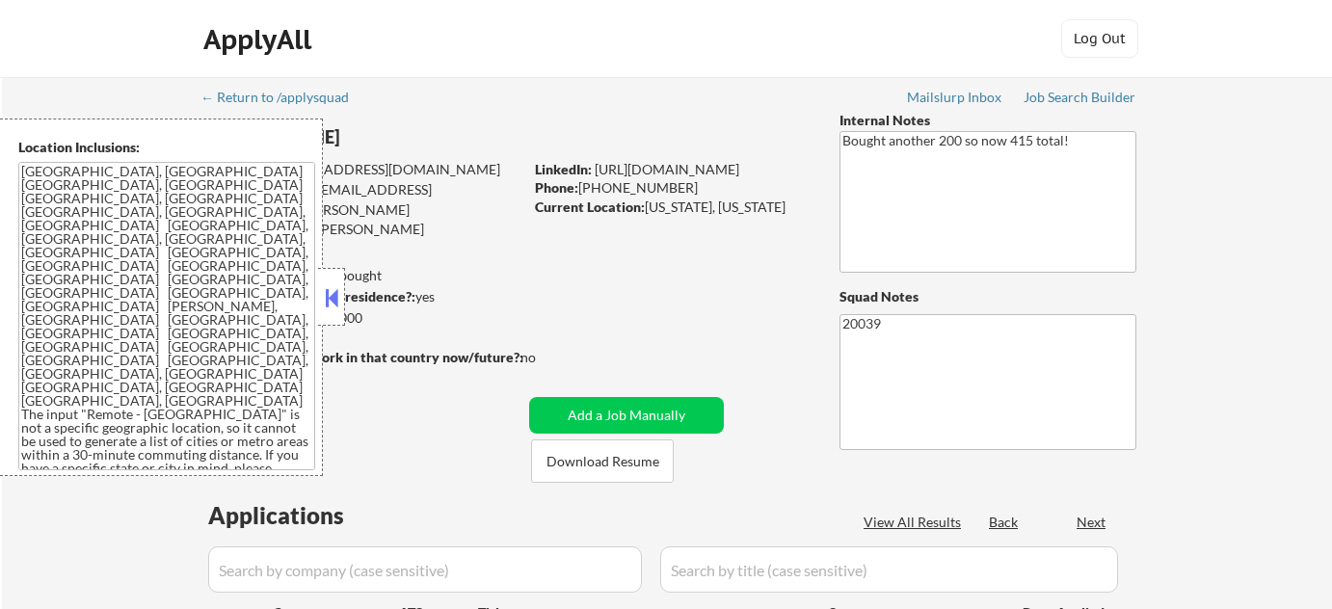
select select ""pending""
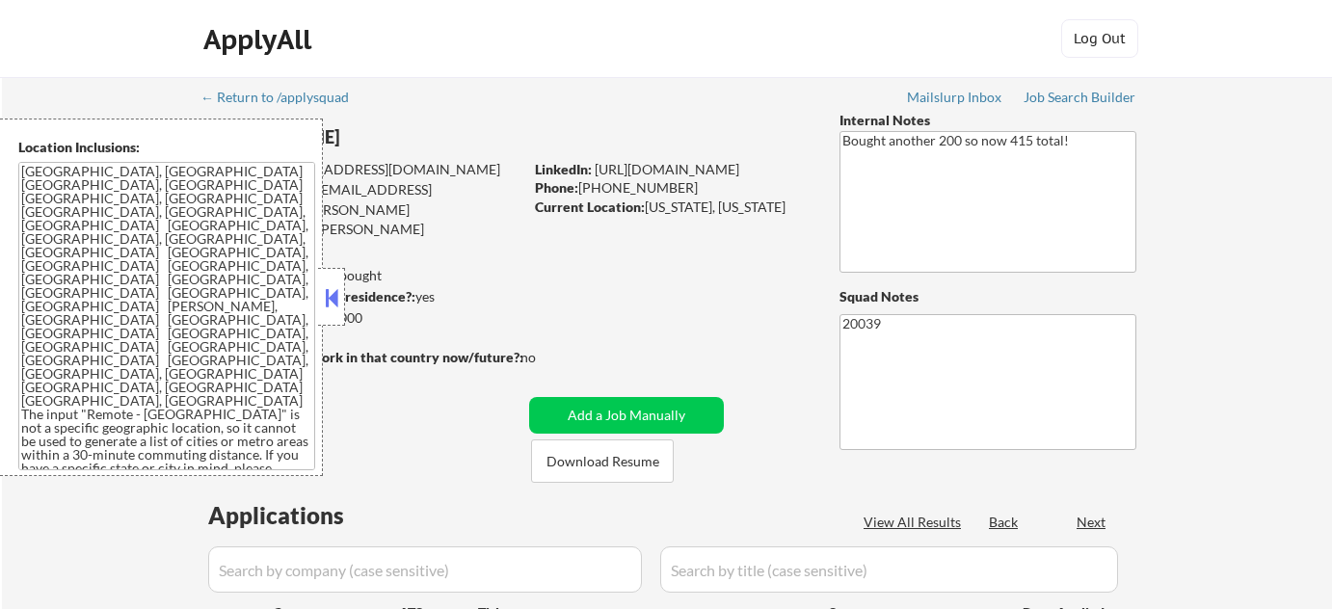
select select ""pending""
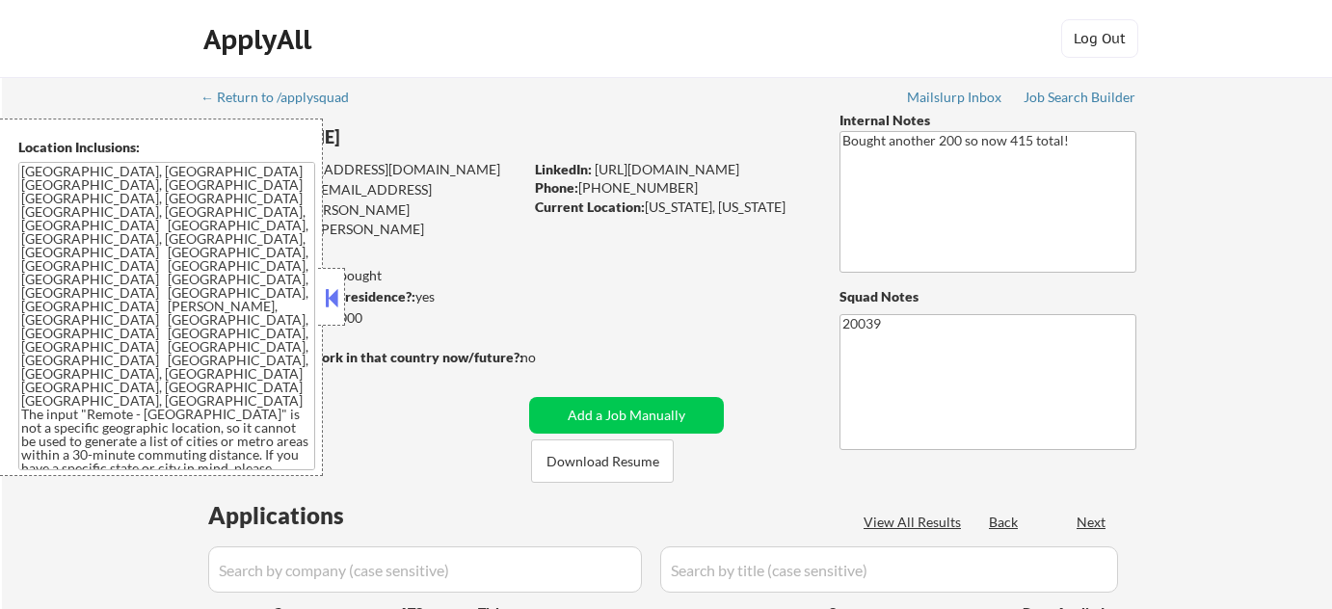
select select ""pending""
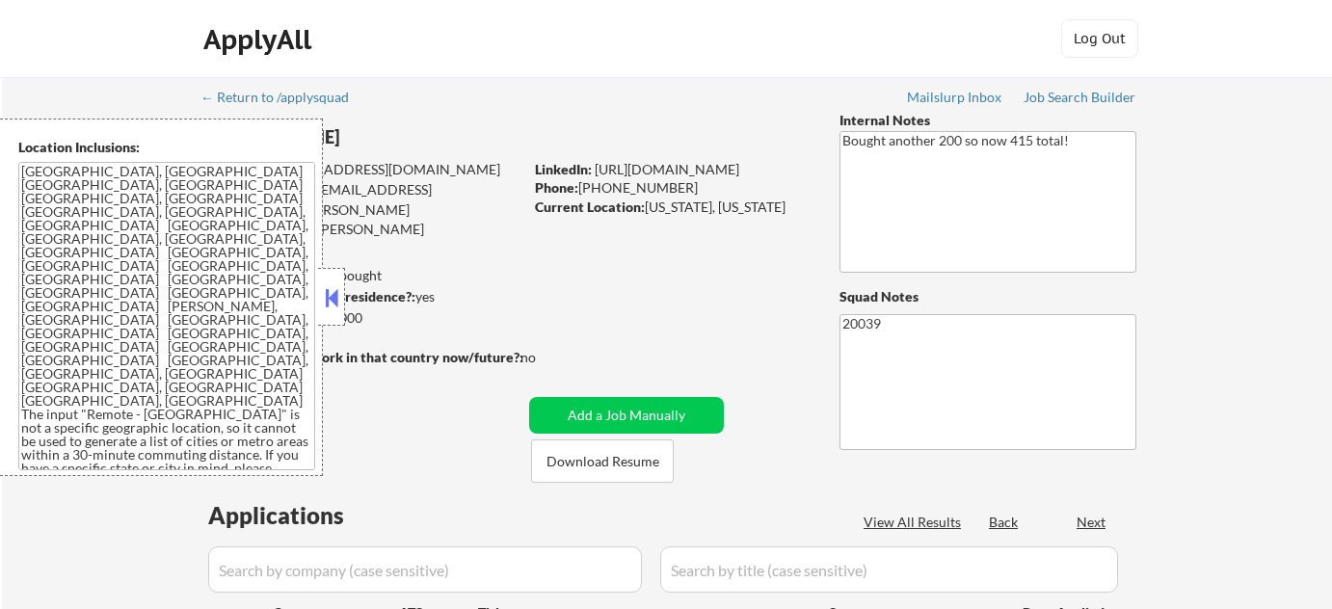
select select ""pending""
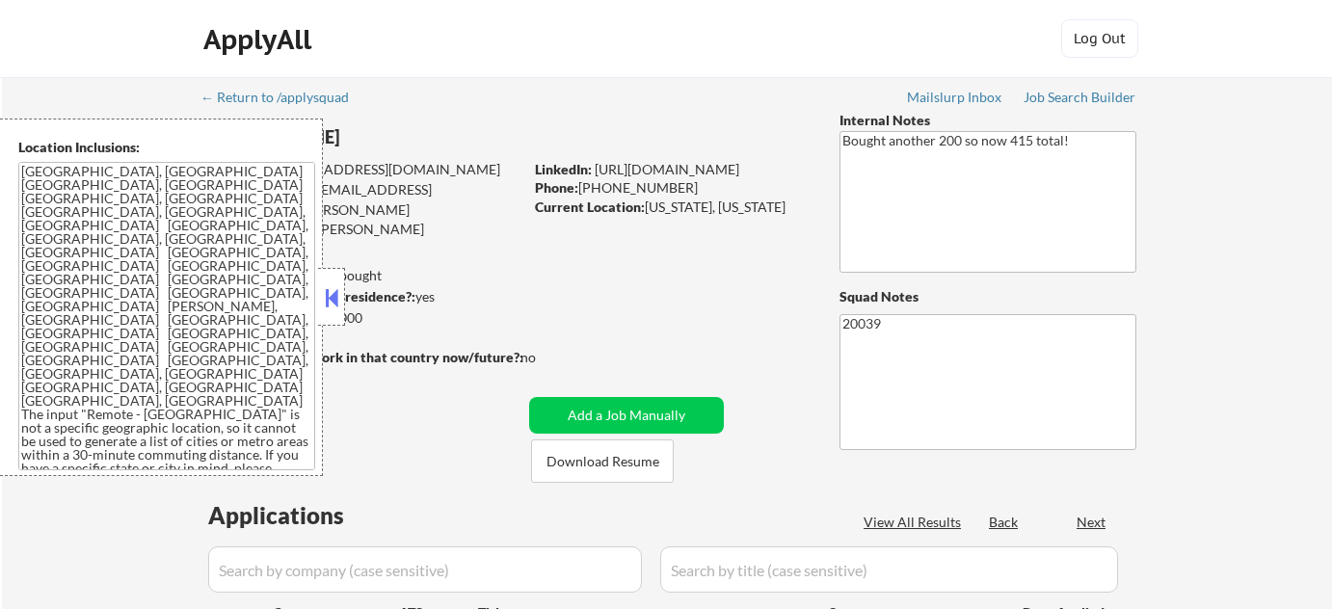
select select ""pending""
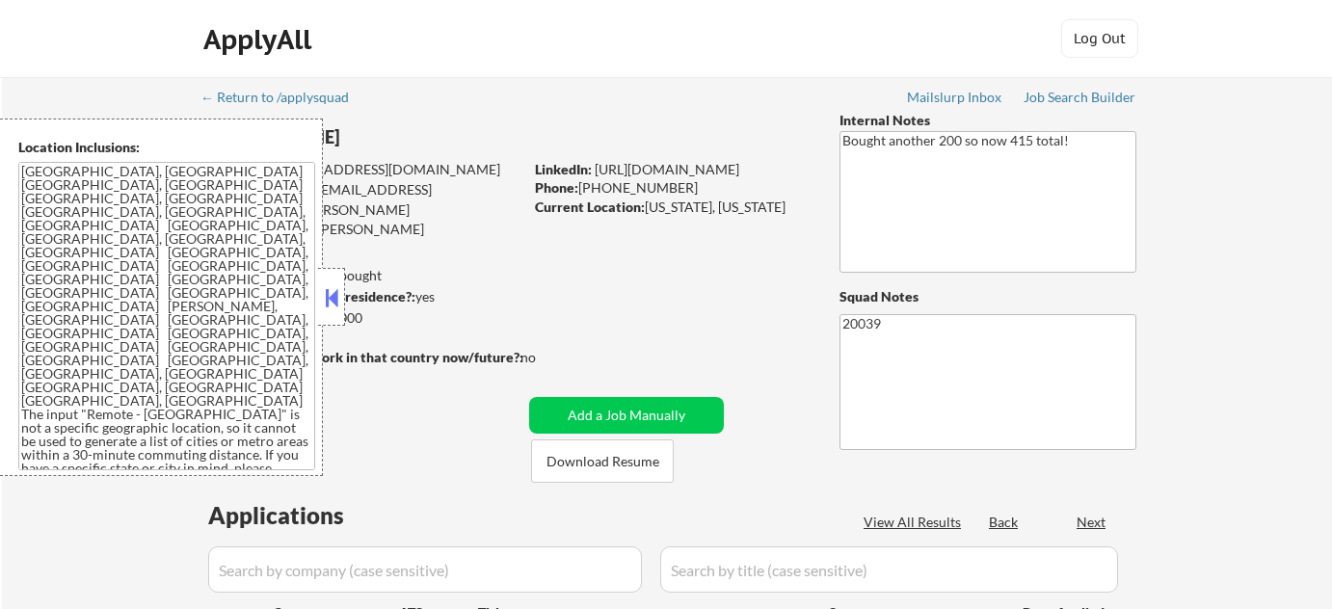
select select ""pending""
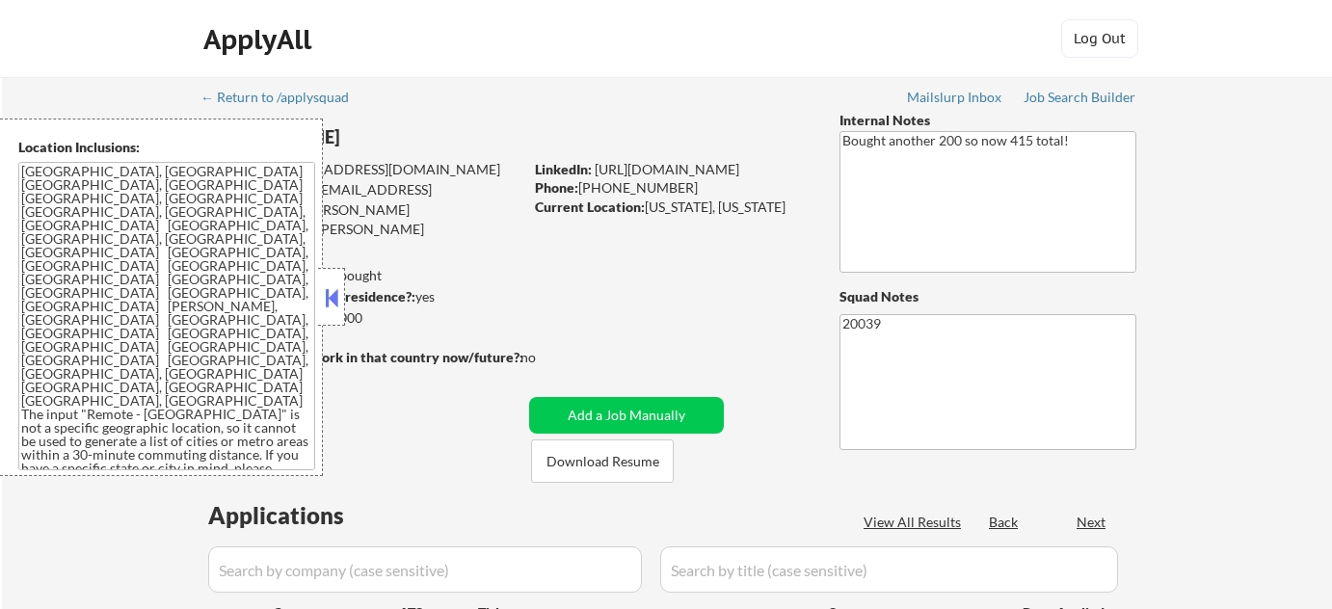
select select ""pending""
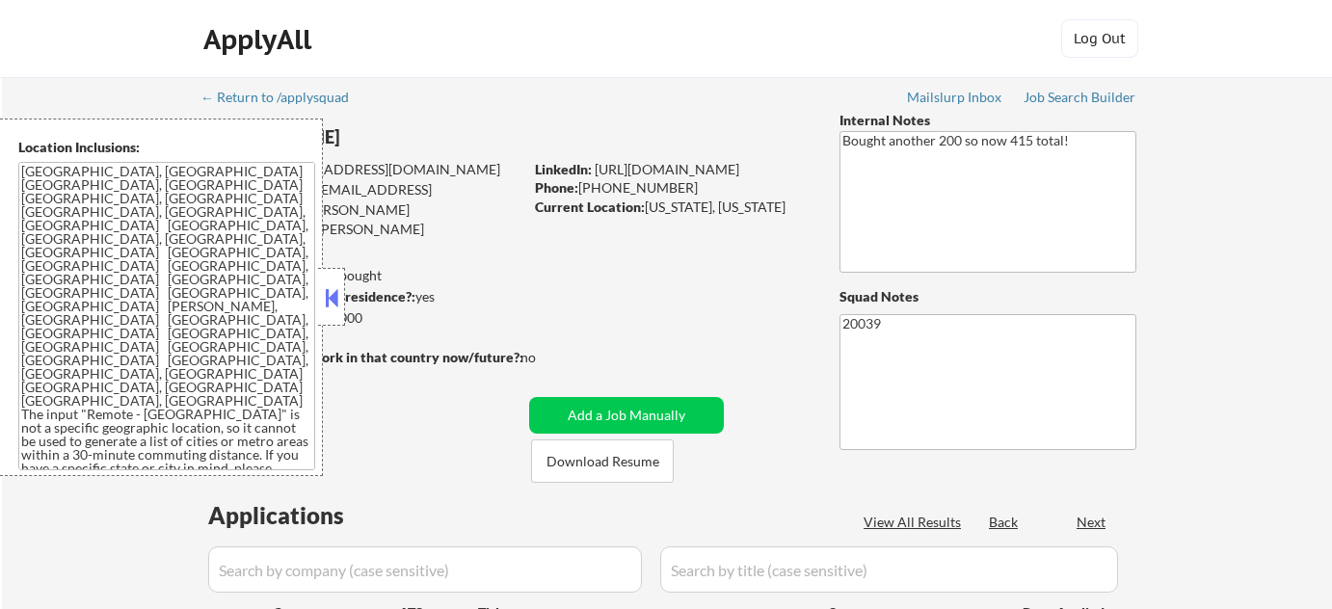
select select ""pending""
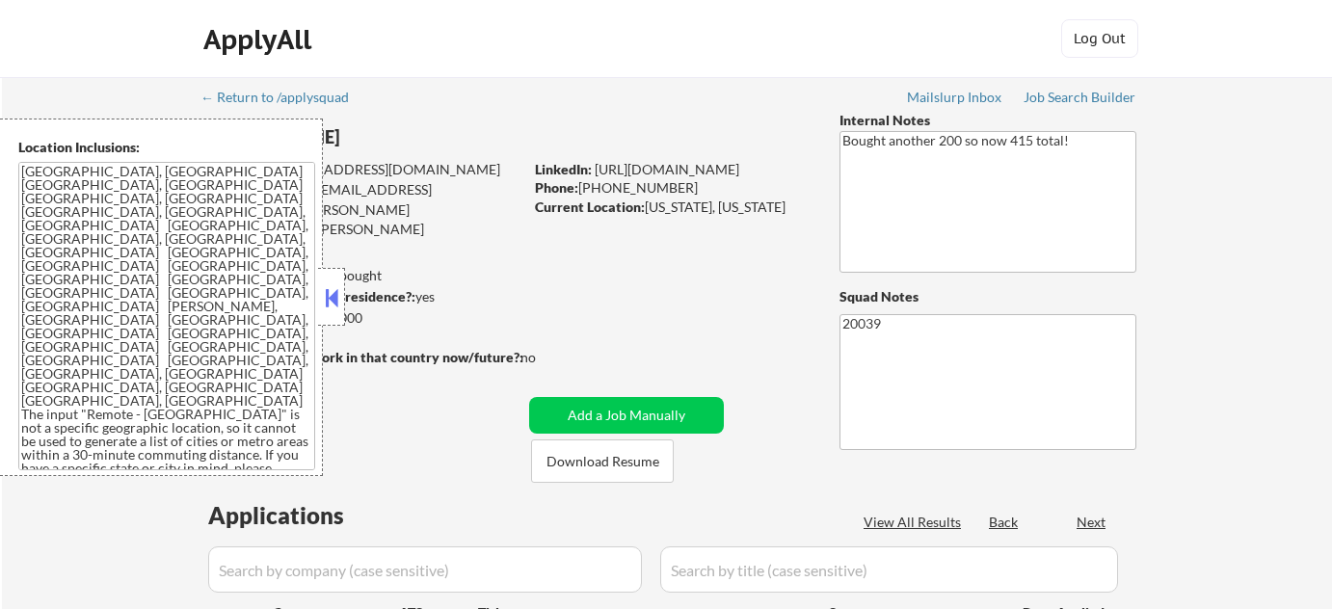
select select ""pending""
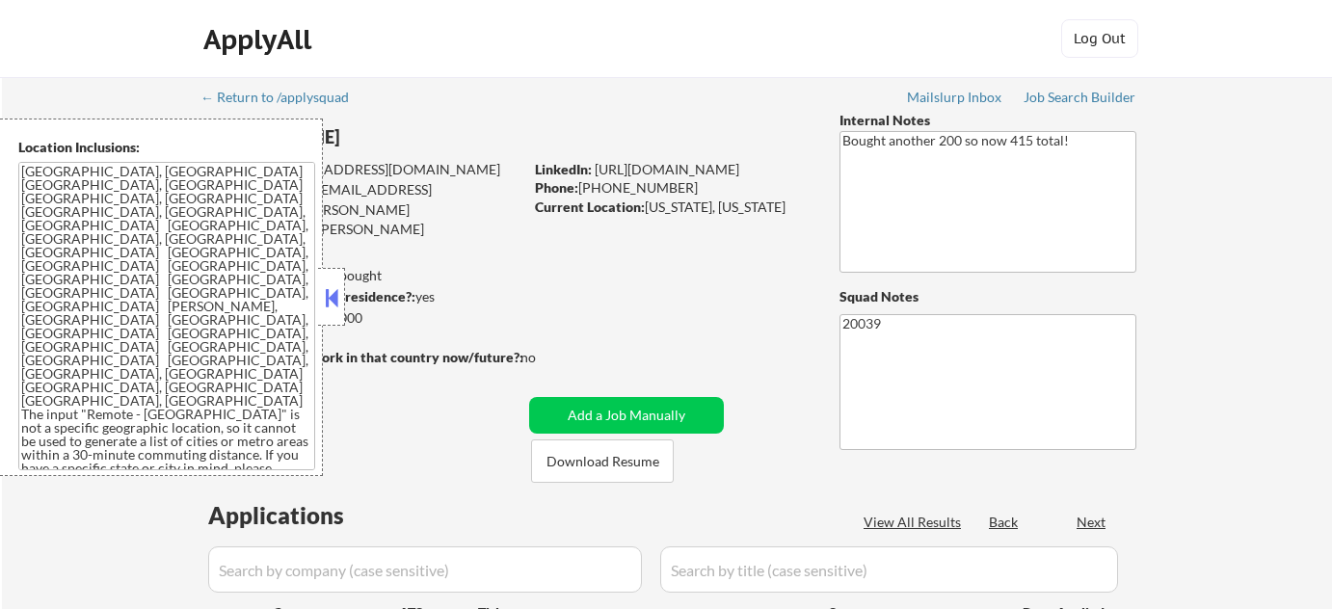
select select ""pending""
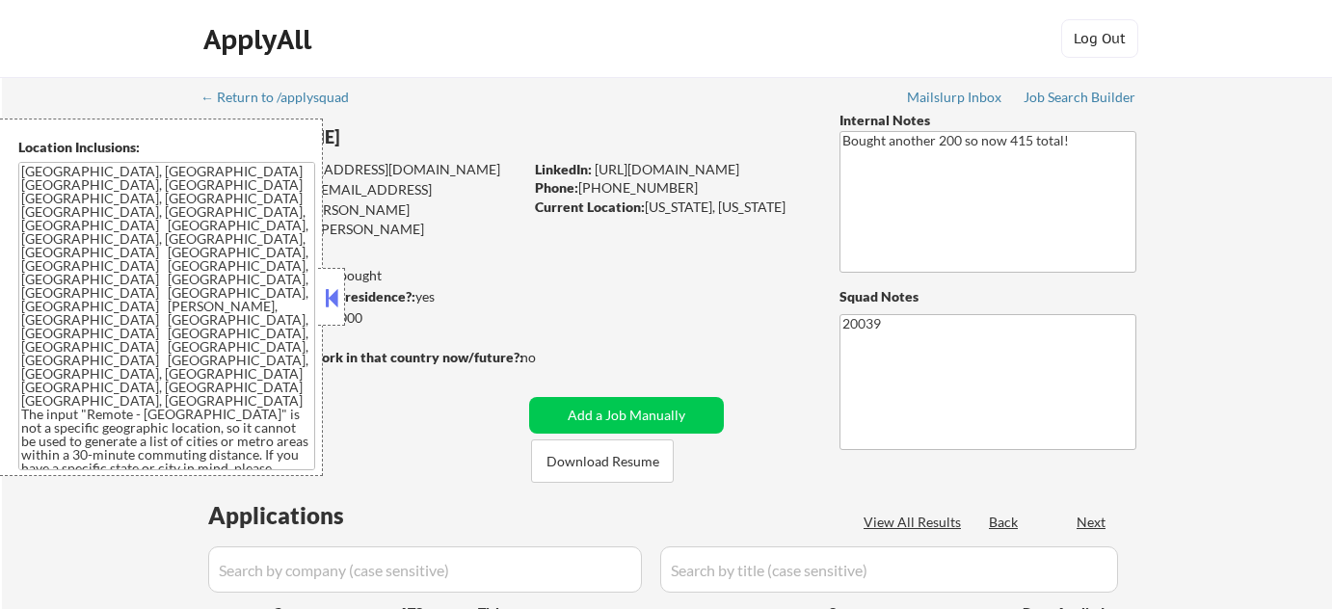
select select ""pending""
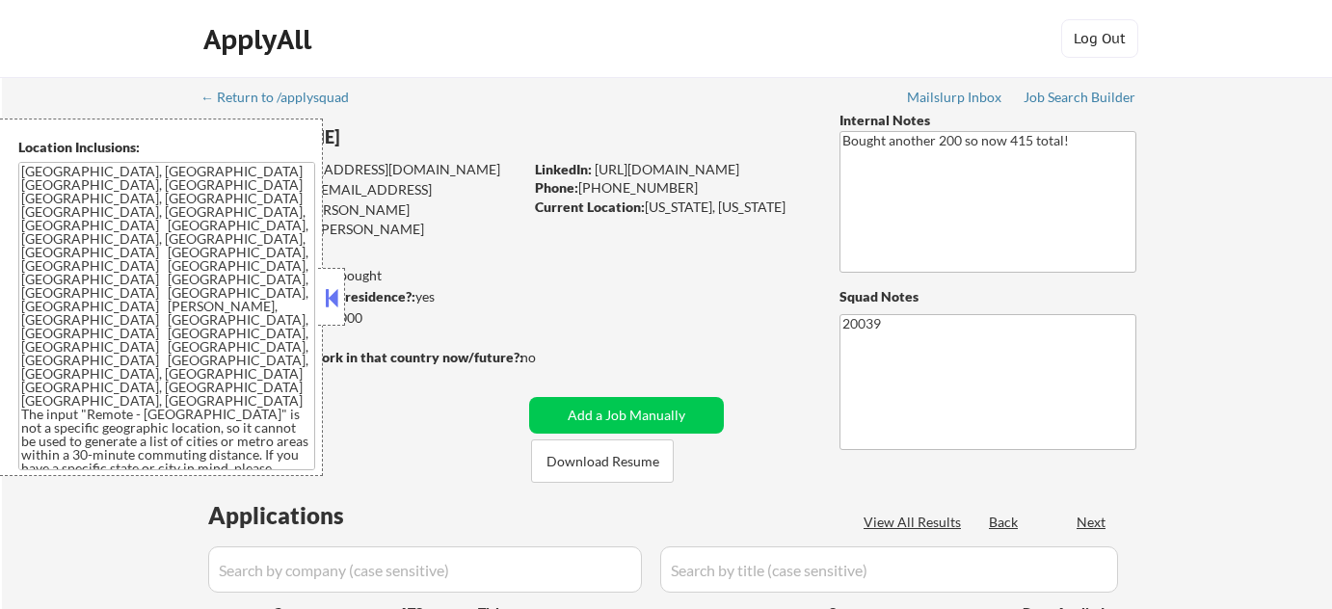
select select ""pending""
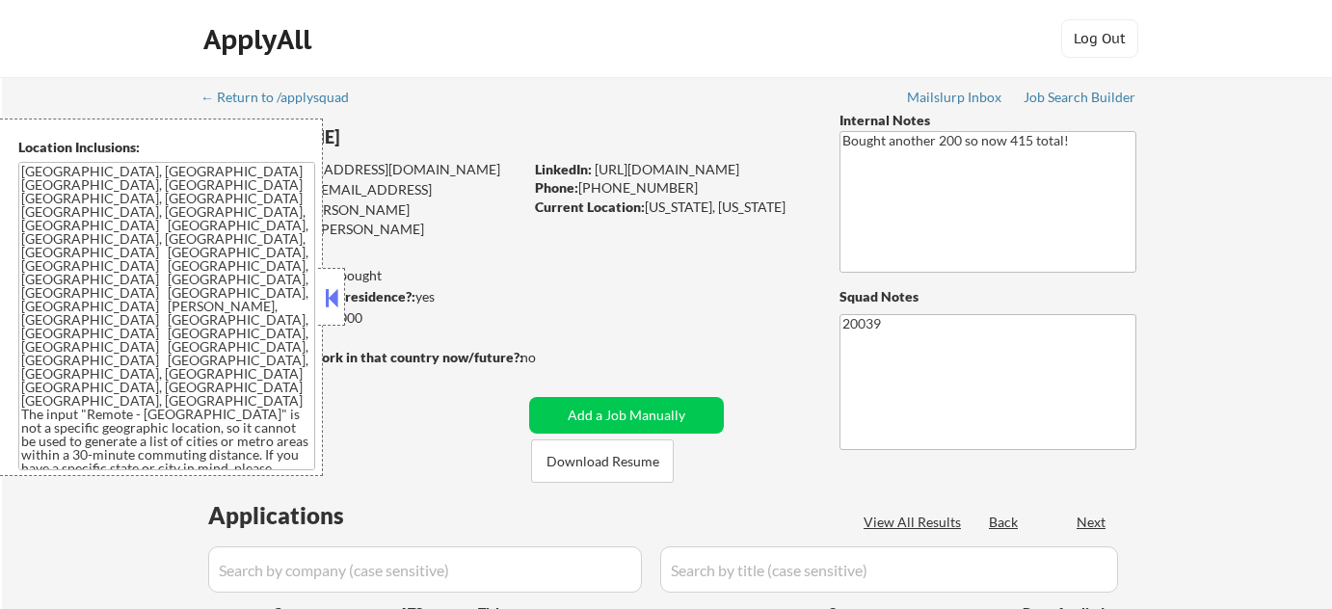
select select ""pending""
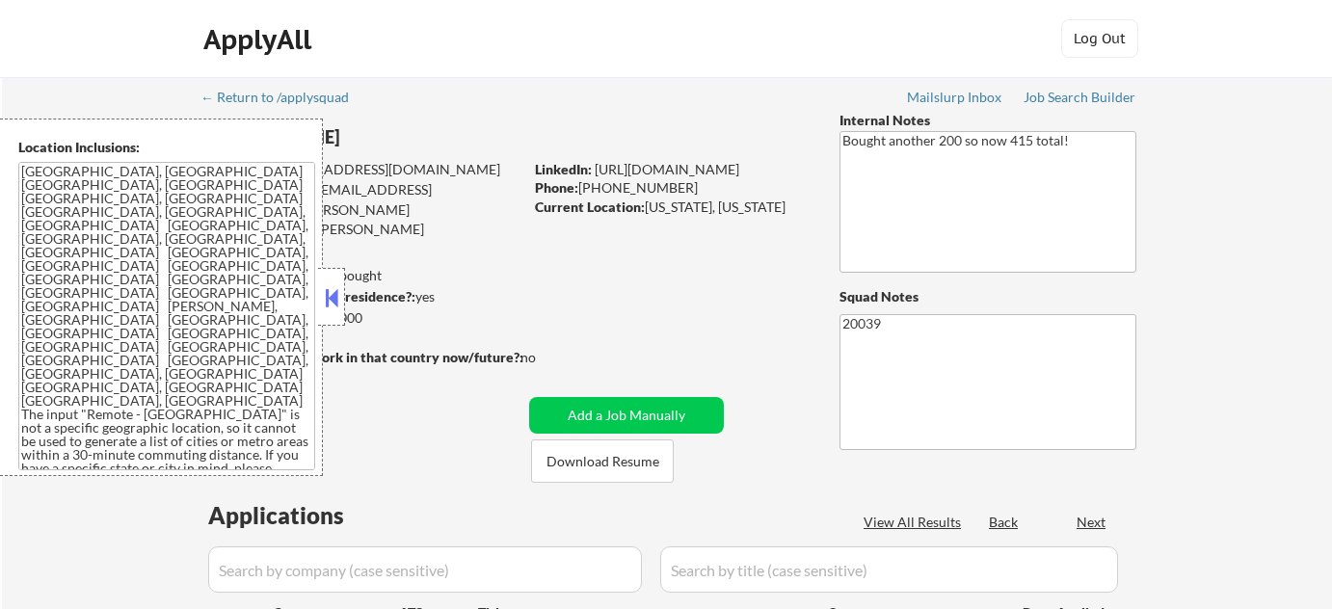
select select ""pending""
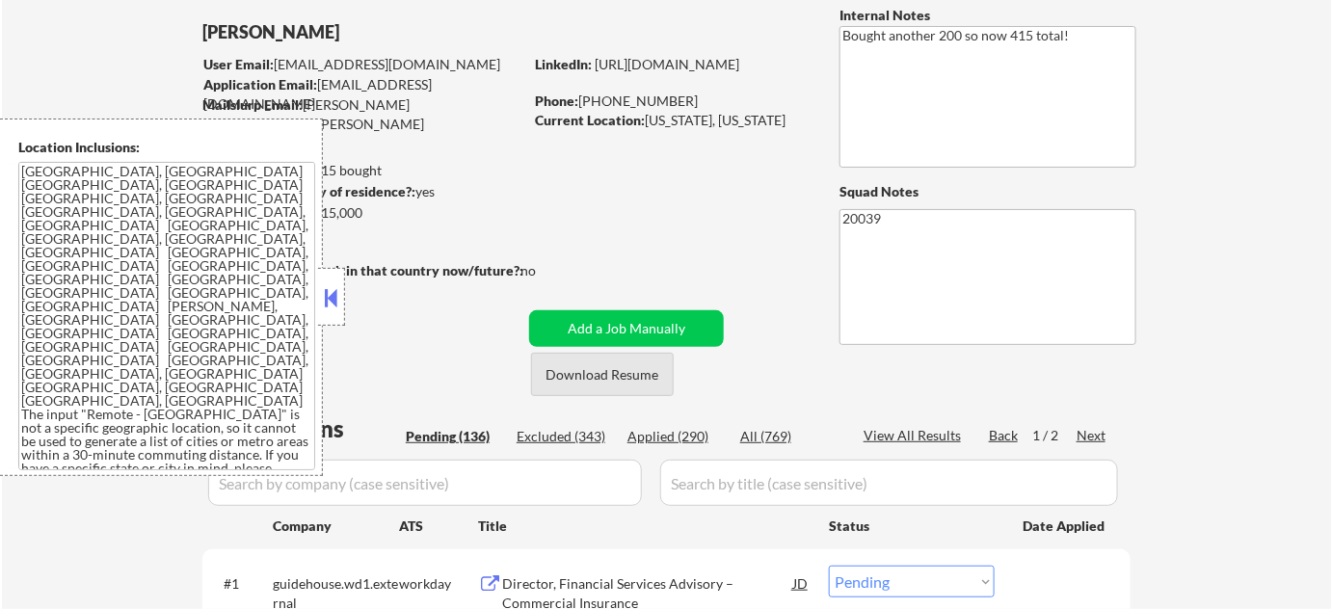
scroll to position [175, 0]
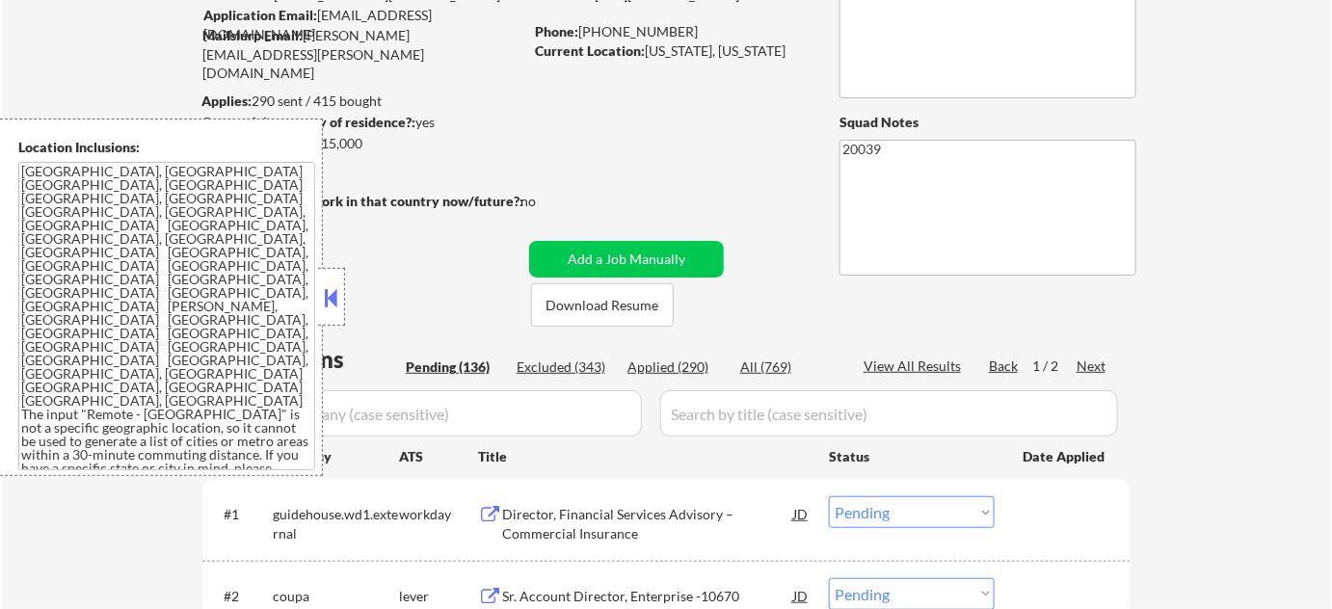
click at [329, 302] on button at bounding box center [331, 297] width 21 height 29
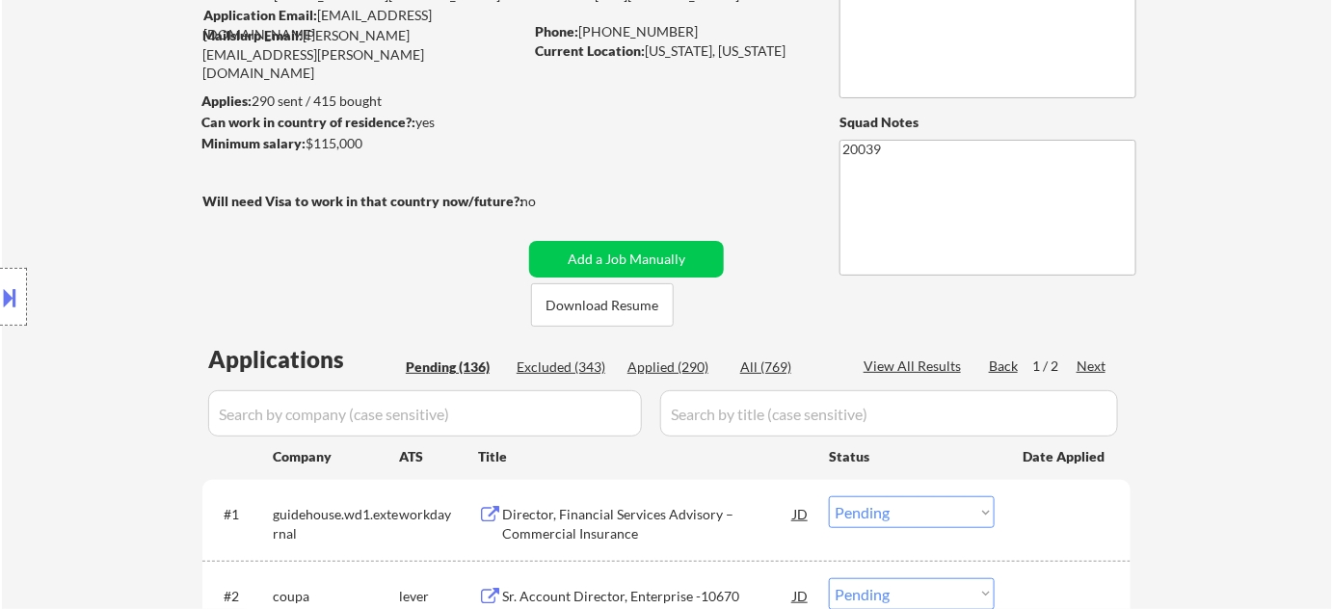
scroll to position [525, 0]
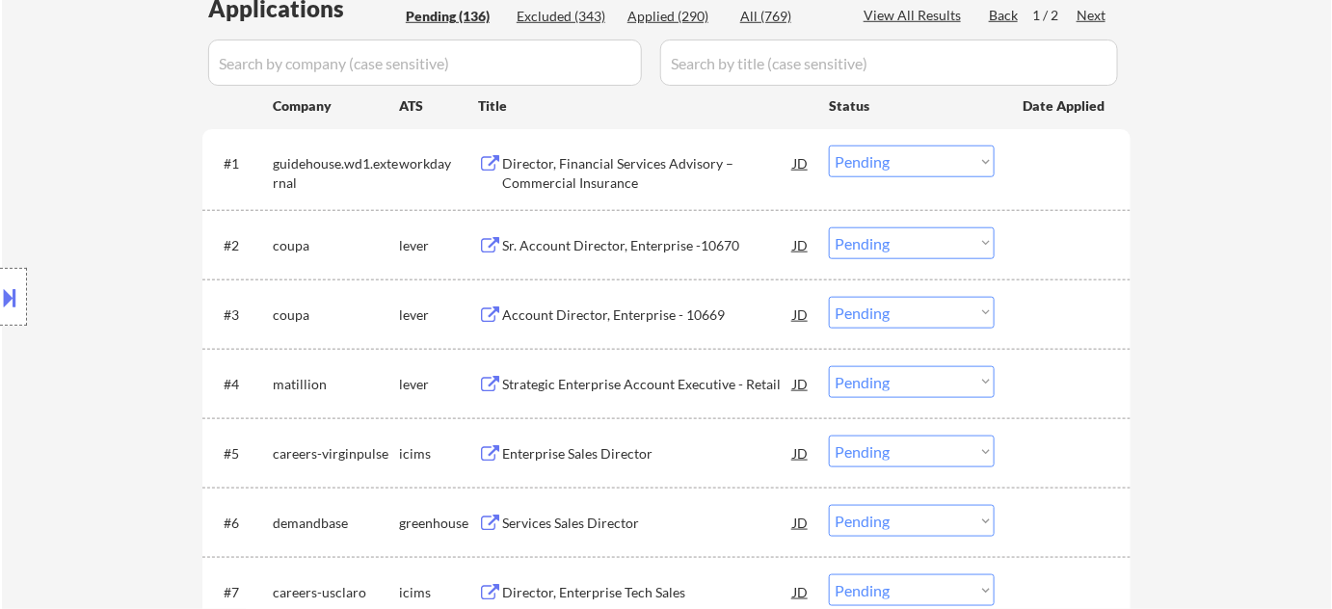
click at [631, 385] on div "Strategic Enterprise Account Executive - Retail" at bounding box center [647, 384] width 291 height 19
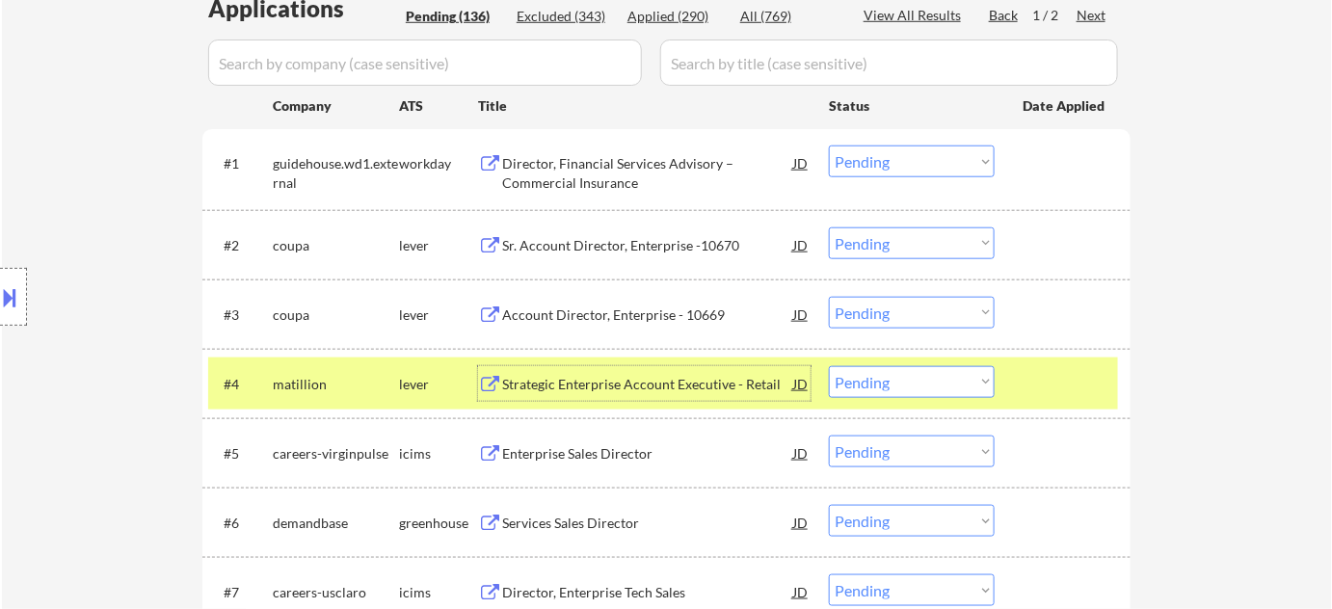
click at [570, 400] on div "Strategic Enterprise Account Executive - Retail" at bounding box center [647, 383] width 291 height 35
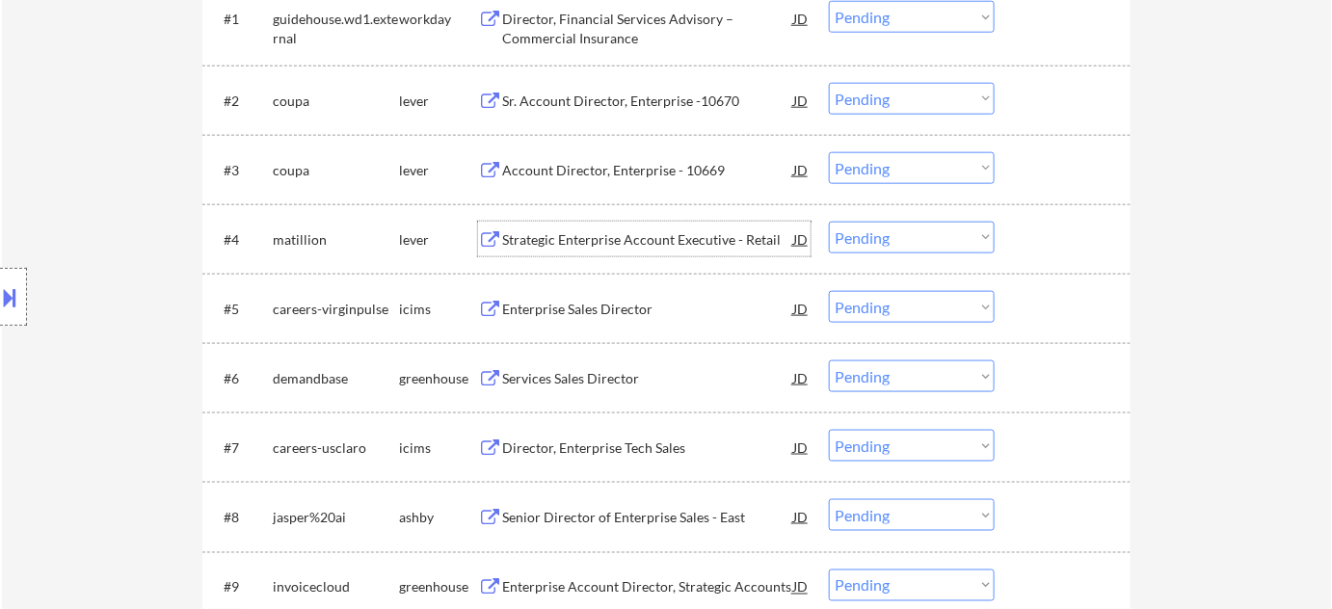
scroll to position [701, 0]
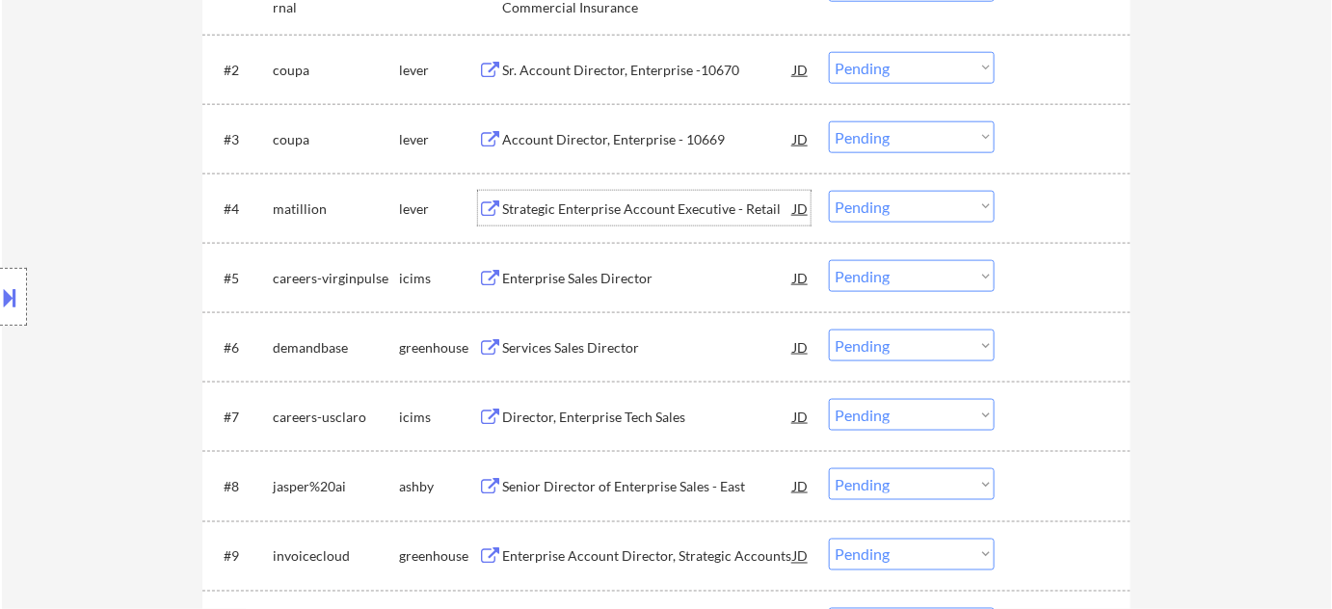
click at [875, 209] on select "Choose an option... Pending Applied Excluded (Questions) Excluded (Expired) Exc…" at bounding box center [912, 207] width 166 height 32
click at [829, 191] on select "Choose an option... Pending Applied Excluded (Questions) Excluded (Expired) Exc…" at bounding box center [912, 207] width 166 height 32
select select ""pending""
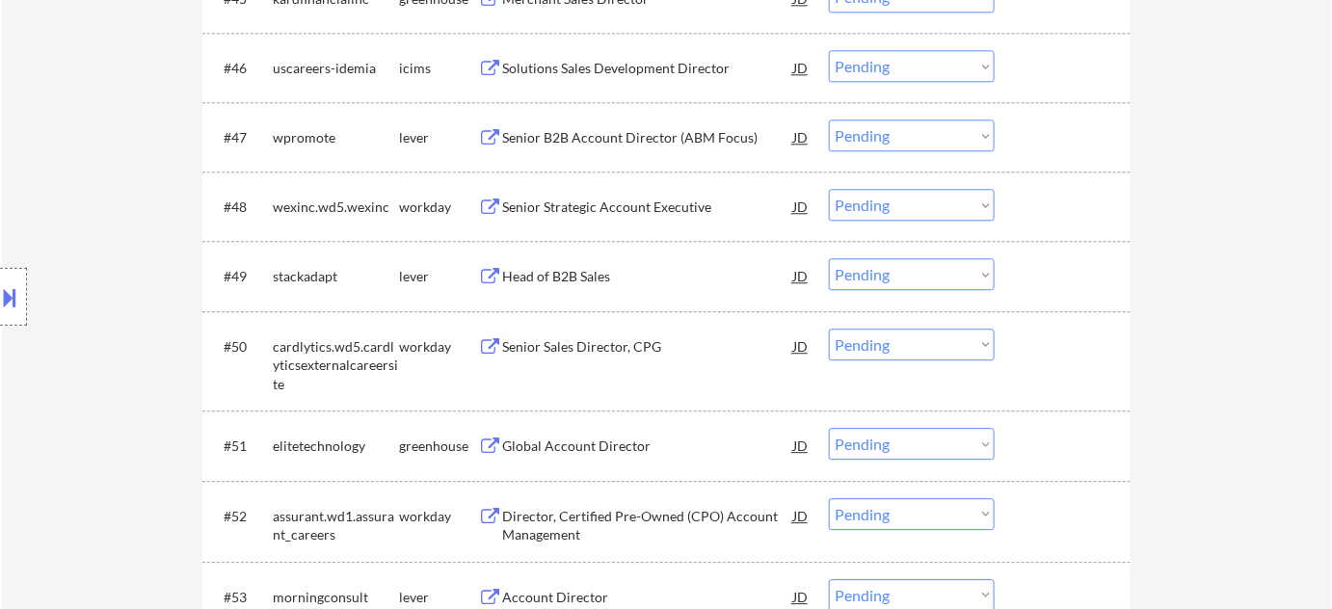
scroll to position [4031, 0]
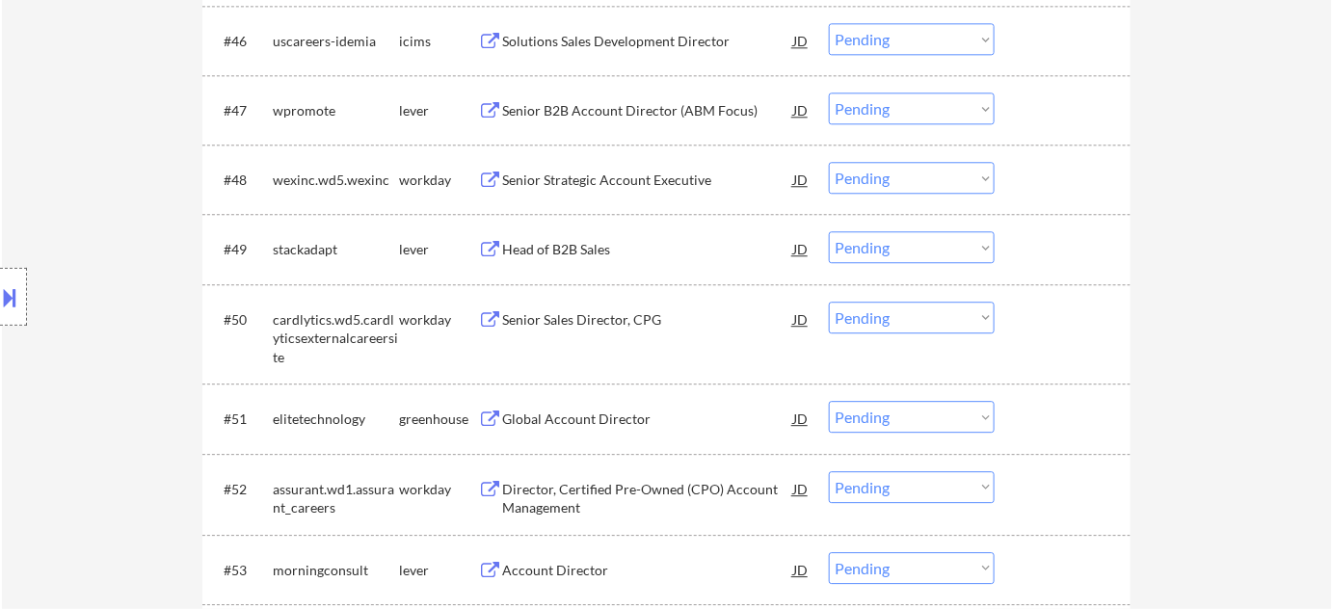
click at [606, 179] on div "Senior Strategic Account Executive" at bounding box center [647, 180] width 291 height 19
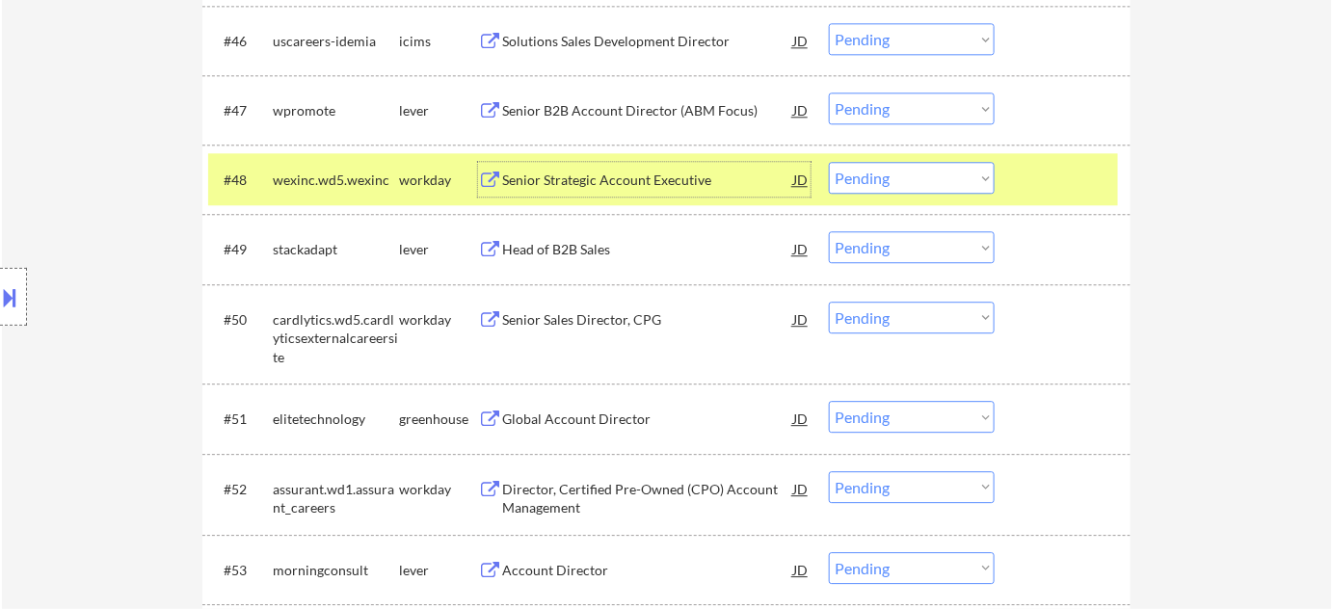
click at [898, 170] on select "Choose an option... Pending Applied Excluded (Questions) Excluded (Expired) Exc…" at bounding box center [912, 178] width 166 height 32
click at [829, 162] on select "Choose an option... Pending Applied Excluded (Questions) Excluded (Expired) Exc…" at bounding box center [912, 178] width 166 height 32
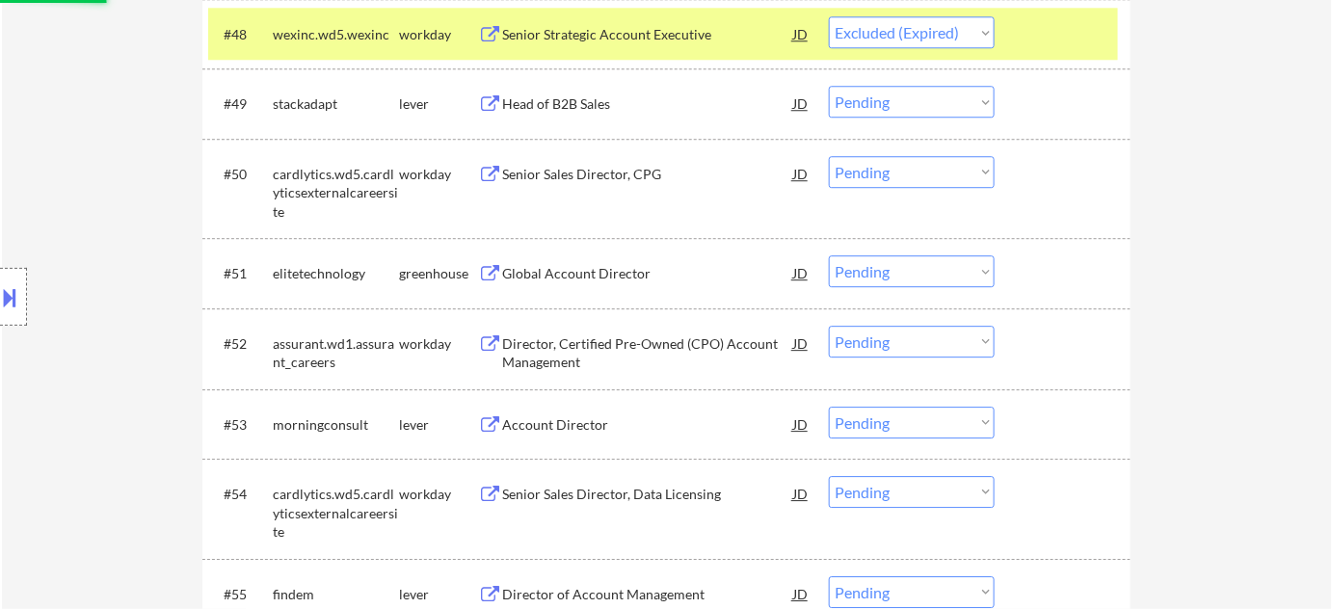
scroll to position [4207, 0]
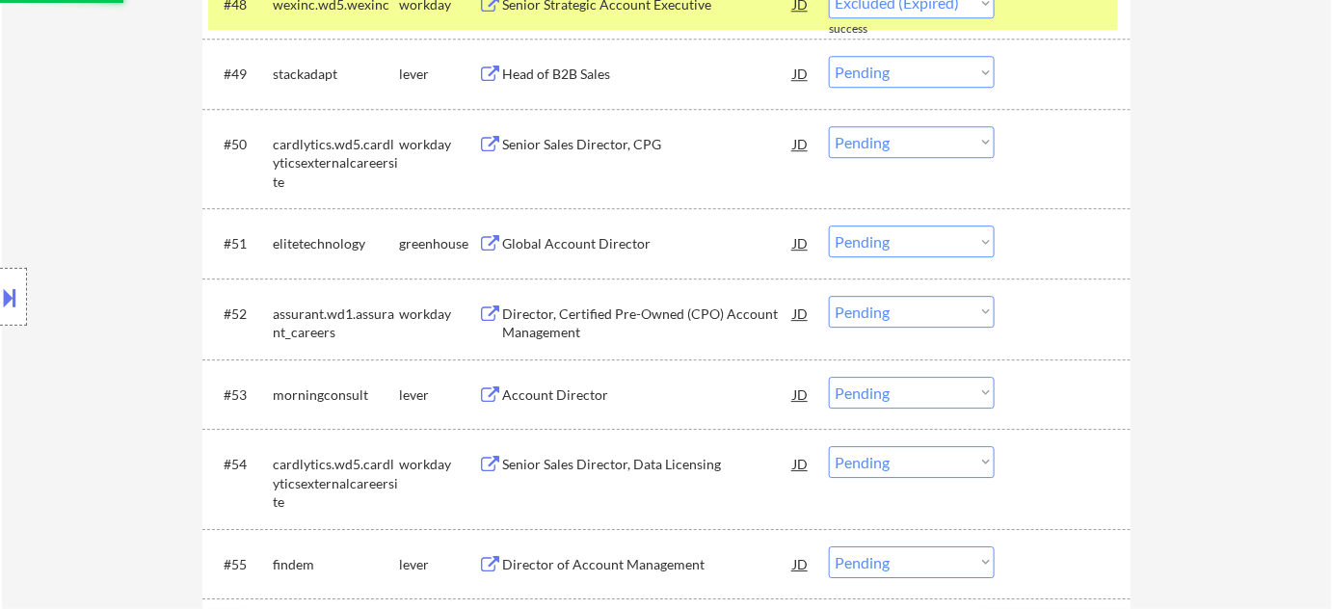
click at [573, 75] on div "Head of B2B Sales" at bounding box center [647, 74] width 291 height 19
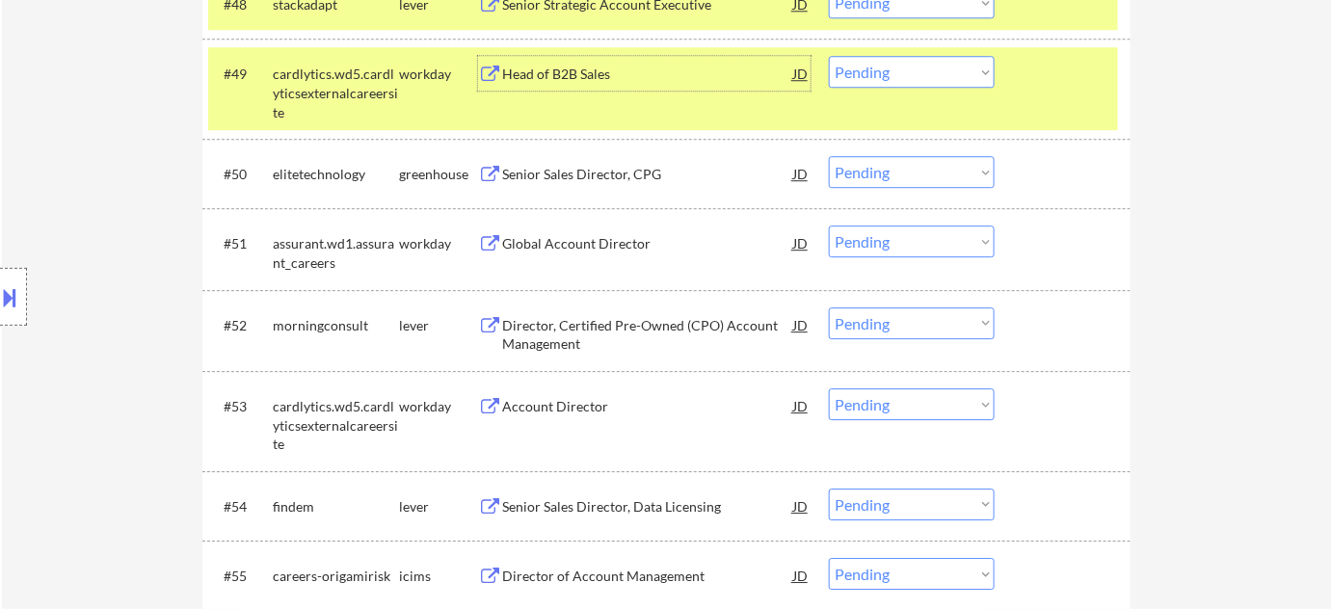
scroll to position [4119, 0]
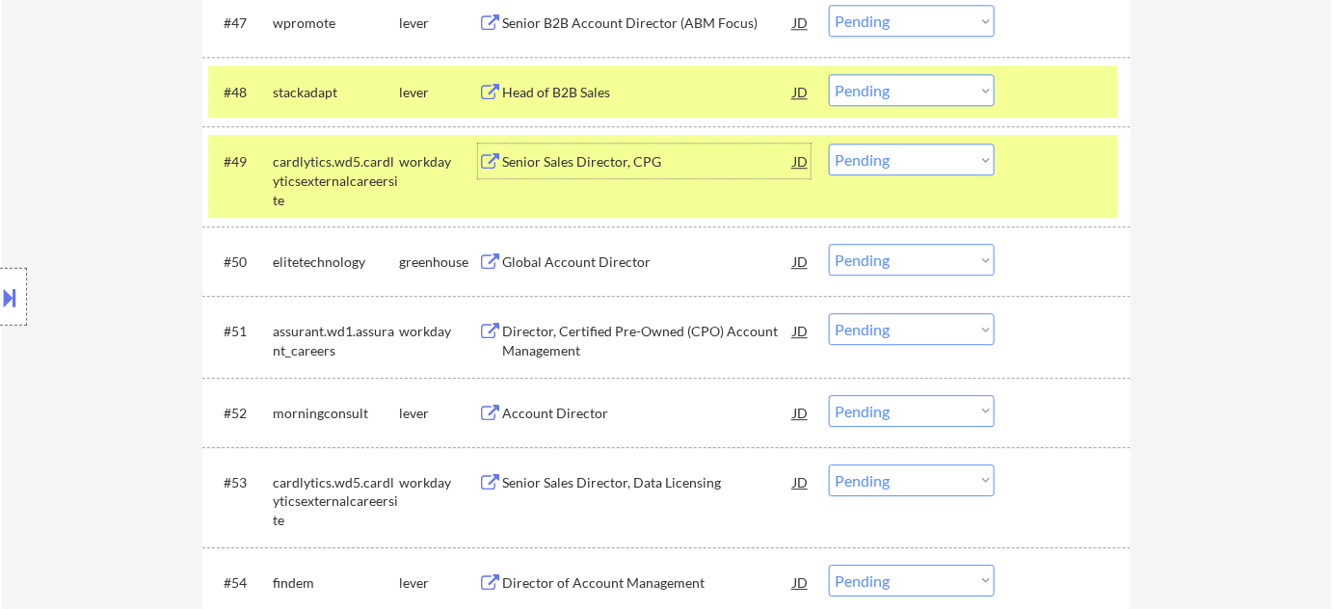
click at [920, 90] on select "Choose an option... Pending Applied Excluded (Questions) Excluded (Expired) Exc…" at bounding box center [912, 90] width 166 height 32
click at [829, 74] on select "Choose an option... Pending Applied Excluded (Questions) Excluded (Expired) Exc…" at bounding box center [912, 90] width 166 height 32
select select ""pending""
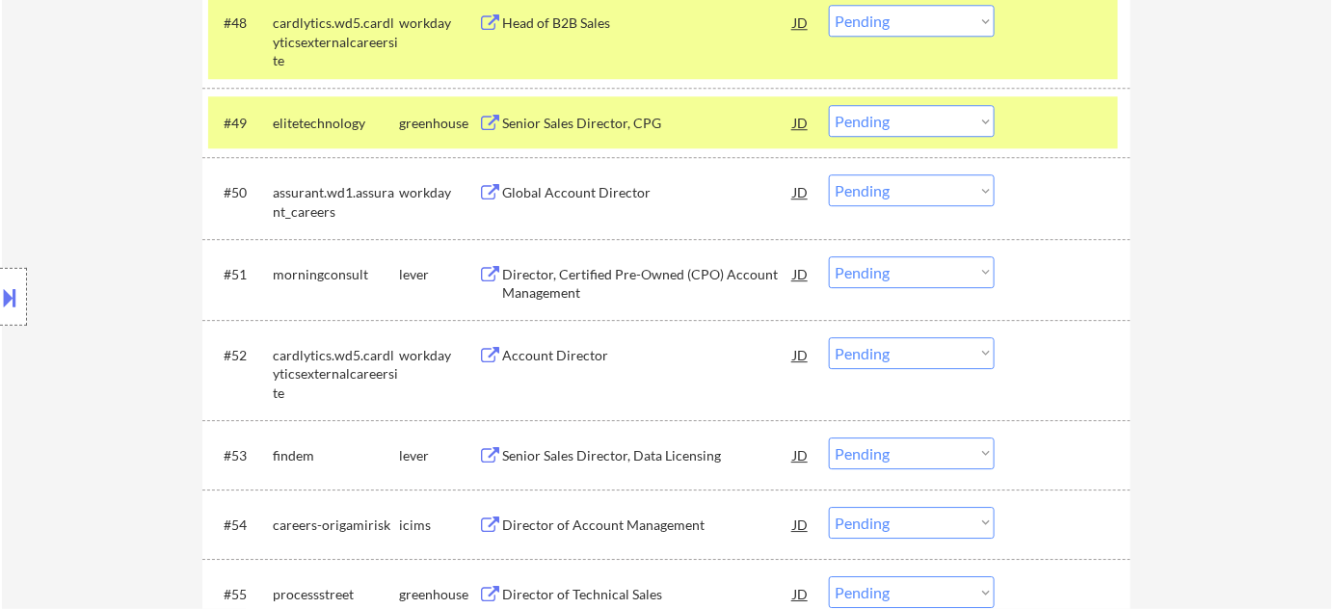
scroll to position [4382, 0]
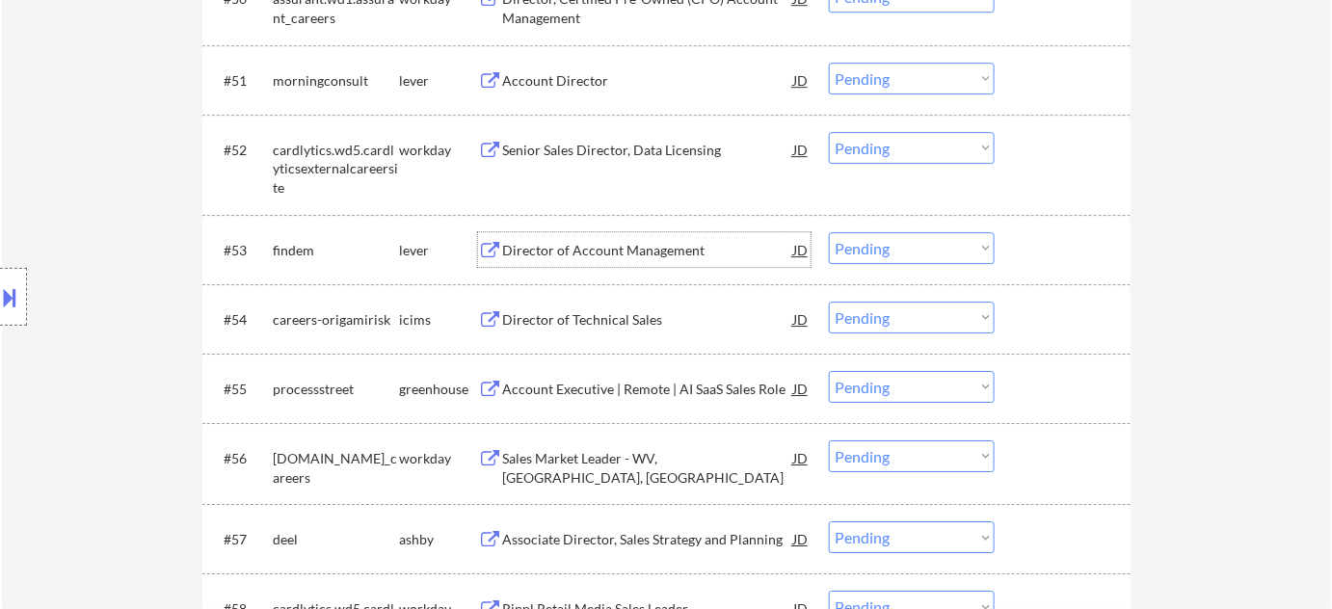
click at [651, 257] on div "Director of Account Management" at bounding box center [647, 250] width 291 height 19
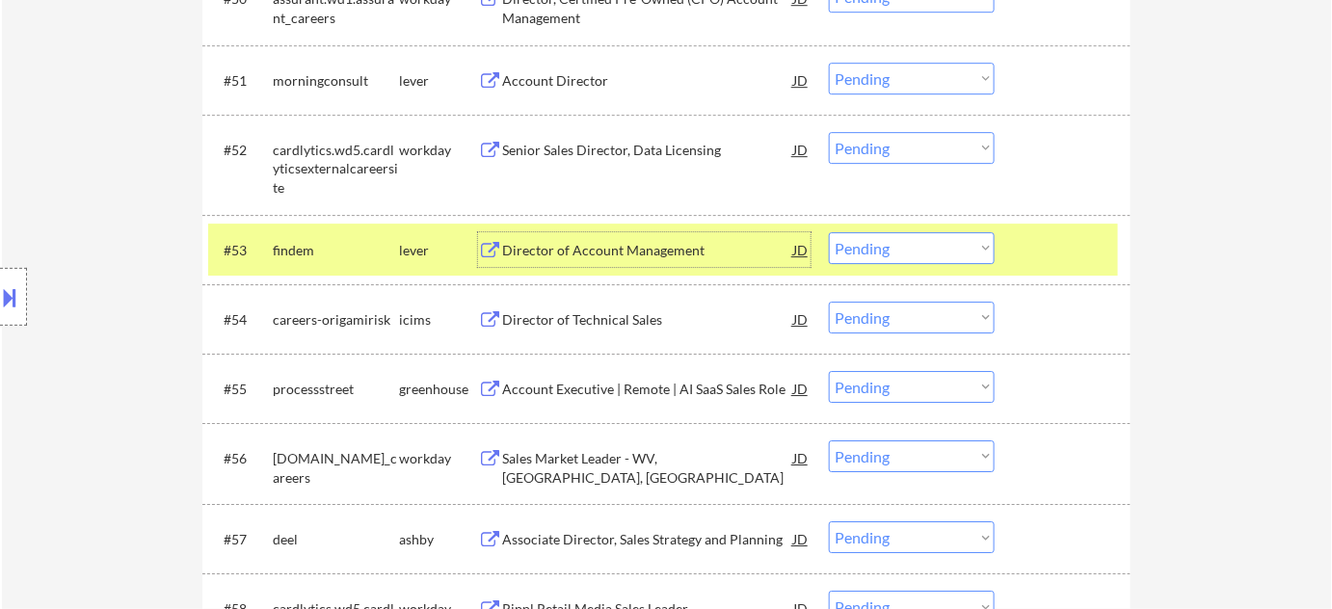
click at [875, 252] on select "Choose an option... Pending Applied Excluded (Questions) Excluded (Expired) Exc…" at bounding box center [912, 248] width 166 height 32
click at [829, 232] on select "Choose an option... Pending Applied Excluded (Questions) Excluded (Expired) Exc…" at bounding box center [912, 248] width 166 height 32
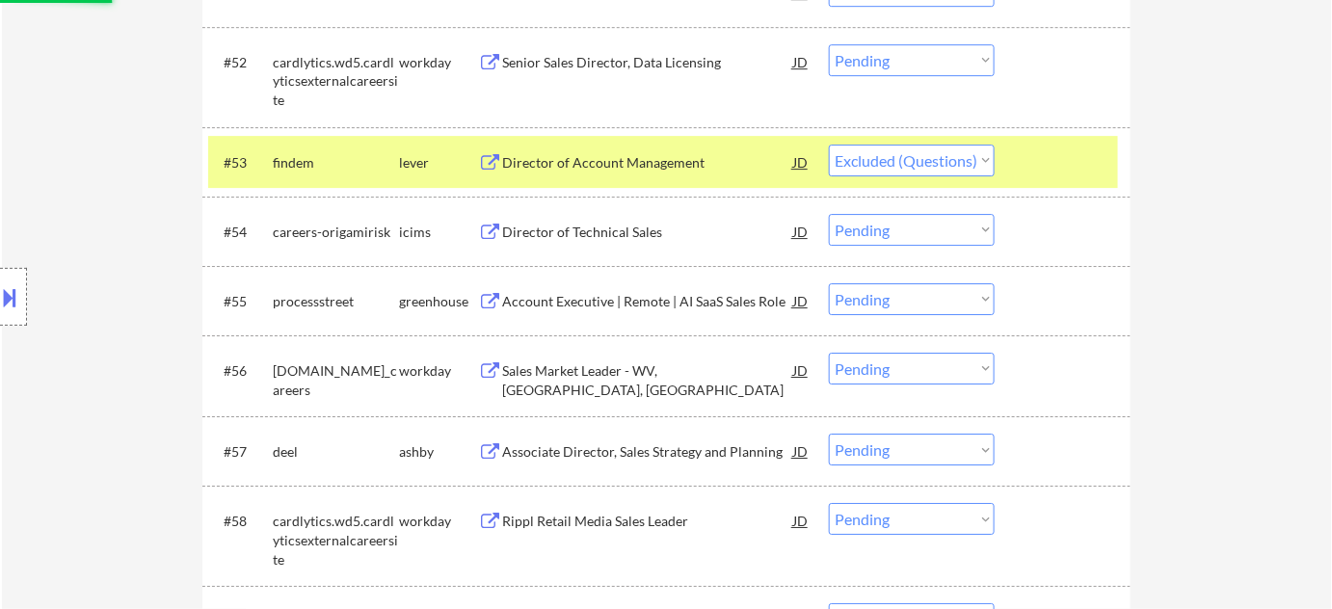
click at [606, 300] on div "Account Executive | Remote | AI SaaS Sales Role" at bounding box center [647, 301] width 291 height 19
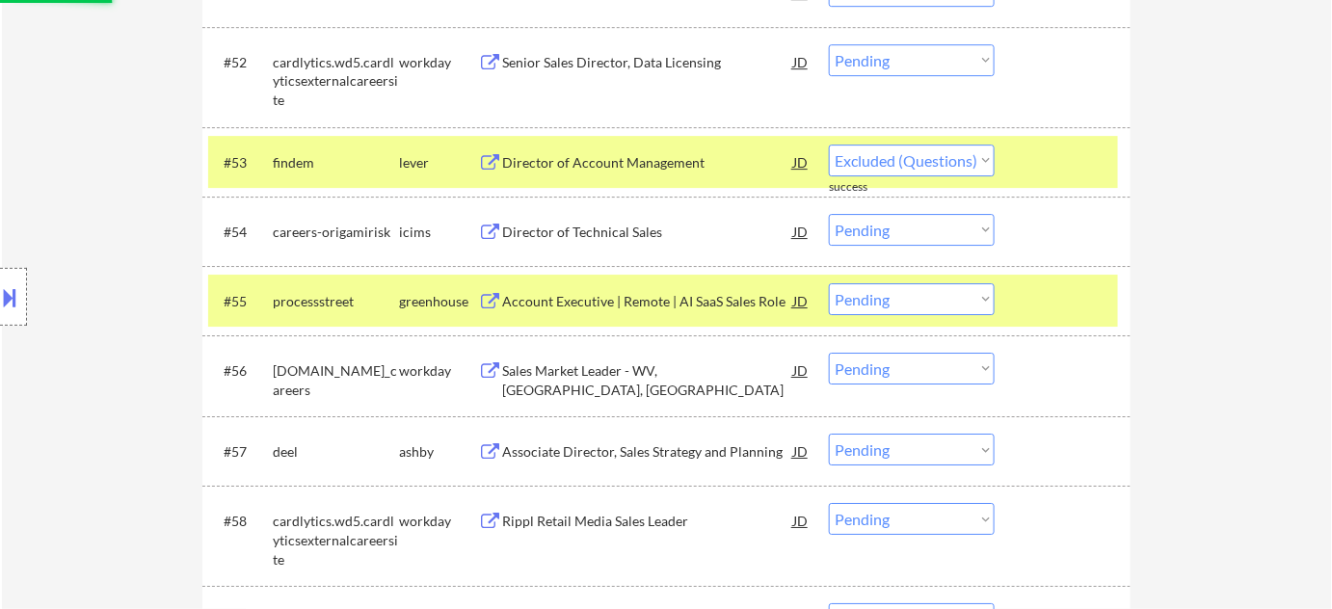
select select ""pending""
